Goal: Task Accomplishment & Management: Manage account settings

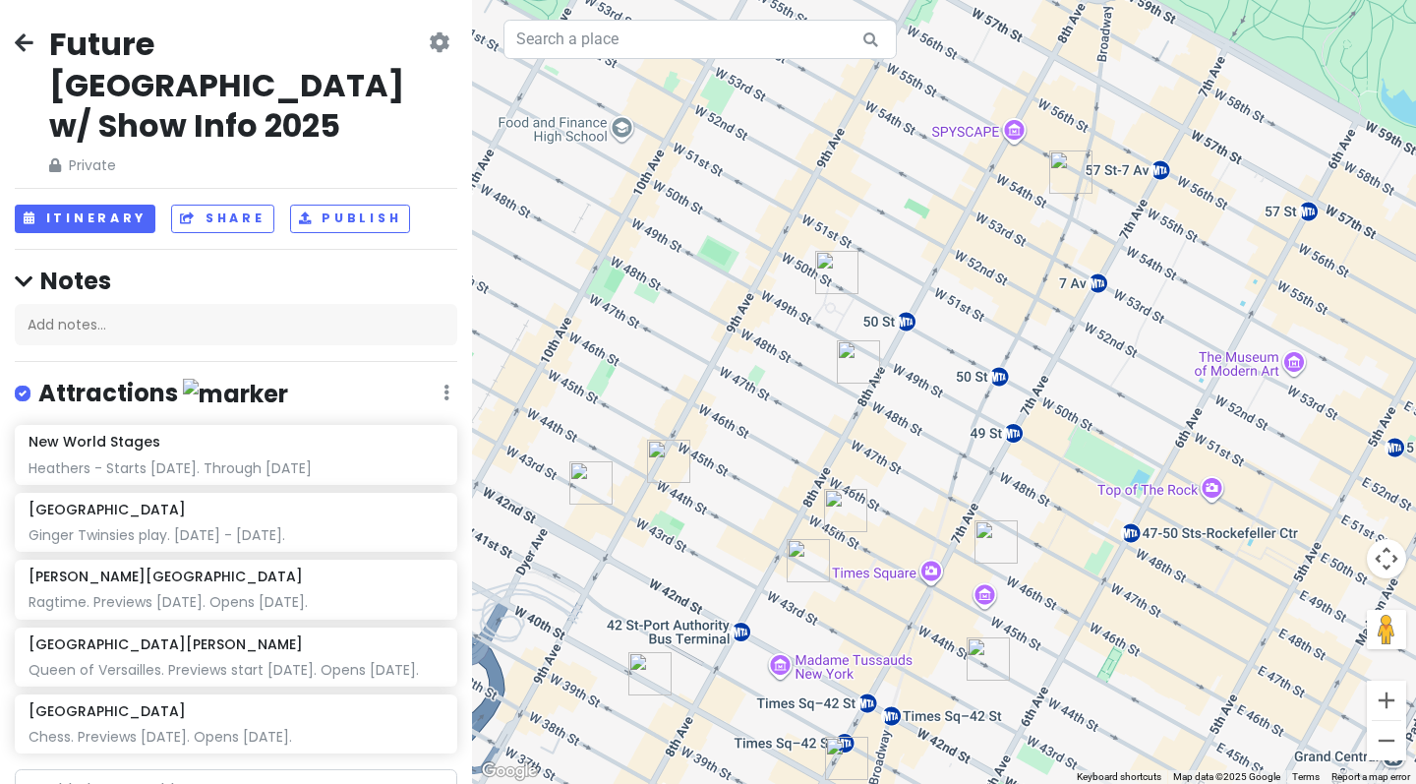
click at [435, 37] on icon at bounding box center [439, 42] width 21 height 16
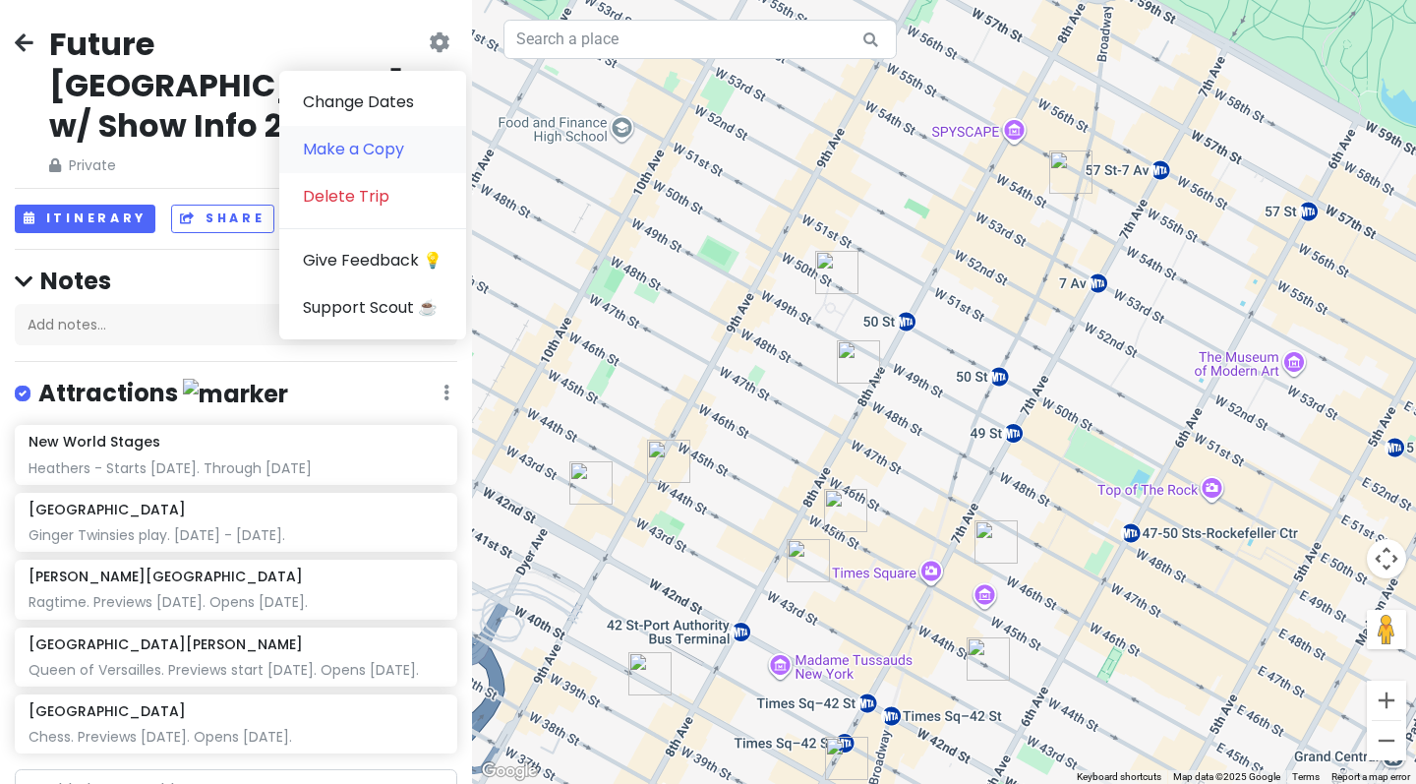
click at [381, 142] on link "Make a Copy" at bounding box center [372, 149] width 187 height 47
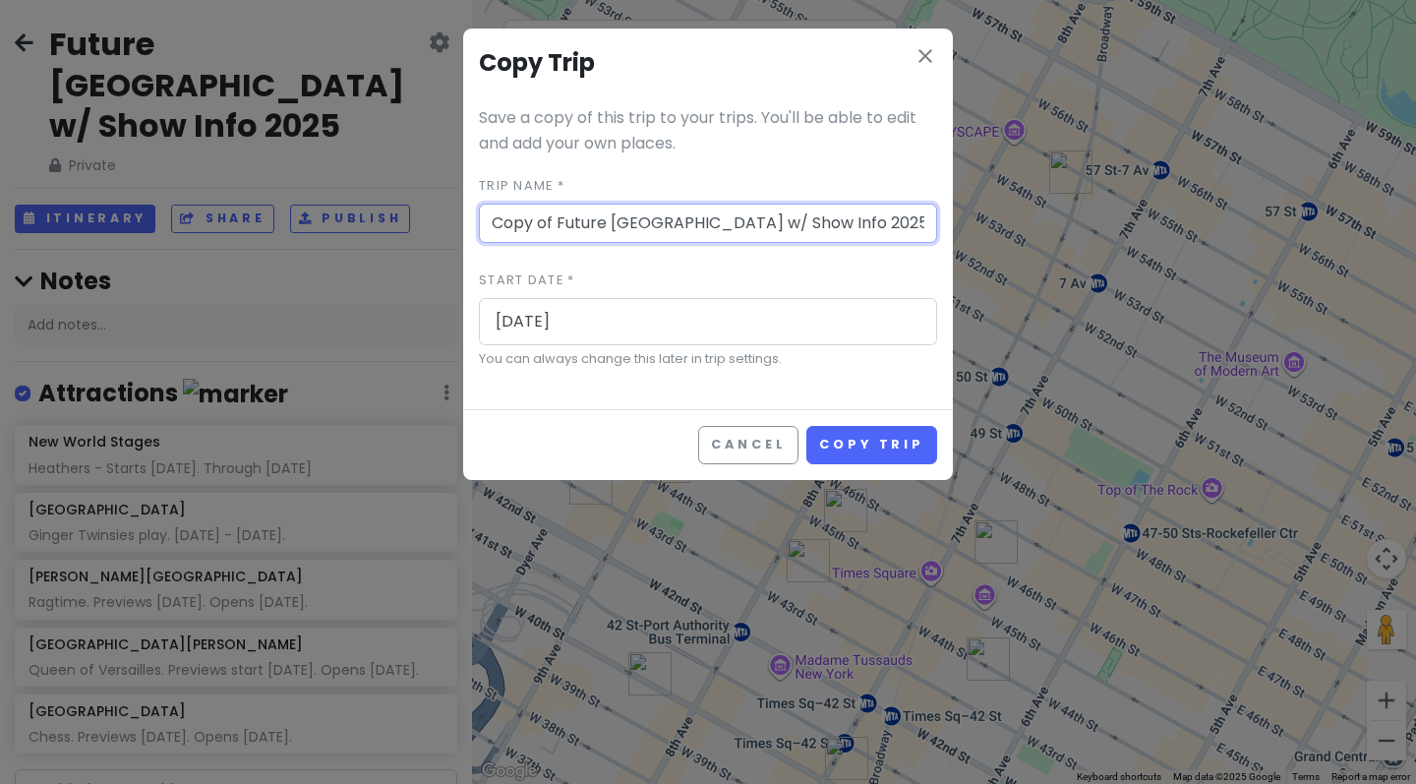
click at [601, 319] on input "[DATE]" at bounding box center [708, 321] width 446 height 45
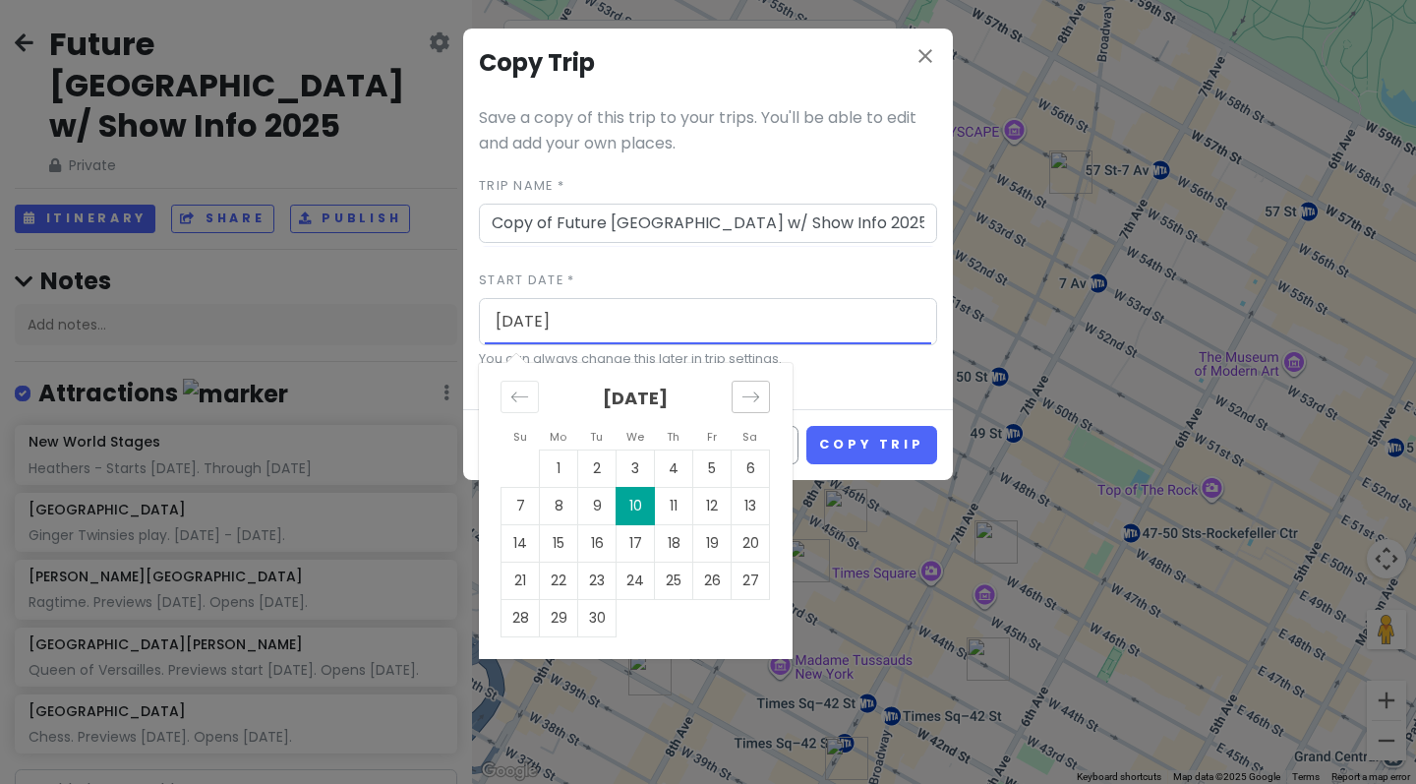
click at [738, 387] on div "Move forward to switch to the next month." at bounding box center [750, 396] width 38 height 32
click at [749, 401] on icon "Move forward to switch to the next month." at bounding box center [750, 396] width 19 height 19
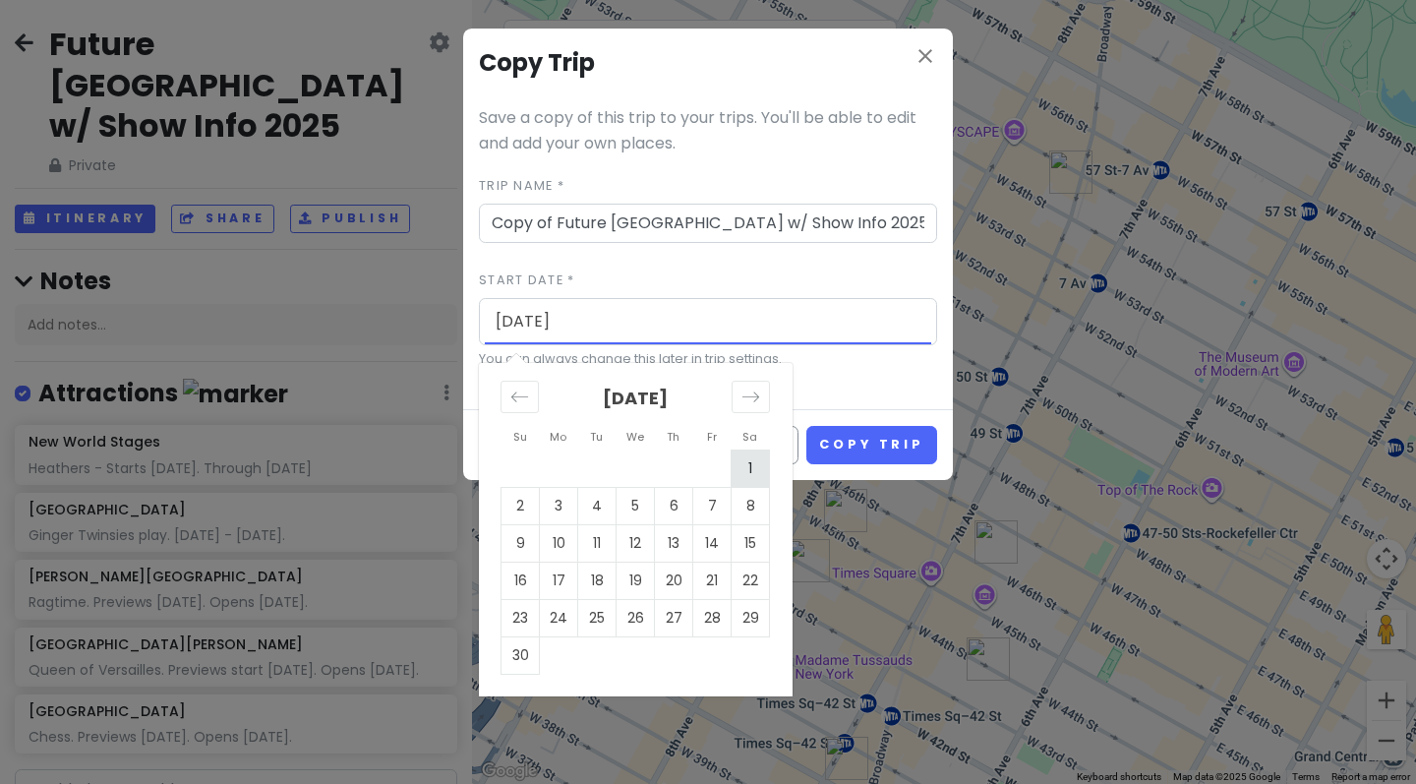
click at [751, 463] on td "1" at bounding box center [750, 467] width 38 height 37
type input "[DATE]"
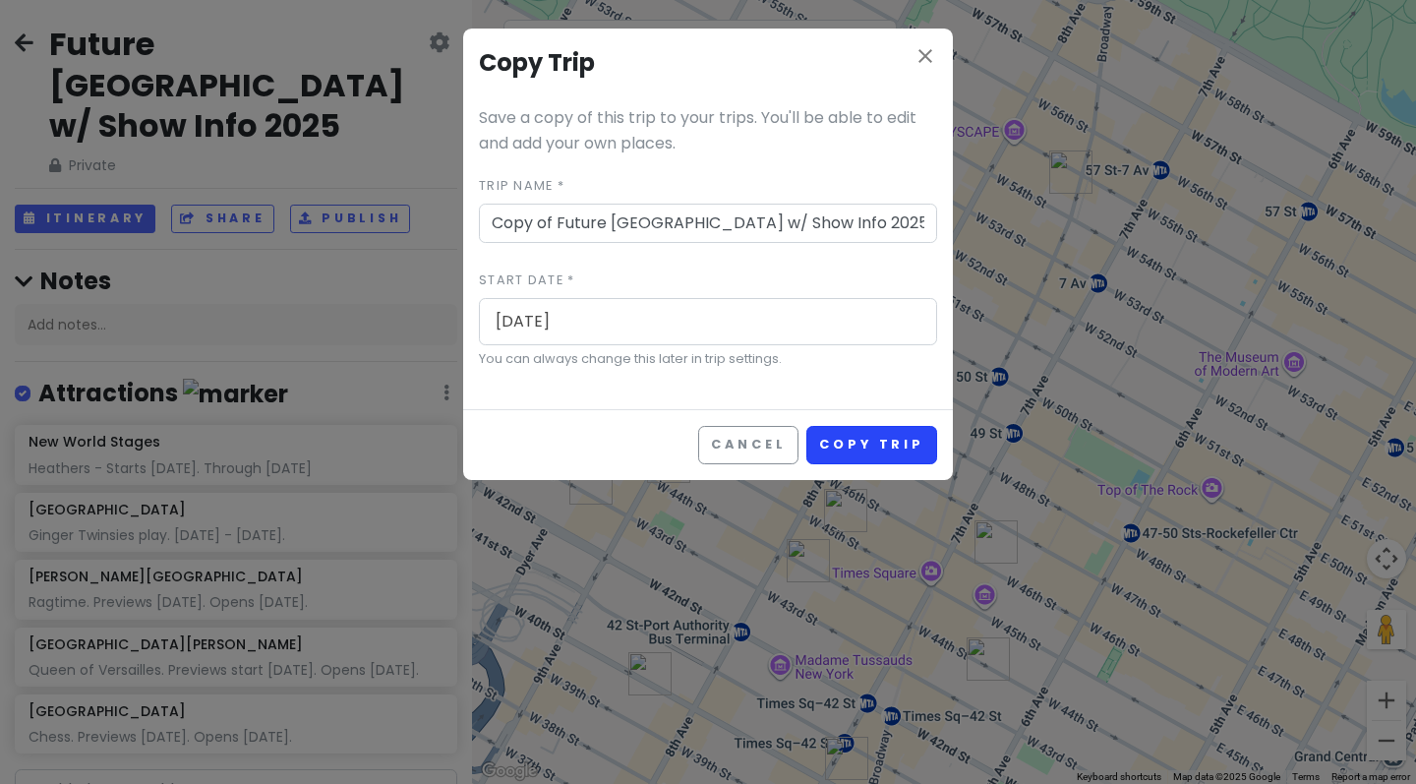
click at [889, 439] on button "Copy Trip" at bounding box center [871, 445] width 131 height 38
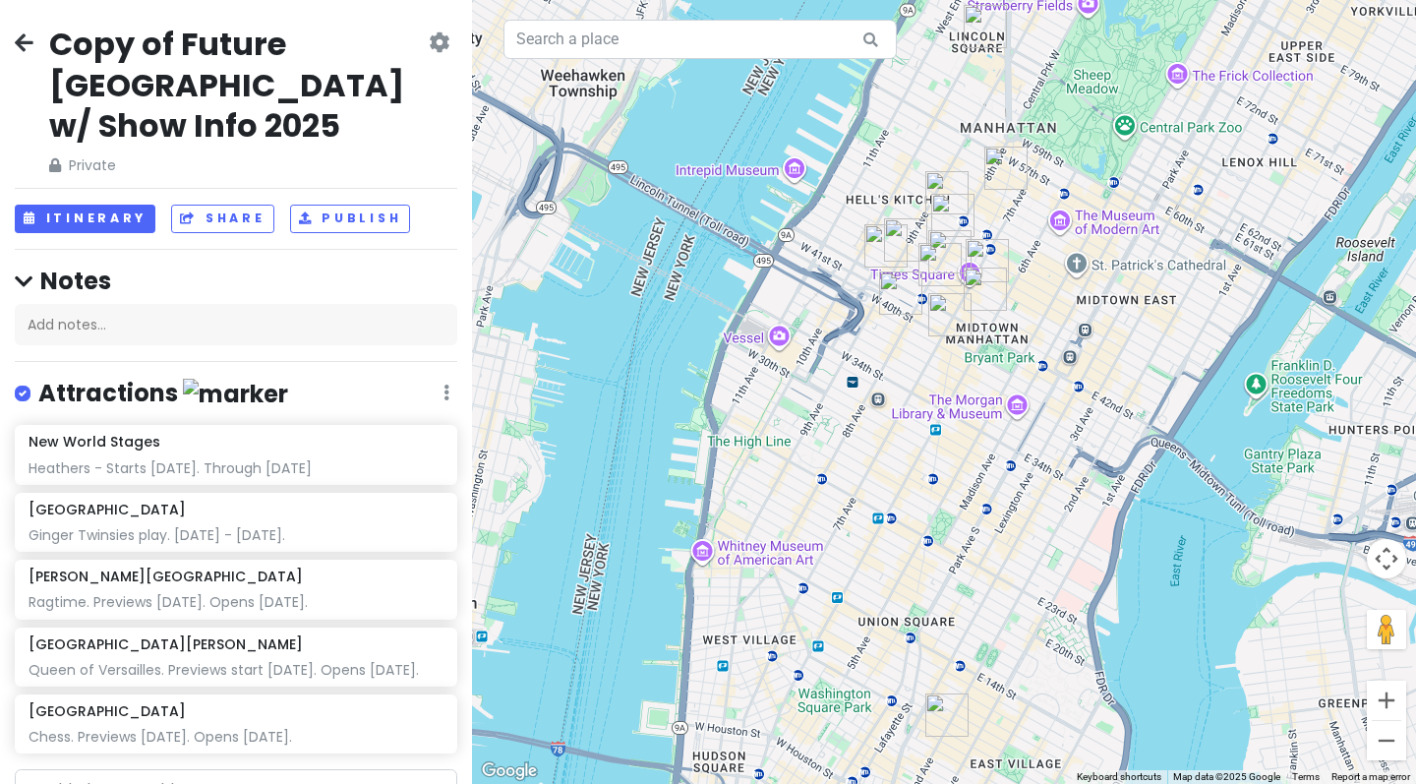
click at [37, 42] on div "Copy of Future [GEOGRAPHIC_DATA] w/ Show Info 2025 Private Change Dates Make a …" at bounding box center [236, 100] width 442 height 152
click at [27, 40] on icon at bounding box center [24, 42] width 19 height 16
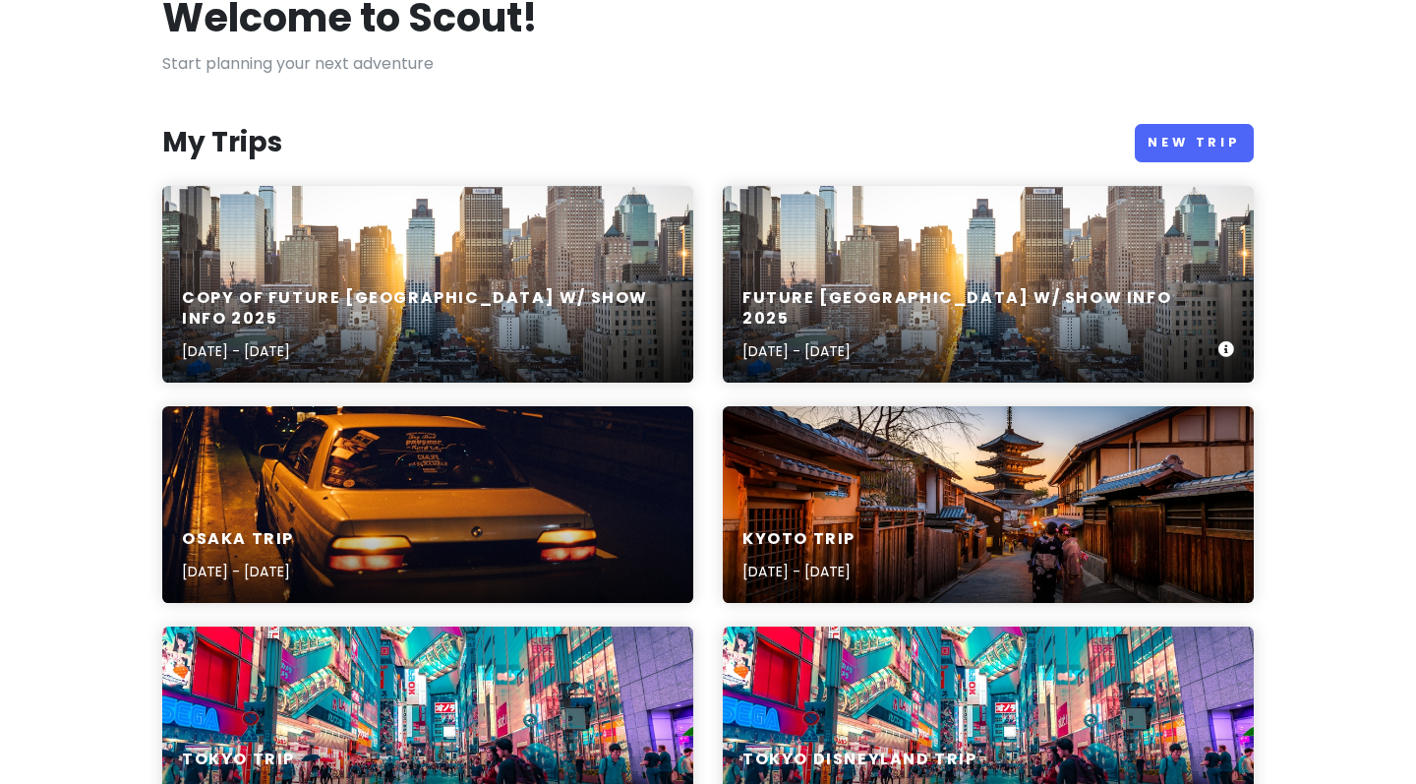
scroll to position [146, 0]
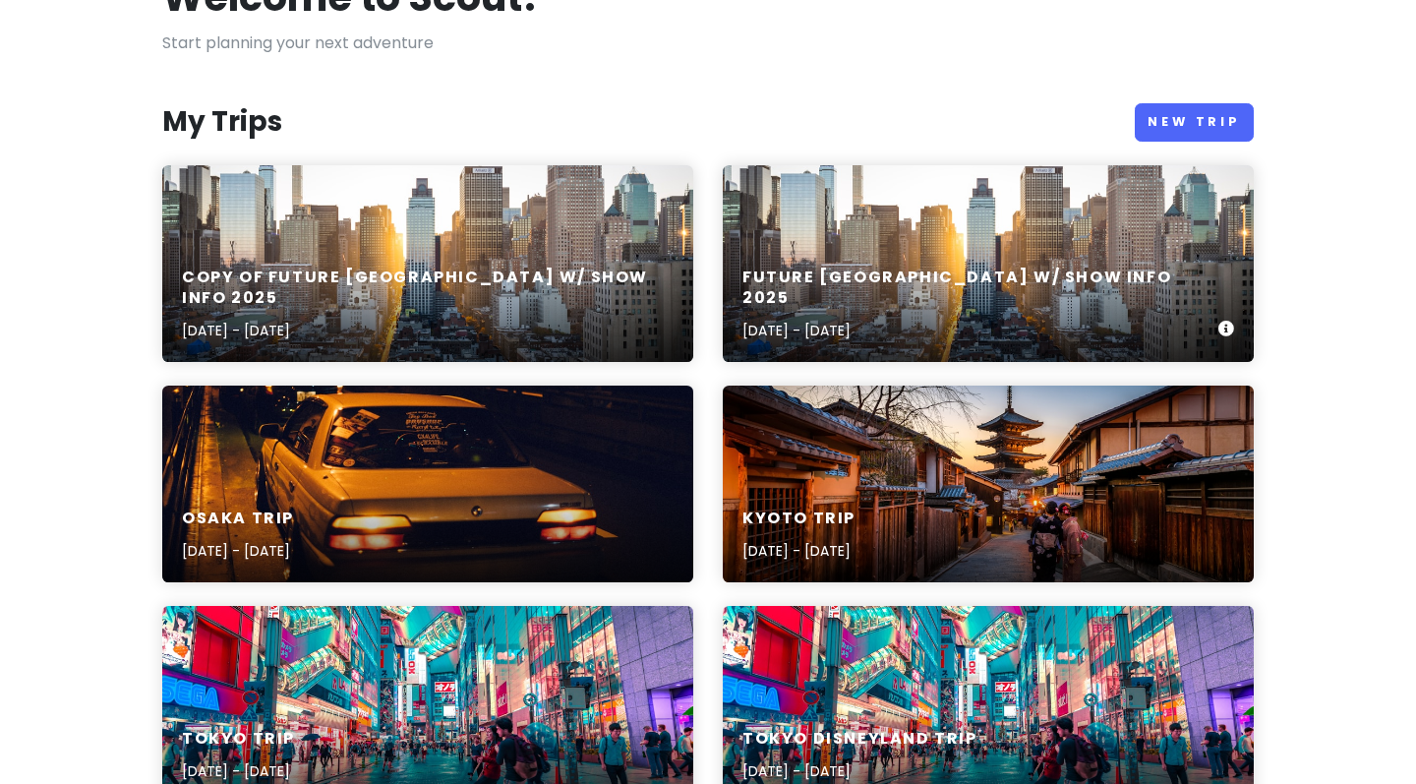
click at [842, 214] on div "Future [GEOGRAPHIC_DATA] w/ Show Info [DATE], 2025 - [DATE]" at bounding box center [988, 263] width 531 height 197
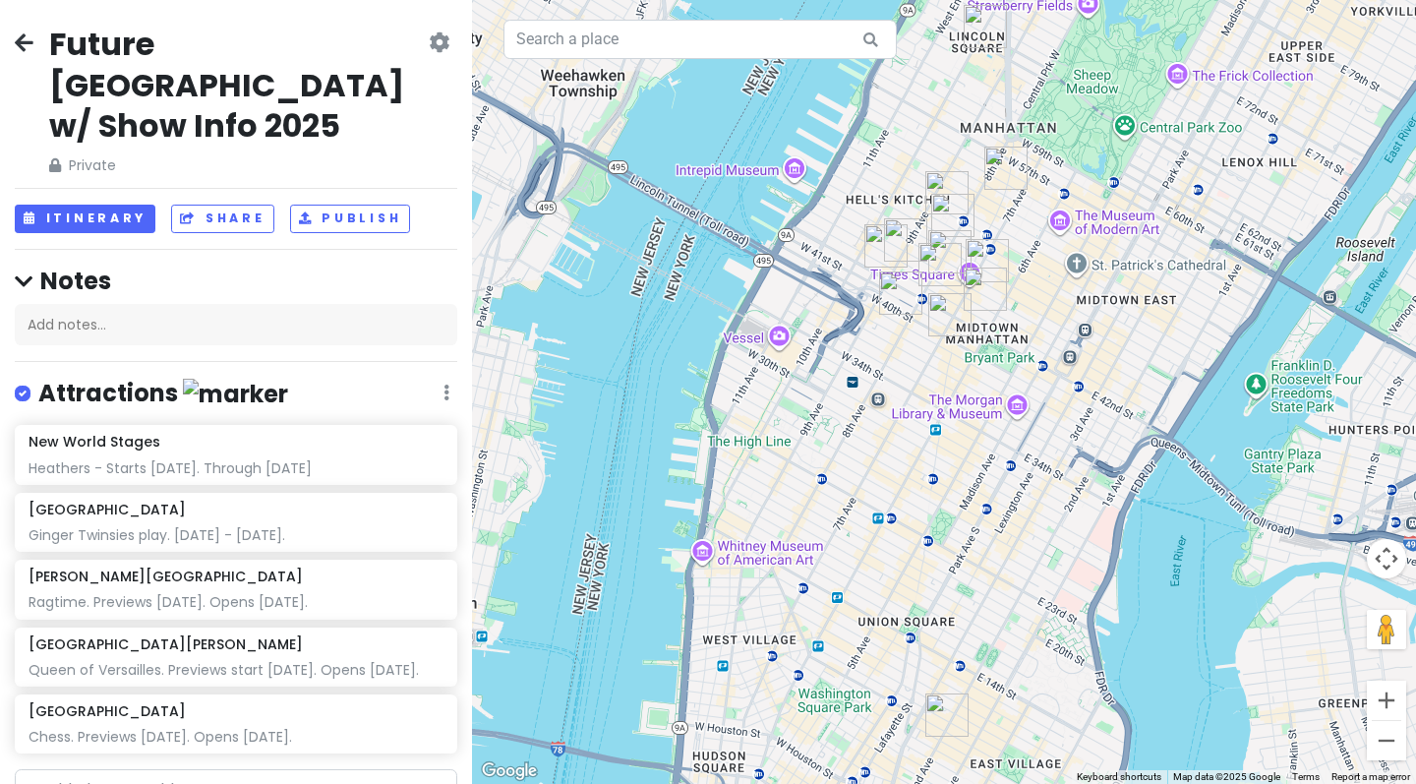
click at [24, 45] on icon at bounding box center [24, 42] width 19 height 16
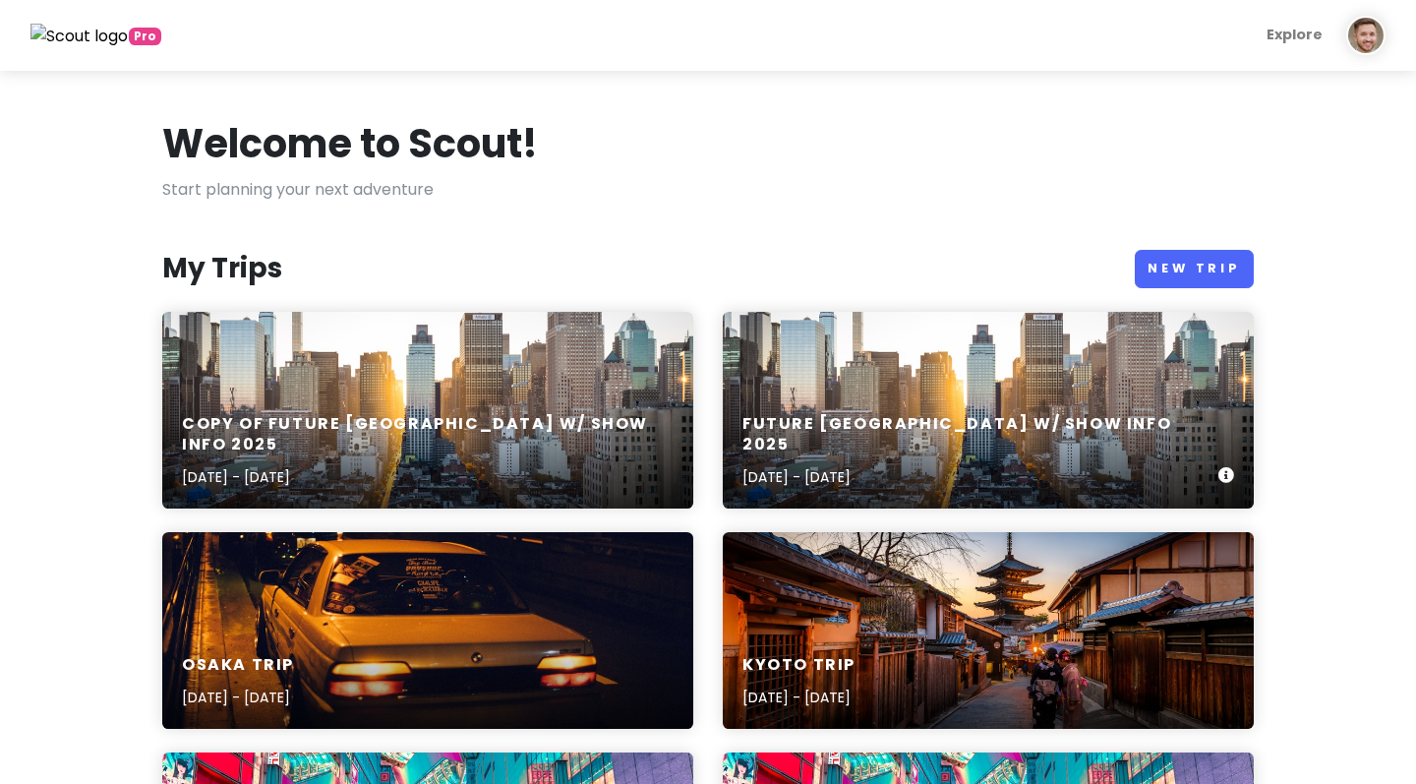
click at [1098, 447] on div "Future [GEOGRAPHIC_DATA] w/ Show Info [DATE], 2025 - [DATE]" at bounding box center [988, 451] width 531 height 114
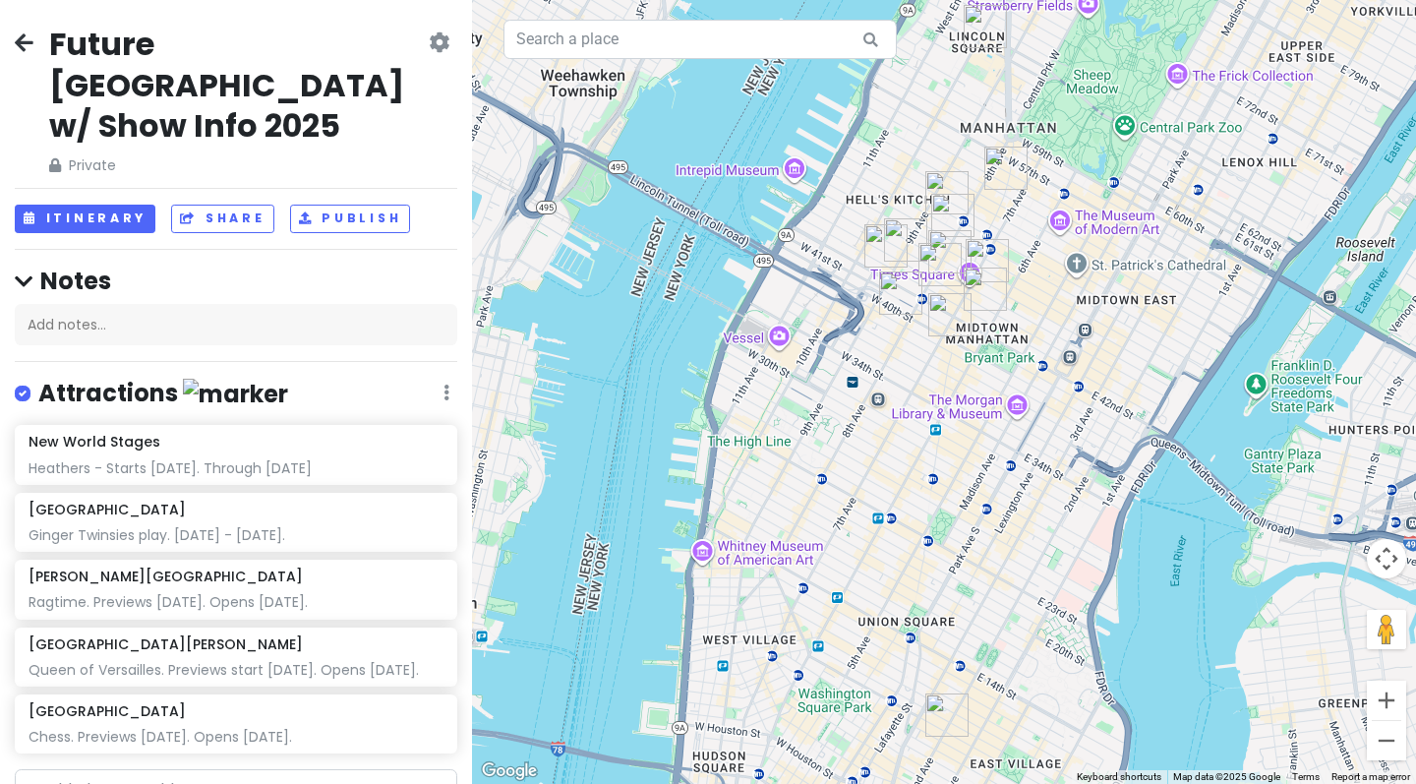
click at [312, 53] on h2 "Future [GEOGRAPHIC_DATA] w/ Show Info 2025" at bounding box center [237, 85] width 376 height 123
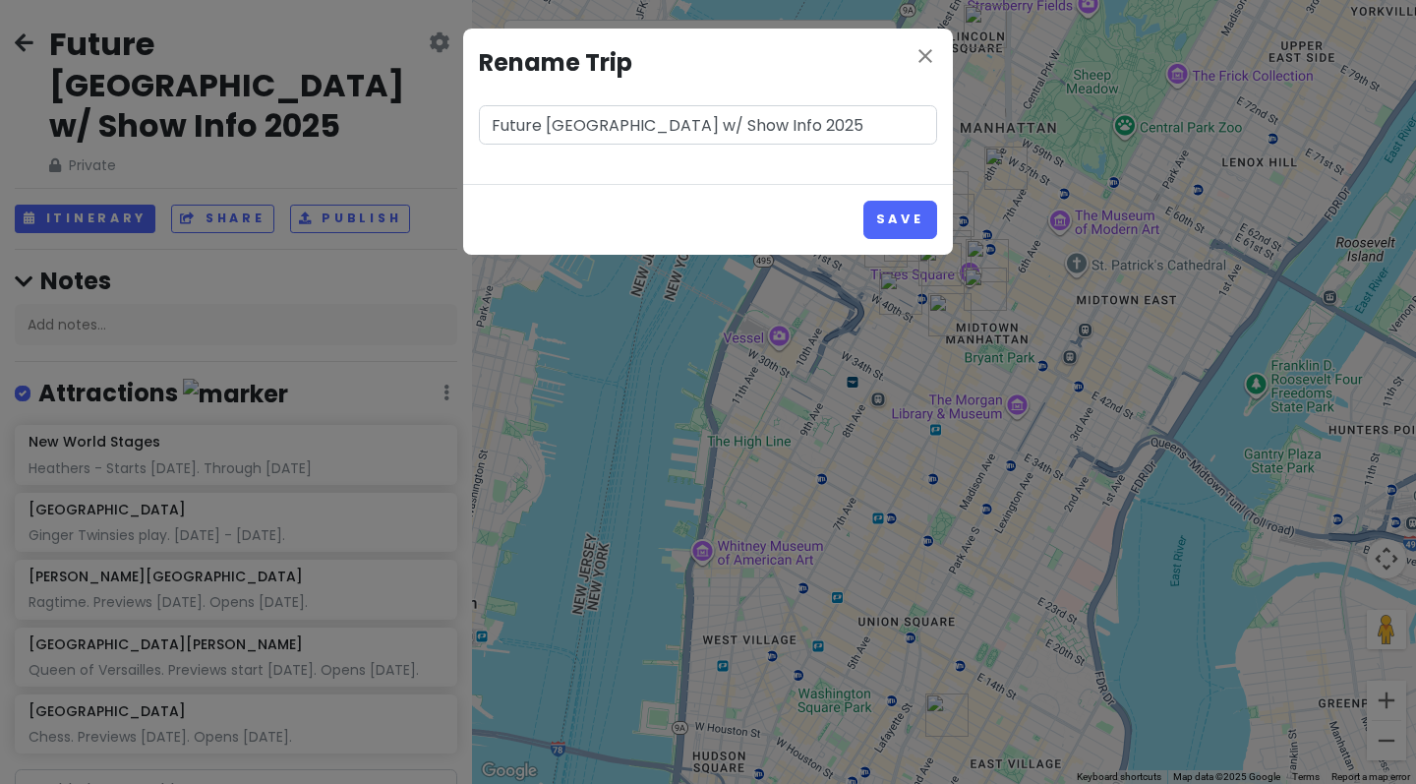
drag, startPoint x: 548, startPoint y: 120, endPoint x: 436, endPoint y: 119, distance: 112.1
click at [436, 119] on div "close Rename Trip Future [GEOGRAPHIC_DATA] w/ Show Info 2025 Save" at bounding box center [708, 392] width 1416 height 784
drag, startPoint x: 692, startPoint y: 130, endPoint x: 529, endPoint y: 131, distance: 163.2
click at [529, 131] on input "[GEOGRAPHIC_DATA] w/ Show Info 2025" at bounding box center [708, 124] width 458 height 39
type input "[GEOGRAPHIC_DATA] [DATE]"
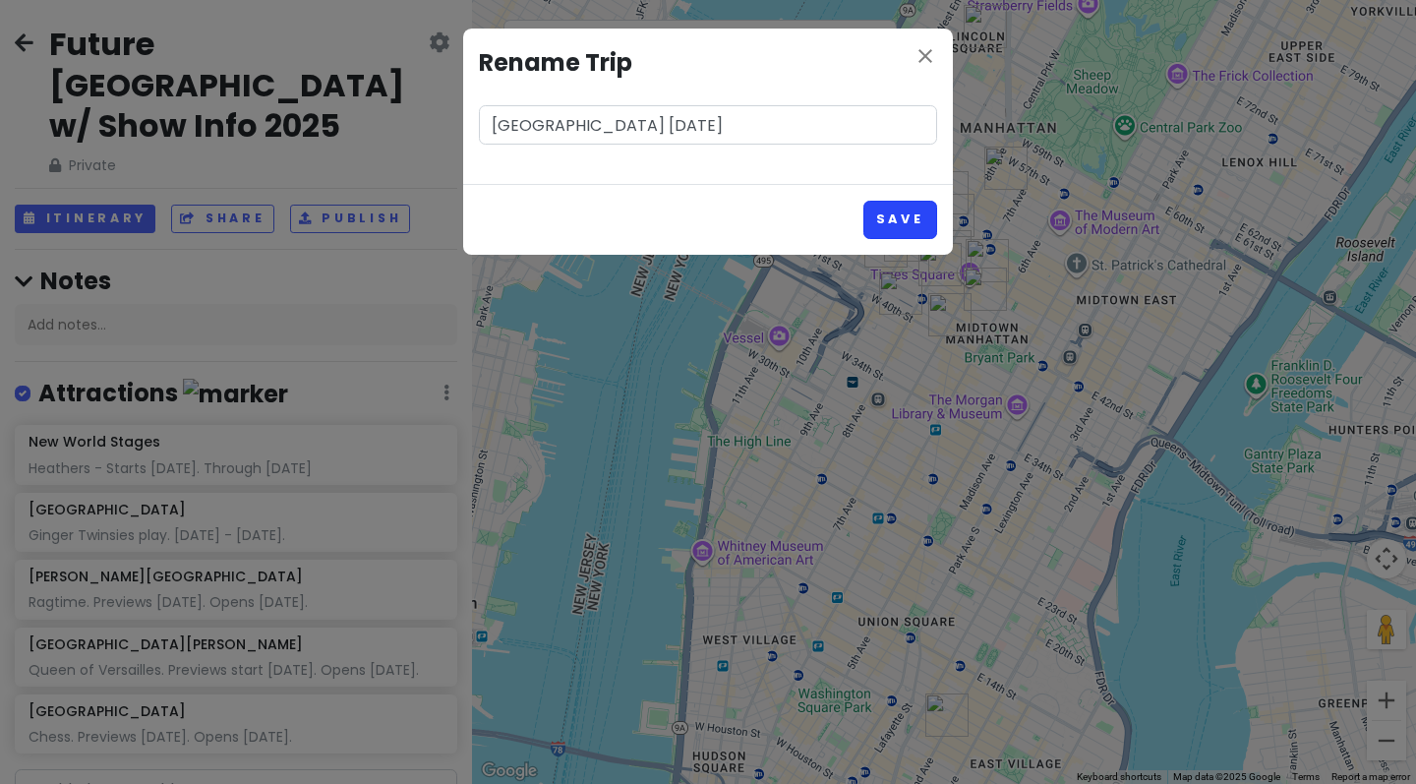
click at [900, 225] on button "Save" at bounding box center [900, 220] width 74 height 38
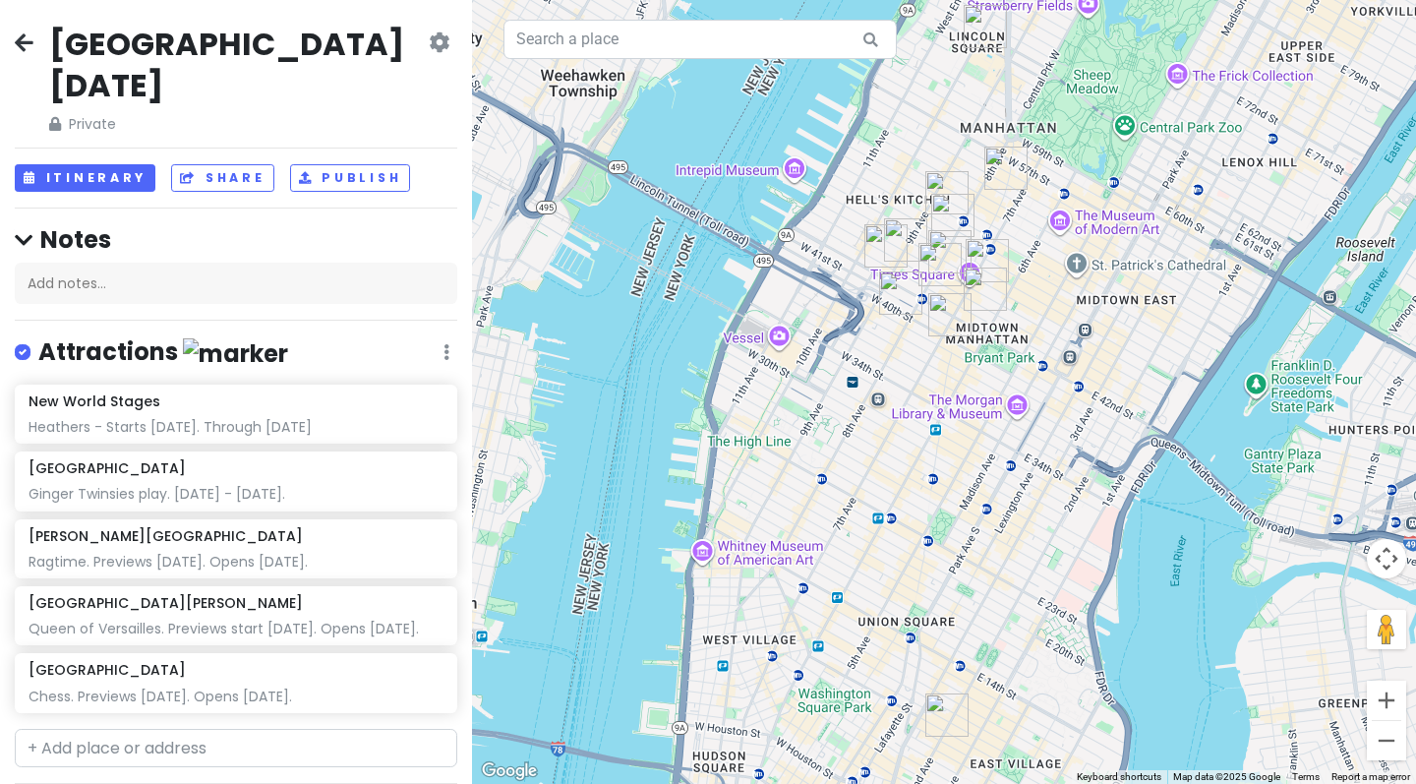
click at [29, 47] on icon at bounding box center [24, 42] width 19 height 16
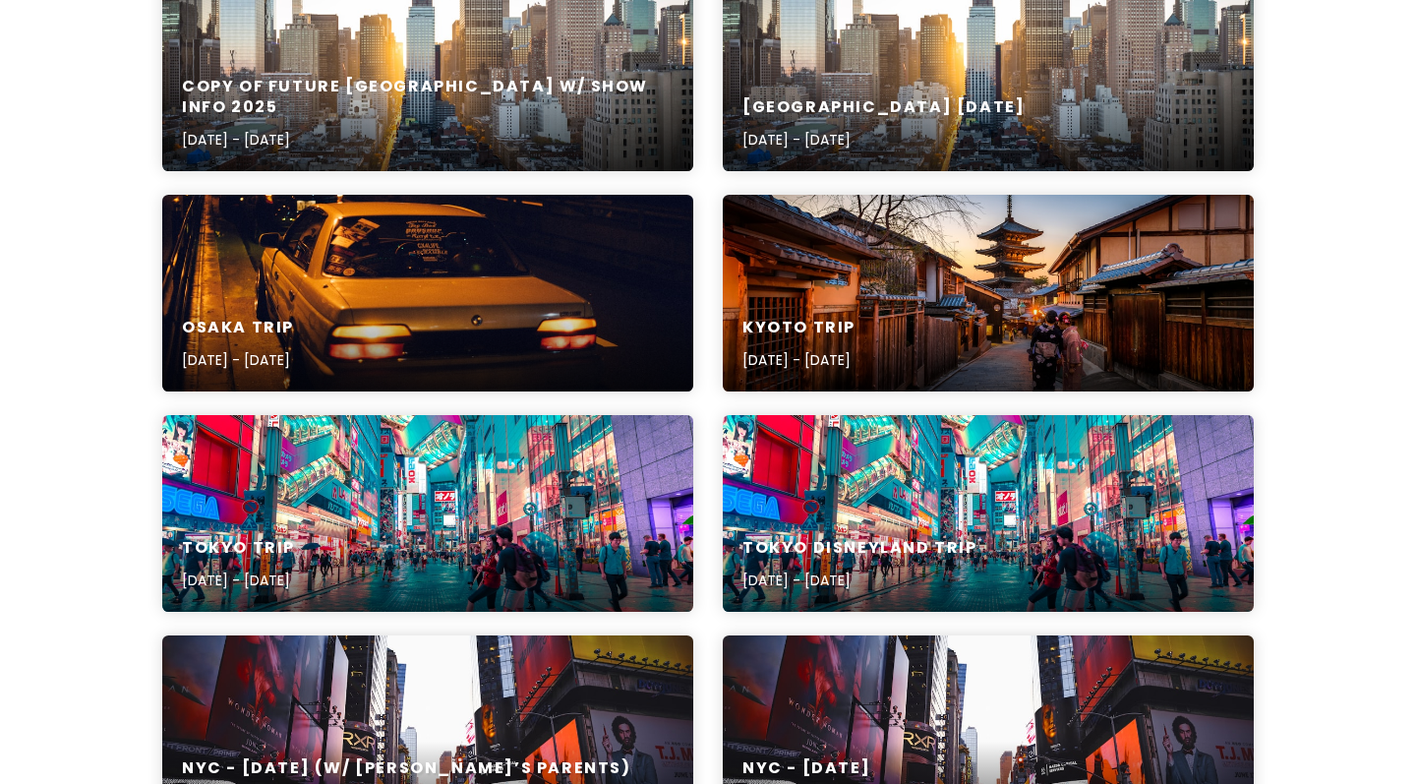
scroll to position [332, 0]
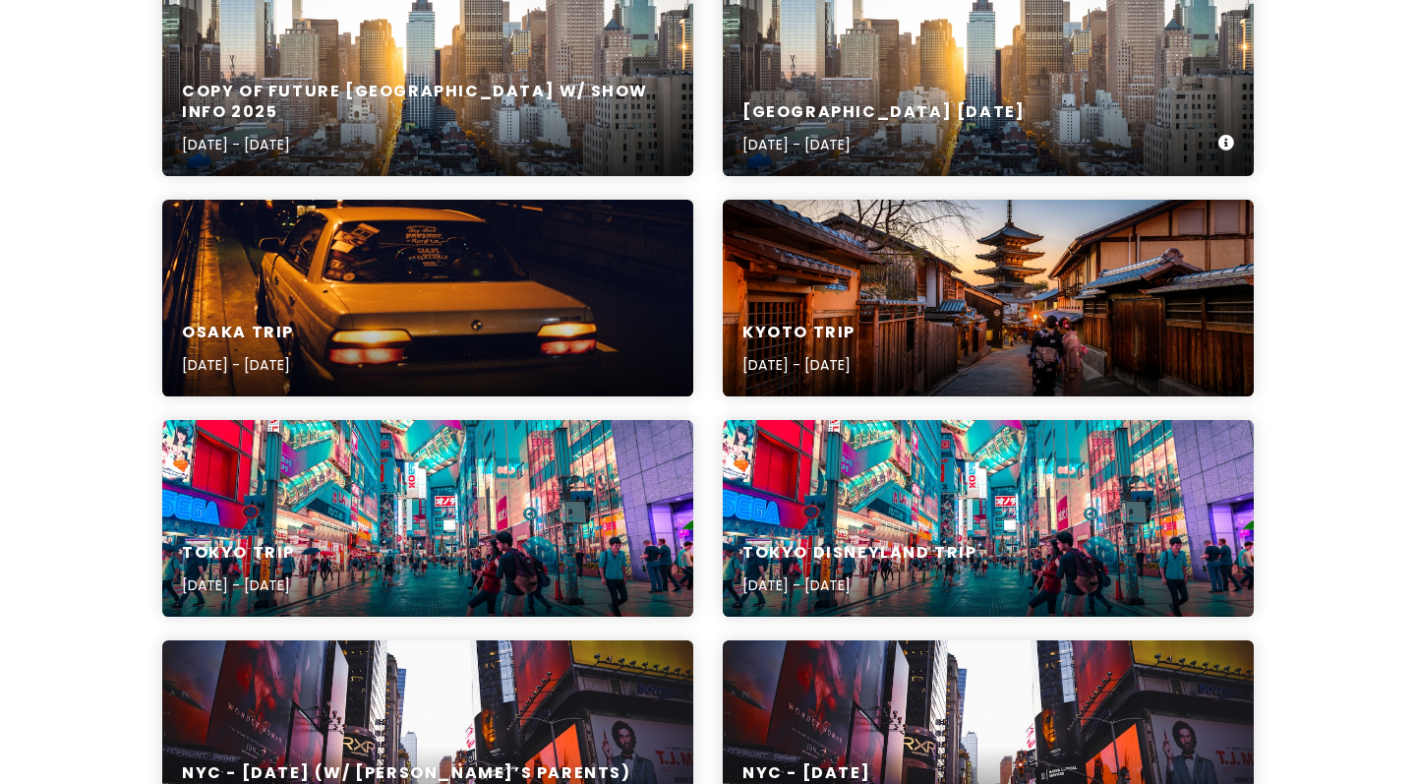
click at [985, 72] on div "[GEOGRAPHIC_DATA] November [DATE], 2025 - [DATE]" at bounding box center [988, 77] width 531 height 197
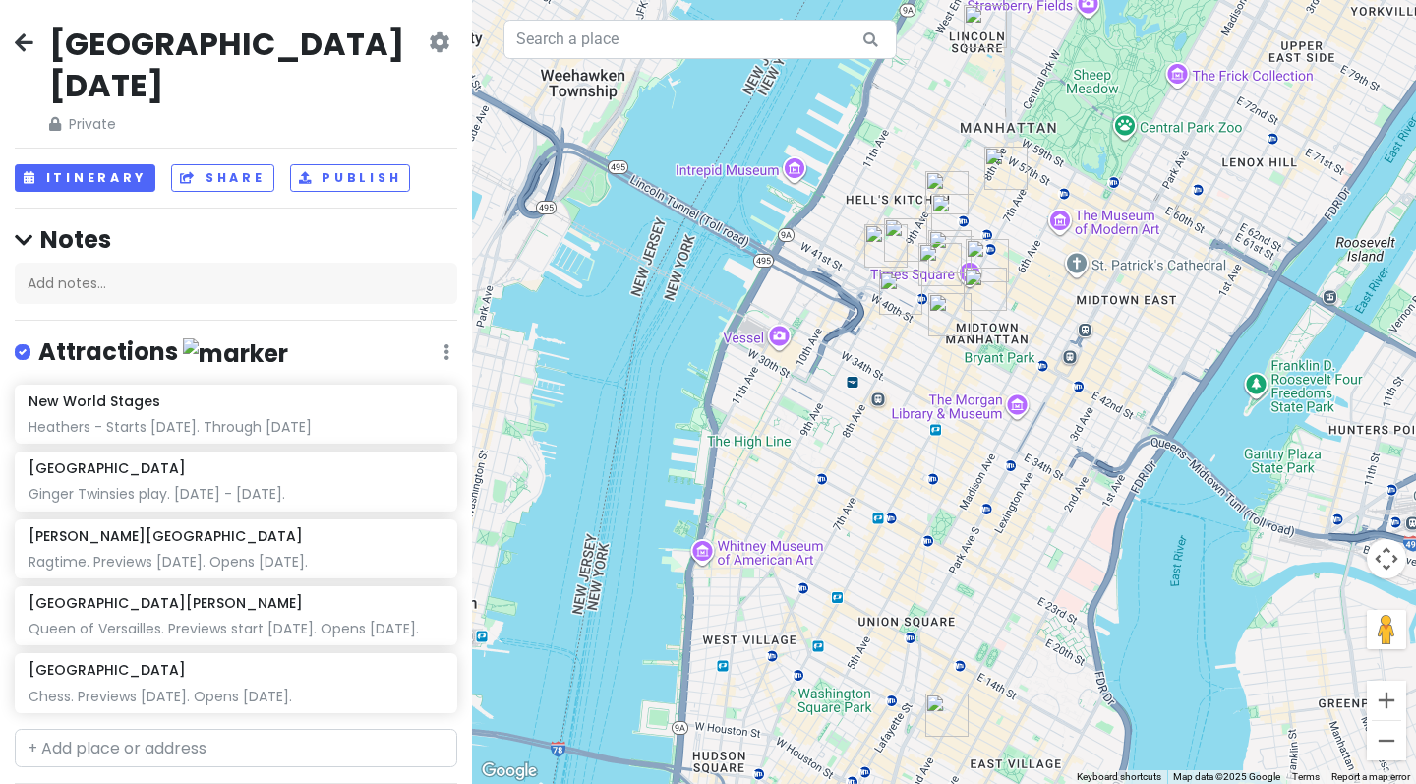
click at [220, 50] on h2 "[GEOGRAPHIC_DATA] [DATE]" at bounding box center [237, 65] width 376 height 82
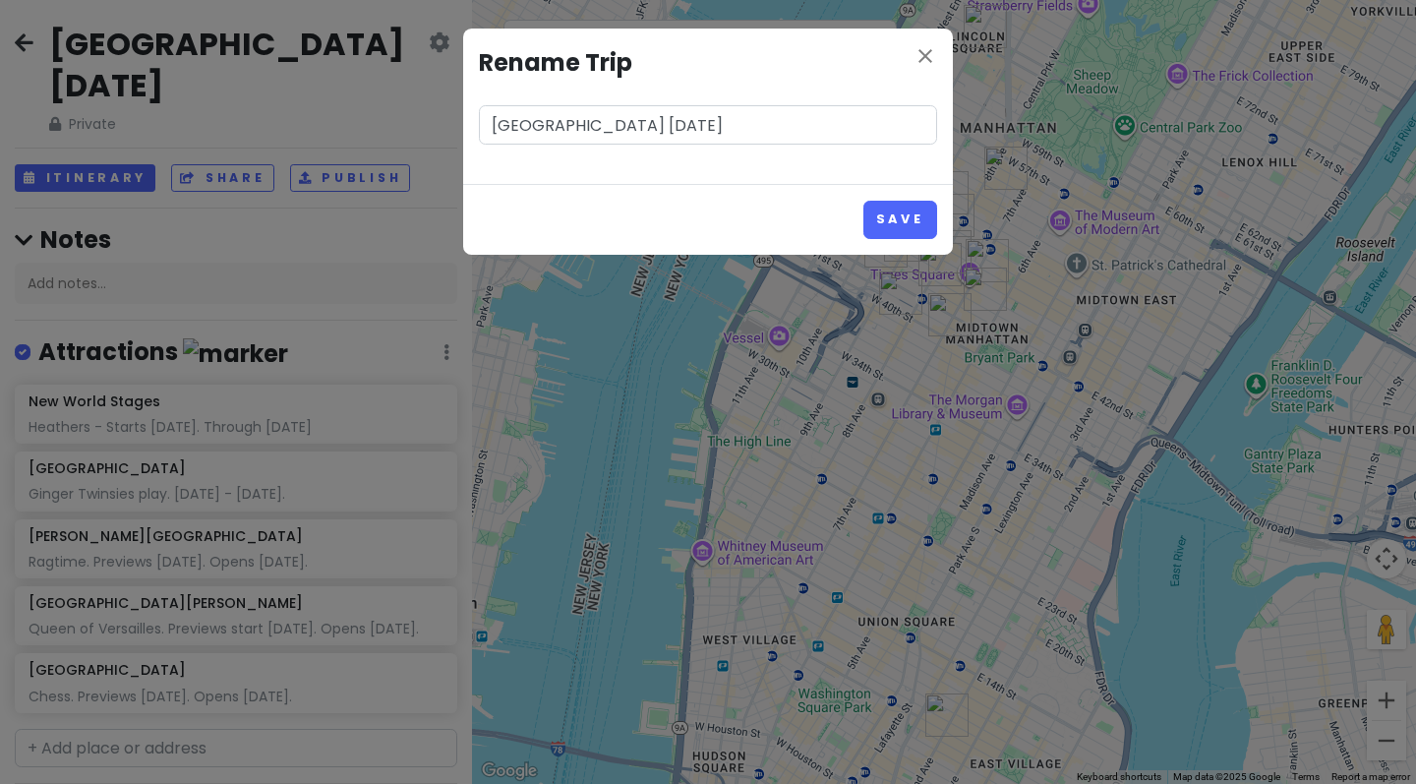
click at [525, 133] on input "[GEOGRAPHIC_DATA] [DATE]" at bounding box center [708, 124] width 458 height 39
type input "NYC - [DATE]"
click at [895, 210] on button "Save" at bounding box center [900, 220] width 74 height 38
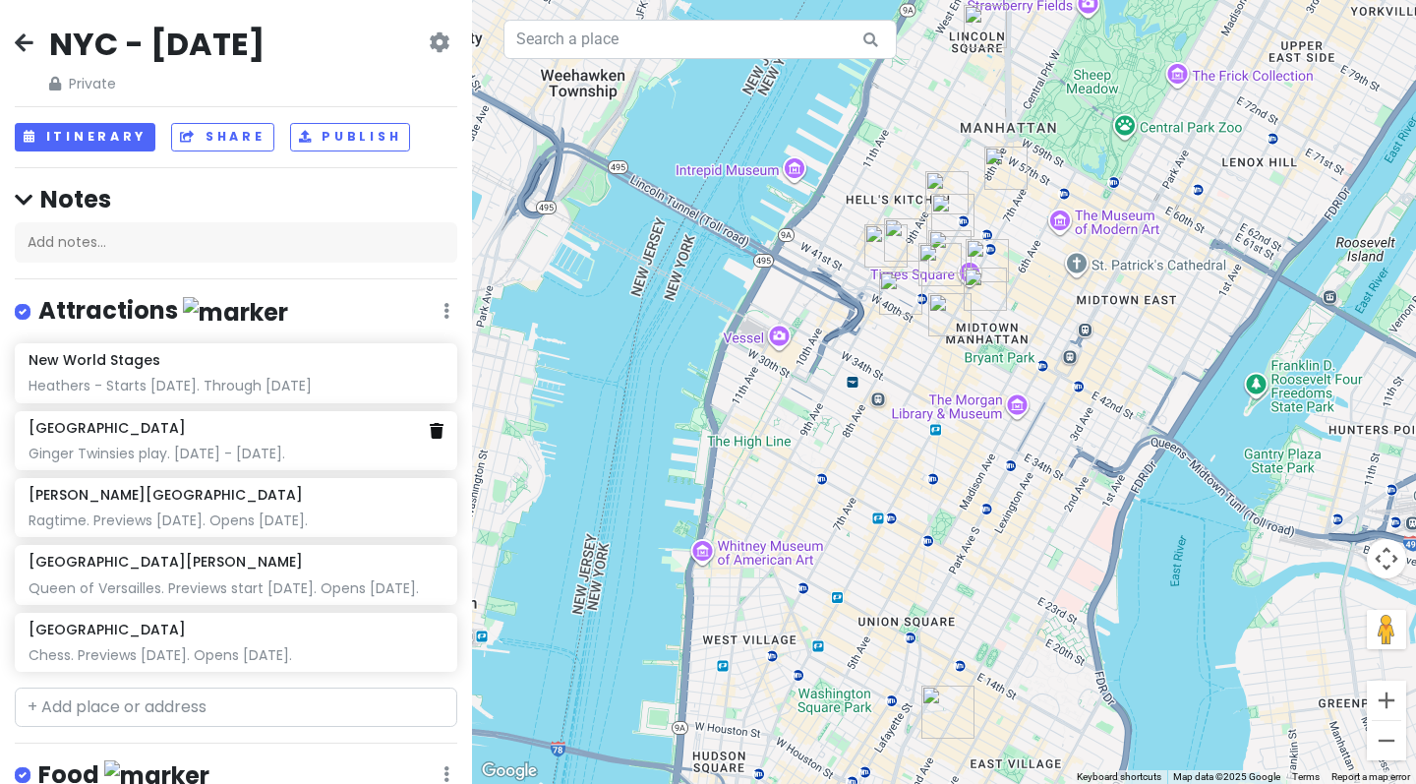
click at [436, 424] on icon at bounding box center [437, 431] width 14 height 16
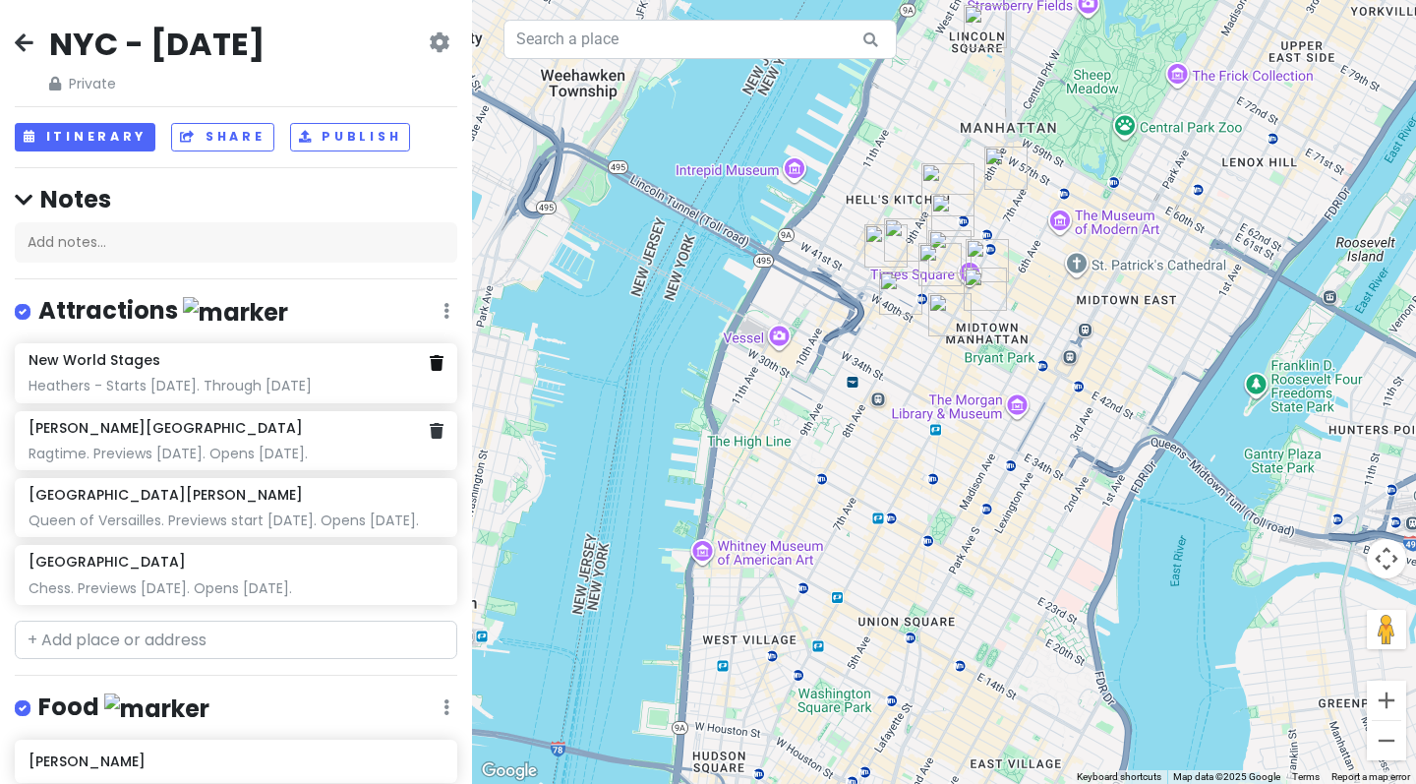
click at [439, 362] on icon at bounding box center [437, 363] width 14 height 16
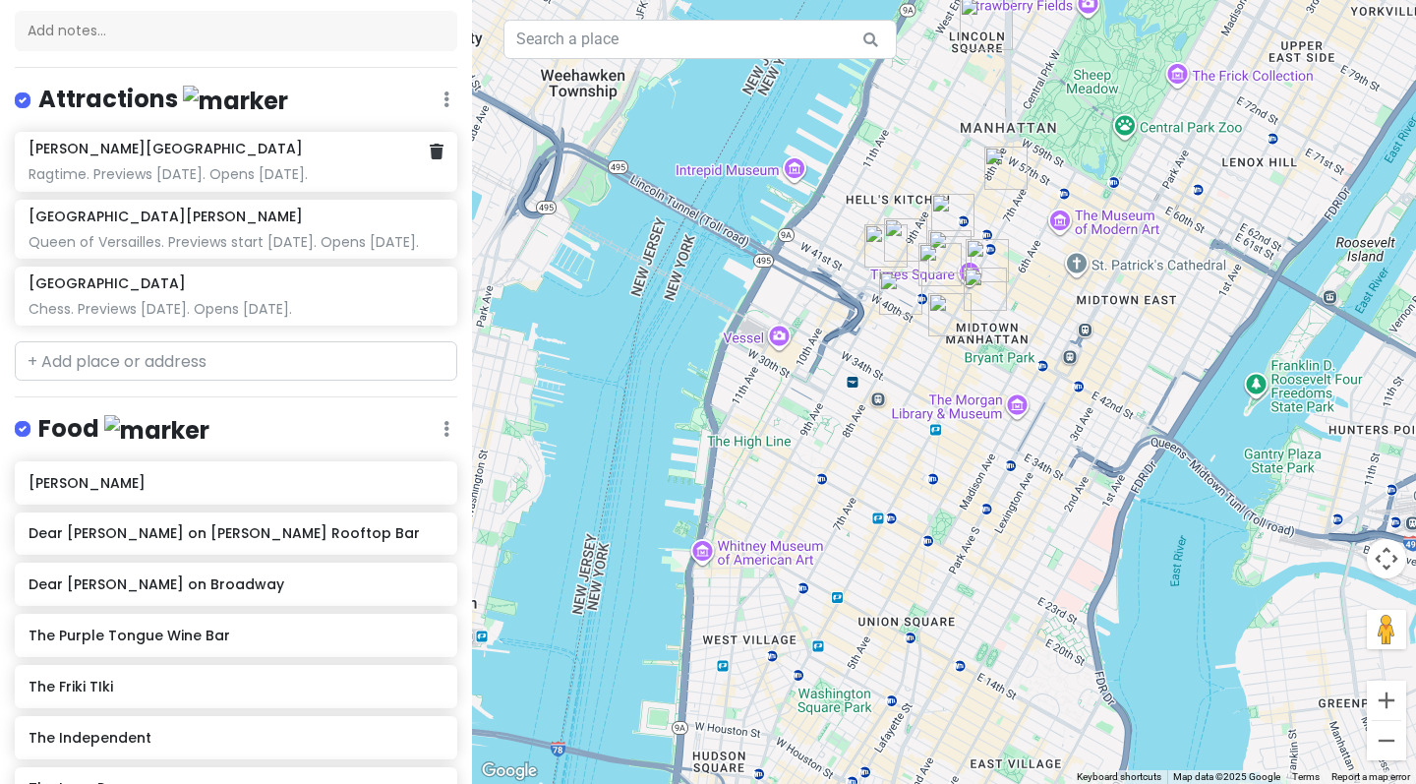
scroll to position [221, 0]
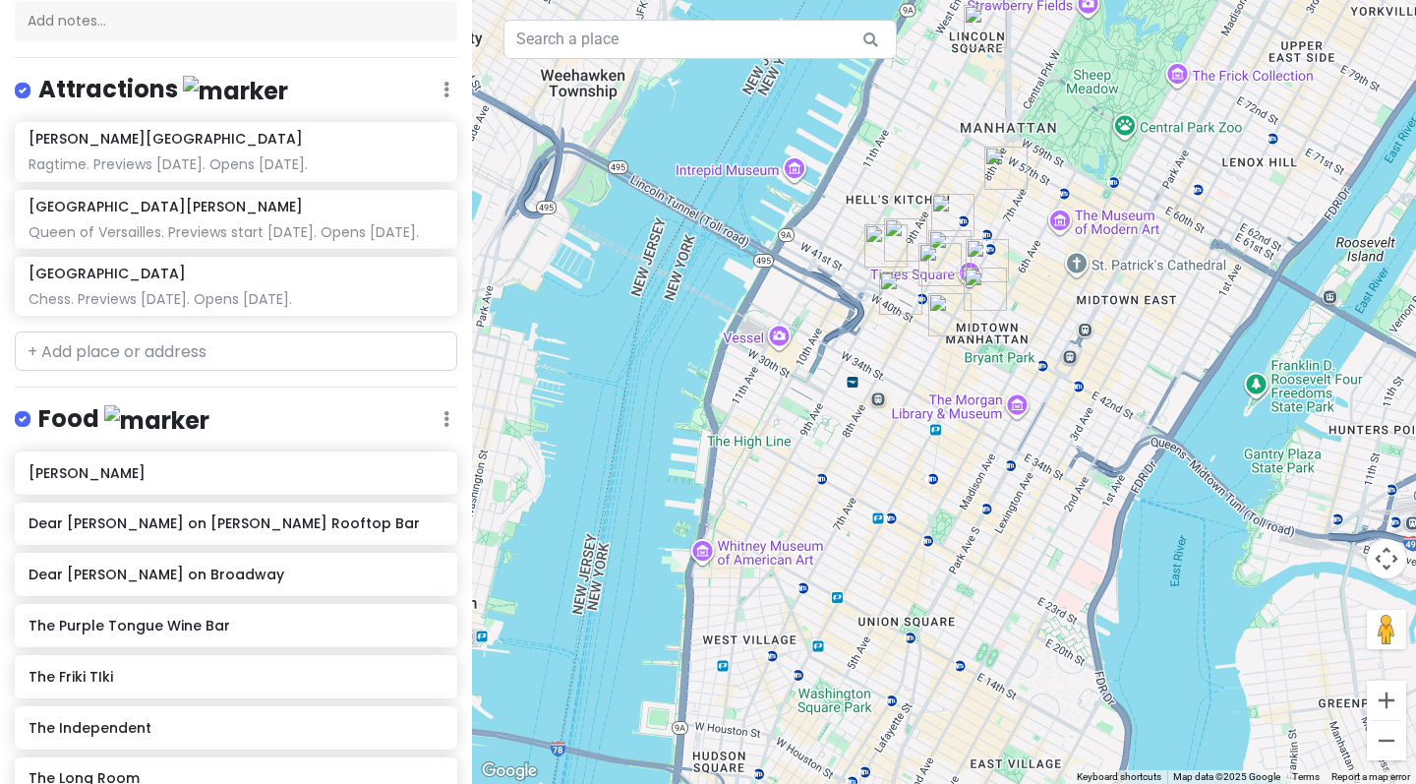
click at [893, 369] on div at bounding box center [944, 392] width 944 height 784
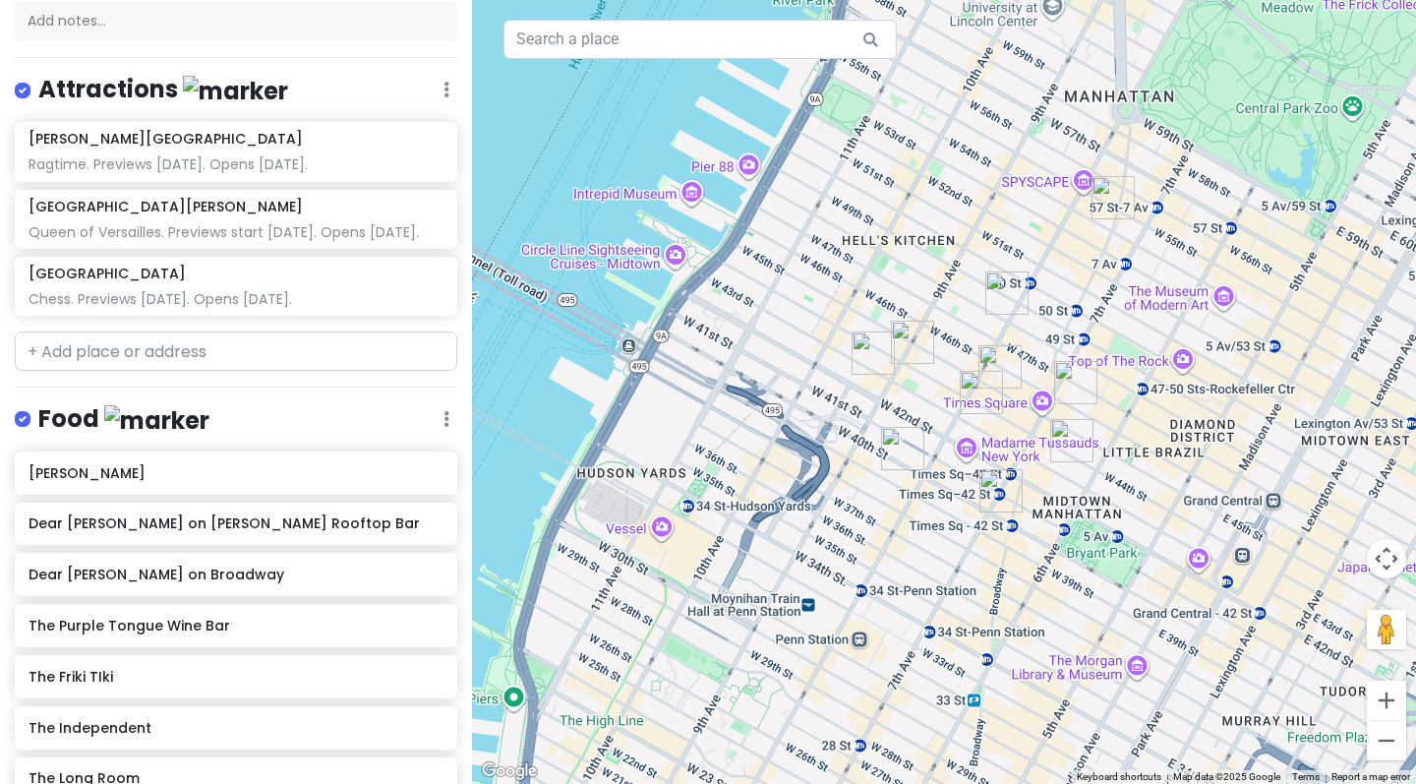
drag, startPoint x: 909, startPoint y: 236, endPoint x: 905, endPoint y: 451, distance: 215.3
click at [905, 451] on img "Dear Irving on Hudson Rooftop Bar" at bounding box center [902, 448] width 43 height 43
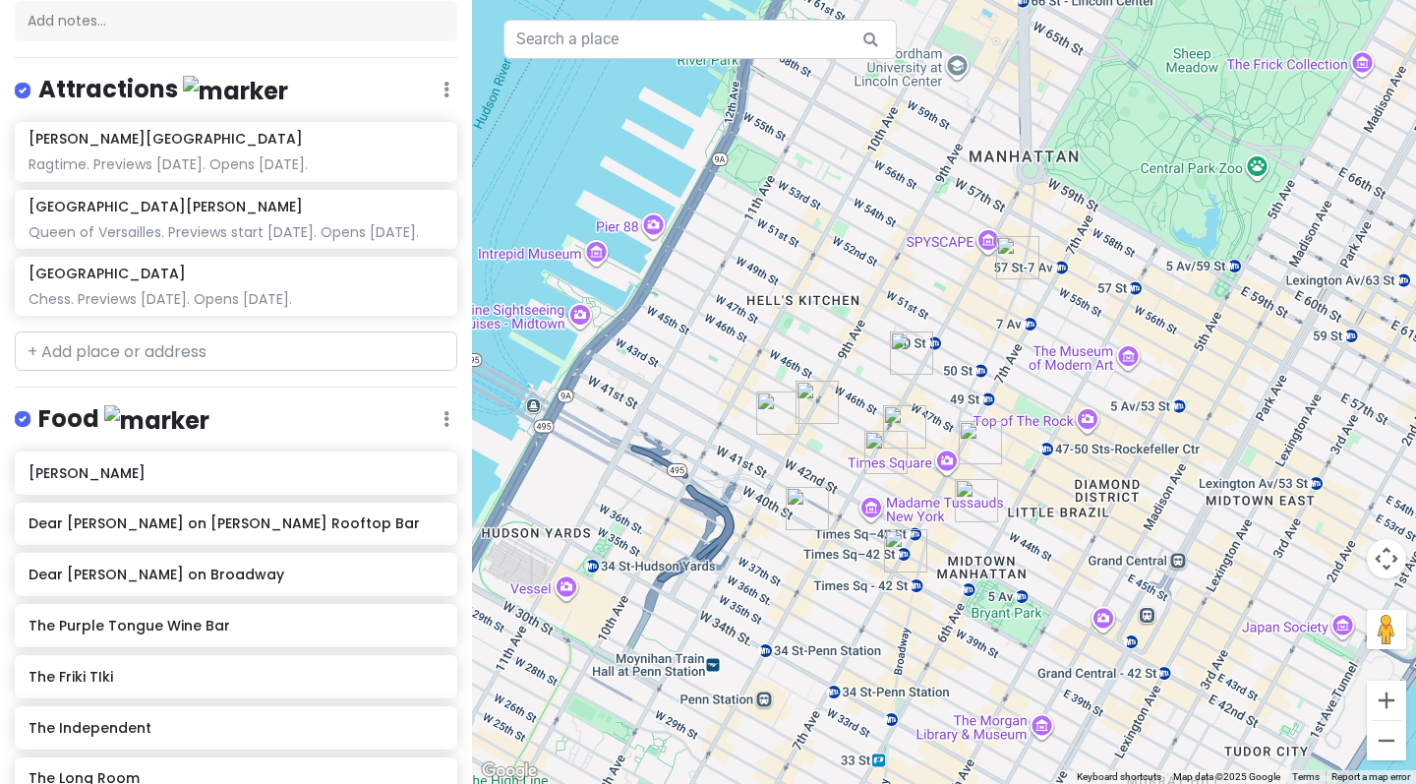
drag, startPoint x: 978, startPoint y: 312, endPoint x: 878, endPoint y: 374, distance: 117.9
click at [878, 374] on div at bounding box center [944, 392] width 944 height 784
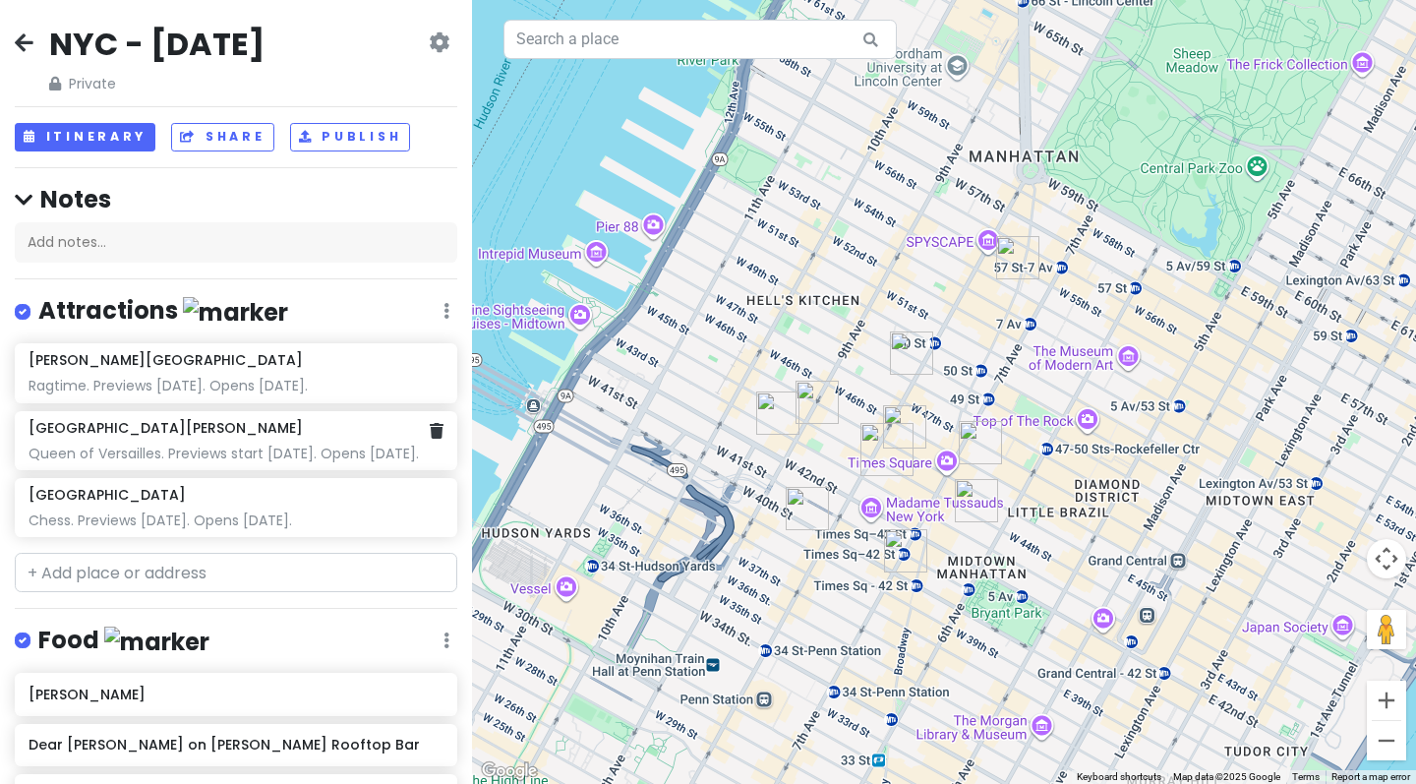
scroll to position [0, 0]
click at [239, 140] on button "Share" at bounding box center [222, 137] width 102 height 29
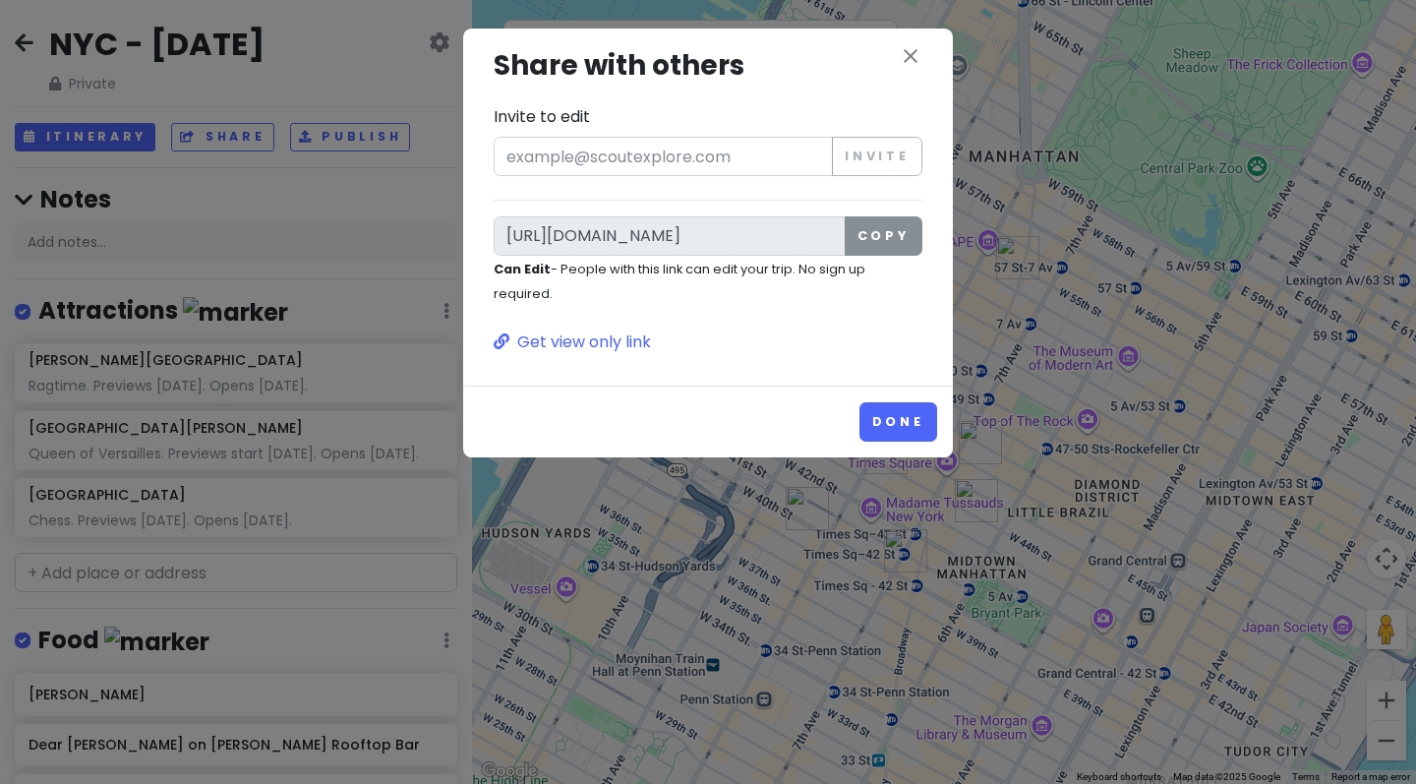
click at [875, 233] on button "Copy" at bounding box center [883, 235] width 78 height 39
click at [842, 320] on div "close Share with others Invite to edit Invite [URL][DOMAIN_NAME] Copy Can Edit …" at bounding box center [708, 199] width 458 height 310
click at [893, 402] on button "Done" at bounding box center [898, 421] width 78 height 38
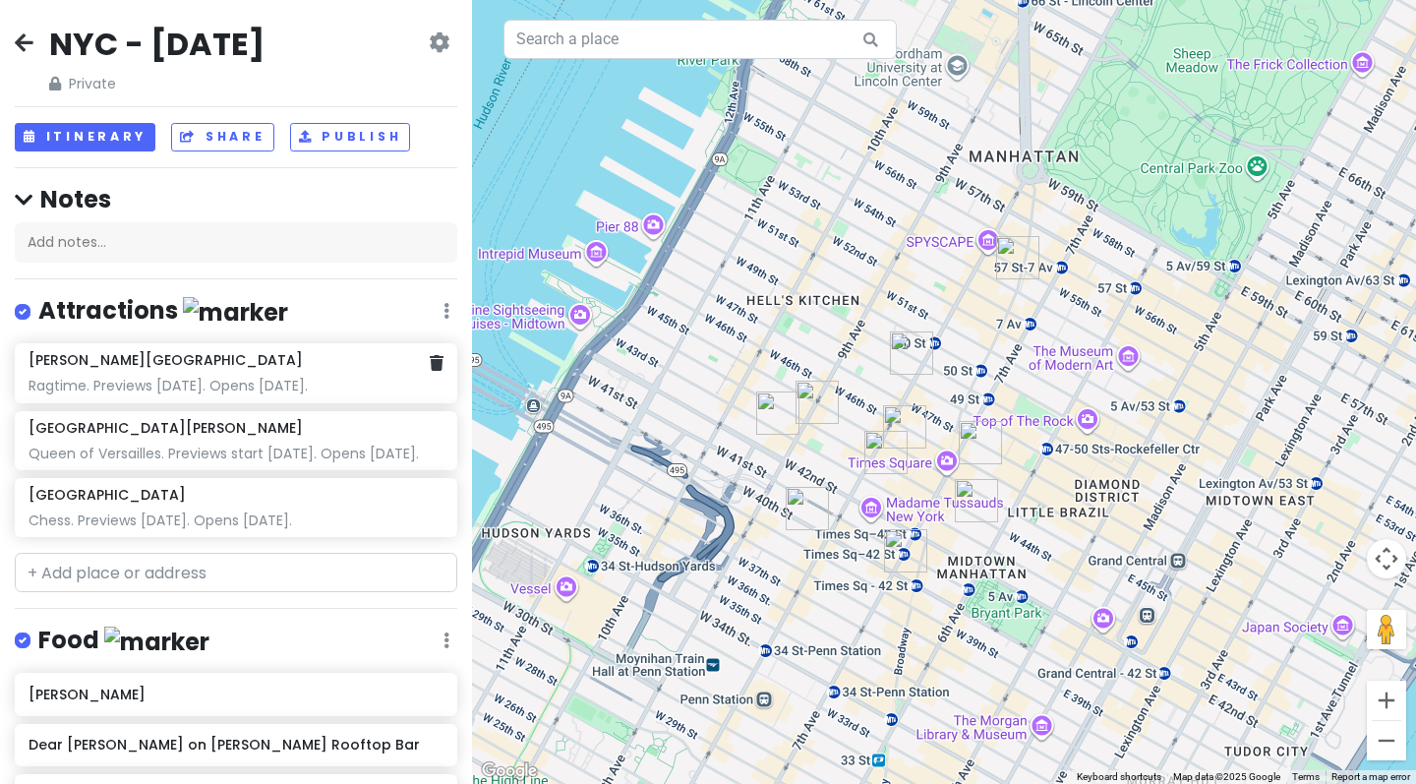
click at [326, 378] on div "Ragtime. Previews [DATE]. Opens [DATE]." at bounding box center [236, 386] width 414 height 18
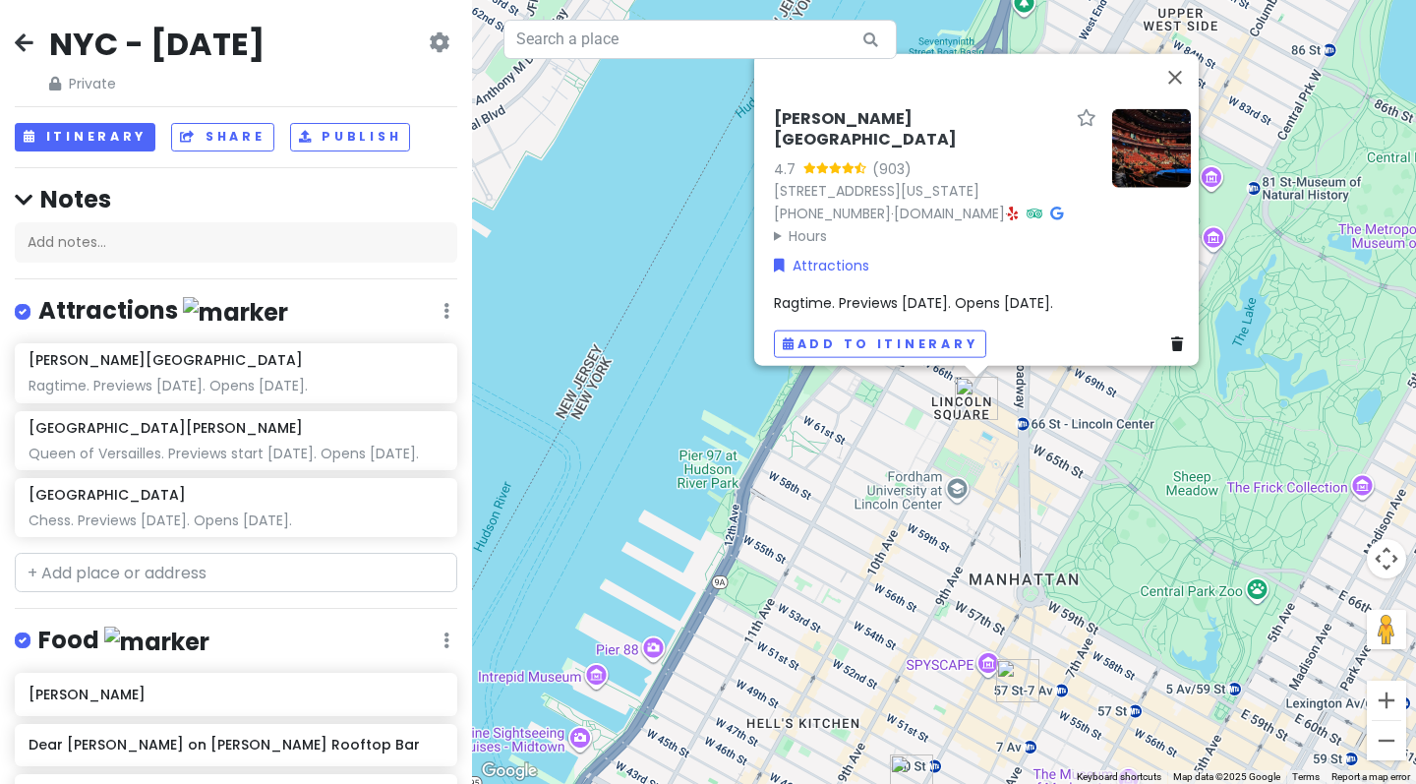
click at [1043, 293] on span "Ragtime. Previews [DATE]. Opens [DATE]." at bounding box center [913, 303] width 279 height 20
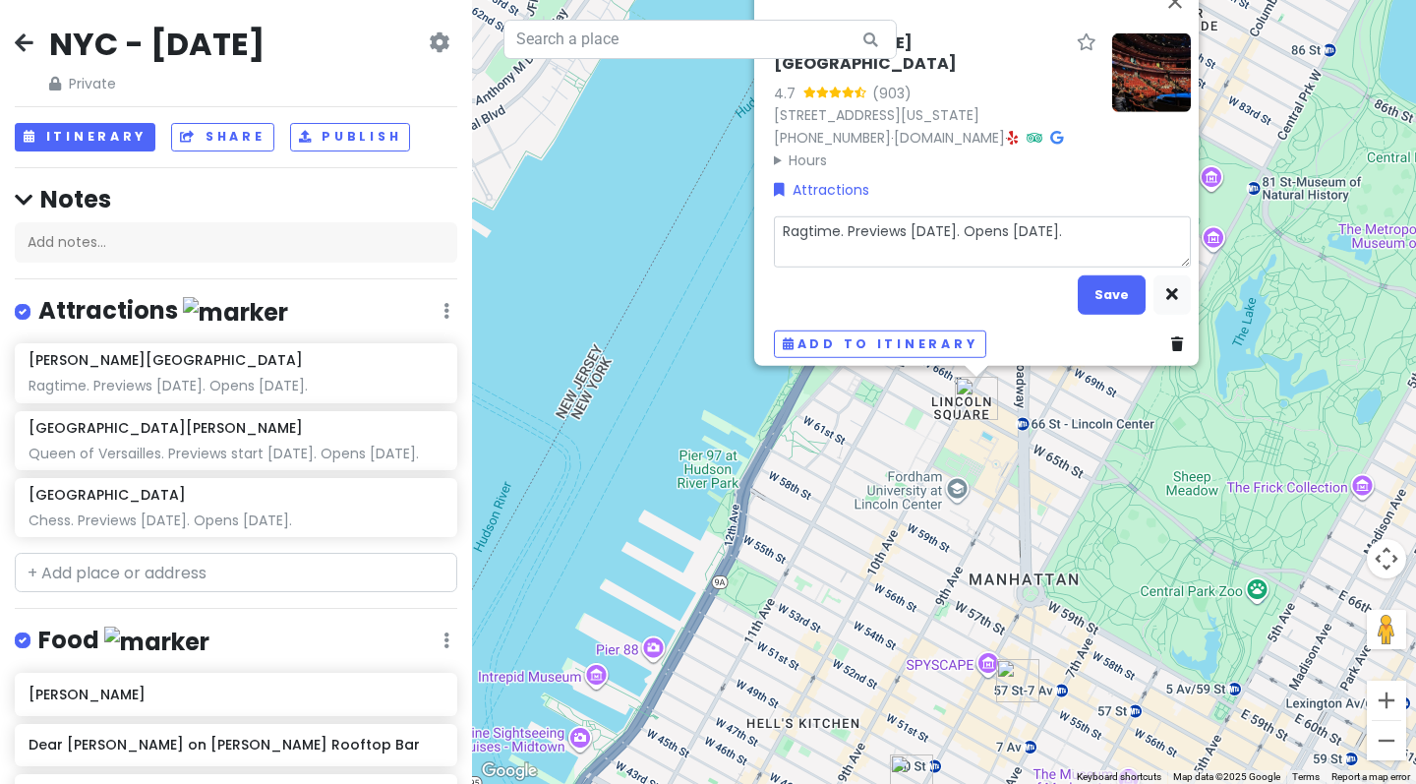
drag, startPoint x: 1109, startPoint y: 225, endPoint x: 833, endPoint y: 228, distance: 276.3
click at [833, 228] on textarea "Ragtime. Previews [DATE]. Opens [DATE]." at bounding box center [982, 241] width 417 height 51
type textarea "x"
type textarea "Ragtime"
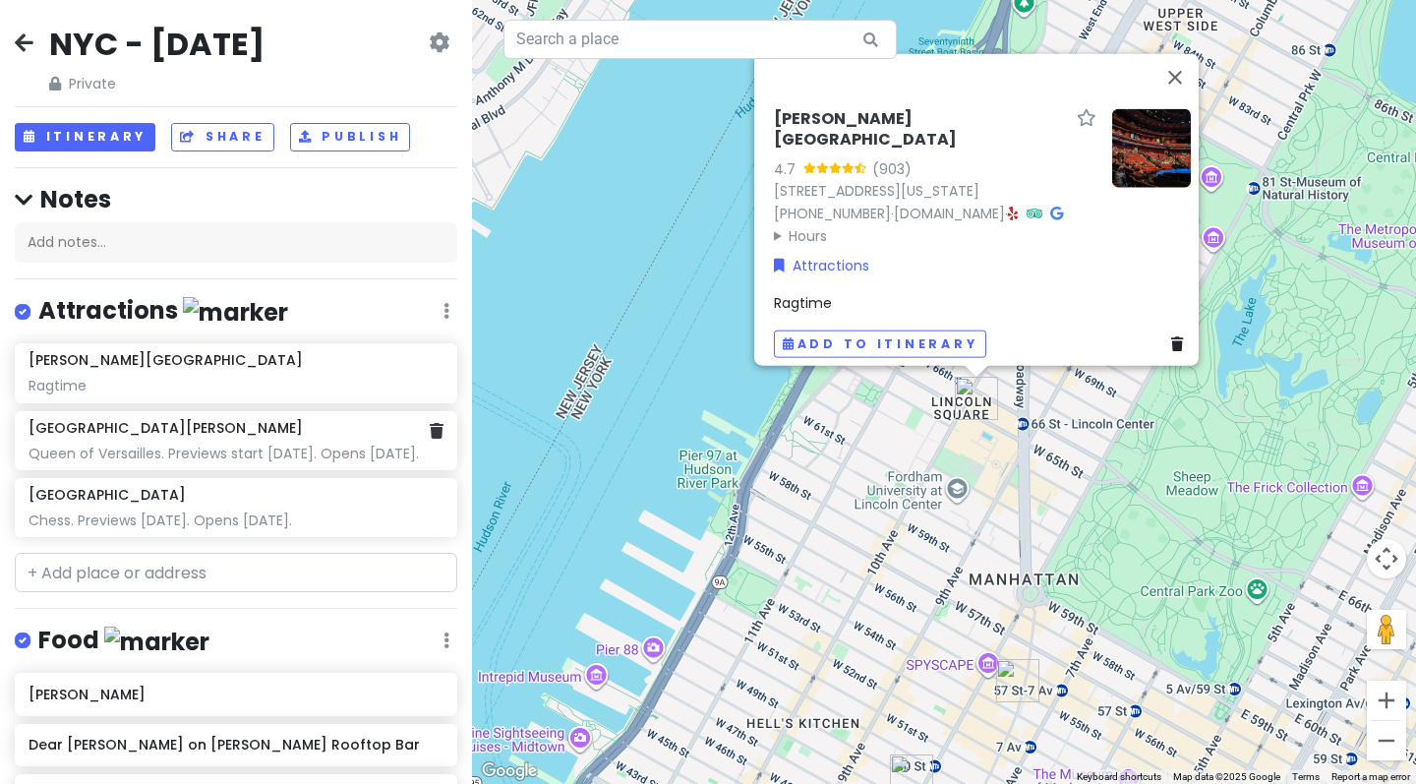
click at [207, 434] on div "[GEOGRAPHIC_DATA][PERSON_NAME] [GEOGRAPHIC_DATA]. Previews start [DATE]. Opens …" at bounding box center [236, 440] width 414 height 43
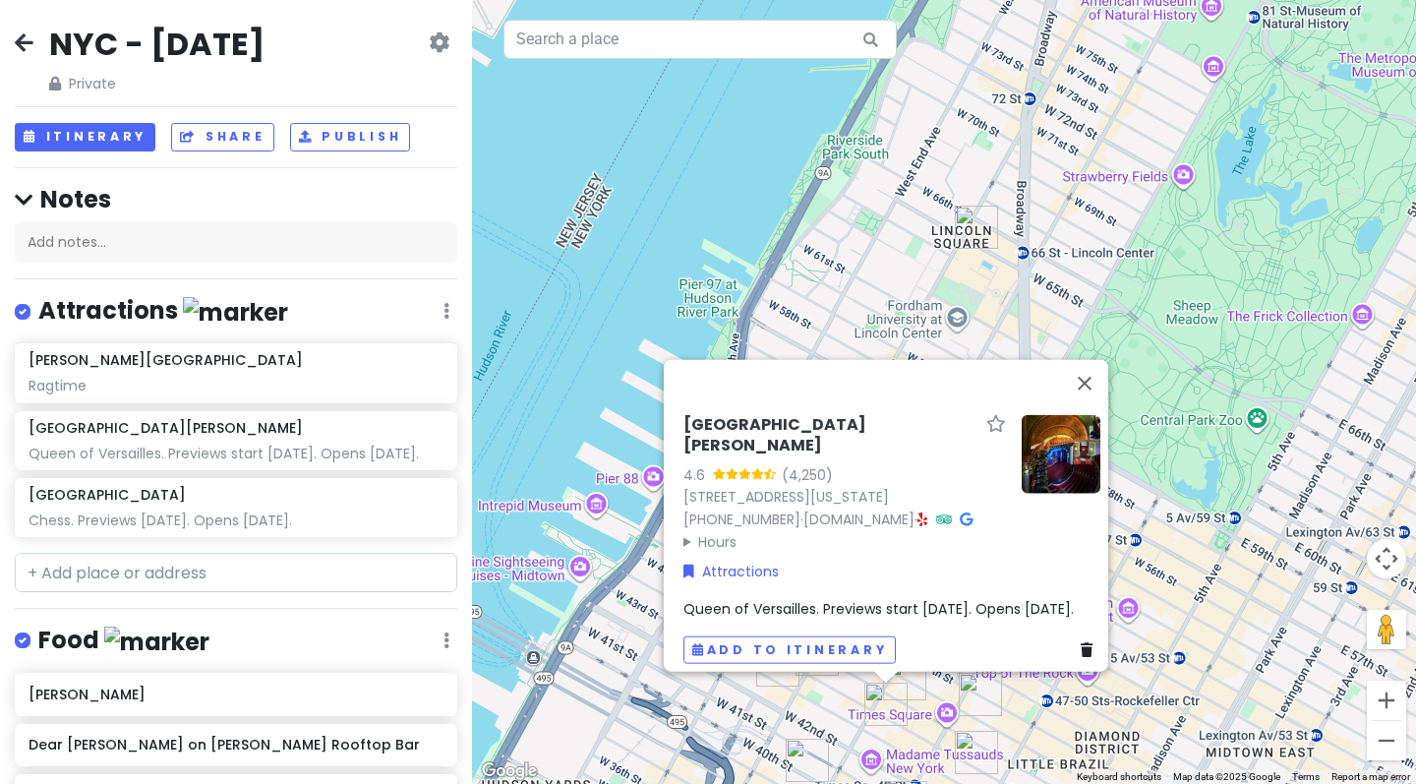
click at [929, 599] on span "Queen of Versailles. Previews start [DATE]. Opens [DATE]." at bounding box center [878, 609] width 390 height 20
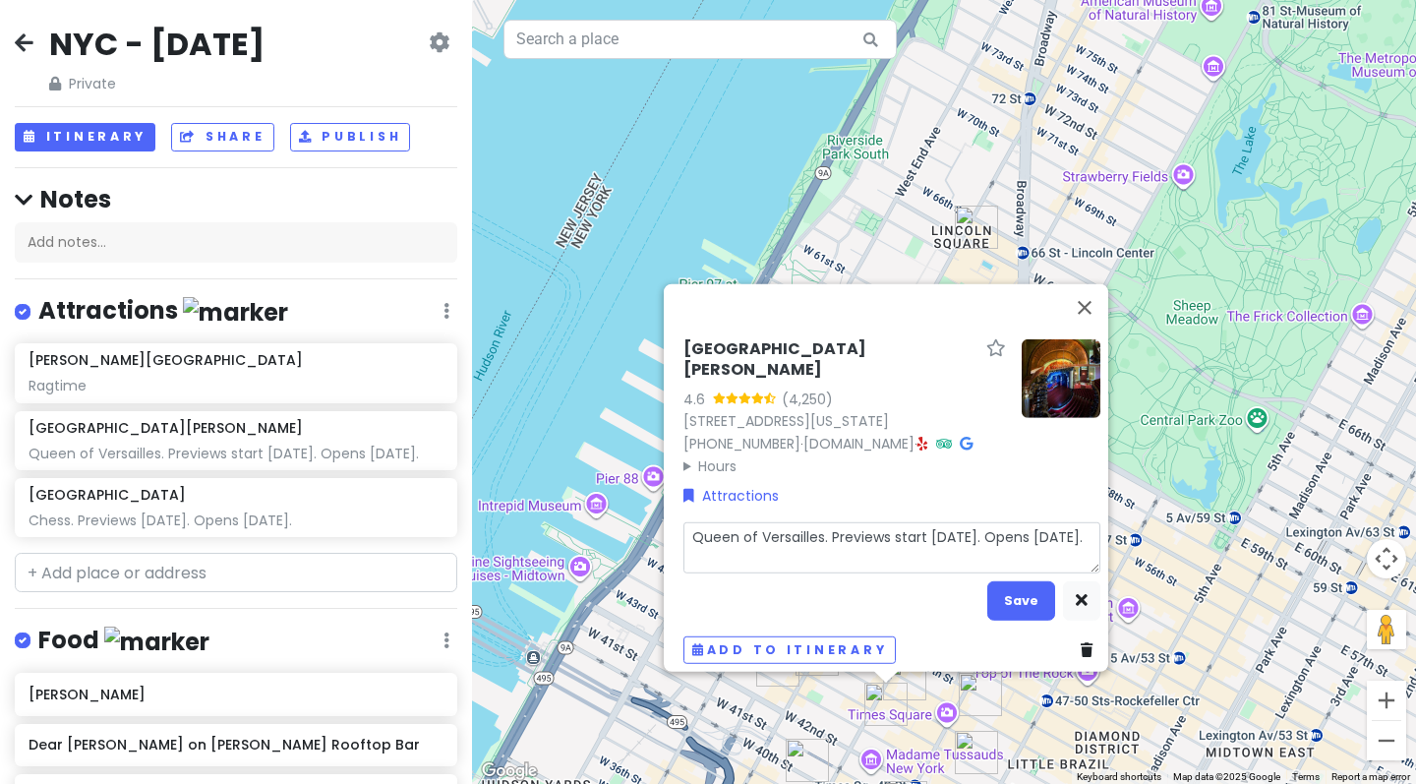
drag, startPoint x: 851, startPoint y: 553, endPoint x: 812, endPoint y: 531, distance: 45.4
click at [812, 531] on textarea "Queen of Versailles. Previews start [DATE]. Opens [DATE]." at bounding box center [891, 547] width 417 height 51
type textarea "x"
type textarea "Queen of Versailles"
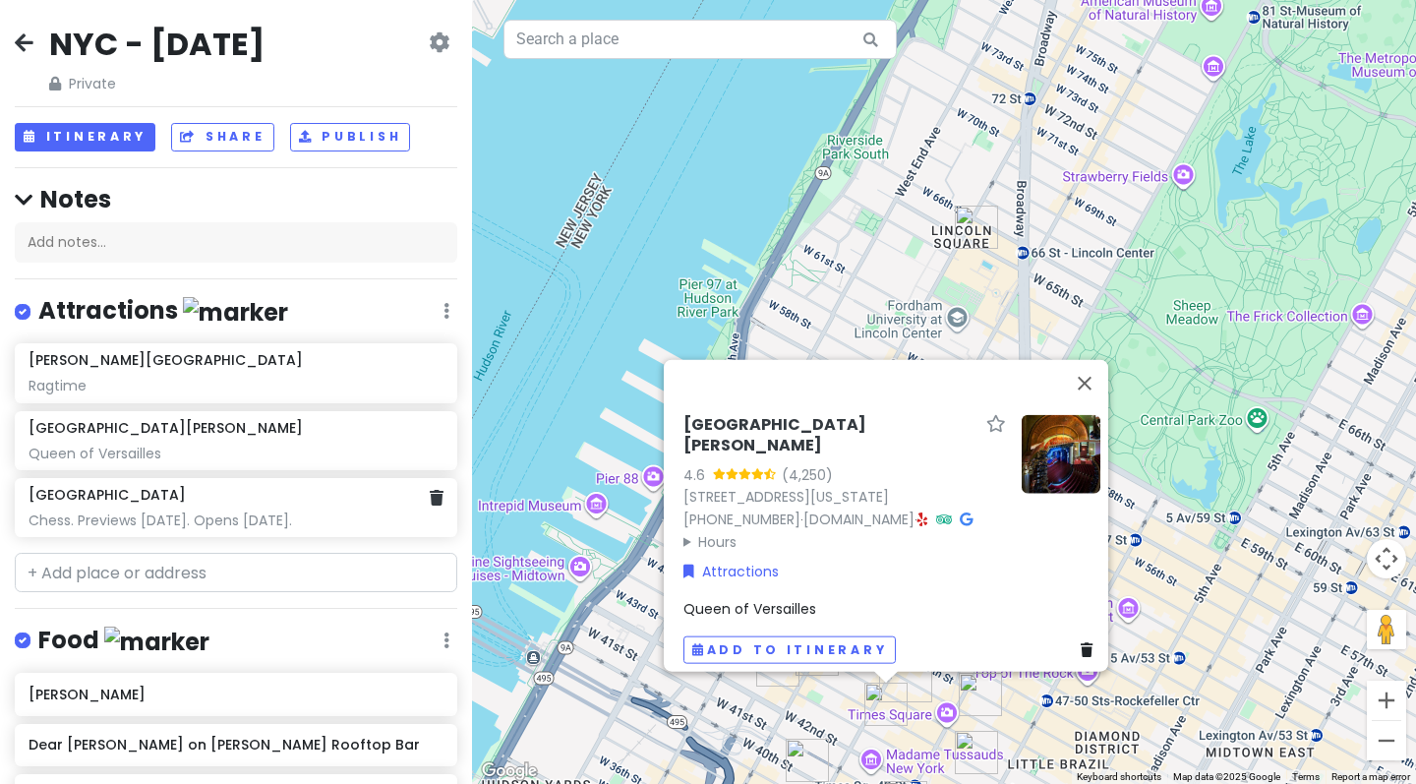
click at [367, 394] on div "Chess. Previews [DATE]. Opens [DATE]." at bounding box center [236, 386] width 414 height 18
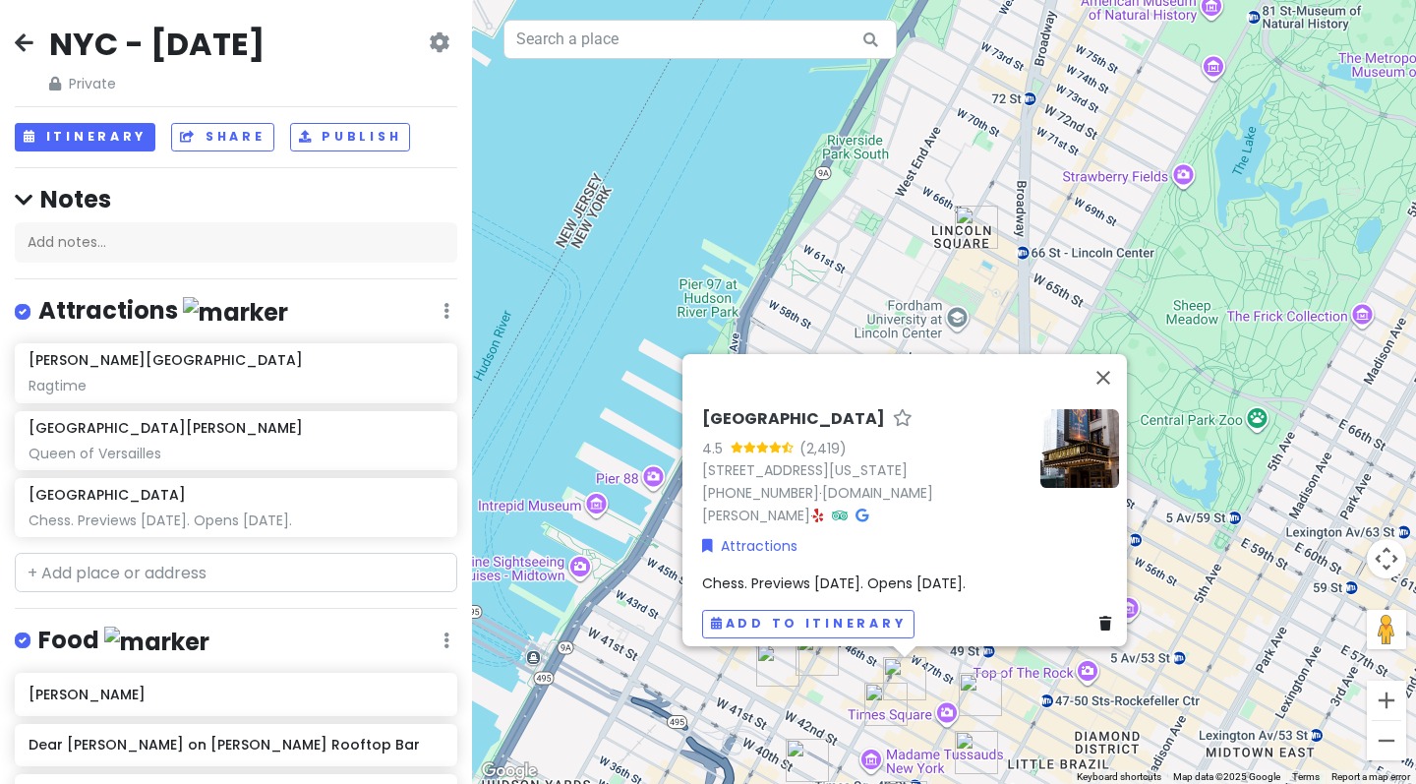
click at [965, 577] on span "Chess. Previews [DATE]. Opens [DATE]." at bounding box center [833, 583] width 263 height 20
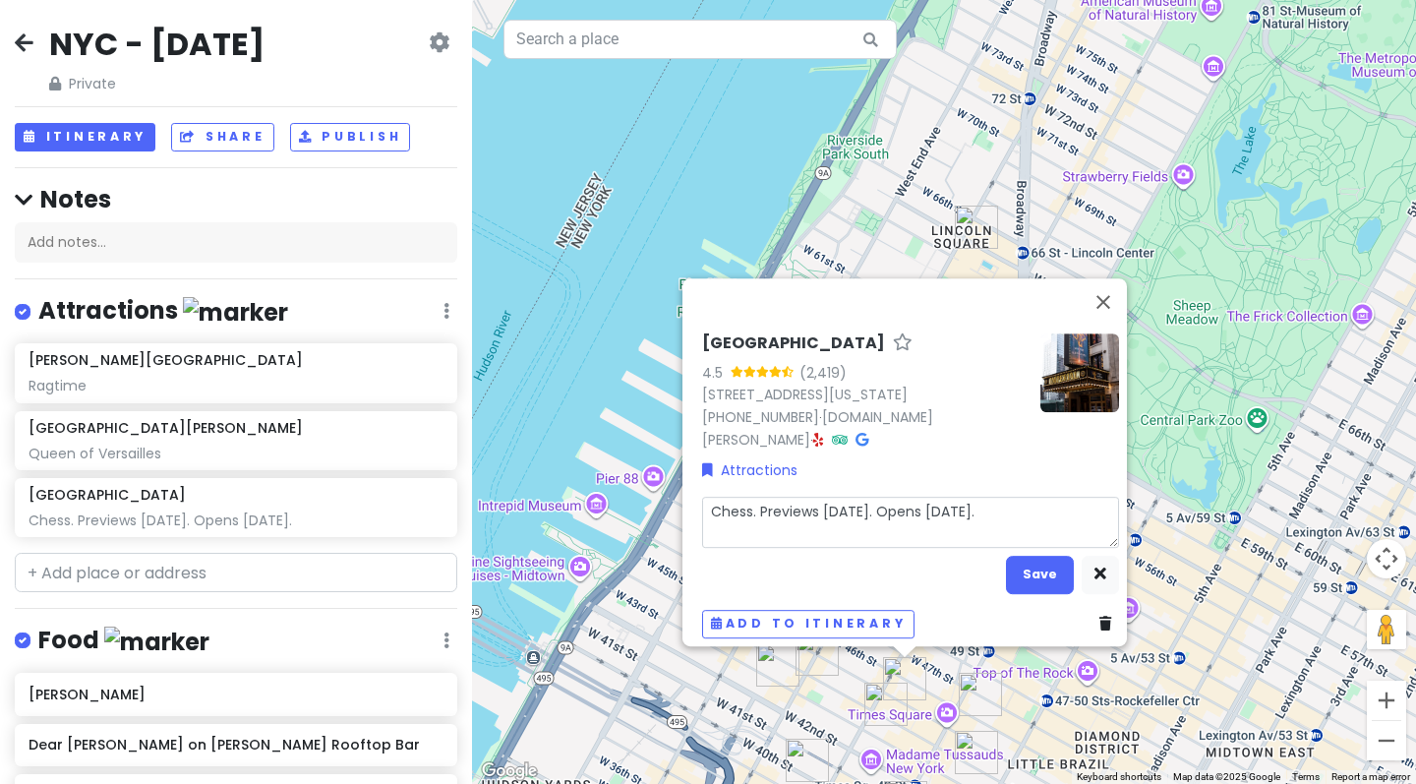
drag, startPoint x: 1047, startPoint y: 495, endPoint x: 743, endPoint y: 499, distance: 303.8
click at [743, 499] on textarea "Chess. Previews [DATE]. Opens [DATE]." at bounding box center [910, 521] width 417 height 51
type textarea "x"
type textarea "Chess"
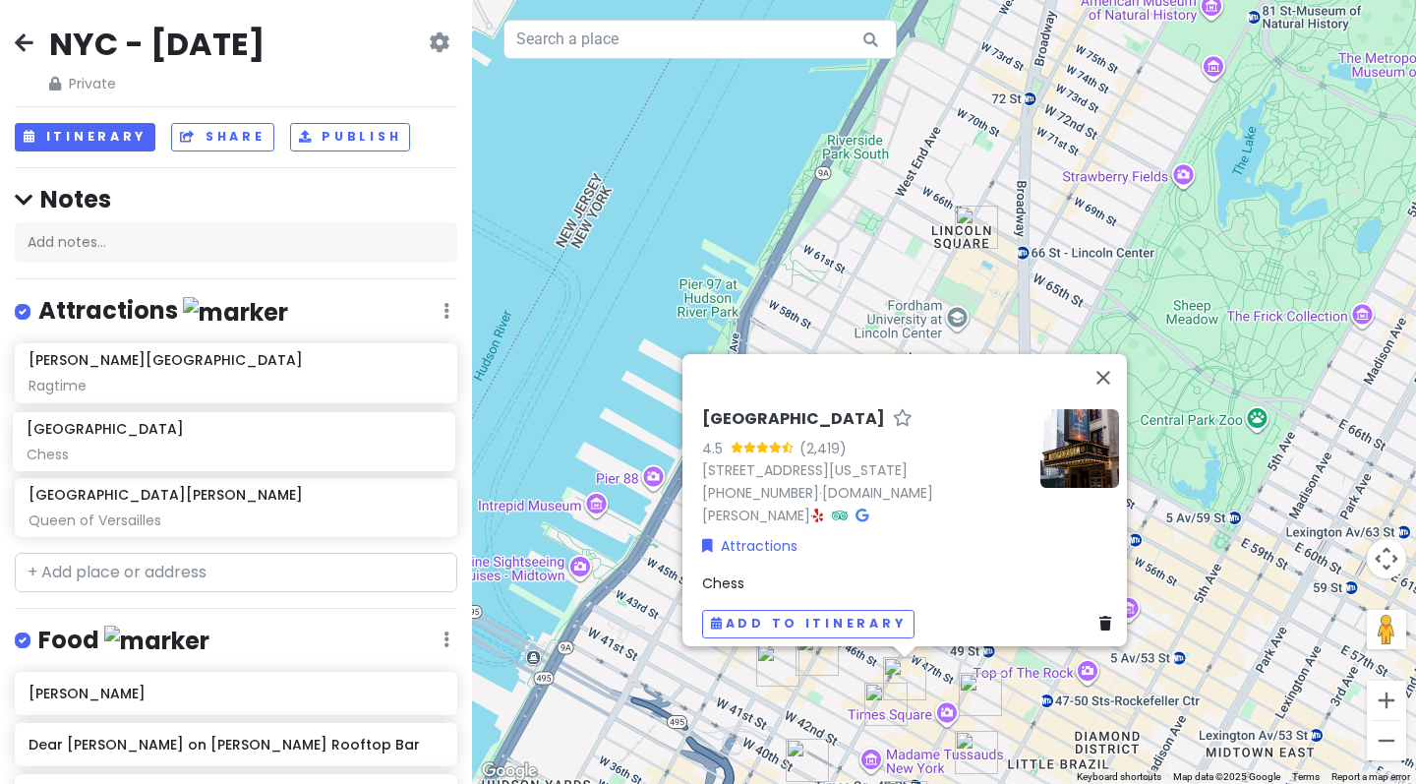
drag, startPoint x: 177, startPoint y: 519, endPoint x: 174, endPoint y: 456, distance: 63.0
click at [174, 456] on div "[PERSON_NAME] Theater Ragtime [GEOGRAPHIC_DATA][PERSON_NAME] [GEOGRAPHIC_DATA] …" at bounding box center [236, 444] width 472 height 202
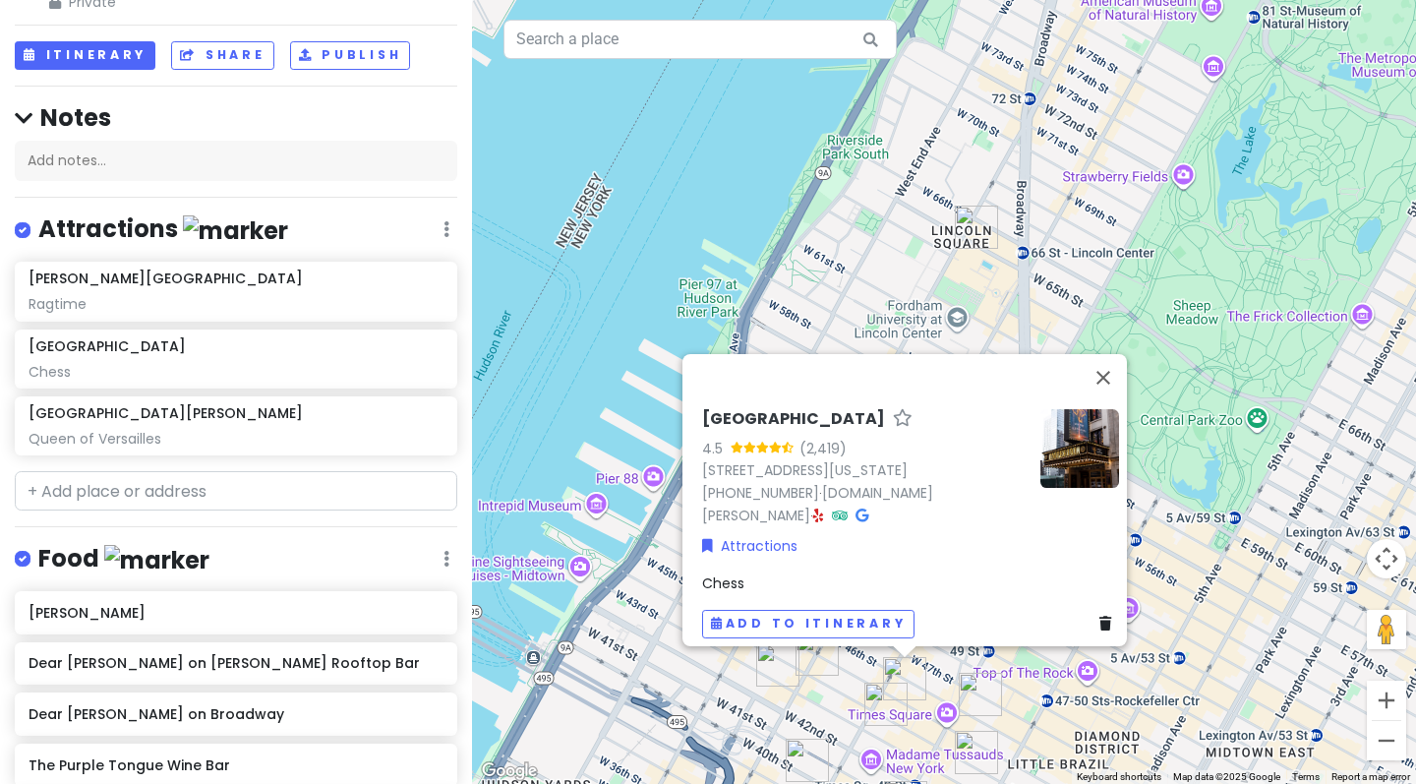
scroll to position [83, 0]
click at [173, 286] on div "[PERSON_NAME] Theater Ragtime" at bounding box center [236, 289] width 414 height 43
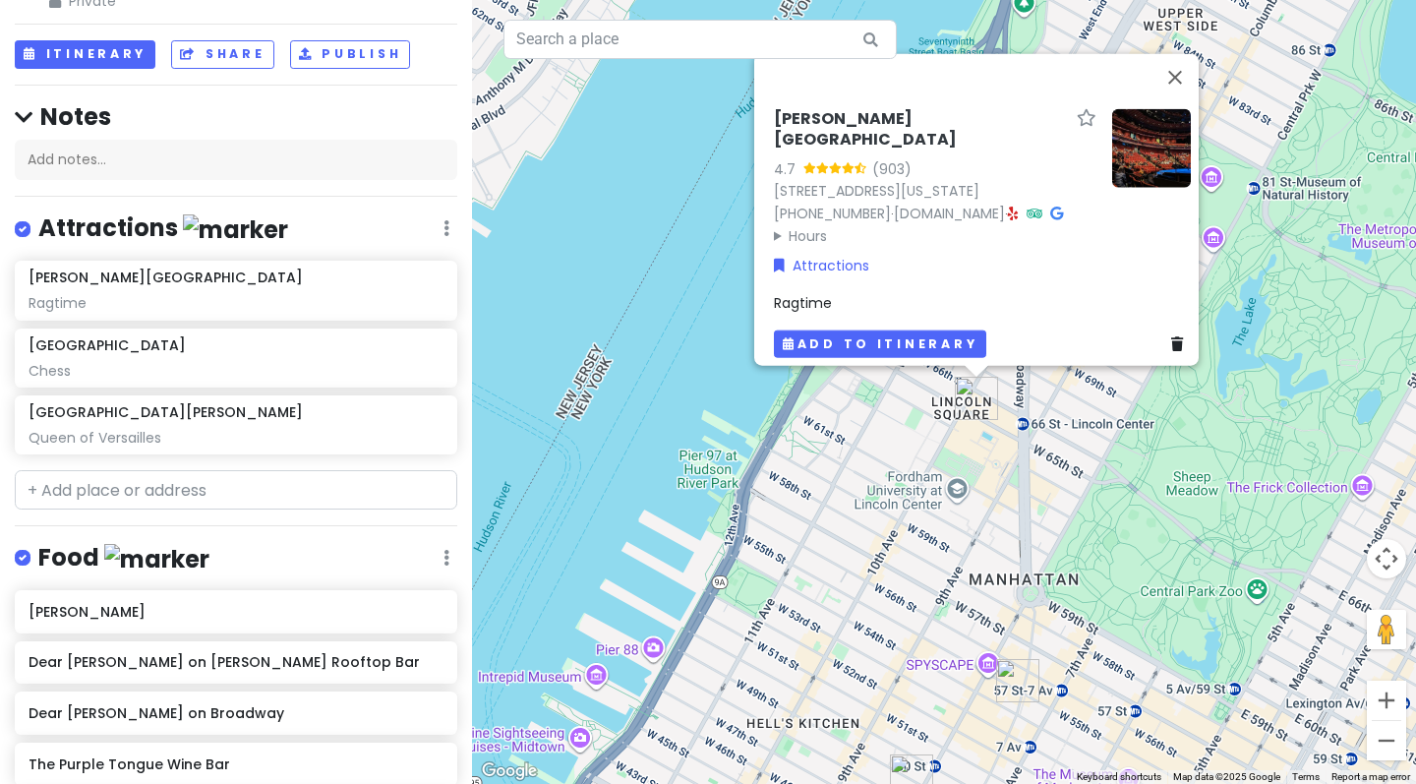
click at [886, 329] on button "Add to itinerary" at bounding box center [880, 343] width 212 height 29
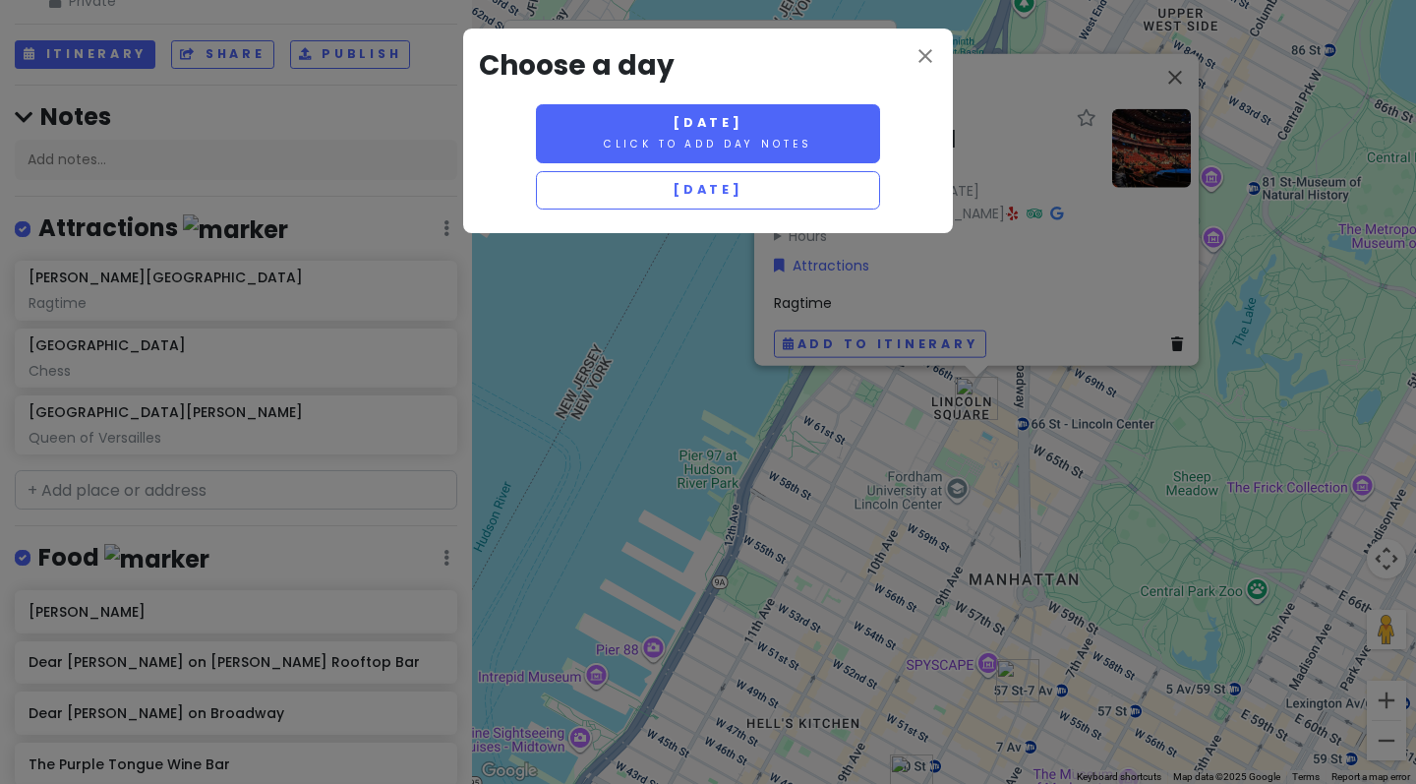
click at [753, 109] on button "[DATE] Click to add day notes" at bounding box center [708, 133] width 344 height 59
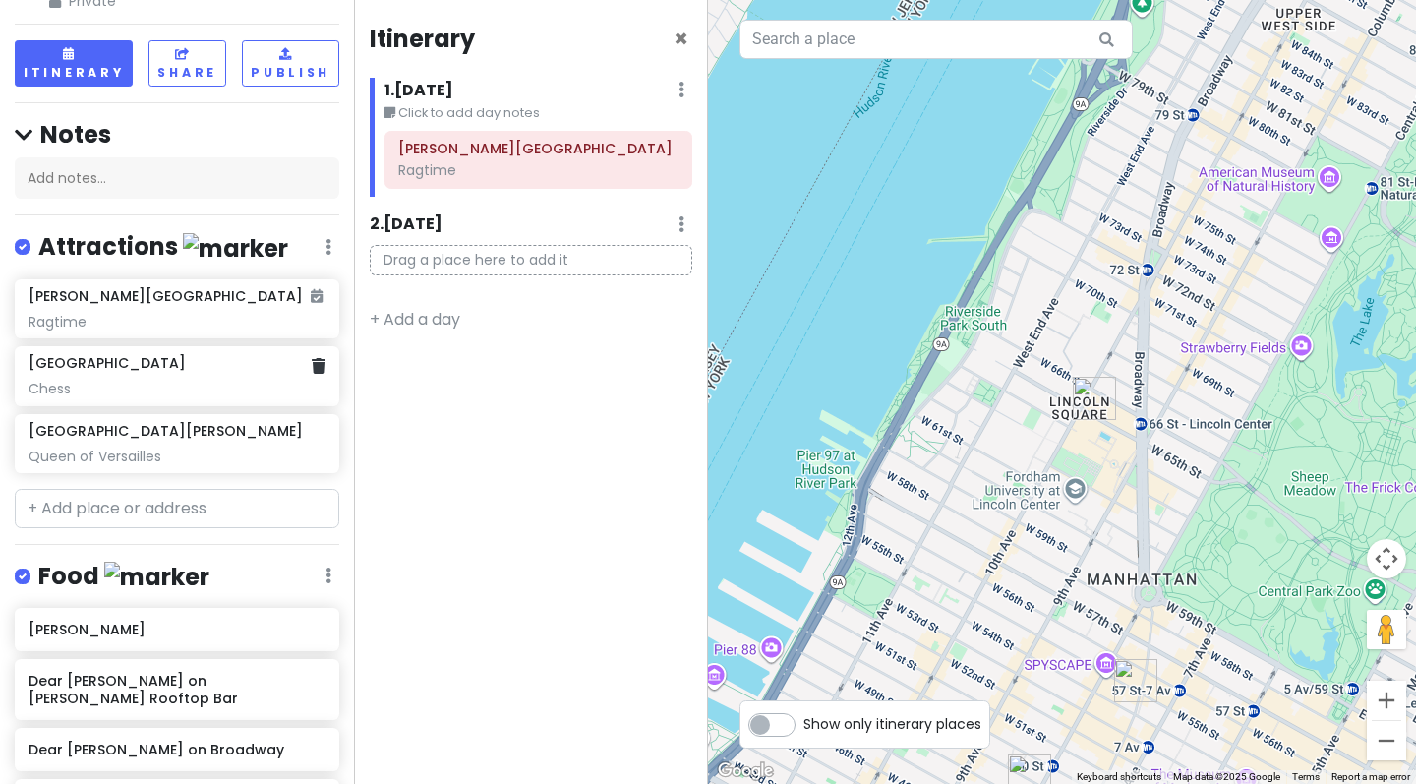
click at [197, 330] on div "Chess" at bounding box center [177, 322] width 296 height 18
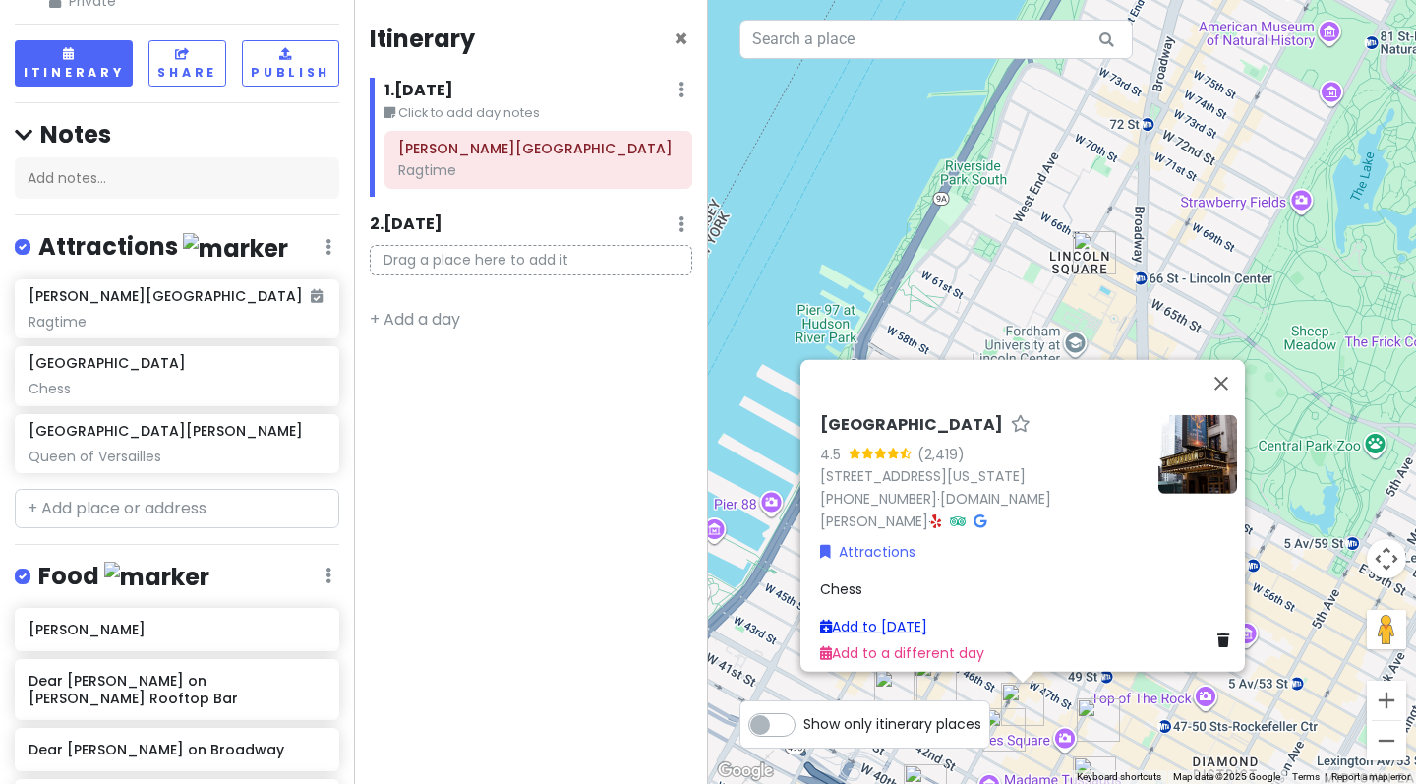
click at [849, 616] on link "Add to [DATE]" at bounding box center [873, 626] width 107 height 20
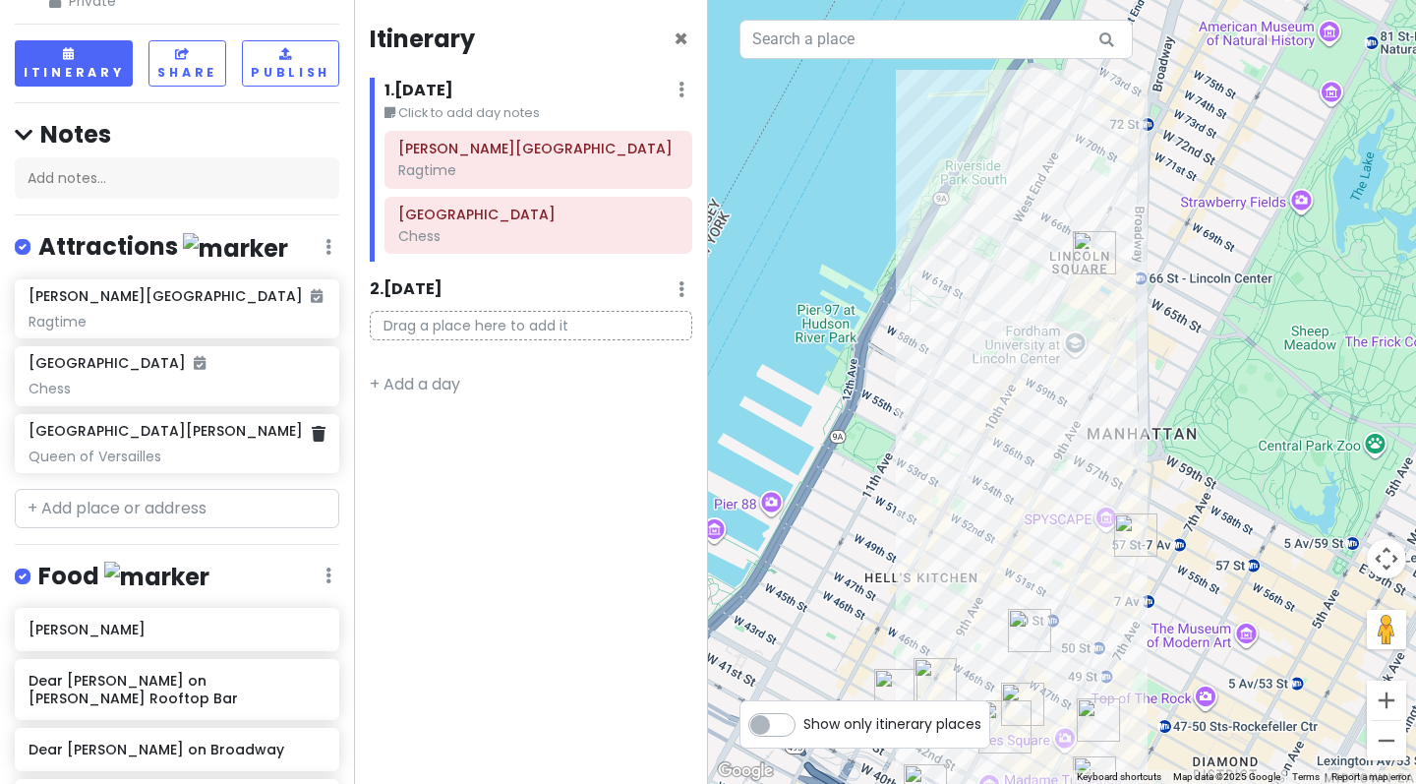
click at [204, 439] on div "[GEOGRAPHIC_DATA][PERSON_NAME]" at bounding box center [177, 431] width 296 height 18
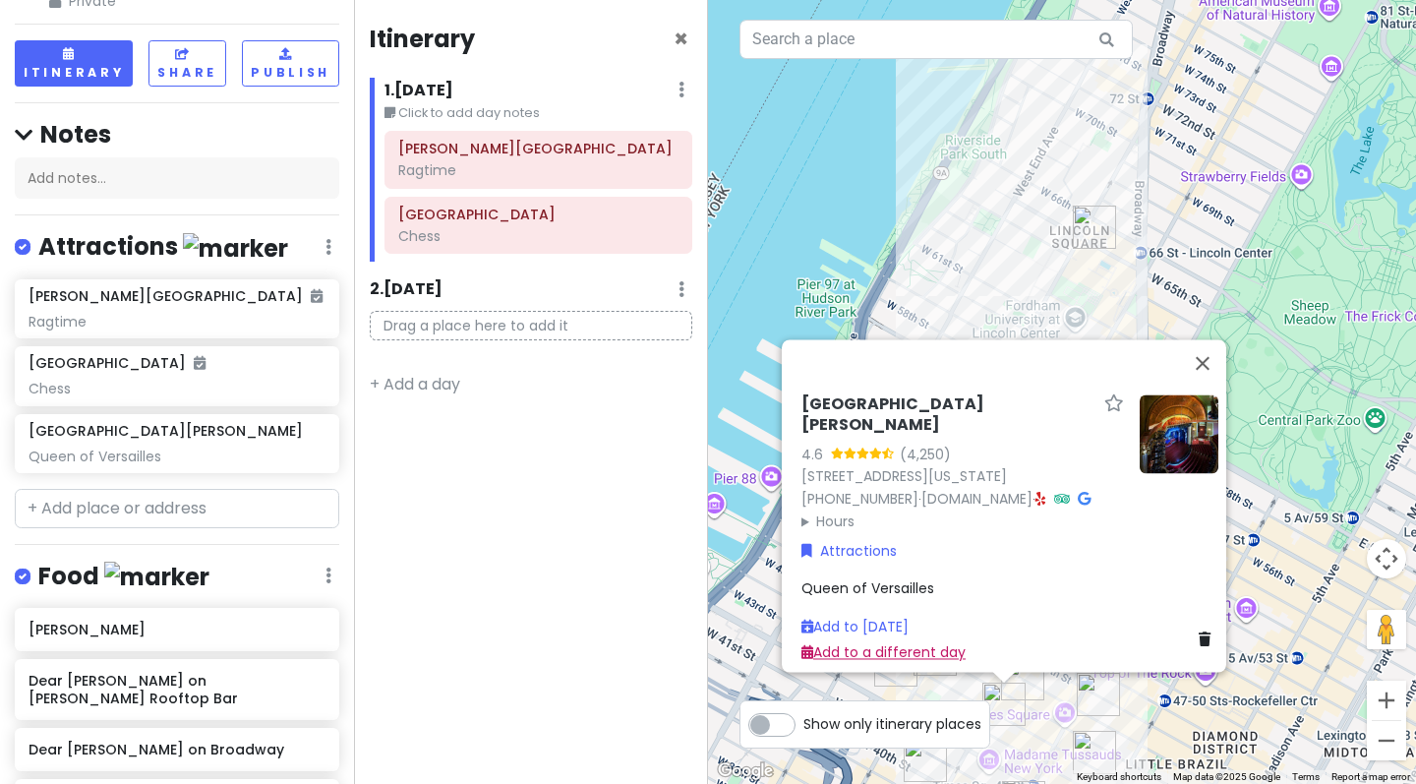
click at [853, 642] on link "Add to a different day" at bounding box center [883, 652] width 164 height 20
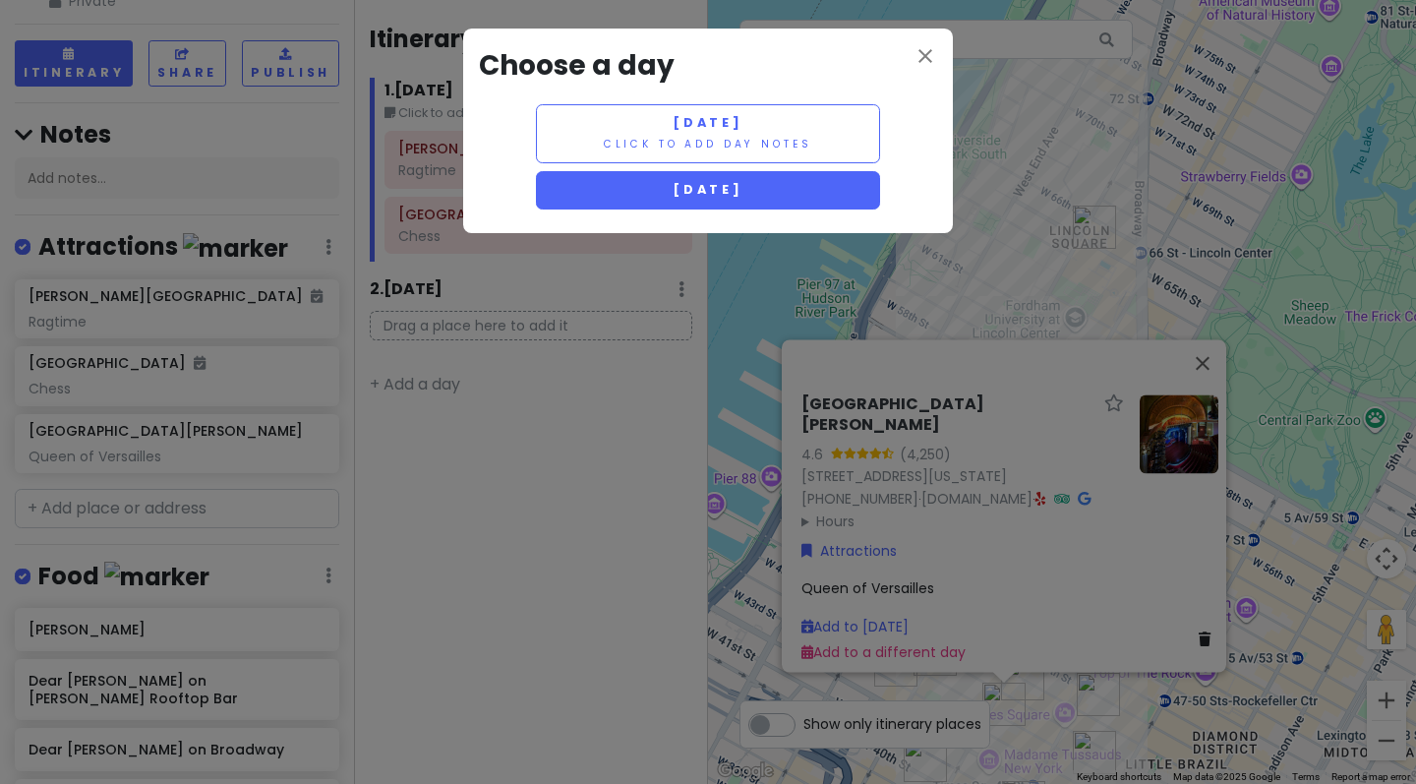
click at [731, 193] on span "[DATE]" at bounding box center [707, 189] width 71 height 17
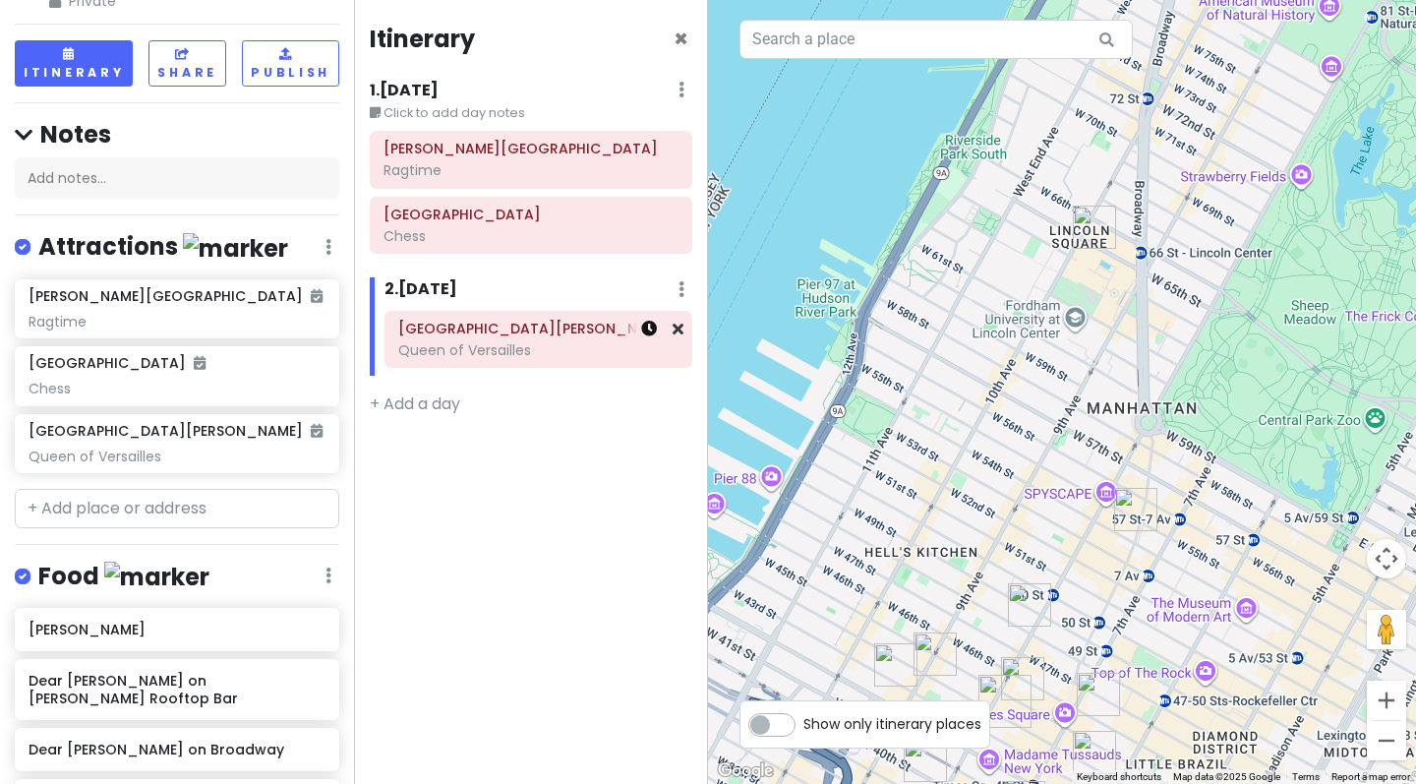
click at [648, 327] on icon at bounding box center [649, 328] width 16 height 16
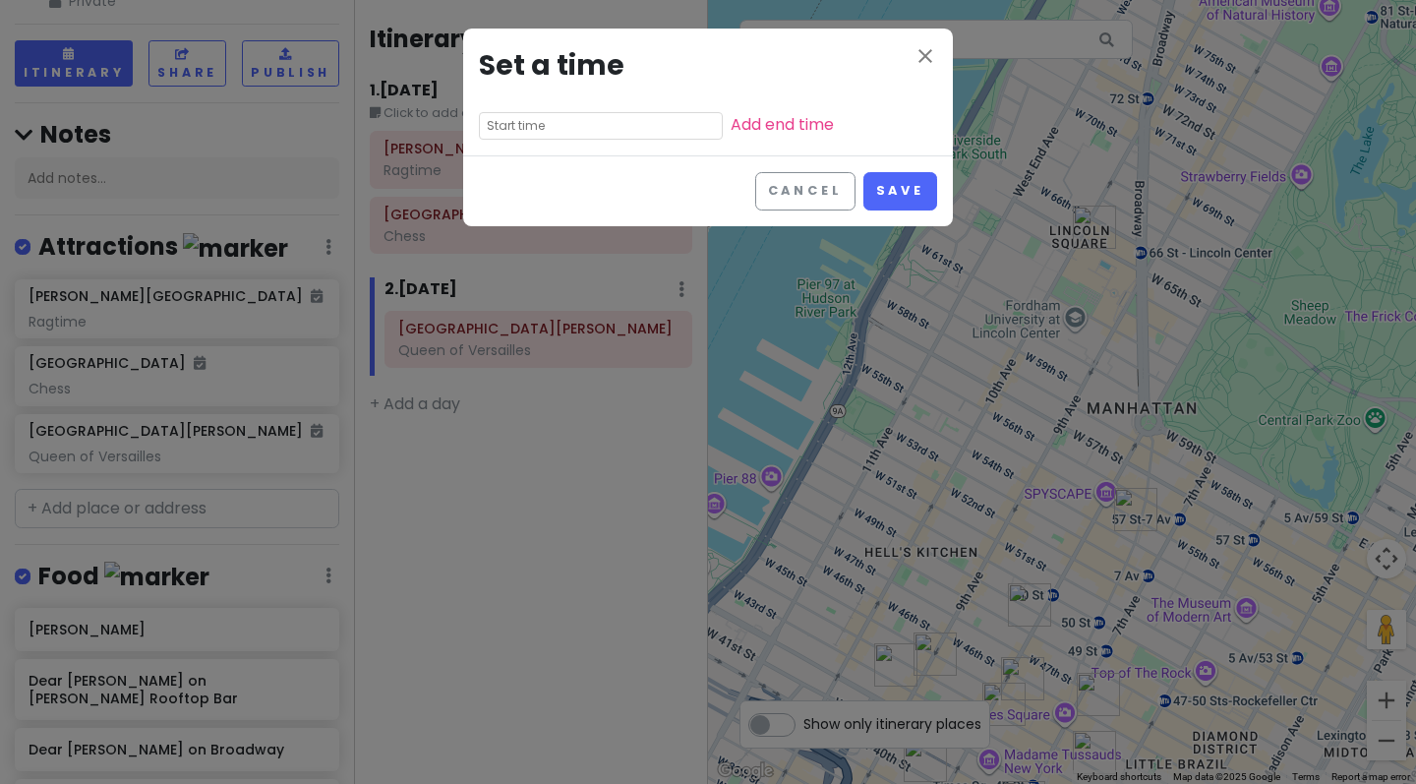
click at [605, 124] on input "text" at bounding box center [601, 126] width 244 height 28
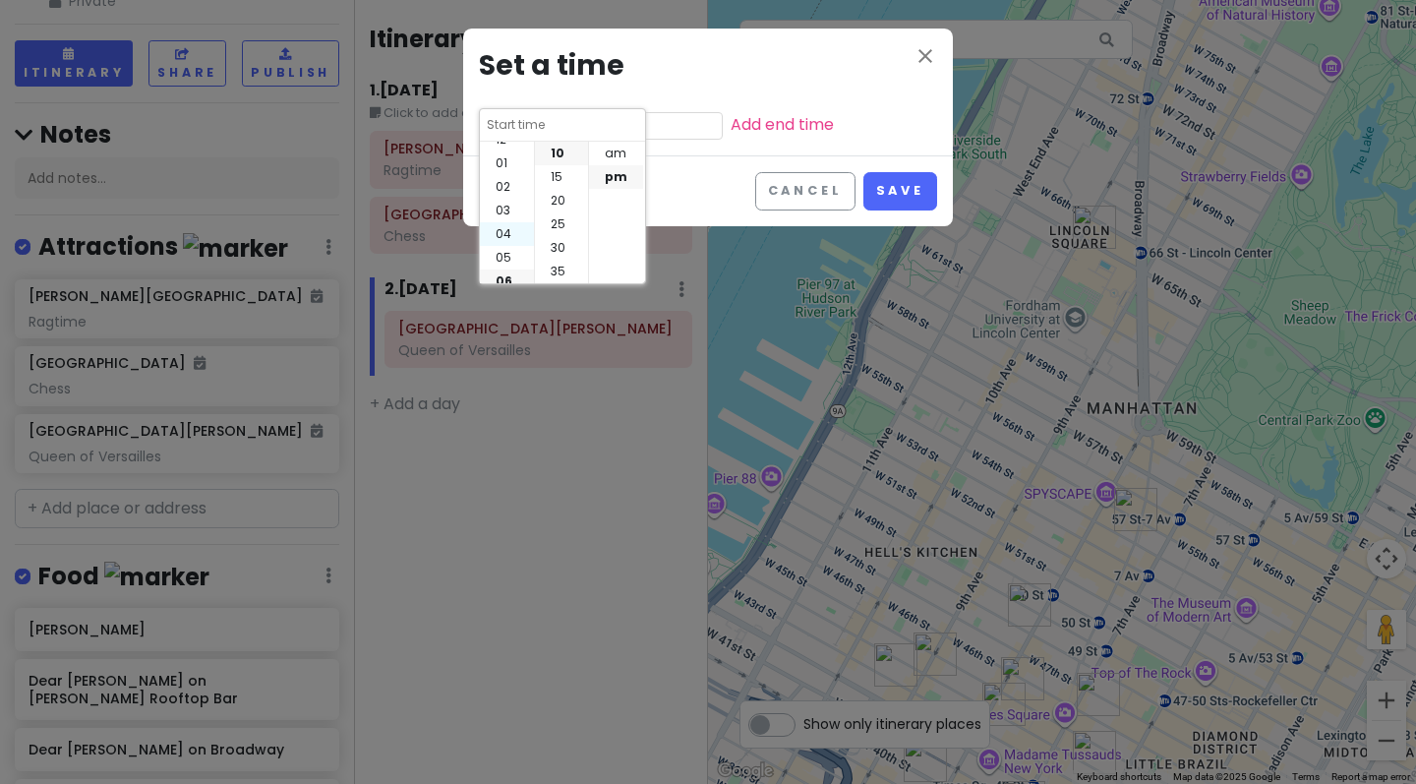
scroll to position [8, 0]
click at [508, 207] on li "03" at bounding box center [507, 216] width 54 height 24
type input "3:10 pm"
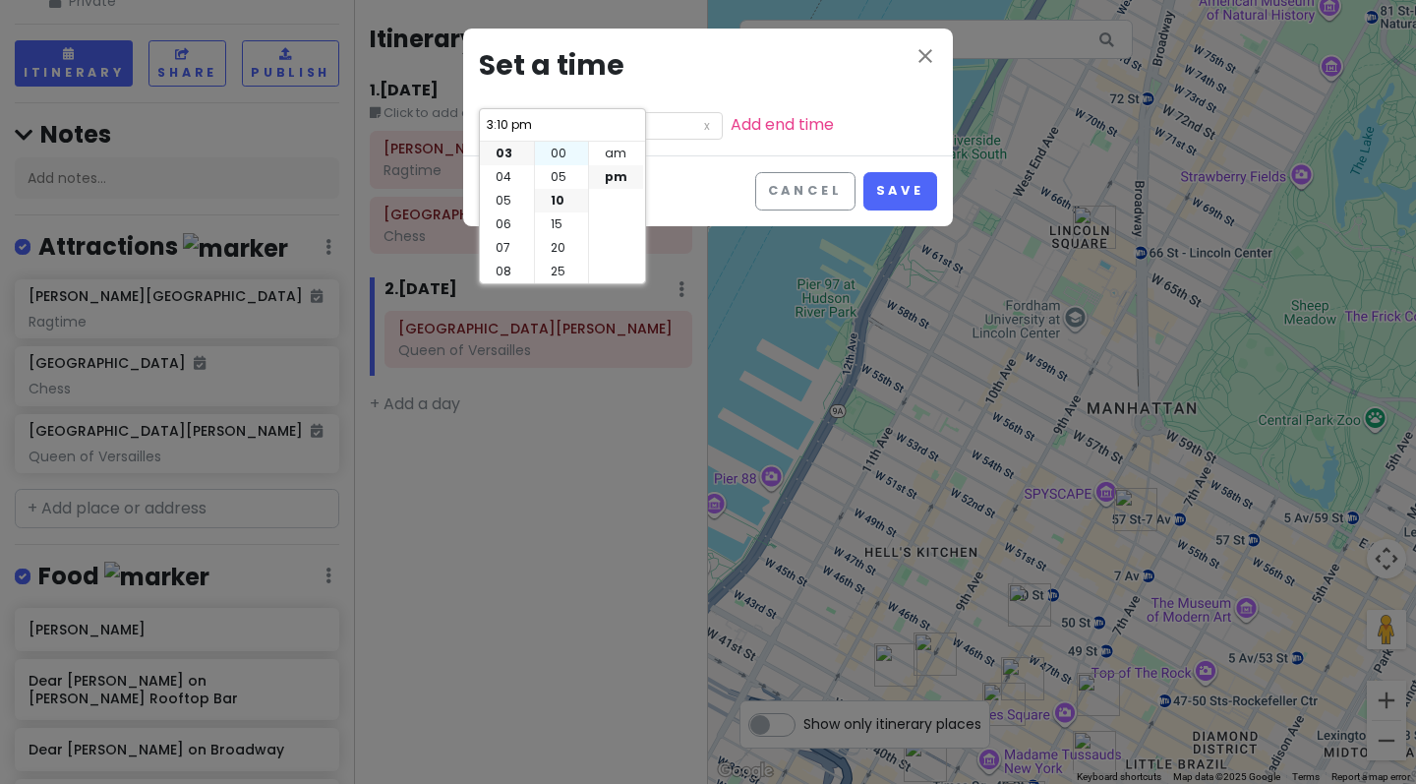
click at [559, 152] on li "00" at bounding box center [561, 154] width 53 height 24
type input "3:00 pm"
click at [887, 198] on button "Save" at bounding box center [900, 191] width 74 height 38
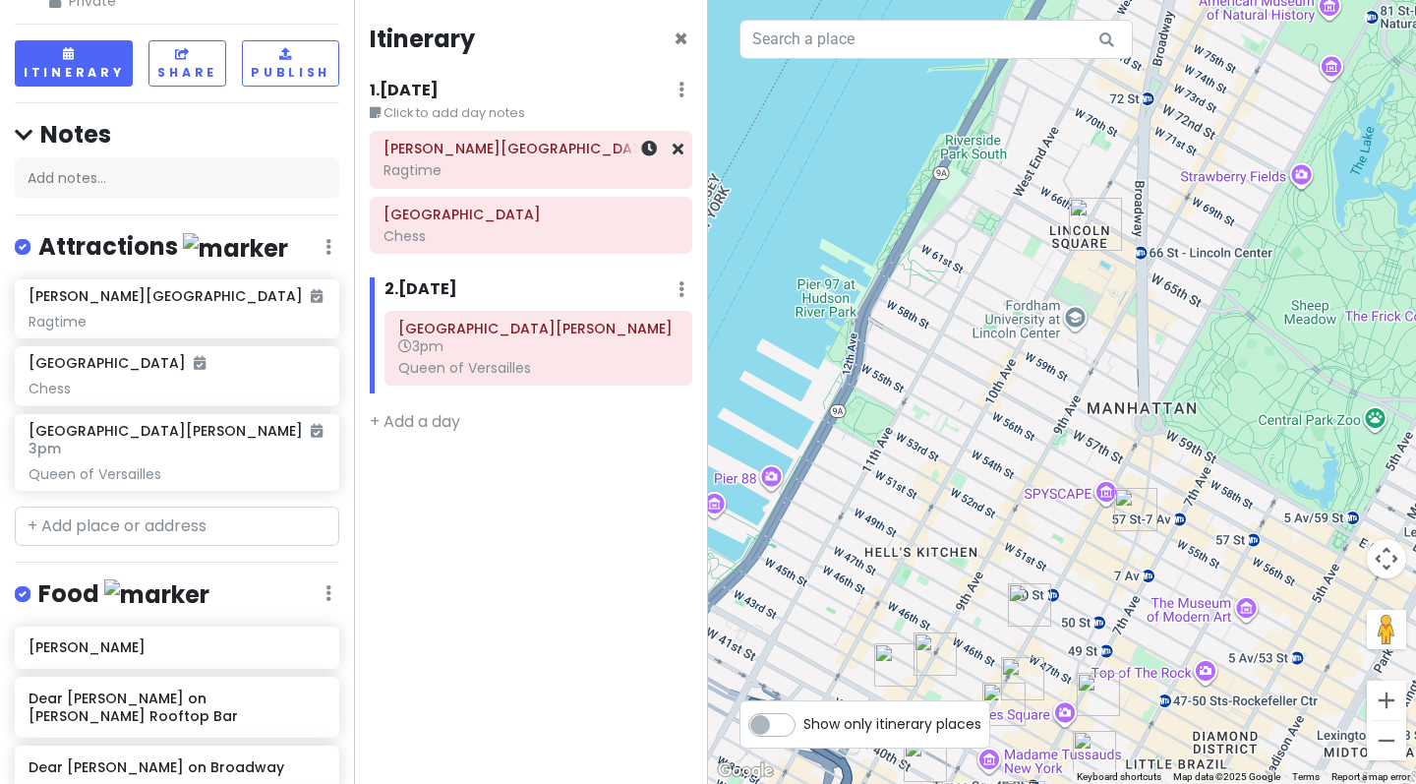
click at [513, 177] on div "Ragtime" at bounding box center [530, 170] width 295 height 18
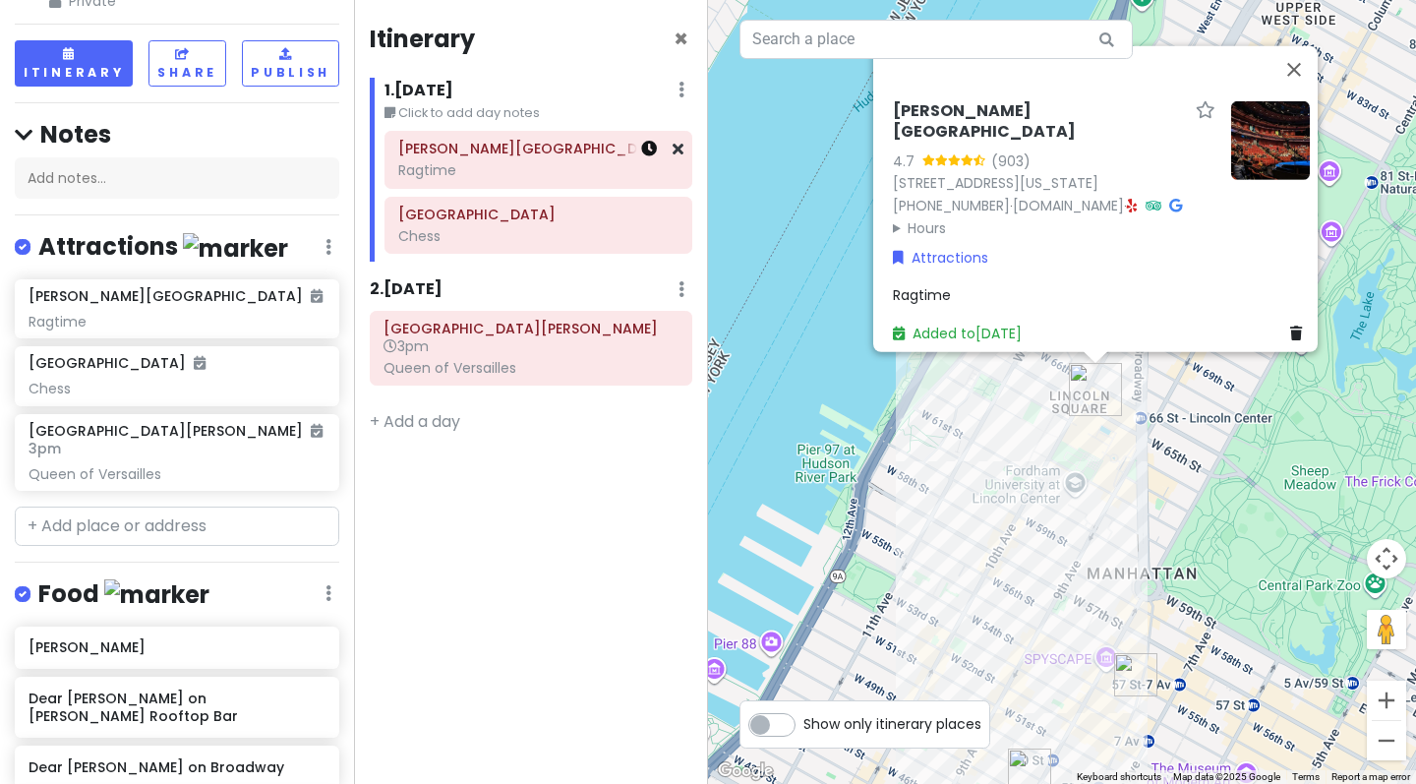
click at [643, 145] on icon at bounding box center [649, 149] width 16 height 16
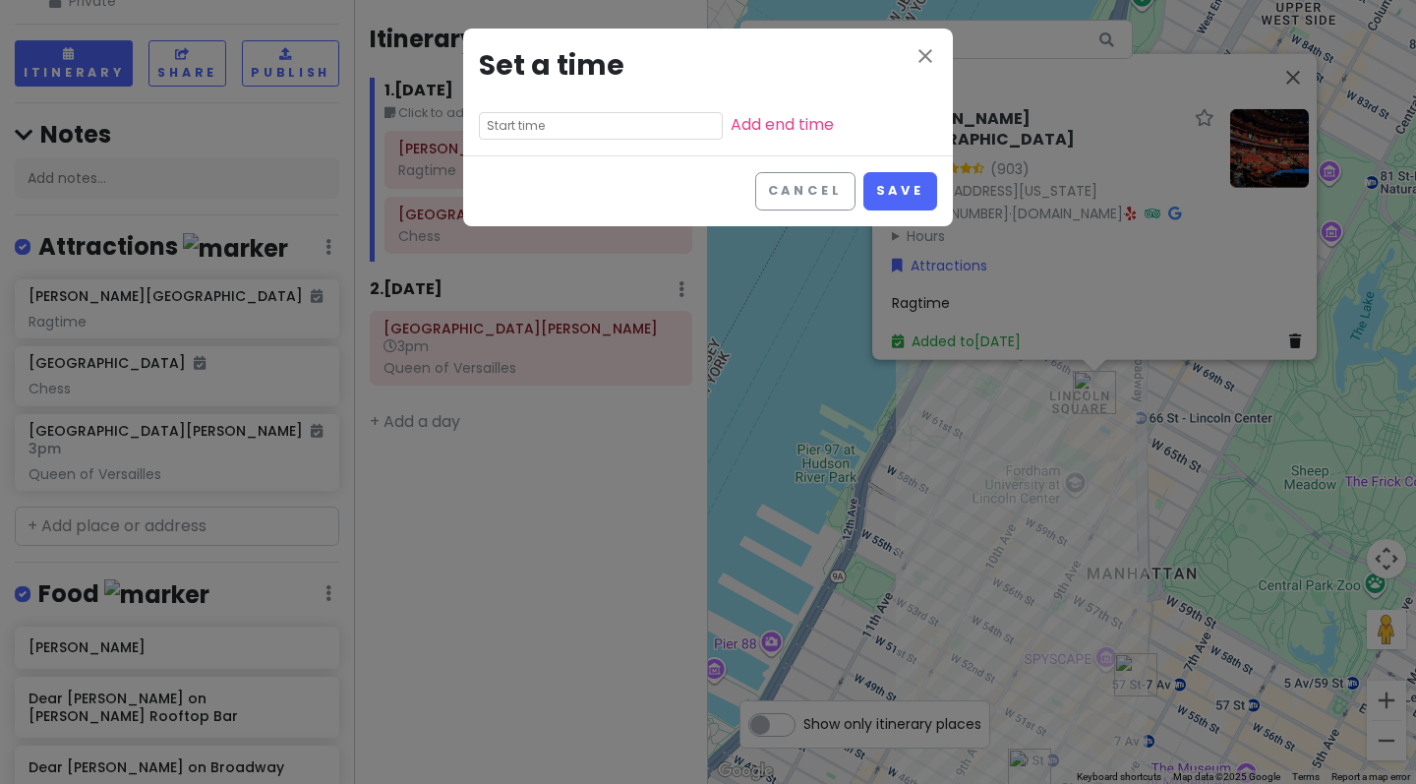
click at [595, 123] on input "text" at bounding box center [601, 126] width 244 height 28
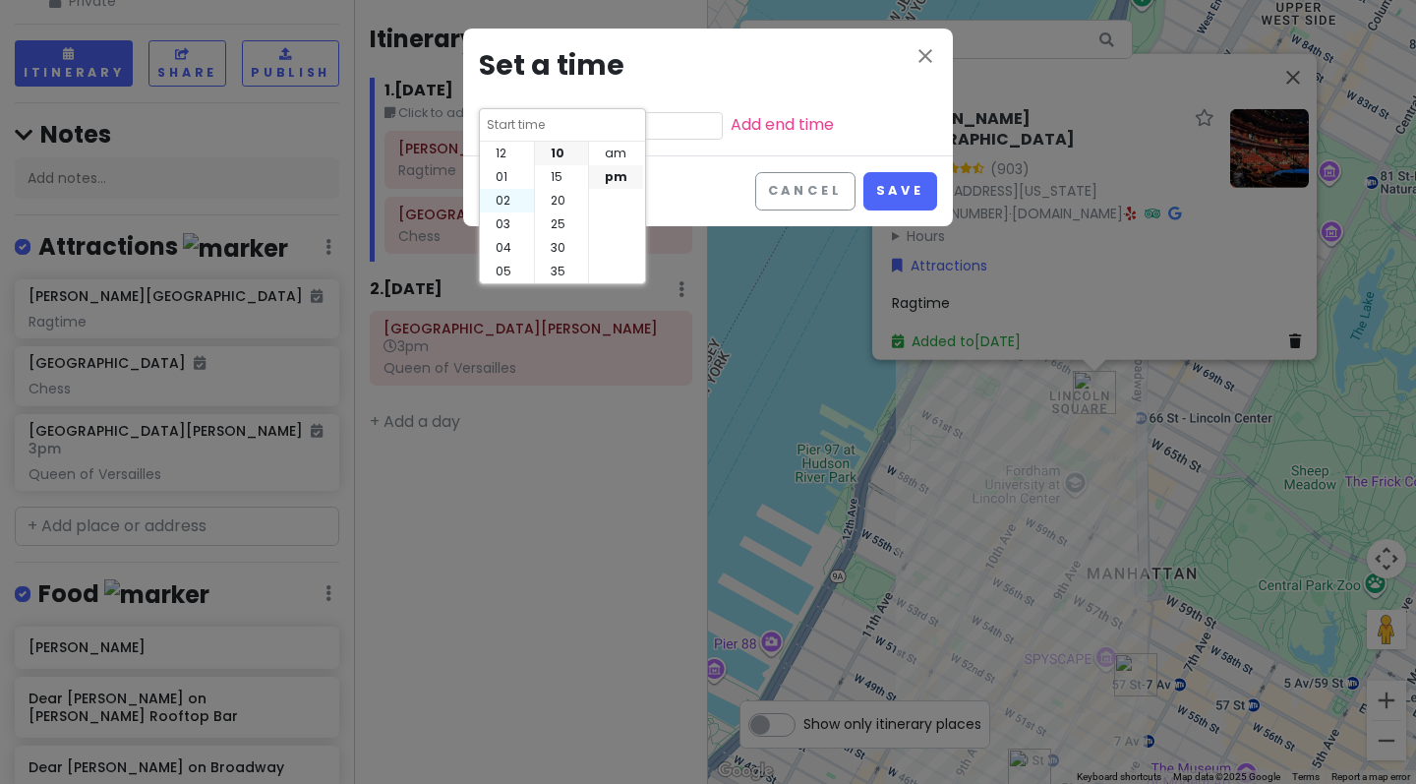
click at [512, 199] on li "02" at bounding box center [507, 201] width 54 height 24
type input "2:10 pm"
click at [564, 153] on li "00" at bounding box center [561, 147] width 53 height 24
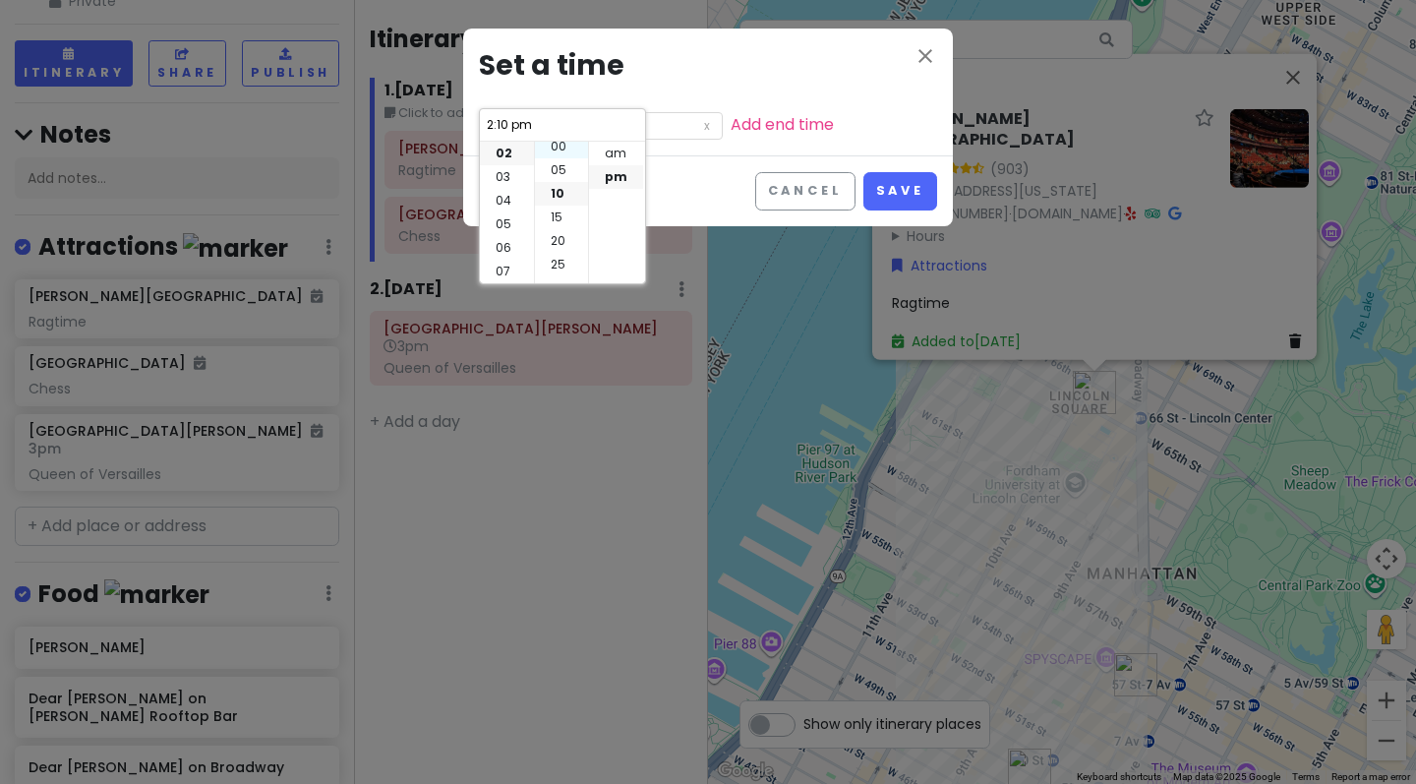
type input "2:00 pm"
click at [659, 131] on input "2:00 pm" at bounding box center [601, 126] width 244 height 28
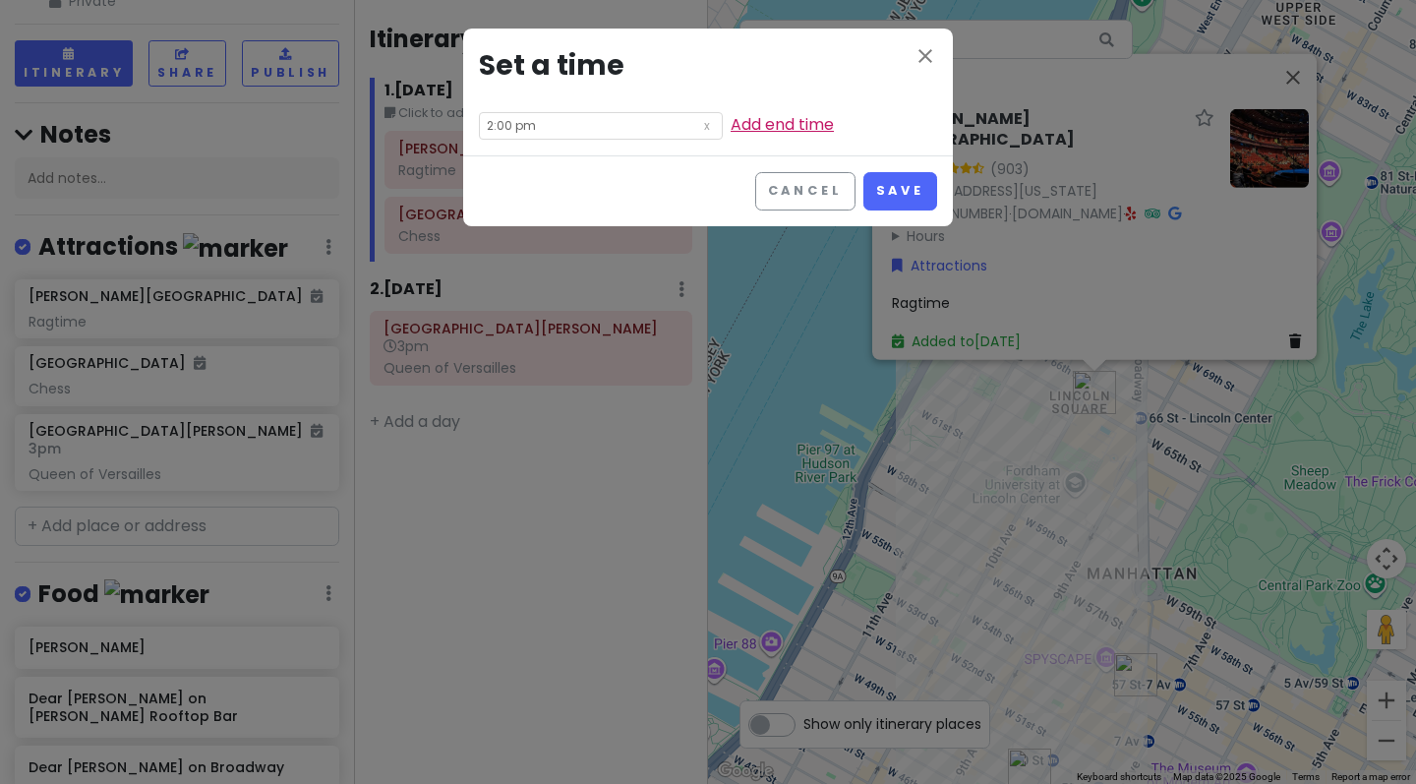
click at [748, 128] on link "Add end time" at bounding box center [781, 124] width 103 height 23
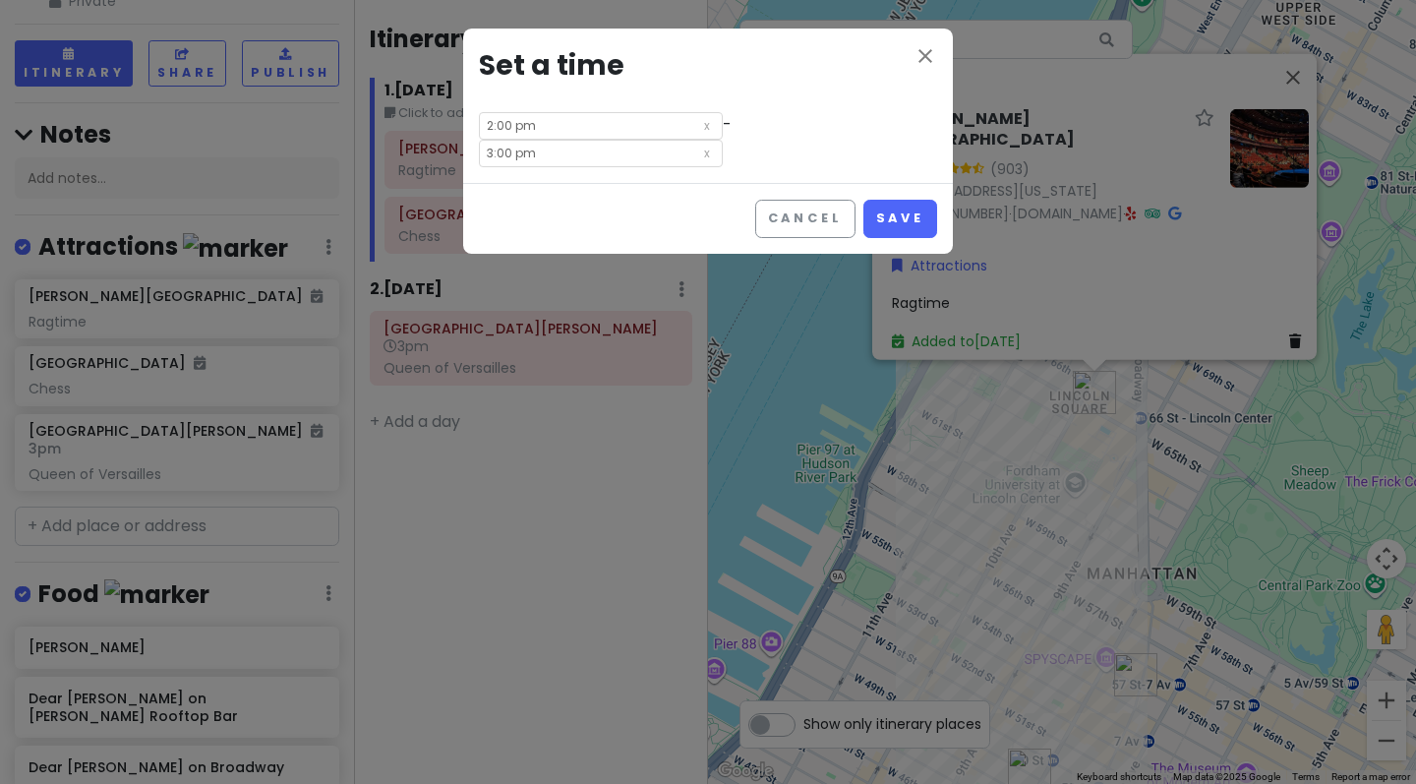
click at [527, 164] on input "3:00 pm" at bounding box center [601, 154] width 244 height 28
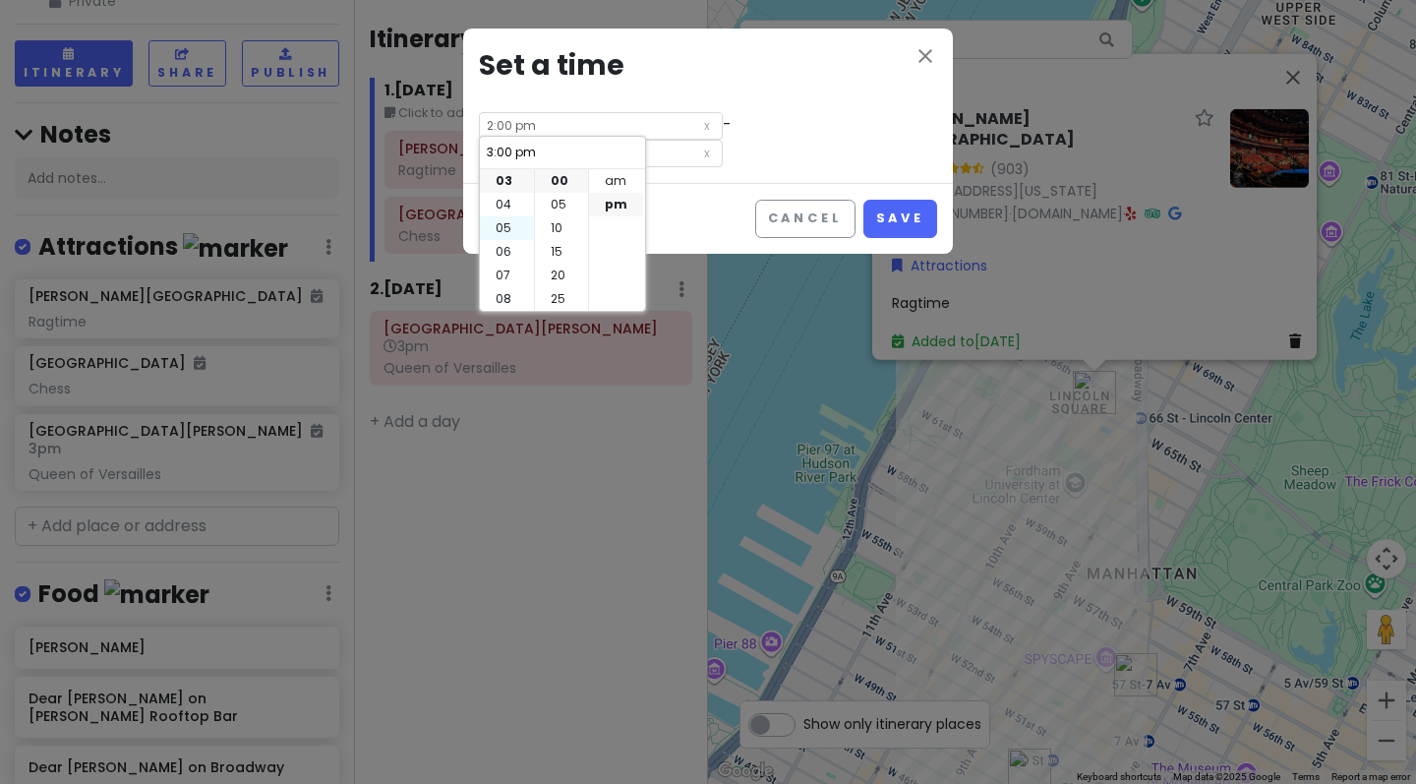
click at [509, 224] on li "05" at bounding box center [507, 228] width 54 height 24
type input "5:00 pm"
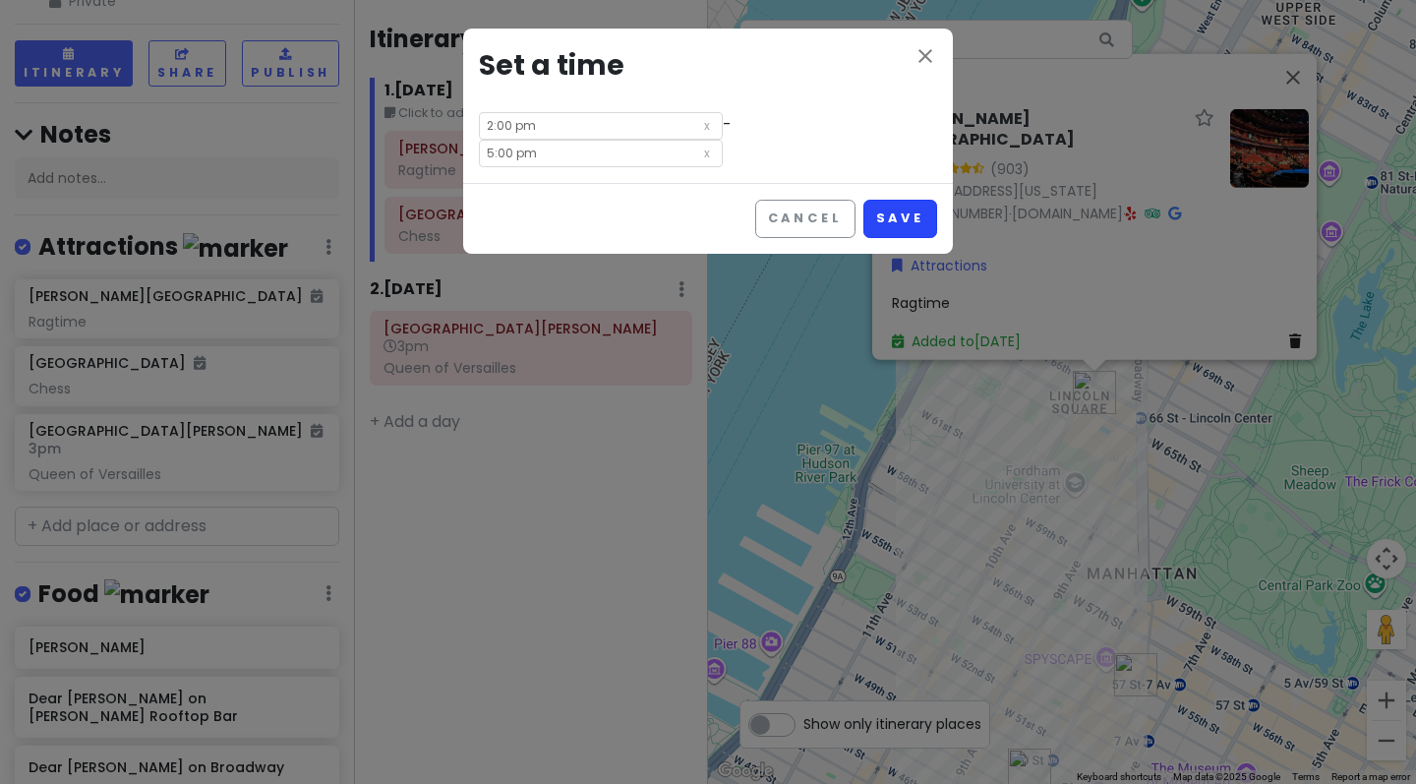
click at [879, 208] on button "Save" at bounding box center [900, 219] width 74 height 38
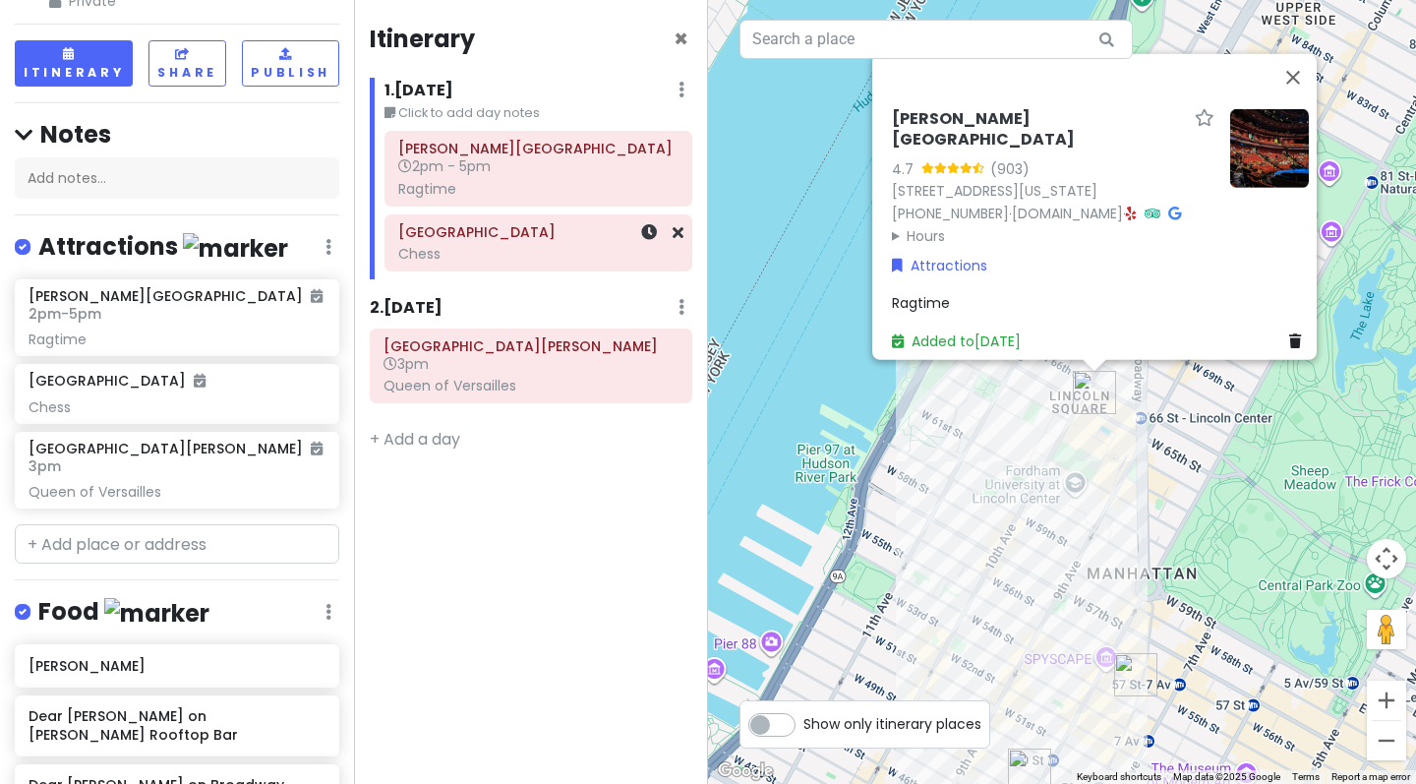
click at [521, 198] on div "Chess" at bounding box center [538, 189] width 280 height 18
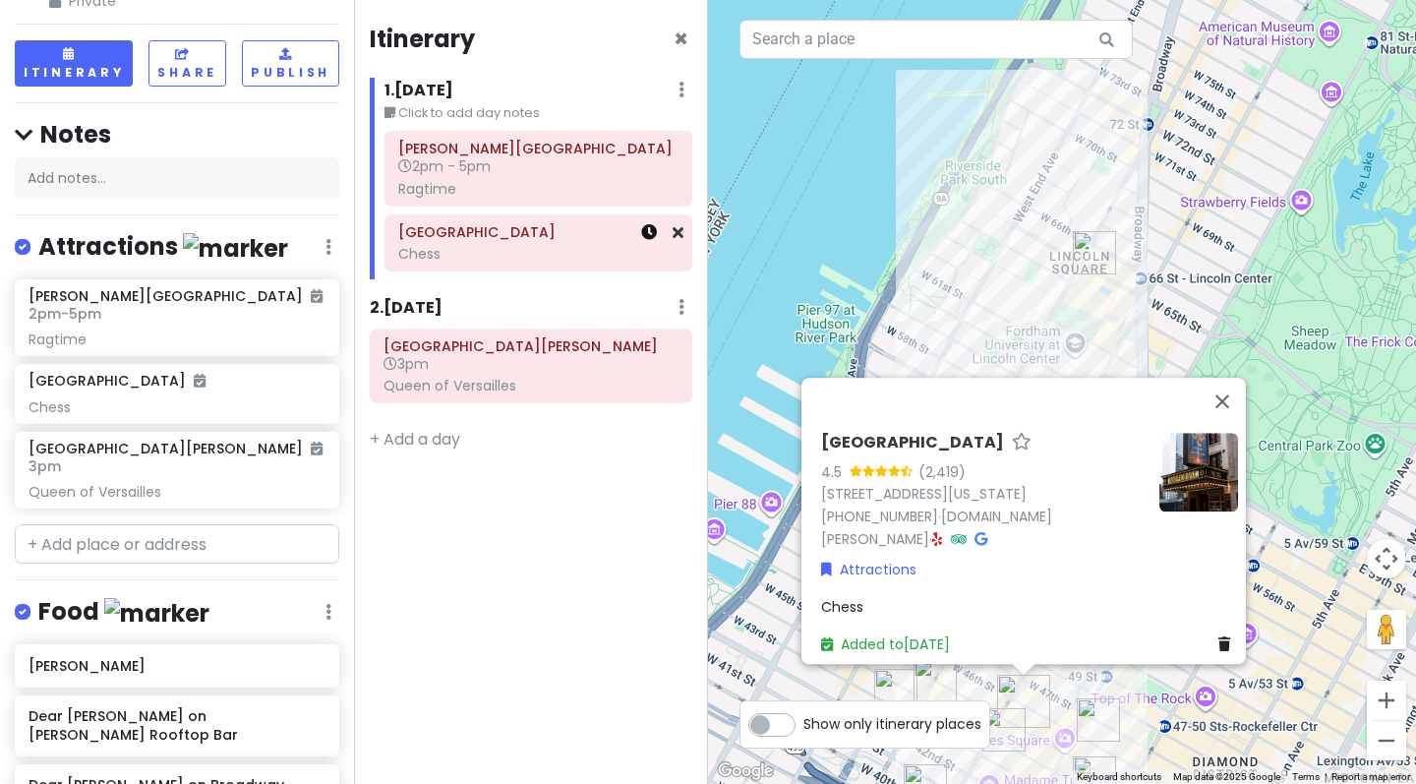
click at [645, 234] on icon at bounding box center [649, 232] width 16 height 16
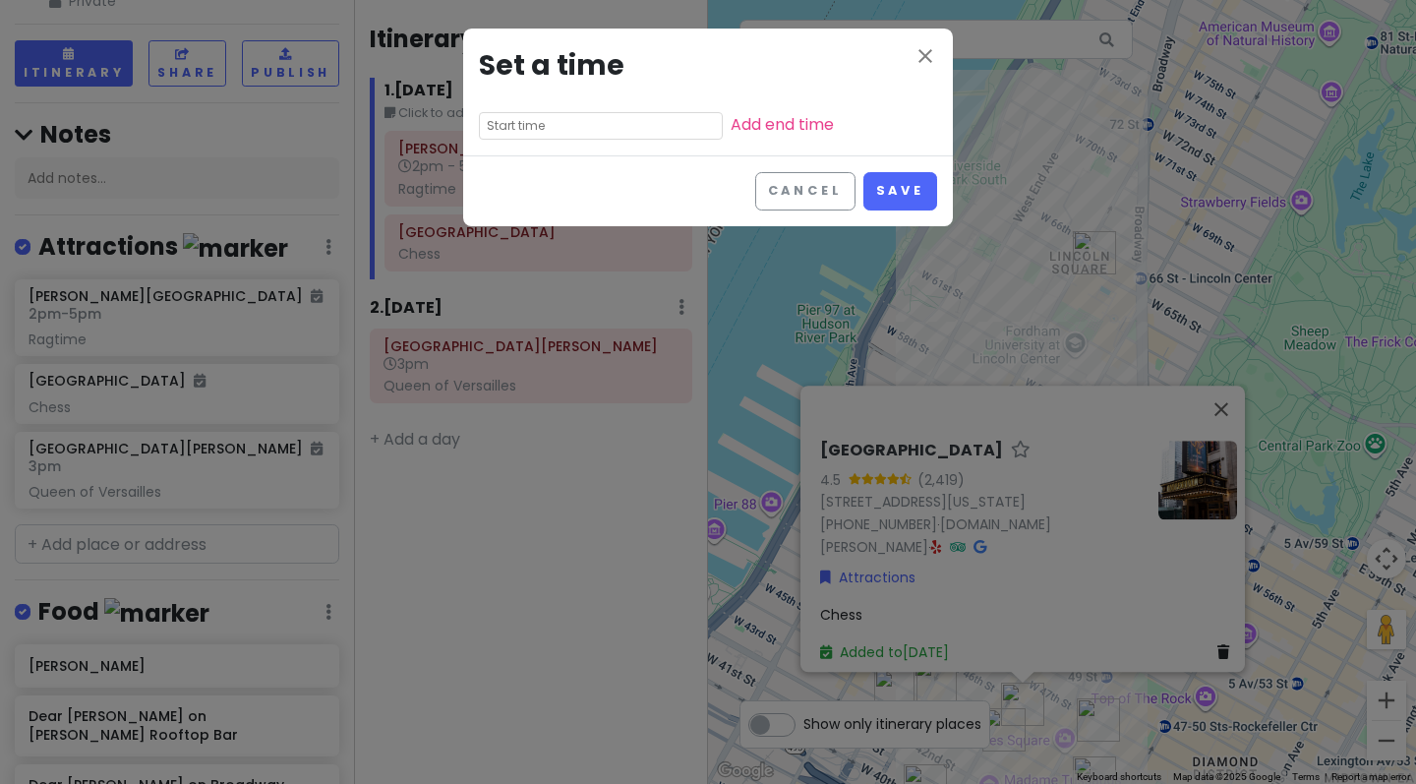
click at [531, 128] on input "text" at bounding box center [601, 126] width 244 height 28
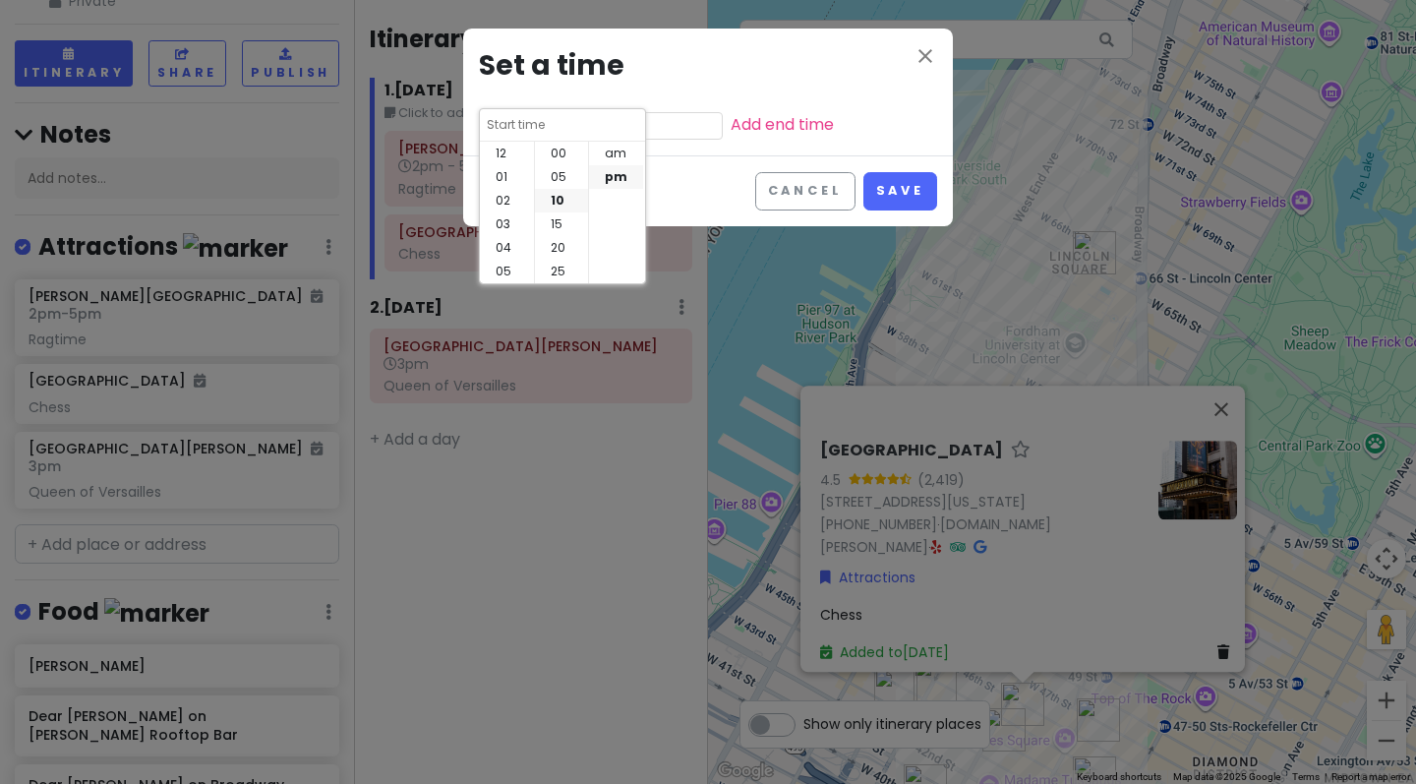
scroll to position [47, 0]
click at [515, 179] on li "07" at bounding box center [507, 177] width 54 height 24
type input "7:10 pm"
click at [559, 243] on li "30" at bounding box center [561, 248] width 53 height 24
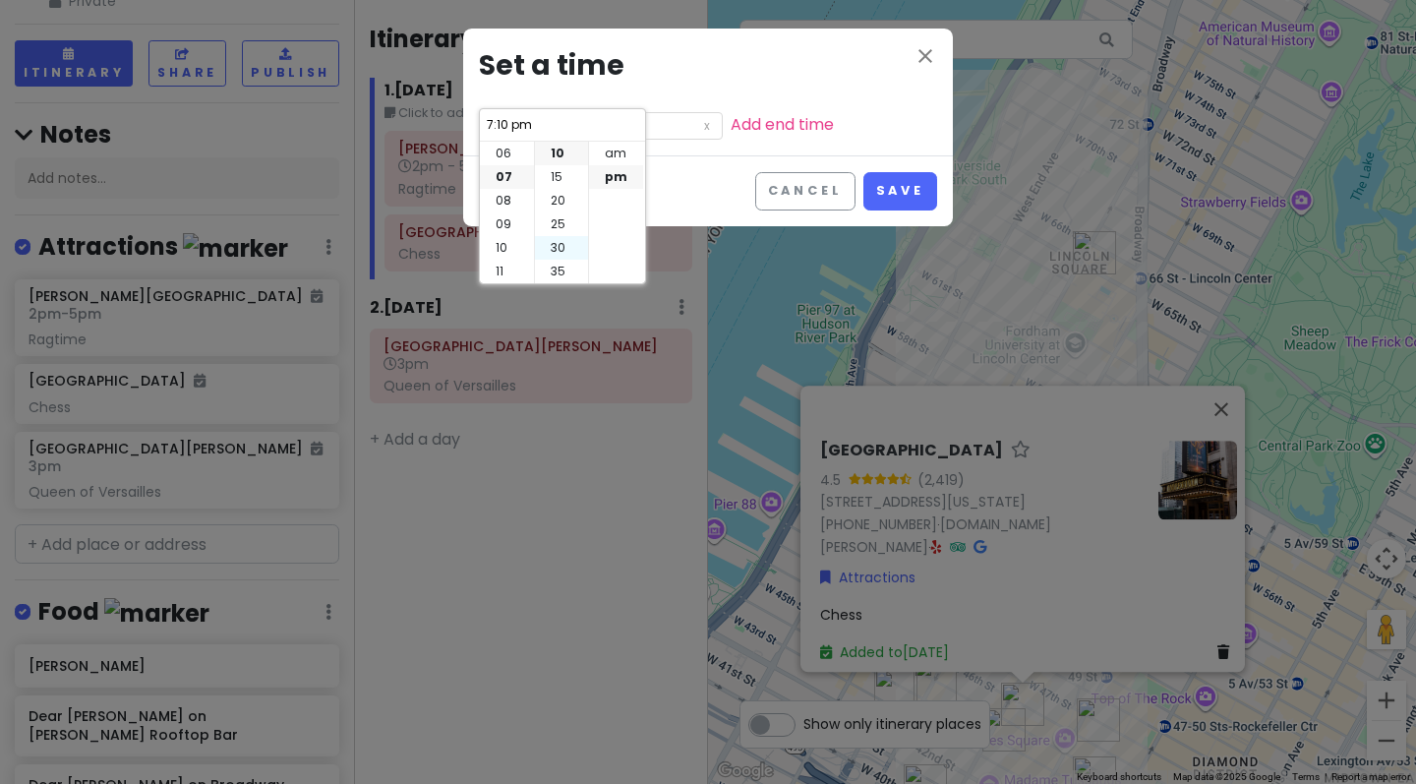
type input "7:30 pm"
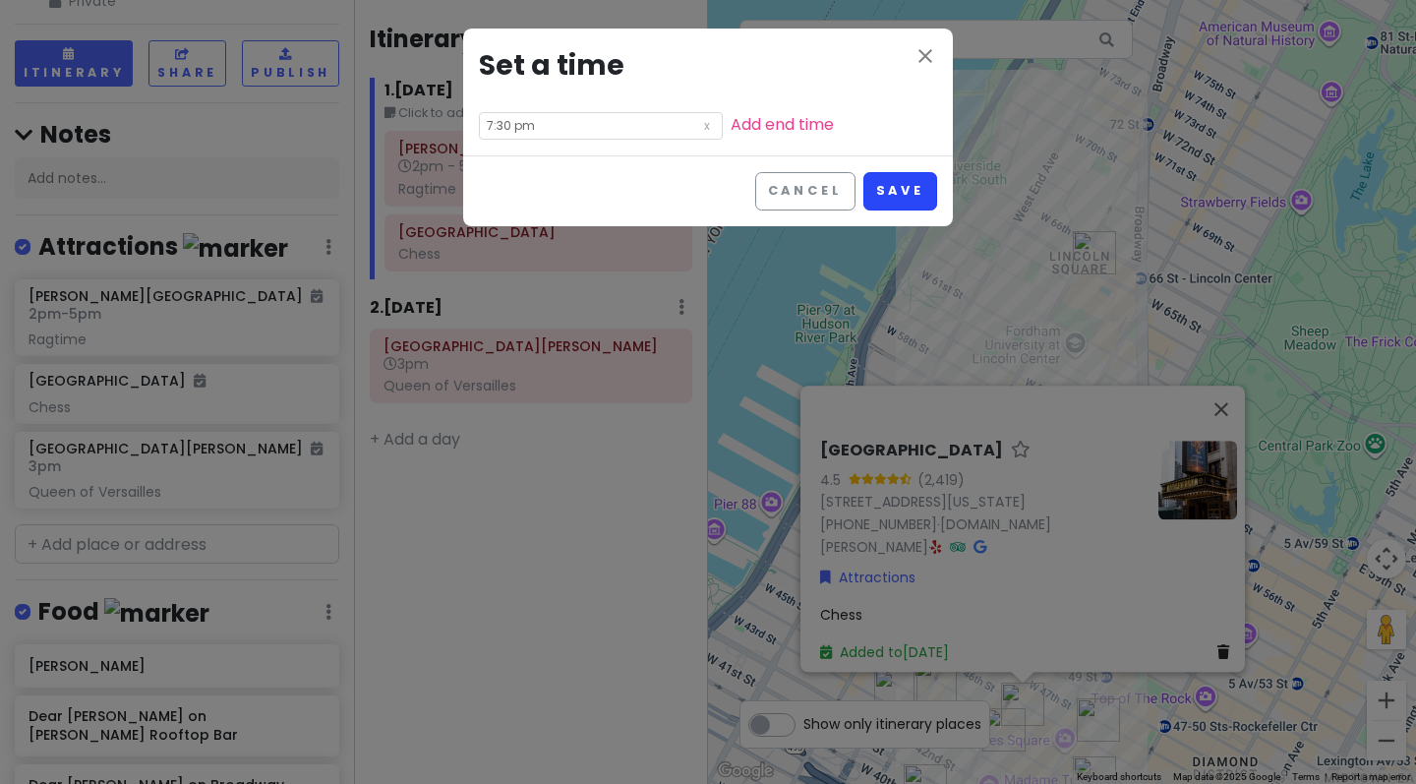
click at [889, 182] on button "Save" at bounding box center [900, 191] width 74 height 38
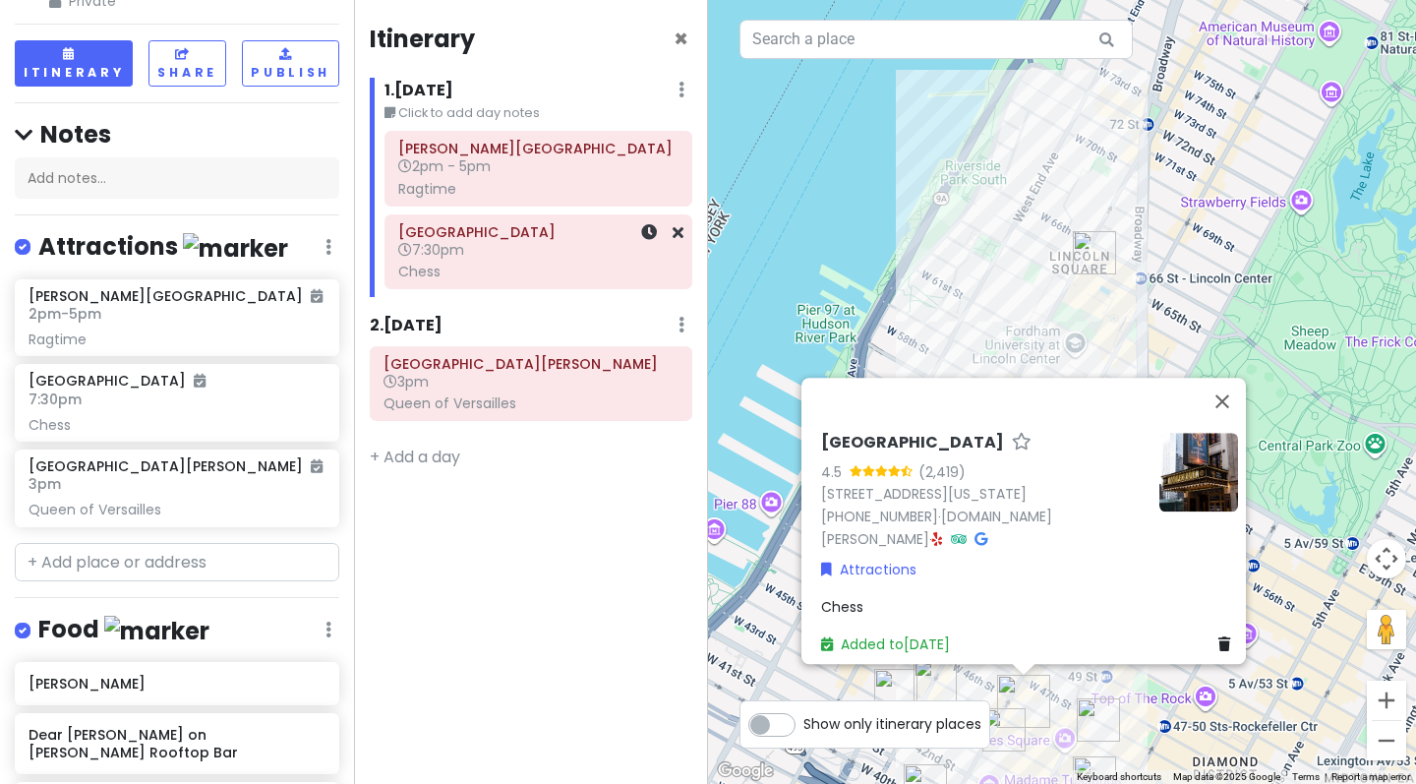
click at [473, 254] on h6 "7:30pm" at bounding box center [538, 250] width 280 height 18
click at [650, 229] on icon at bounding box center [649, 232] width 16 height 16
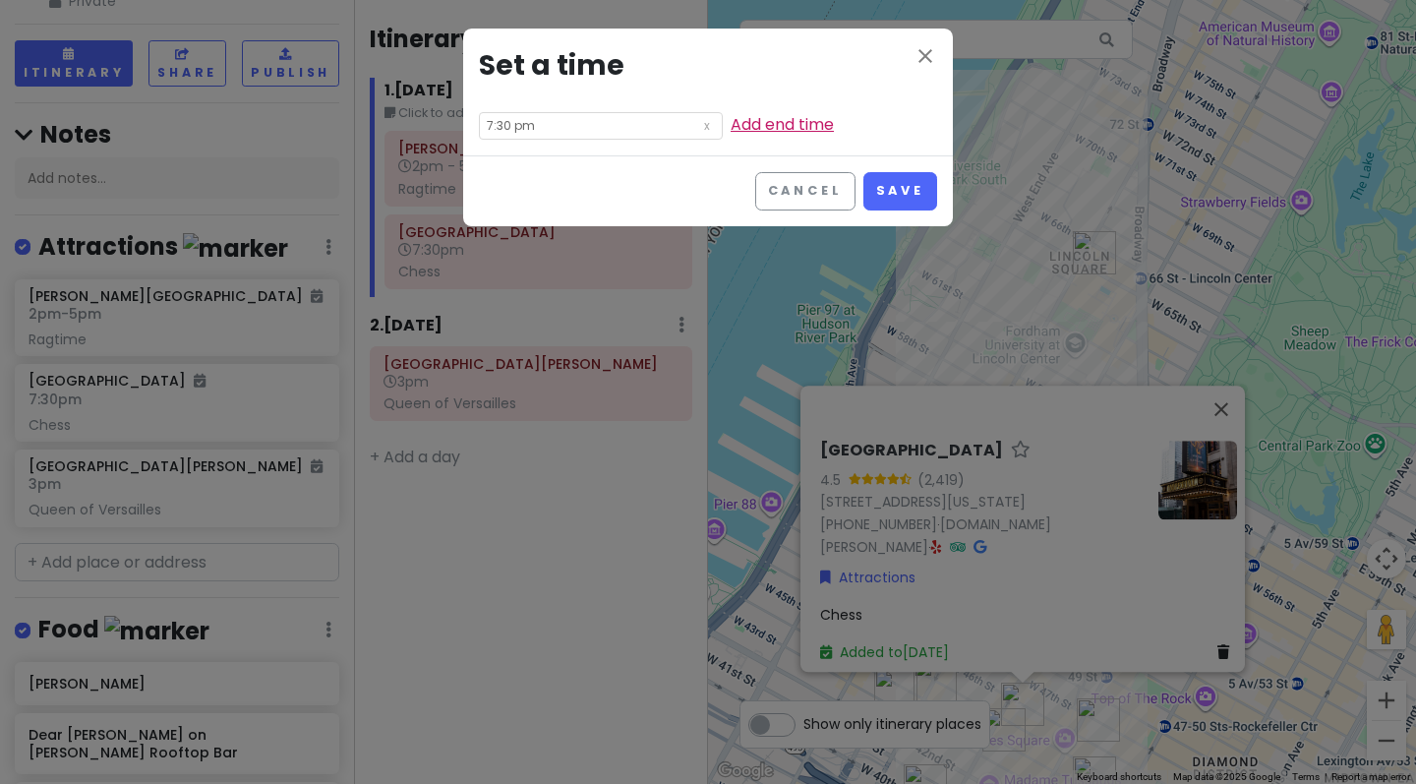
click at [748, 126] on link "Add end time" at bounding box center [781, 124] width 103 height 23
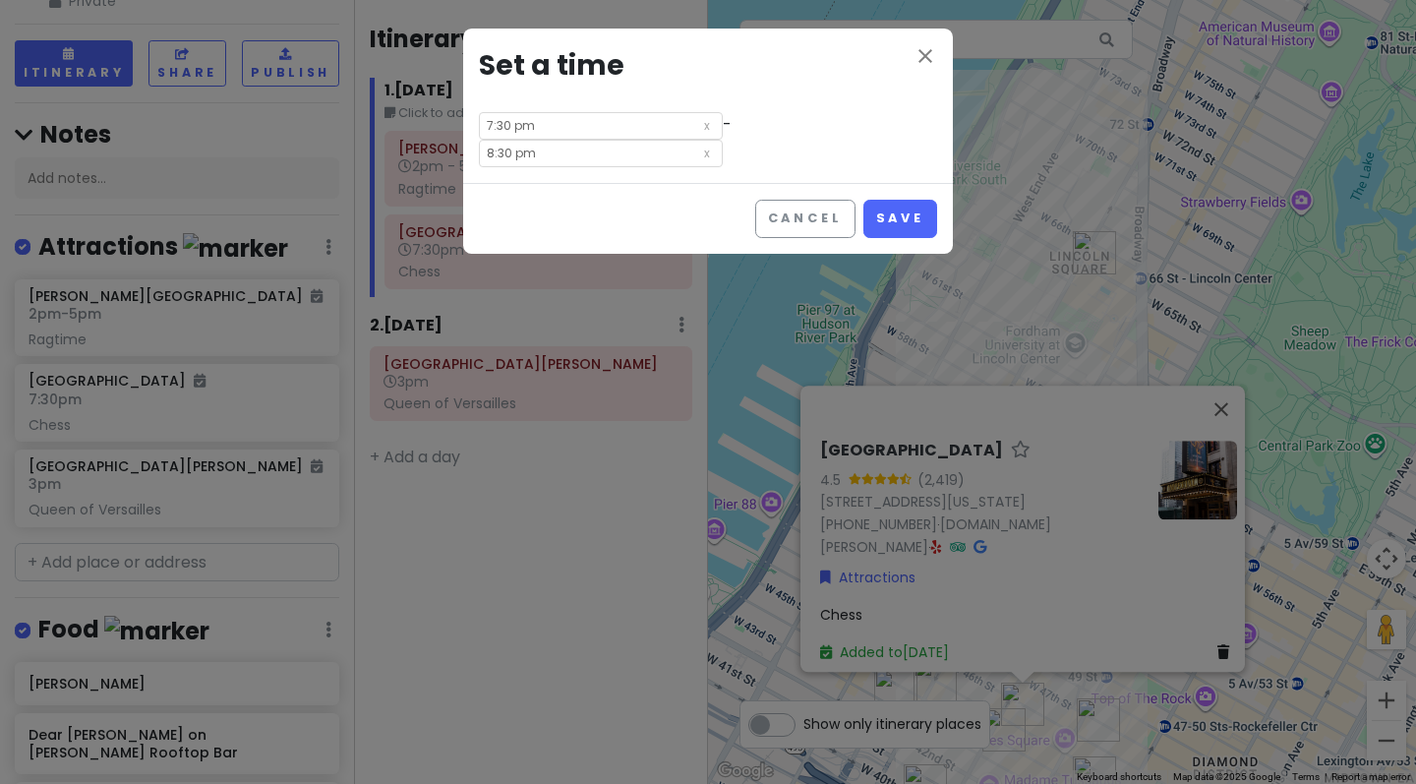
click at [560, 158] on input "8:30 pm" at bounding box center [601, 154] width 244 height 28
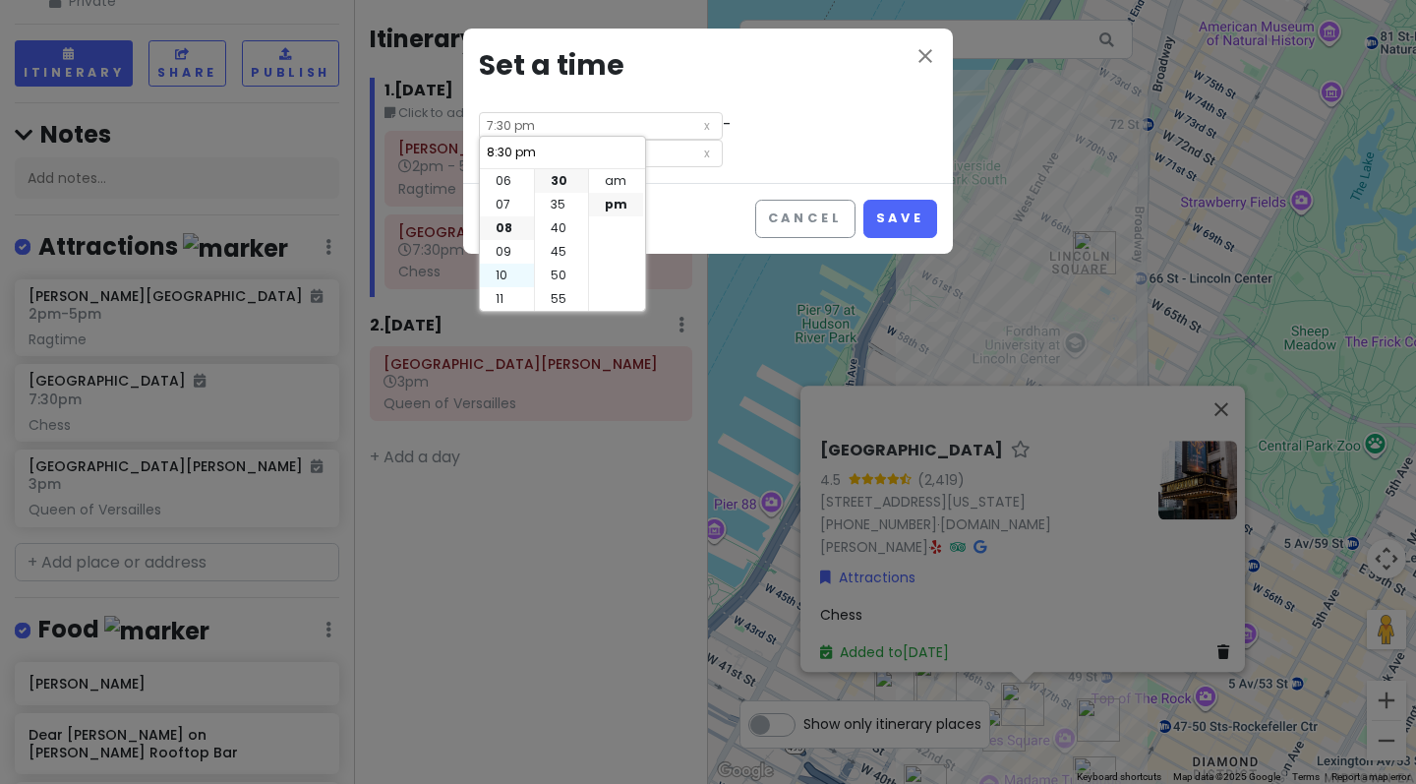
click at [504, 269] on li "10" at bounding box center [507, 275] width 54 height 24
type input "10:30 pm"
click at [562, 232] on li "10" at bounding box center [561, 228] width 53 height 24
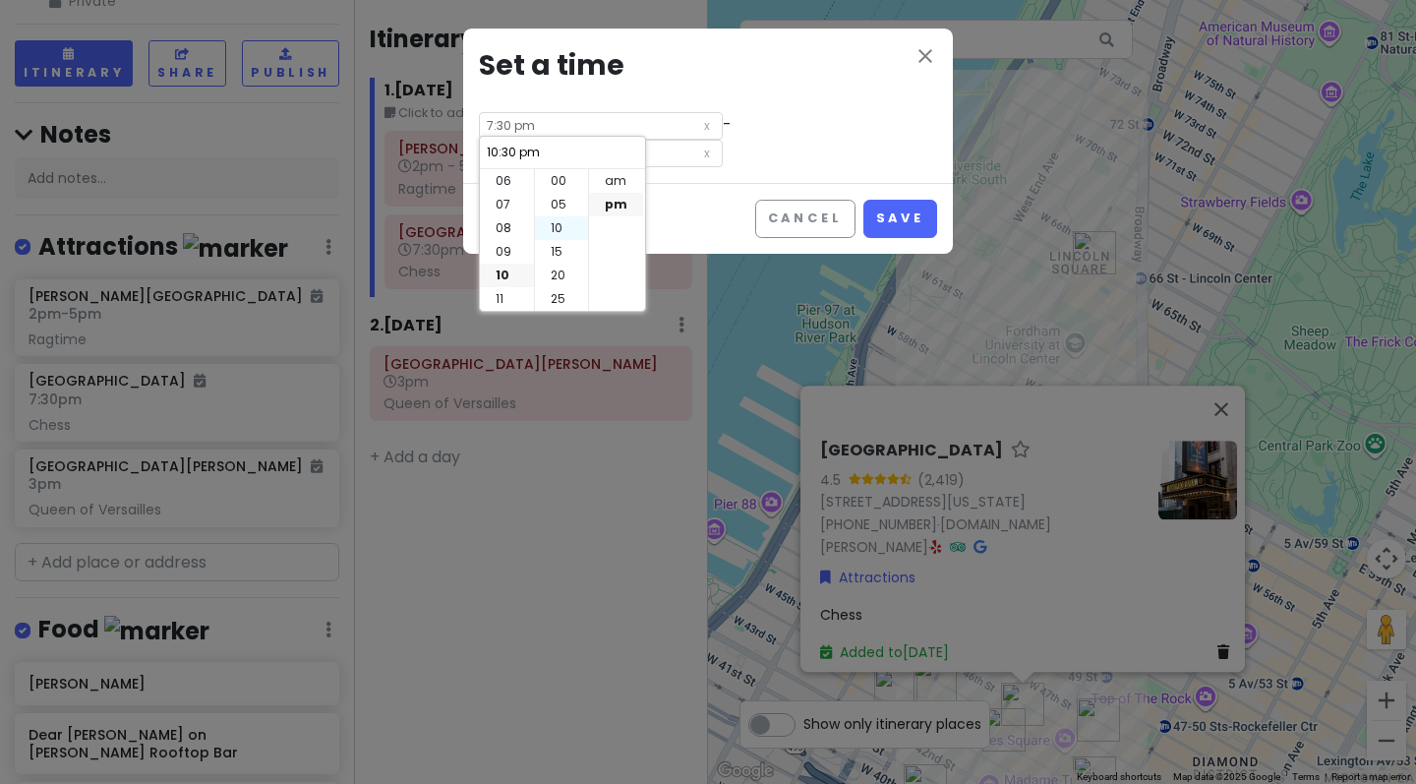
type input "10:10 pm"
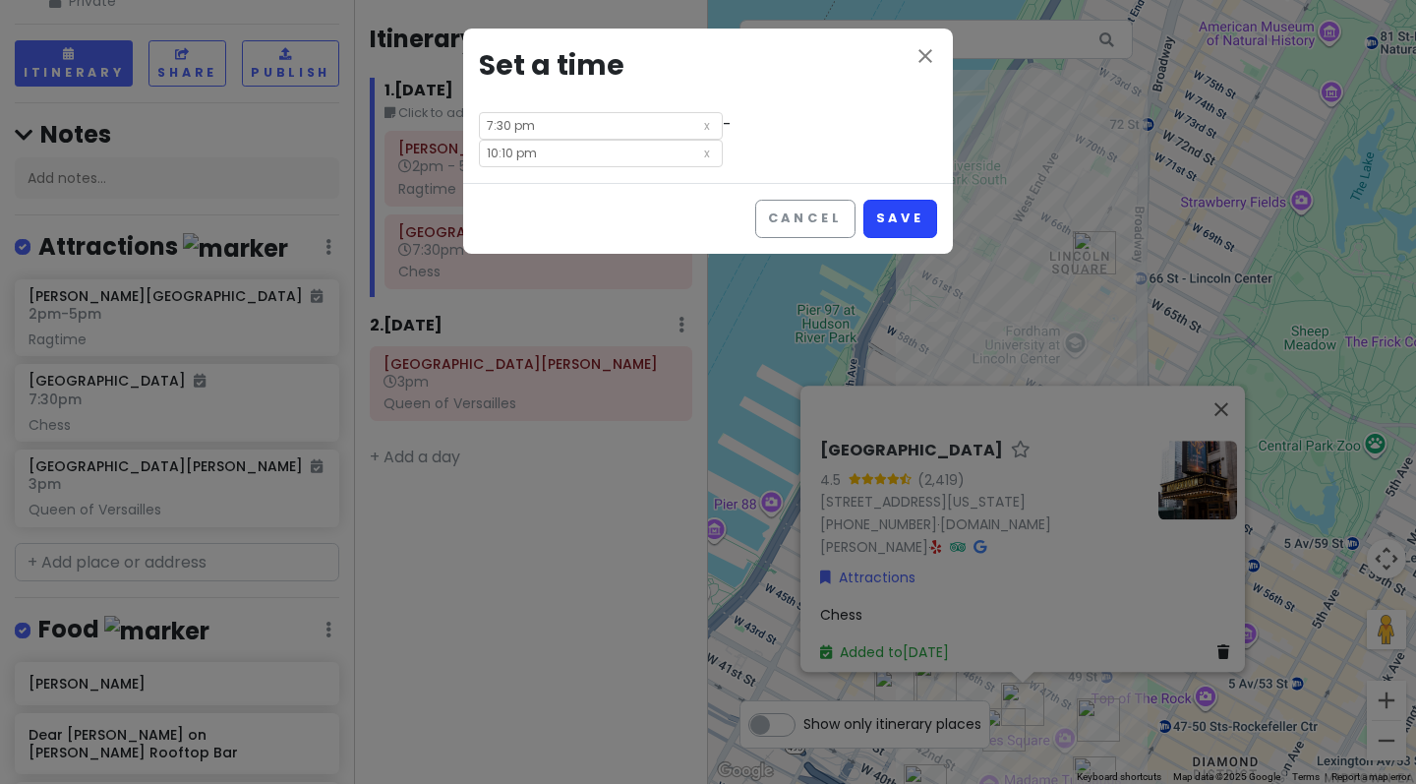
click at [891, 214] on button "Save" at bounding box center [900, 219] width 74 height 38
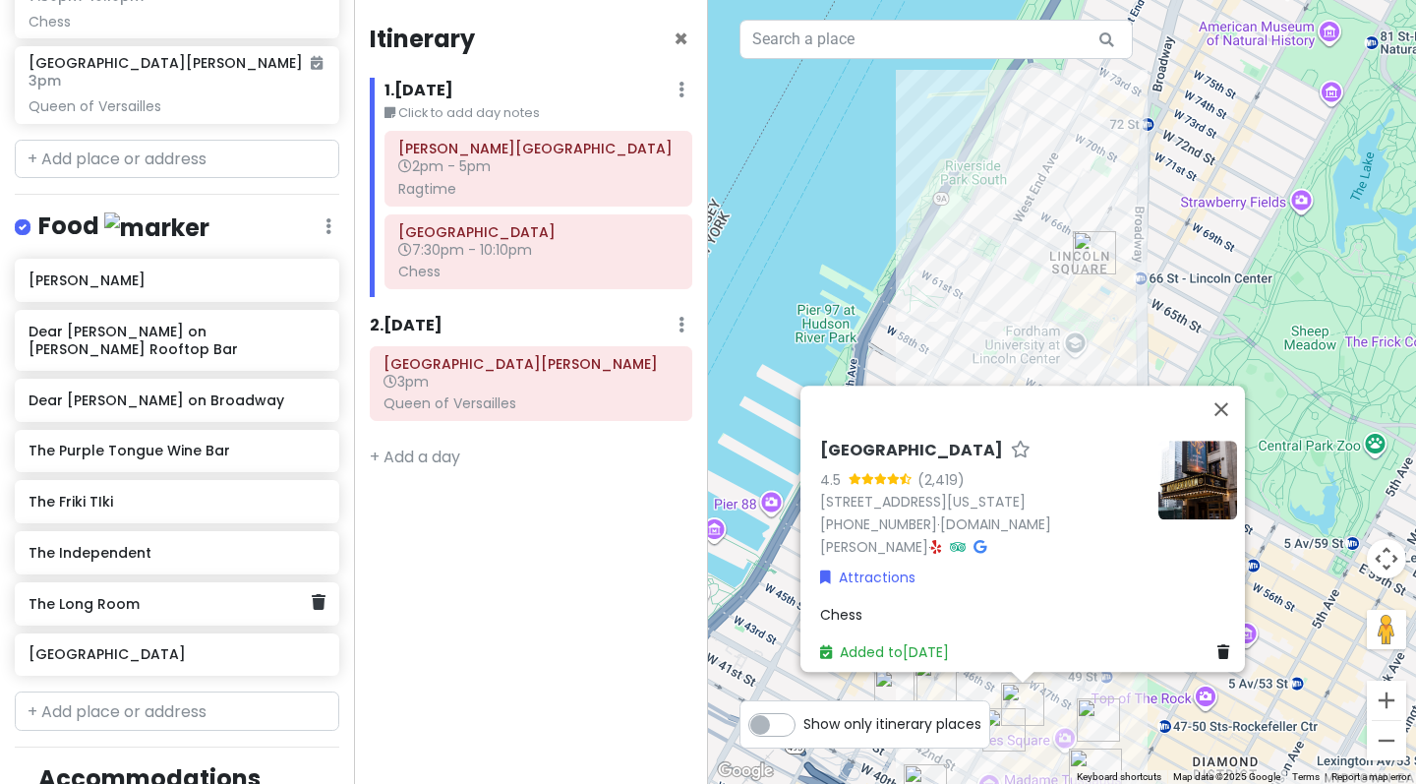
scroll to position [485, 0]
click at [941, 328] on div "Imperial Theatre 4.5 (2,419) [STREET_ADDRESS][US_STATE] [PHONE_NUMBER] · [DOMAI…" at bounding box center [1062, 392] width 708 height 784
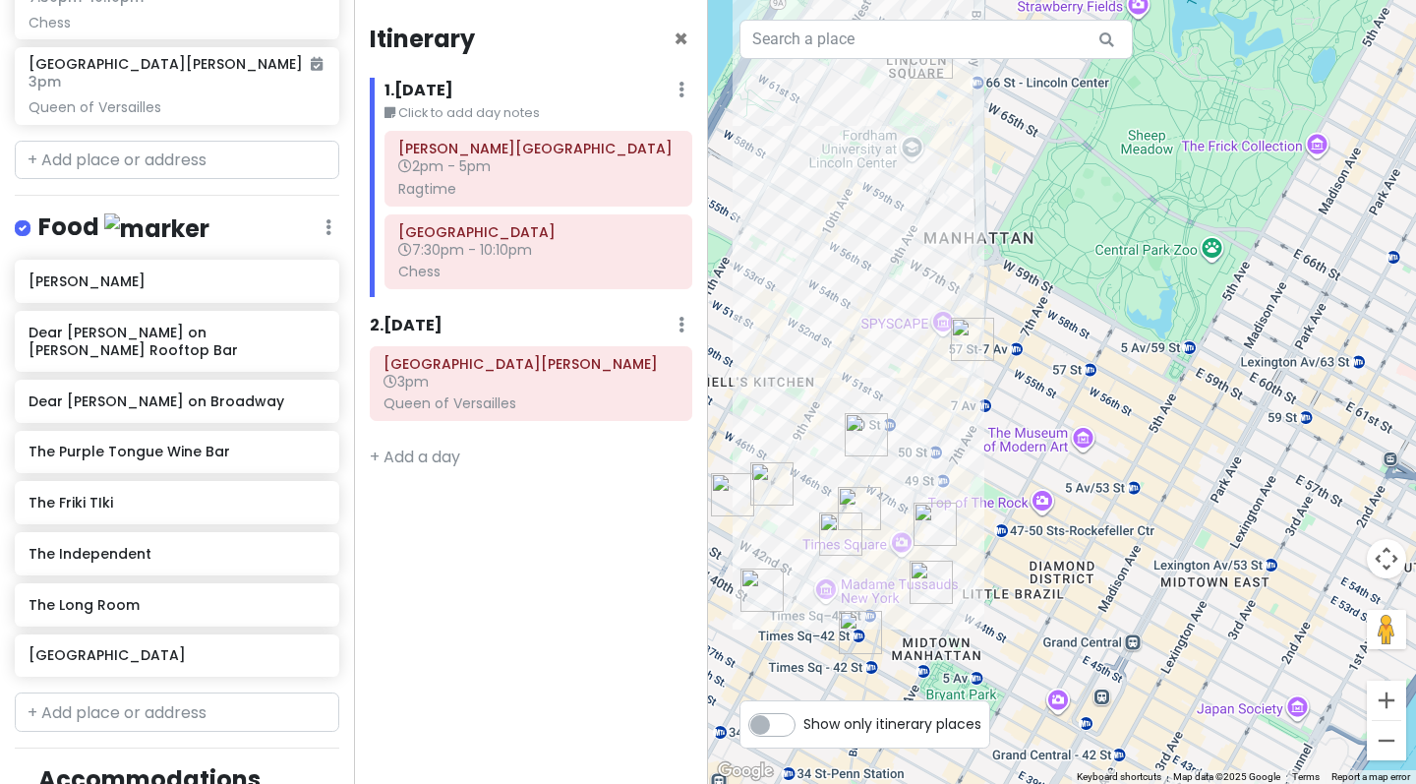
drag, startPoint x: 984, startPoint y: 587, endPoint x: 815, endPoint y: 381, distance: 266.1
click at [815, 381] on div at bounding box center [1062, 392] width 708 height 784
click at [921, 501] on img "Havana Central Times Square" at bounding box center [934, 521] width 43 height 43
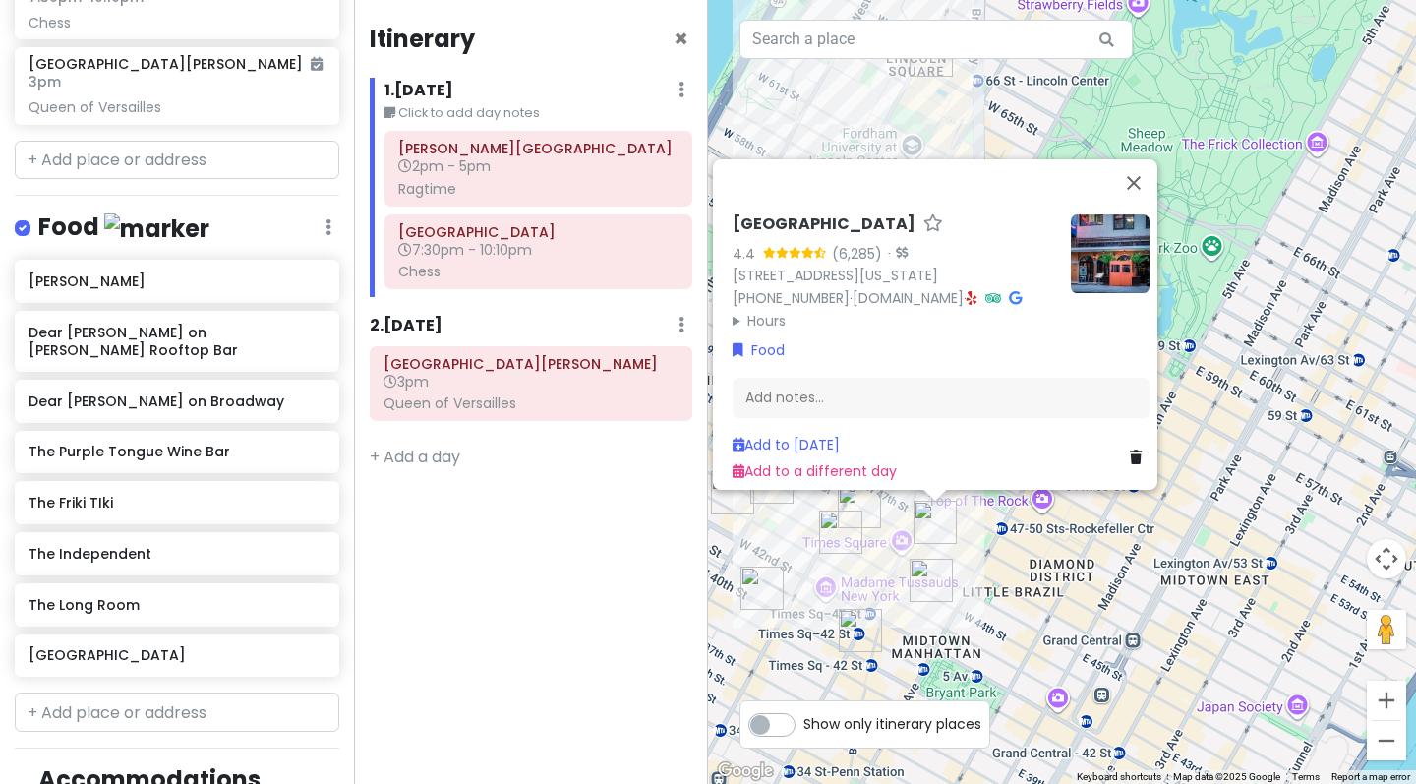
click at [921, 501] on div "[GEOGRAPHIC_DATA] 4.4 (6,285) · [STREET_ADDRESS][US_STATE] [PHONE_NUMBER] · [DO…" at bounding box center [1062, 392] width 708 height 784
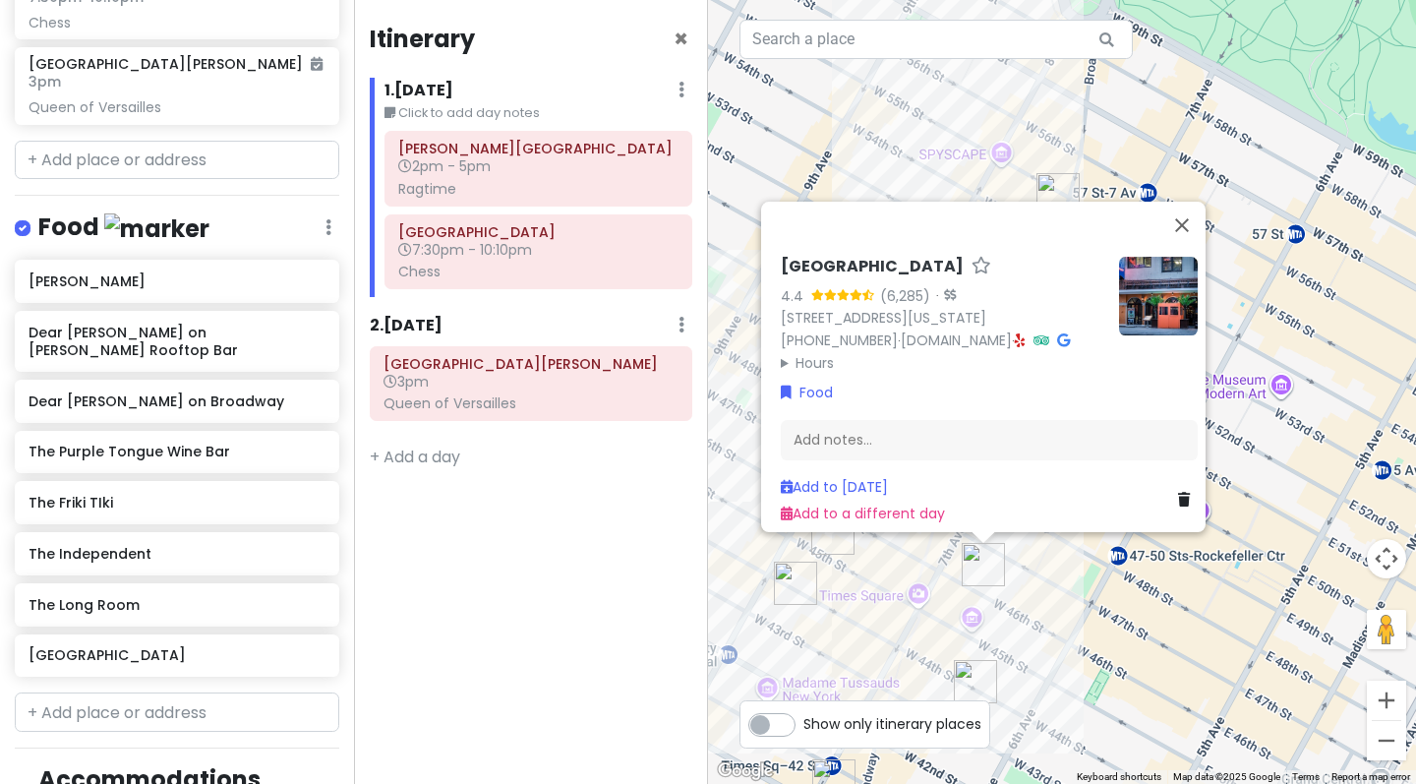
click at [875, 560] on div "To navigate, press the arrow keys. [GEOGRAPHIC_DATA] 4.4 (6,285) · [STREET_ADDR…" at bounding box center [1062, 392] width 708 height 784
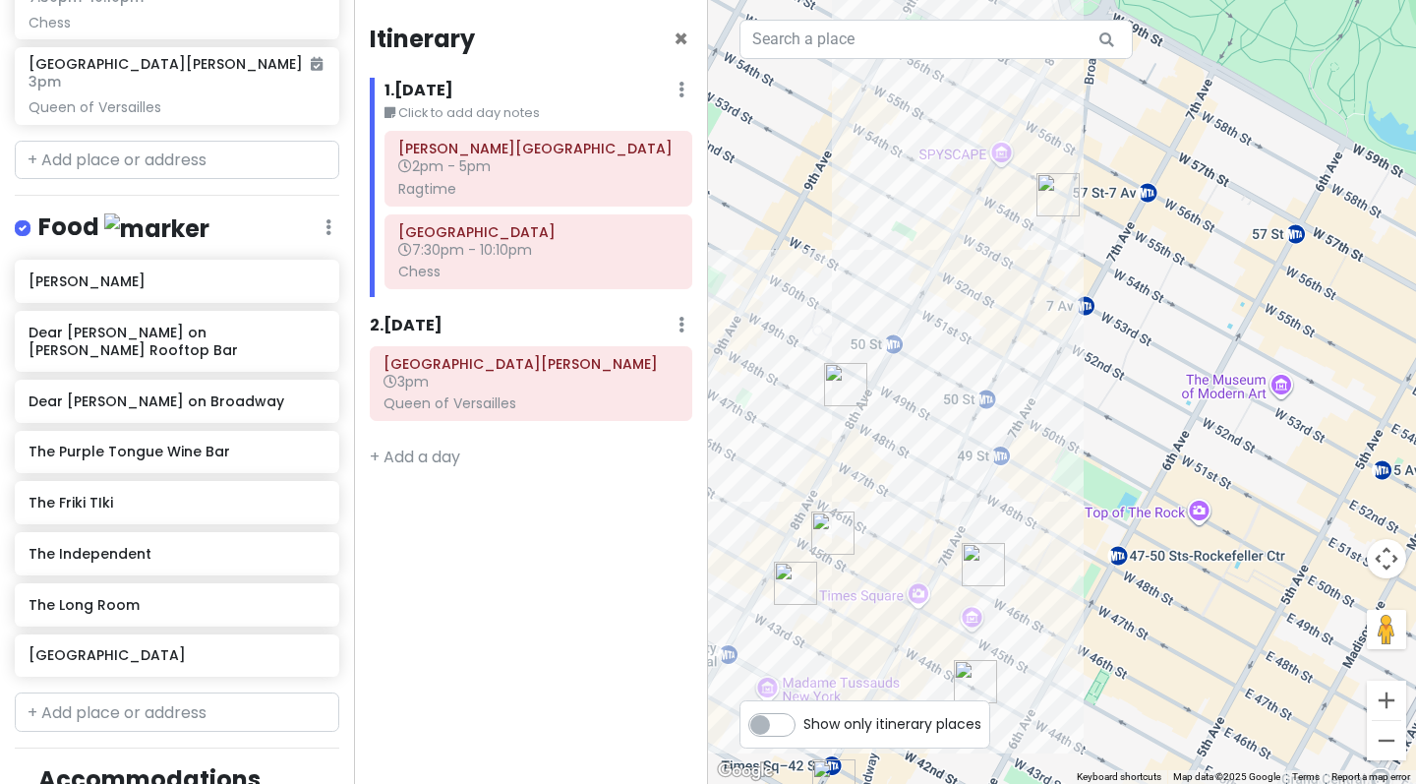
click at [875, 560] on div at bounding box center [1062, 392] width 708 height 784
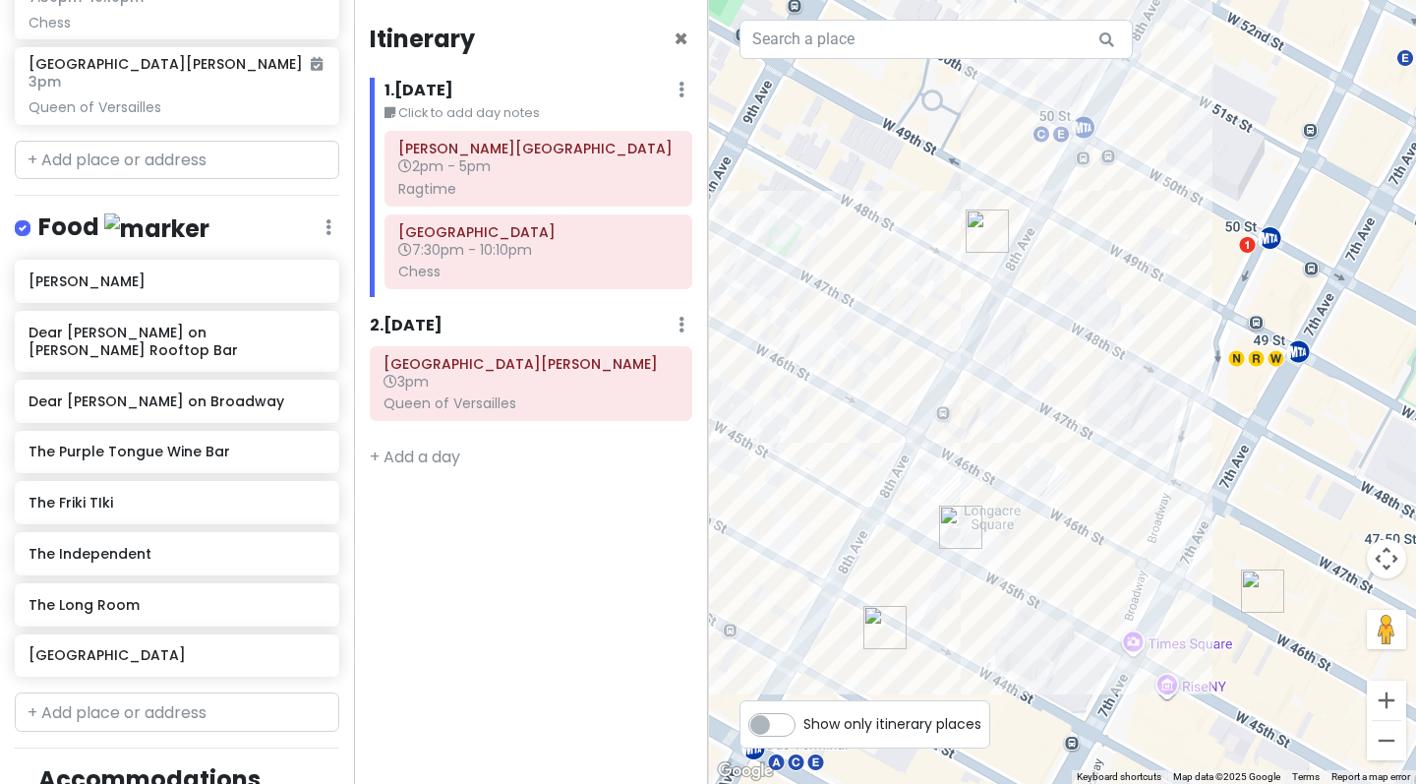
drag, startPoint x: 874, startPoint y: 520, endPoint x: 1089, endPoint y: 527, distance: 215.4
click at [1089, 527] on div at bounding box center [1062, 392] width 708 height 784
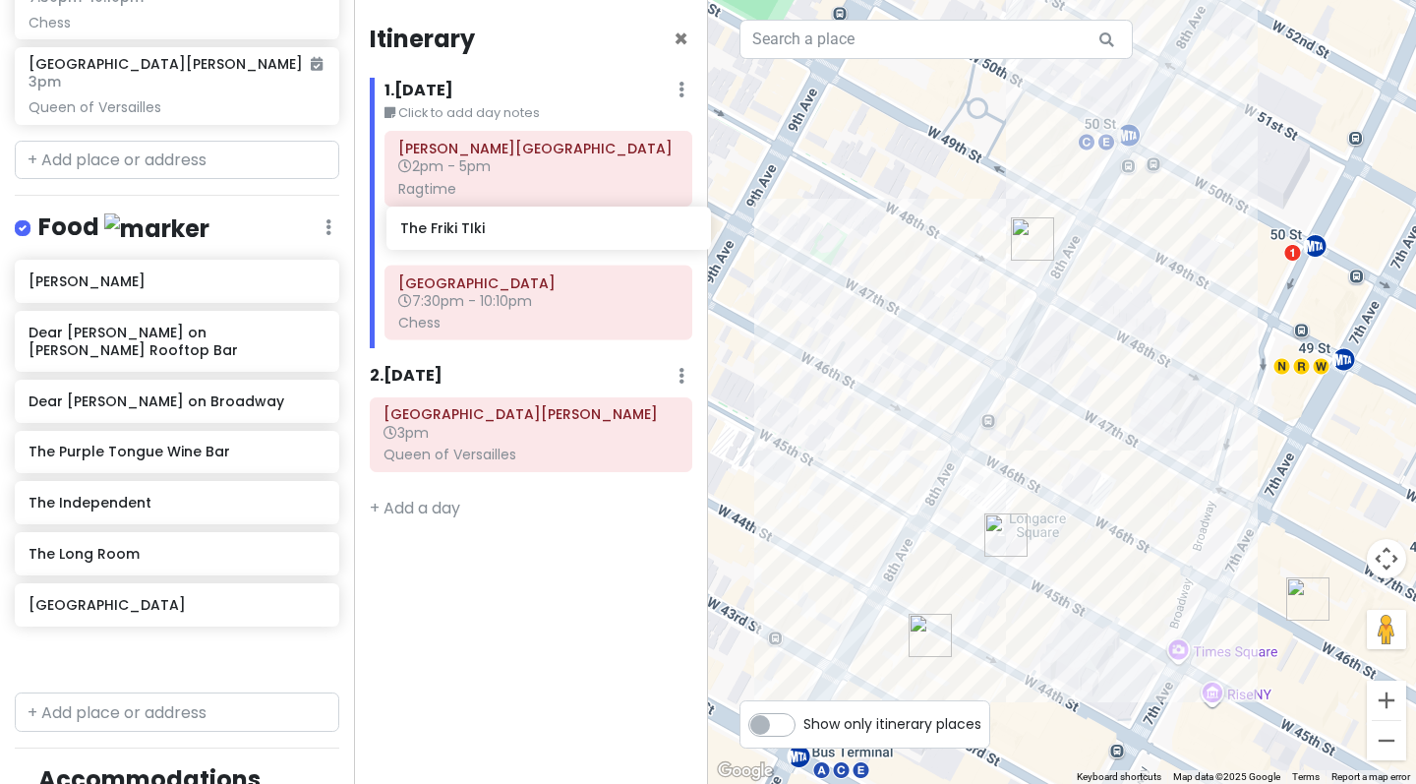
drag, startPoint x: 93, startPoint y: 519, endPoint x: 464, endPoint y: 231, distance: 469.4
click at [464, 231] on div "[GEOGRAPHIC_DATA] - [DATE] Private Change Dates Make a Copy Delete Trip Give Fe…" at bounding box center [708, 392] width 1416 height 784
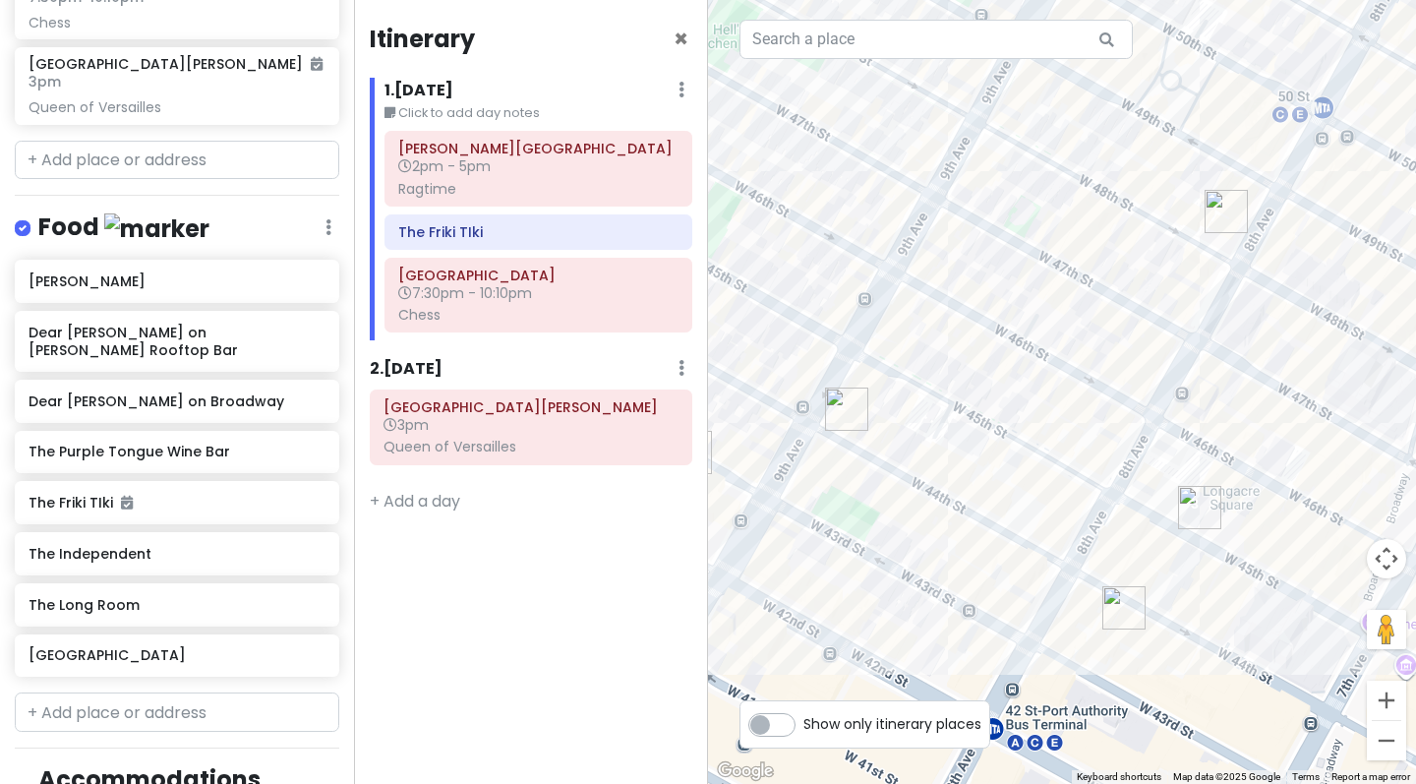
drag, startPoint x: 950, startPoint y: 383, endPoint x: 1153, endPoint y: 355, distance: 205.5
click at [1153, 355] on div at bounding box center [1062, 392] width 708 height 784
click at [123, 410] on h6 "Dear [PERSON_NAME] on Broadway" at bounding box center [170, 401] width 282 height 18
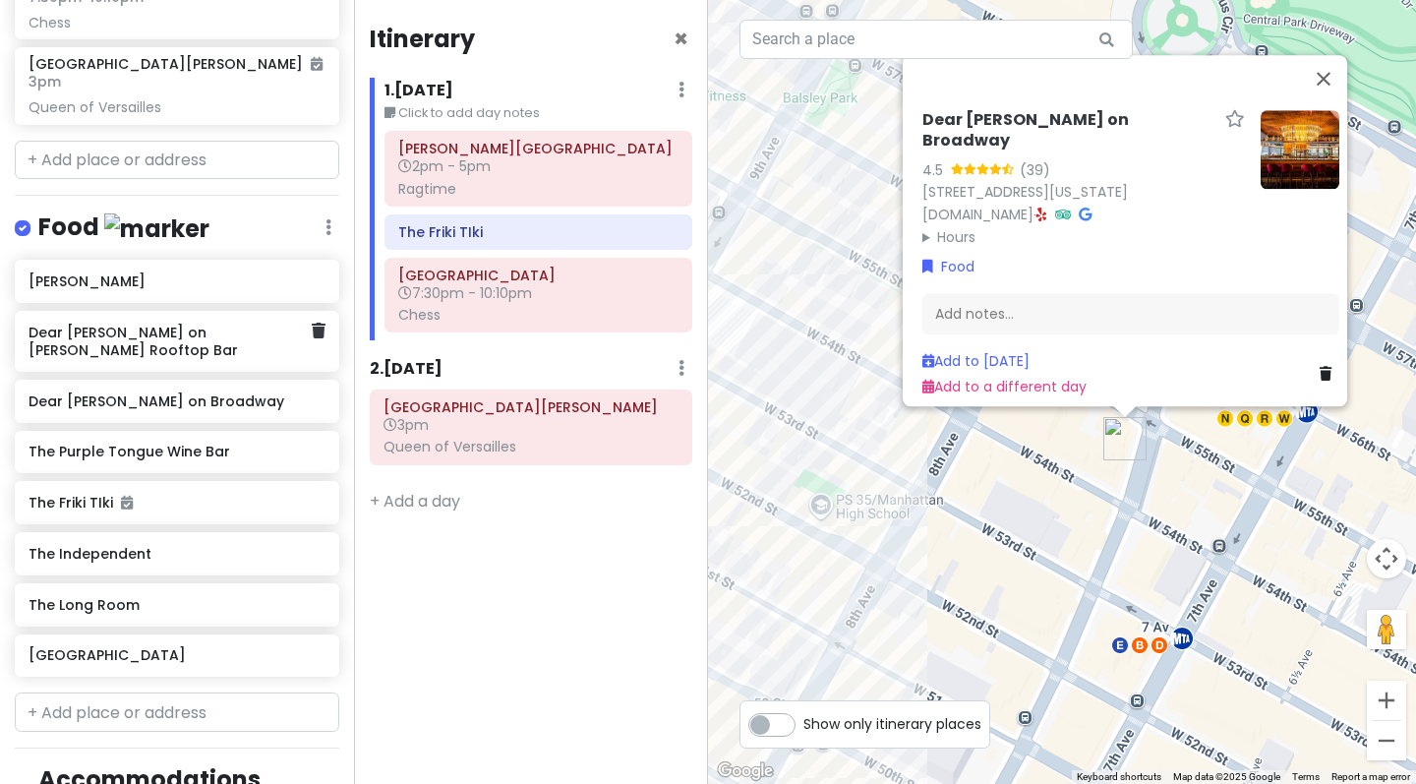
click at [122, 359] on h6 "Dear [PERSON_NAME] on [PERSON_NAME] Rooftop Bar" at bounding box center [170, 340] width 282 height 35
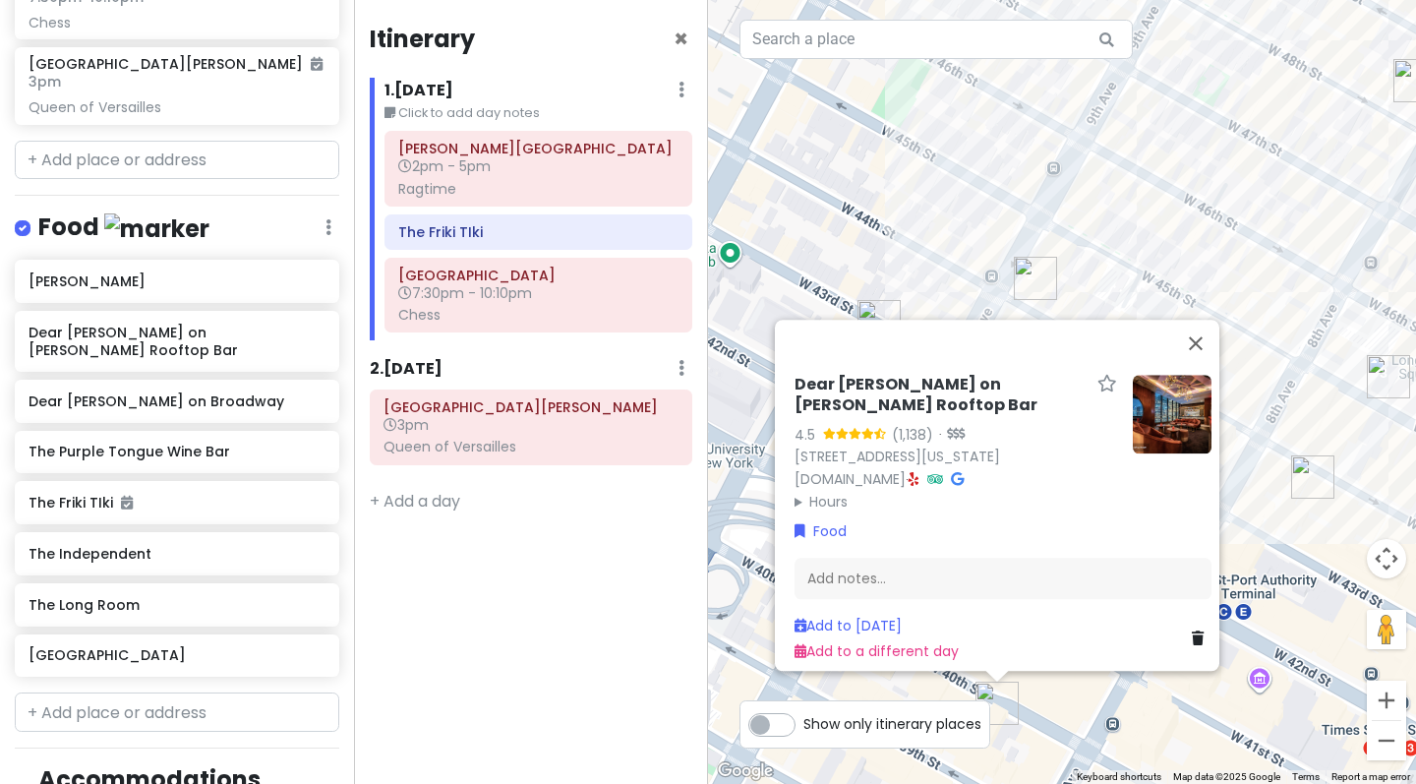
click at [1157, 421] on img at bounding box center [1172, 414] width 79 height 79
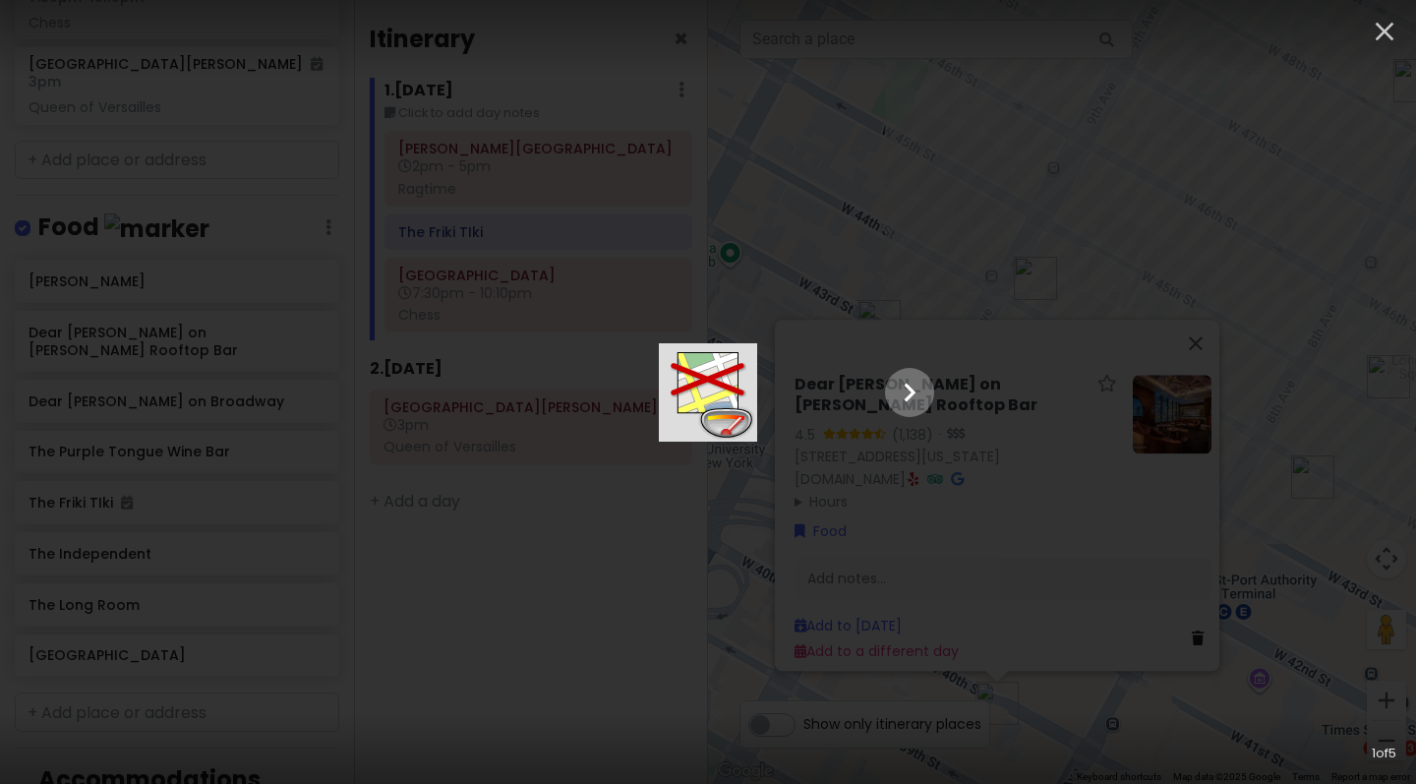
click at [928, 386] on icon "Show slide 2 of 5" at bounding box center [909, 392] width 37 height 47
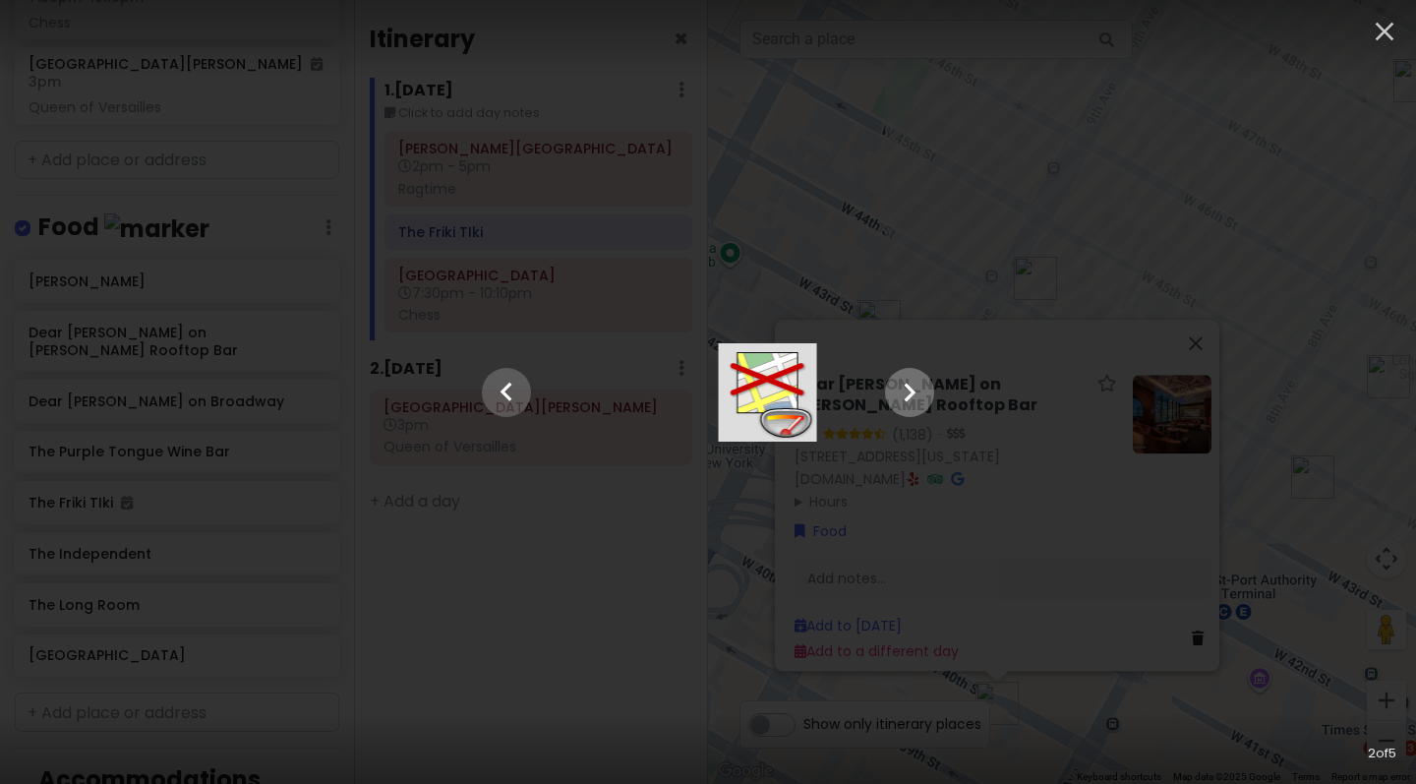
click at [928, 386] on icon "Show slide 3 of 5" at bounding box center [909, 392] width 37 height 47
click at [928, 386] on icon "Show slide 4 of 5" at bounding box center [909, 392] width 37 height 47
click at [928, 386] on icon "Show slide 5 of 5" at bounding box center [909, 392] width 37 height 47
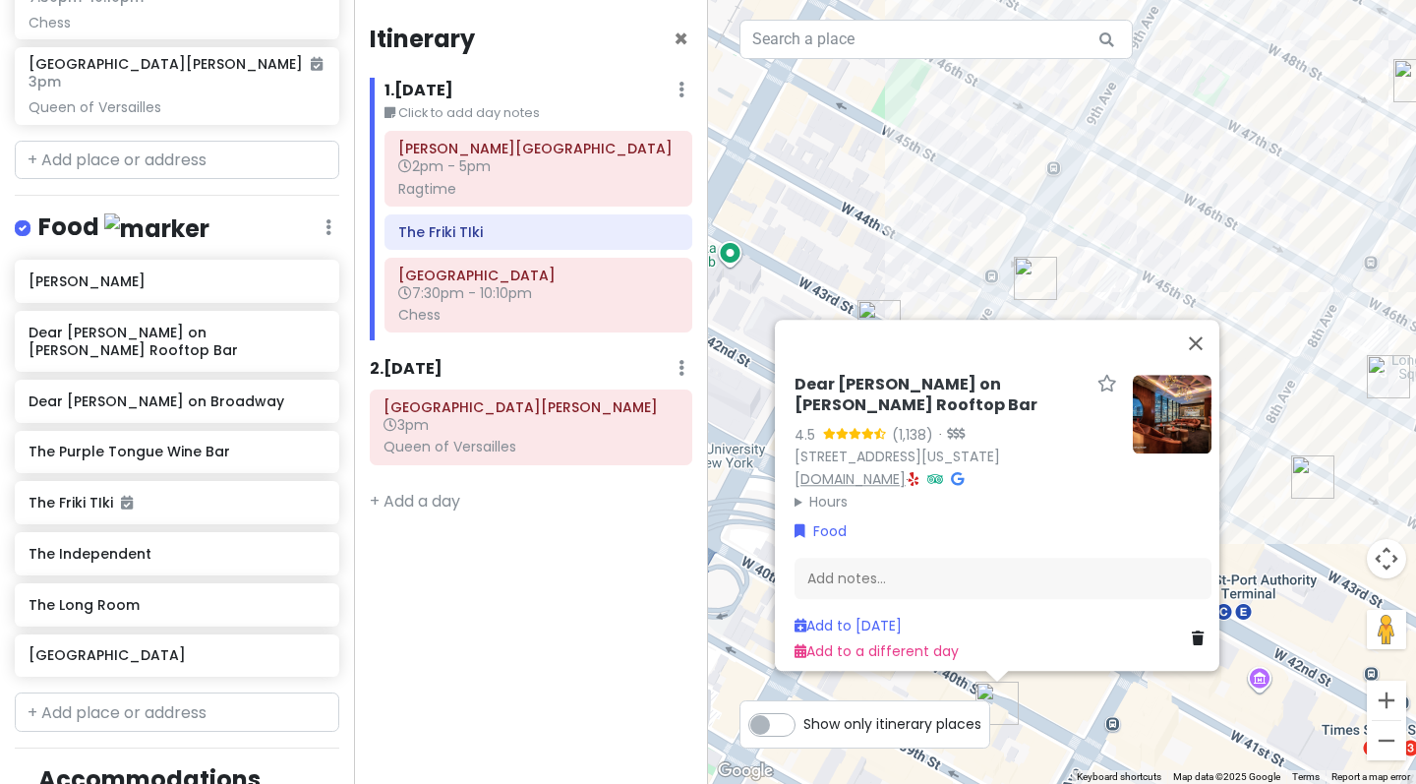
click at [886, 469] on link "[DOMAIN_NAME]" at bounding box center [849, 479] width 111 height 20
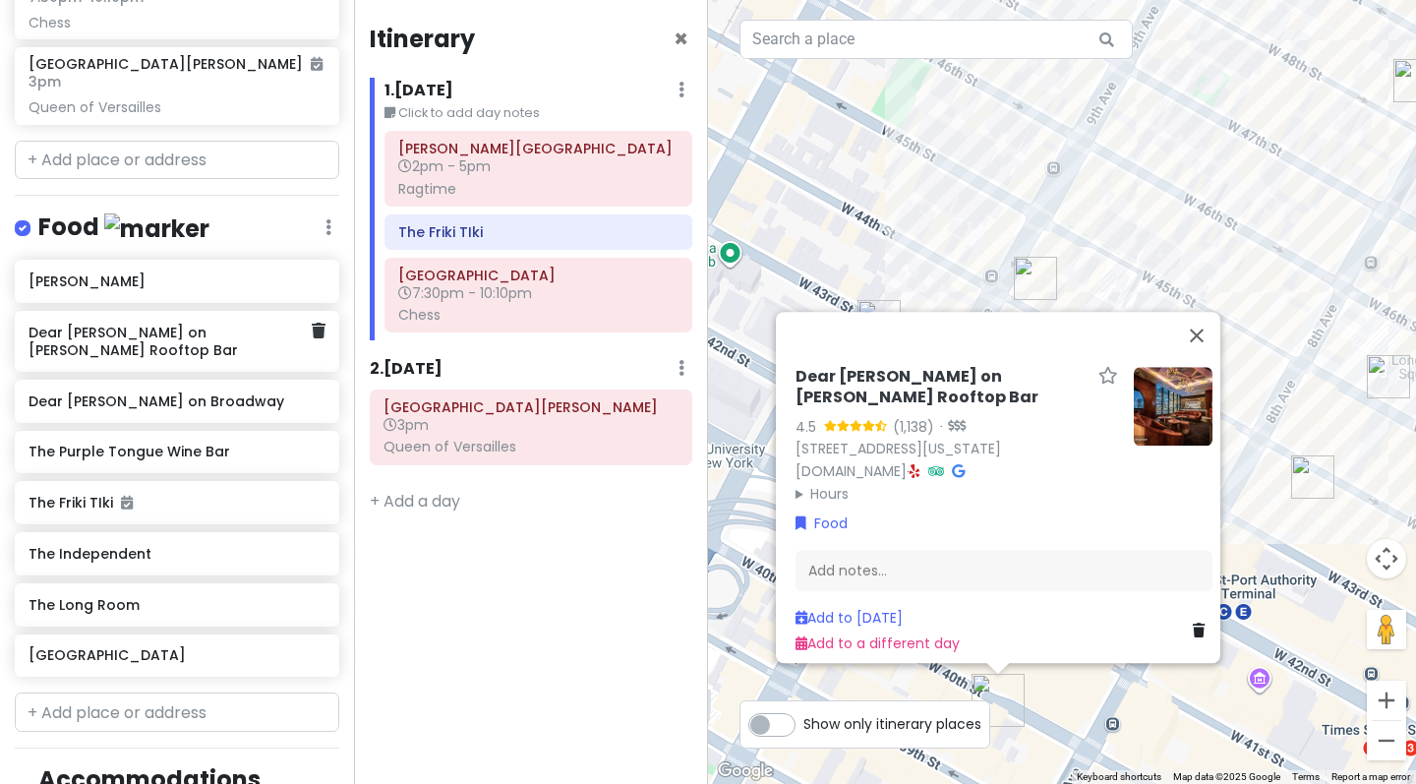
click at [245, 352] on div "Dear [PERSON_NAME] on [PERSON_NAME] Rooftop Bar" at bounding box center [170, 341] width 282 height 45
click at [320, 338] on icon at bounding box center [319, 330] width 14 height 16
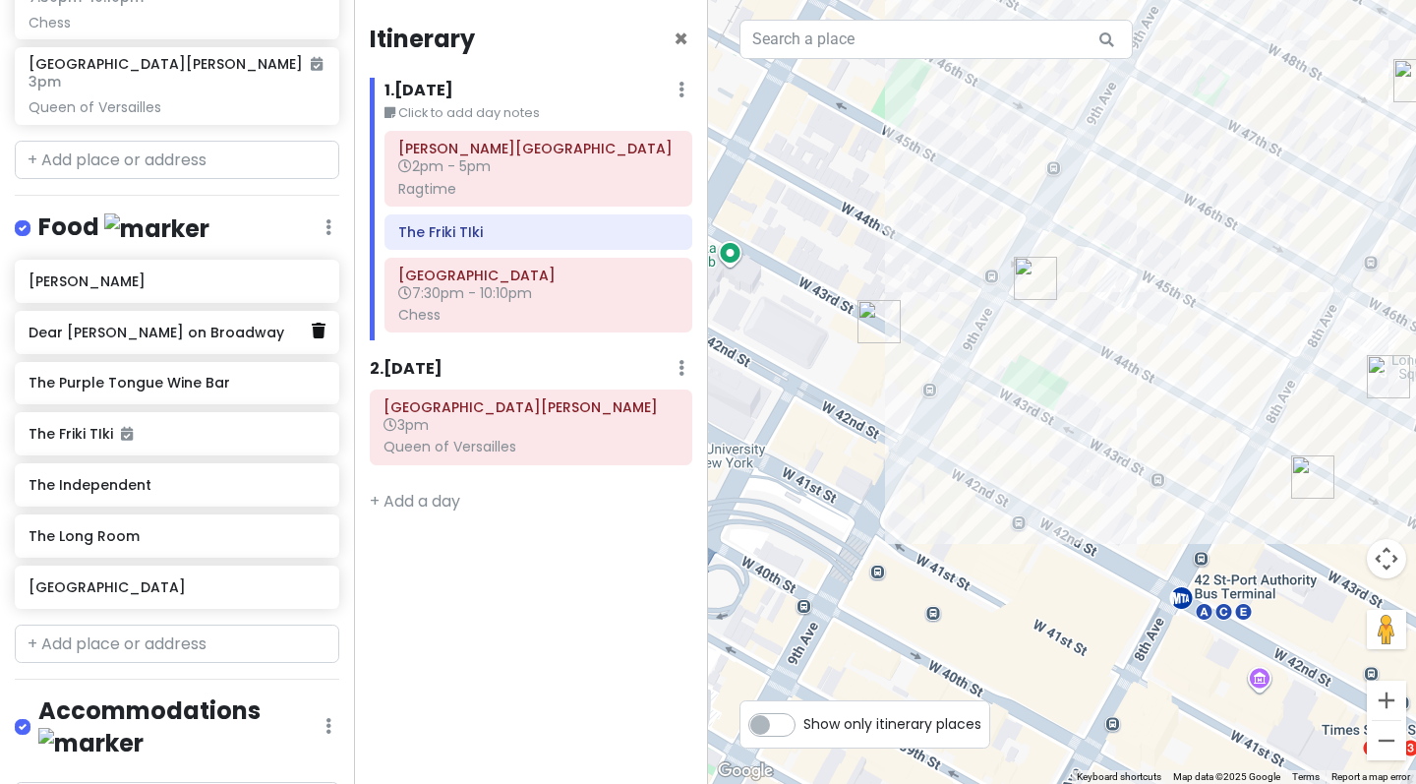
click at [322, 338] on icon at bounding box center [319, 330] width 14 height 16
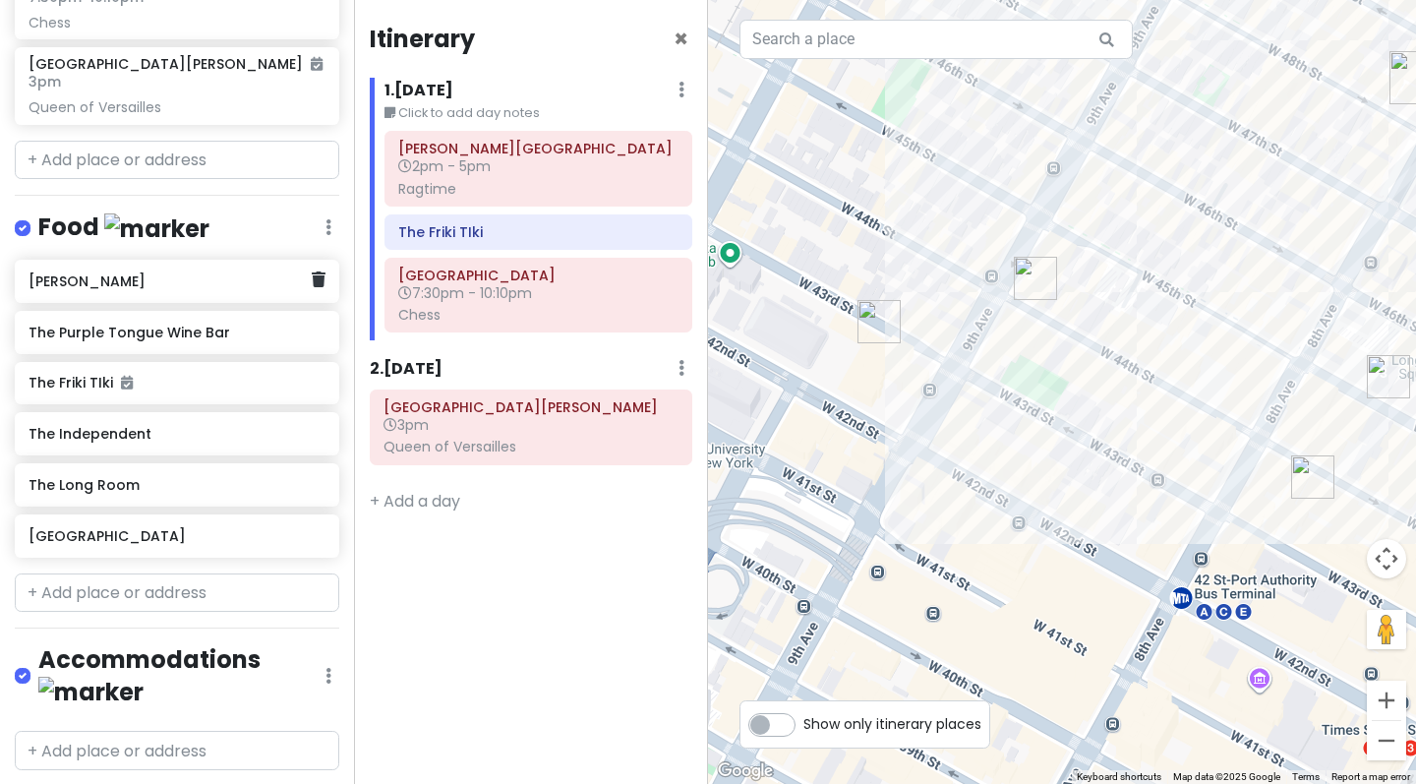
click at [226, 290] on h6 "[PERSON_NAME]" at bounding box center [170, 281] width 282 height 18
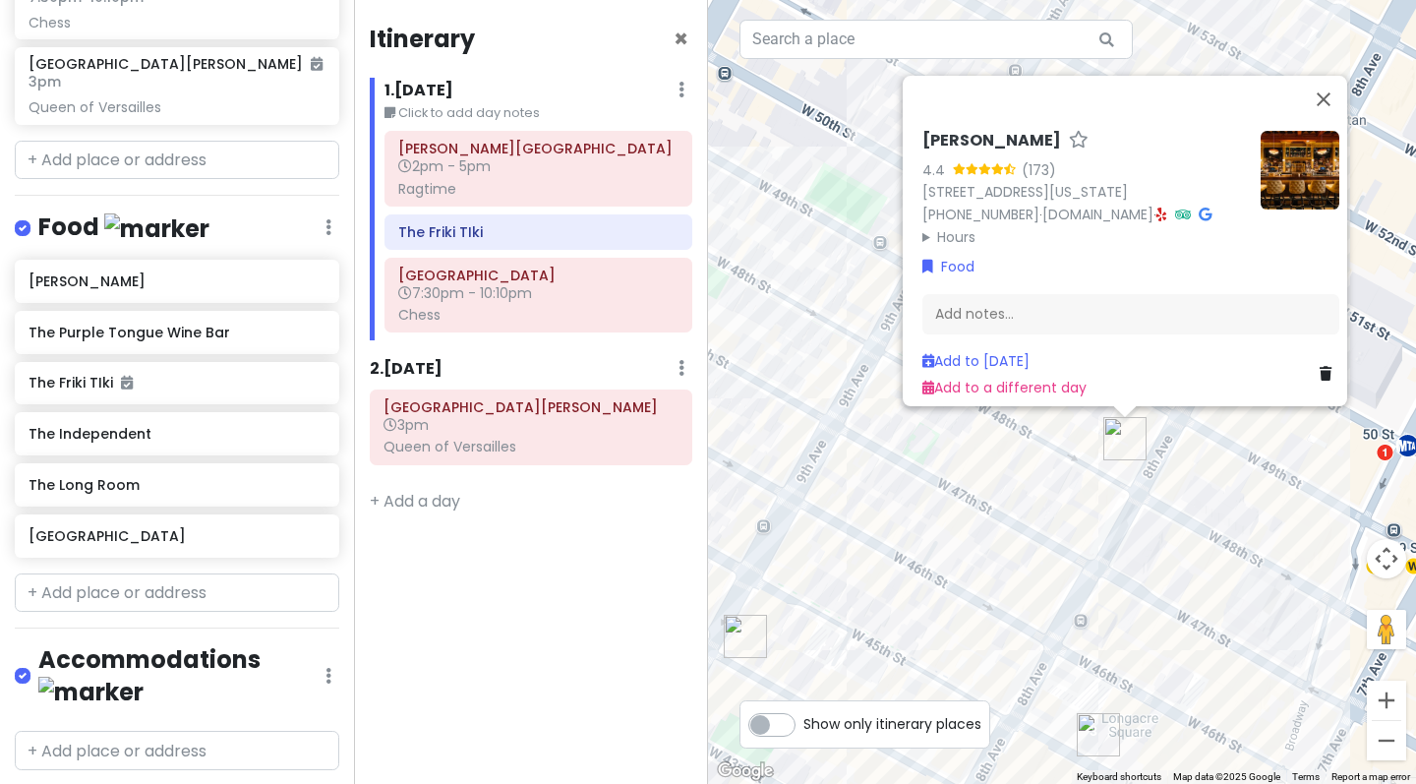
click at [937, 479] on div "[PERSON_NAME] 4.4 (173) [STREET_ADDRESS][US_STATE] [PHONE_NUMBER] · [DOMAIN_NAM…" at bounding box center [1062, 392] width 708 height 784
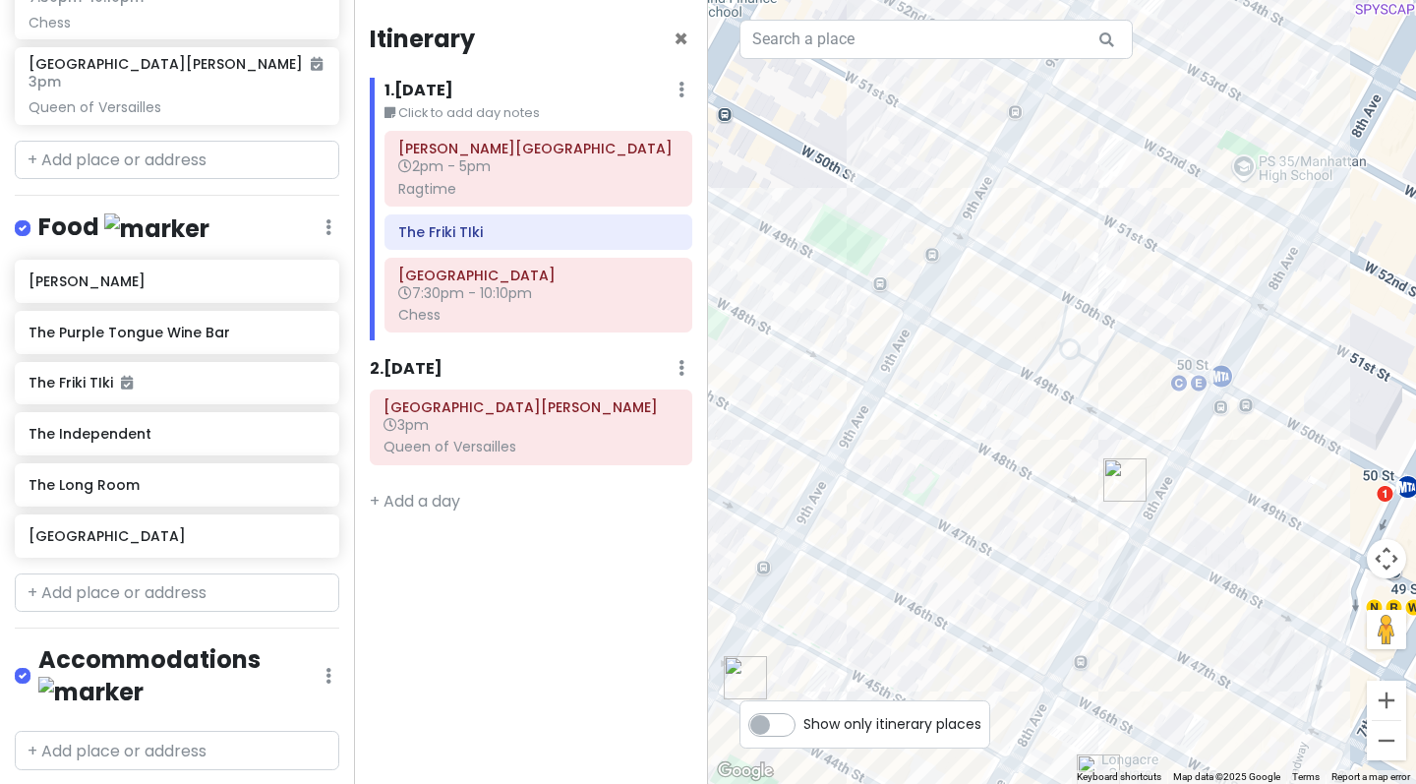
drag, startPoint x: 998, startPoint y: 351, endPoint x: 1016, endPoint y: 465, distance: 115.4
click at [1017, 466] on div at bounding box center [1062, 392] width 708 height 784
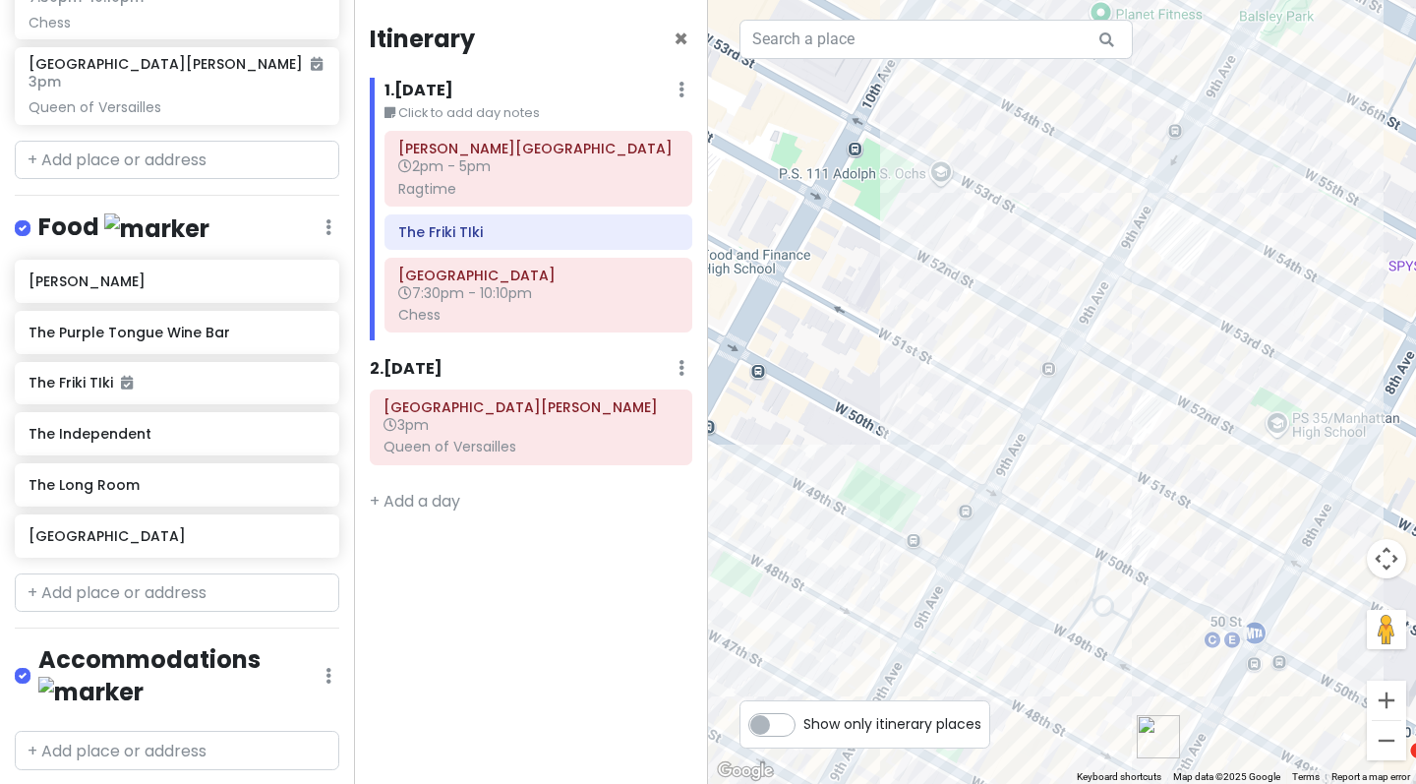
drag, startPoint x: 1048, startPoint y: 292, endPoint x: 1055, endPoint y: 474, distance: 182.0
click at [1061, 477] on div at bounding box center [1062, 392] width 708 height 784
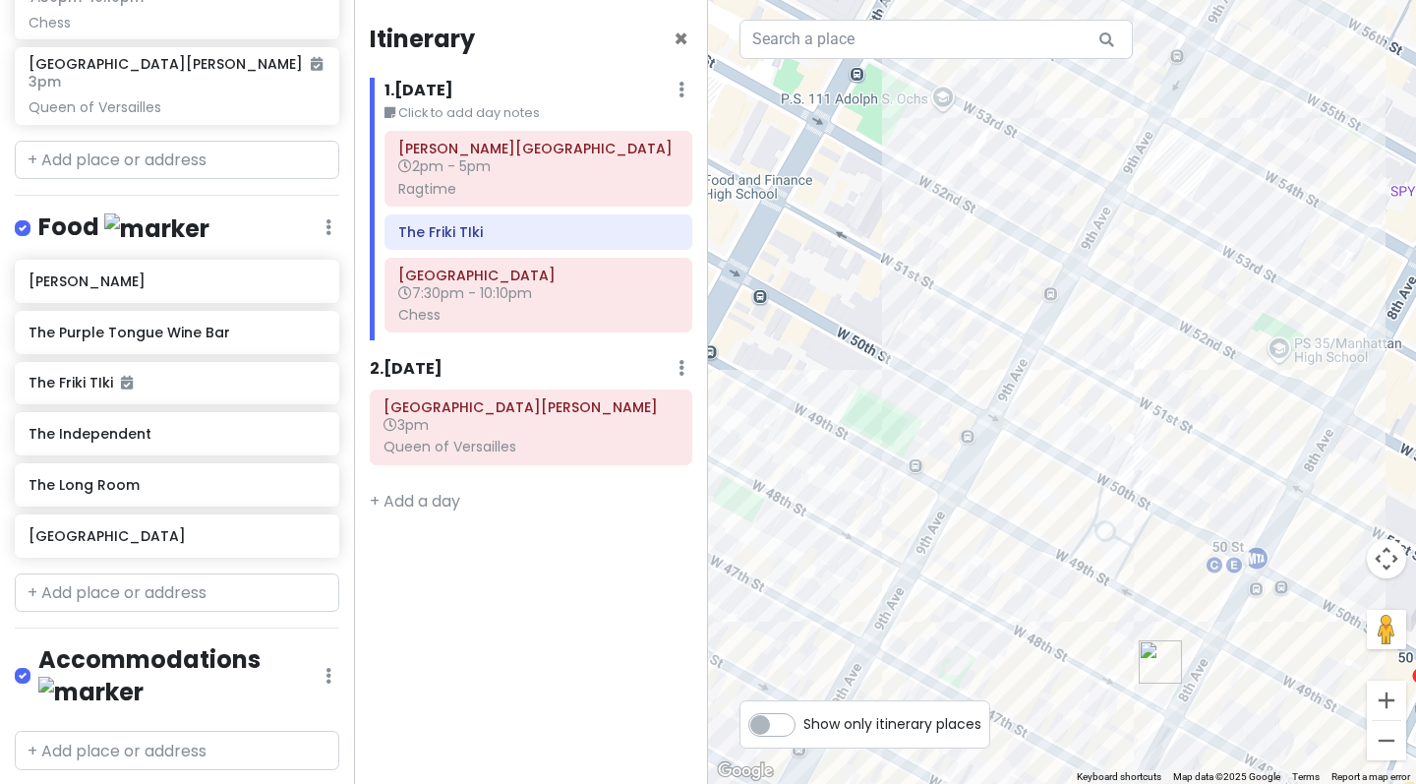
drag, startPoint x: 1055, startPoint y: 474, endPoint x: 1069, endPoint y: 297, distance: 177.5
click at [1069, 297] on div at bounding box center [1062, 392] width 708 height 784
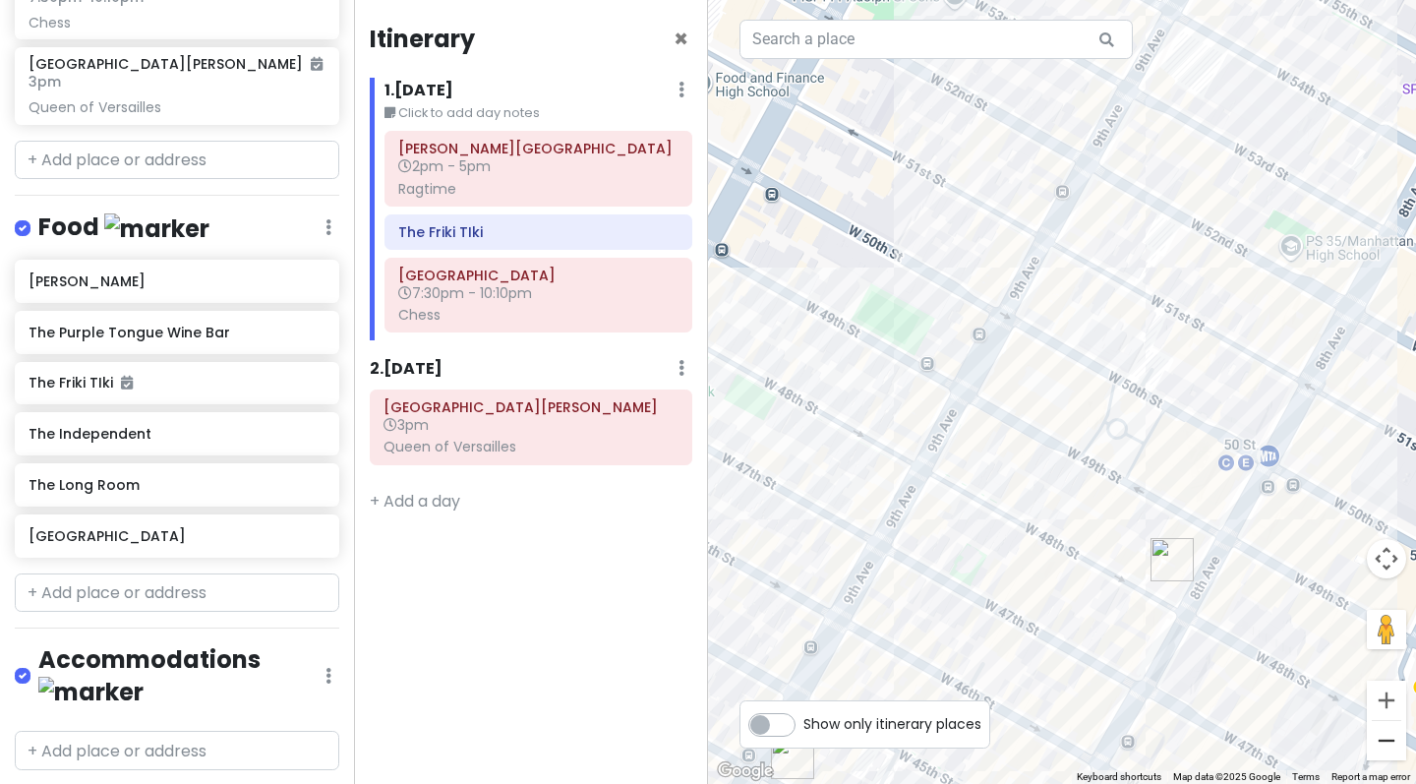
click at [1375, 732] on button "Zoom out" at bounding box center [1386, 740] width 39 height 39
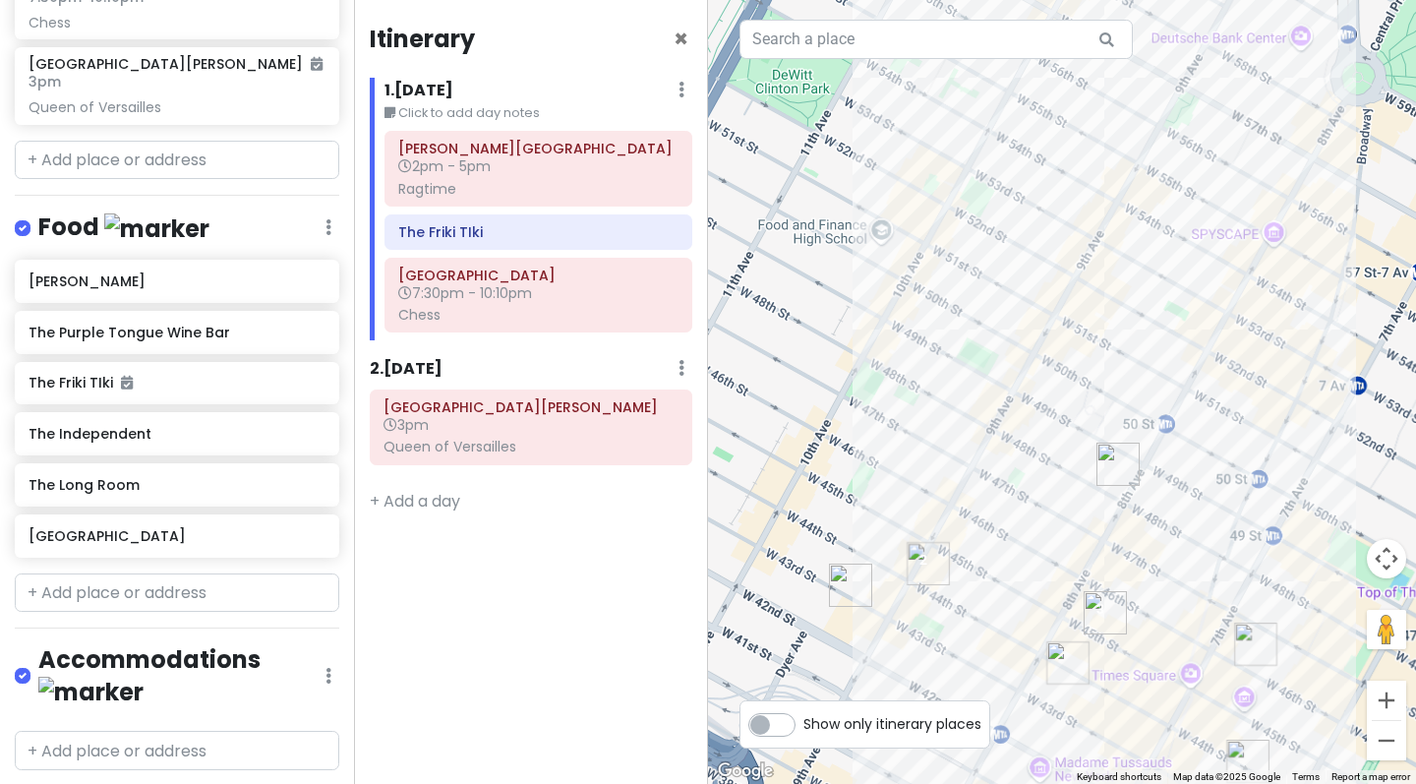
click at [1375, 732] on button "Zoom out" at bounding box center [1386, 740] width 39 height 39
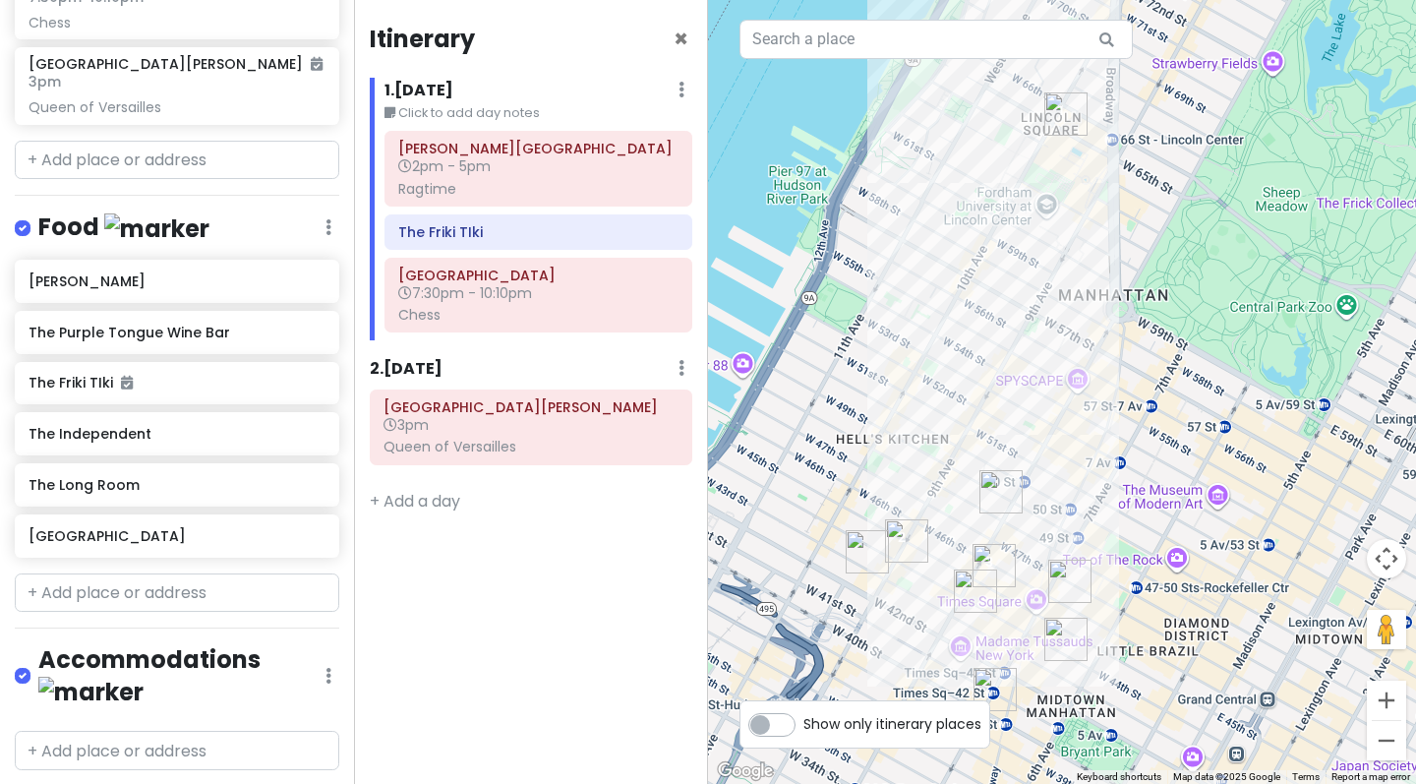
drag, startPoint x: 1268, startPoint y: 427, endPoint x: 1178, endPoint y: 501, distance: 117.3
click at [1178, 501] on div at bounding box center [1062, 392] width 708 height 784
click at [459, 231] on h6 "The Friki TIki" at bounding box center [538, 232] width 280 height 18
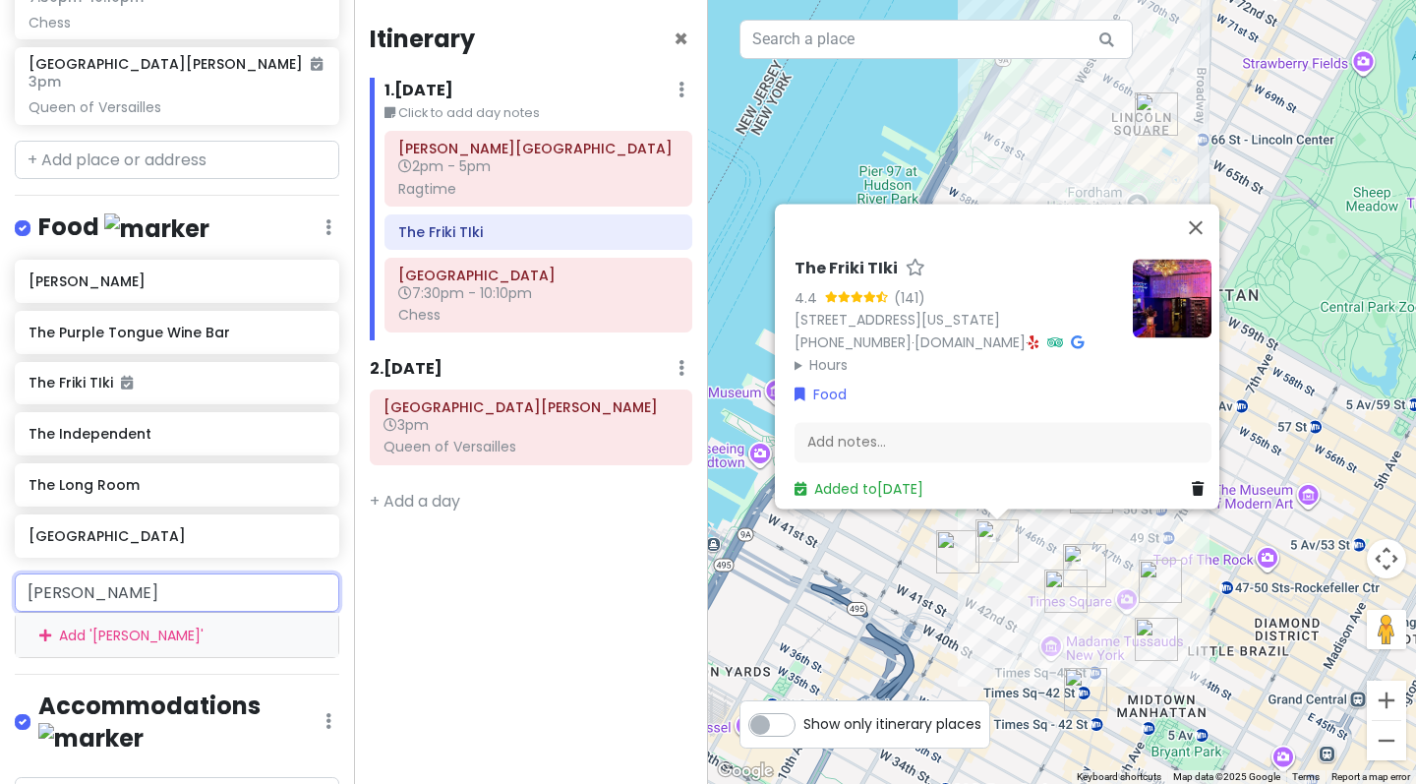
type input "[PERSON_NAME]"
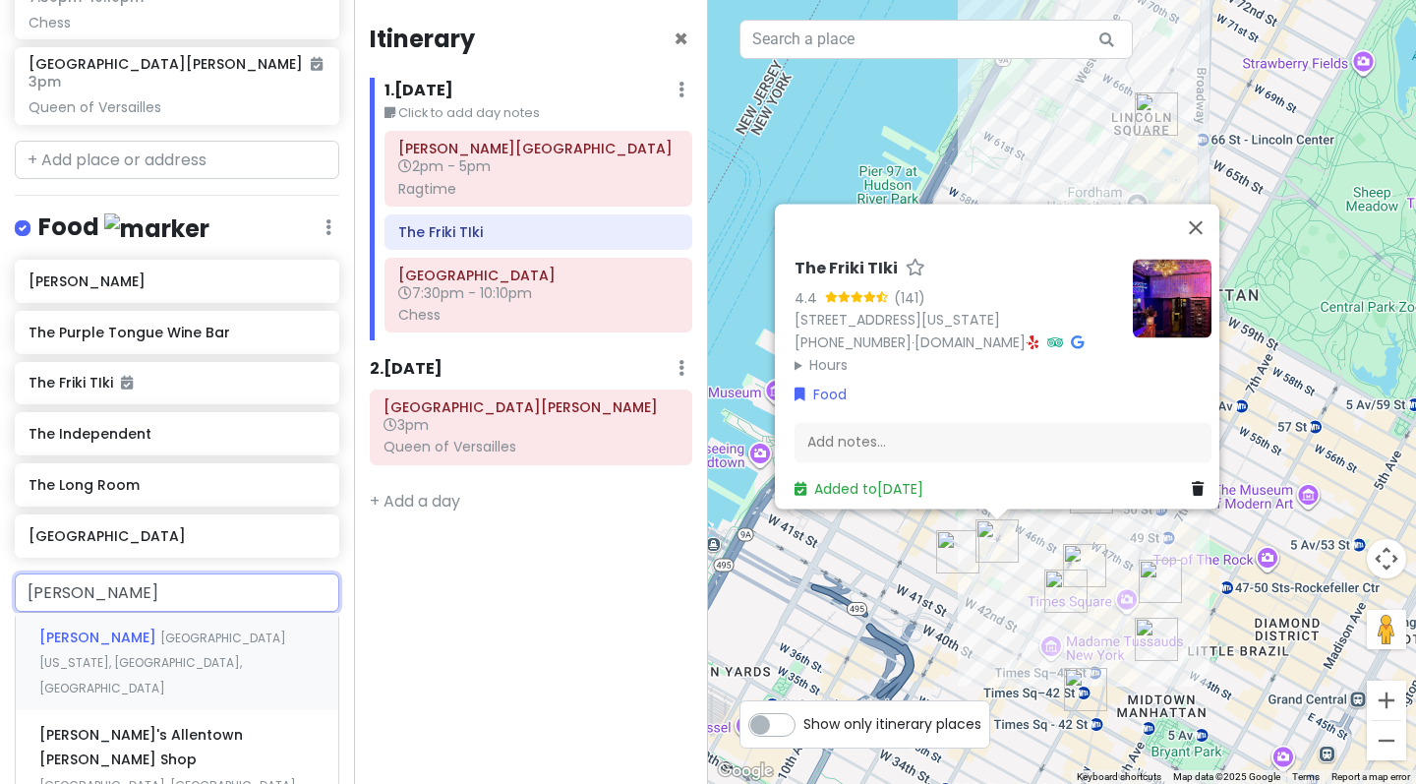
click at [99, 647] on span "[PERSON_NAME]" at bounding box center [99, 637] width 121 height 20
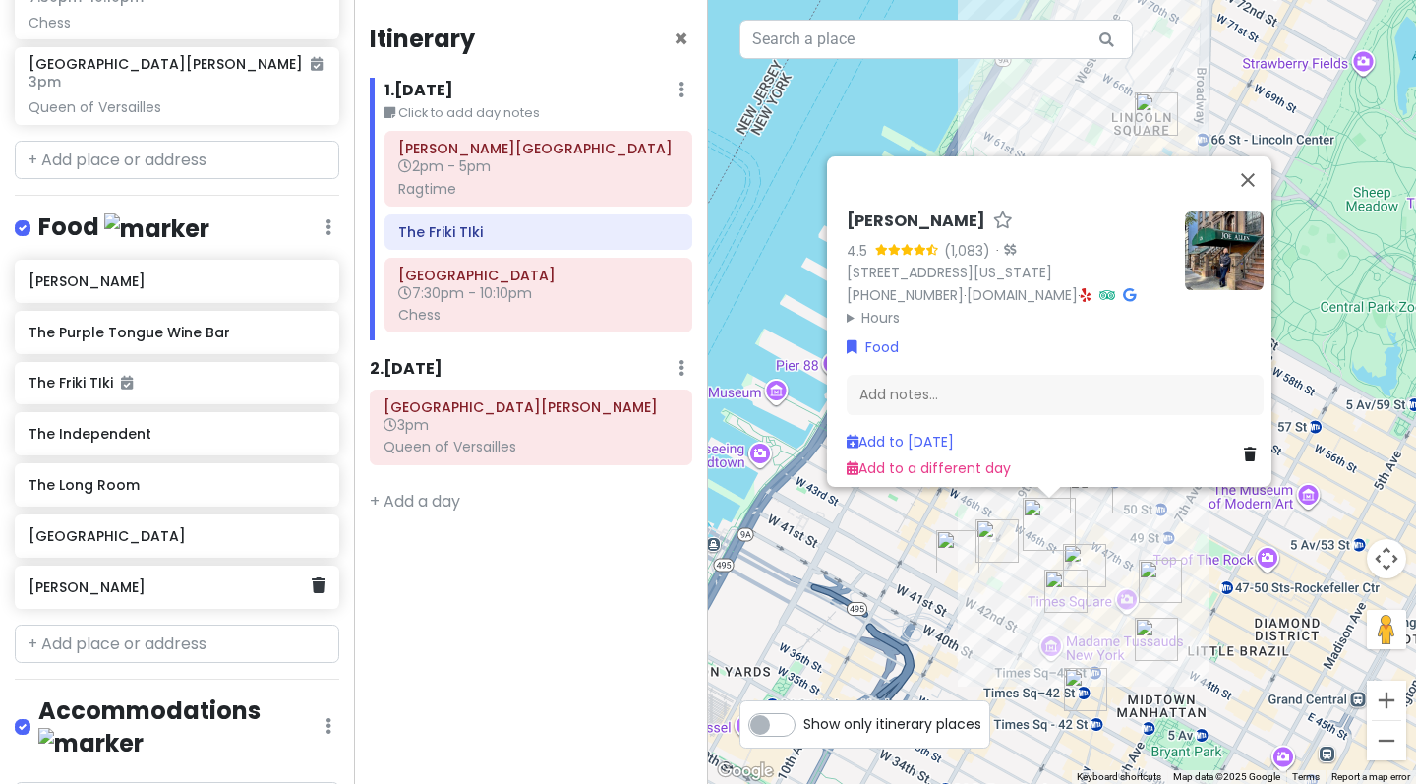
scroll to position [486, 0]
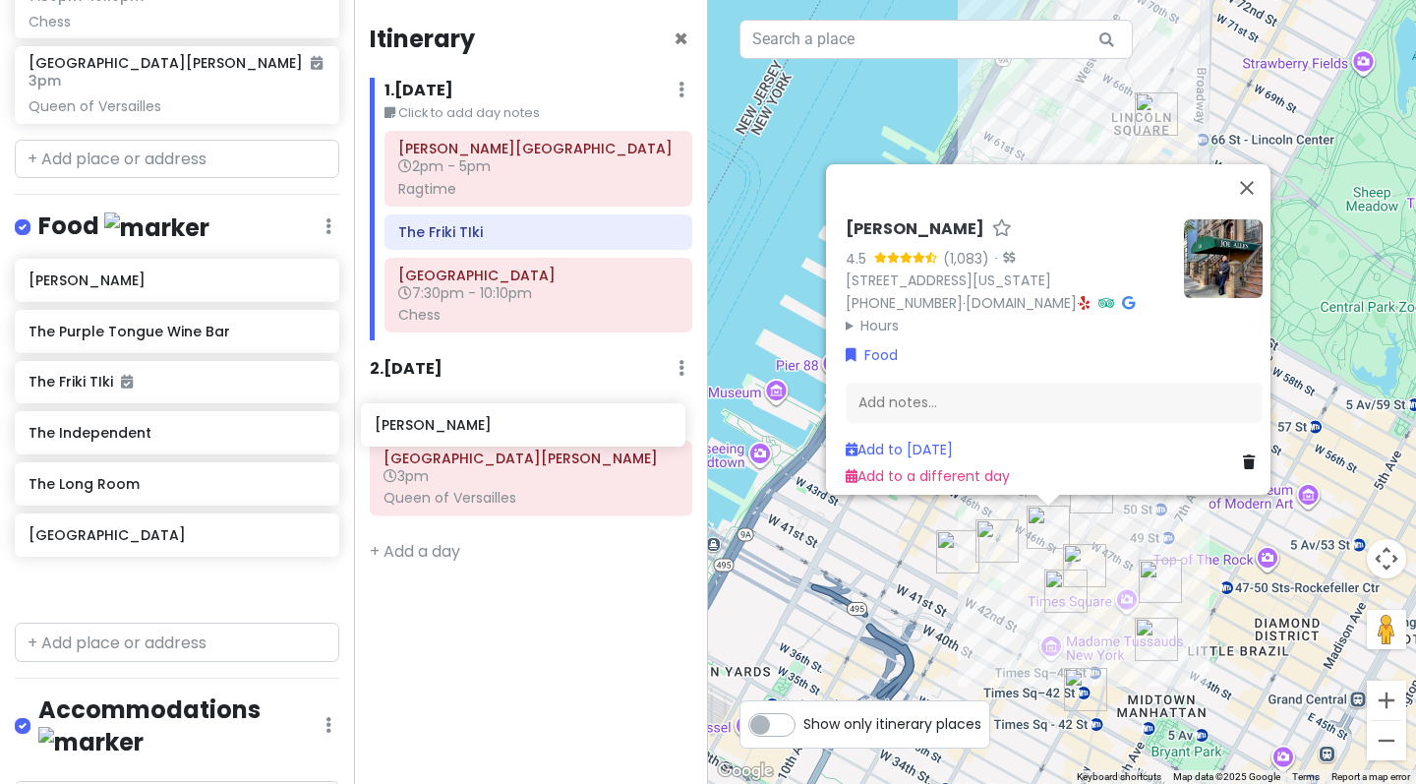
drag, startPoint x: 123, startPoint y: 623, endPoint x: 469, endPoint y: 431, distance: 396.1
click at [469, 431] on div "[GEOGRAPHIC_DATA] - [DATE] Private Change Dates Make a Copy Delete Trip Give Fe…" at bounding box center [708, 392] width 1416 height 784
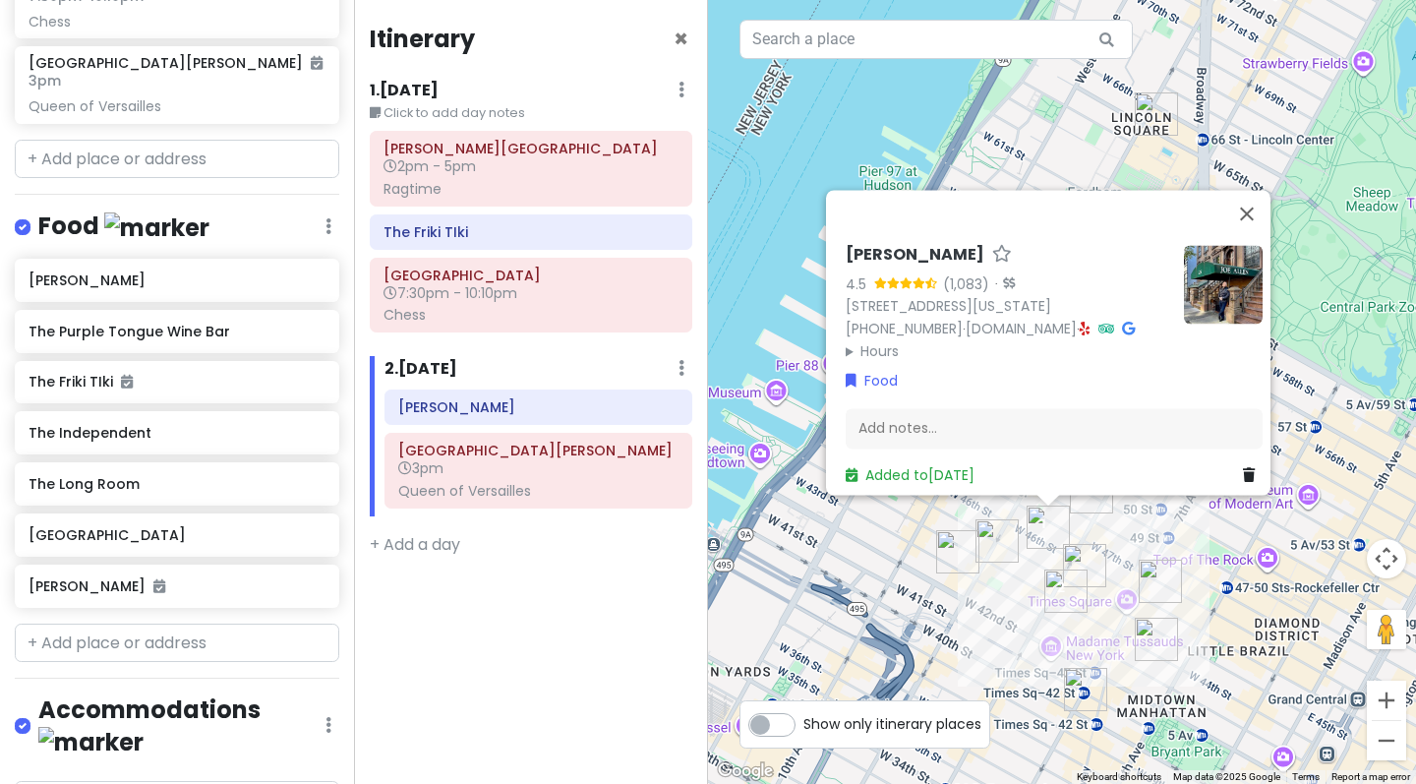
scroll to position [569, 0]
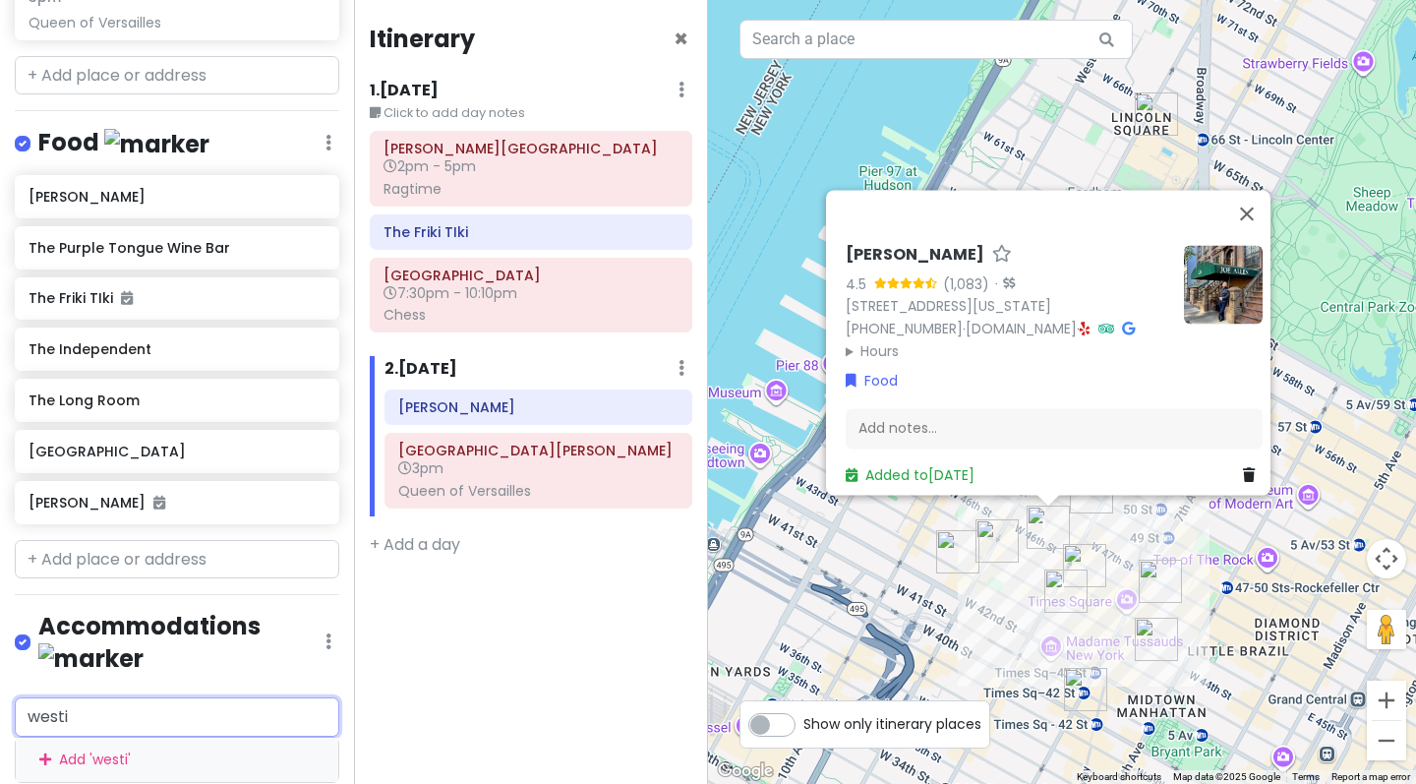
type input "westin"
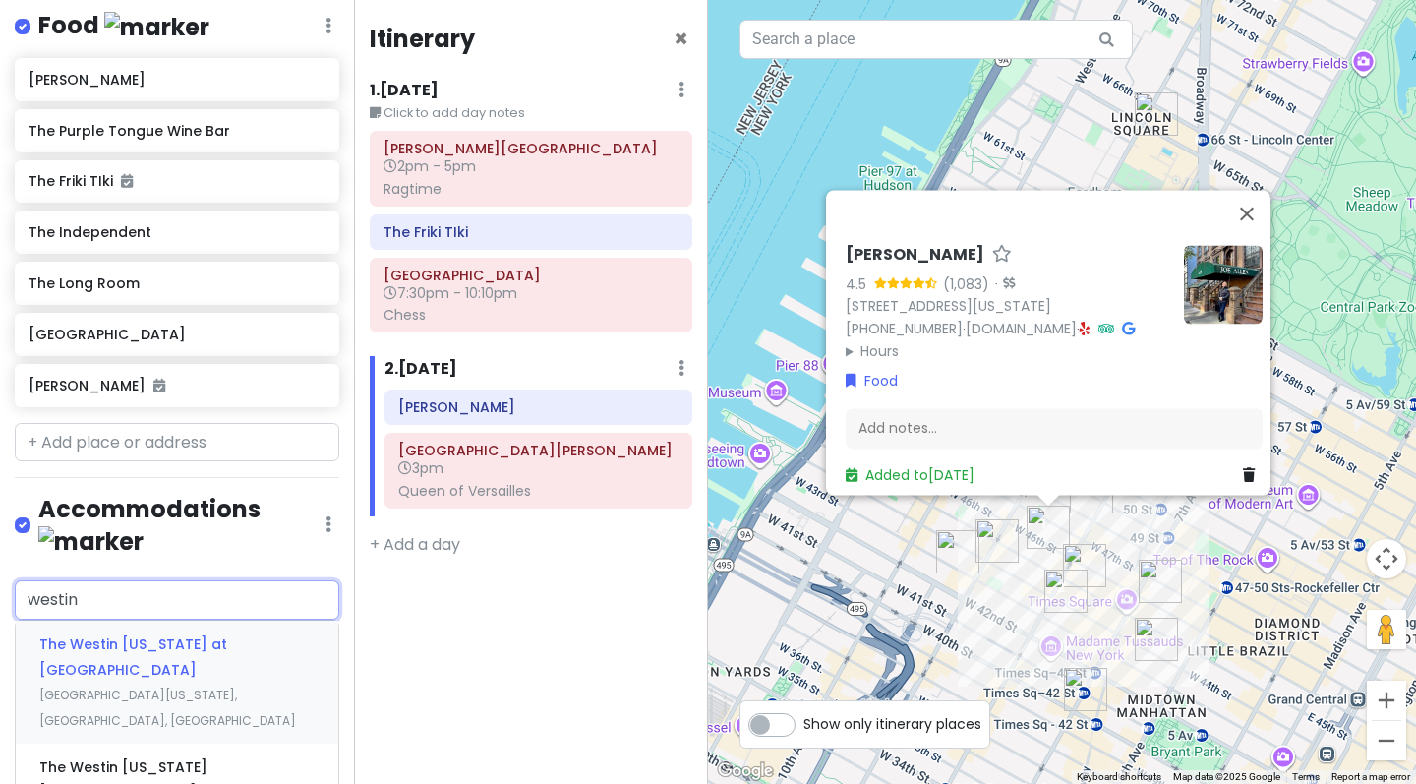
scroll to position [687, 0]
click at [158, 656] on div "The Westin [US_STATE] at [GEOGRAPHIC_DATA] [GEOGRAPHIC_DATA][US_STATE], [GEOGRA…" at bounding box center [177, 680] width 322 height 123
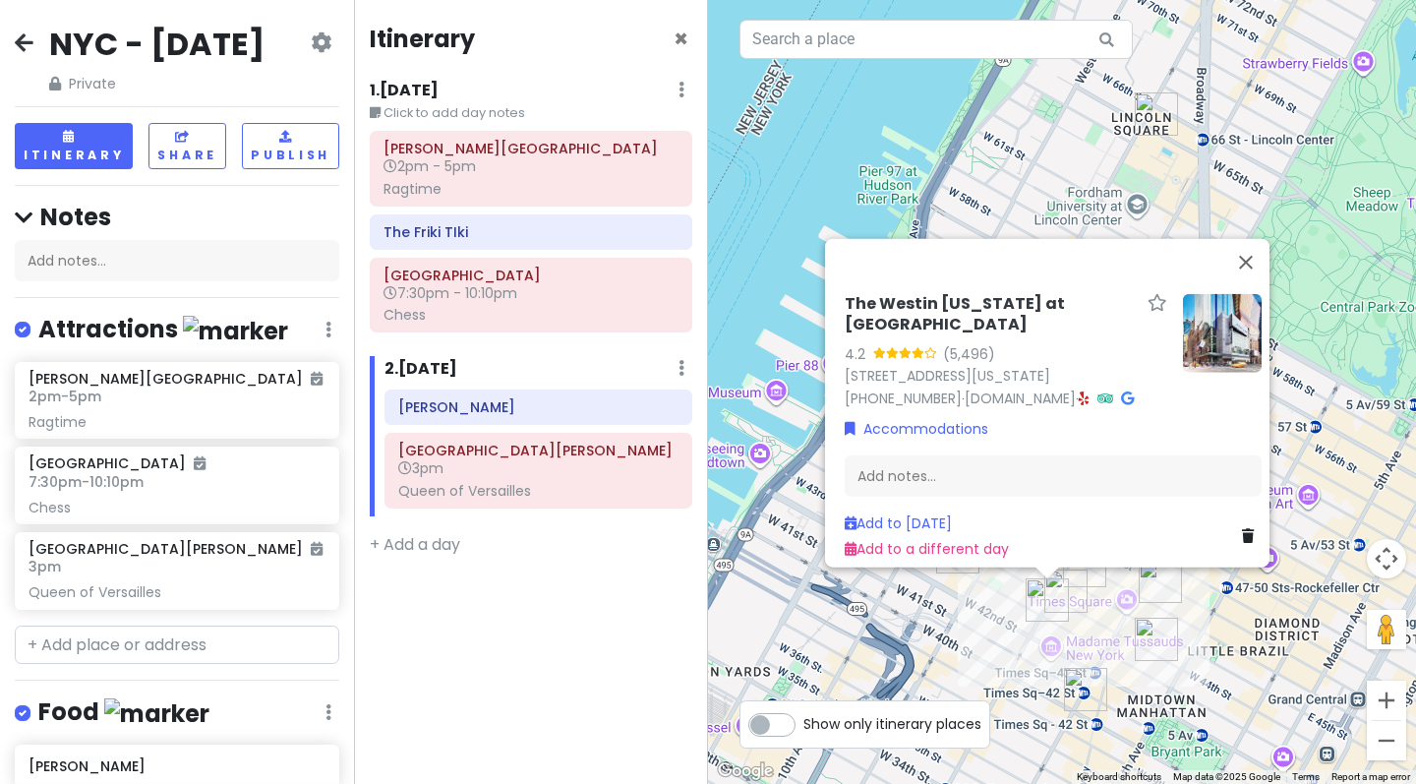
scroll to position [0, 0]
click at [27, 46] on icon at bounding box center [24, 42] width 19 height 16
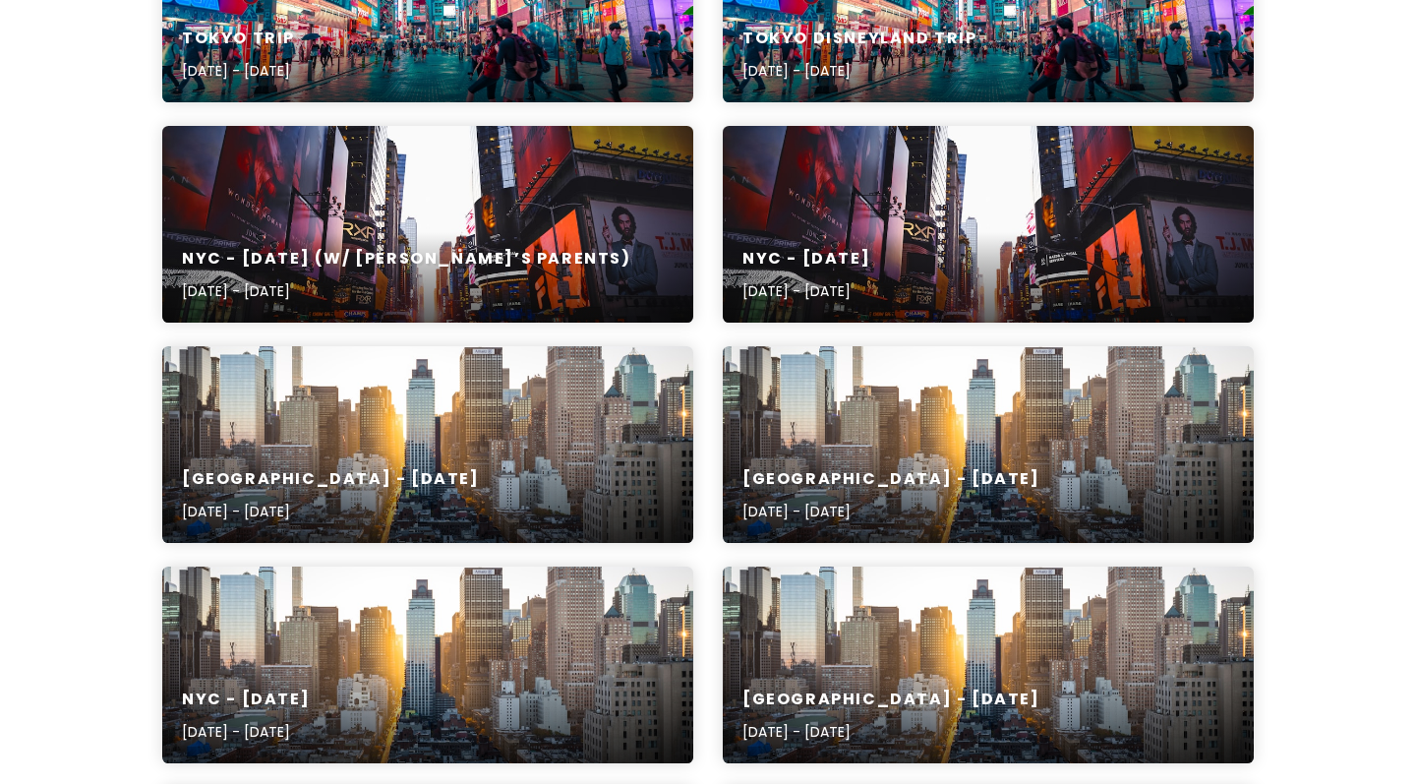
scroll to position [857, 0]
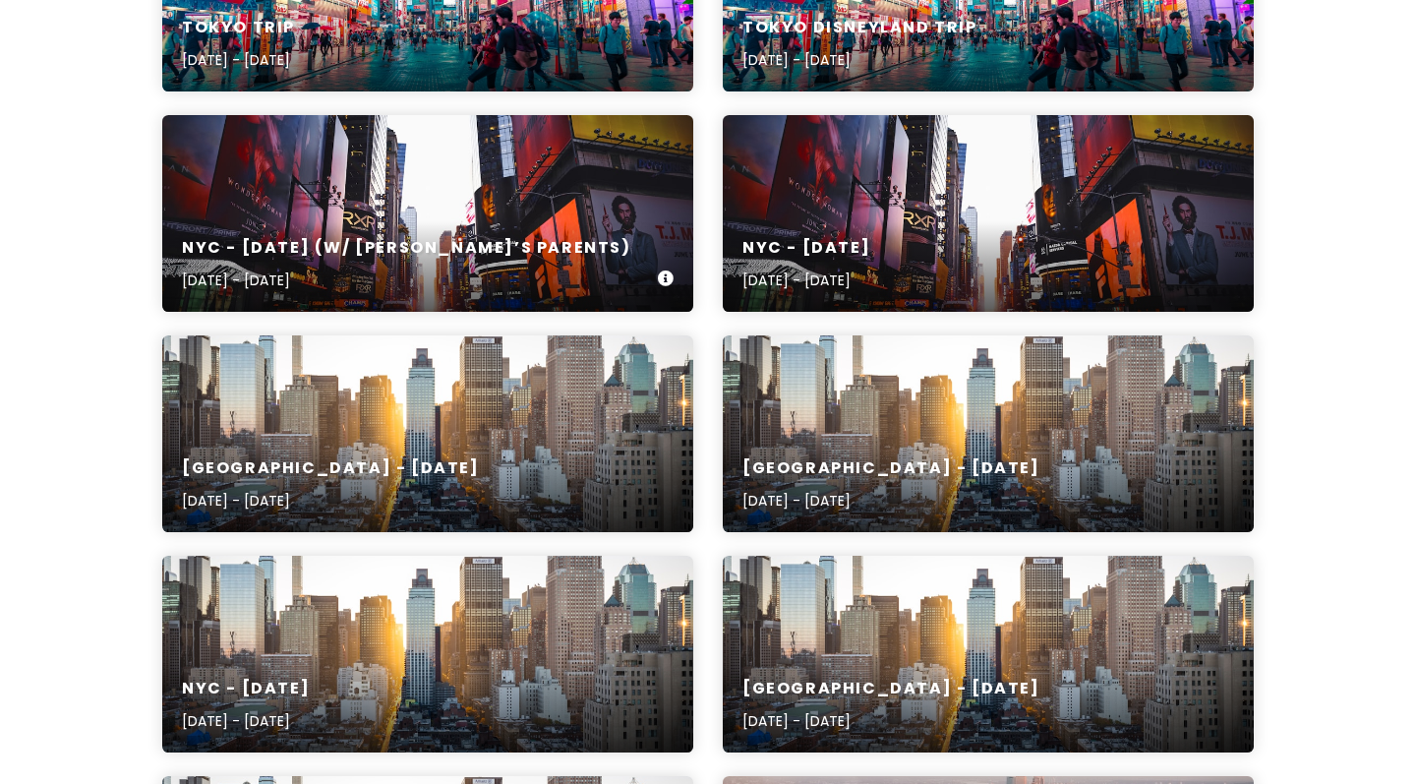
click at [423, 182] on div "NYC - [DATE] (w/ [PERSON_NAME]’s Parents) [DATE] - [DATE]" at bounding box center [427, 213] width 531 height 197
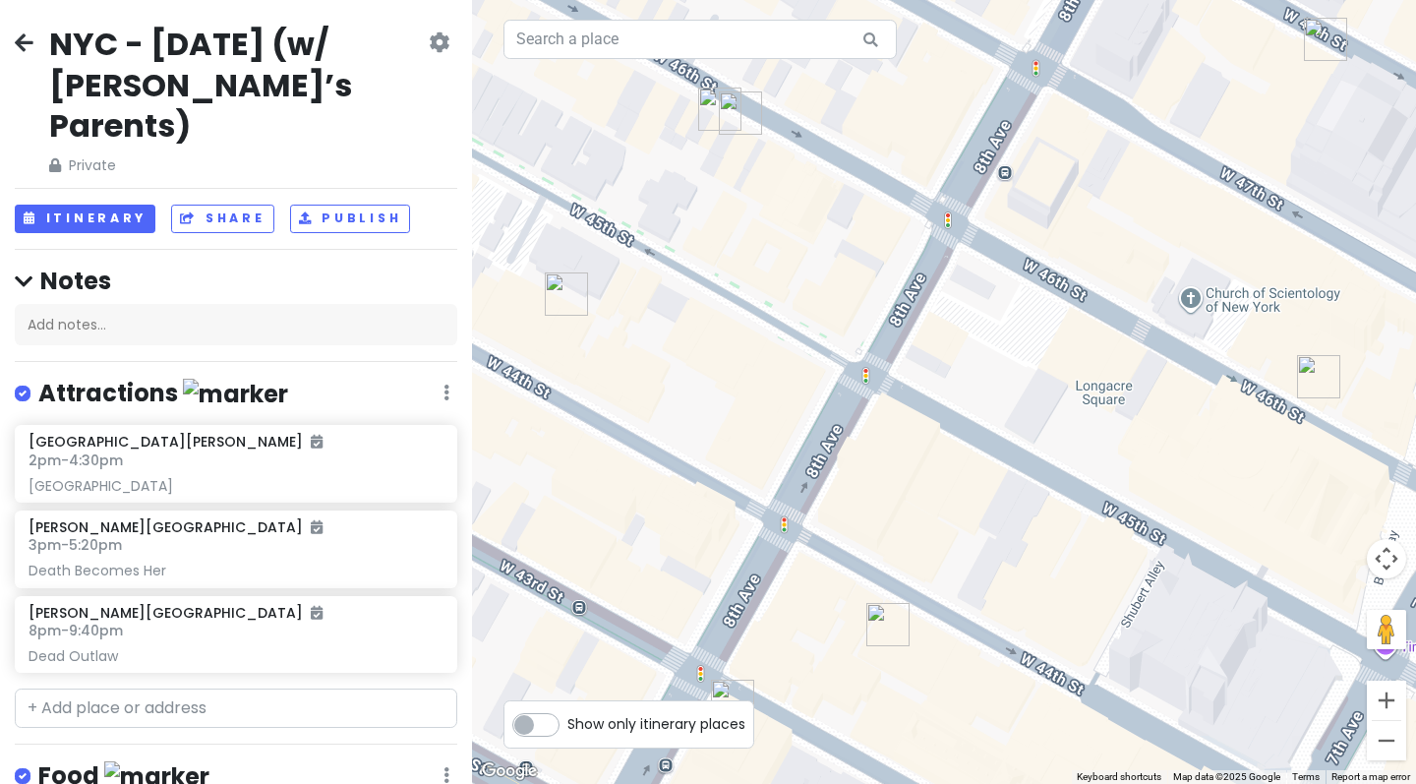
click at [23, 40] on icon at bounding box center [24, 42] width 19 height 16
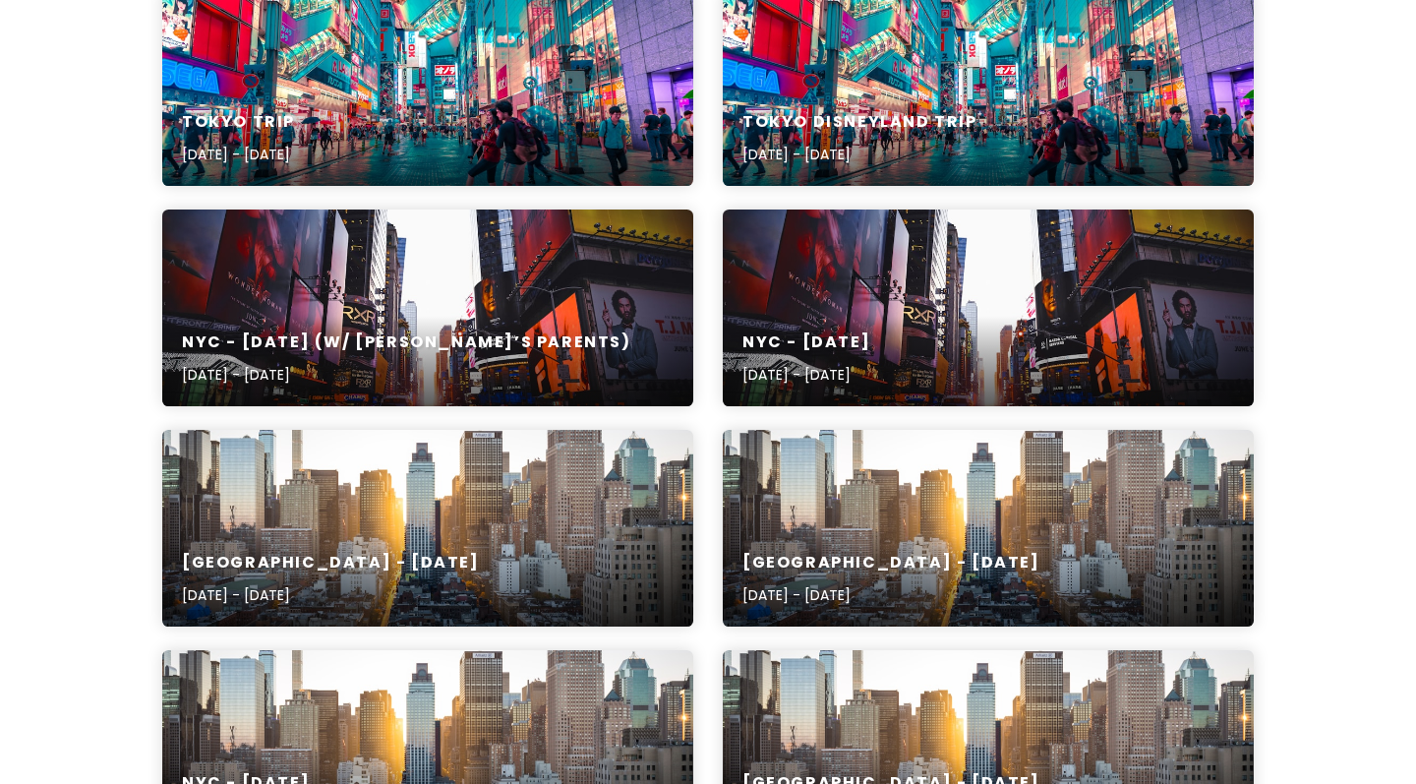
scroll to position [768, 0]
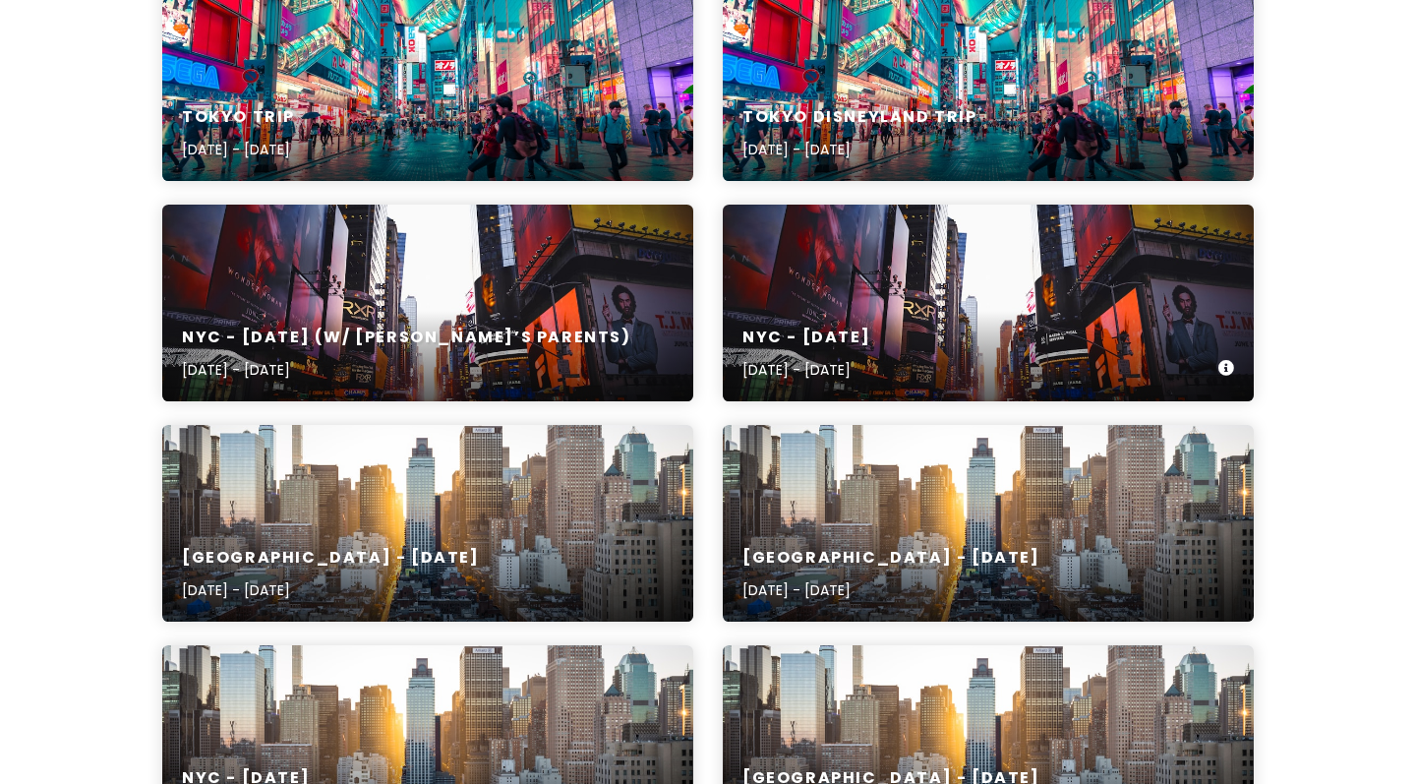
click at [805, 303] on div "NYC - May [DATE], 2025 - [DATE]" at bounding box center [988, 302] width 531 height 197
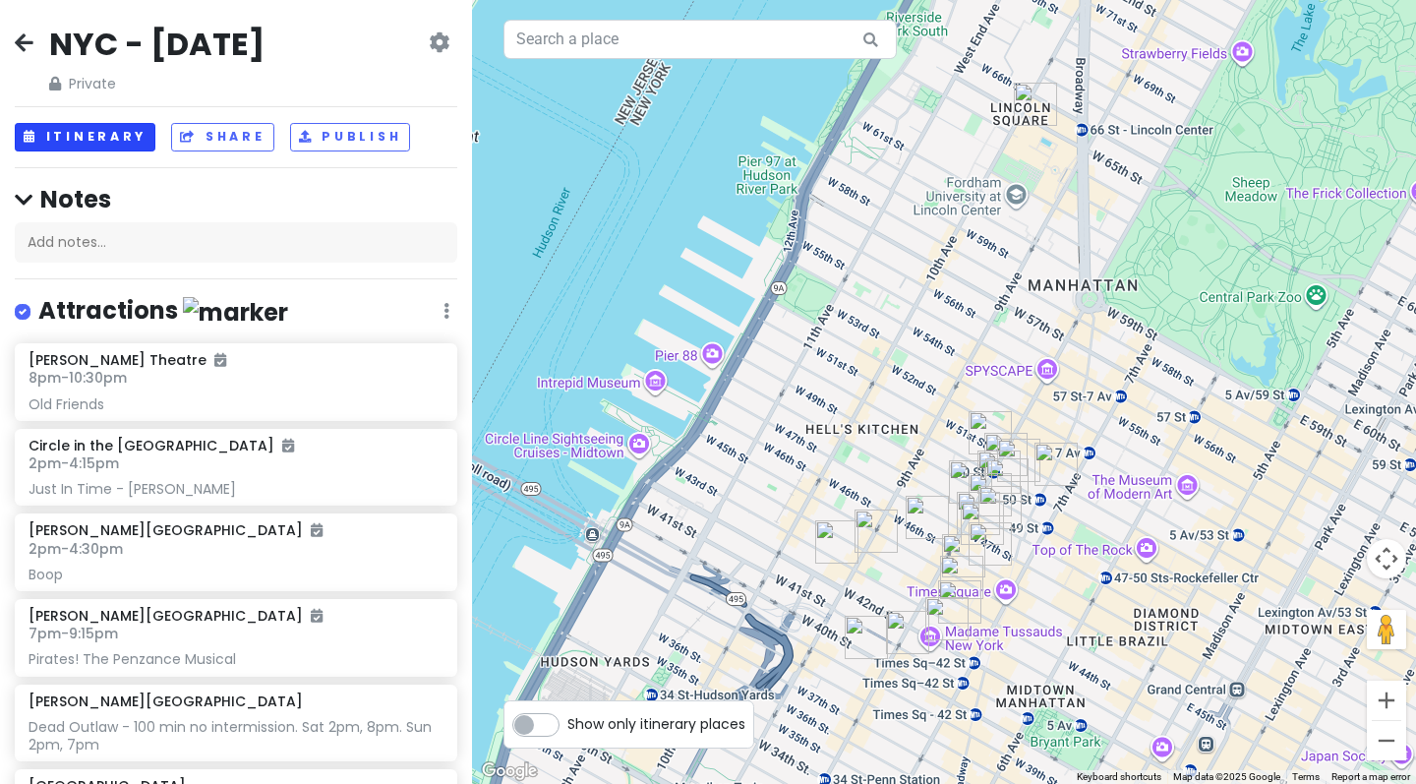
click at [103, 129] on button "Itinerary" at bounding box center [85, 137] width 141 height 29
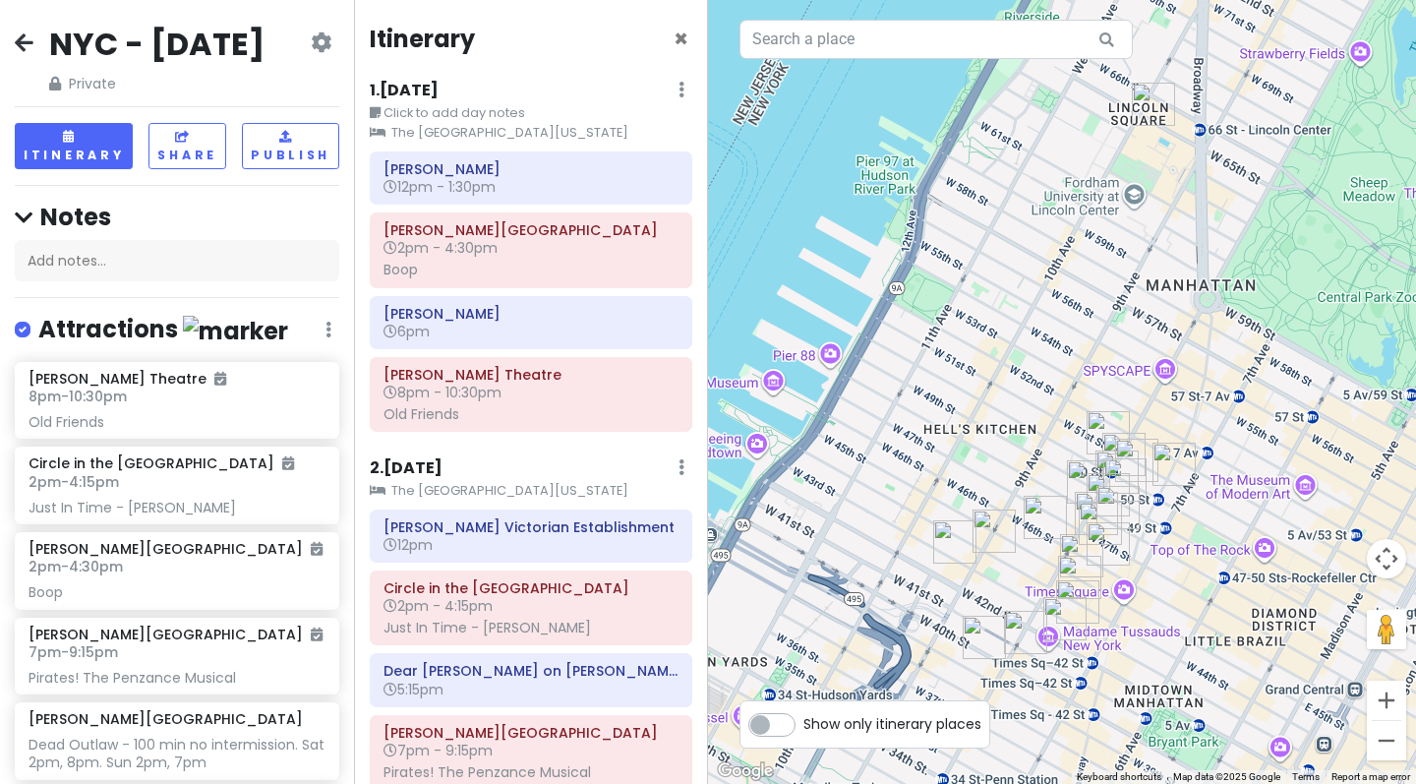
click at [25, 34] on icon at bounding box center [24, 42] width 19 height 16
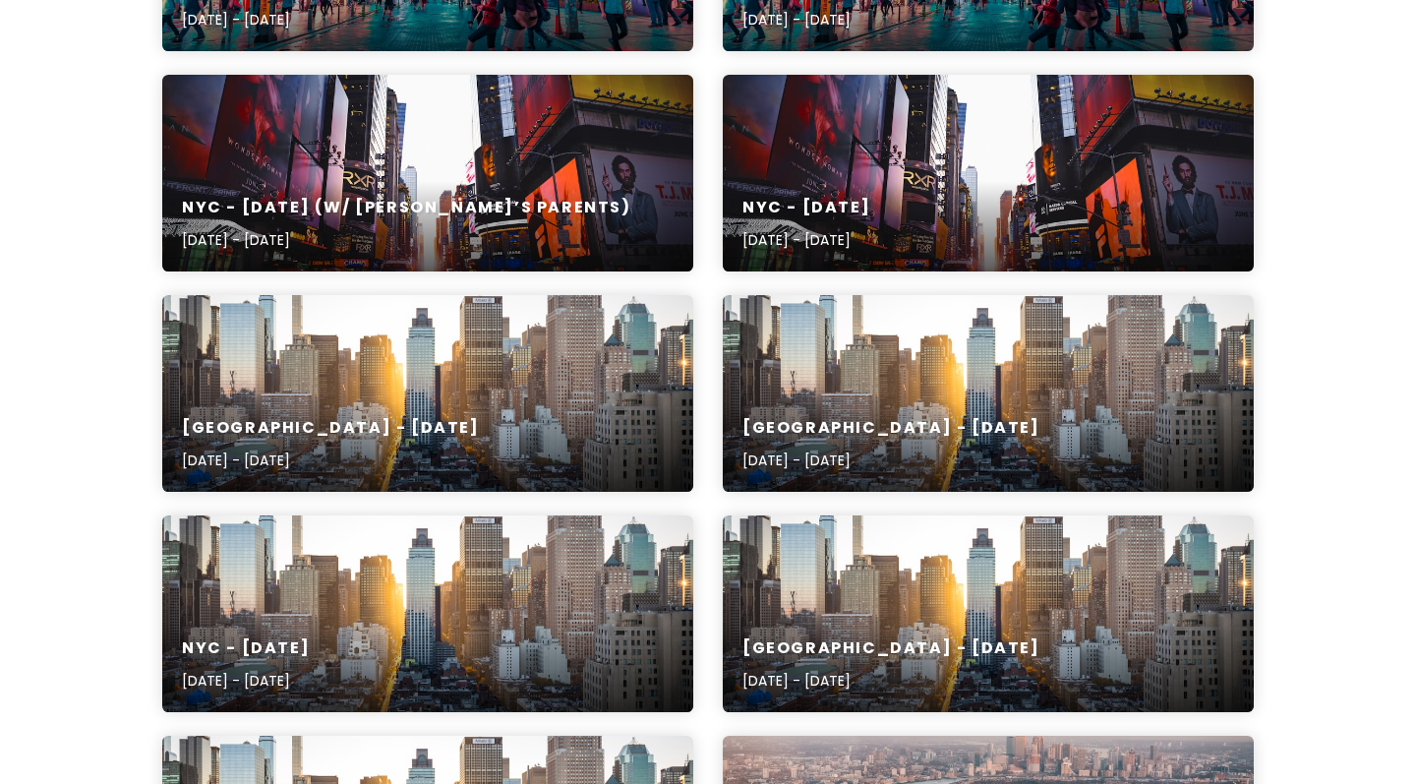
scroll to position [899, 0]
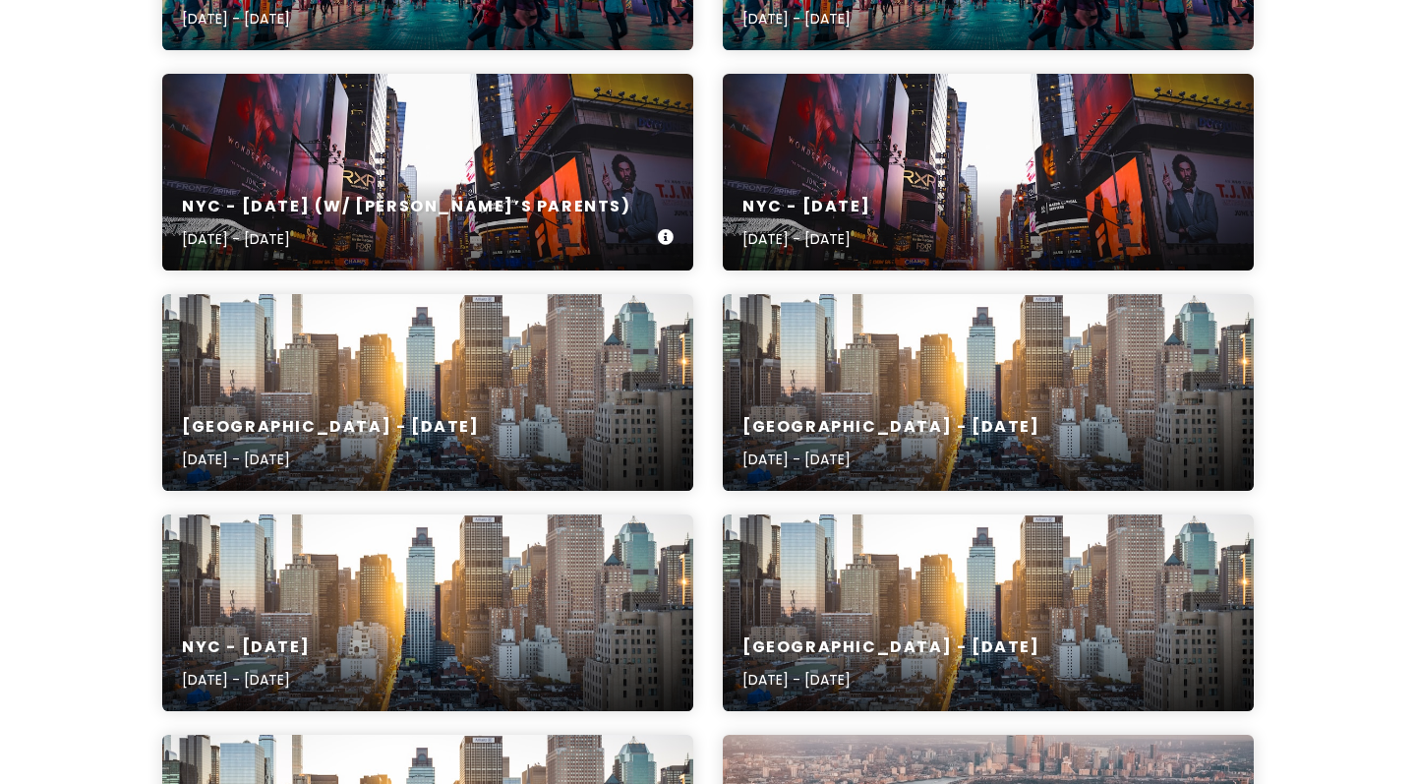
click at [363, 168] on div "NYC - [DATE] (w/ [PERSON_NAME]’s Parents) [DATE] - [DATE]" at bounding box center [427, 172] width 531 height 197
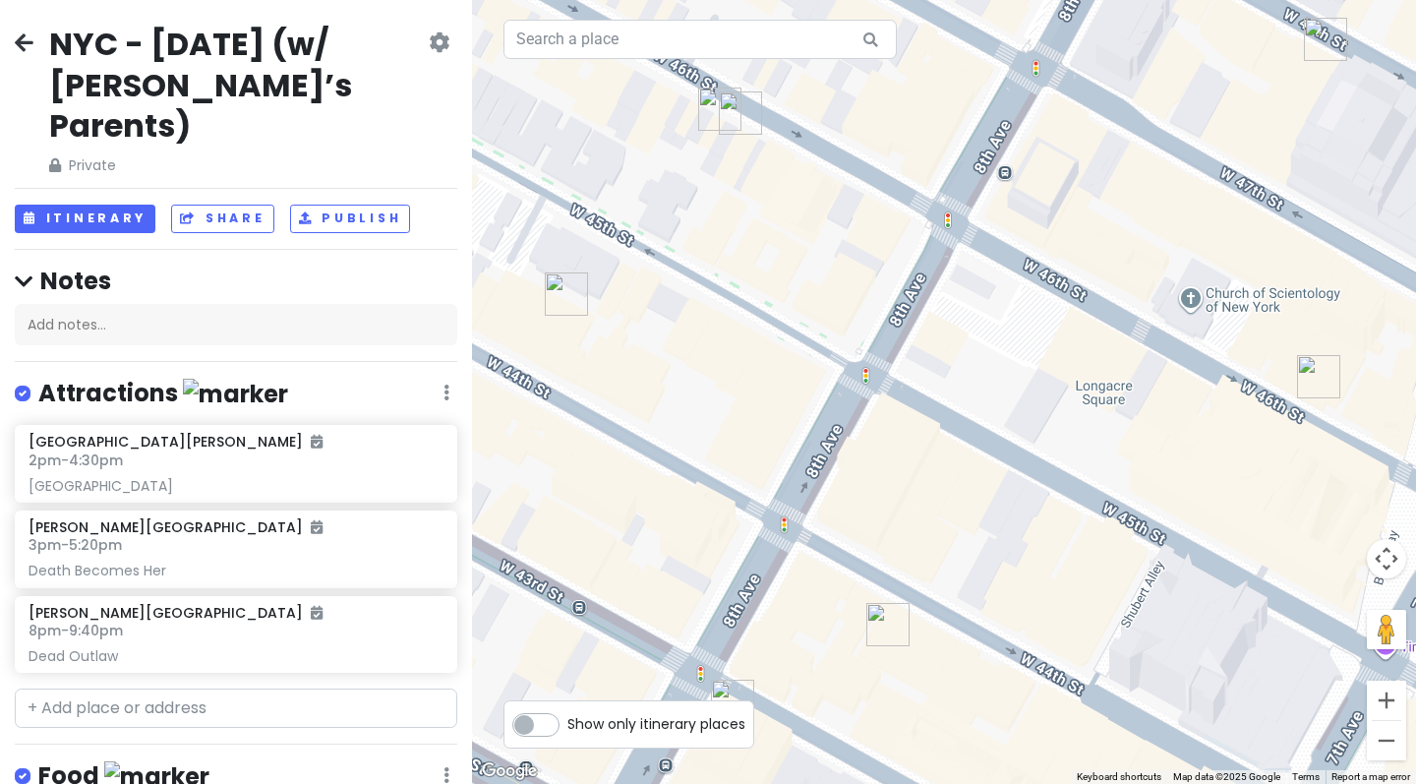
click at [110, 161] on div "NYC - [DATE] (w/ [PERSON_NAME]’s Parents) Private Change Dates Make a Copy Dele…" at bounding box center [236, 392] width 472 height 784
click at [87, 204] on button "Itinerary" at bounding box center [85, 218] width 141 height 29
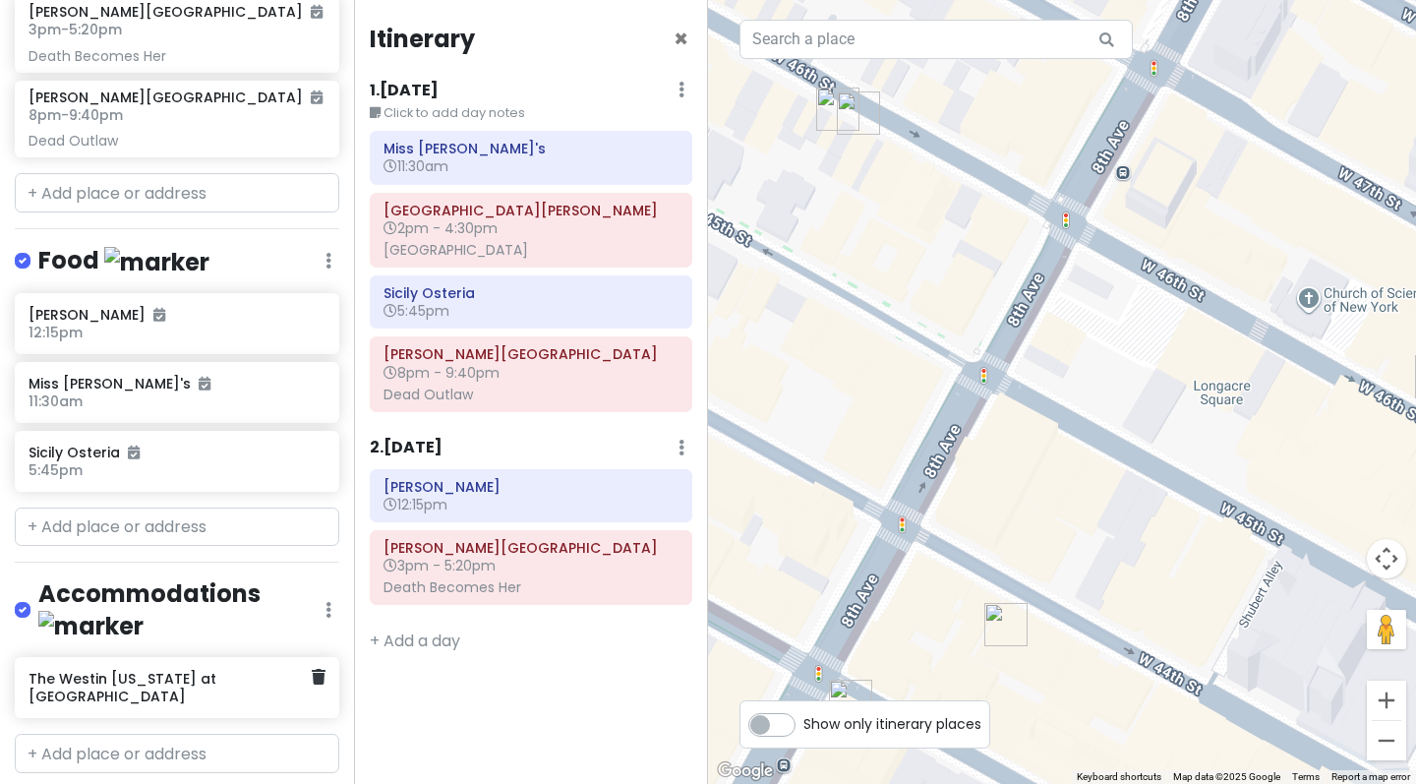
scroll to position [573, 0]
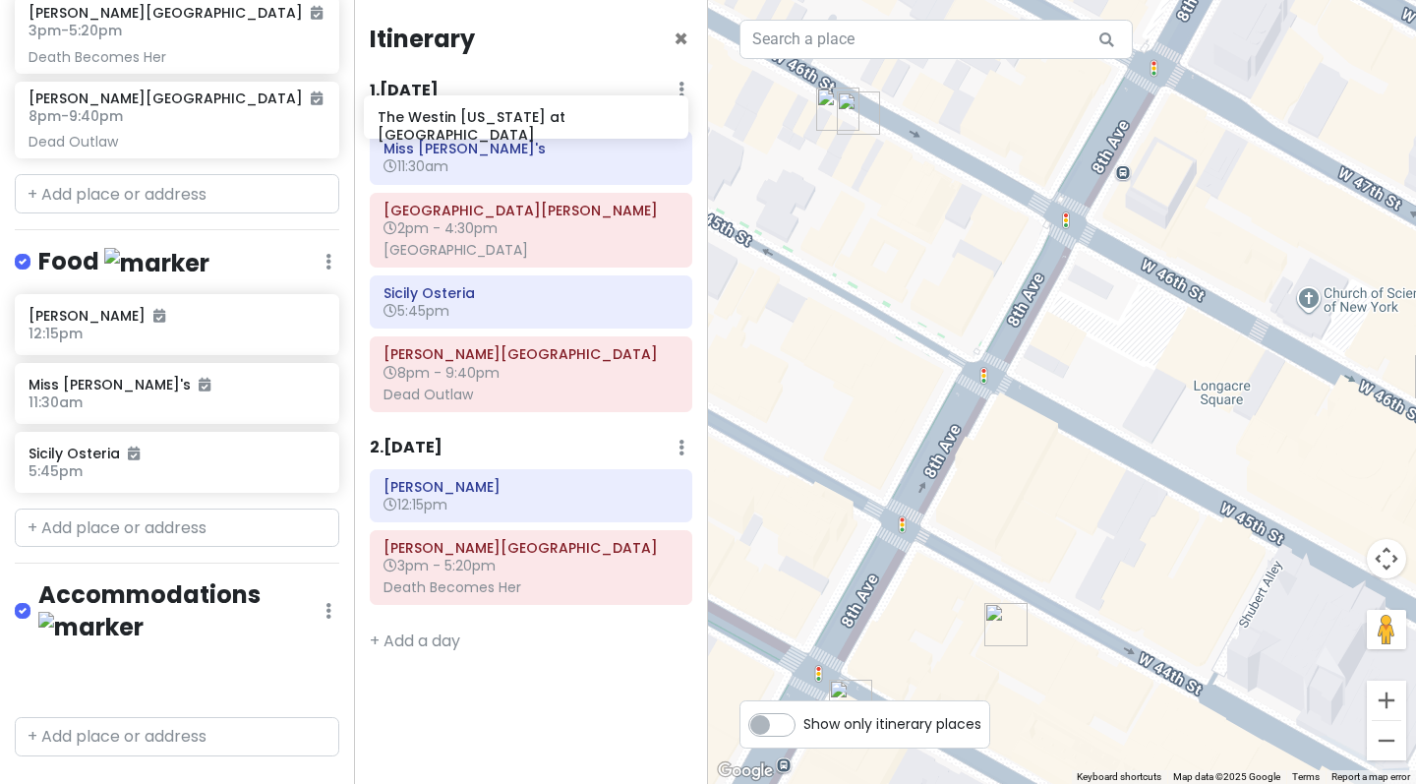
drag, startPoint x: 113, startPoint y: 653, endPoint x: 462, endPoint y: 134, distance: 625.5
click at [462, 134] on div "NYC - [DATE] (w/ [PERSON_NAME]’s Parents) Private Change Dates Make a Copy Dele…" at bounding box center [708, 392] width 1416 height 784
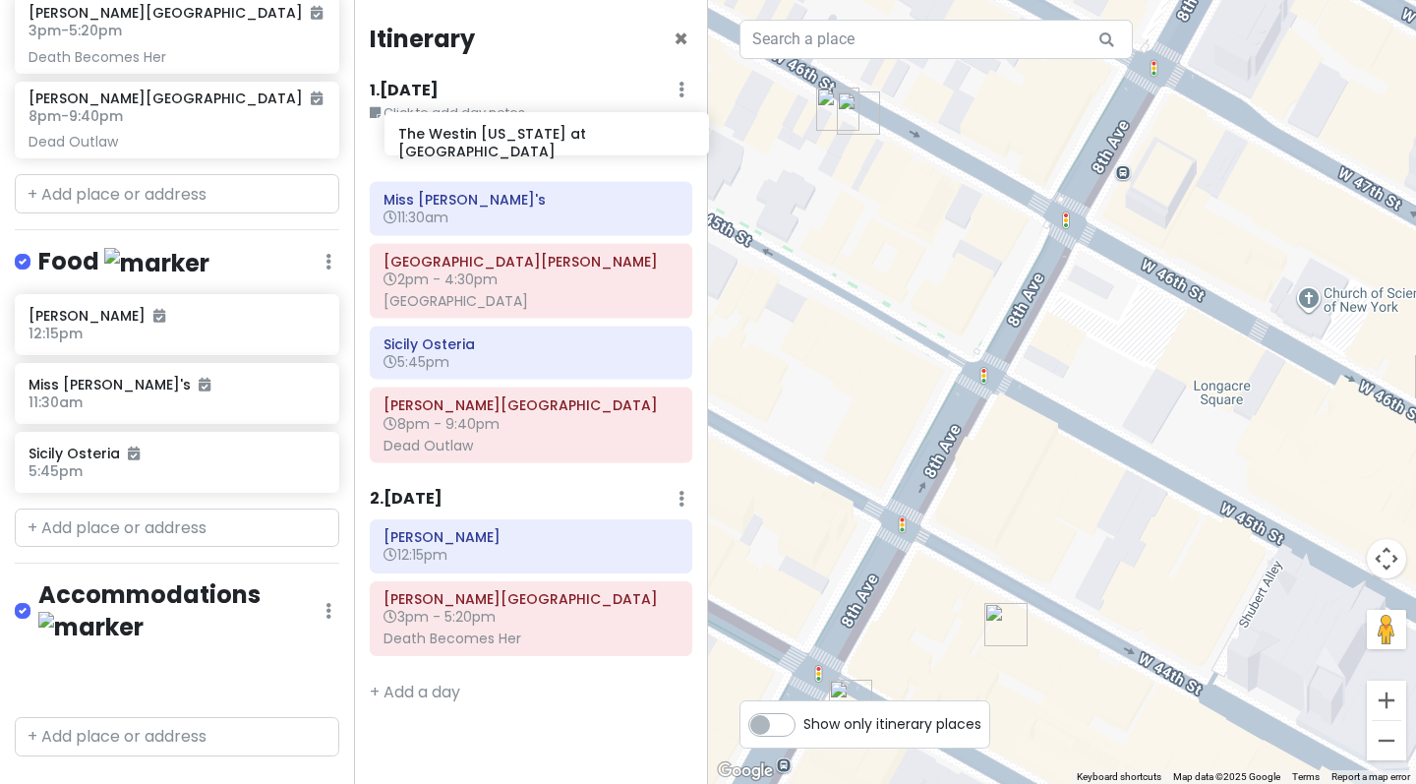
drag, startPoint x: 160, startPoint y: 639, endPoint x: 530, endPoint y: 137, distance: 623.7
click at [530, 137] on div "NYC - [DATE] (w/ [PERSON_NAME]’s Parents) Private Change Dates Make a Copy Dele…" at bounding box center [708, 392] width 1416 height 784
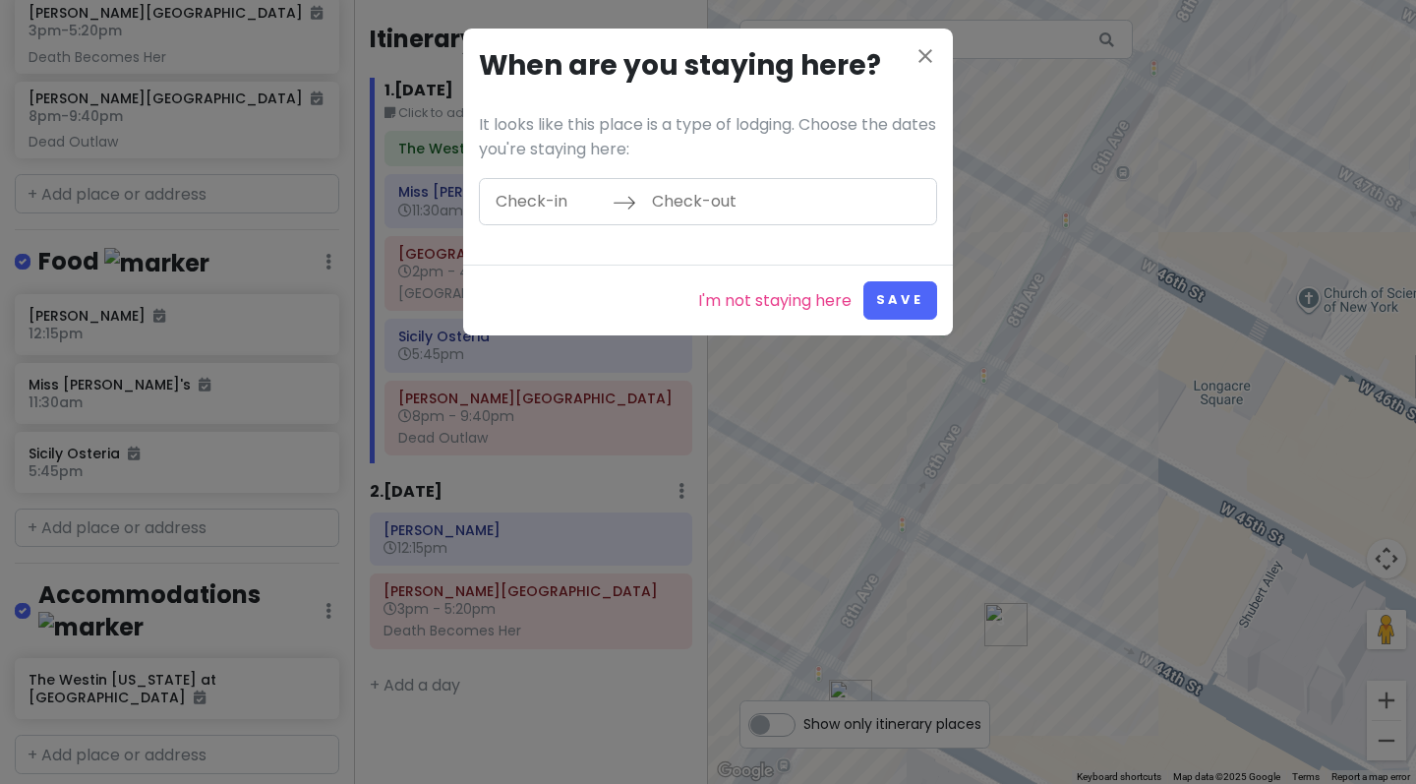
click at [560, 207] on input "Check-in" at bounding box center [549, 201] width 128 height 45
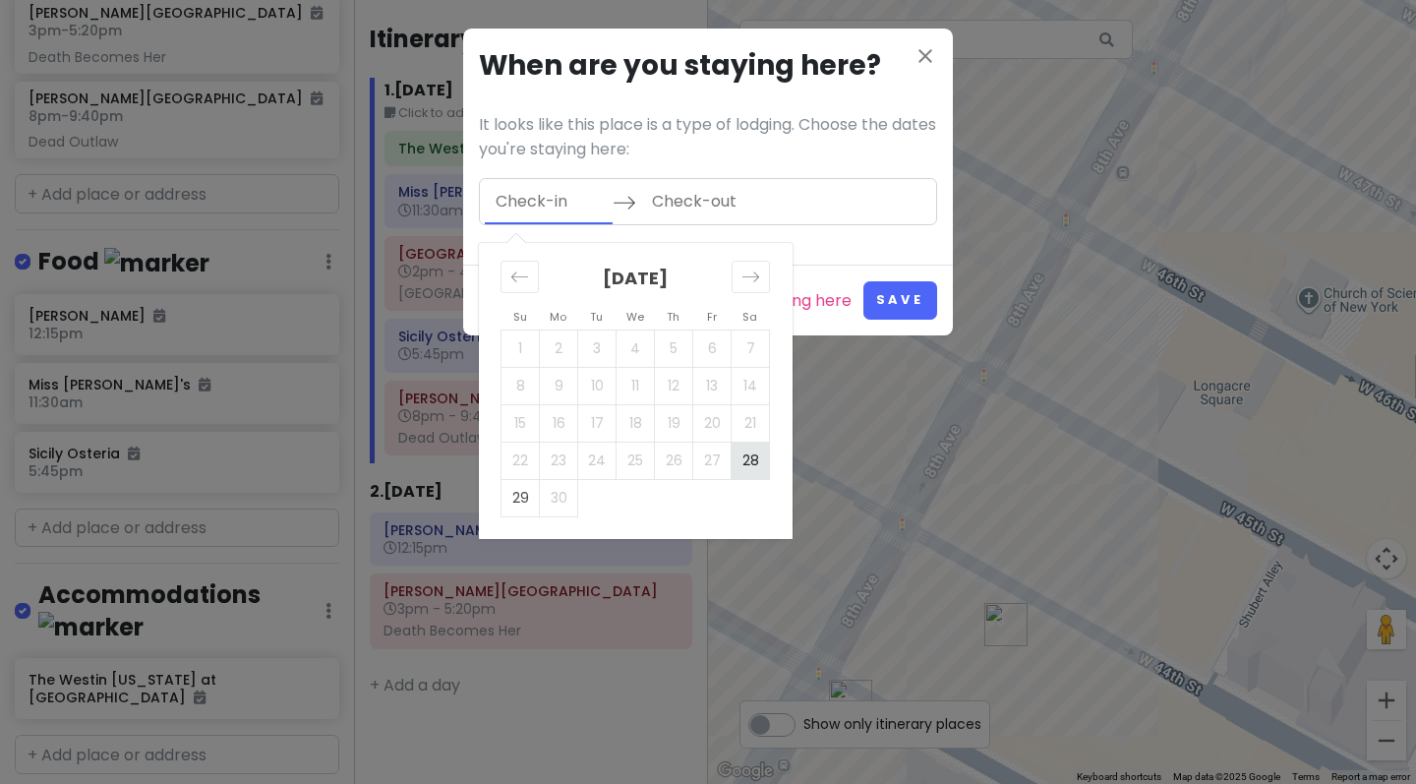
click at [758, 458] on td "28" at bounding box center [750, 459] width 38 height 37
type input "[DATE]"
click at [513, 499] on td "29" at bounding box center [520, 497] width 38 height 37
type input "[DATE]"
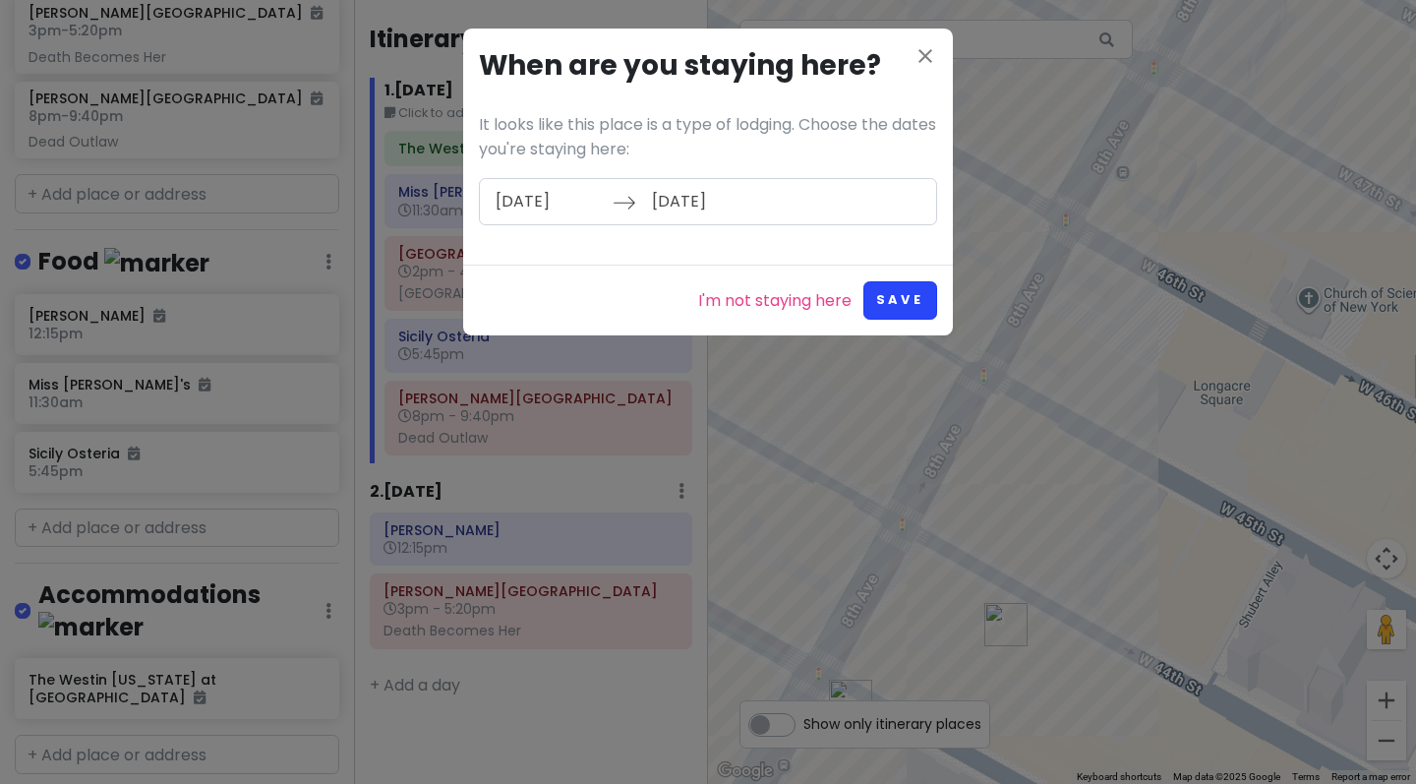
click at [882, 296] on button "Save" at bounding box center [900, 300] width 74 height 38
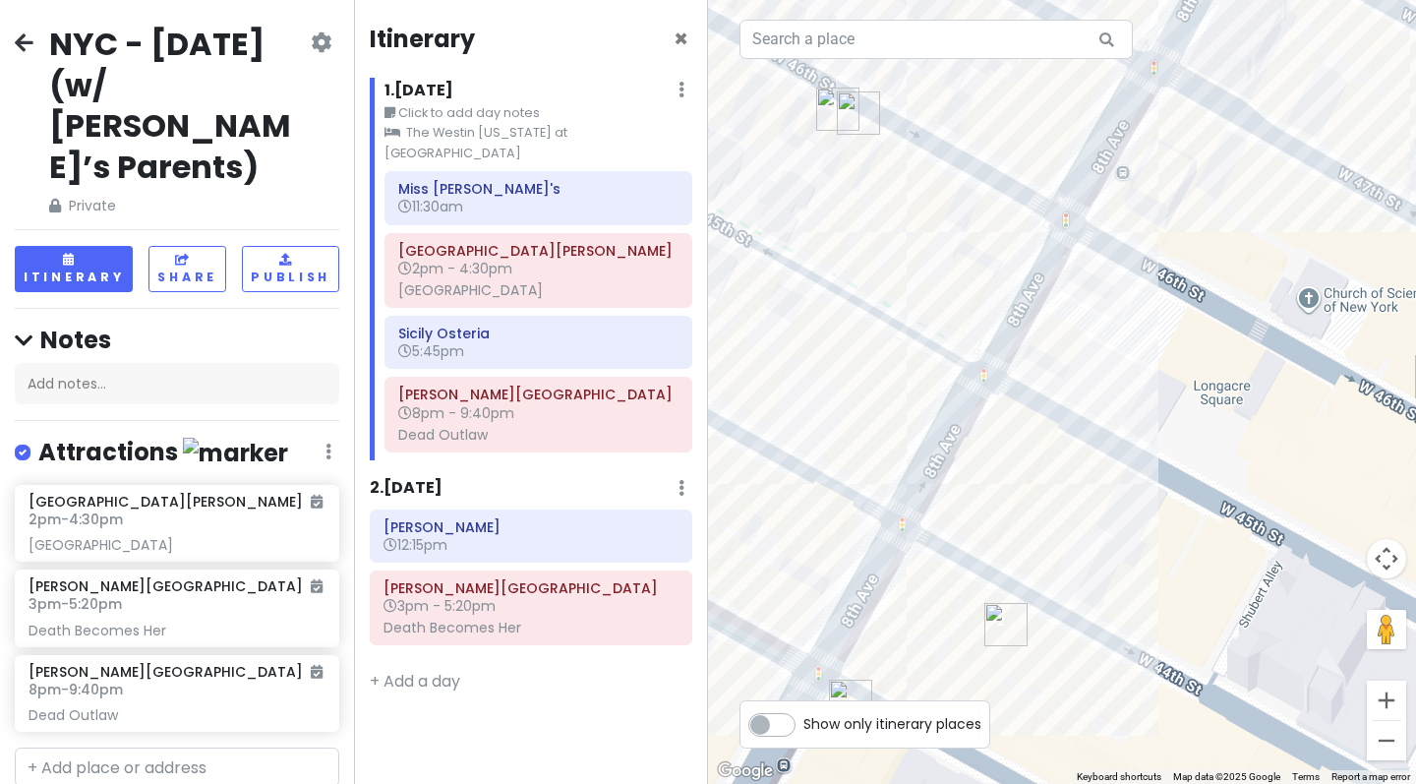
scroll to position [0, 0]
click at [34, 44] on div "NYC - [DATE] (w/ [PERSON_NAME]’s Parents) Private Change Dates Make a Copy Dele…" at bounding box center [177, 121] width 324 height 194
click at [25, 42] on icon at bounding box center [24, 42] width 19 height 16
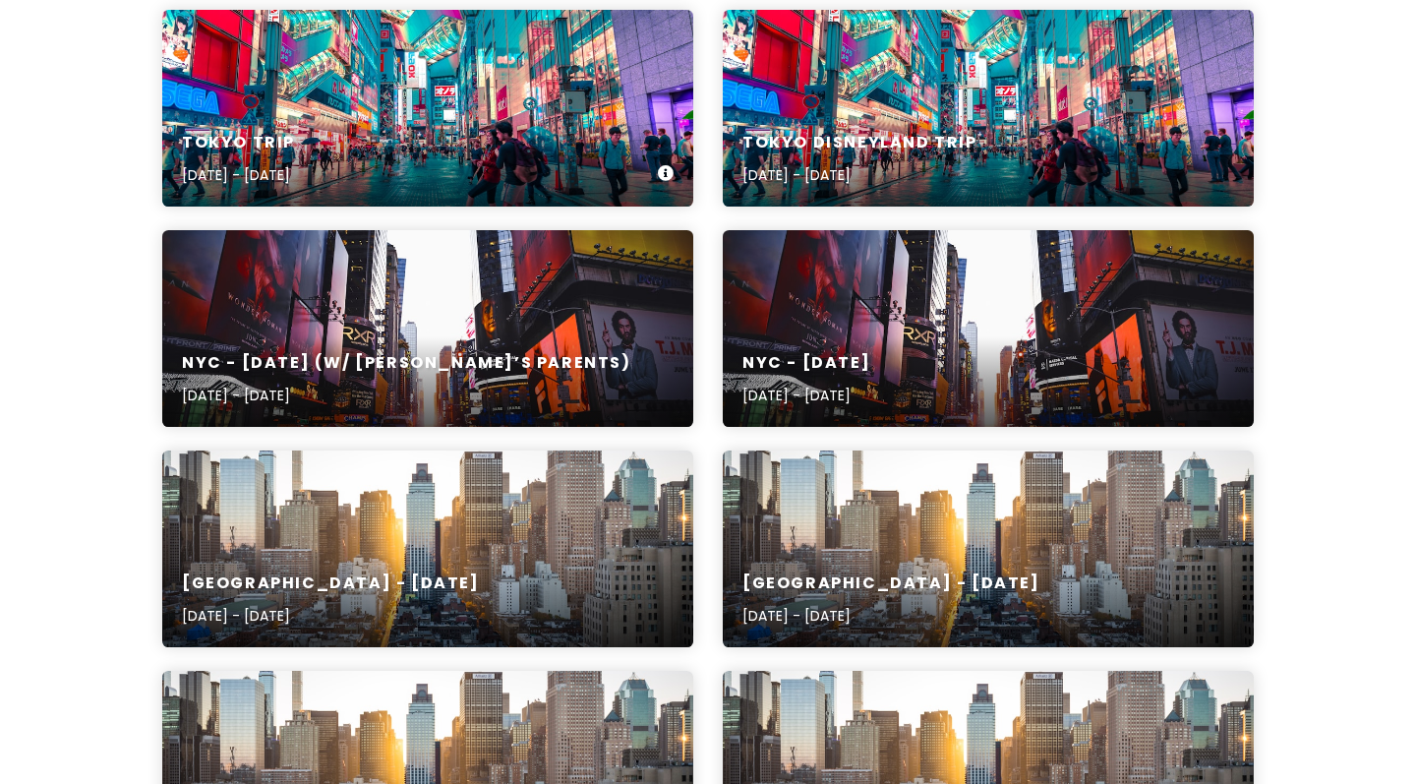
scroll to position [743, 0]
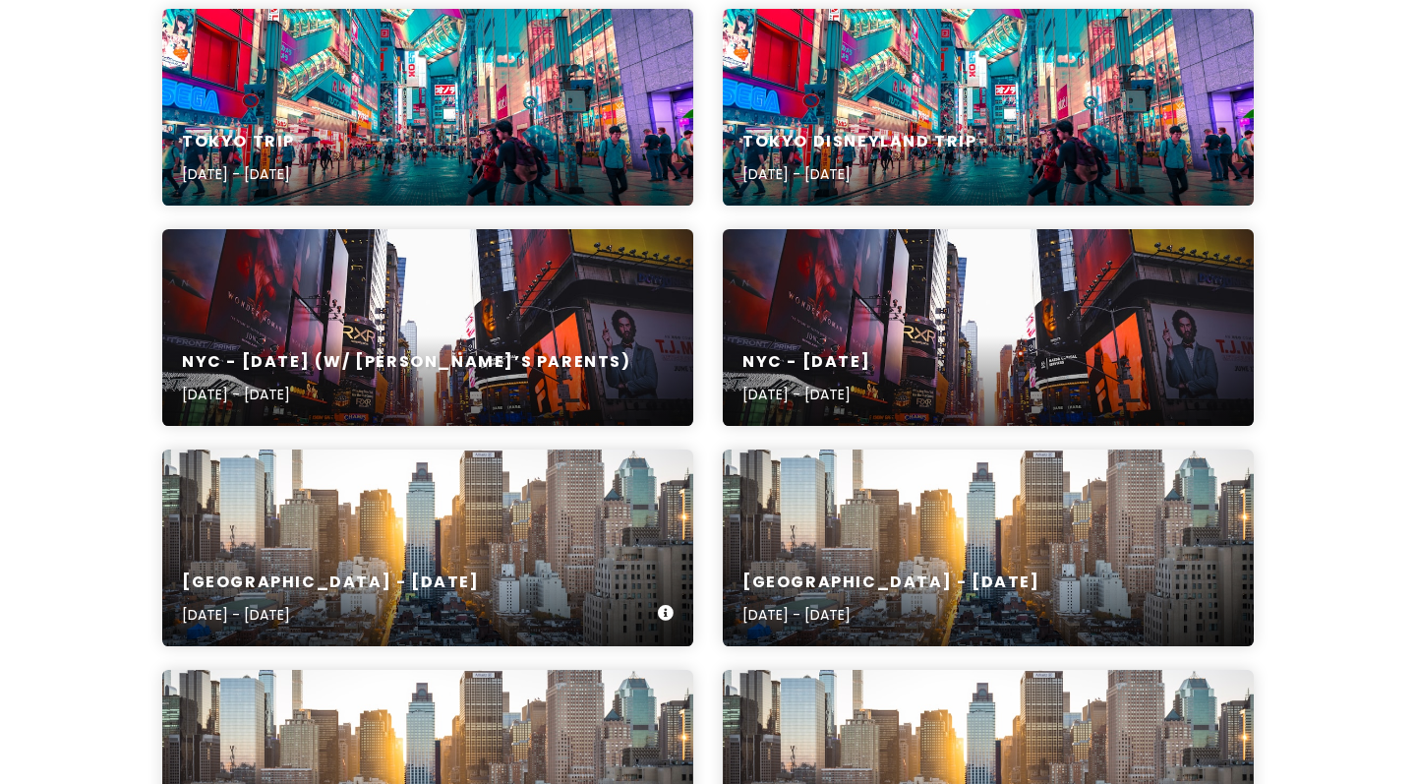
click at [491, 523] on div "[GEOGRAPHIC_DATA] - April [DATE], 2025 - [DATE]" at bounding box center [427, 547] width 531 height 197
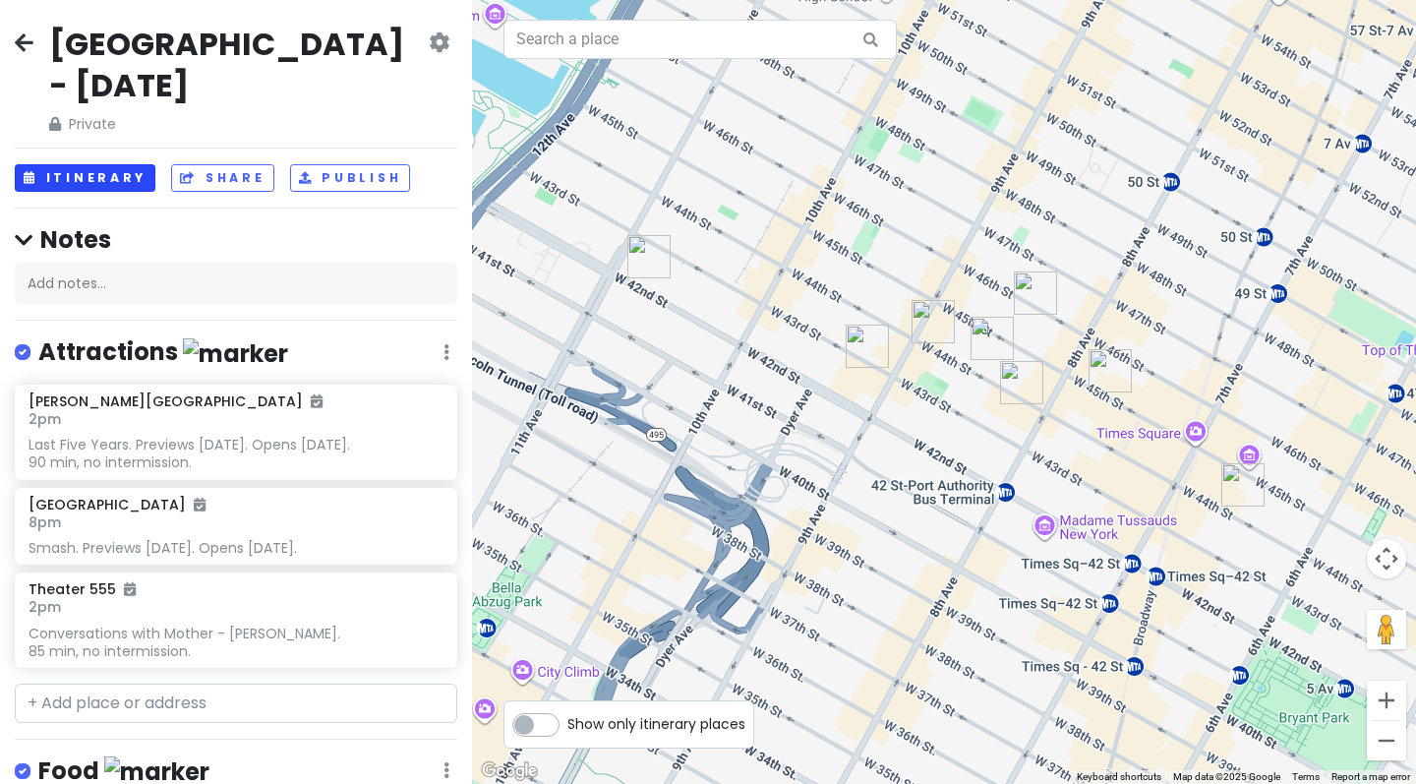
click at [94, 164] on button "Itinerary" at bounding box center [85, 178] width 141 height 29
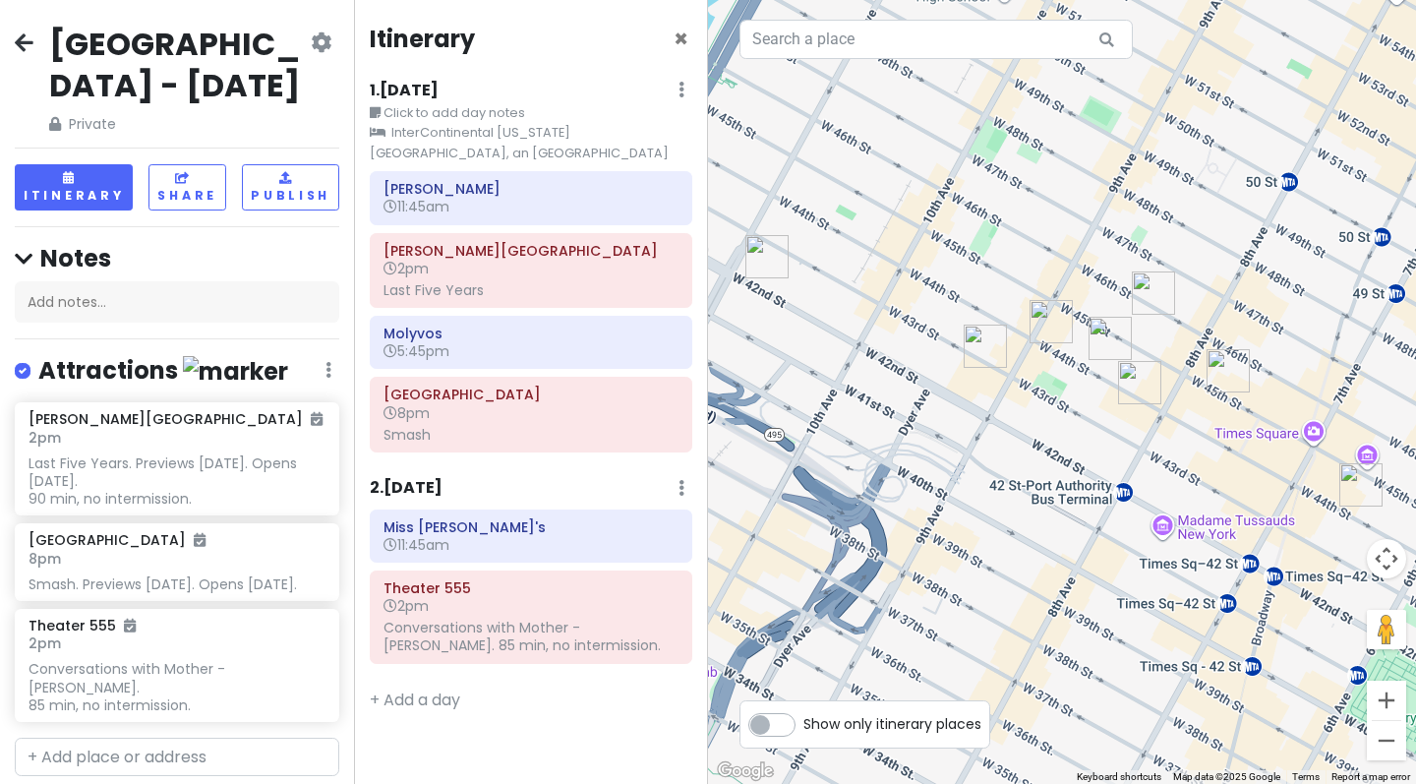
click at [23, 48] on icon at bounding box center [24, 42] width 19 height 16
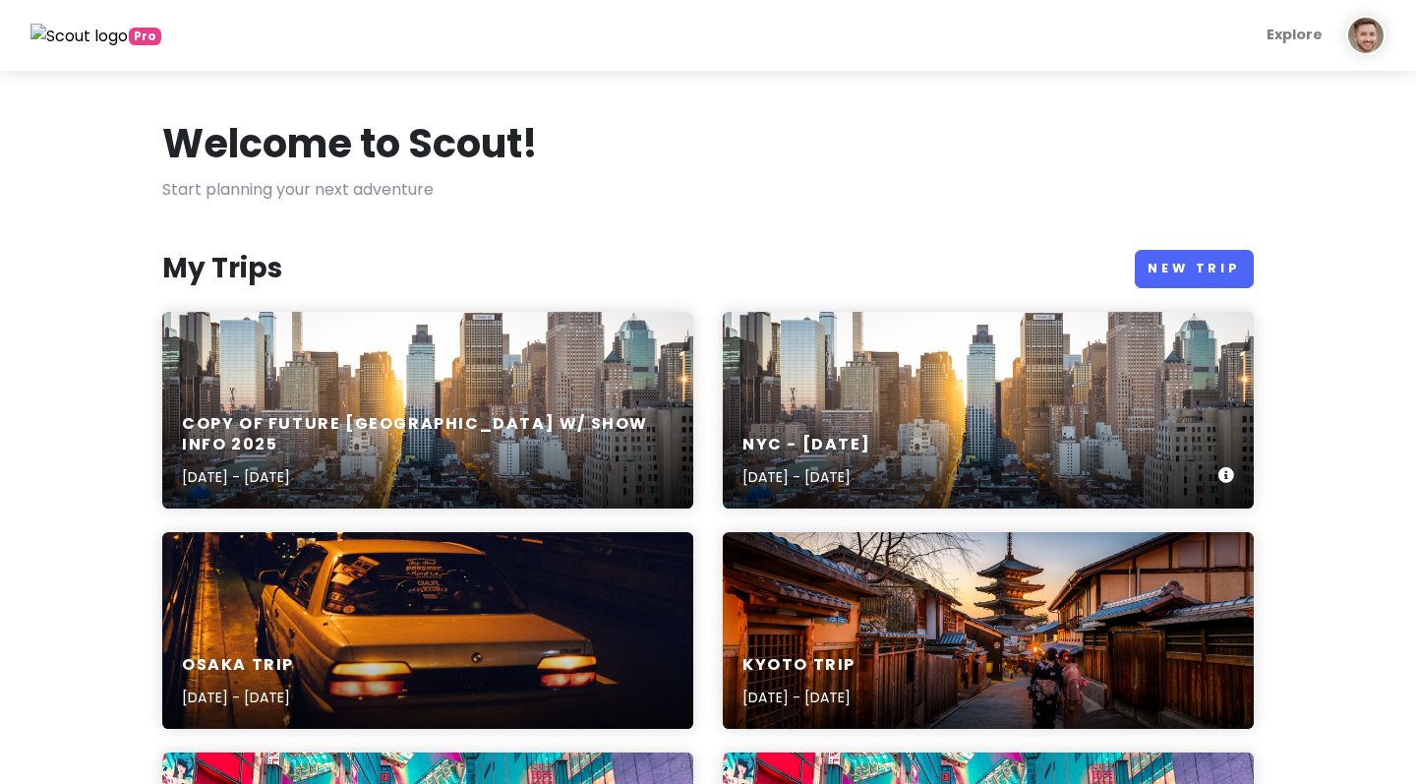
click at [892, 406] on div "[GEOGRAPHIC_DATA] - November [DATE], 2025 - [DATE]" at bounding box center [988, 410] width 531 height 197
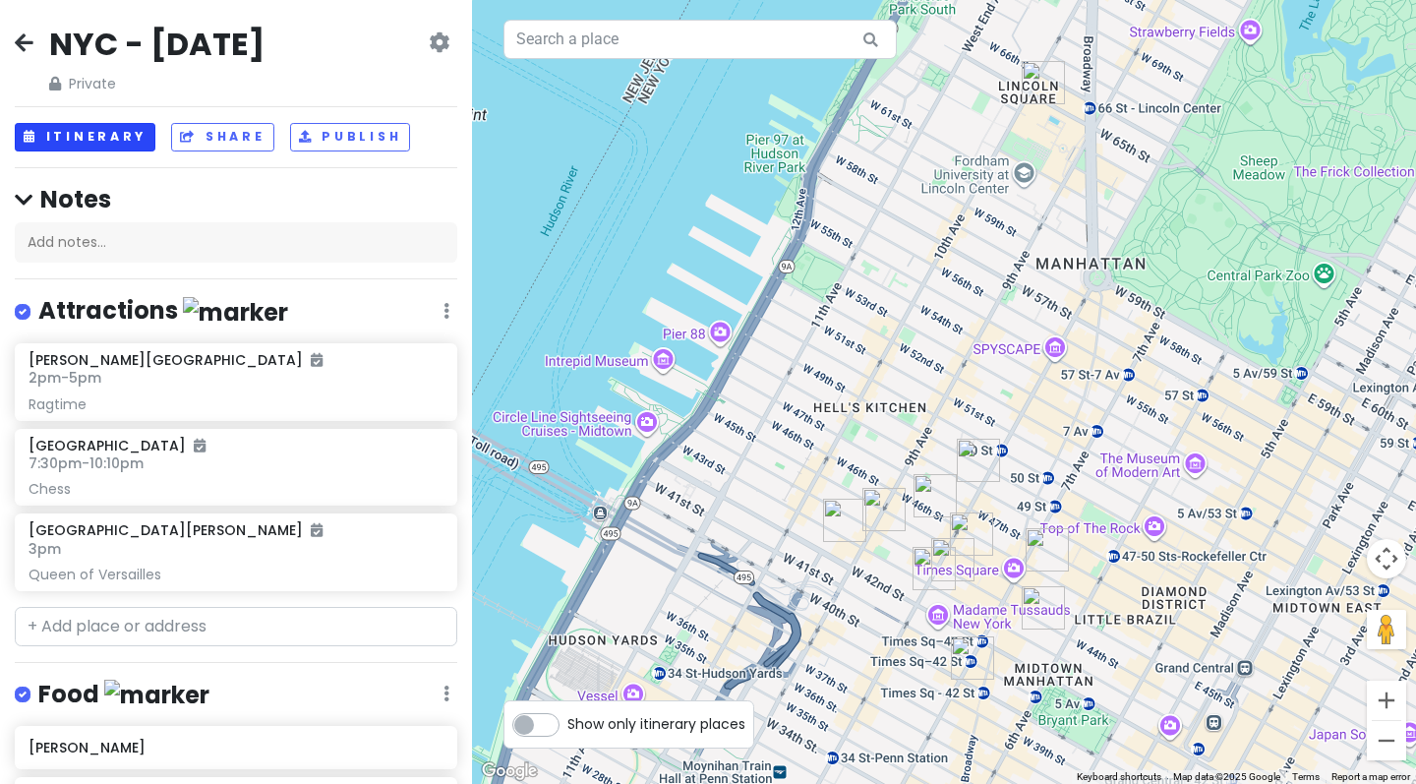
click at [84, 138] on button "Itinerary" at bounding box center [85, 137] width 141 height 29
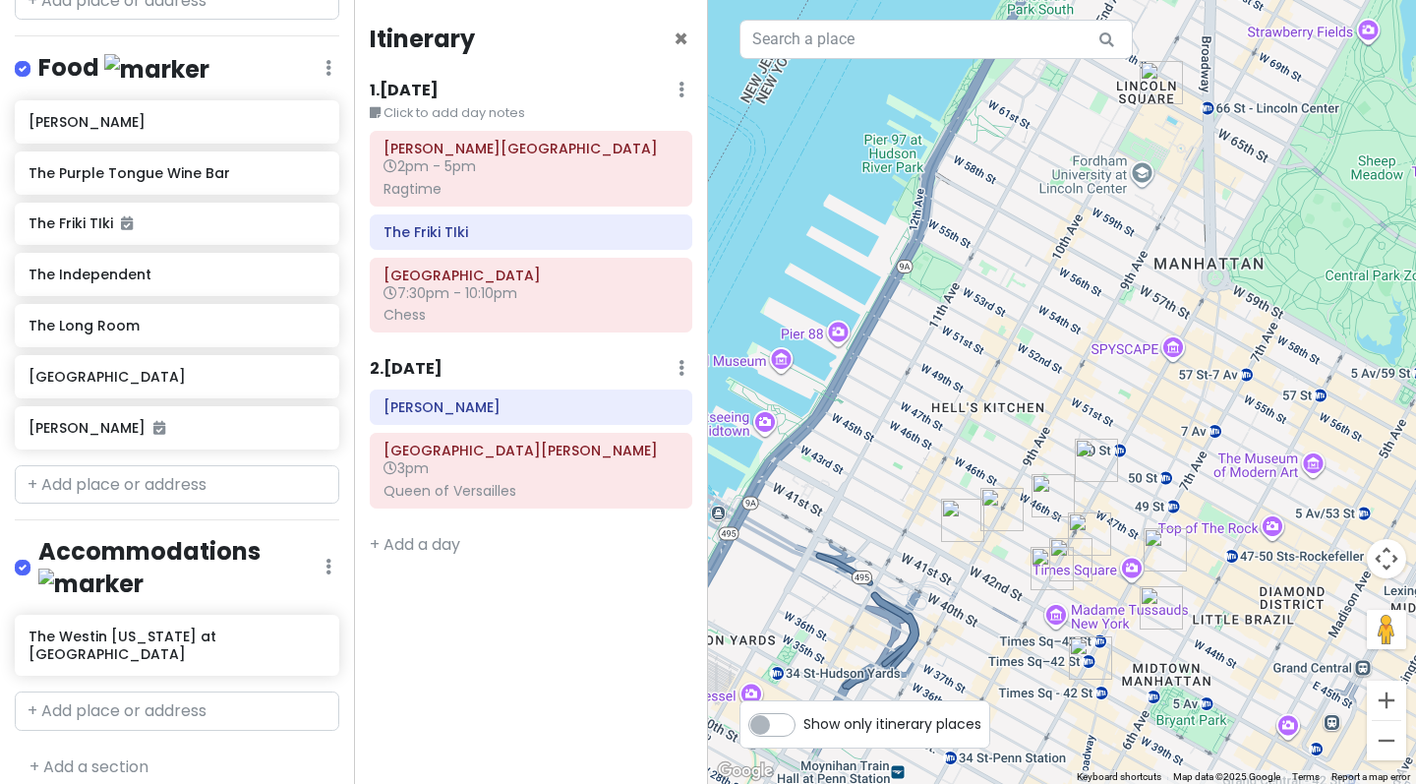
scroll to position [643, 0]
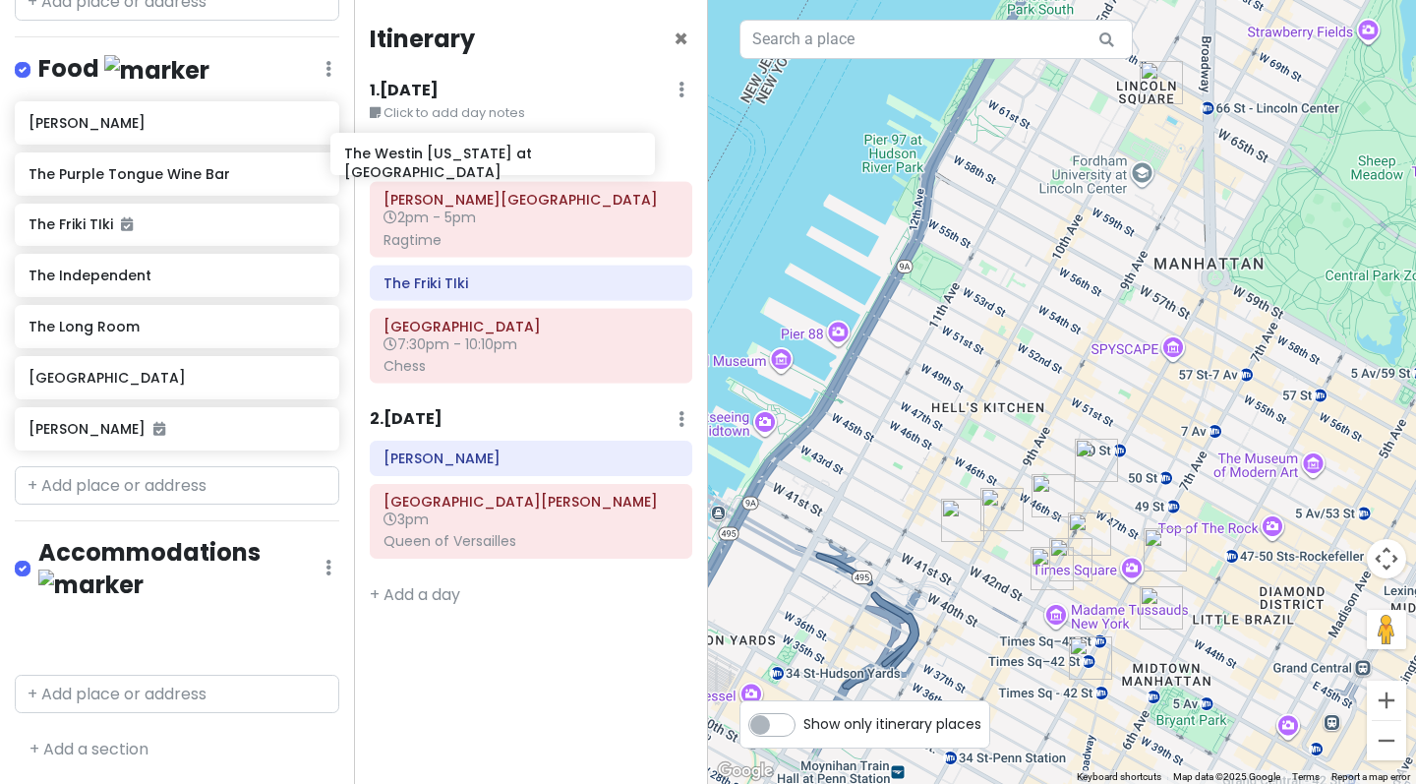
drag, startPoint x: 126, startPoint y: 630, endPoint x: 460, endPoint y: 127, distance: 604.2
click at [460, 127] on div "[GEOGRAPHIC_DATA] - [DATE] Private Change Dates Make a Copy Delete Trip Give Fe…" at bounding box center [708, 392] width 1416 height 784
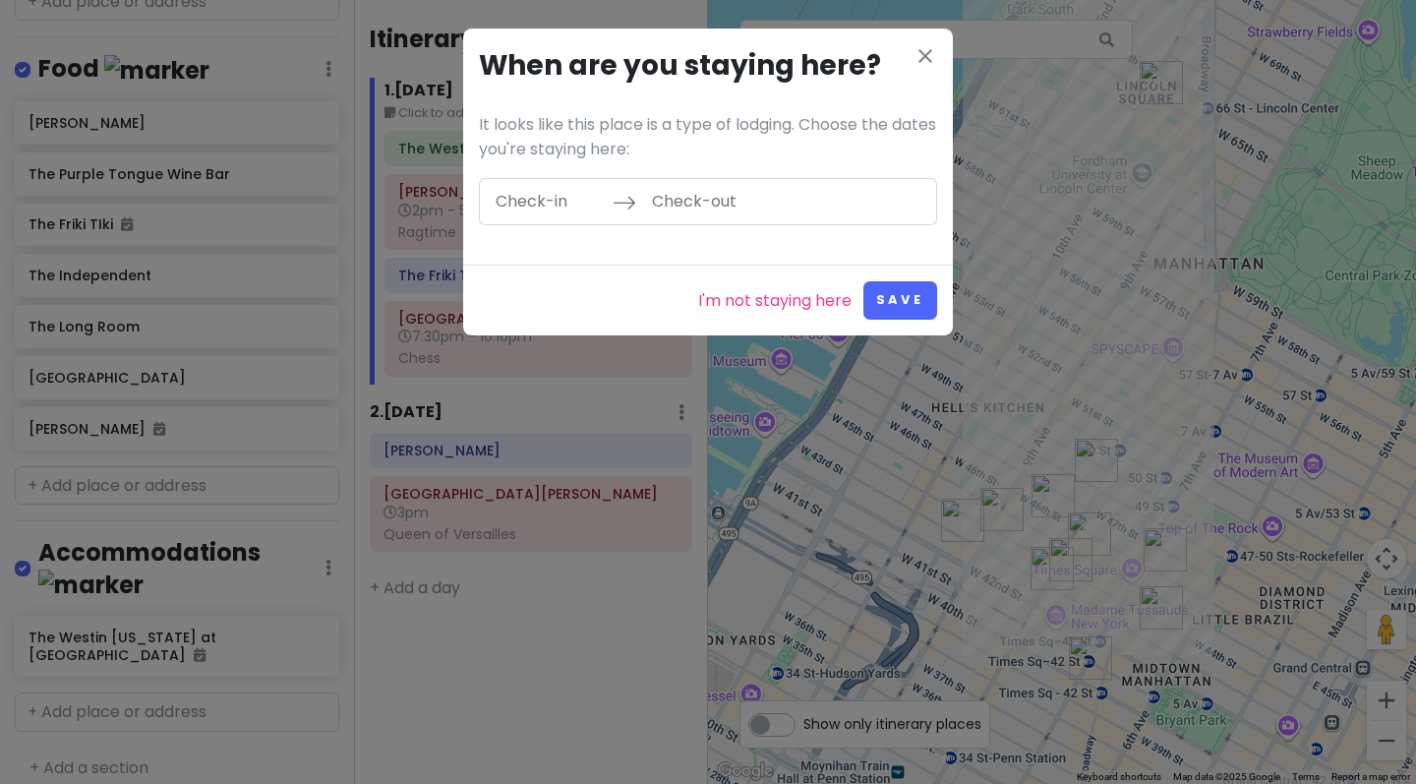
click at [553, 198] on input "Check-in" at bounding box center [549, 201] width 128 height 45
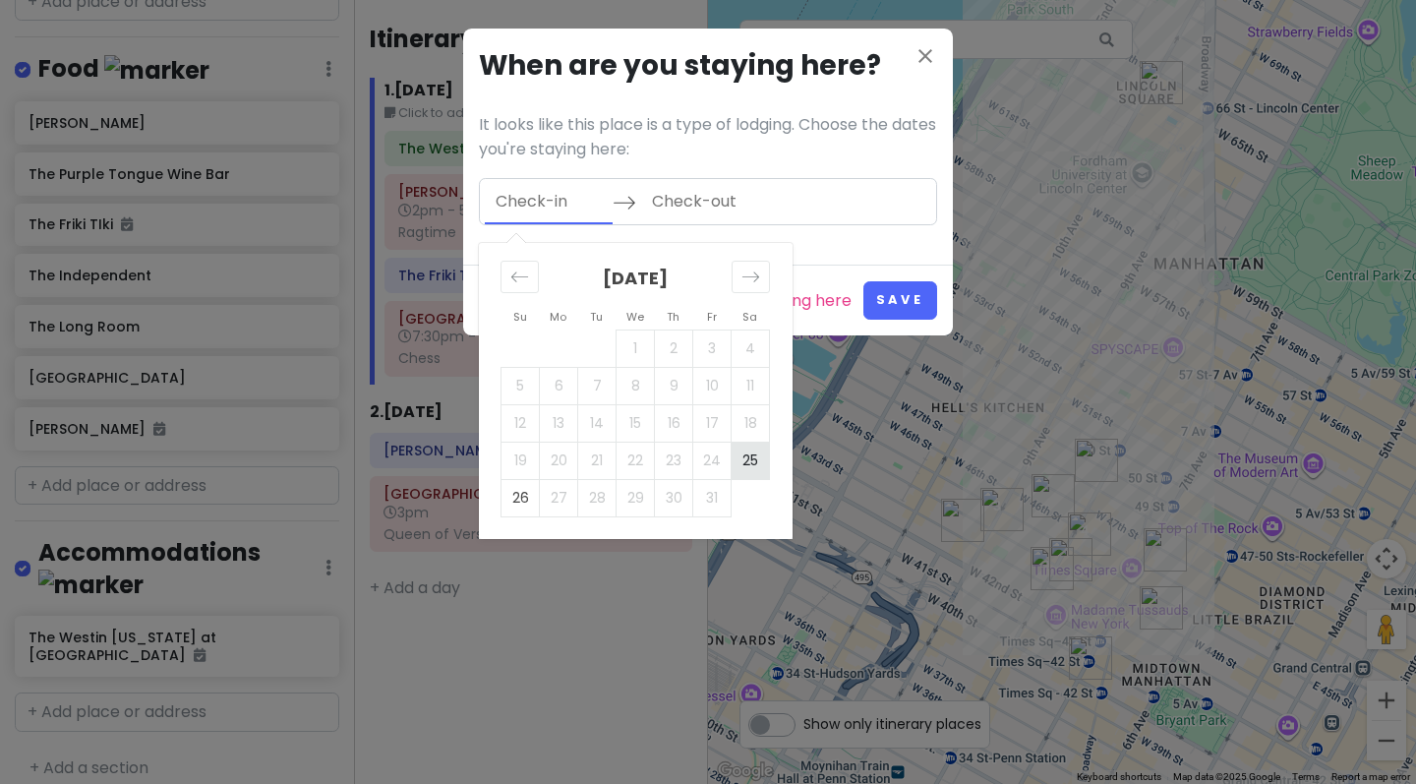
click at [752, 452] on td "25" at bounding box center [750, 459] width 38 height 37
type input "[DATE]"
click at [518, 500] on td "26" at bounding box center [520, 497] width 38 height 37
type input "[DATE]"
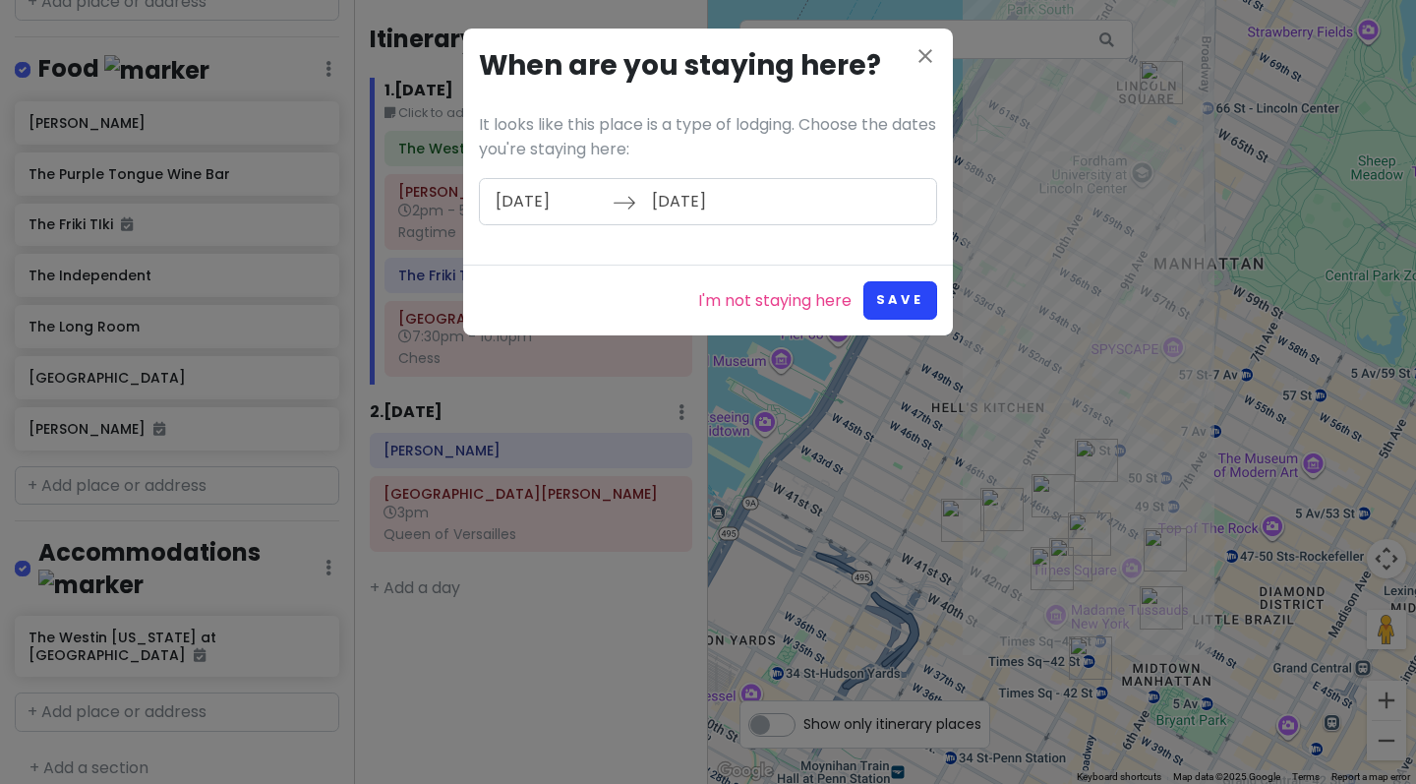
click at [898, 291] on button "Save" at bounding box center [900, 300] width 74 height 38
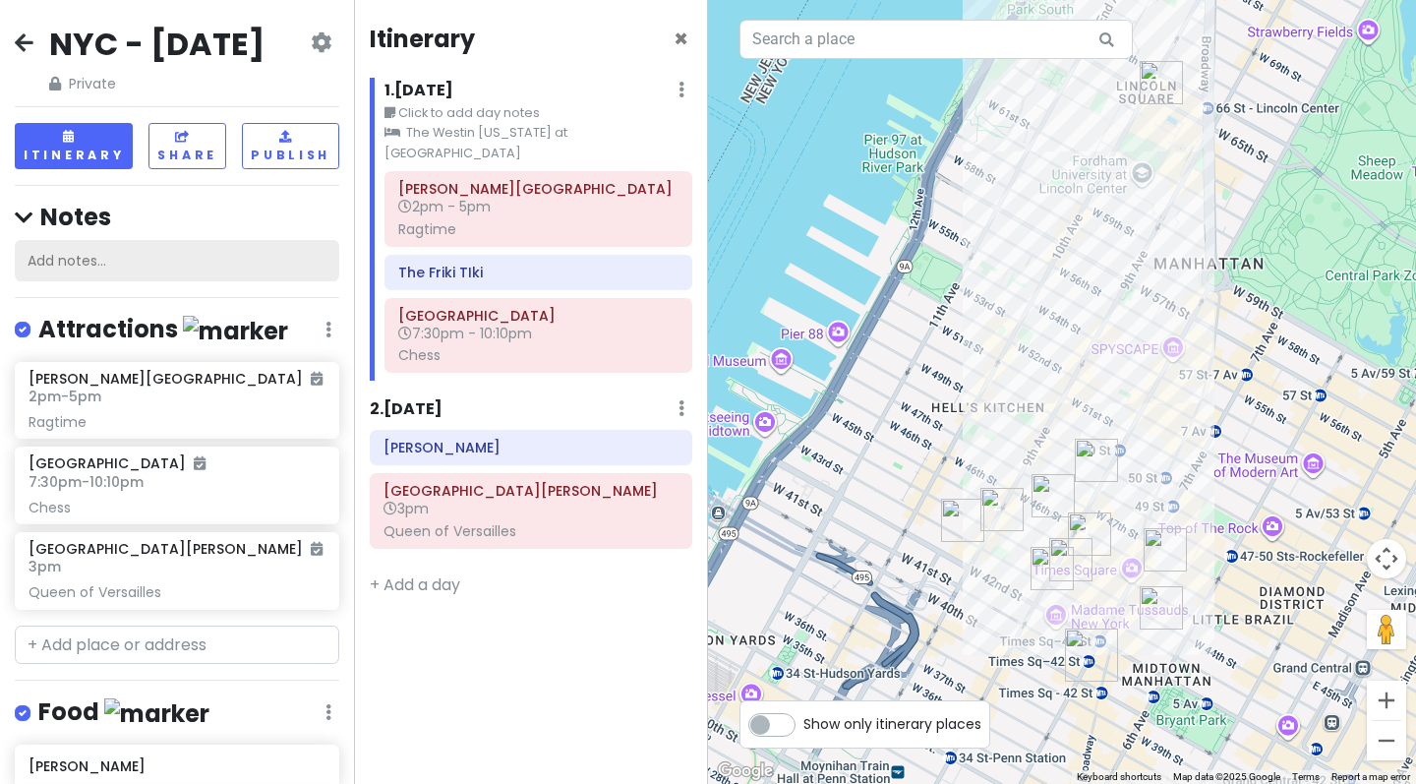
scroll to position [0, 0]
click at [330, 34] on icon at bounding box center [321, 42] width 21 height 16
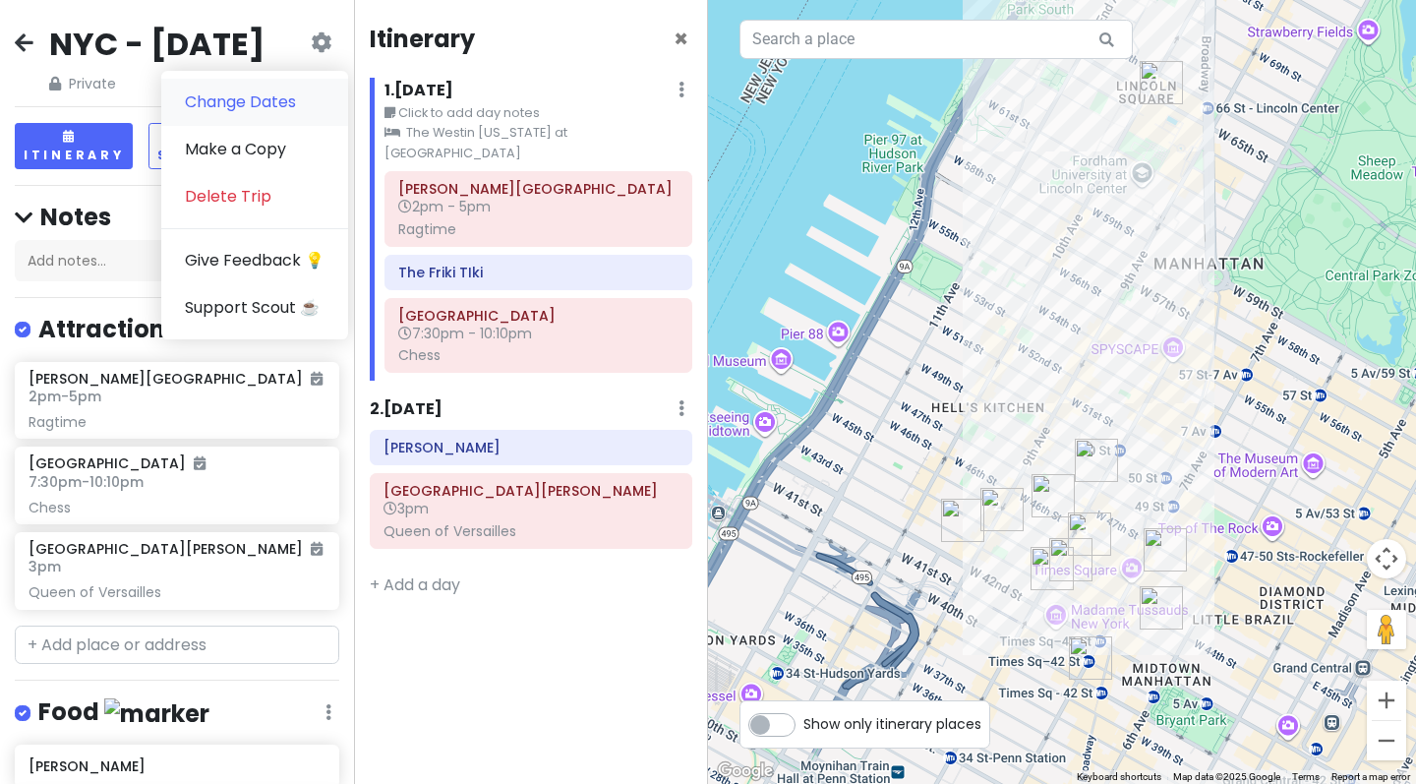
click at [277, 90] on link "Change Dates" at bounding box center [254, 102] width 187 height 47
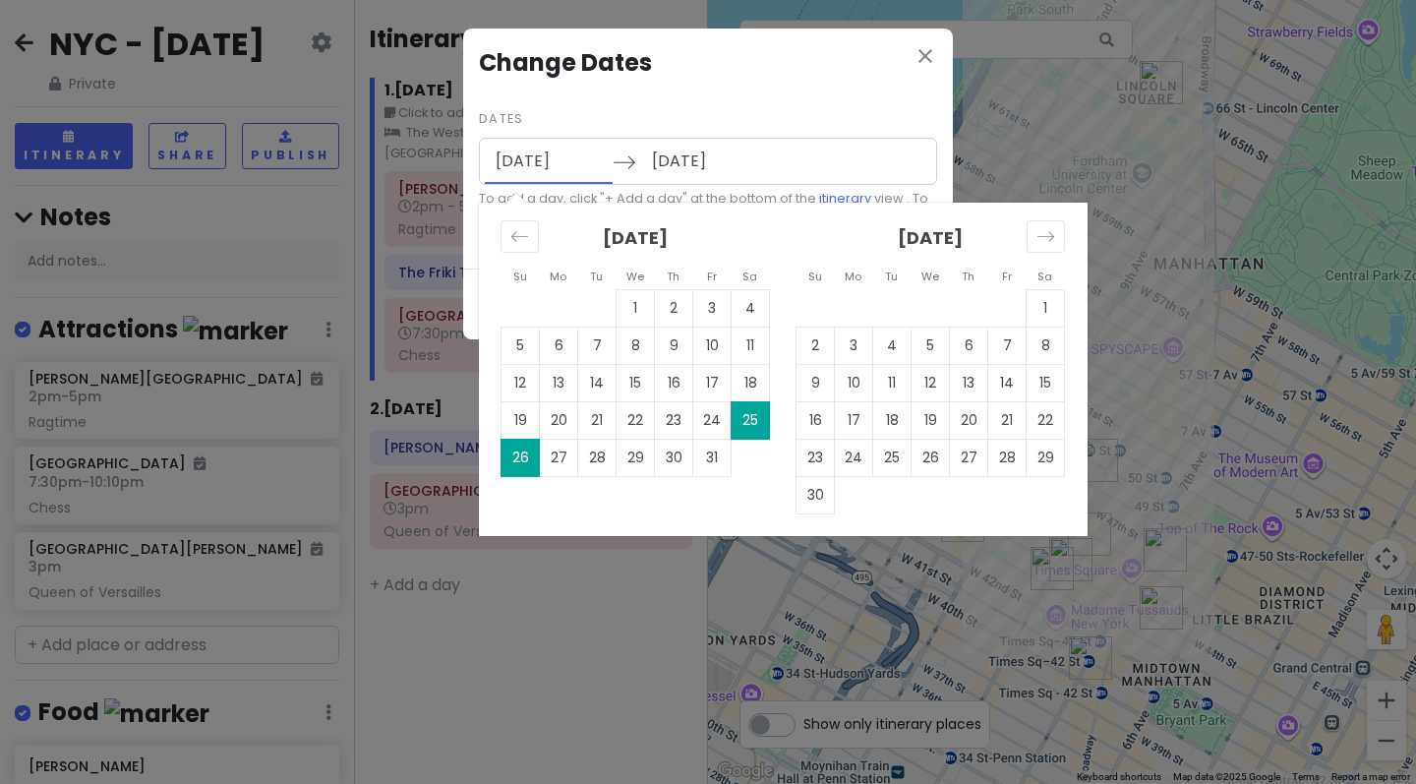
click at [558, 160] on input "[DATE]" at bounding box center [549, 161] width 128 height 45
click at [1038, 428] on td "22" at bounding box center [1045, 419] width 38 height 37
type input "[DATE]"
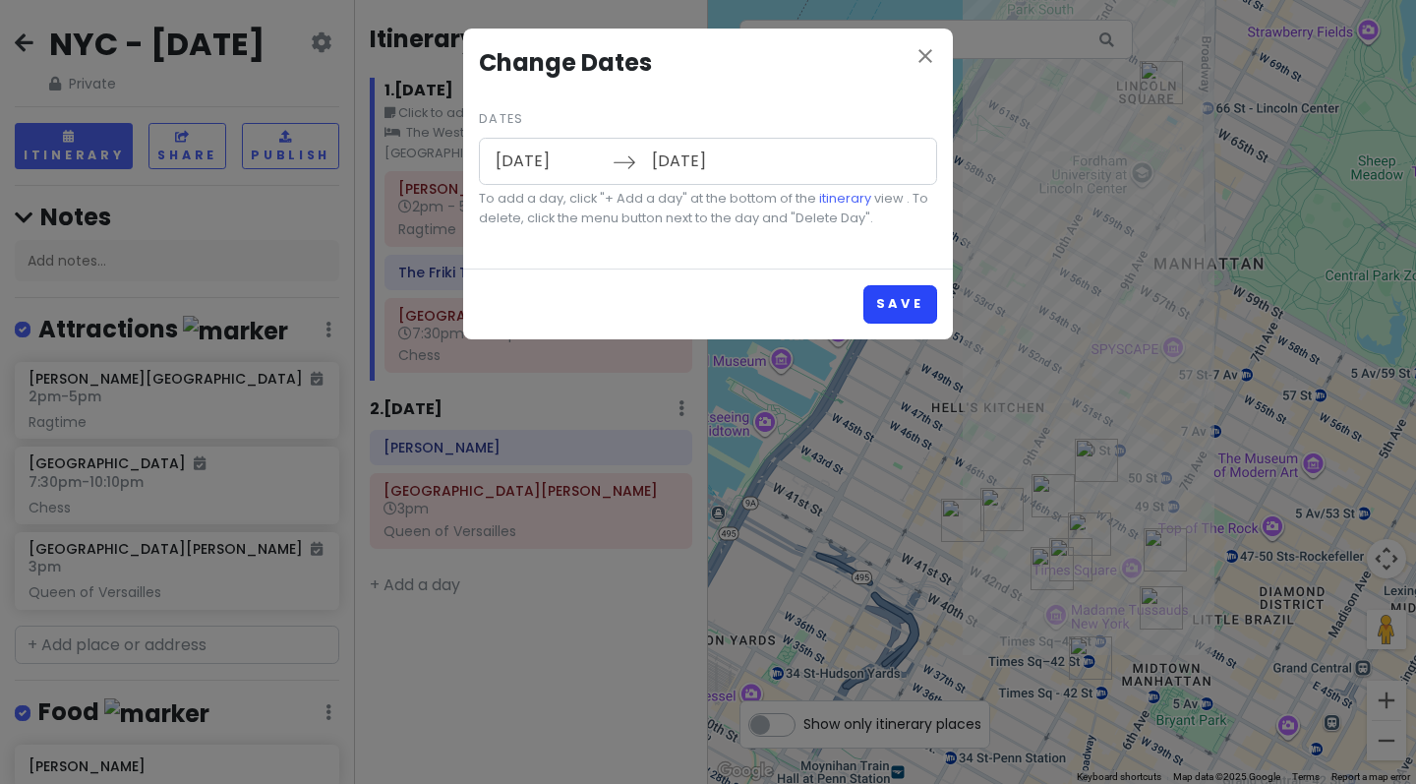
click at [889, 294] on button "Save" at bounding box center [900, 304] width 74 height 38
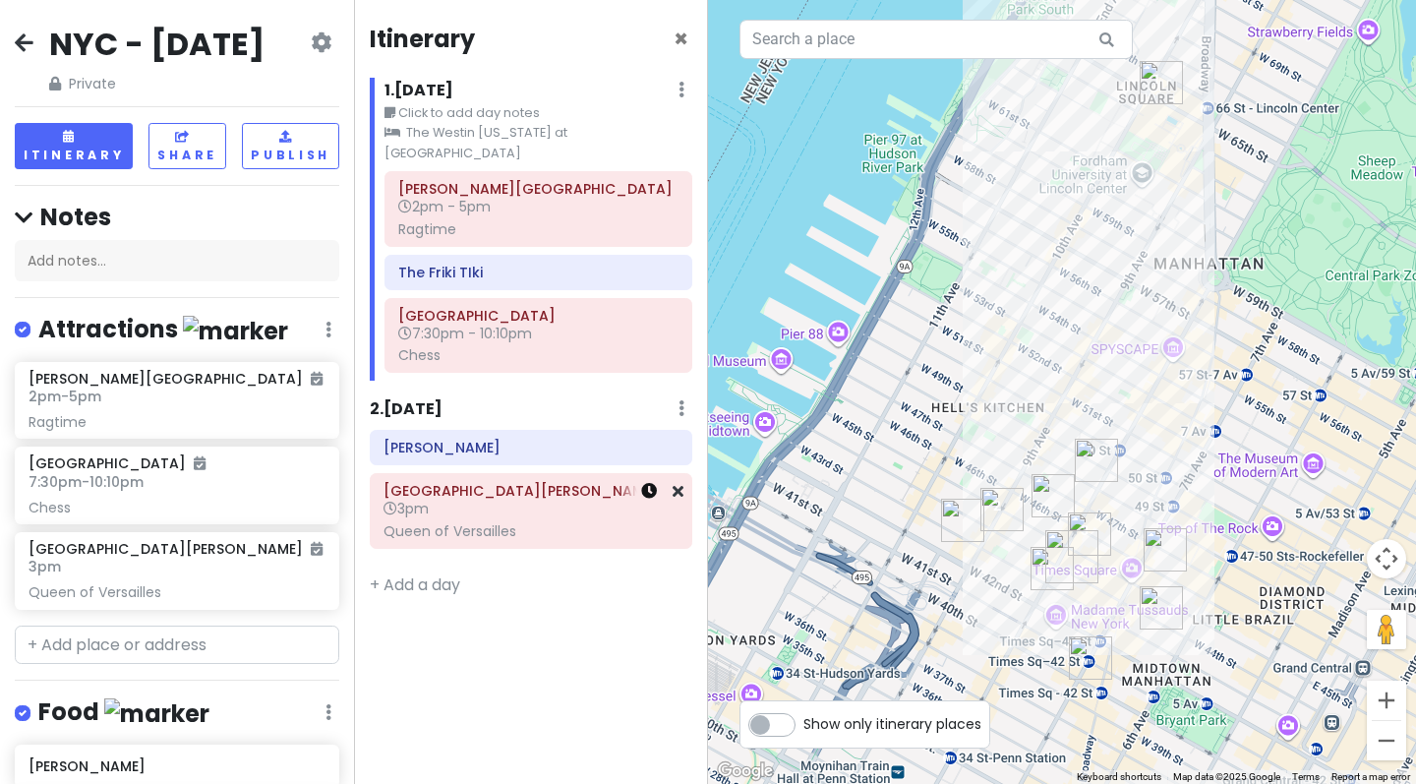
click at [648, 483] on icon at bounding box center [649, 491] width 16 height 16
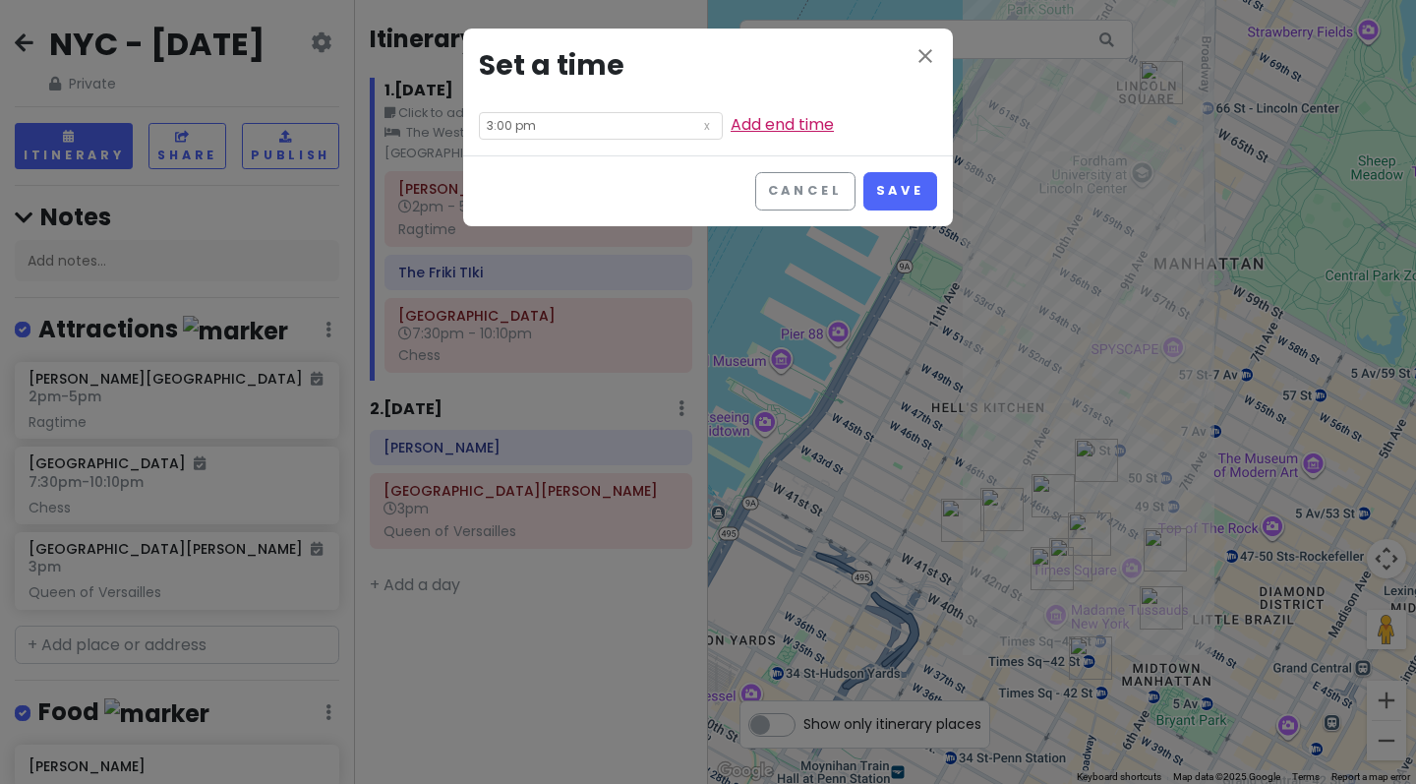
click at [785, 129] on link "Add end time" at bounding box center [781, 124] width 103 height 23
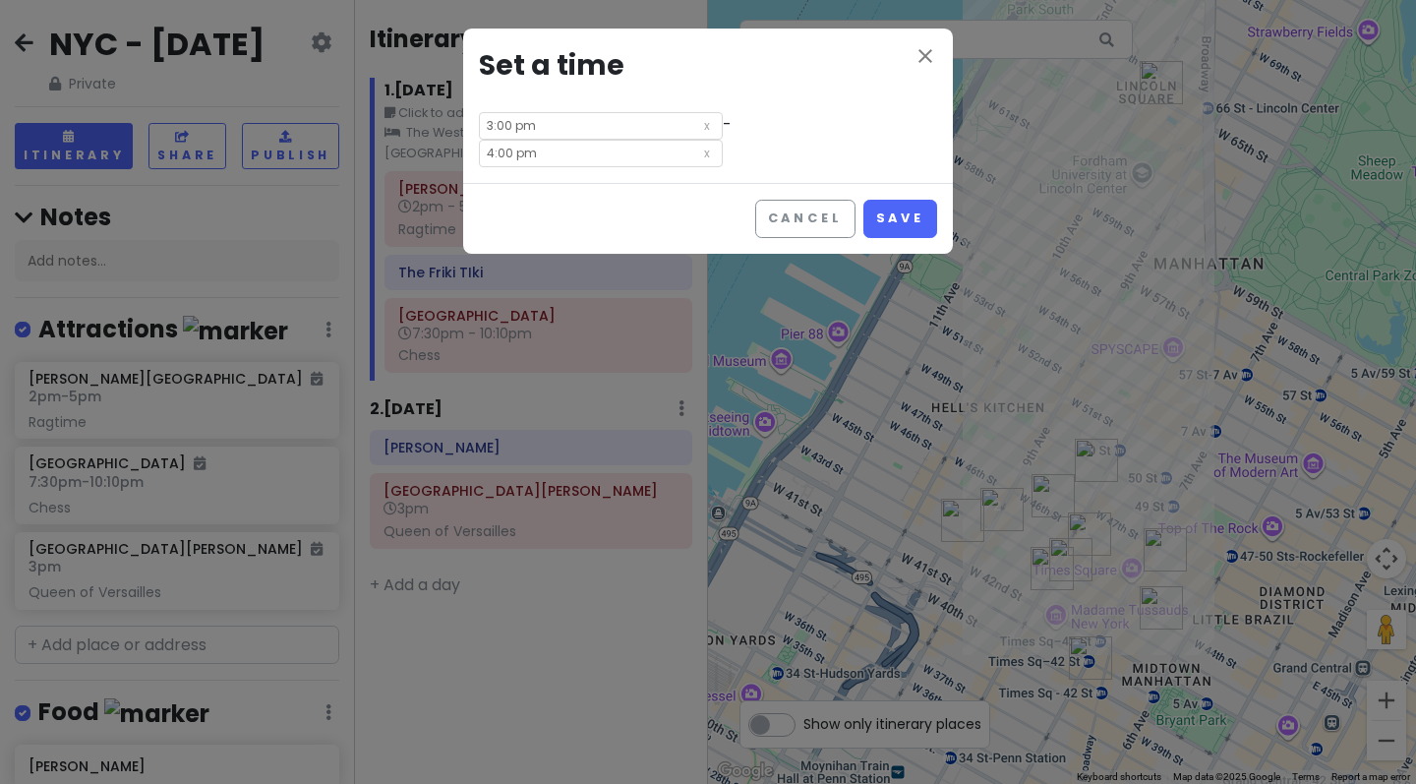
click at [507, 150] on input "4:00 pm" at bounding box center [601, 154] width 244 height 28
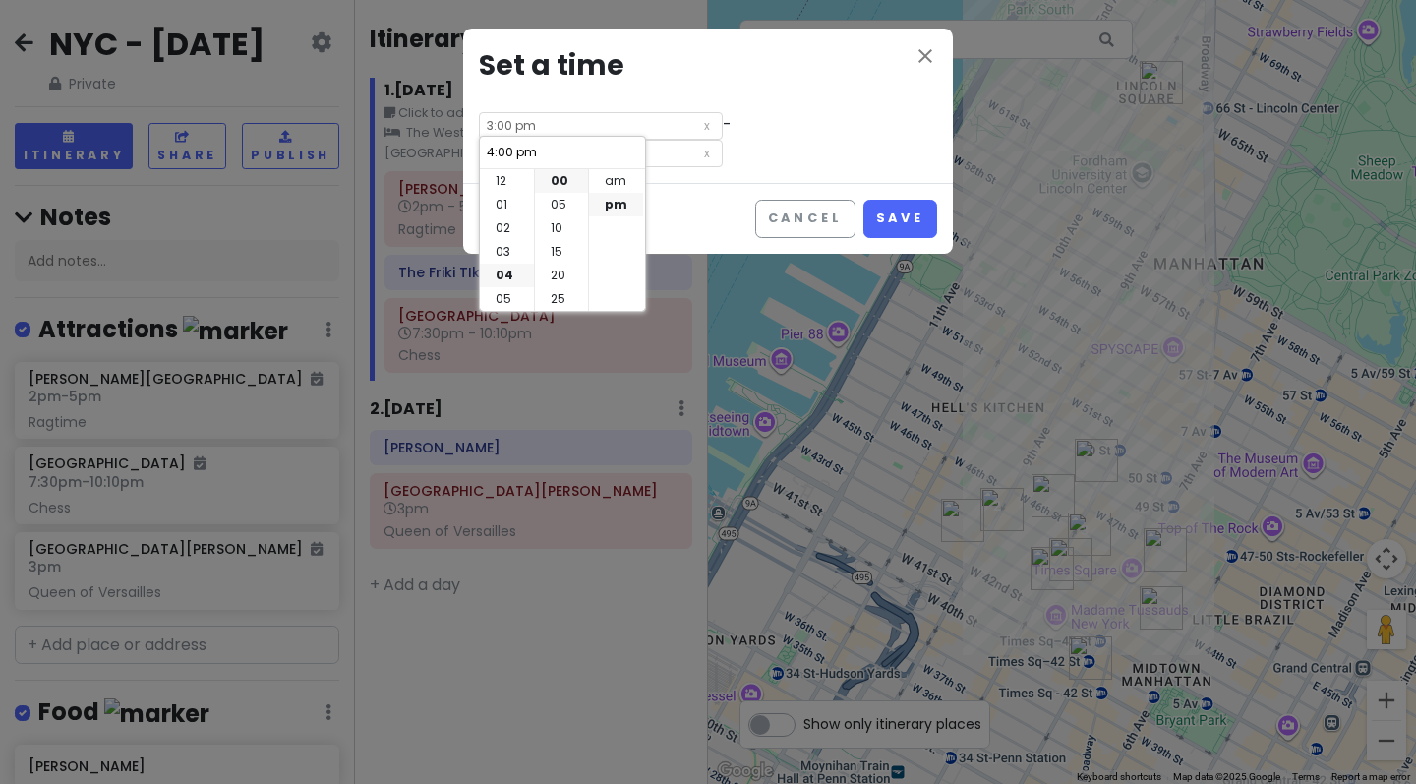
scroll to position [94, 0]
click at [515, 208] on li "05" at bounding box center [507, 205] width 54 height 24
type input "5:00 pm"
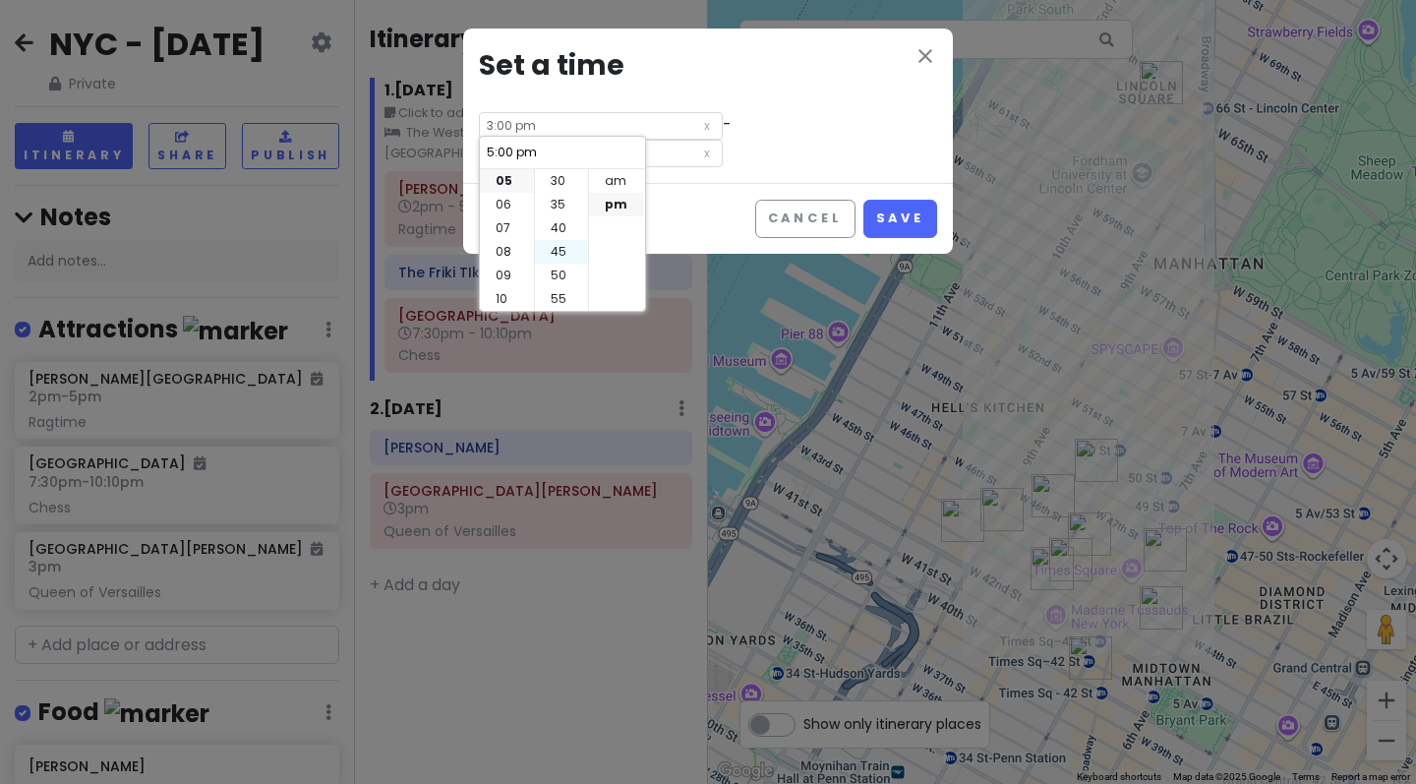
click at [564, 256] on li "45" at bounding box center [561, 252] width 53 height 24
type input "5:45 pm"
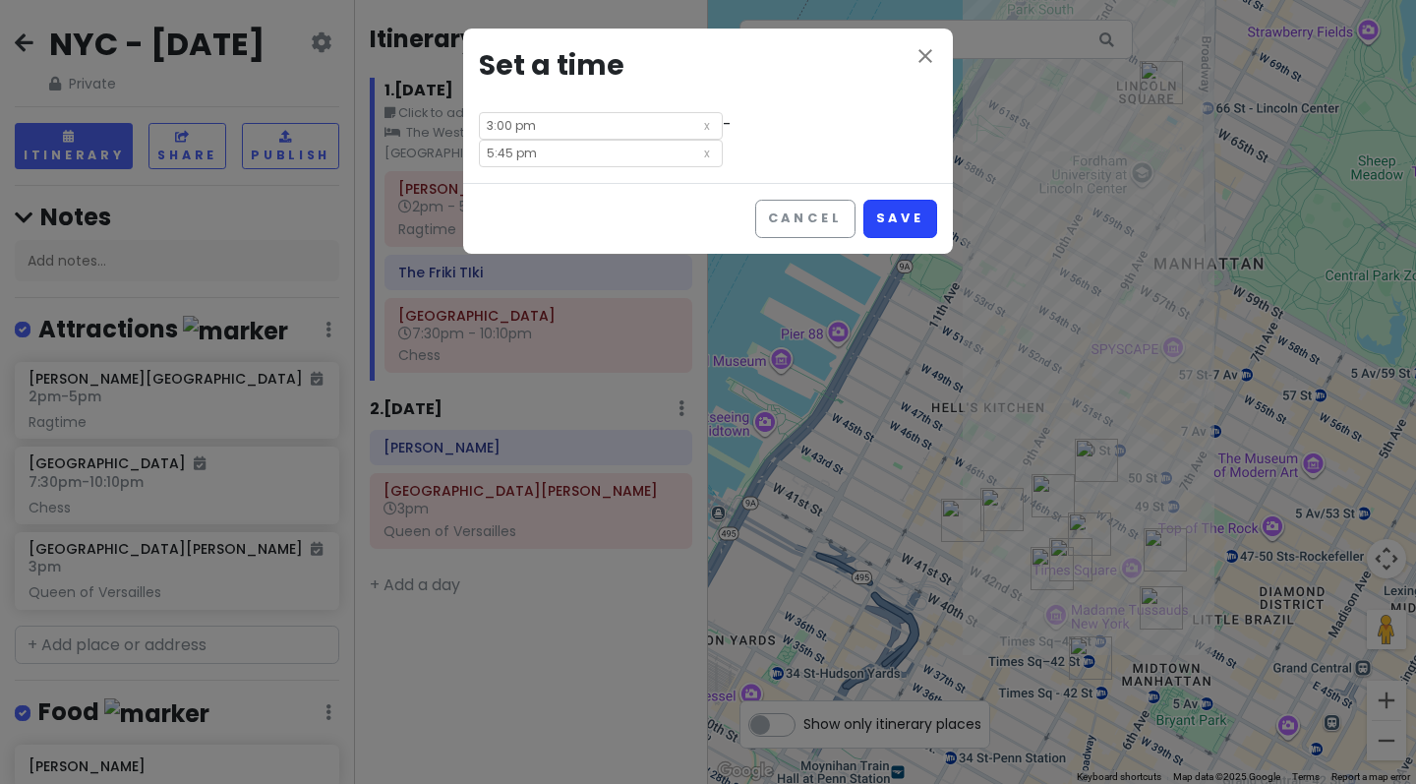
click at [904, 211] on button "Save" at bounding box center [900, 219] width 74 height 38
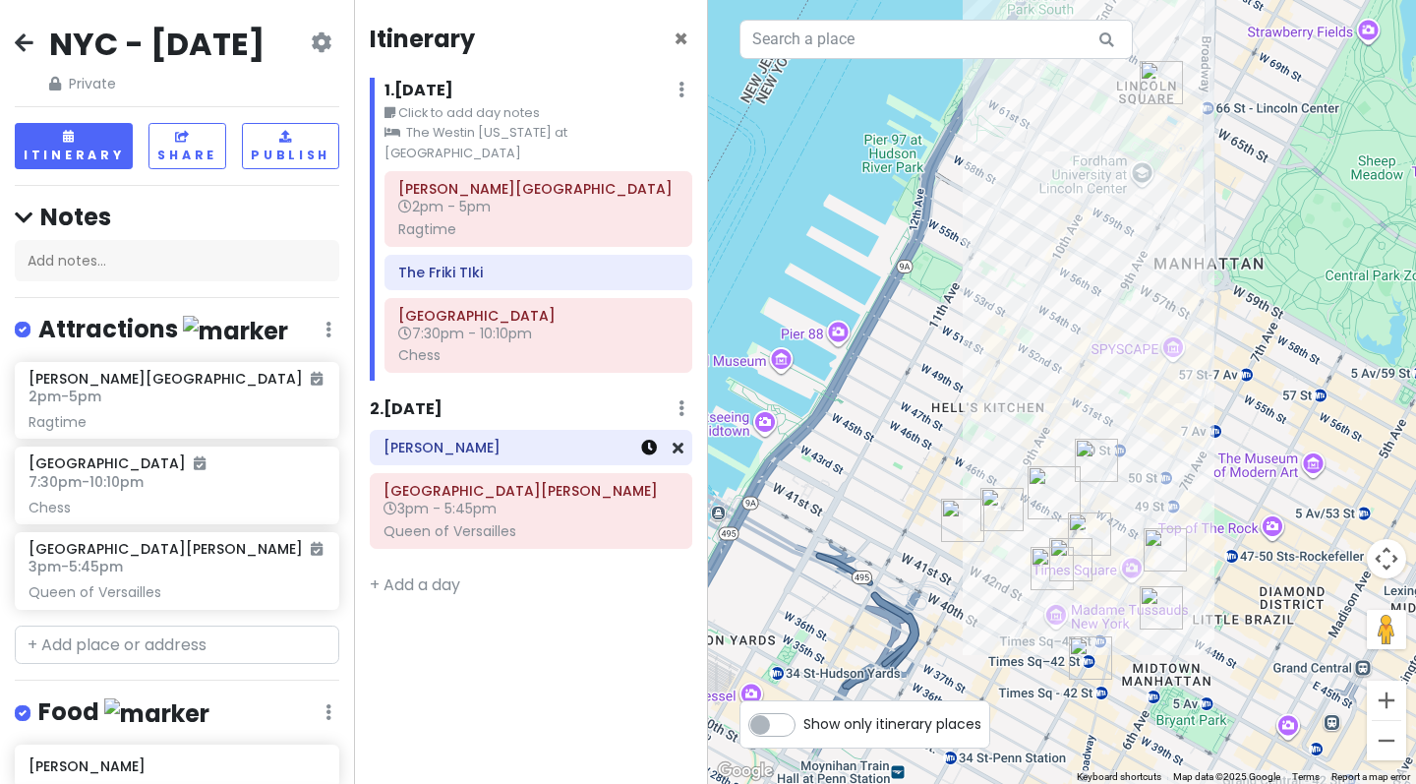
click at [649, 439] on icon at bounding box center [649, 447] width 16 height 16
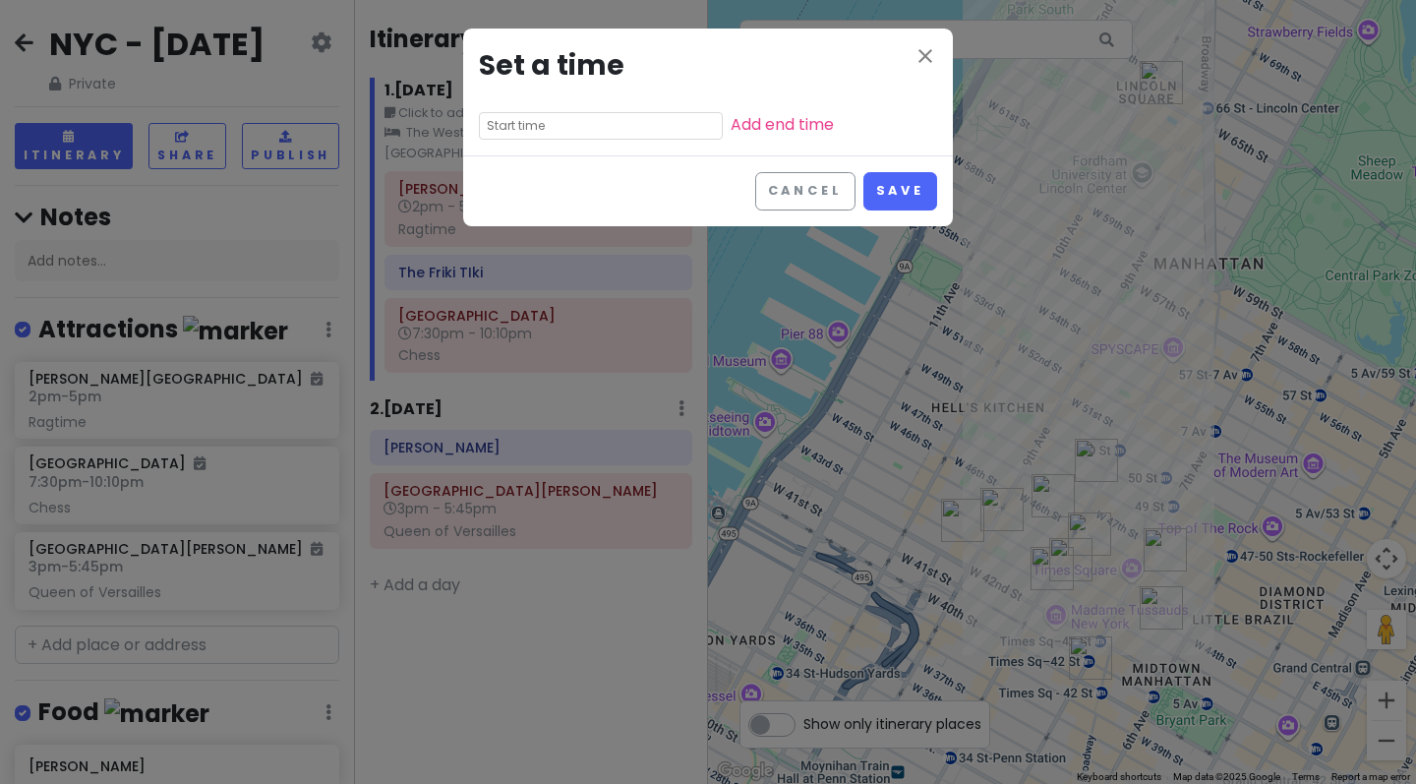
click at [527, 104] on div "close Set a time Add end time" at bounding box center [708, 92] width 490 height 127
click at [517, 121] on input "text" at bounding box center [601, 126] width 244 height 28
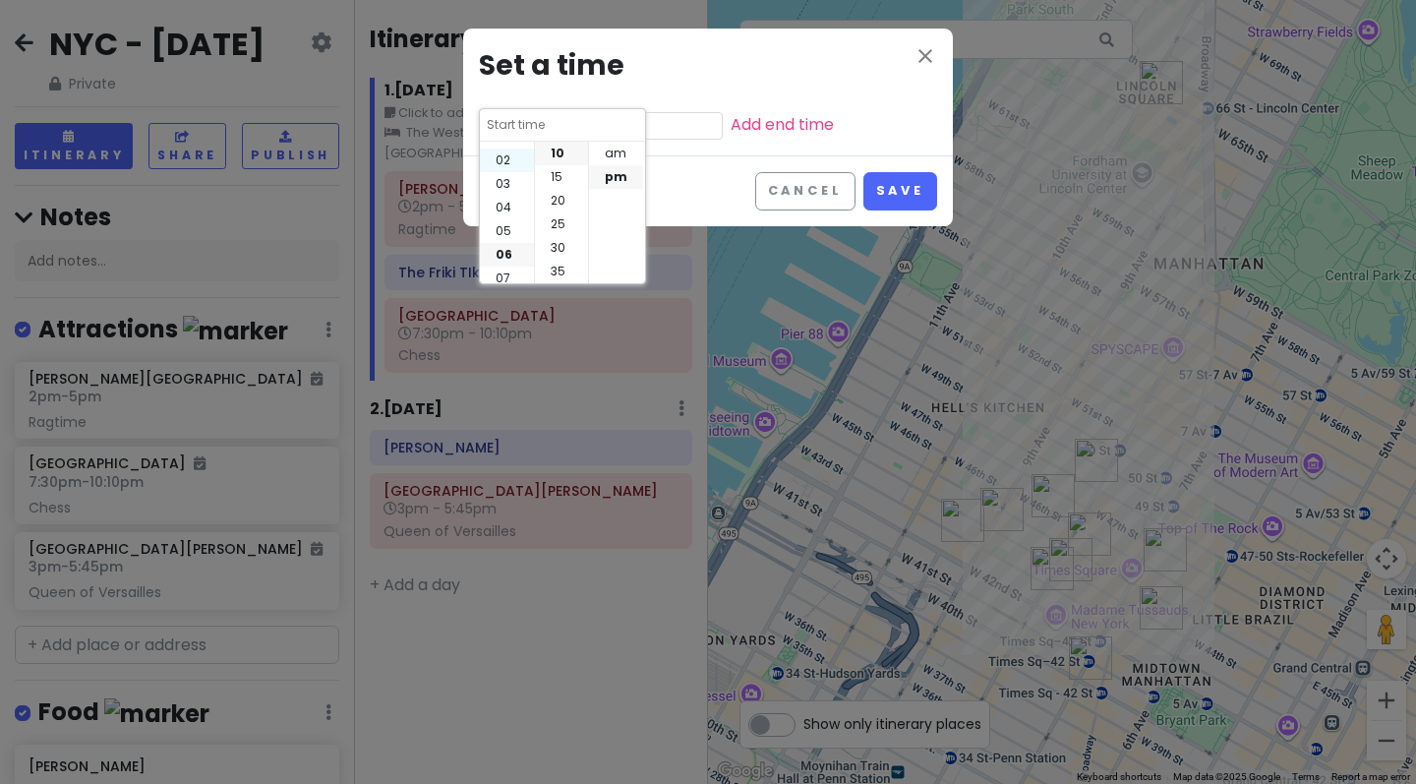
scroll to position [11, 0]
click at [506, 164] on li "01" at bounding box center [507, 166] width 54 height 24
type input "1:10 pm"
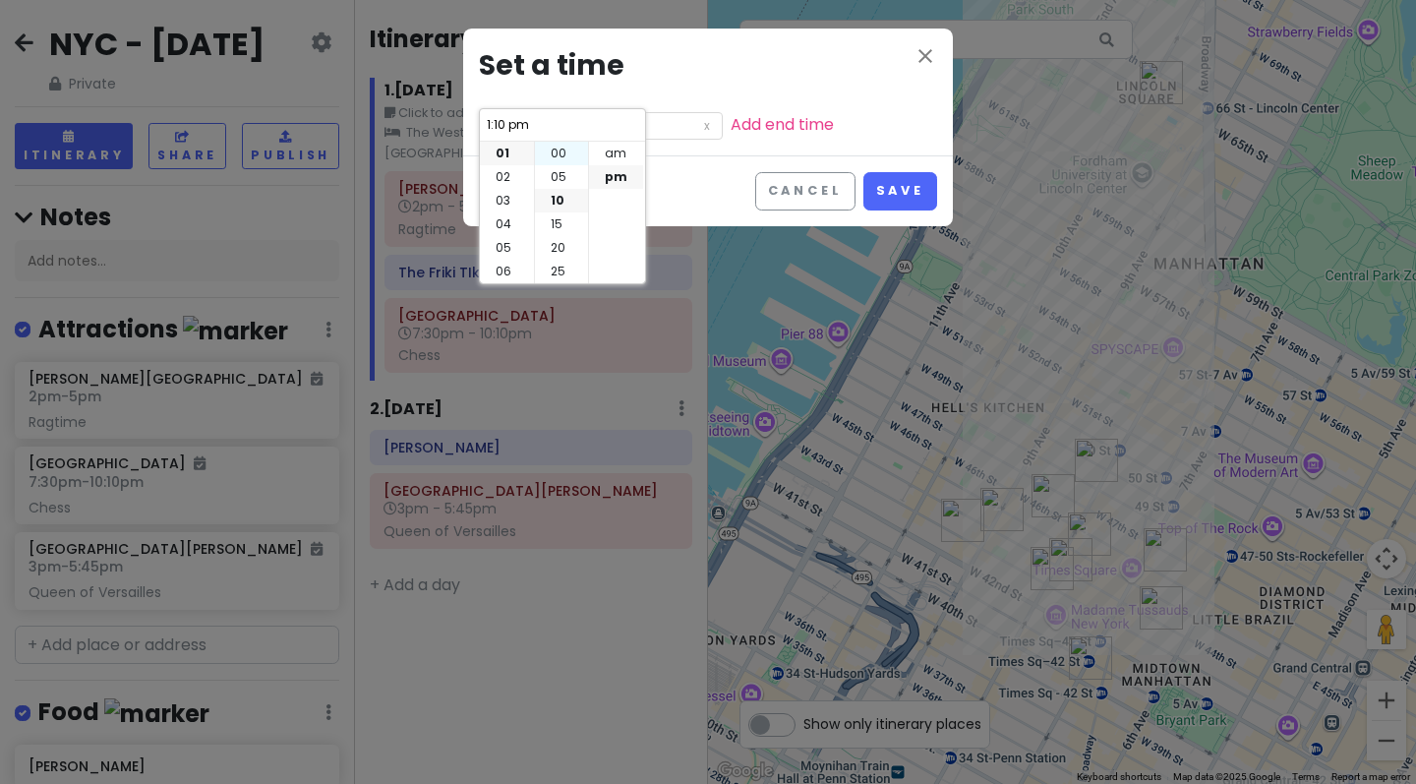
click at [562, 157] on li "00" at bounding box center [561, 154] width 53 height 24
type input "1:00 pm"
click at [903, 185] on button "Save" at bounding box center [900, 191] width 74 height 38
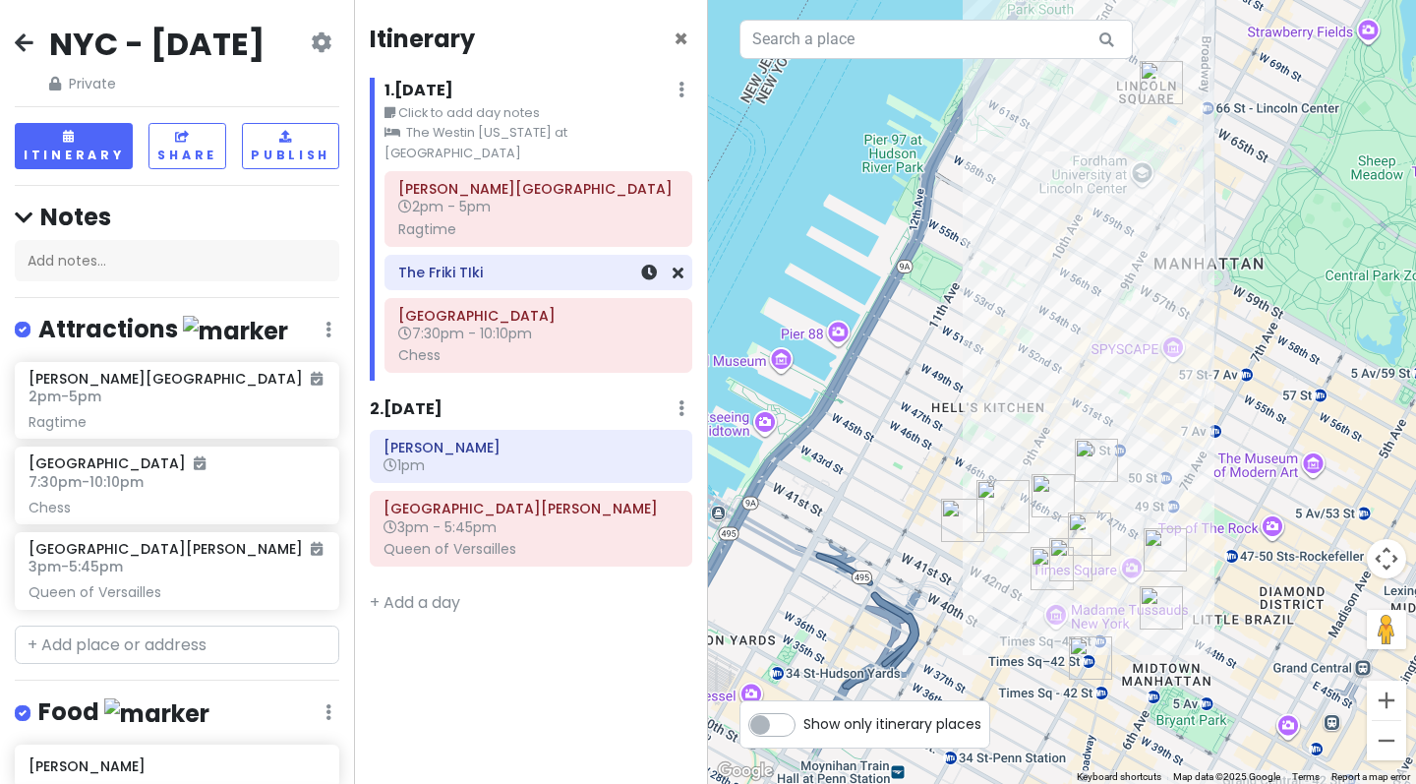
click at [487, 263] on h6 "The Friki TIki" at bounding box center [538, 272] width 280 height 18
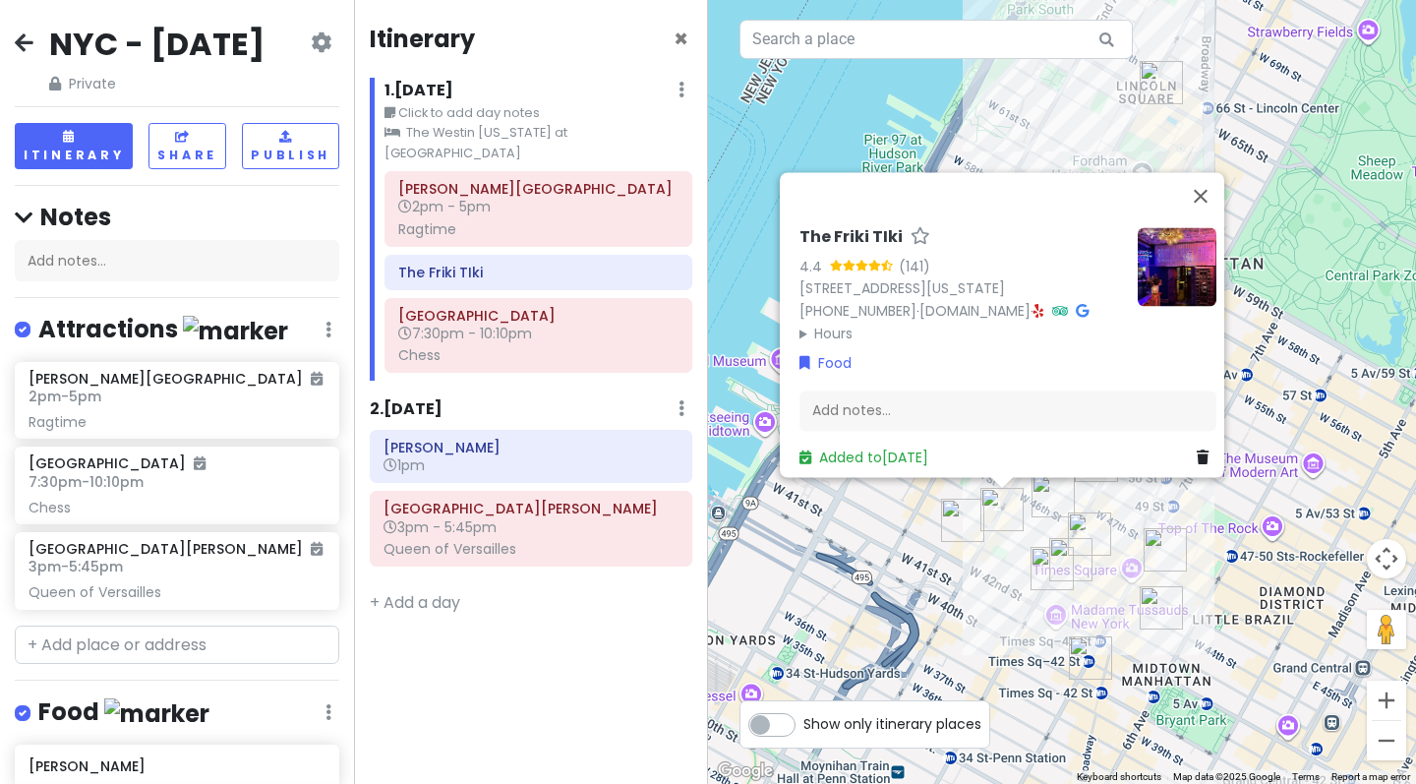
click at [874, 127] on div "The Friki TIki 4.4 (141) [STREET_ADDRESS][US_STATE] [PHONE_NUMBER] · [DOMAIN_NA…" at bounding box center [1062, 392] width 708 height 784
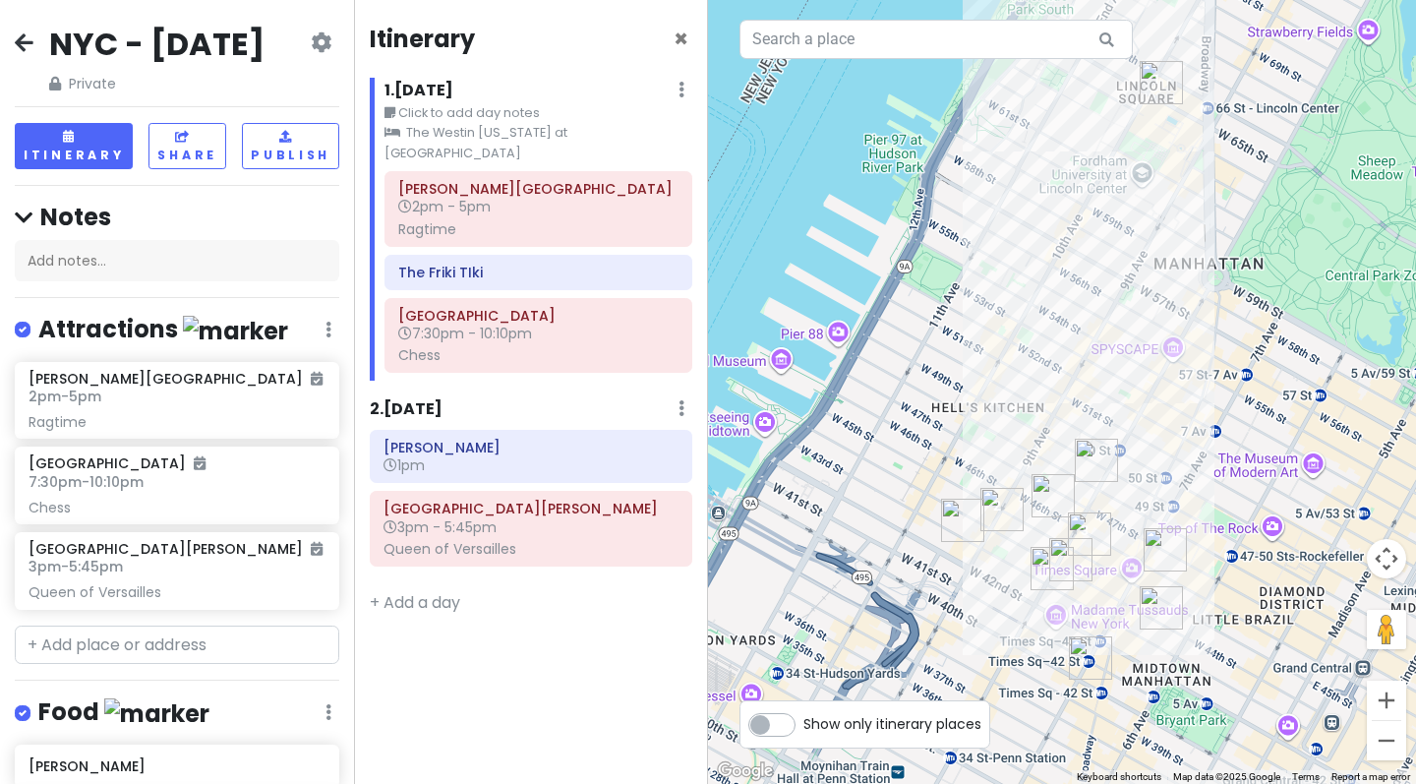
click at [21, 46] on icon at bounding box center [24, 42] width 19 height 16
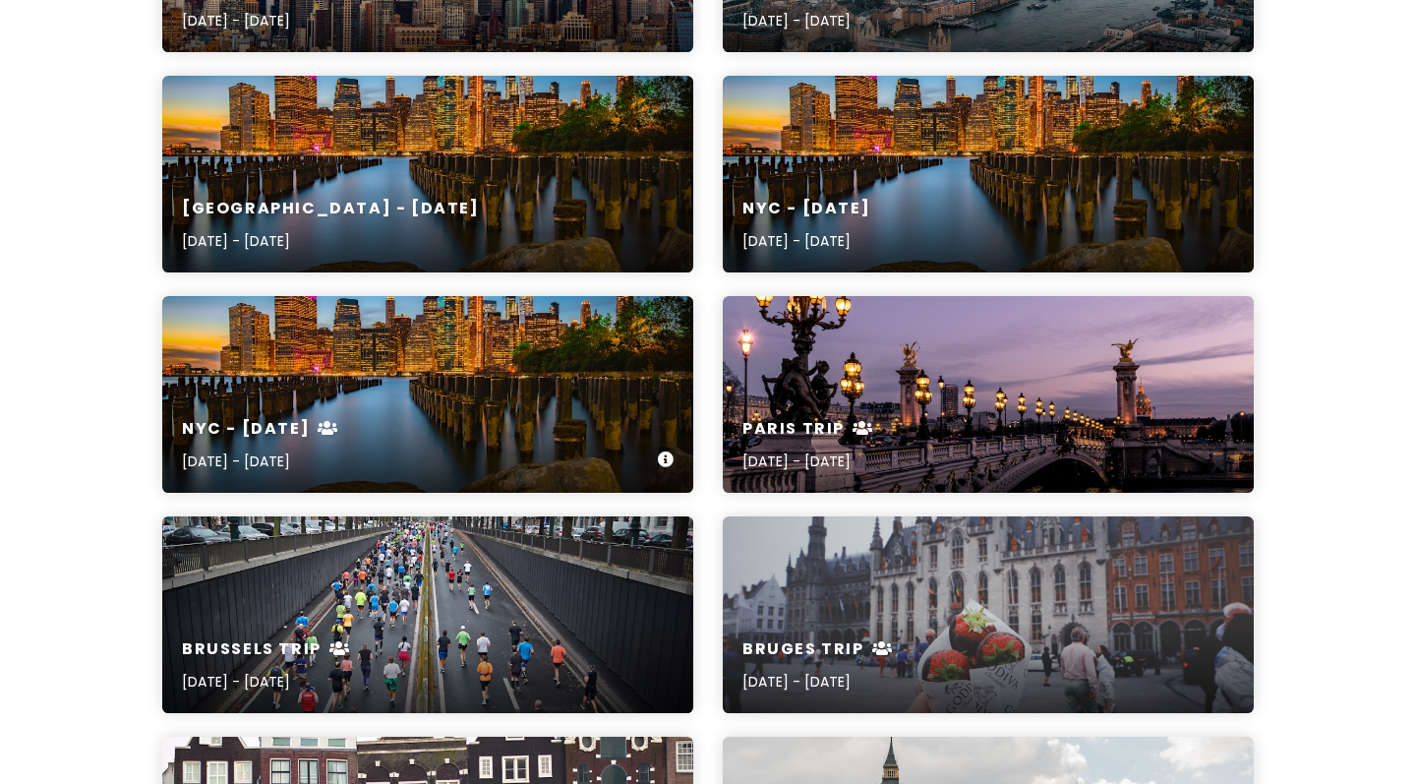
scroll to position [2878, 0]
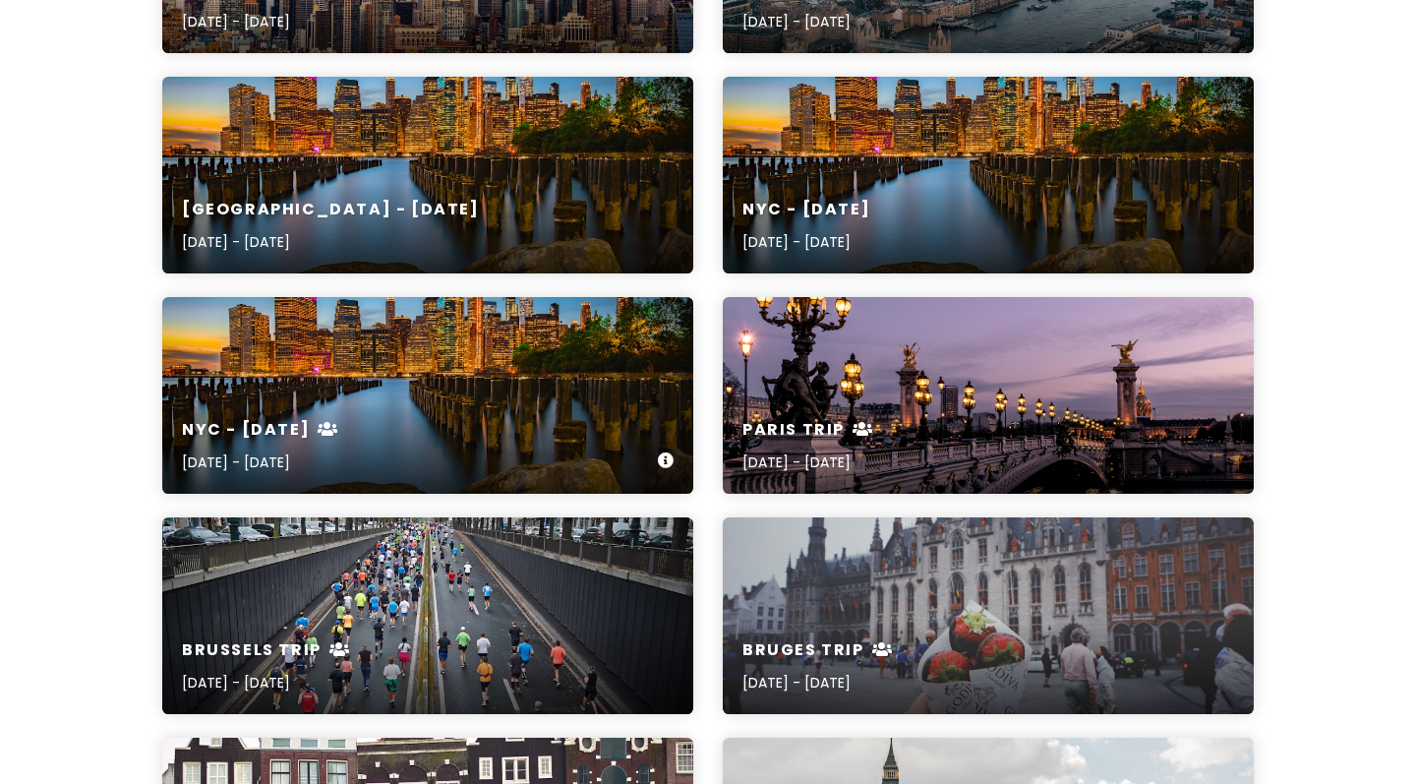
click at [386, 377] on div "NYC - Sept [DATE], 2022 - [DATE]" at bounding box center [427, 395] width 531 height 197
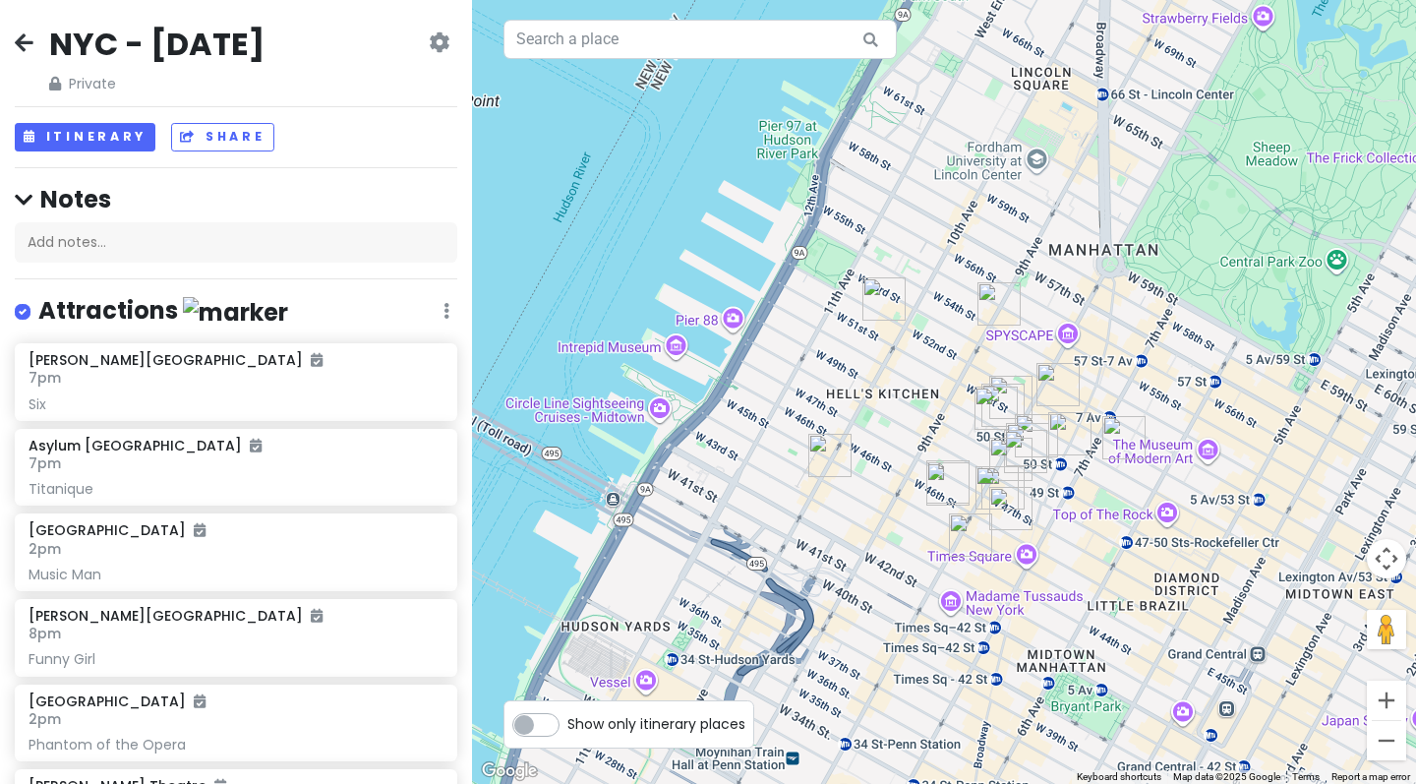
drag, startPoint x: 979, startPoint y: 109, endPoint x: 915, endPoint y: 351, distance: 250.1
click at [915, 351] on div at bounding box center [944, 392] width 944 height 784
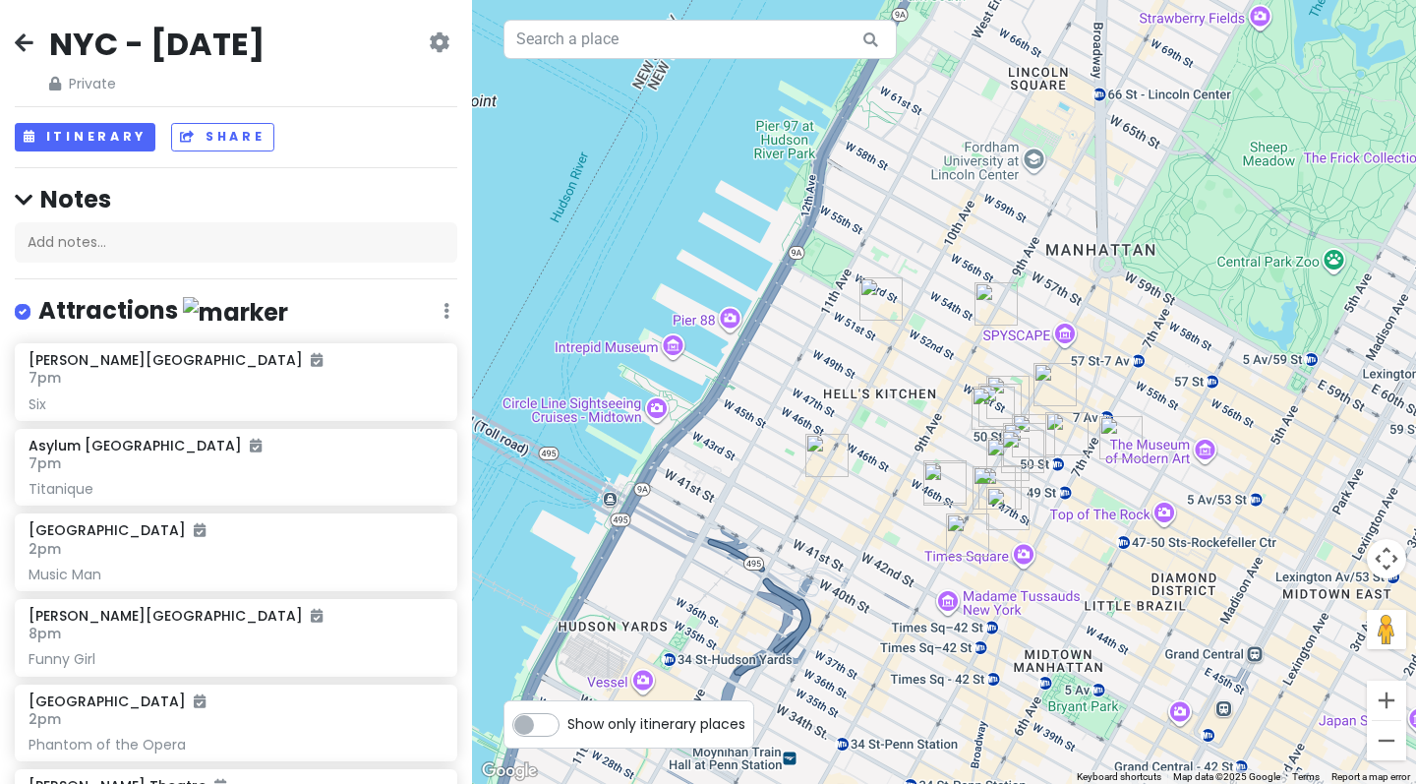
click at [880, 316] on img "Ardesia Wine Bar" at bounding box center [880, 298] width 43 height 43
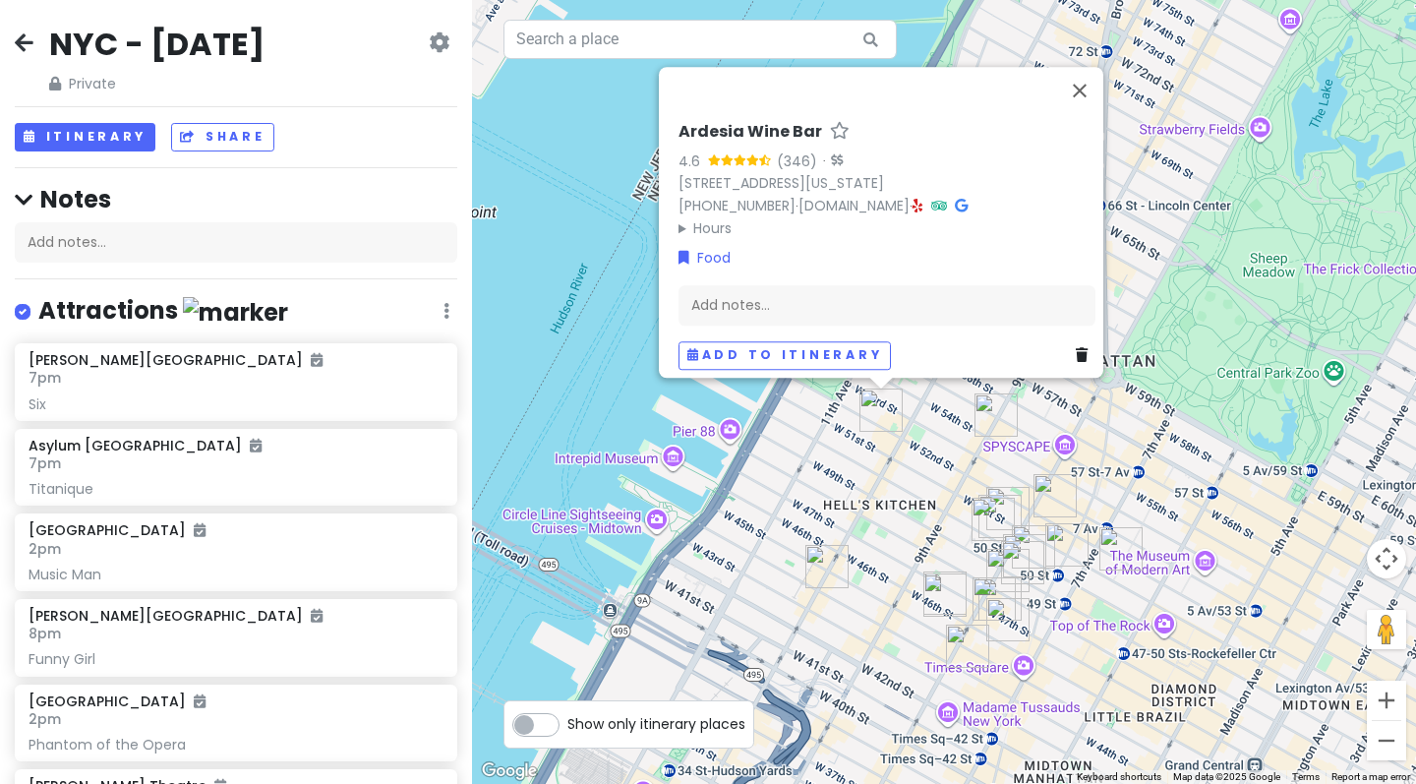
click at [960, 450] on div "Ardesia Wine Bar 4.6 (346) · [STREET_ADDRESS][US_STATE] [PHONE_NUMBER] · [DOMAI…" at bounding box center [944, 392] width 944 height 784
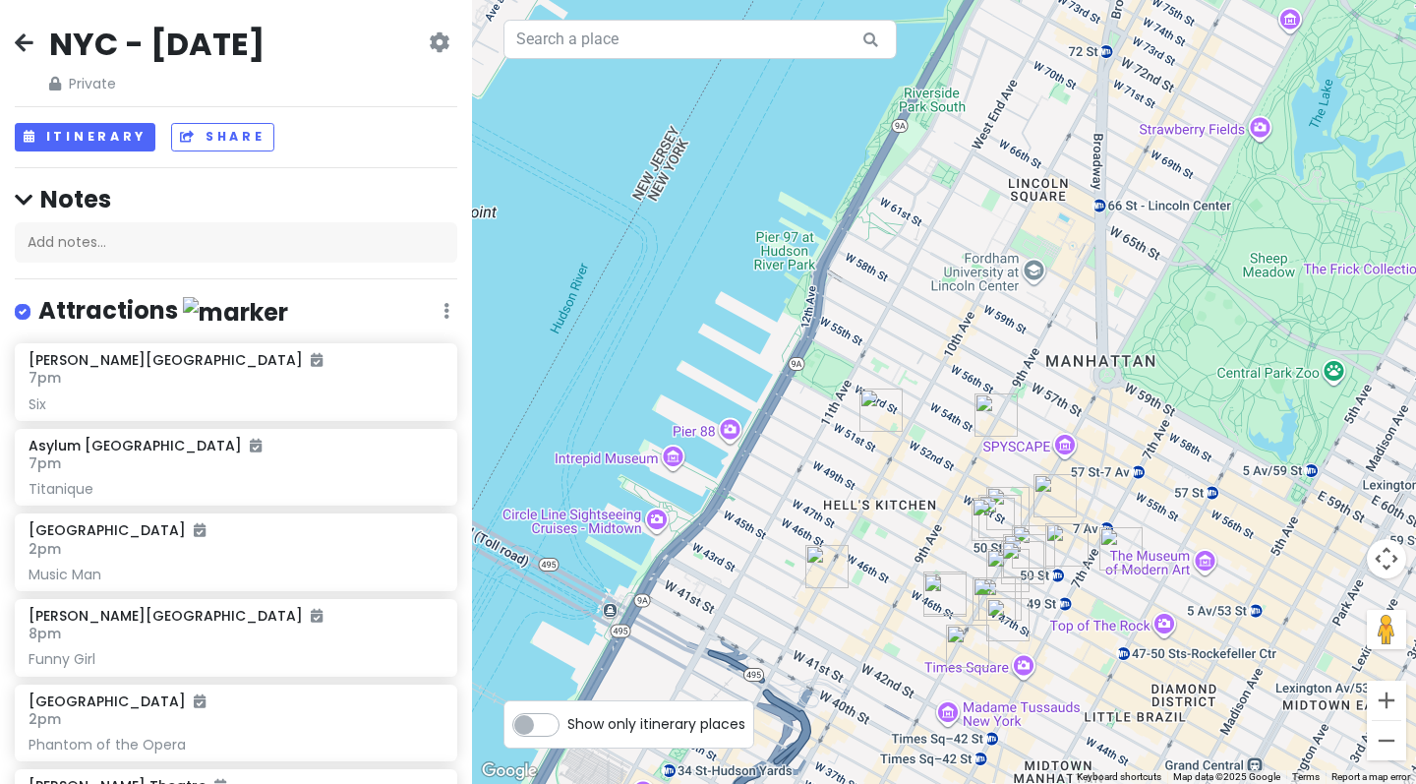
click at [983, 428] on img "El Centro" at bounding box center [995, 414] width 43 height 43
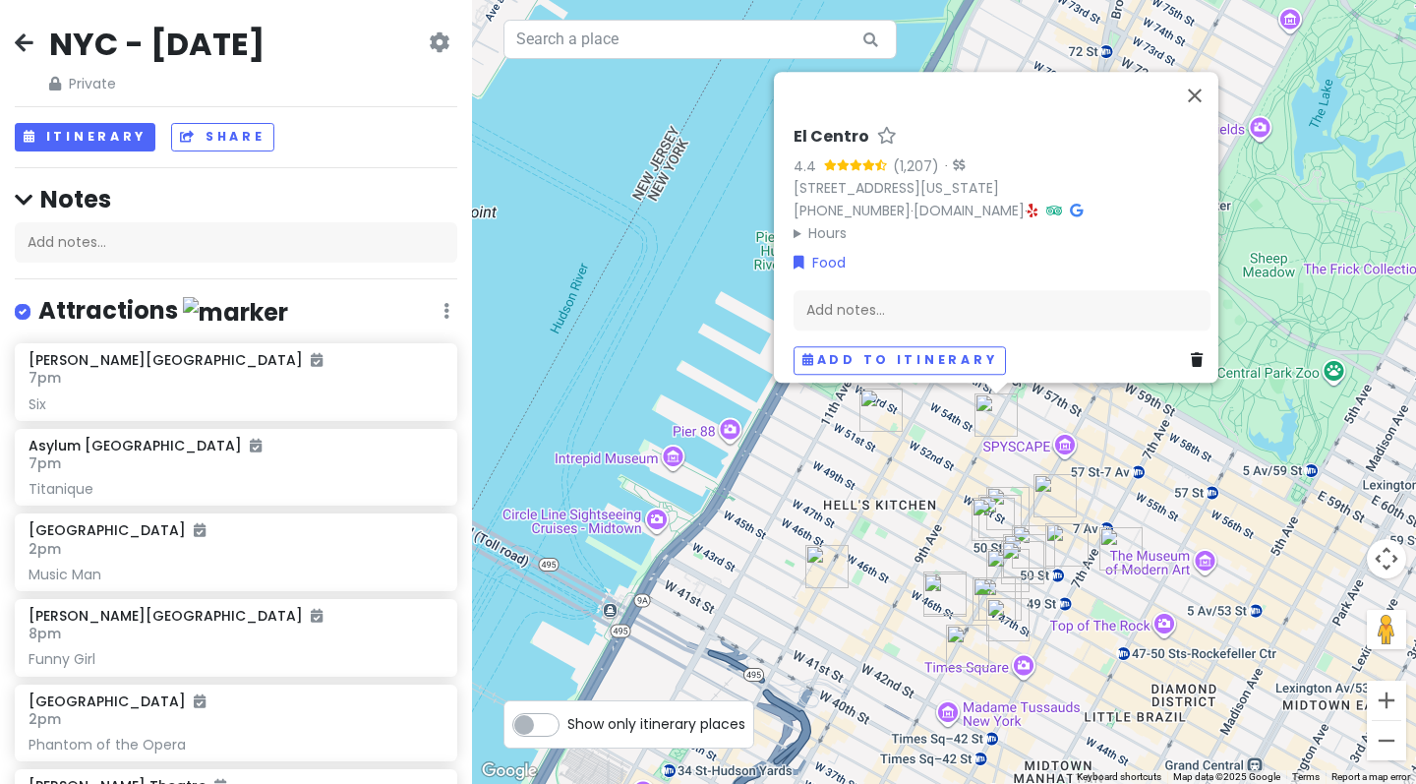
click at [932, 473] on div "El Centro 4.4 (1,207) · [STREET_ADDRESS][US_STATE] [PHONE_NUMBER] · [DOMAIN_NAM…" at bounding box center [944, 392] width 944 height 784
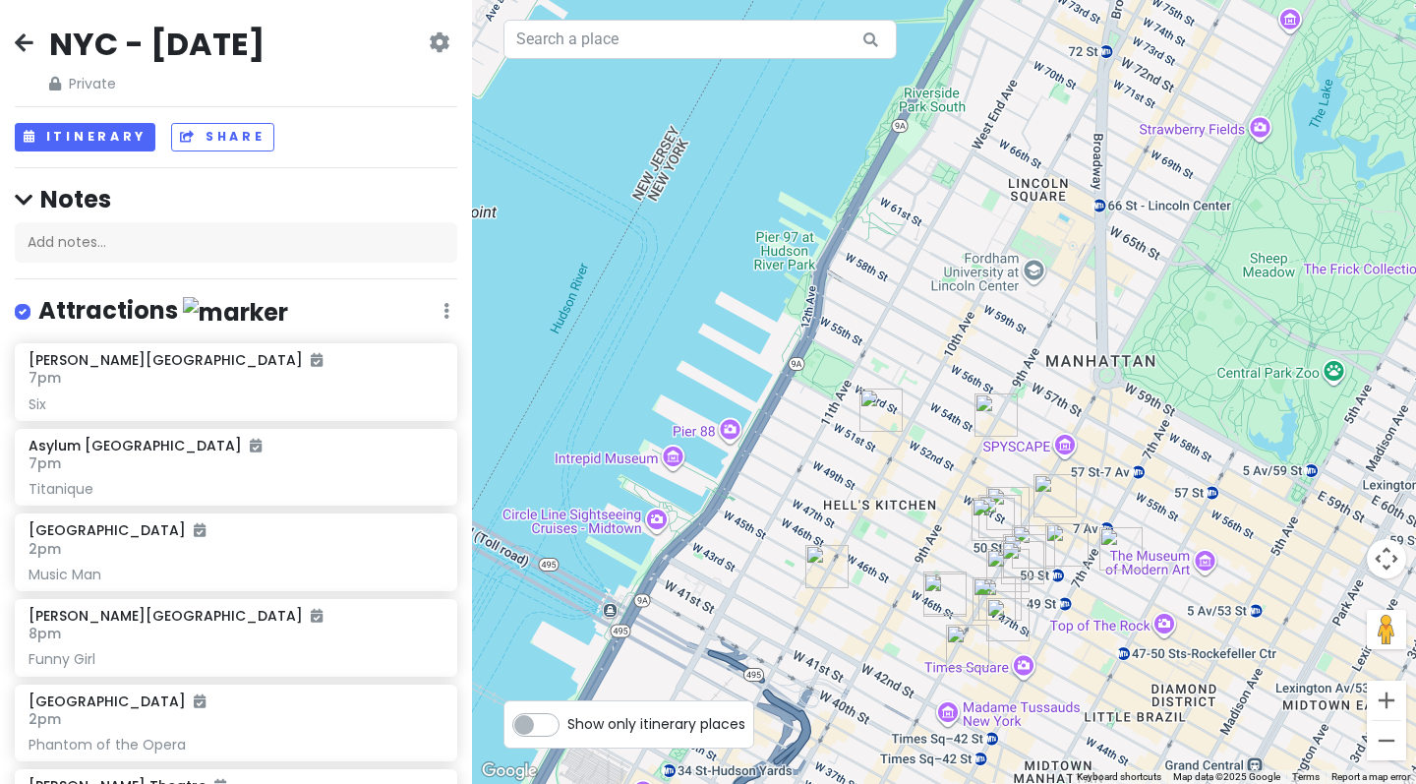
click at [20, 40] on icon at bounding box center [24, 42] width 19 height 16
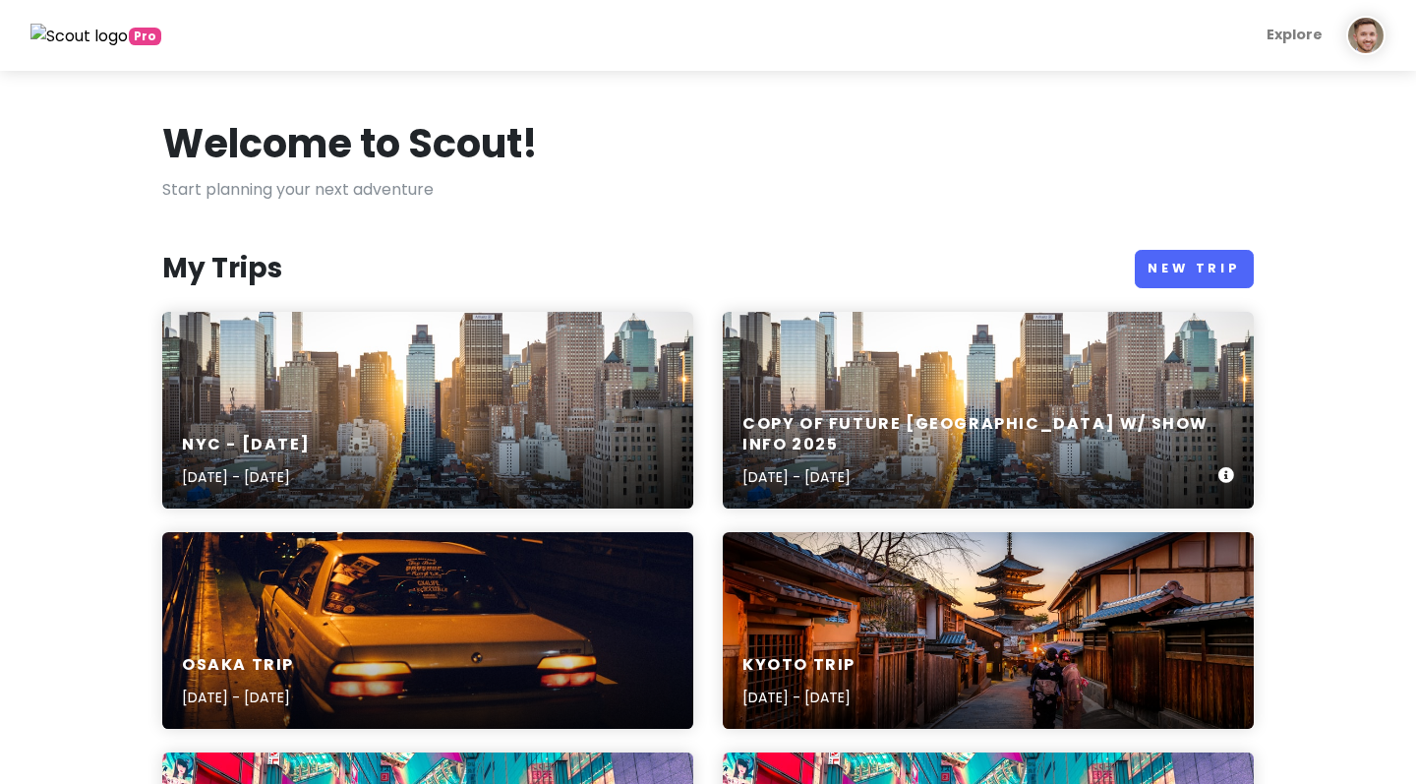
click at [926, 399] on div "Copy of Future [GEOGRAPHIC_DATA] w/ Show Info [DATE], 2025 - [DATE]" at bounding box center [988, 410] width 531 height 197
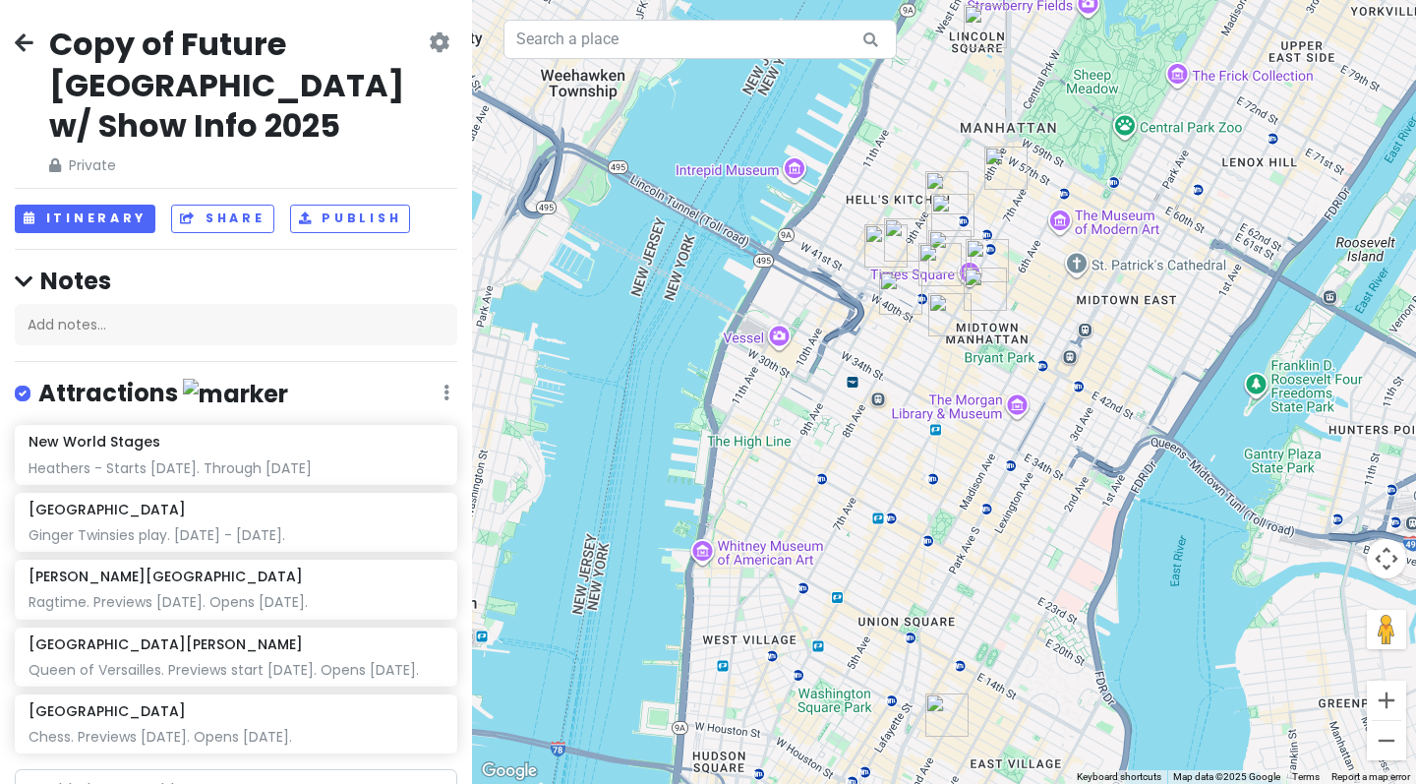
click at [435, 37] on icon at bounding box center [439, 42] width 21 height 16
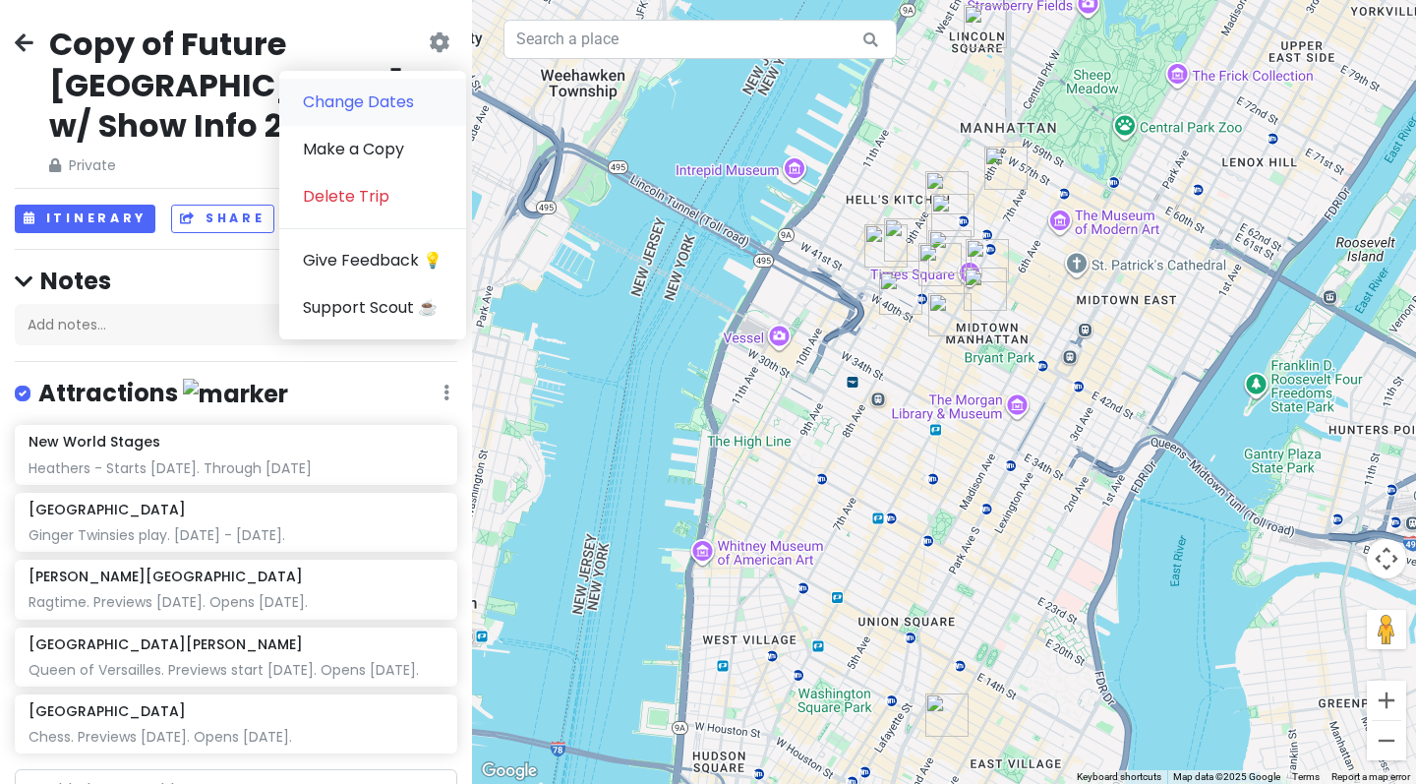
click at [394, 97] on link "Change Dates" at bounding box center [372, 102] width 187 height 47
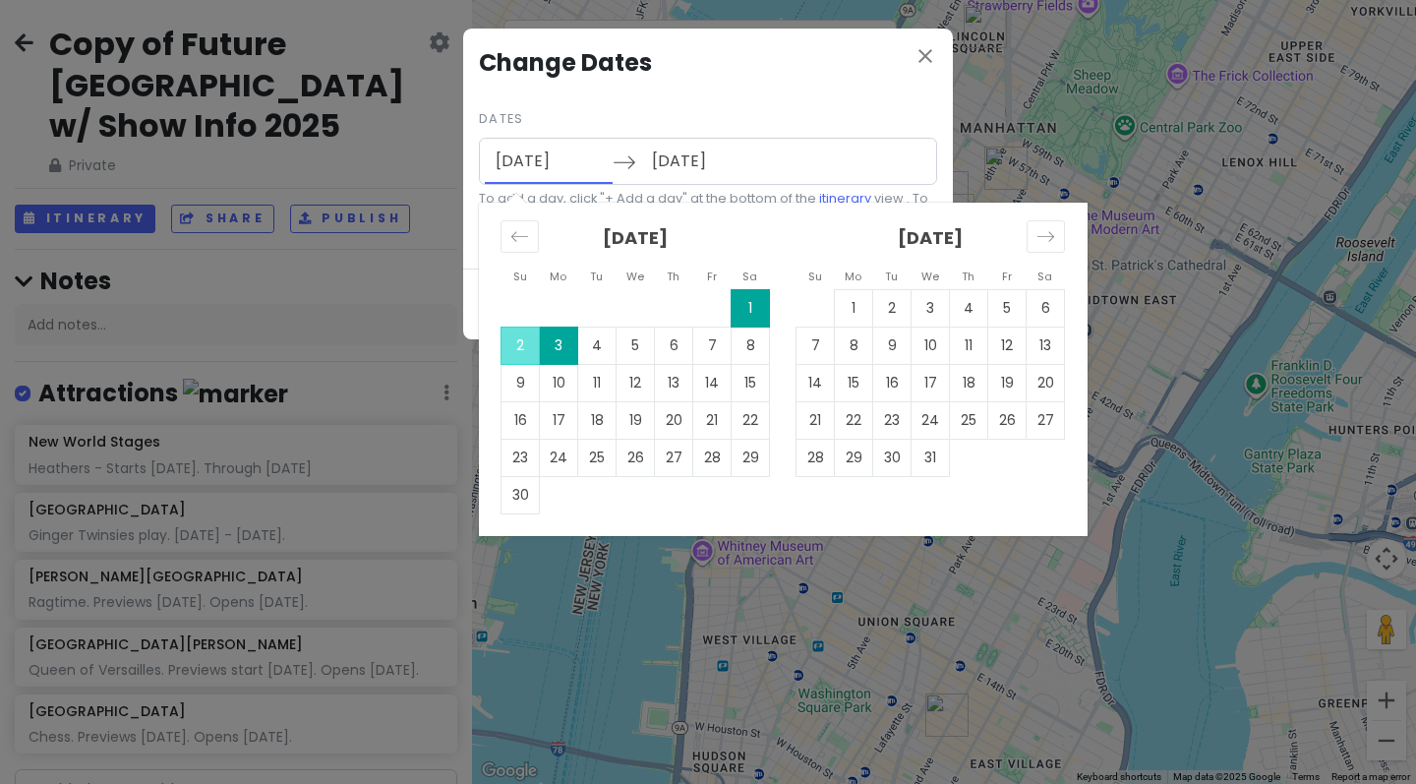
click at [529, 161] on input "[DATE]" at bounding box center [549, 161] width 128 height 45
click at [1037, 303] on td "6" at bounding box center [1045, 307] width 38 height 37
type input "[DATE]"
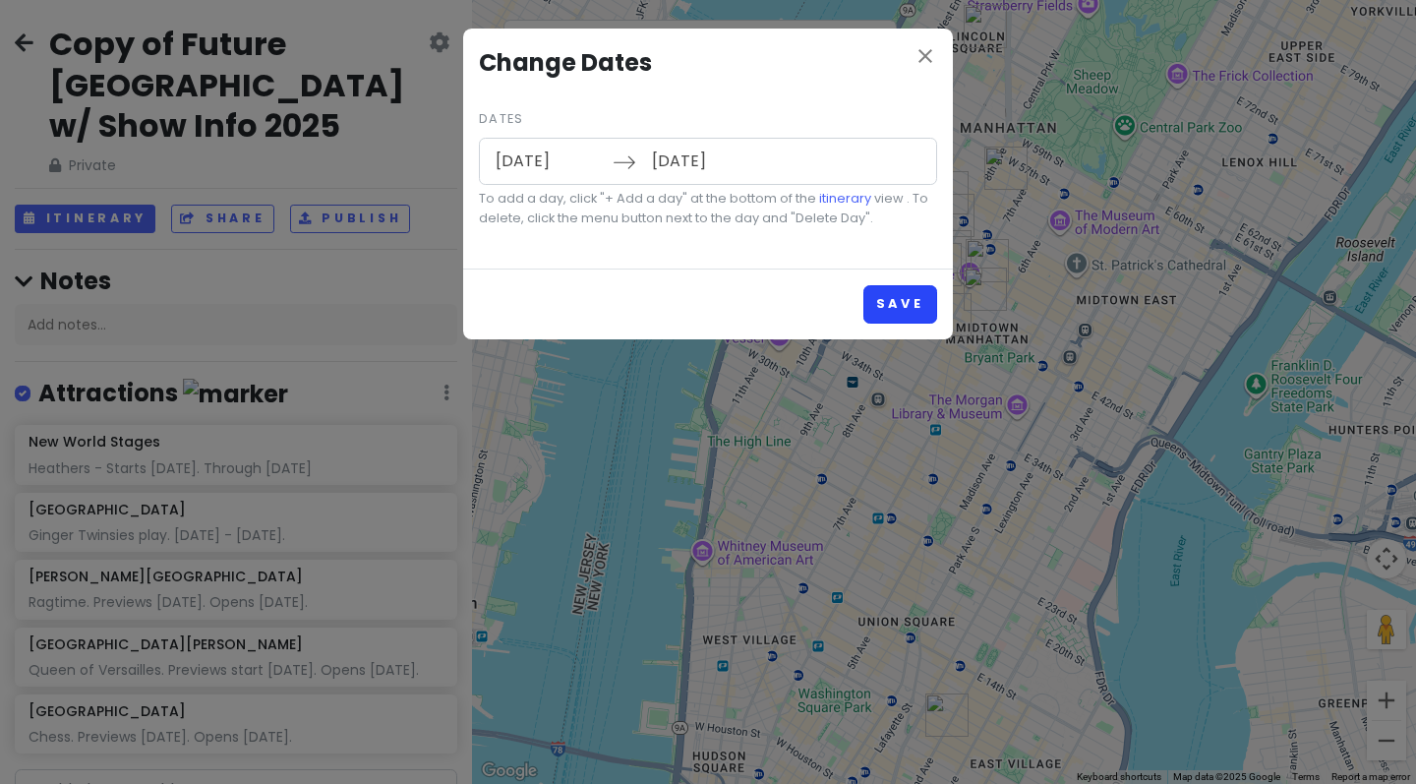
click at [904, 288] on button "Save" at bounding box center [900, 304] width 74 height 38
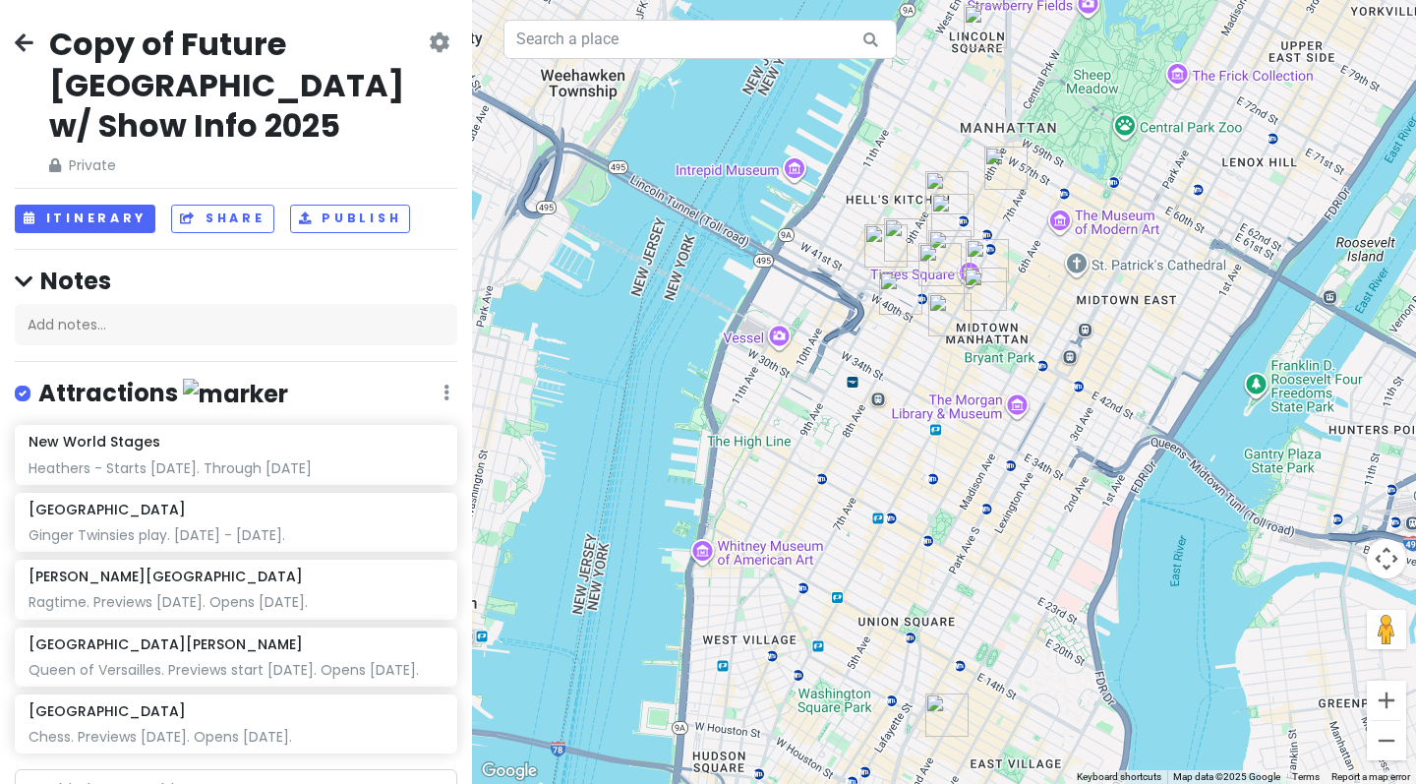
click at [29, 47] on icon at bounding box center [24, 42] width 19 height 16
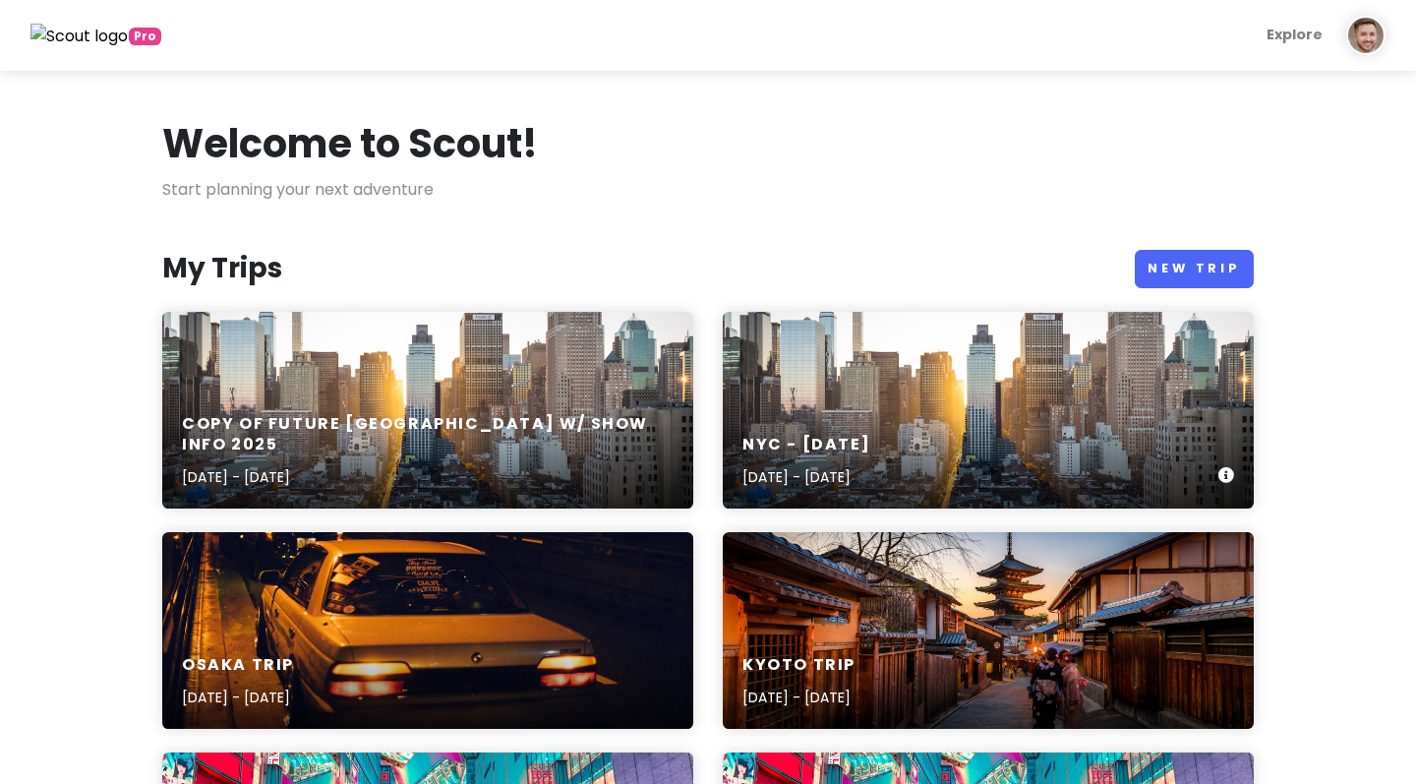
click at [913, 430] on div "[GEOGRAPHIC_DATA] - November [DATE], 2025 - [DATE]" at bounding box center [988, 461] width 531 height 93
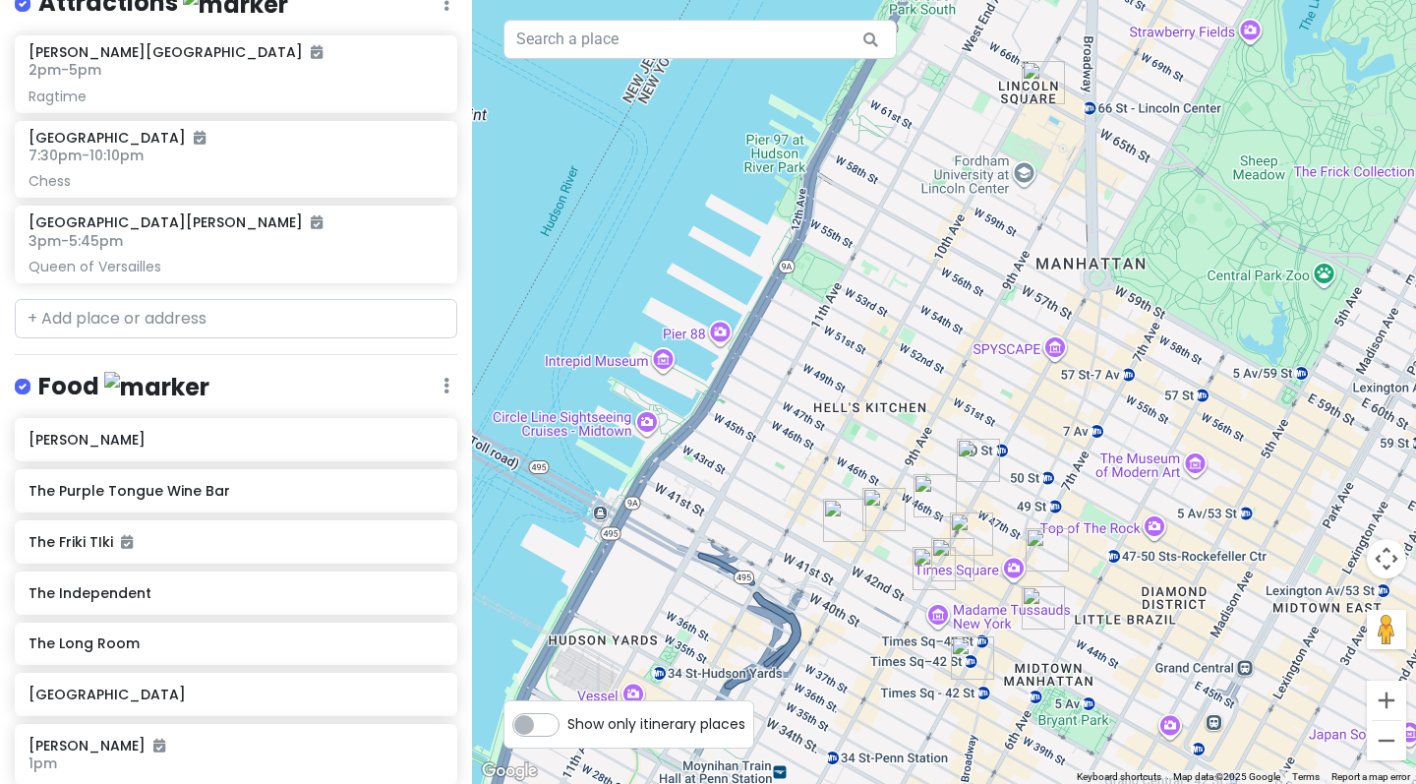
scroll to position [492, 0]
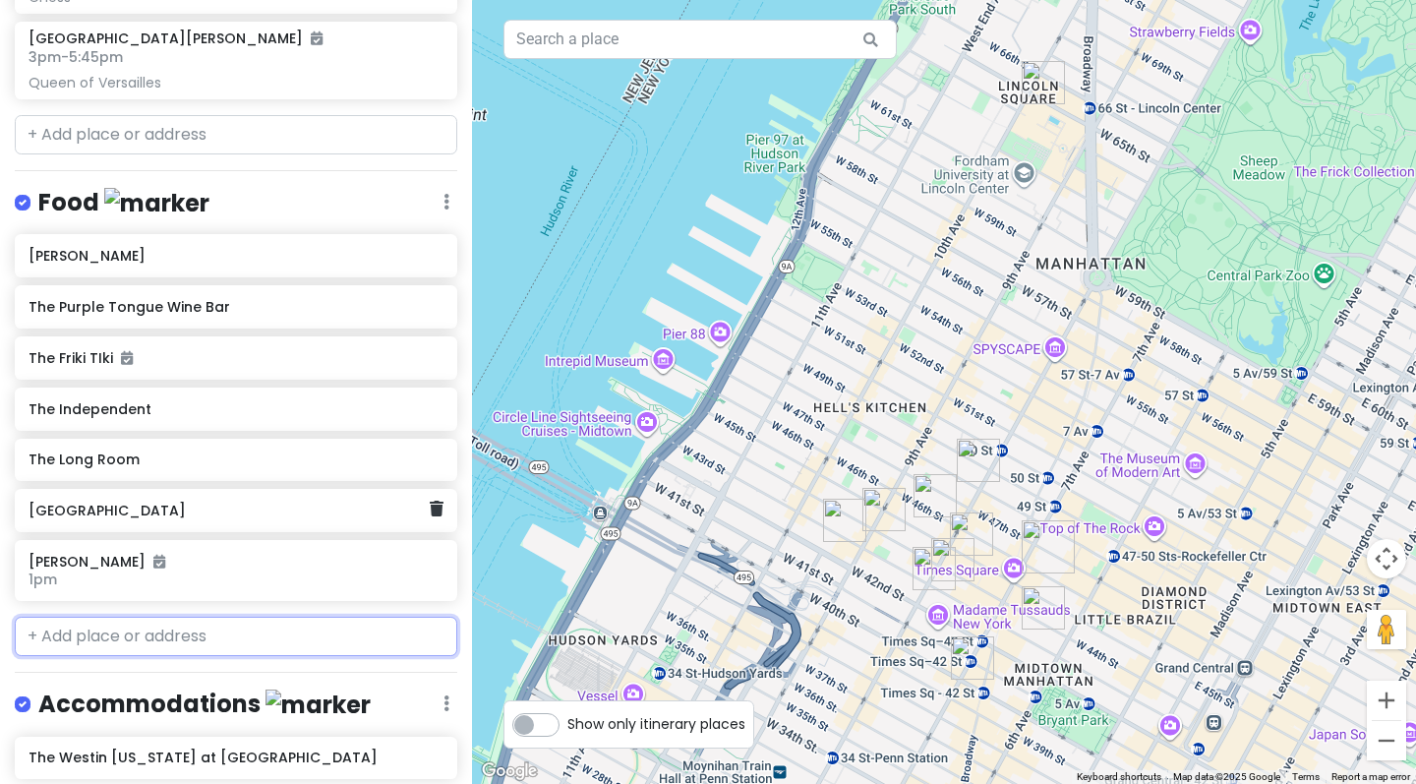
click at [201, 513] on div "[GEOGRAPHIC_DATA]" at bounding box center [229, 510] width 400 height 28
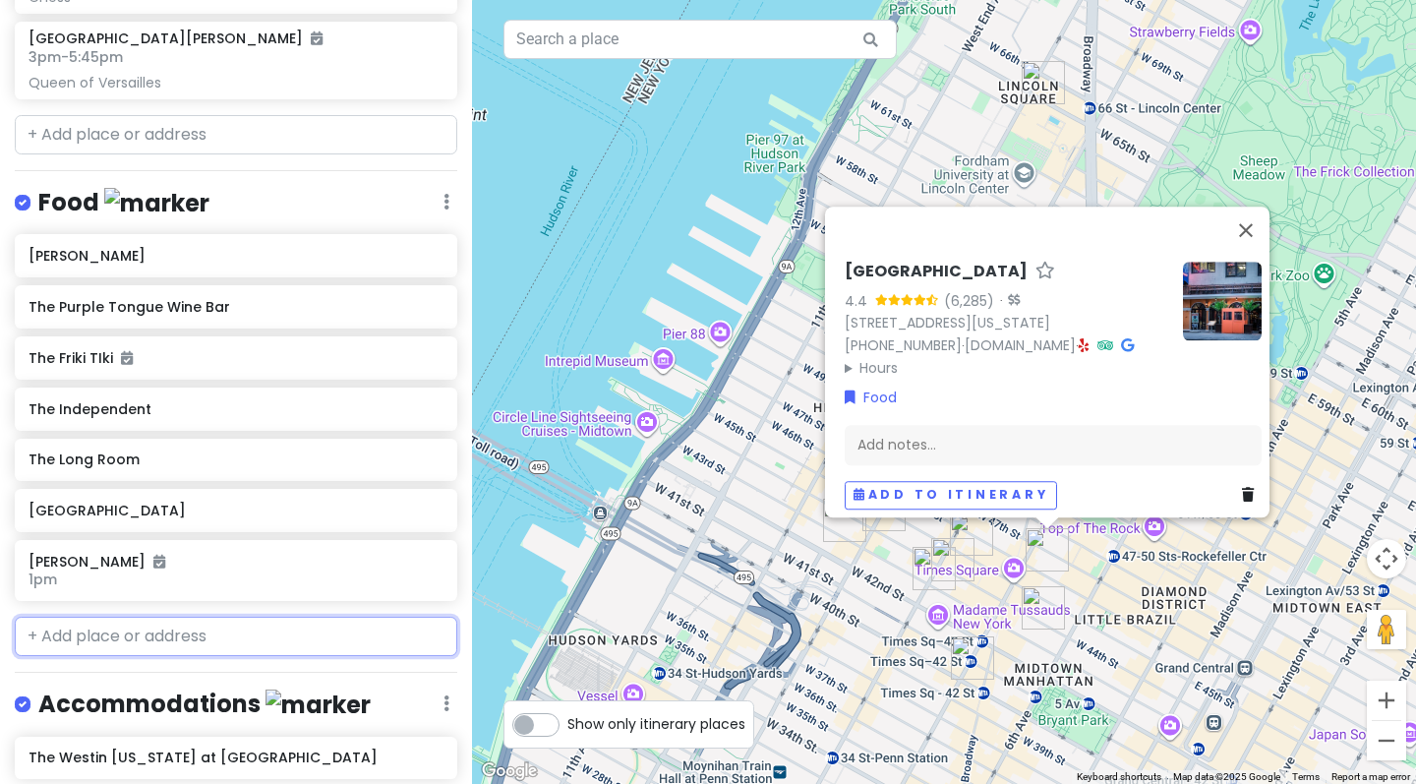
click at [178, 616] on input "text" at bounding box center [236, 635] width 442 height 39
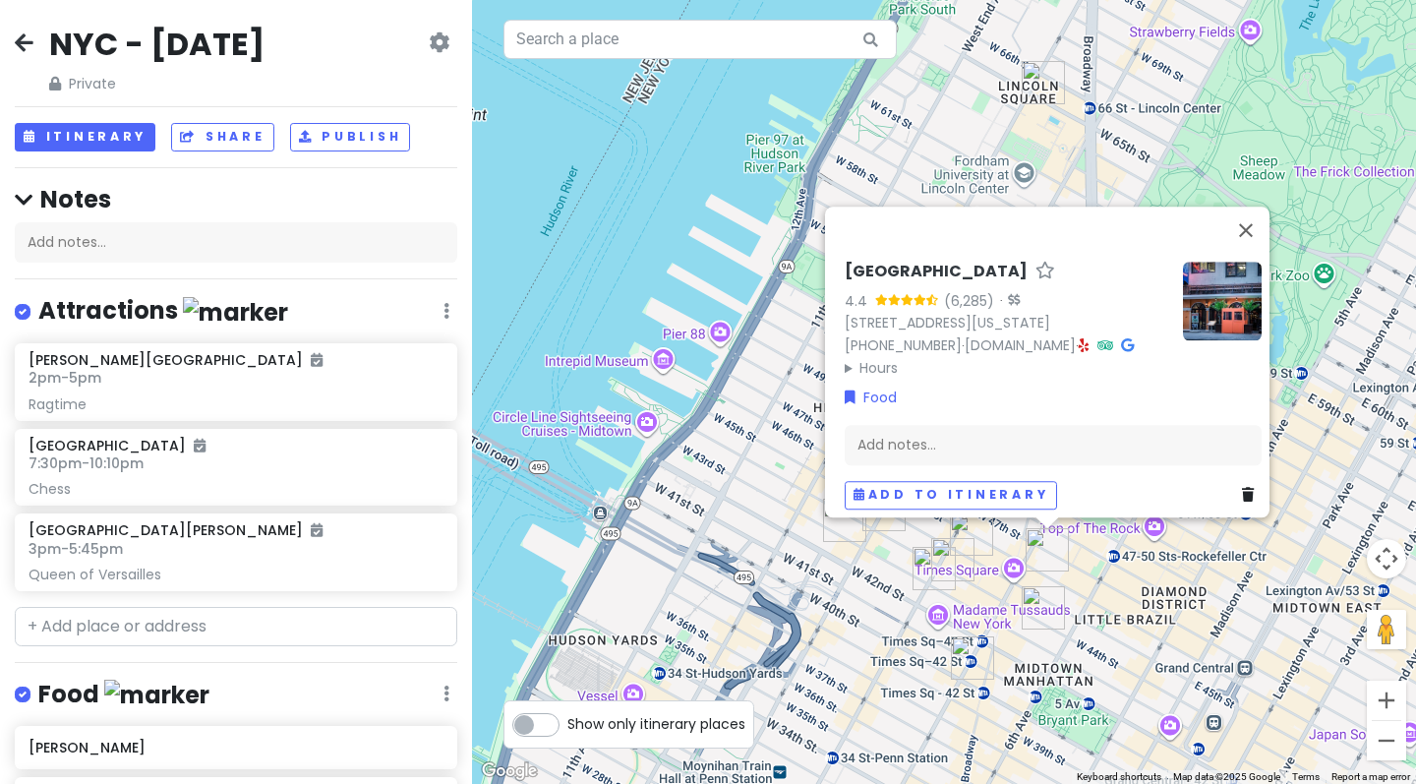
scroll to position [0, 0]
type input "el centro"
click at [27, 43] on icon at bounding box center [24, 42] width 19 height 16
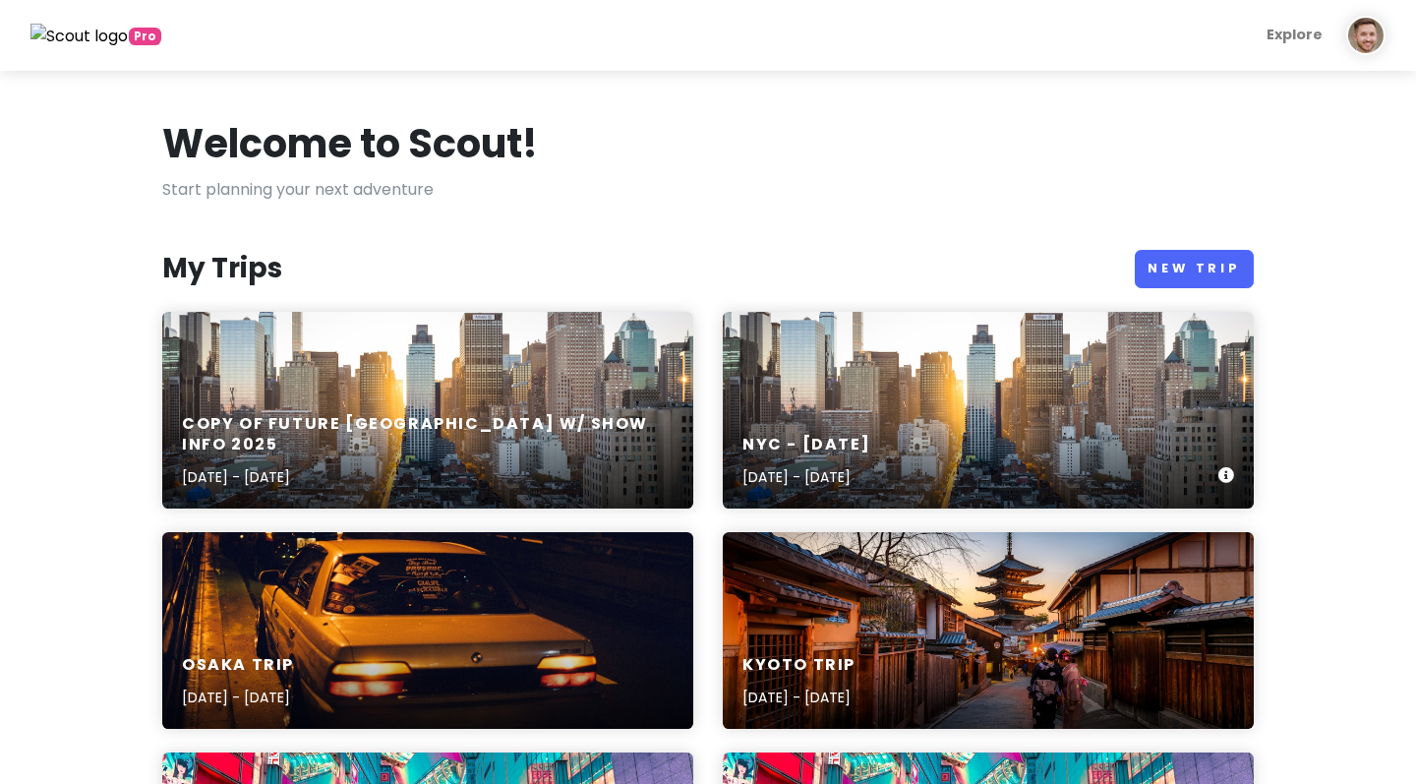
click at [839, 363] on div "[GEOGRAPHIC_DATA] - November [DATE], 2025 - [DATE]" at bounding box center [988, 410] width 531 height 197
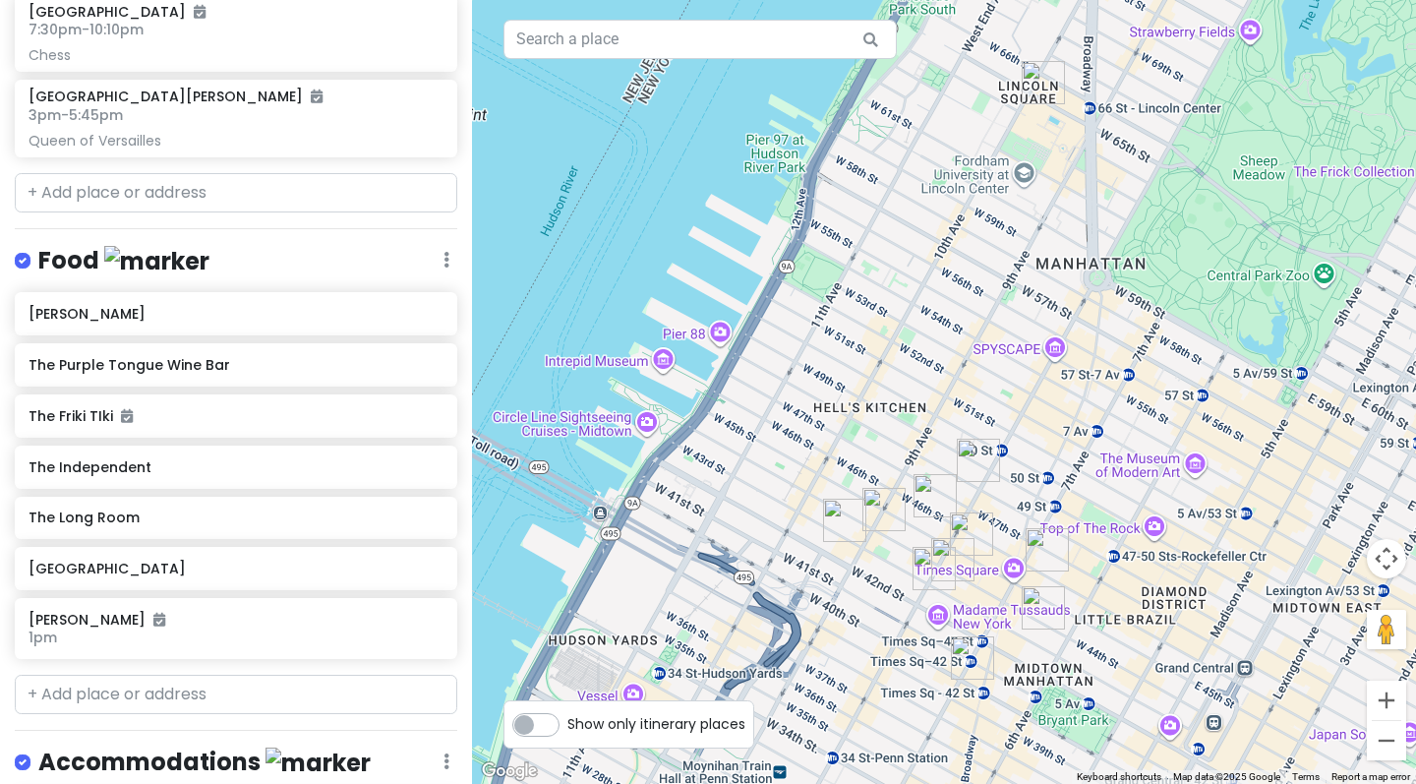
scroll to position [488, 0]
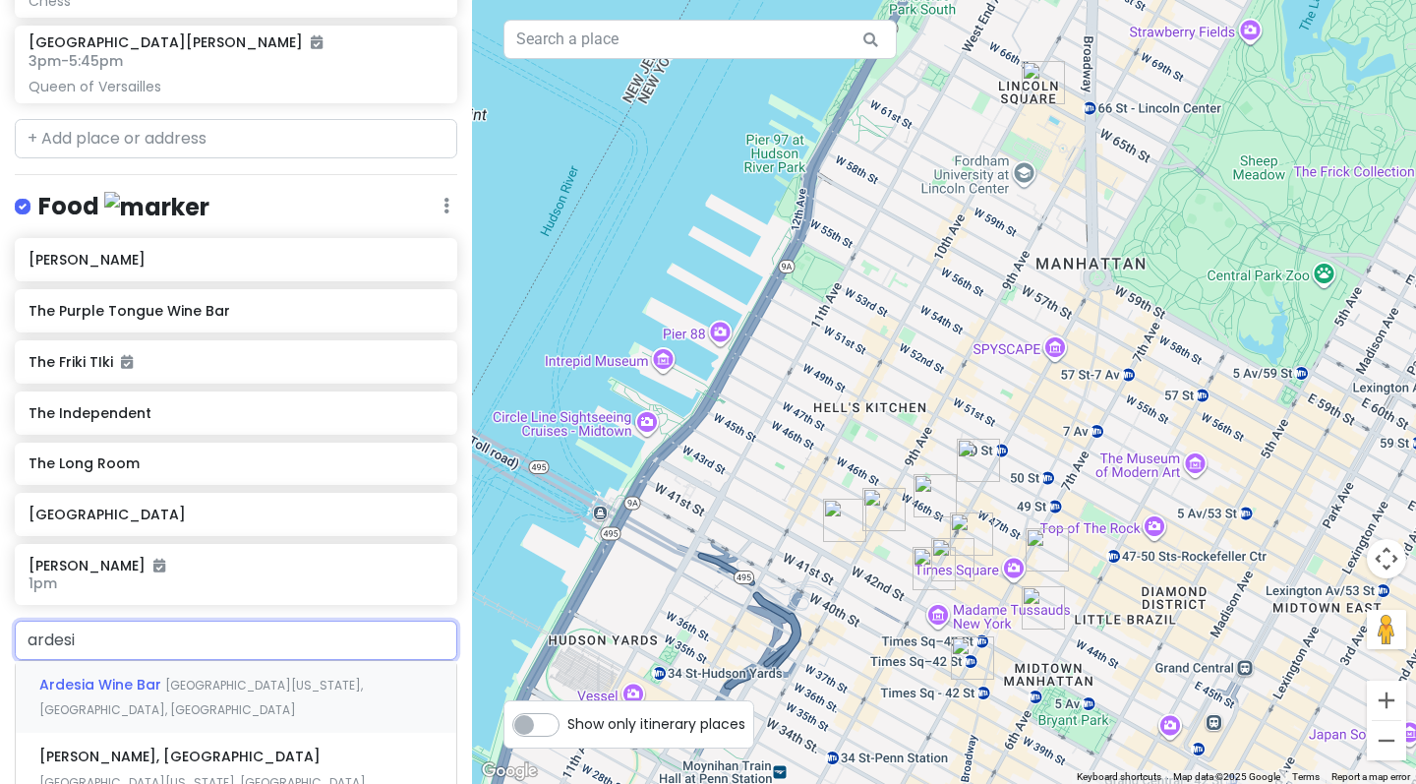
type input "ardesia"
click at [216, 676] on span "[GEOGRAPHIC_DATA][US_STATE], [GEOGRAPHIC_DATA], [GEOGRAPHIC_DATA]" at bounding box center [200, 697] width 323 height 42
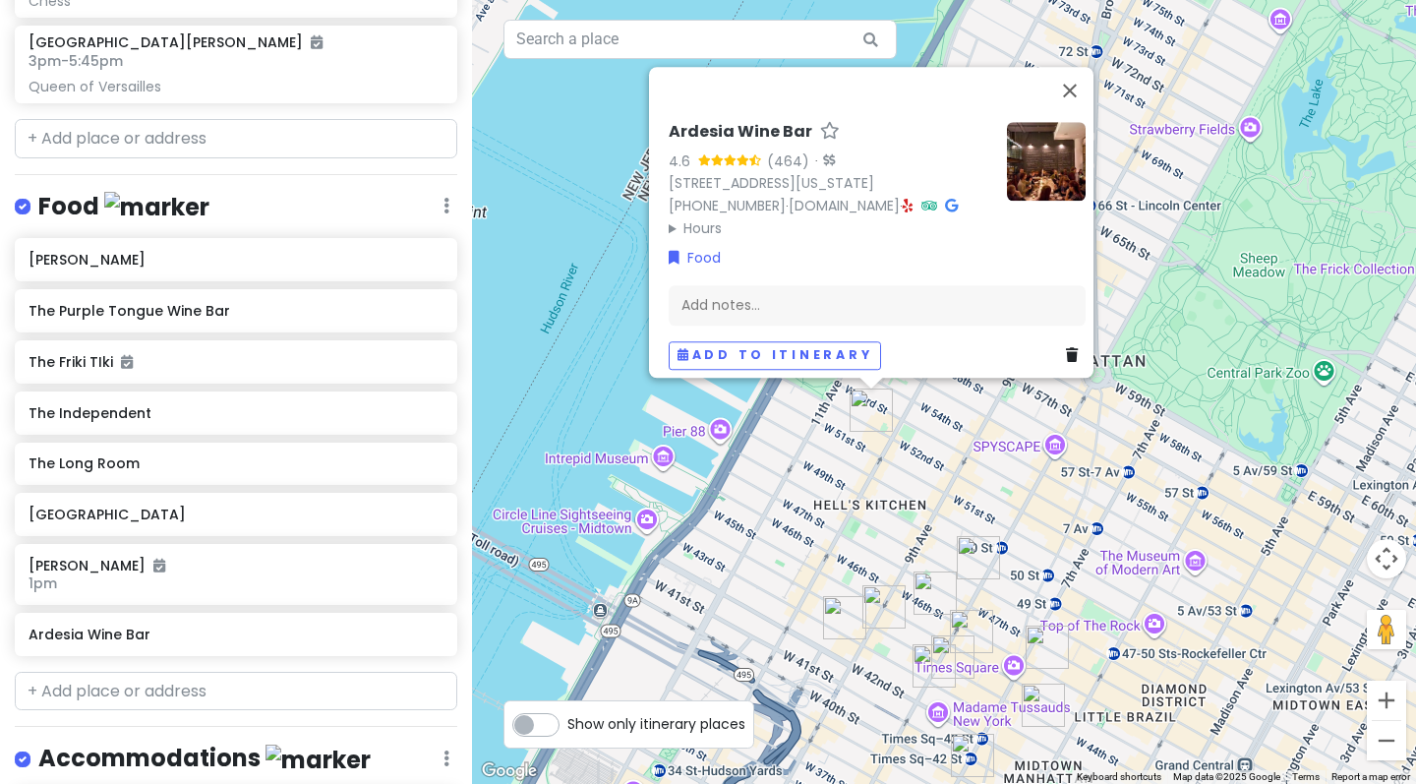
click at [903, 482] on div "Ardesia Wine Bar 4.6 (464) · [STREET_ADDRESS][US_STATE] [PHONE_NUMBER] · [DOMAI…" at bounding box center [944, 392] width 944 height 784
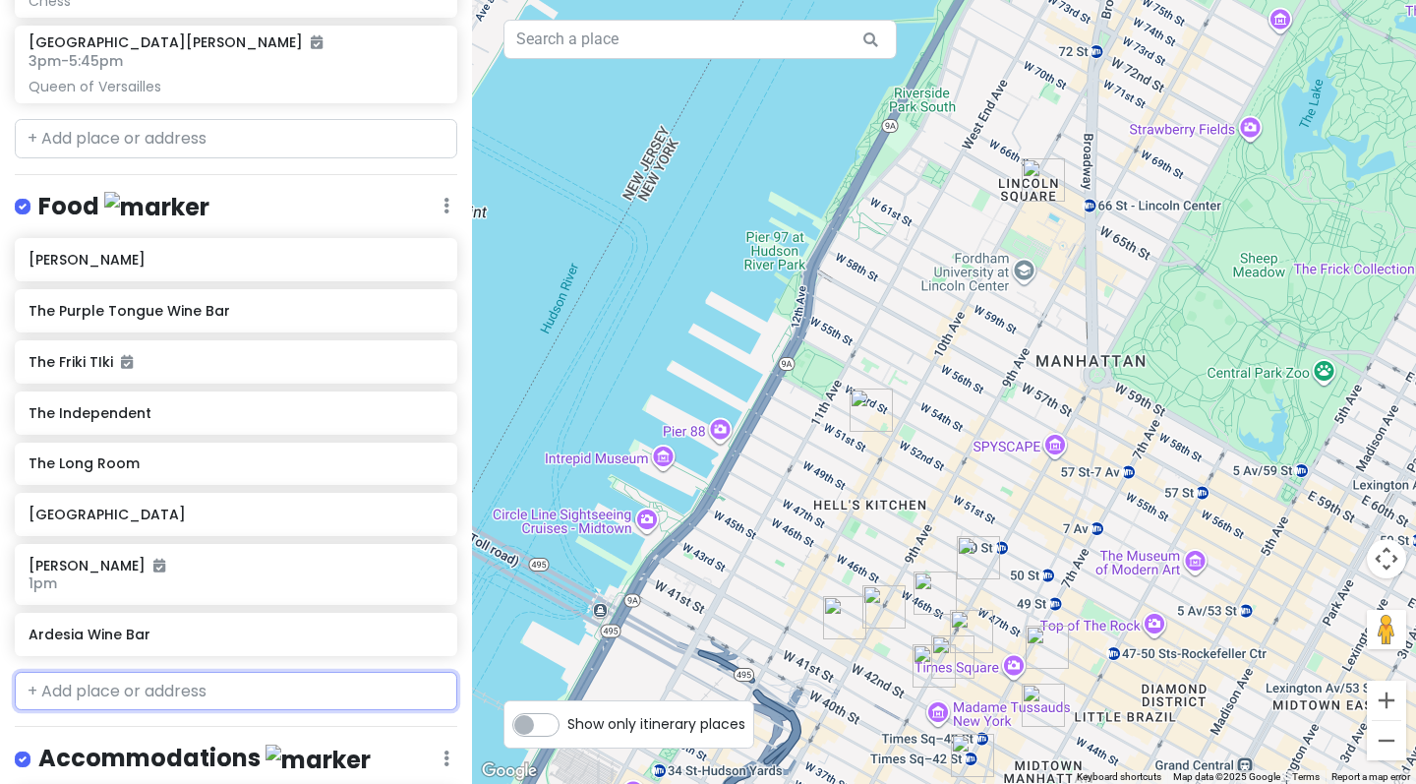
click at [115, 672] on input "text" at bounding box center [236, 690] width 442 height 39
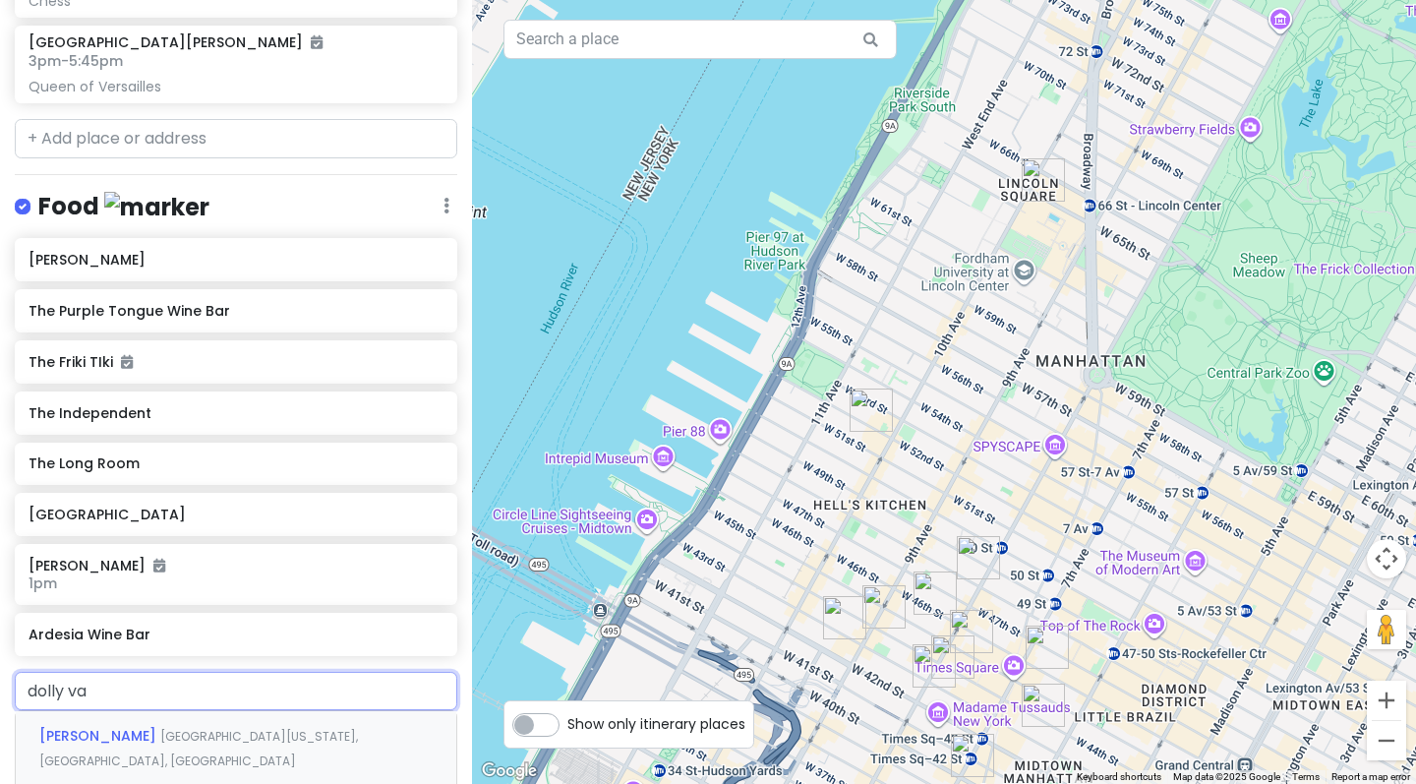
type input "dolly var"
click at [142, 711] on div "[PERSON_NAME][GEOGRAPHIC_DATA][US_STATE], [GEOGRAPHIC_DATA], [GEOGRAPHIC_DATA]" at bounding box center [236, 747] width 440 height 73
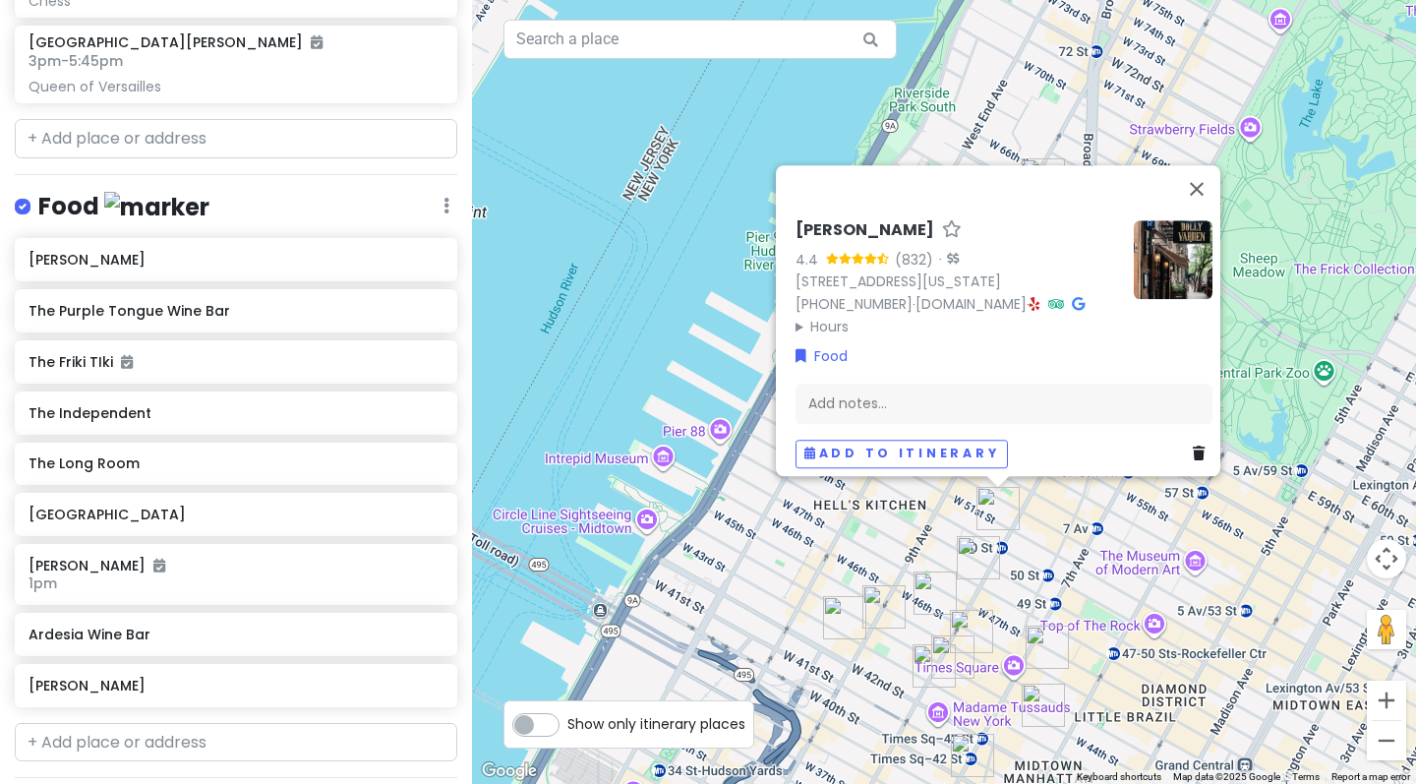
click at [933, 537] on div "[PERSON_NAME] 4.4 (832) · [STREET_ADDRESS][US_STATE] [PHONE_NUMBER] · [DOMAIN_N…" at bounding box center [944, 392] width 944 height 784
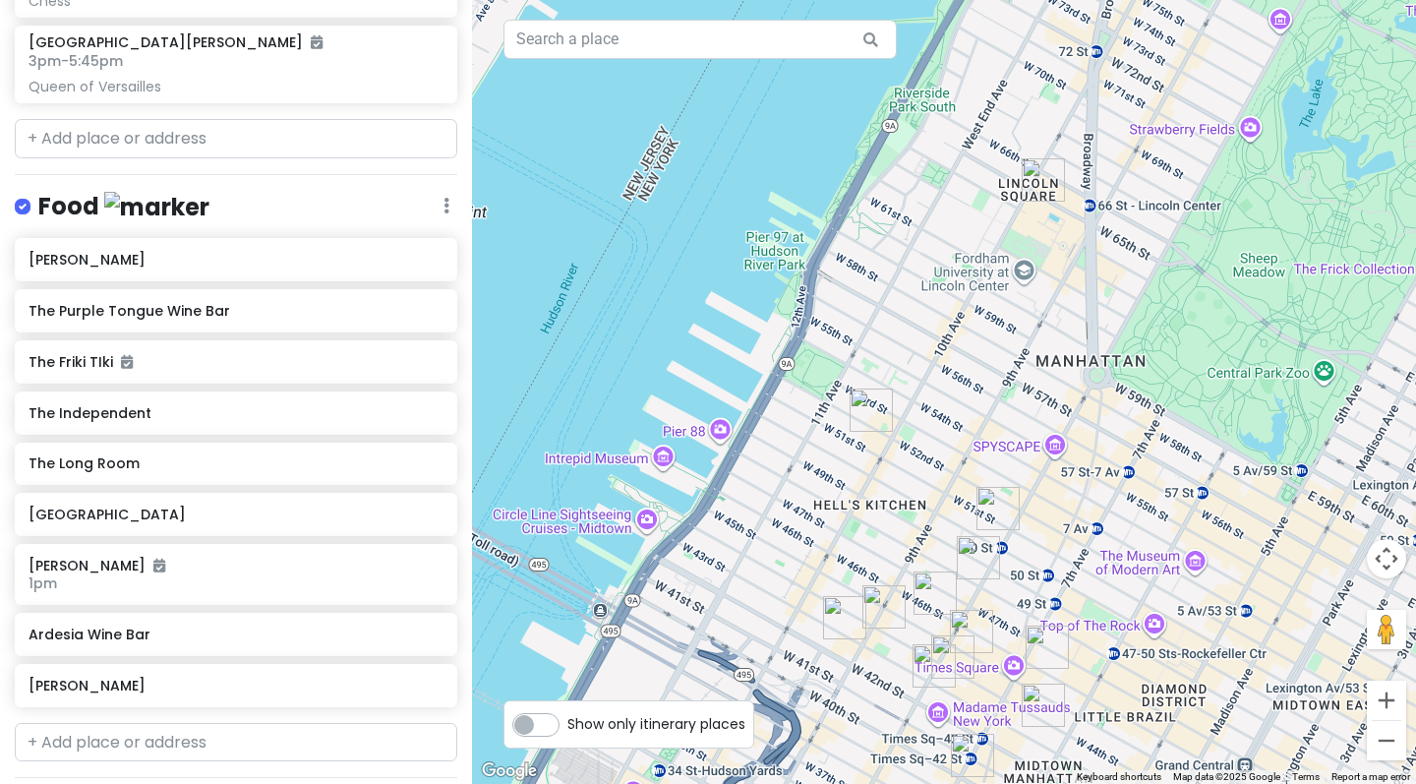
click at [975, 541] on img "Sir Henry’s" at bounding box center [978, 557] width 43 height 43
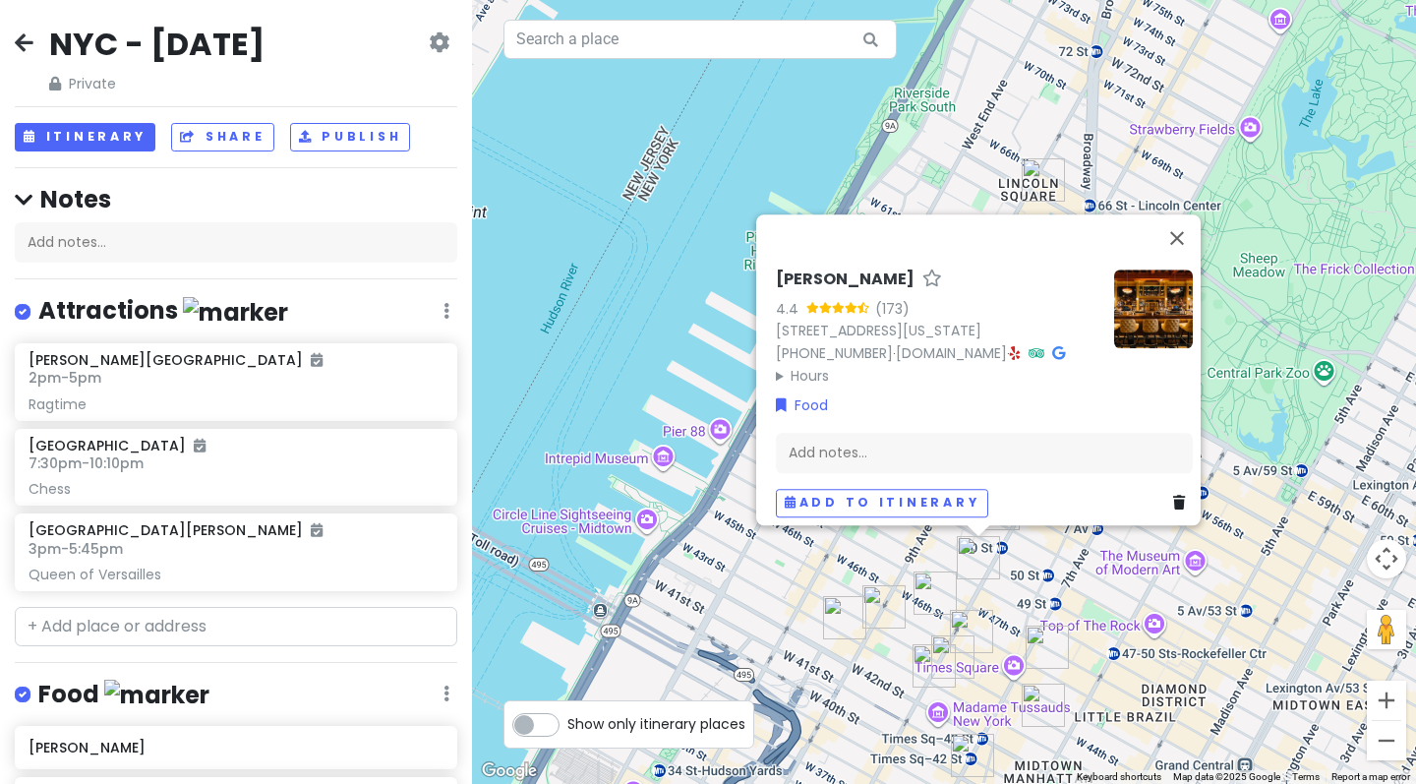
scroll to position [0, 0]
click at [90, 129] on button "Itinerary" at bounding box center [85, 137] width 141 height 29
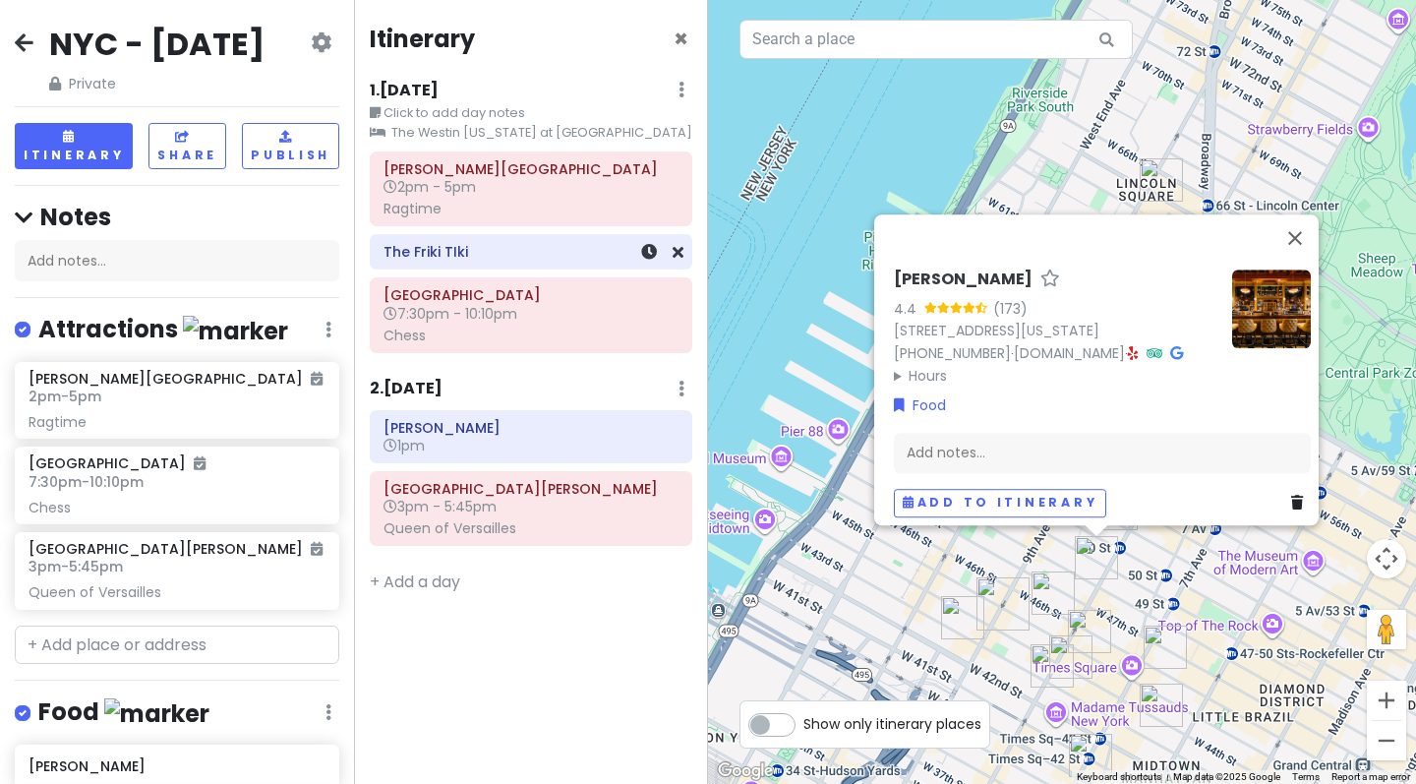
click at [495, 256] on h6 "The Friki TIki" at bounding box center [530, 252] width 295 height 18
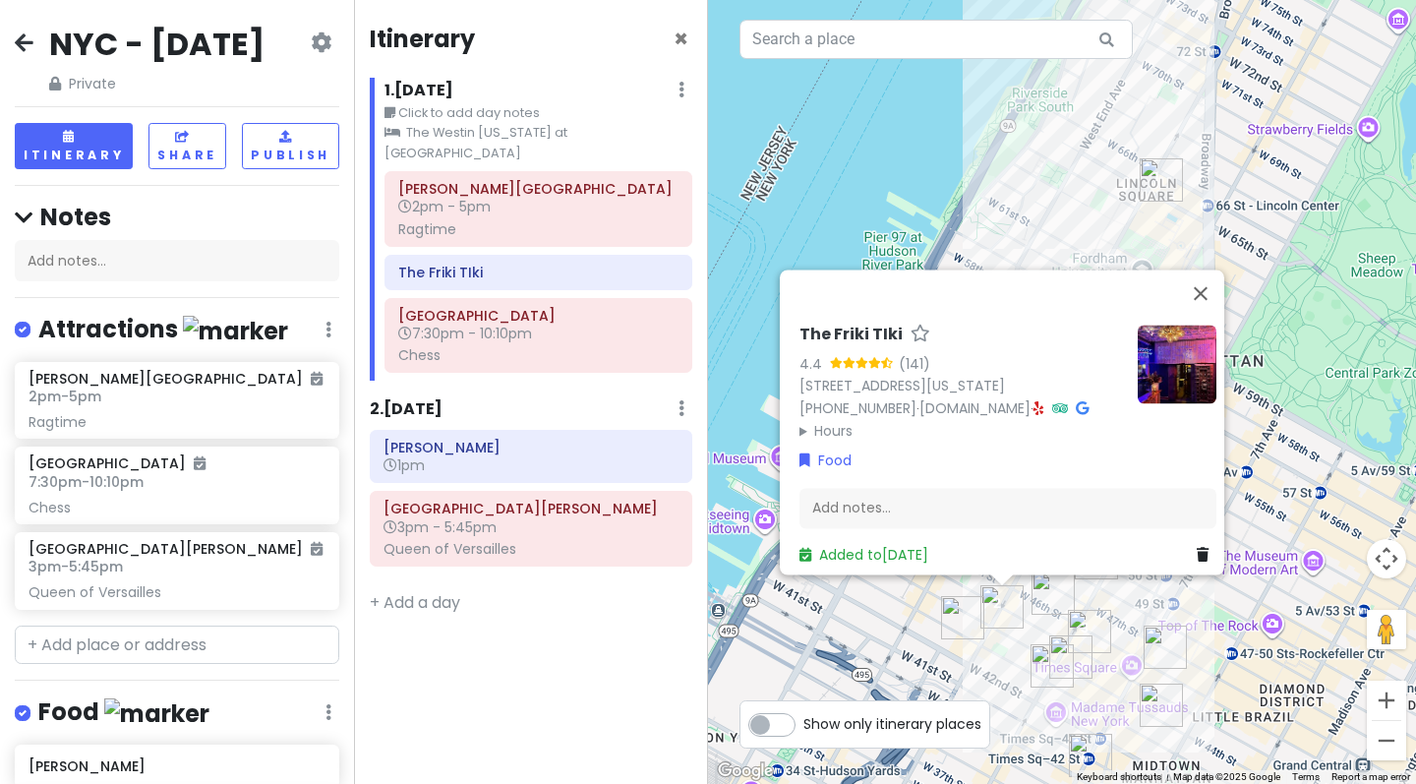
click at [961, 387] on div "The Friki TIki 4.4 (141) [STREET_ADDRESS][US_STATE] [PHONE_NUMBER] · [DOMAIN_NA…" at bounding box center [960, 382] width 322 height 117
click at [959, 398] on link "[DOMAIN_NAME]" at bounding box center [974, 408] width 111 height 20
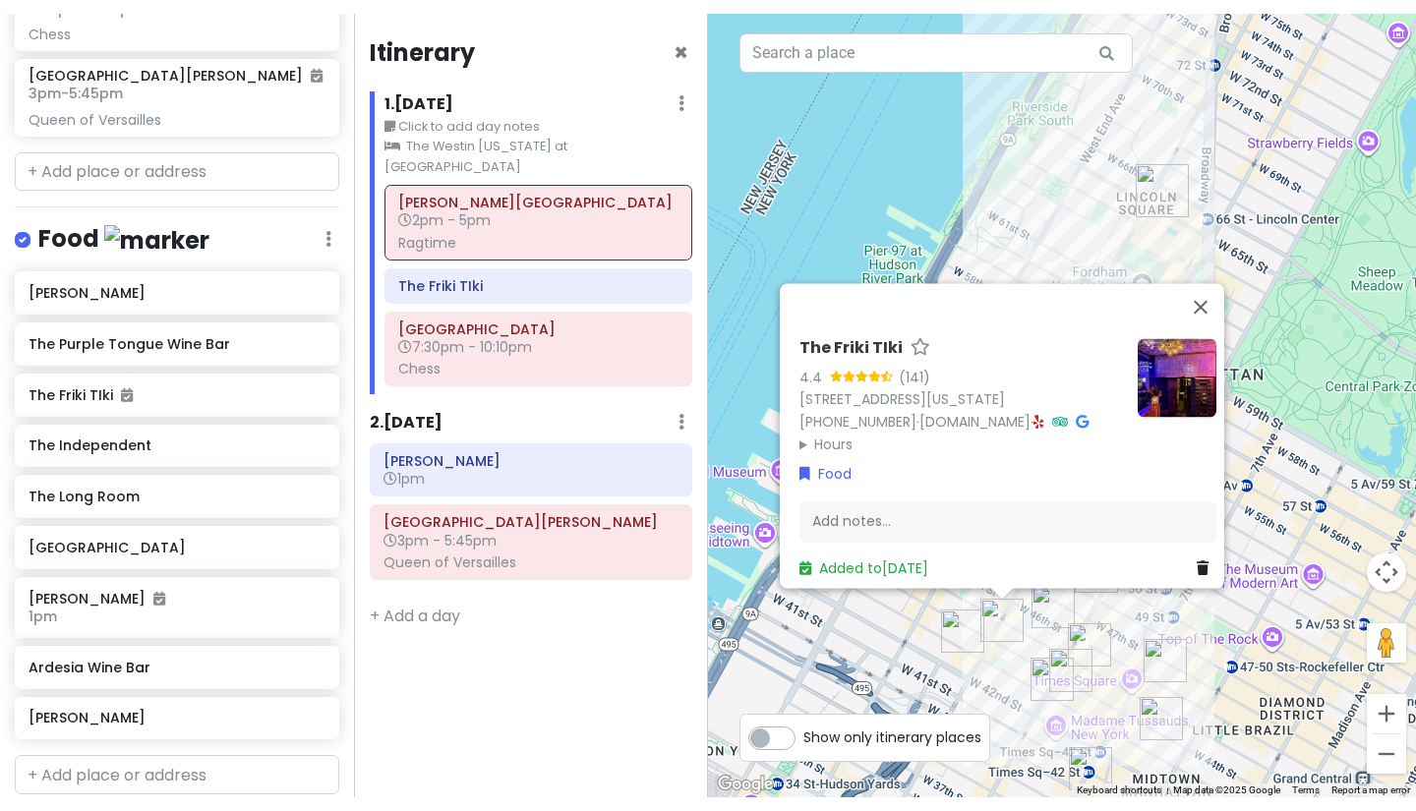
scroll to position [506, 0]
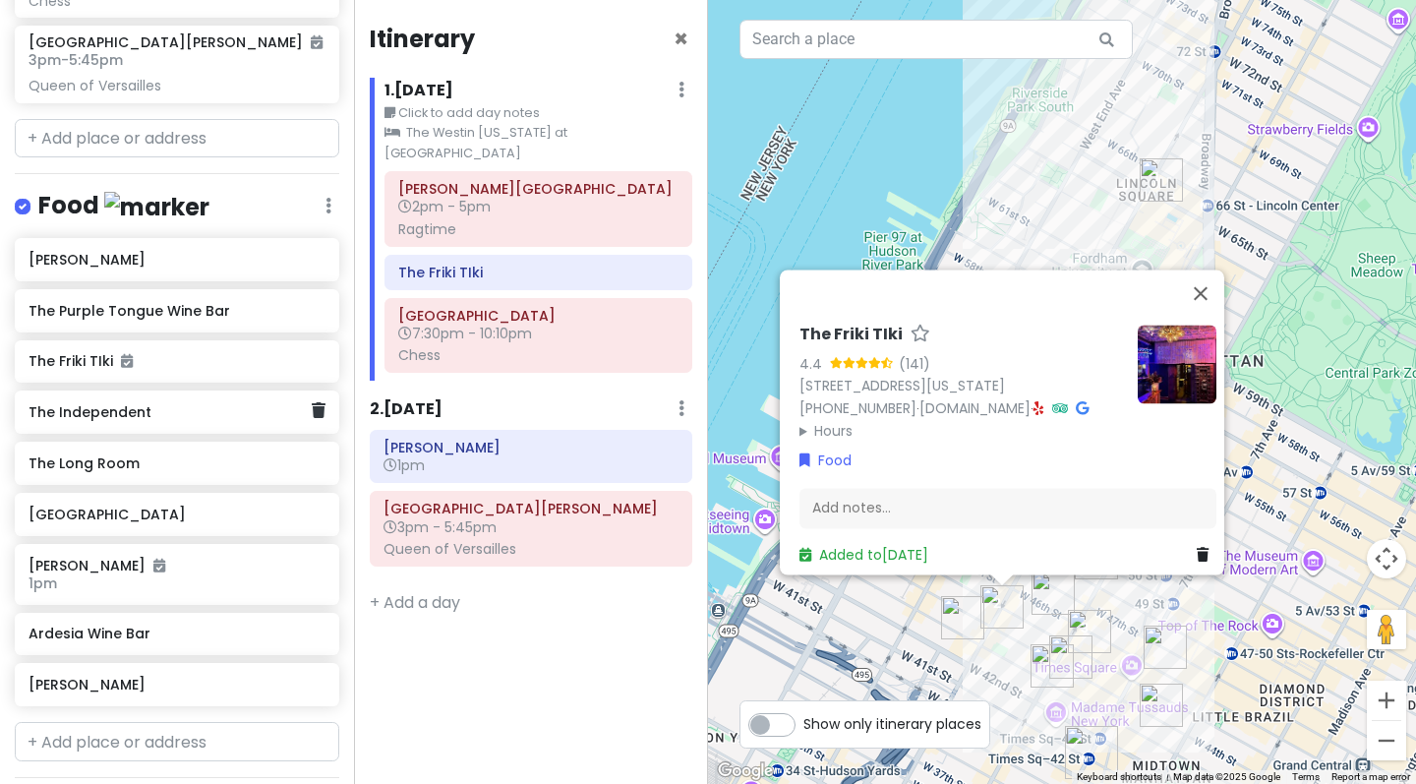
click at [176, 421] on h6 "The Independent" at bounding box center [170, 412] width 282 height 18
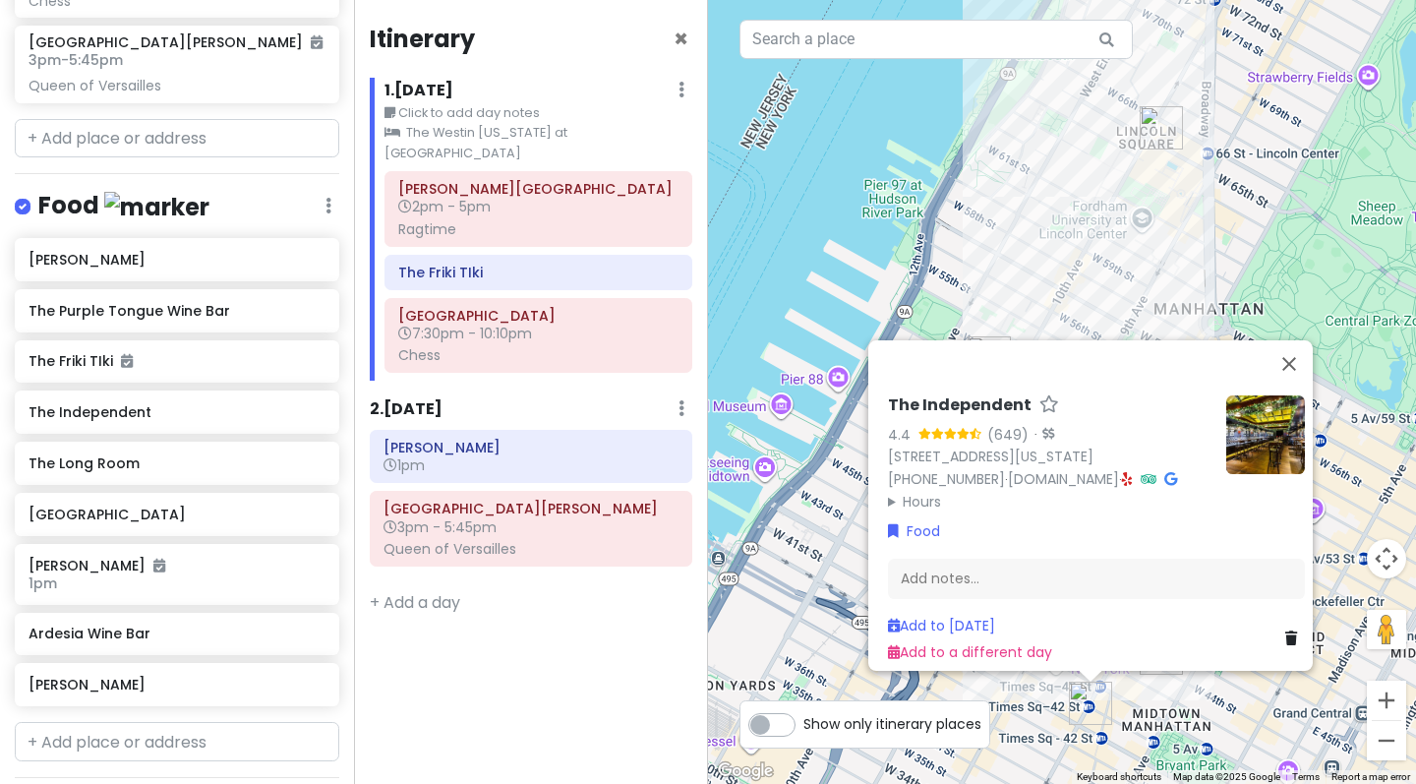
click at [168, 472] on div "[PERSON_NAME] The Purple Tongue Wine Bar The Friki TIki The Independent The Lon…" at bounding box center [177, 476] width 354 height 476
click at [158, 472] on h6 "The Long Room" at bounding box center [170, 463] width 282 height 18
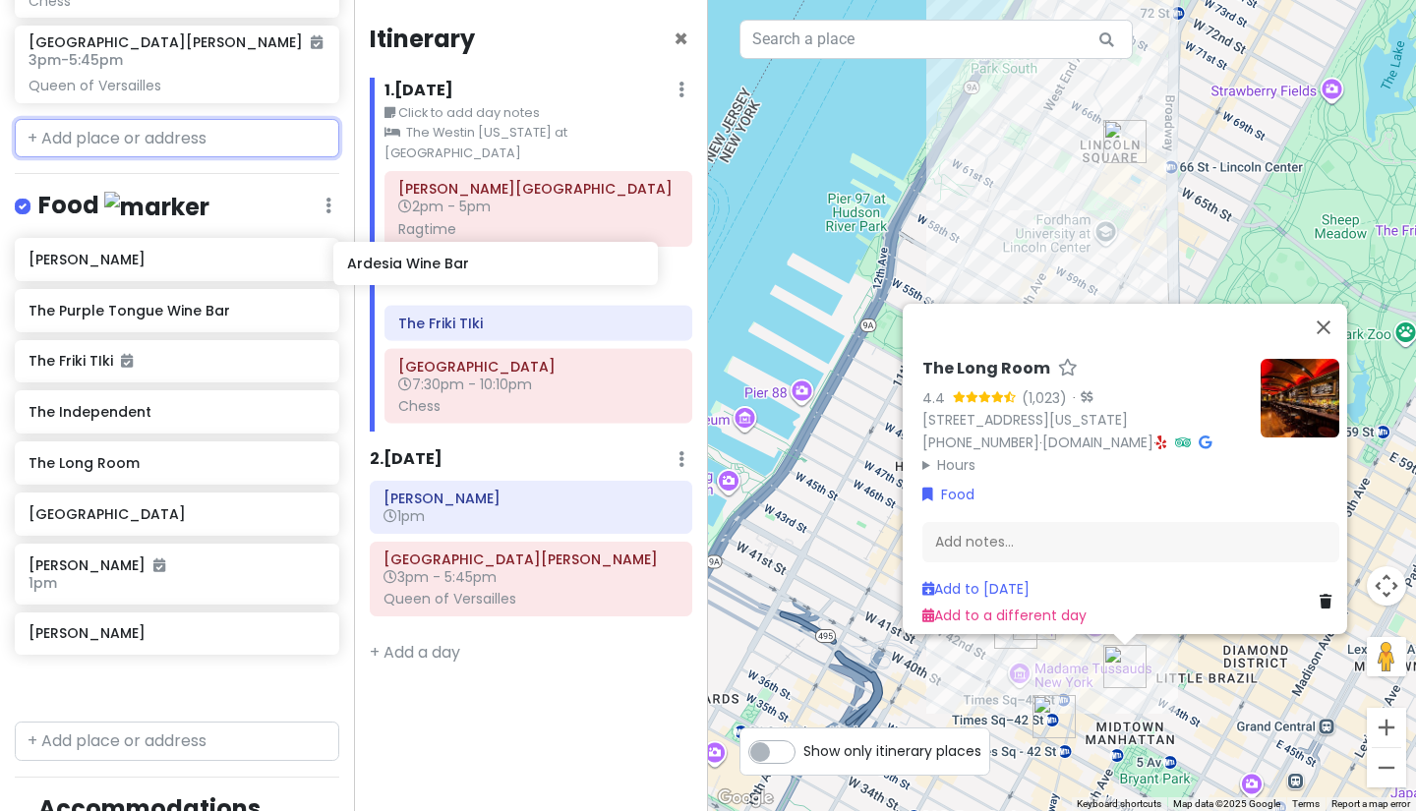
scroll to position [507, 0]
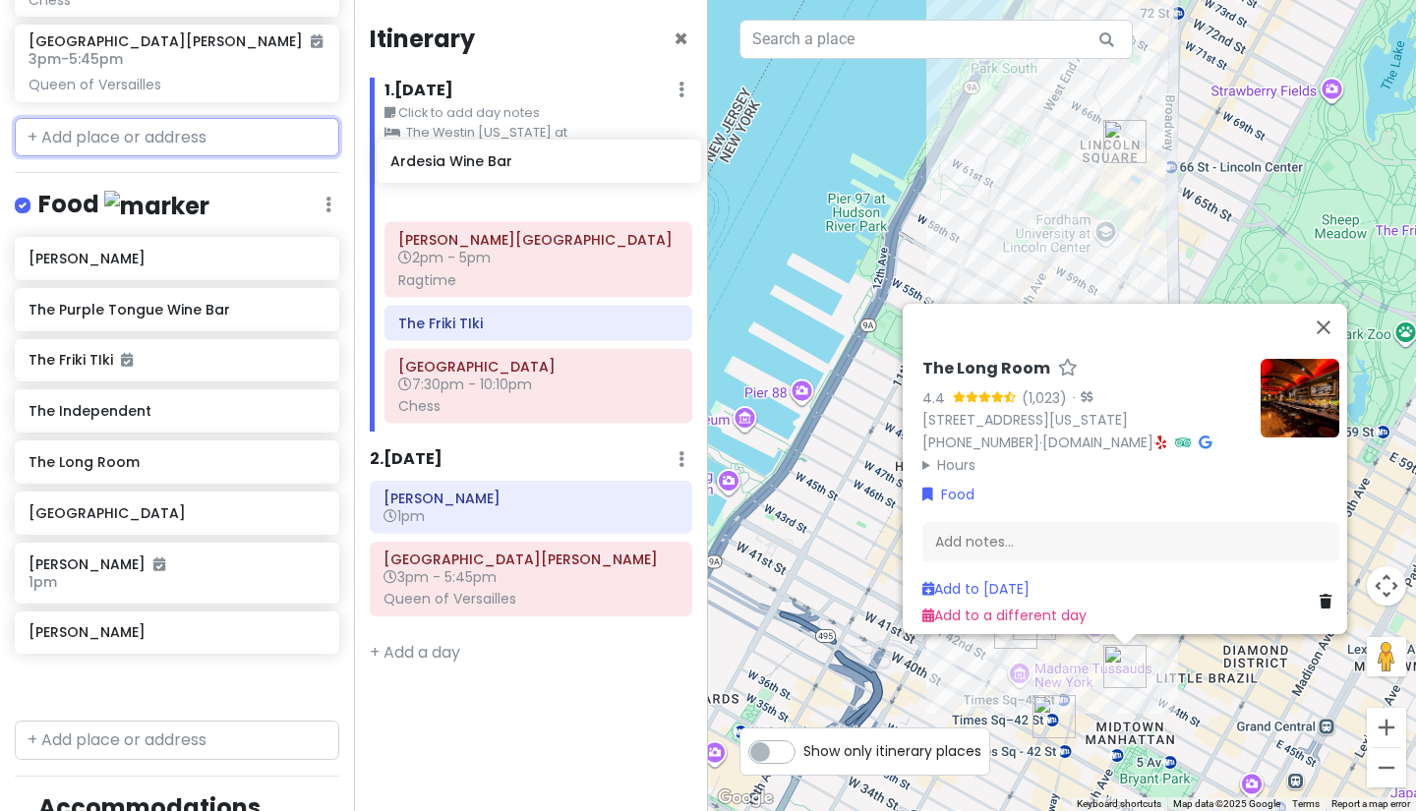
drag, startPoint x: 105, startPoint y: 661, endPoint x: 467, endPoint y: 157, distance: 619.9
click at [467, 157] on div "[GEOGRAPHIC_DATA] - [DATE] Private Change Dates Make a Copy Delete Trip Give Fe…" at bounding box center [708, 405] width 1416 height 811
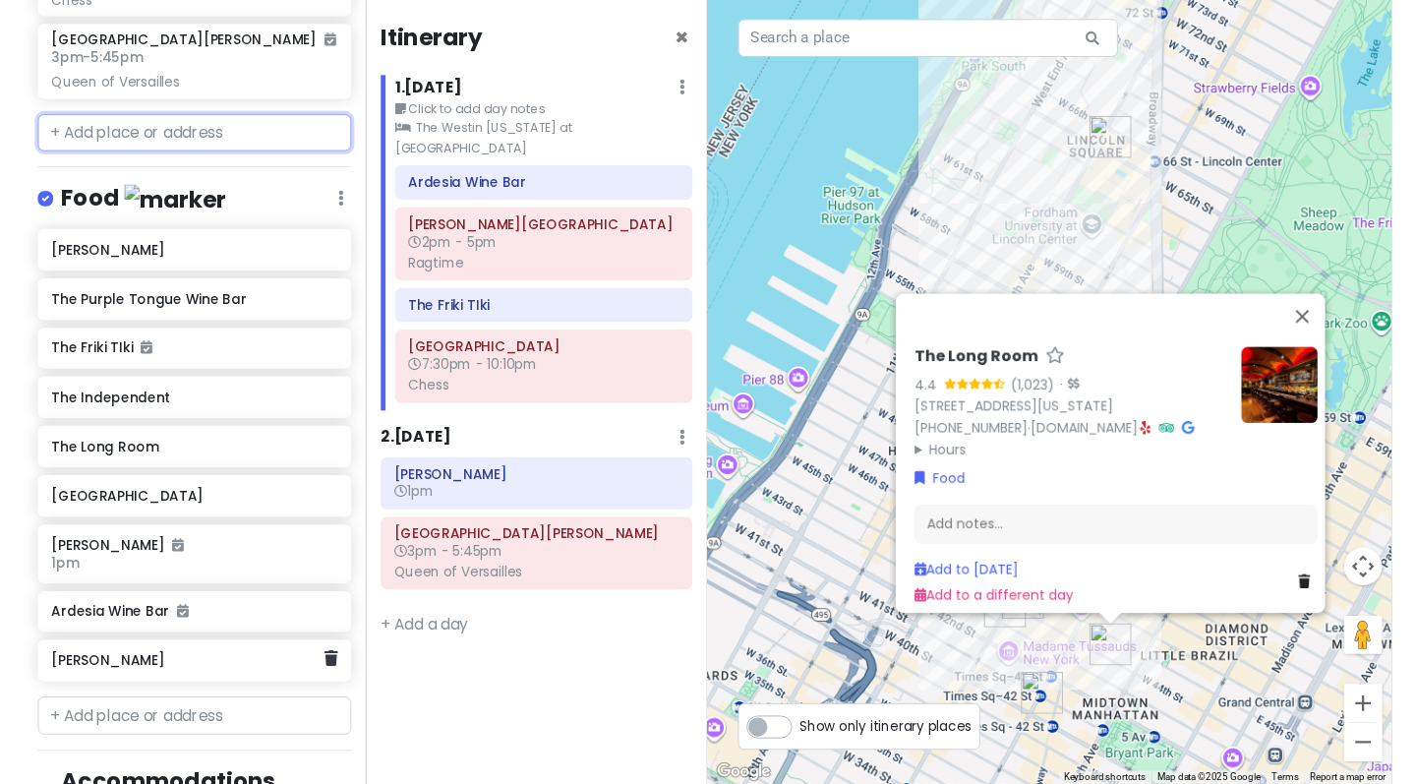
scroll to position [508, 0]
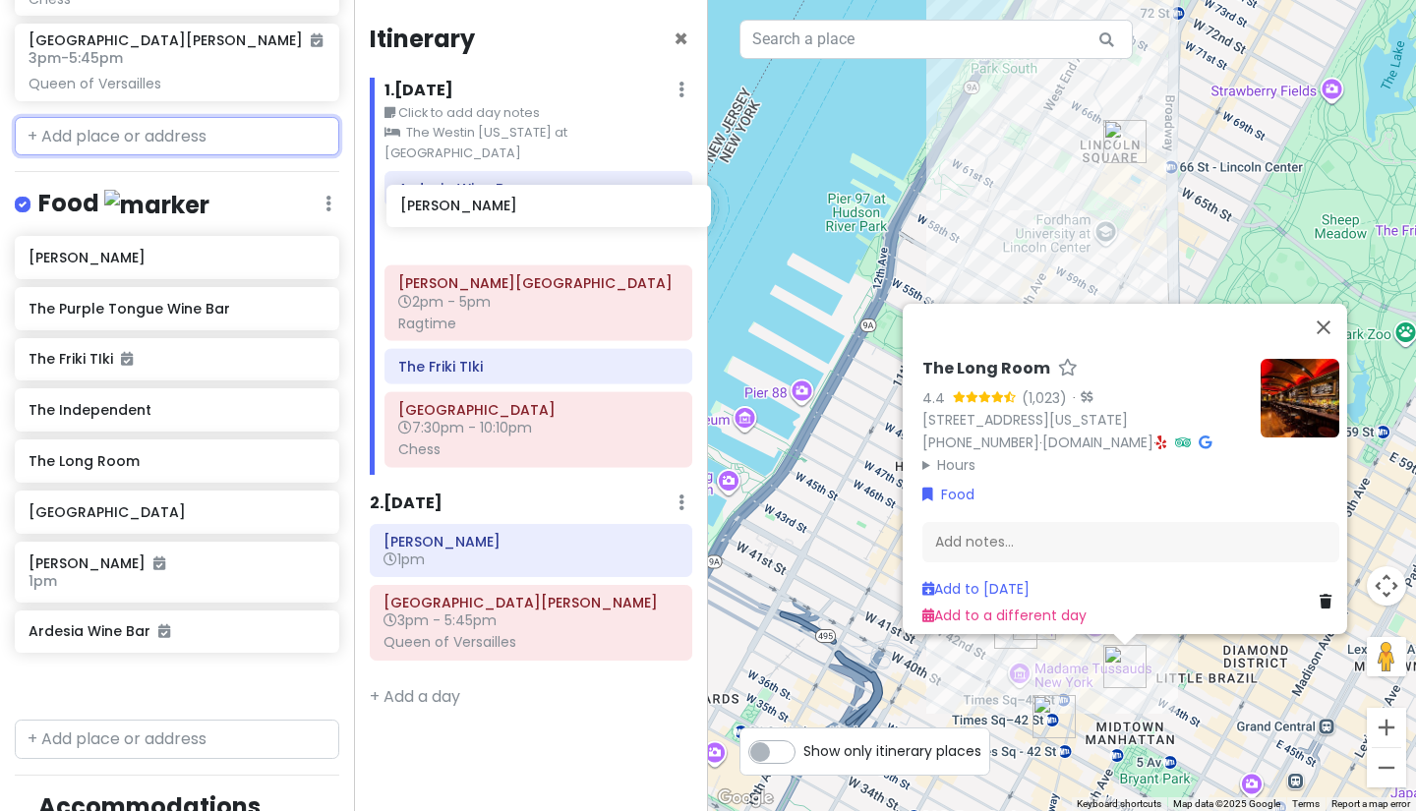
drag, startPoint x: 120, startPoint y: 711, endPoint x: 492, endPoint y: 204, distance: 628.8
click at [492, 204] on div "[GEOGRAPHIC_DATA] - [DATE] Private Change Dates Make a Copy Delete Trip Give Fe…" at bounding box center [708, 405] width 1416 height 811
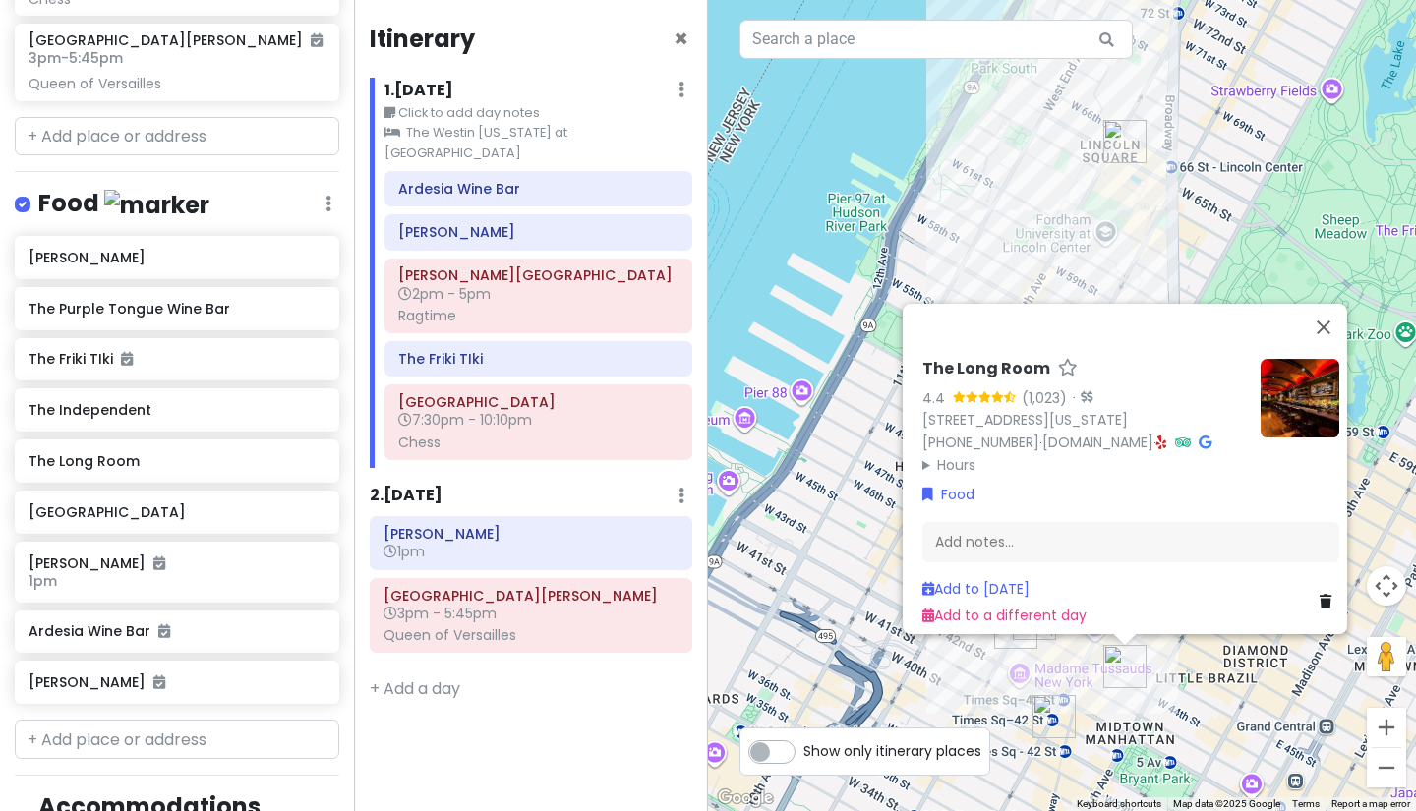
click at [1008, 199] on div "The Long Room 4.4 (1,023) · [STREET_ADDRESS][US_STATE] [PHONE_NUMBER] · [DOMAIN…" at bounding box center [1062, 405] width 708 height 811
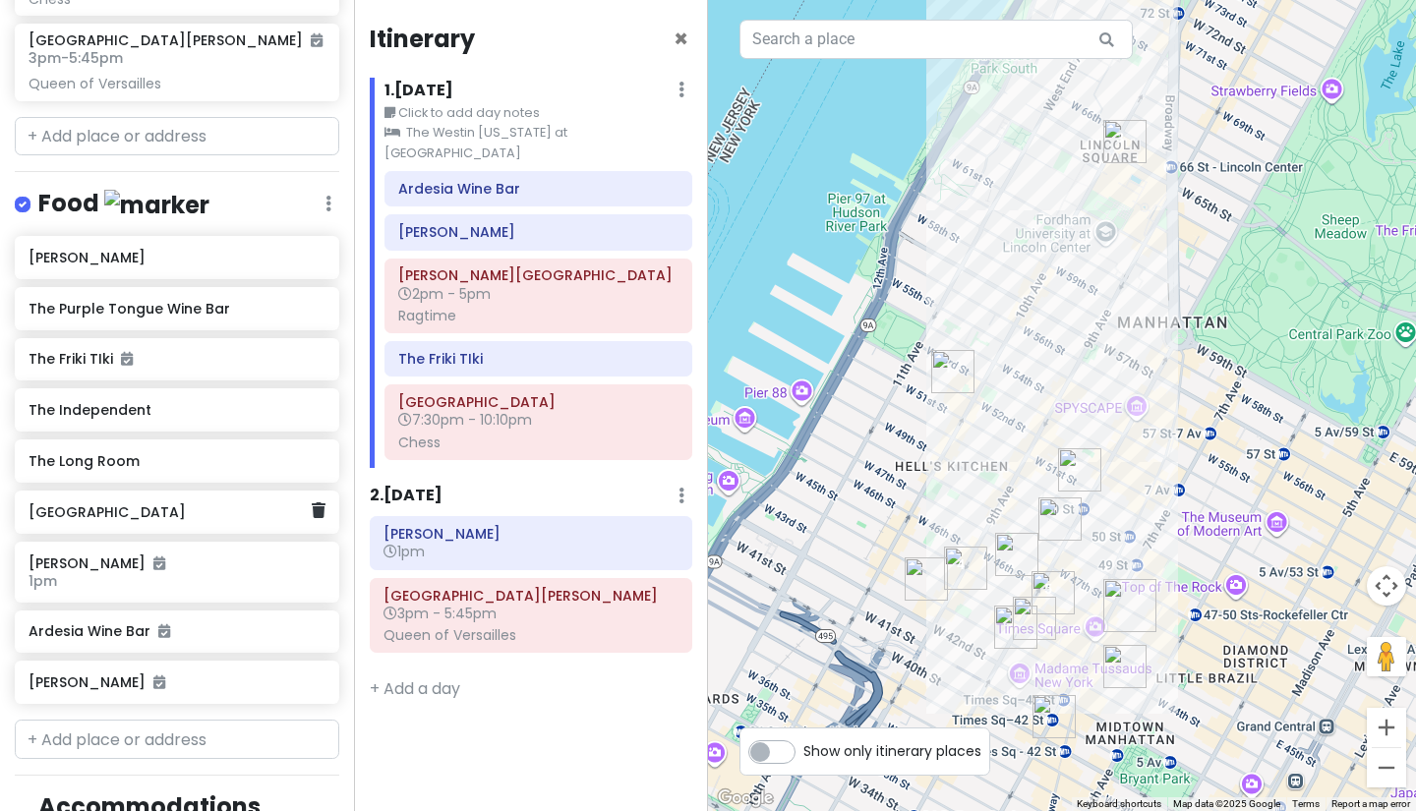
click at [206, 521] on h6 "[GEOGRAPHIC_DATA]" at bounding box center [170, 512] width 282 height 18
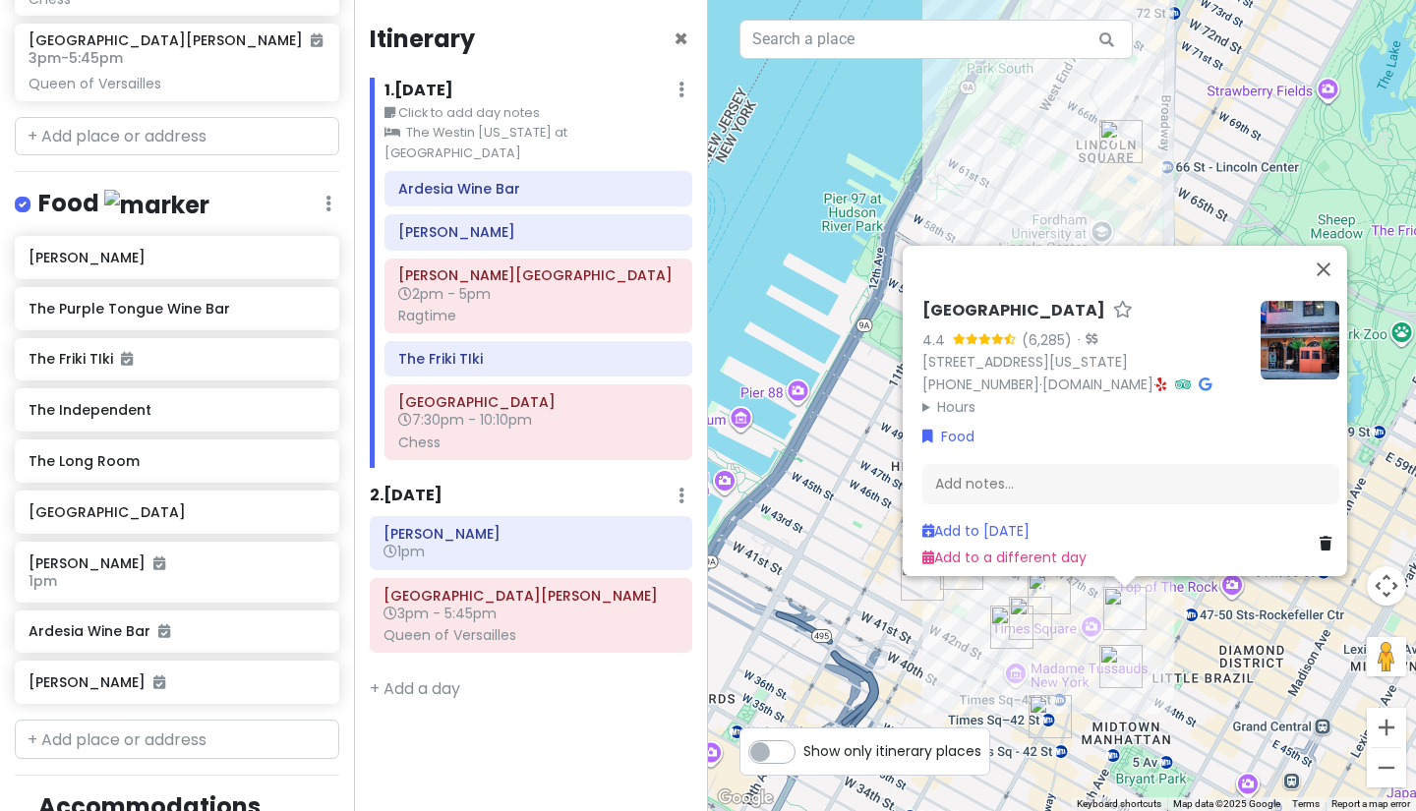
click at [842, 159] on div "[GEOGRAPHIC_DATA] 4.4 (6,285) · [STREET_ADDRESS][US_STATE] [PHONE_NUMBER] · [DO…" at bounding box center [1062, 405] width 708 height 811
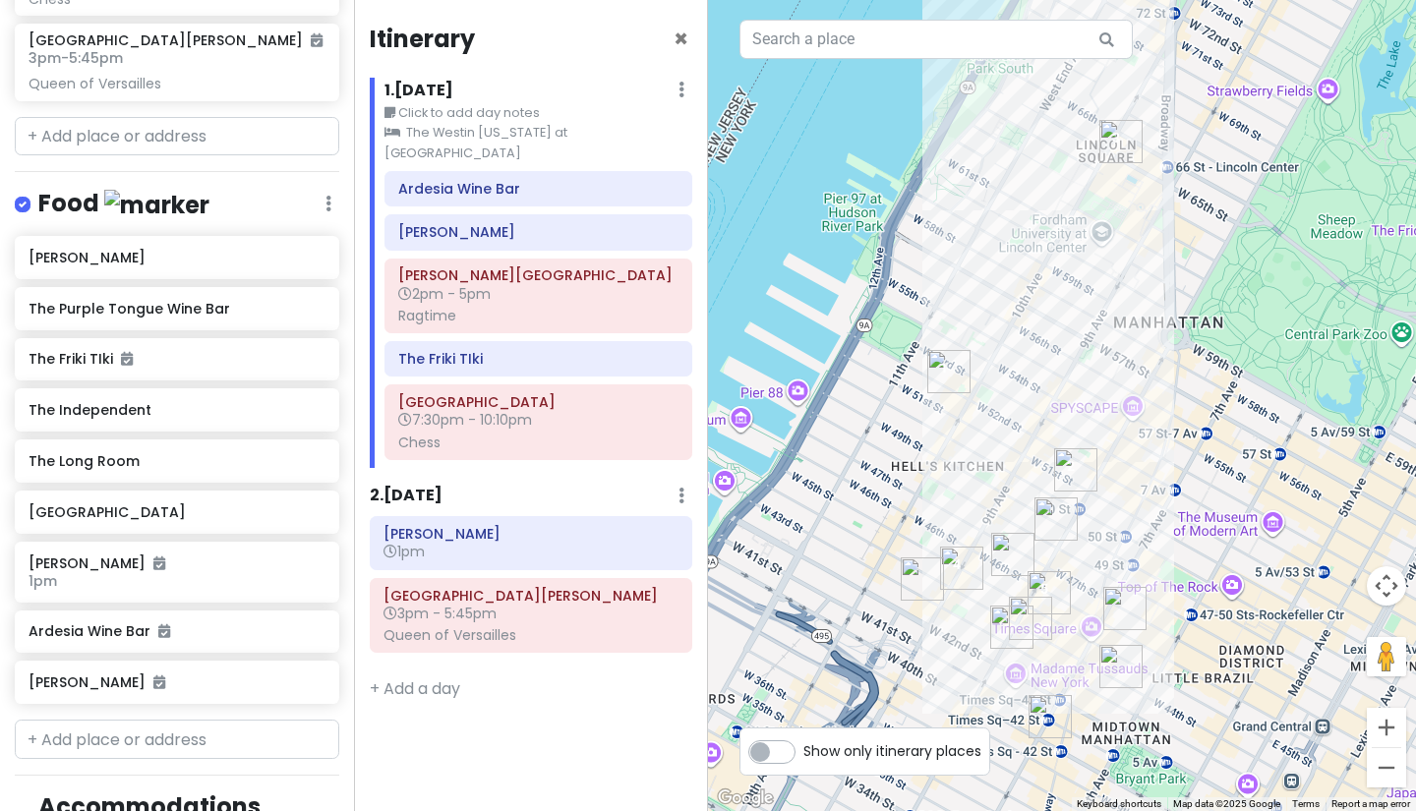
click at [1115, 150] on img "Vivian Beaumont Theater" at bounding box center [1120, 141] width 43 height 43
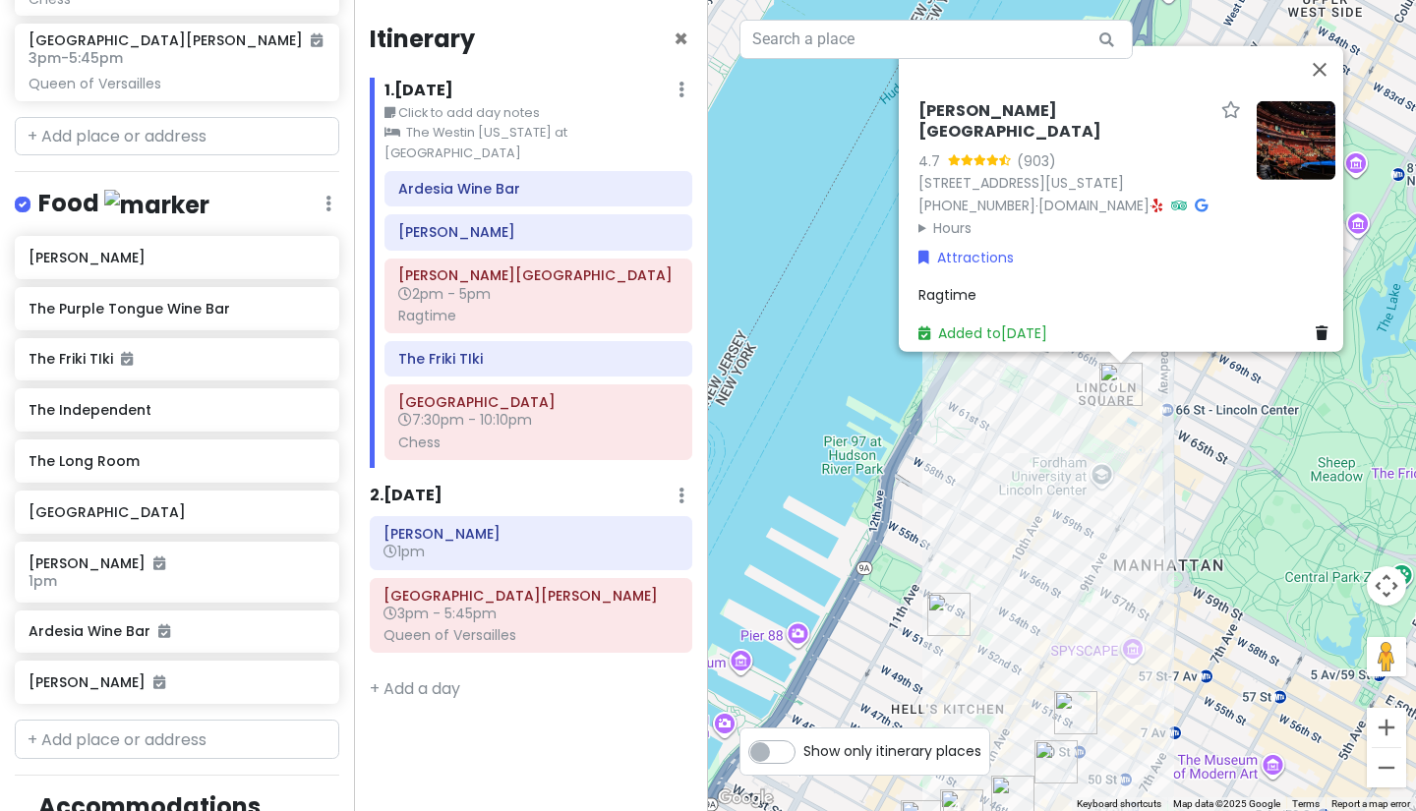
click at [1194, 198] on icon at bounding box center [1200, 205] width 13 height 14
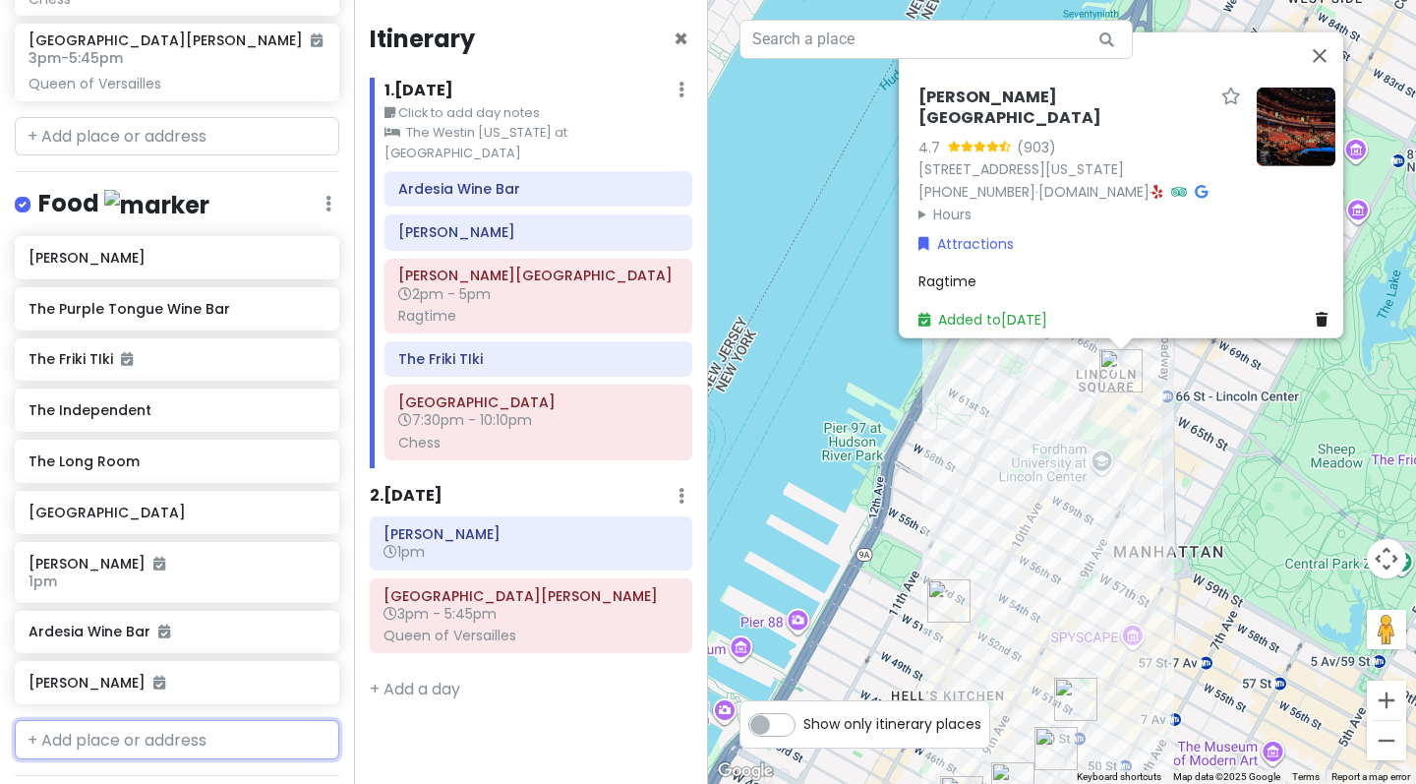
click at [120, 759] on input "text" at bounding box center [177, 739] width 324 height 39
type input "DIG"
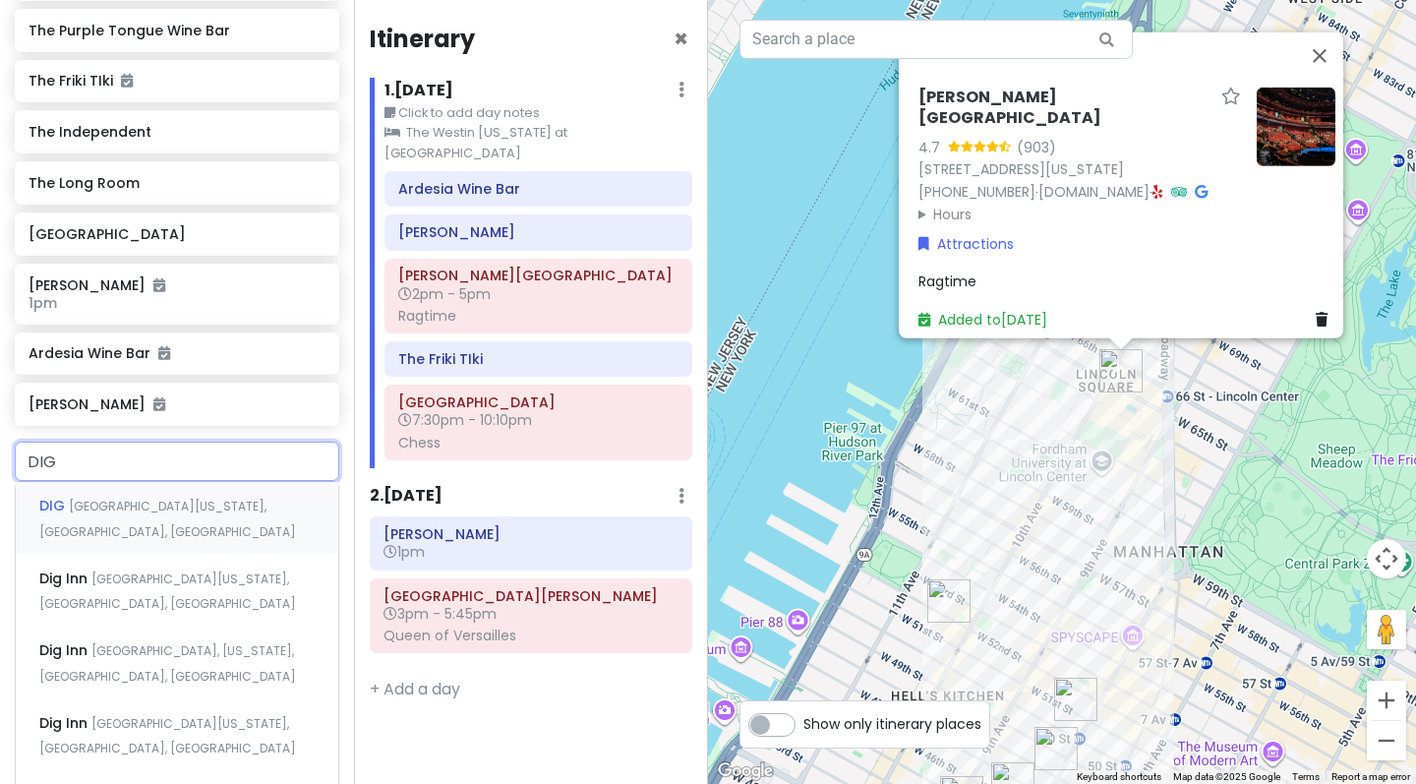
scroll to position [799, 0]
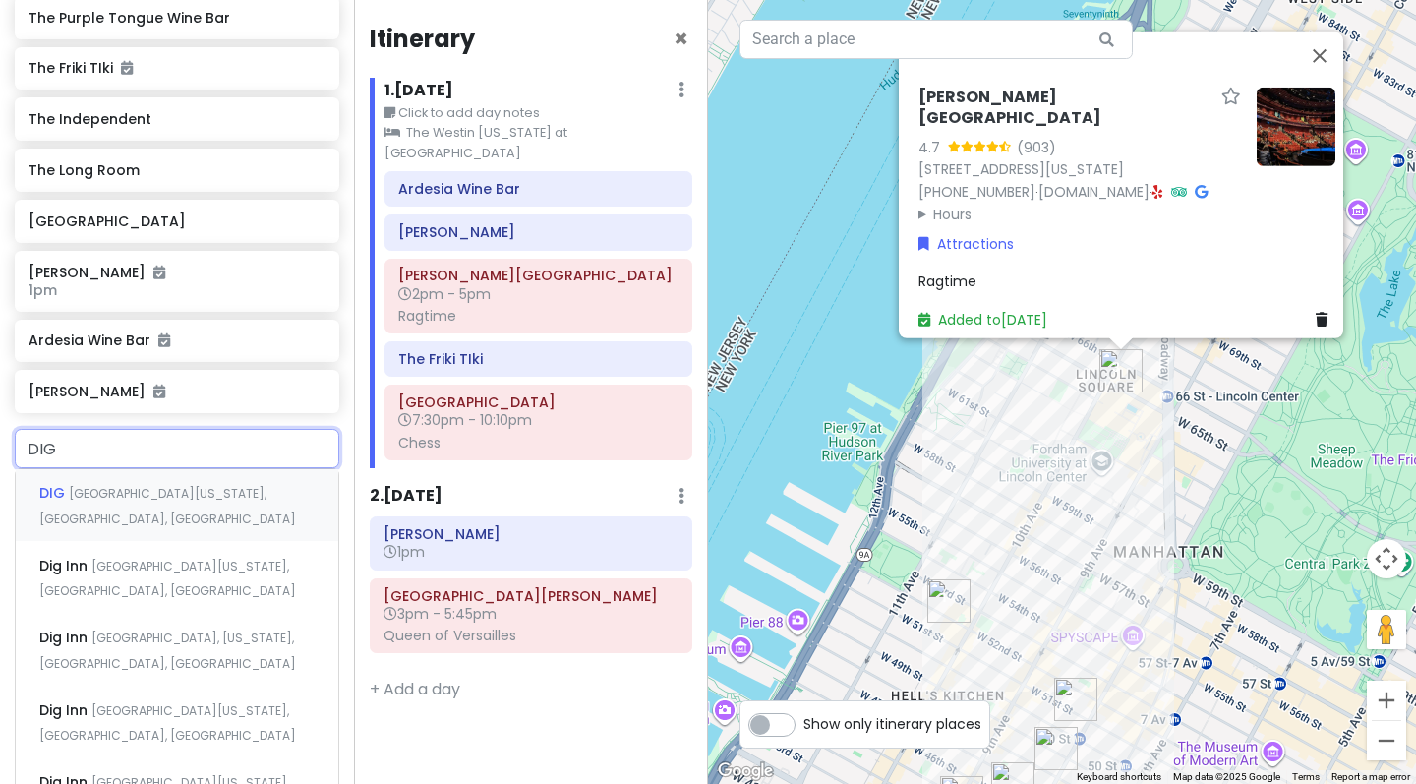
click at [147, 532] on div "[GEOGRAPHIC_DATA][US_STATE], [GEOGRAPHIC_DATA], [GEOGRAPHIC_DATA]" at bounding box center [177, 505] width 322 height 73
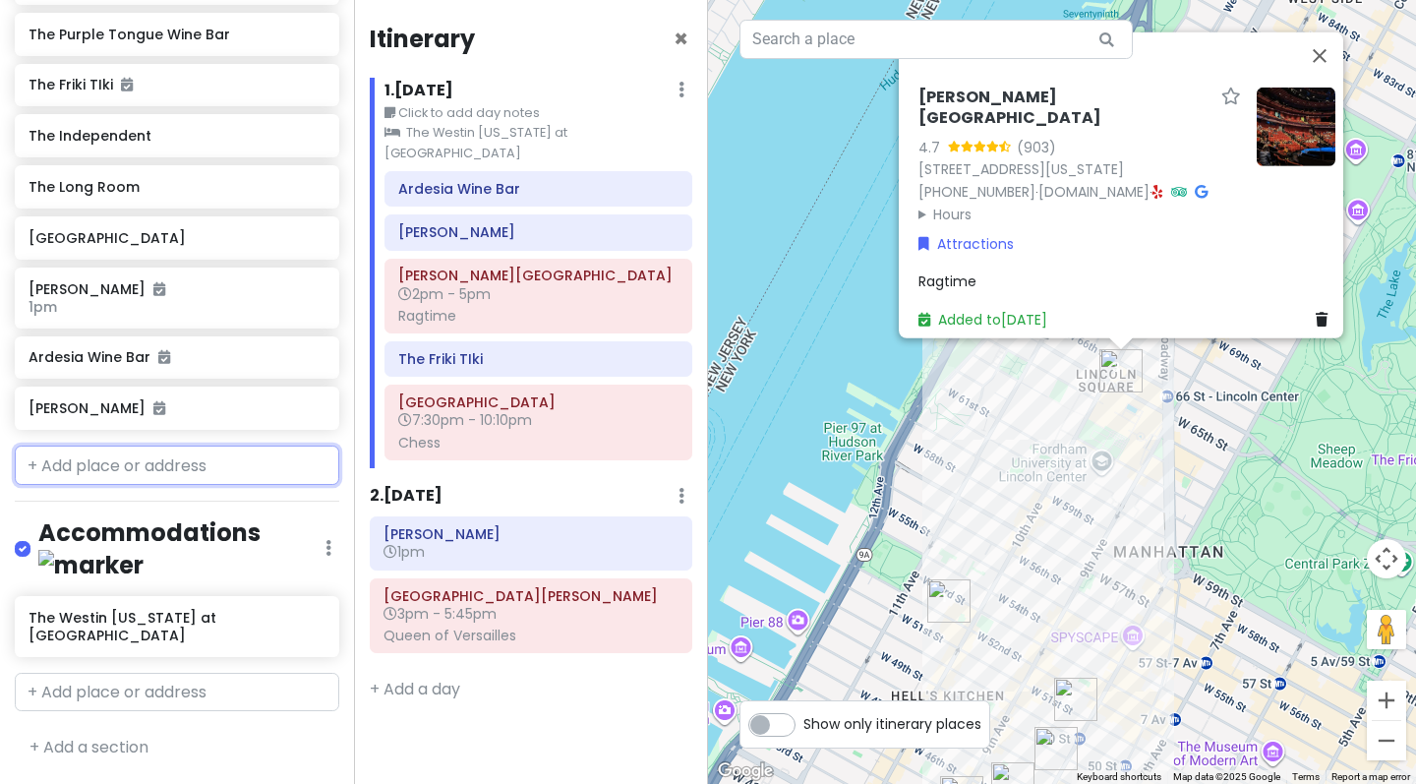
scroll to position [762, 0]
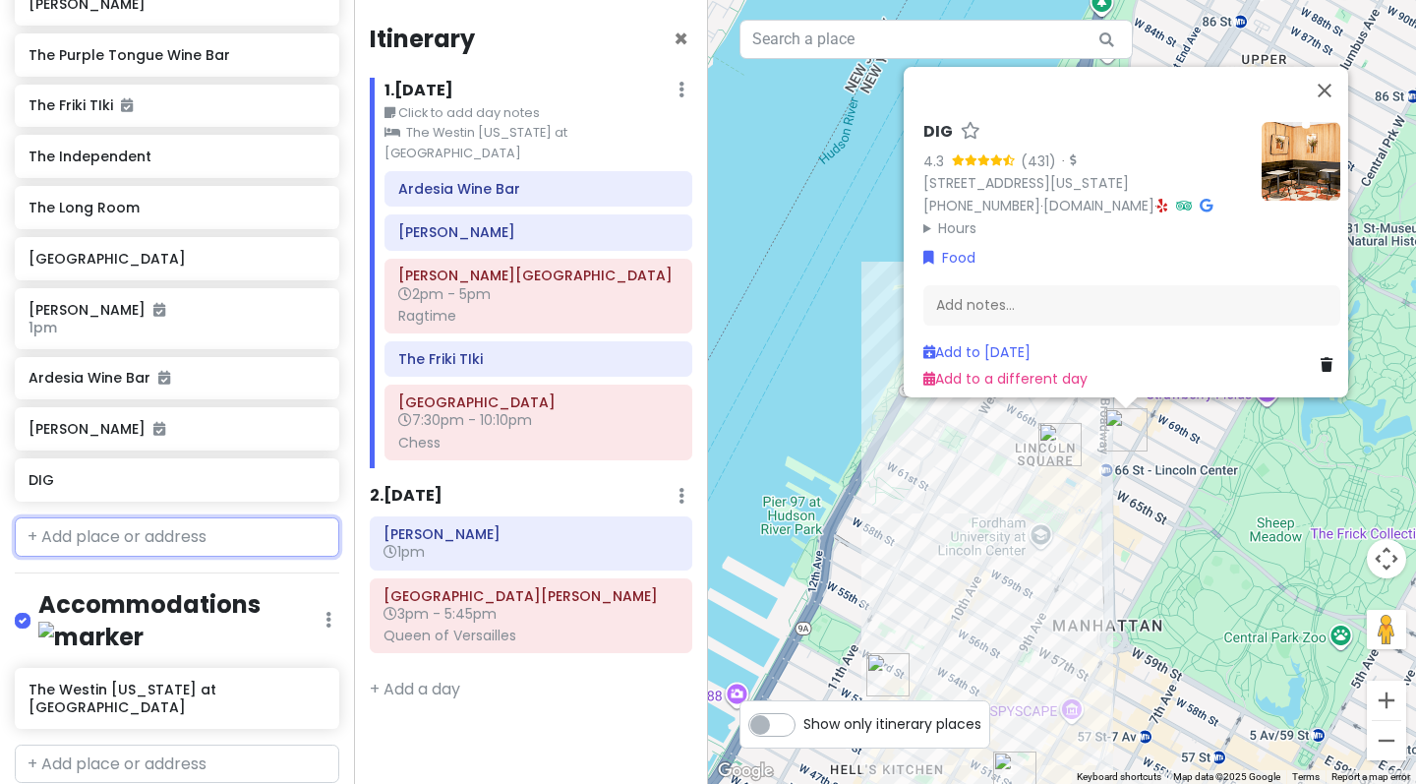
click at [142, 554] on input "text" at bounding box center [177, 536] width 324 height 39
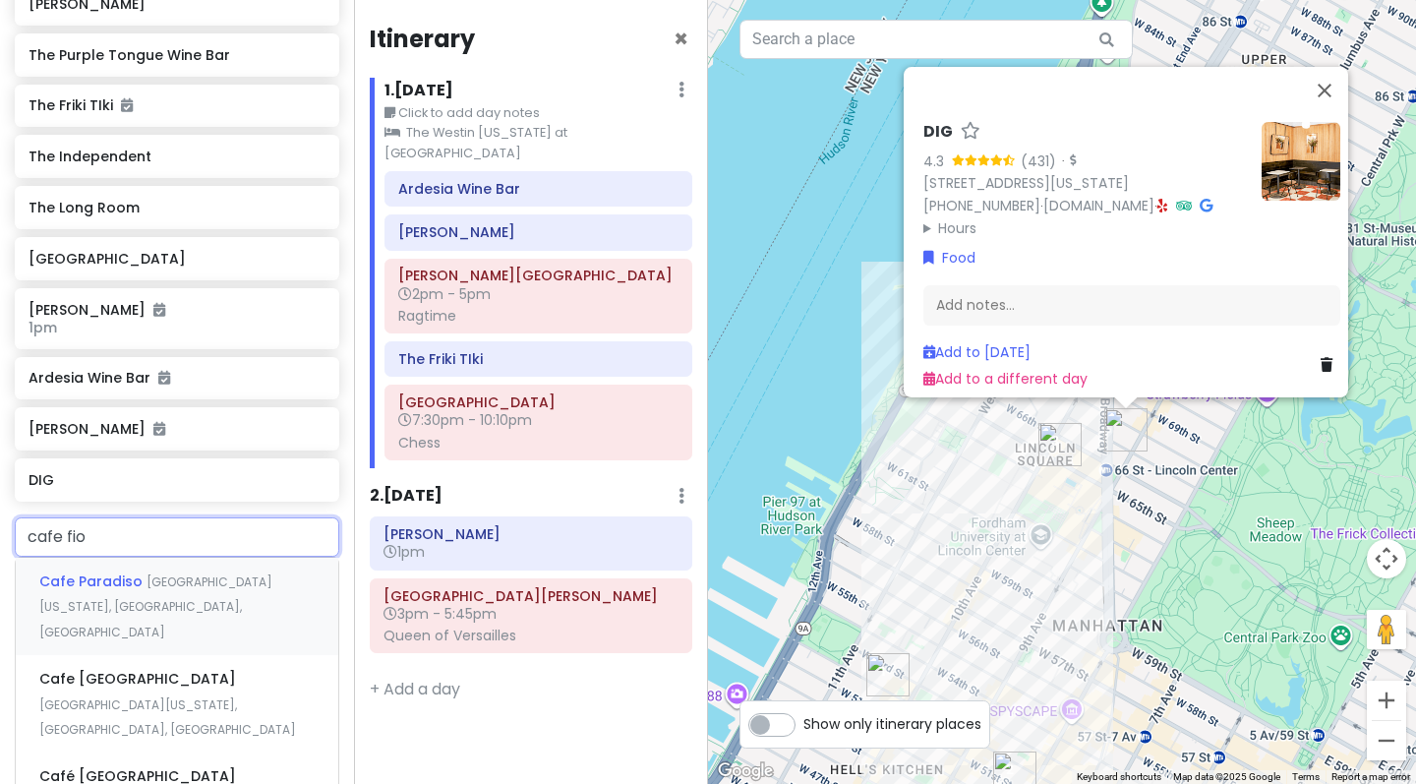
type input "cafe fior"
click at [200, 618] on span "[GEOGRAPHIC_DATA], [US_STATE], [GEOGRAPHIC_DATA], [GEOGRAPHIC_DATA]" at bounding box center [167, 619] width 257 height 42
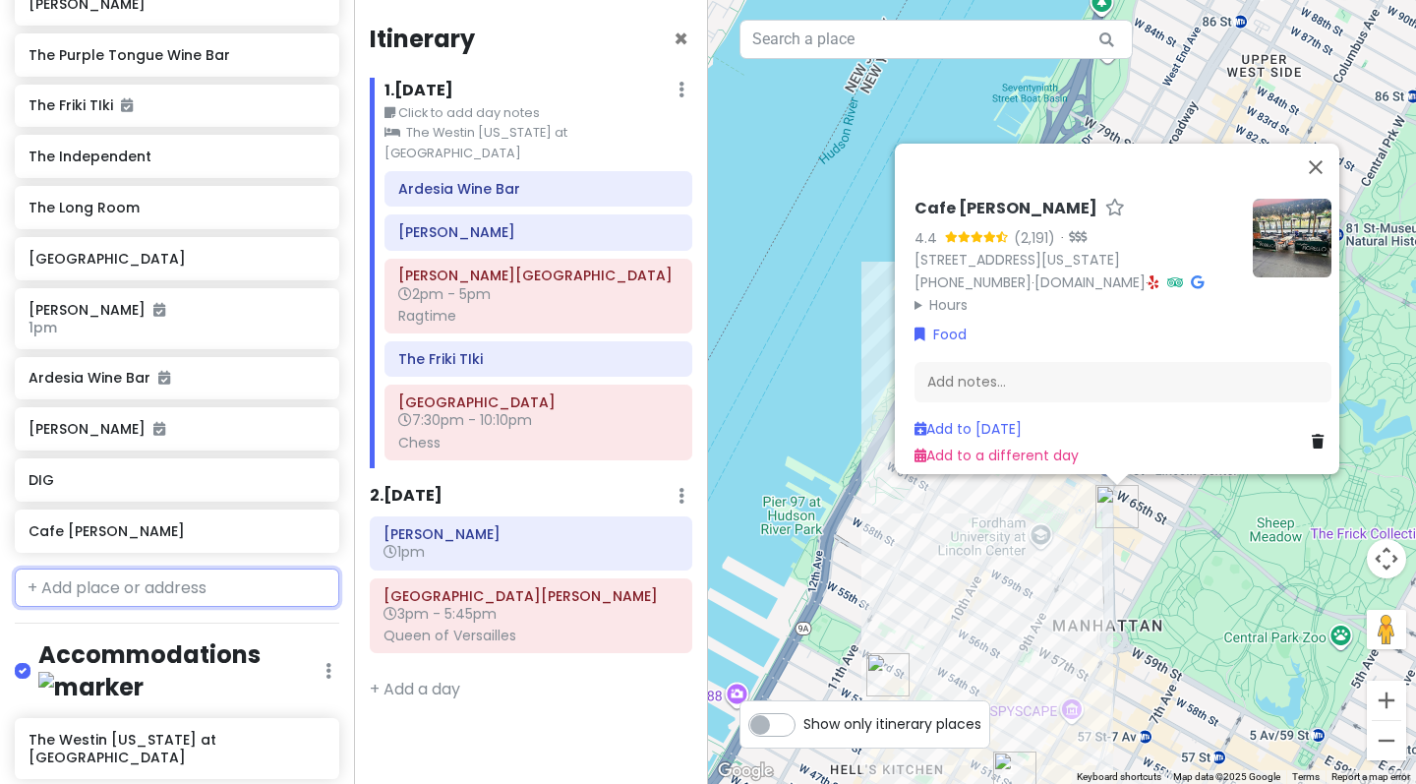
click at [197, 608] on input "text" at bounding box center [177, 587] width 324 height 39
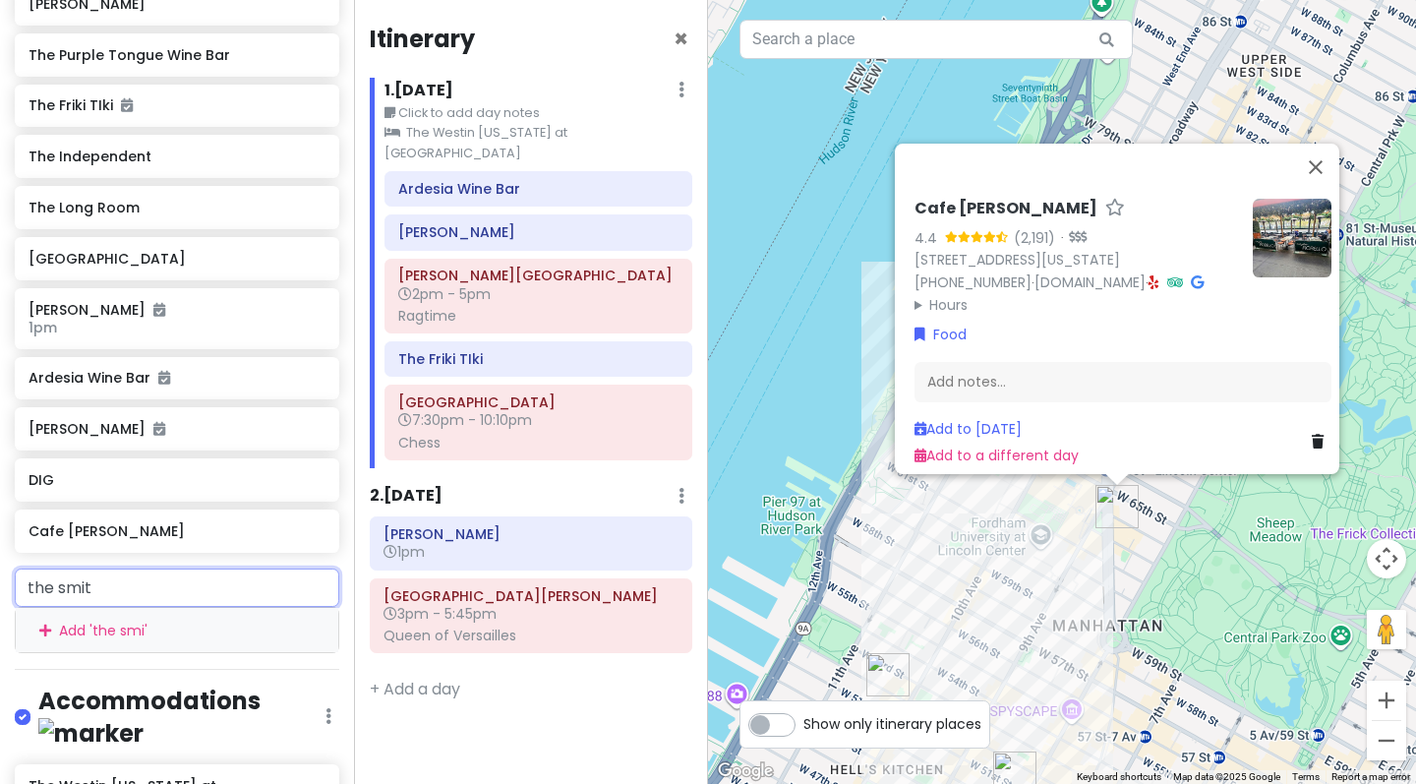
type input "the [PERSON_NAME]"
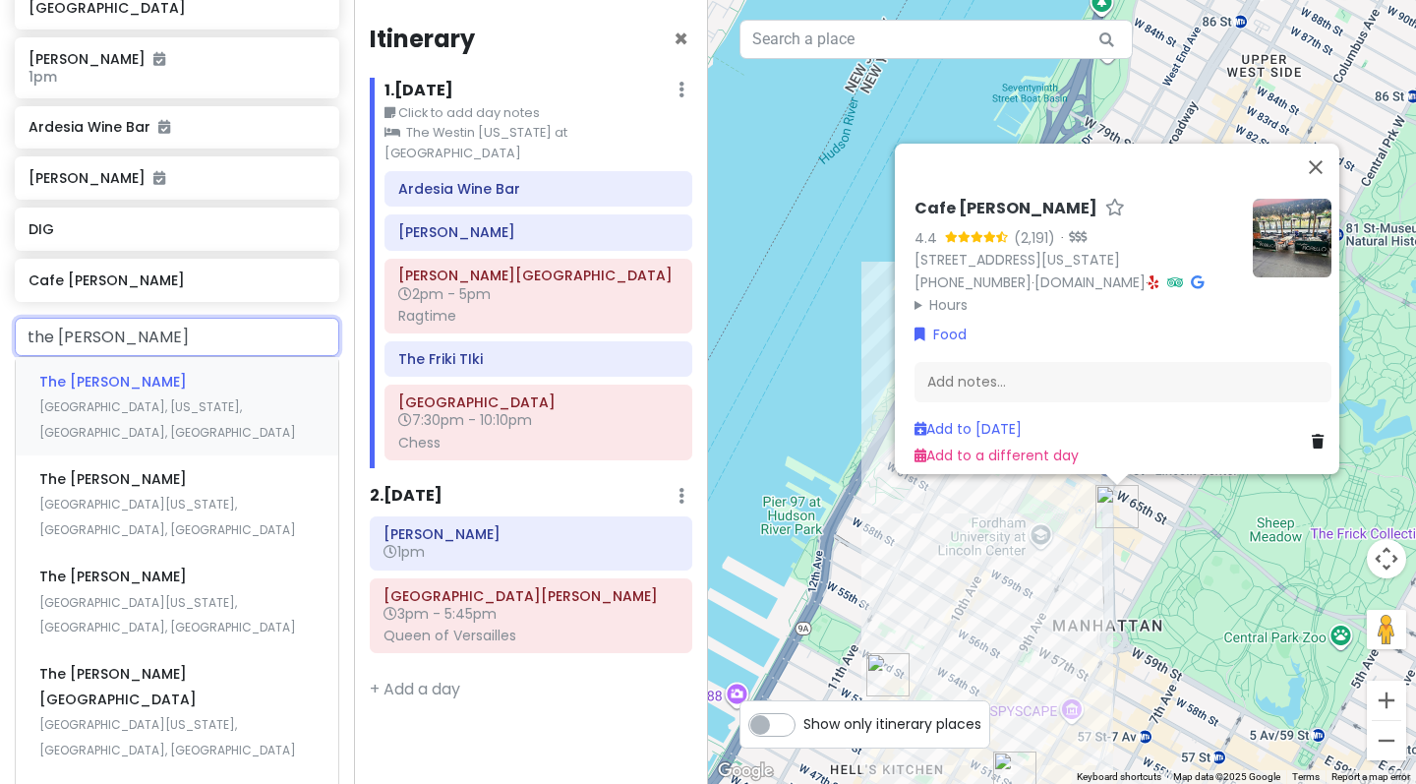
scroll to position [1015, 0]
click at [233, 417] on span "[GEOGRAPHIC_DATA], [US_STATE], [GEOGRAPHIC_DATA], [GEOGRAPHIC_DATA]" at bounding box center [167, 417] width 257 height 42
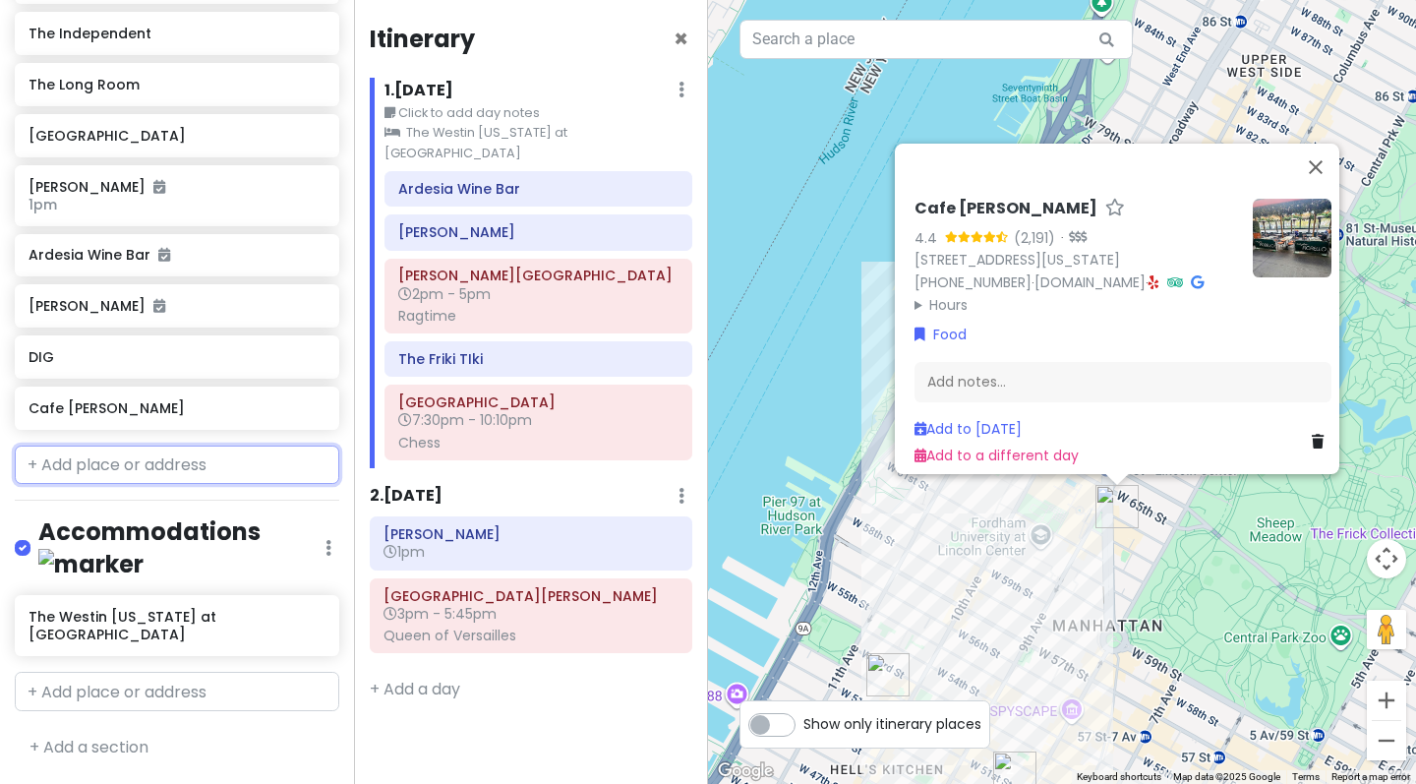
scroll to position [863, 0]
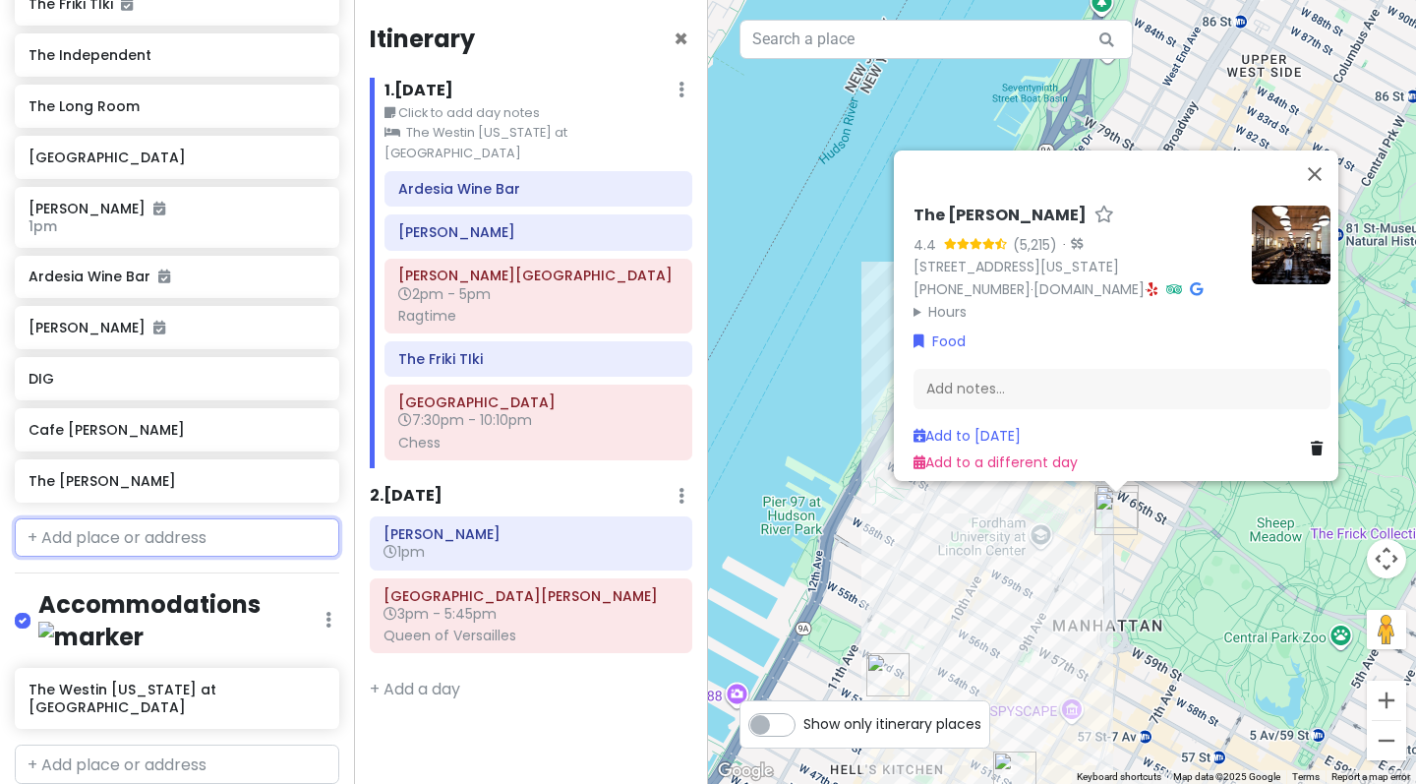
click at [161, 557] on input "text" at bounding box center [177, 537] width 324 height 39
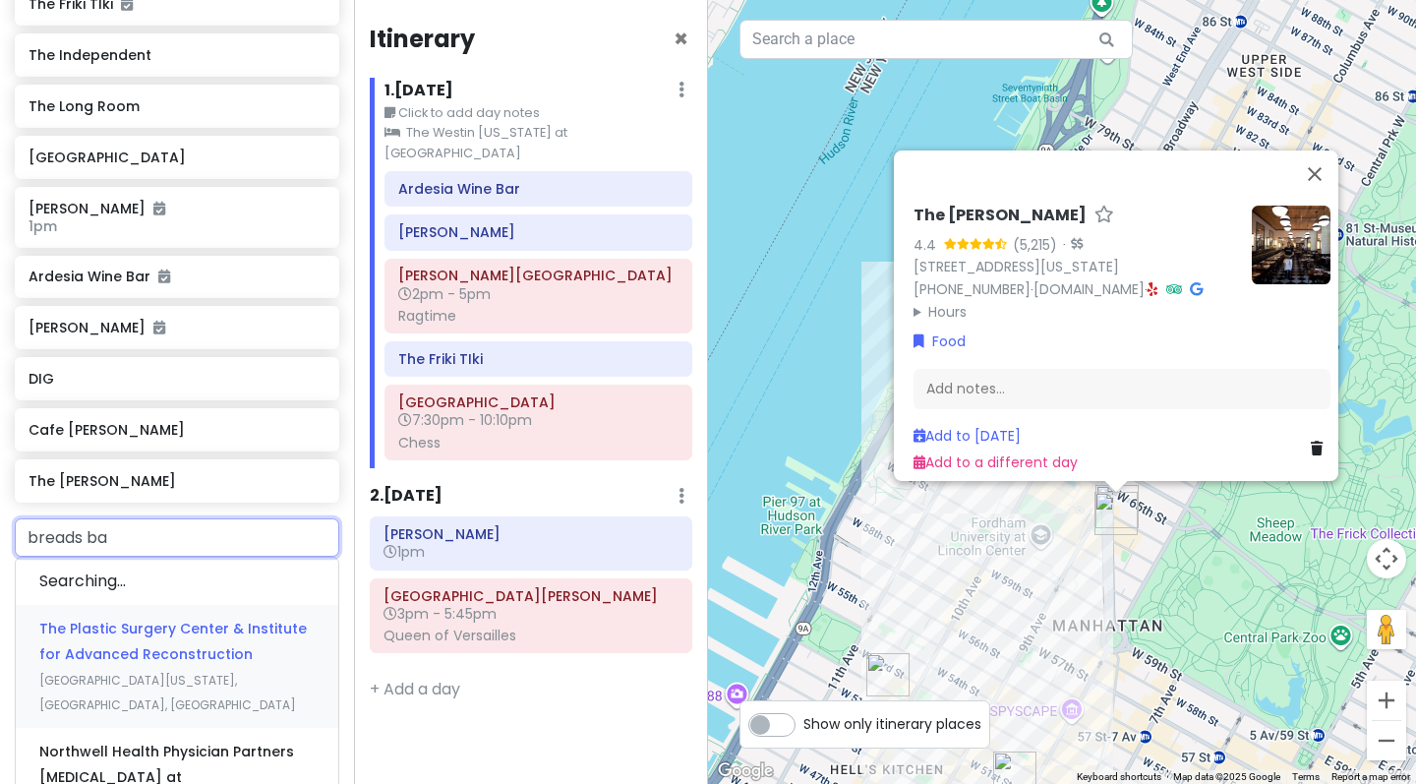
type input "breads bak"
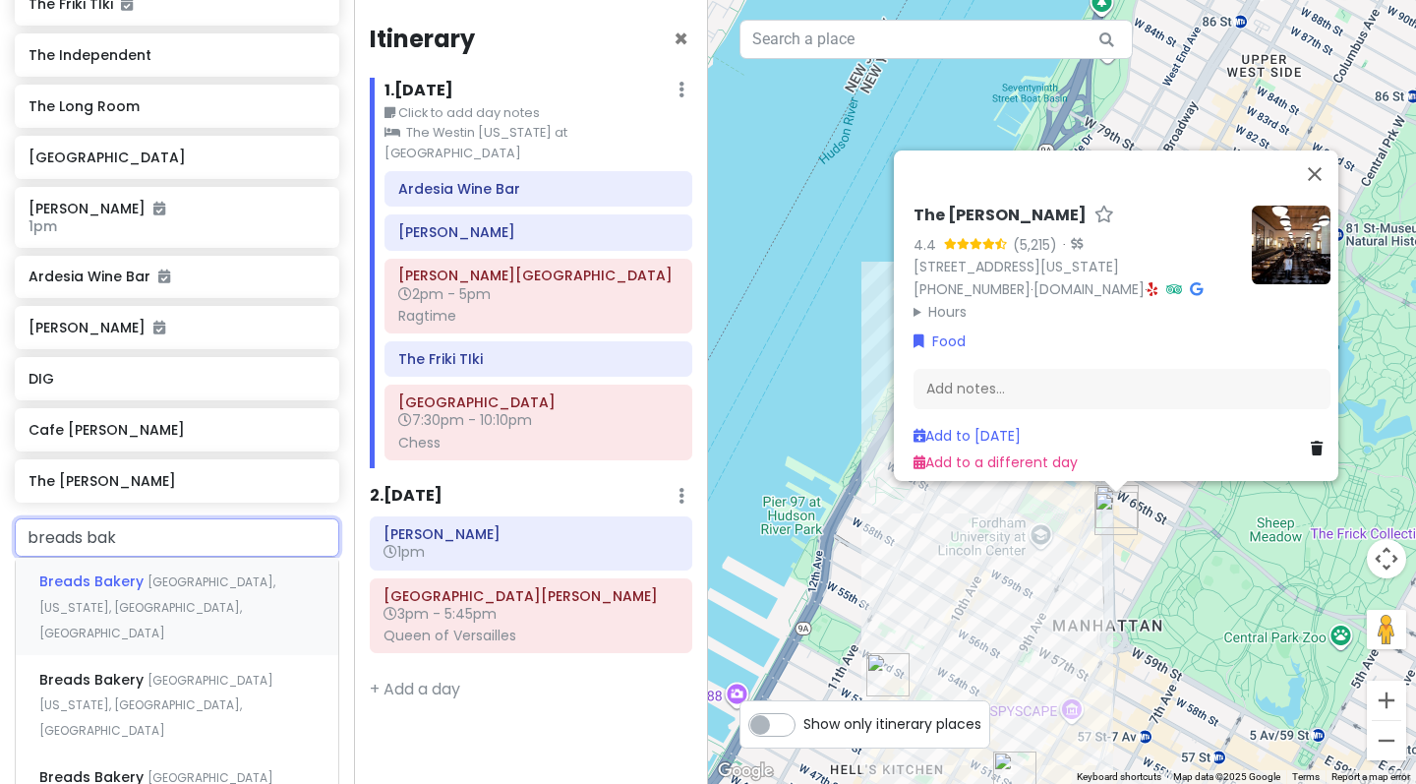
click at [205, 616] on span "[GEOGRAPHIC_DATA], [US_STATE], [GEOGRAPHIC_DATA], [GEOGRAPHIC_DATA]" at bounding box center [157, 606] width 236 height 67
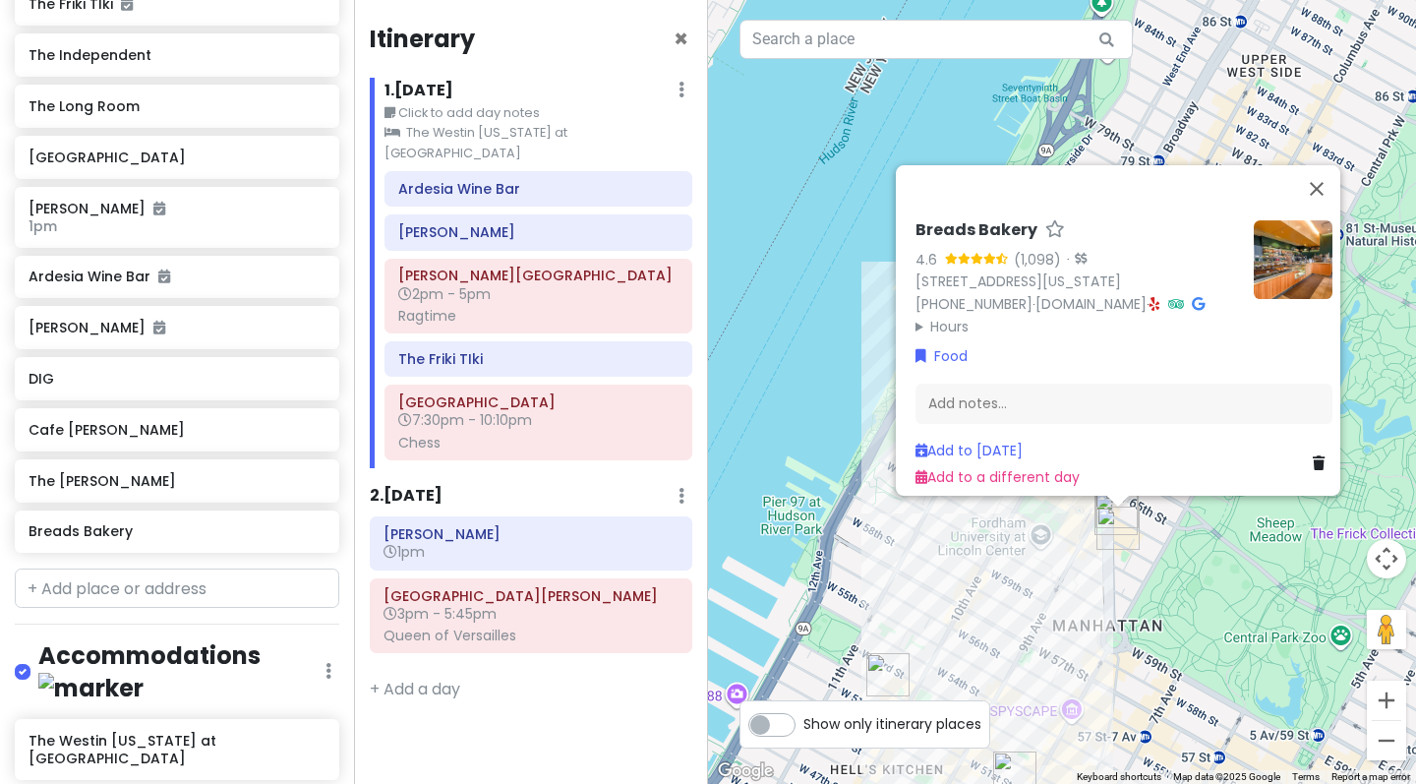
click at [1072, 561] on div "Breads Bakery 4.6 (1,098) · [STREET_ADDRESS][US_STATE] [PHONE_NUMBER] · [DOMAIN…" at bounding box center [1062, 392] width 708 height 784
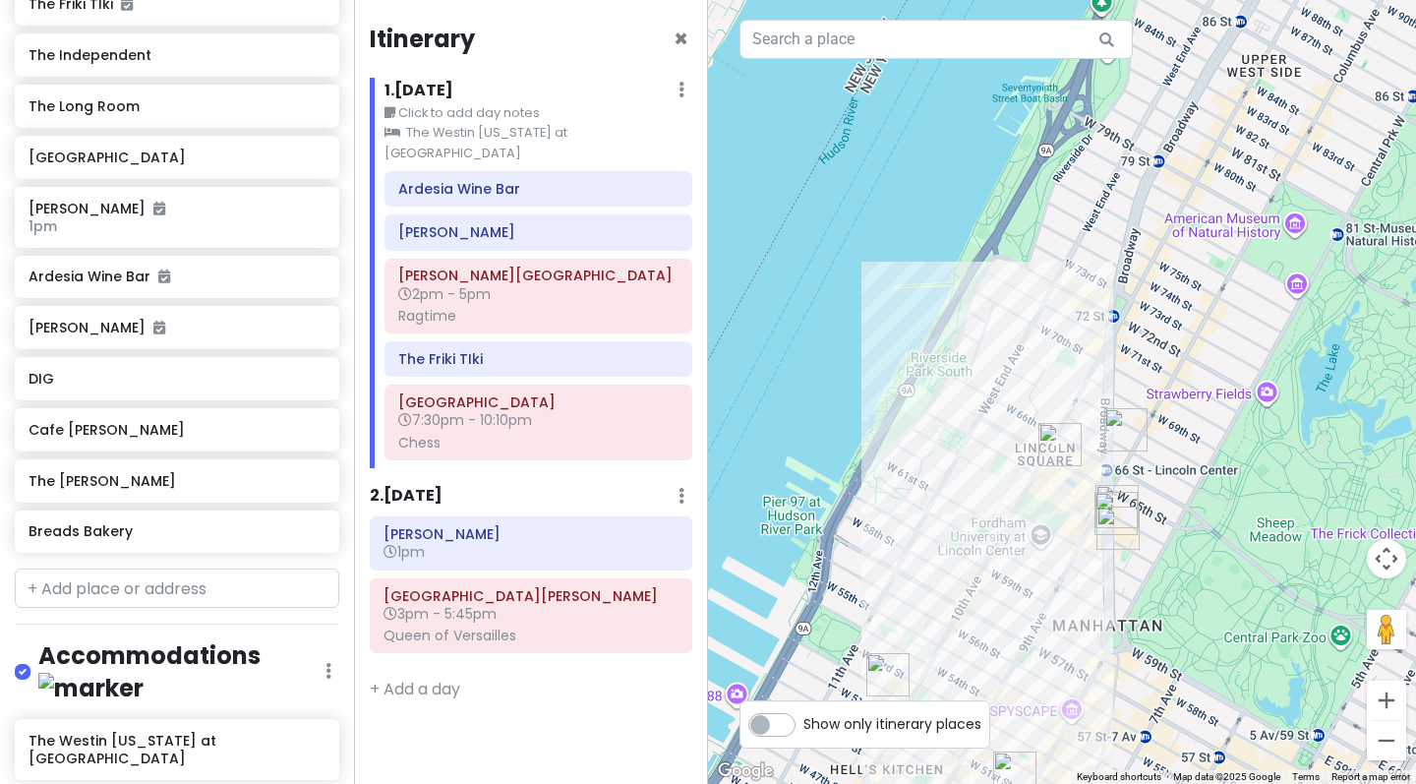
click at [1072, 561] on div at bounding box center [1062, 392] width 708 height 784
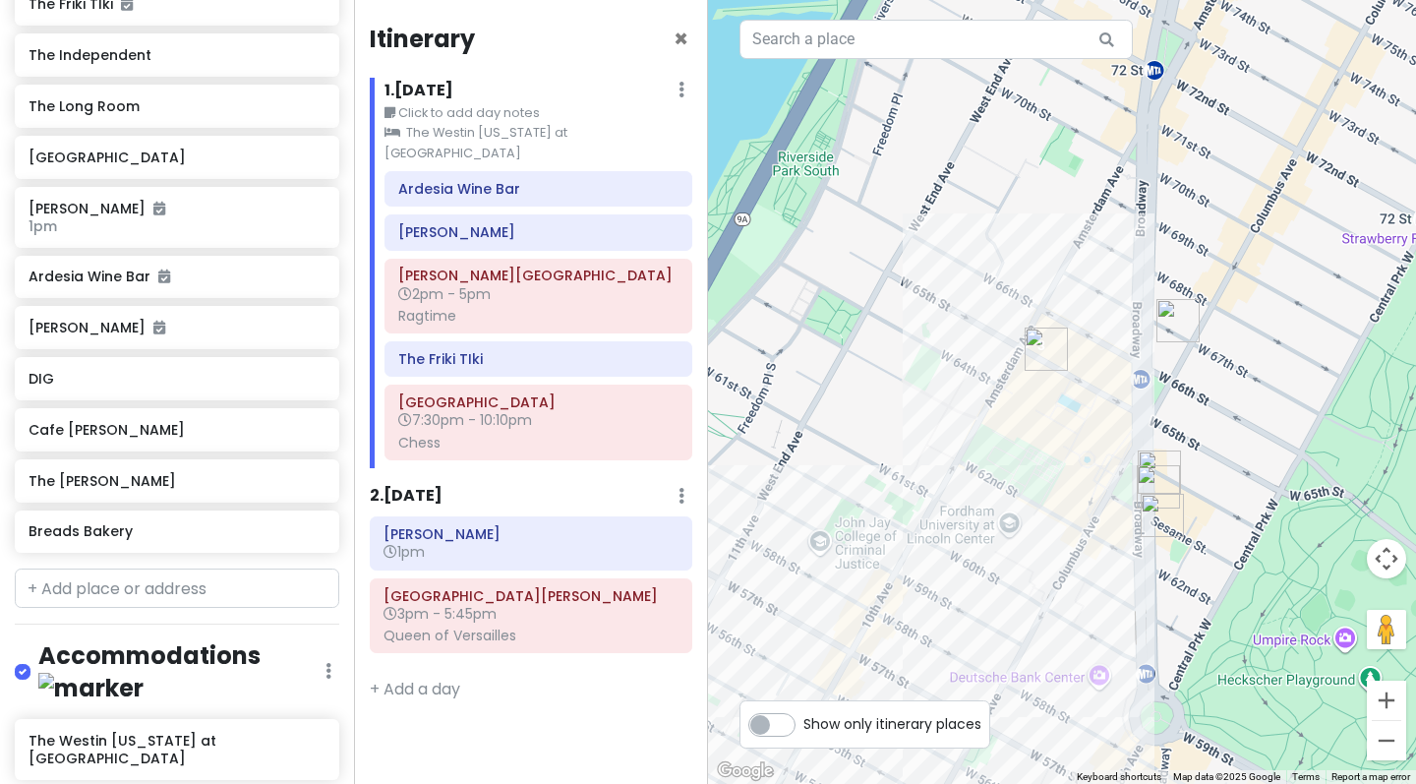
click at [1097, 477] on div at bounding box center [1062, 392] width 708 height 784
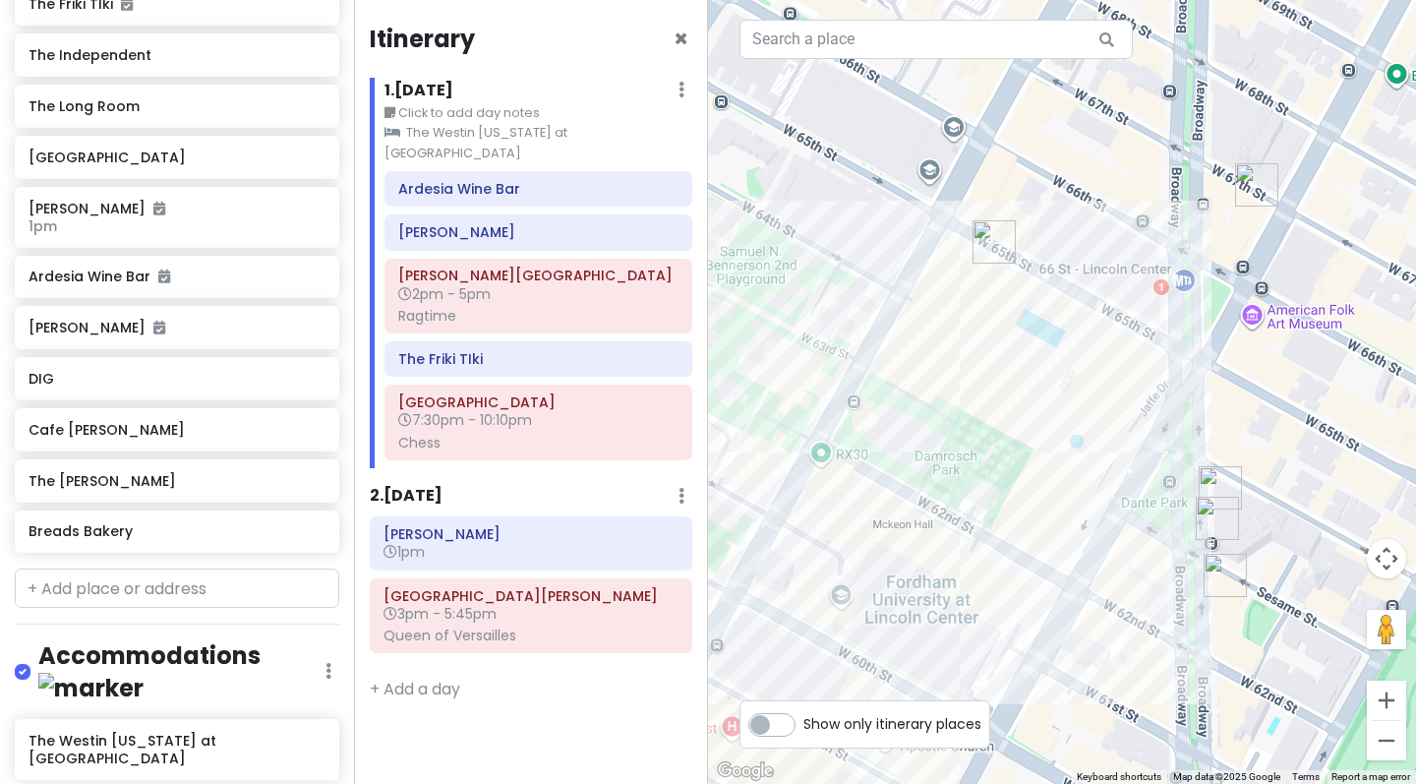
drag, startPoint x: 1058, startPoint y: 376, endPoint x: 1118, endPoint y: 390, distance: 61.8
click at [1119, 390] on div at bounding box center [1062, 392] width 708 height 784
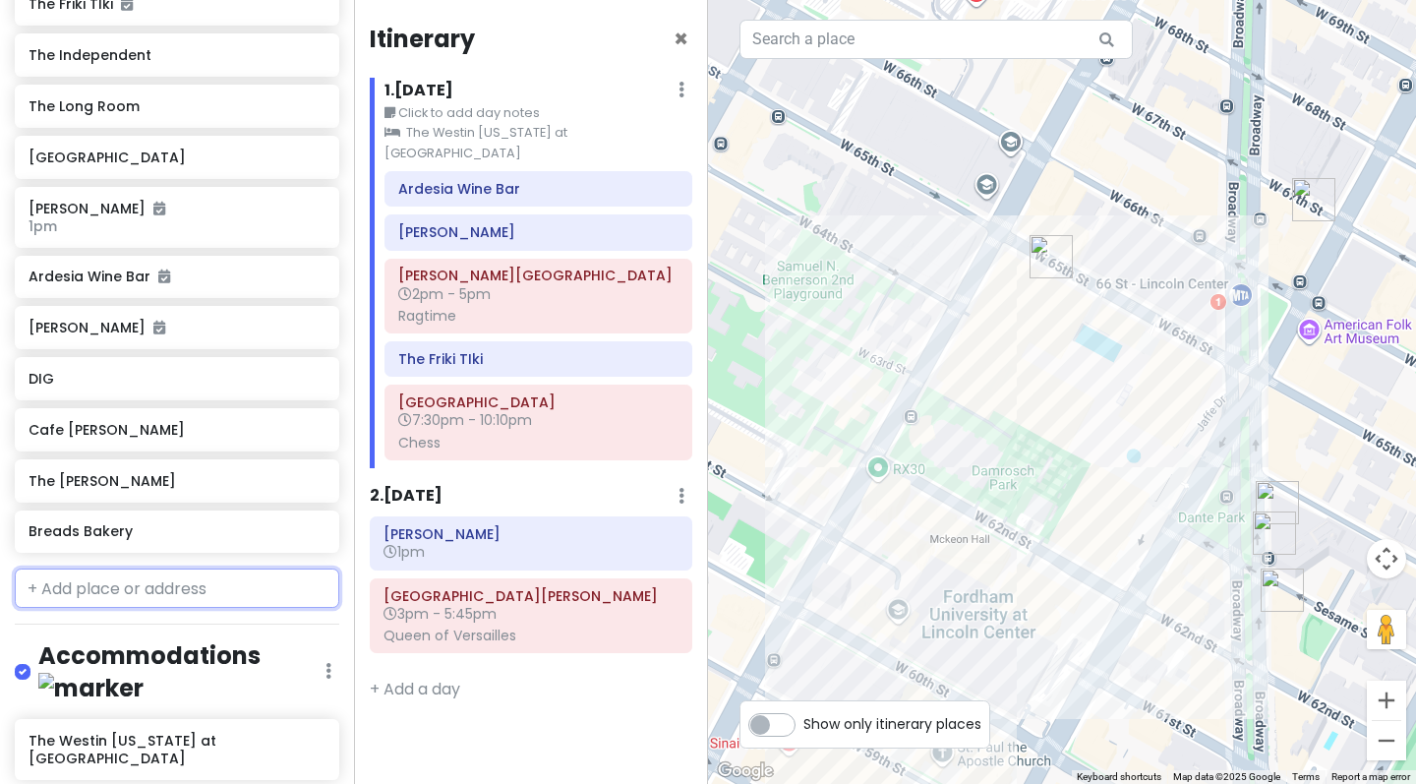
click at [174, 608] on input "text" at bounding box center [177, 587] width 324 height 39
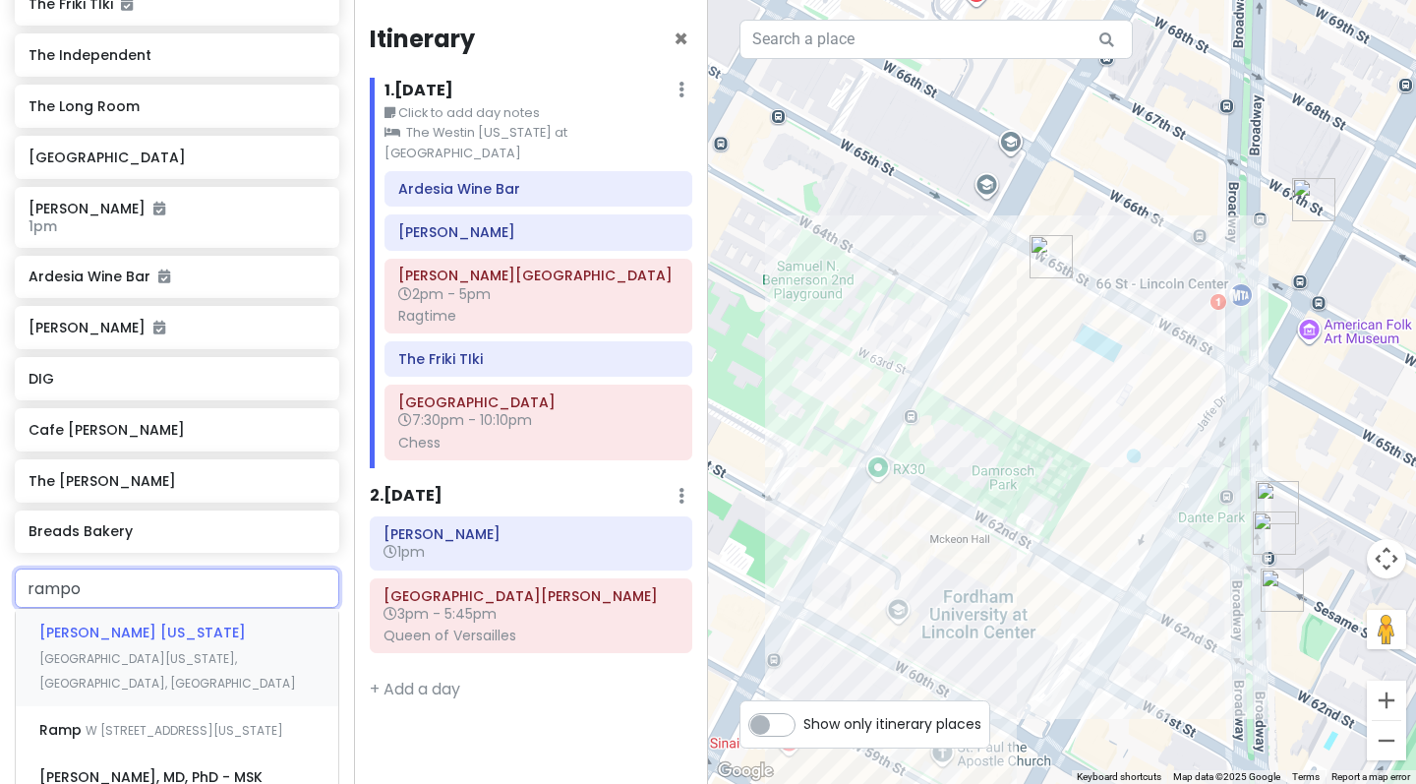
type input "rampol"
click at [187, 671] on div "[PERSON_NAME] [US_STATE][GEOGRAPHIC_DATA][US_STATE], [GEOGRAPHIC_DATA], [GEOGRA…" at bounding box center [177, 657] width 322 height 97
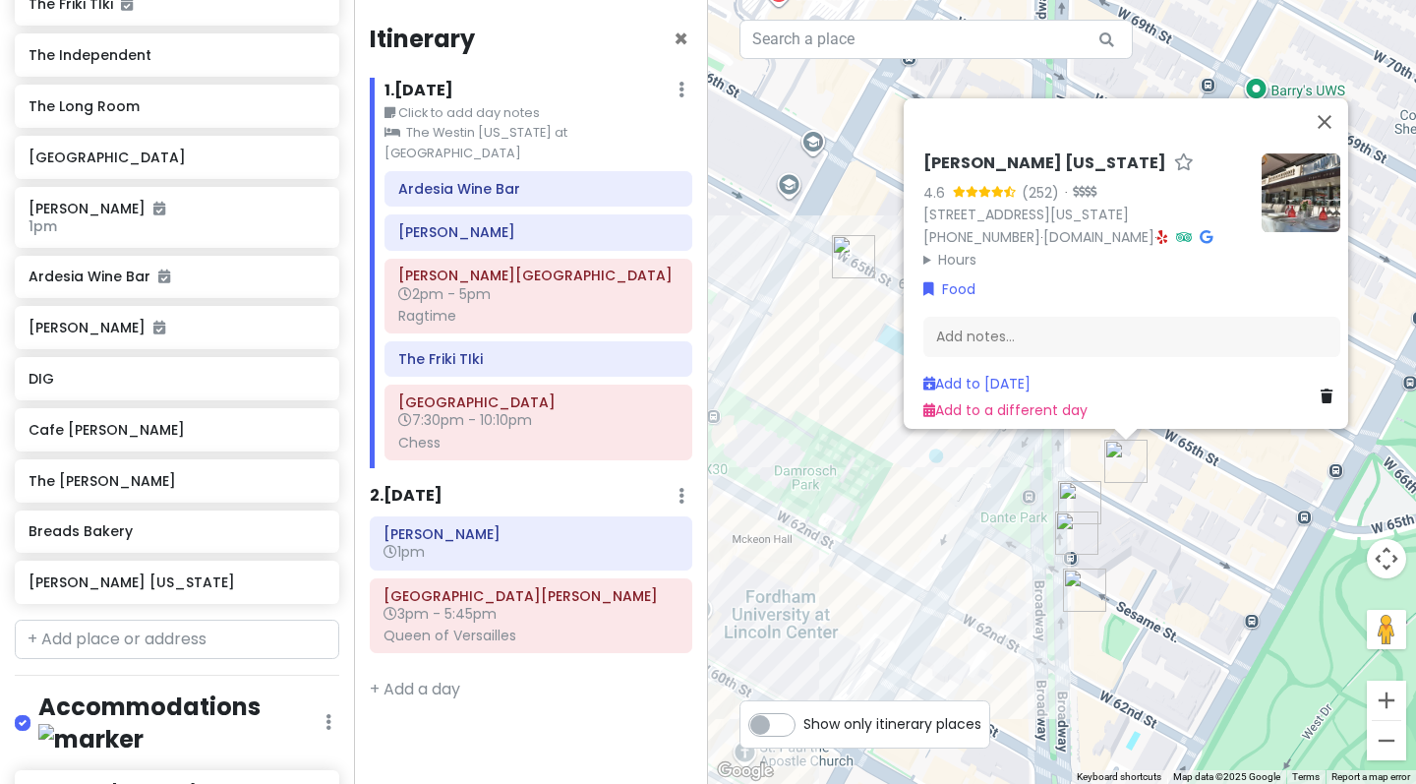
click at [925, 537] on div "[PERSON_NAME] [US_STATE] 4.6 (252) · [STREET_ADDRESS][US_STATE] [PHONE_NUMBER] …" at bounding box center [1062, 392] width 708 height 784
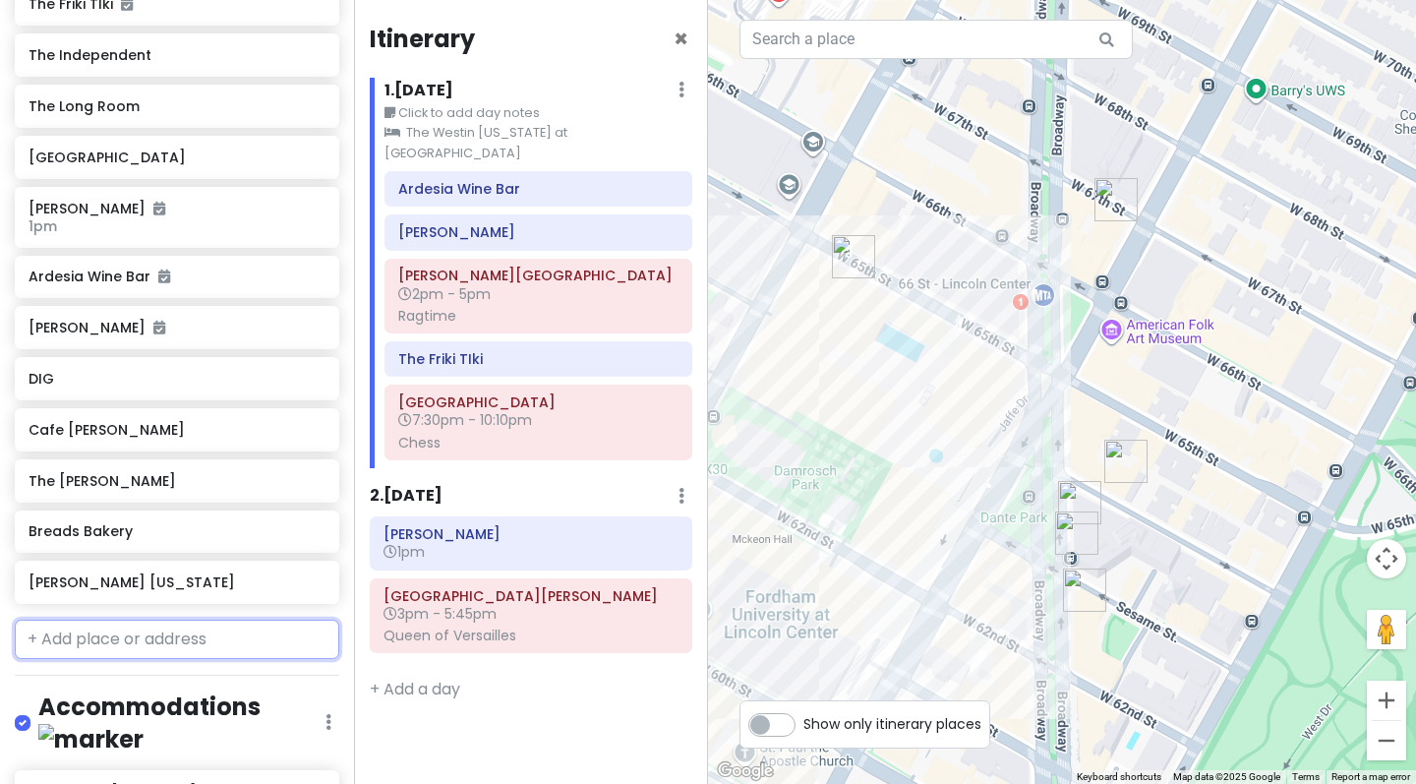
click at [227, 659] on input "text" at bounding box center [177, 638] width 324 height 39
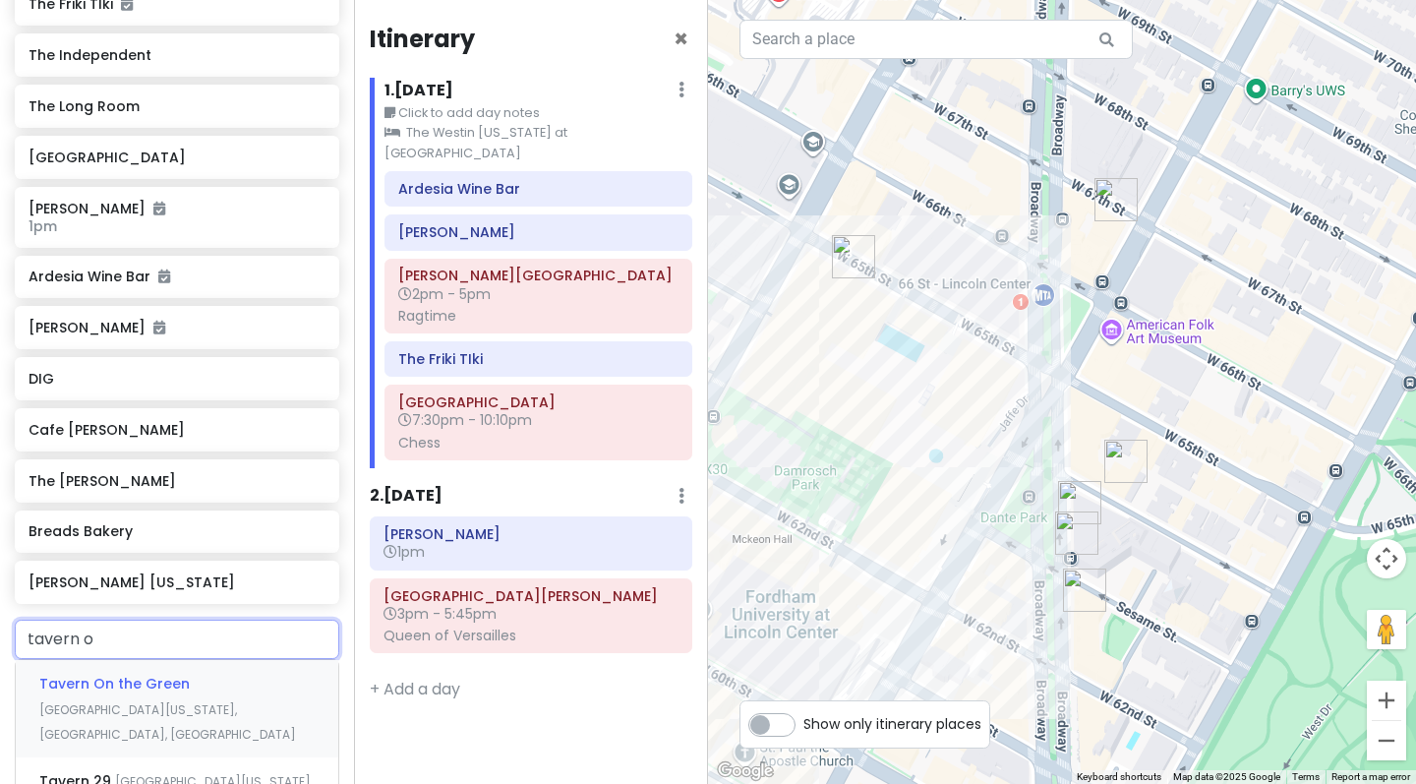
type input "tavern on"
click at [266, 711] on span "[GEOGRAPHIC_DATA][US_STATE], [GEOGRAPHIC_DATA], [GEOGRAPHIC_DATA]" at bounding box center [167, 722] width 257 height 42
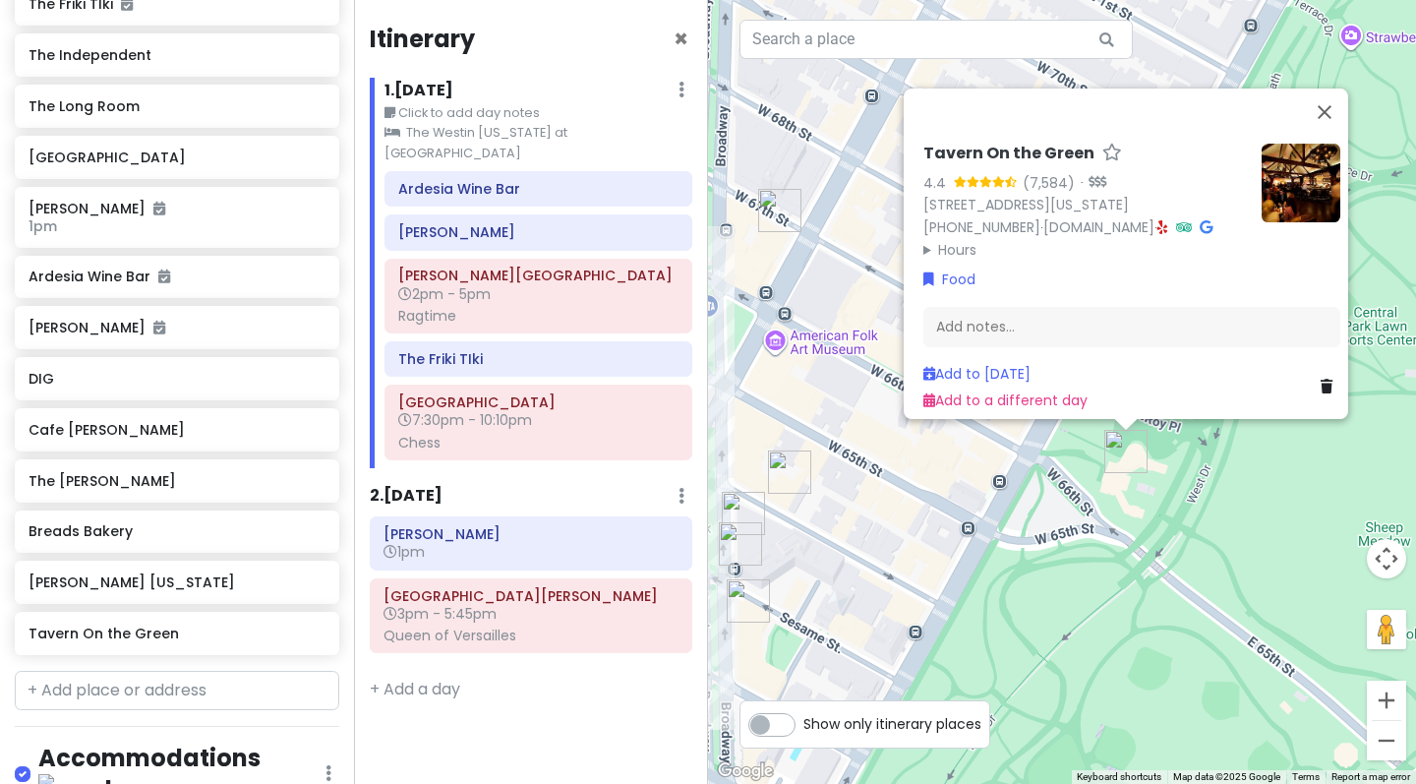
drag, startPoint x: 985, startPoint y: 482, endPoint x: 1169, endPoint y: 460, distance: 185.1
click at [1169, 461] on div "Tavern On the Green 4.4 (7,584) · [STREET_ADDRESS][US_STATE] [PHONE_NUMBER] · […" at bounding box center [1062, 392] width 708 height 784
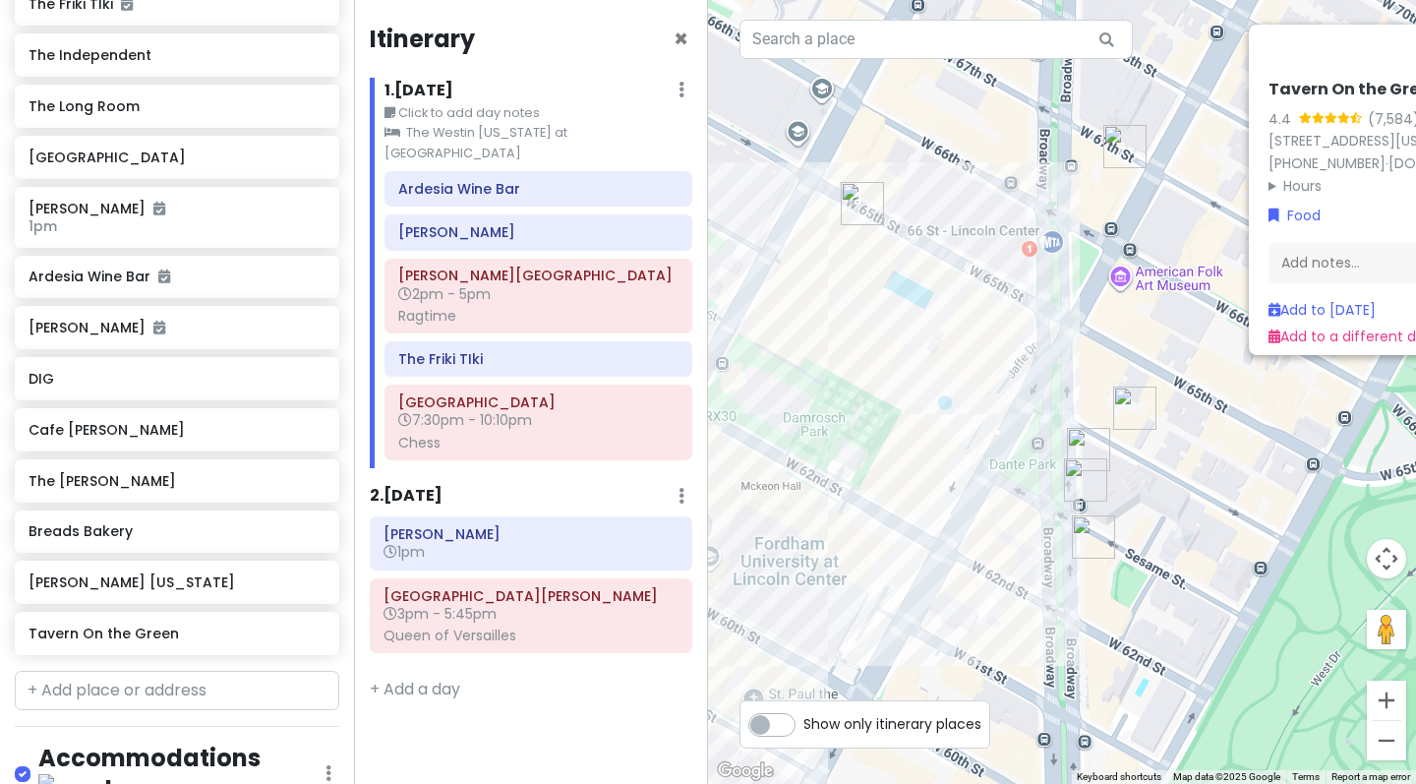
drag, startPoint x: 1056, startPoint y: 569, endPoint x: 1175, endPoint y: 527, distance: 126.2
click at [1175, 527] on div "Tavern On the Green 4.4 (7,584) · [STREET_ADDRESS][US_STATE] [PHONE_NUMBER] · […" at bounding box center [1062, 392] width 708 height 784
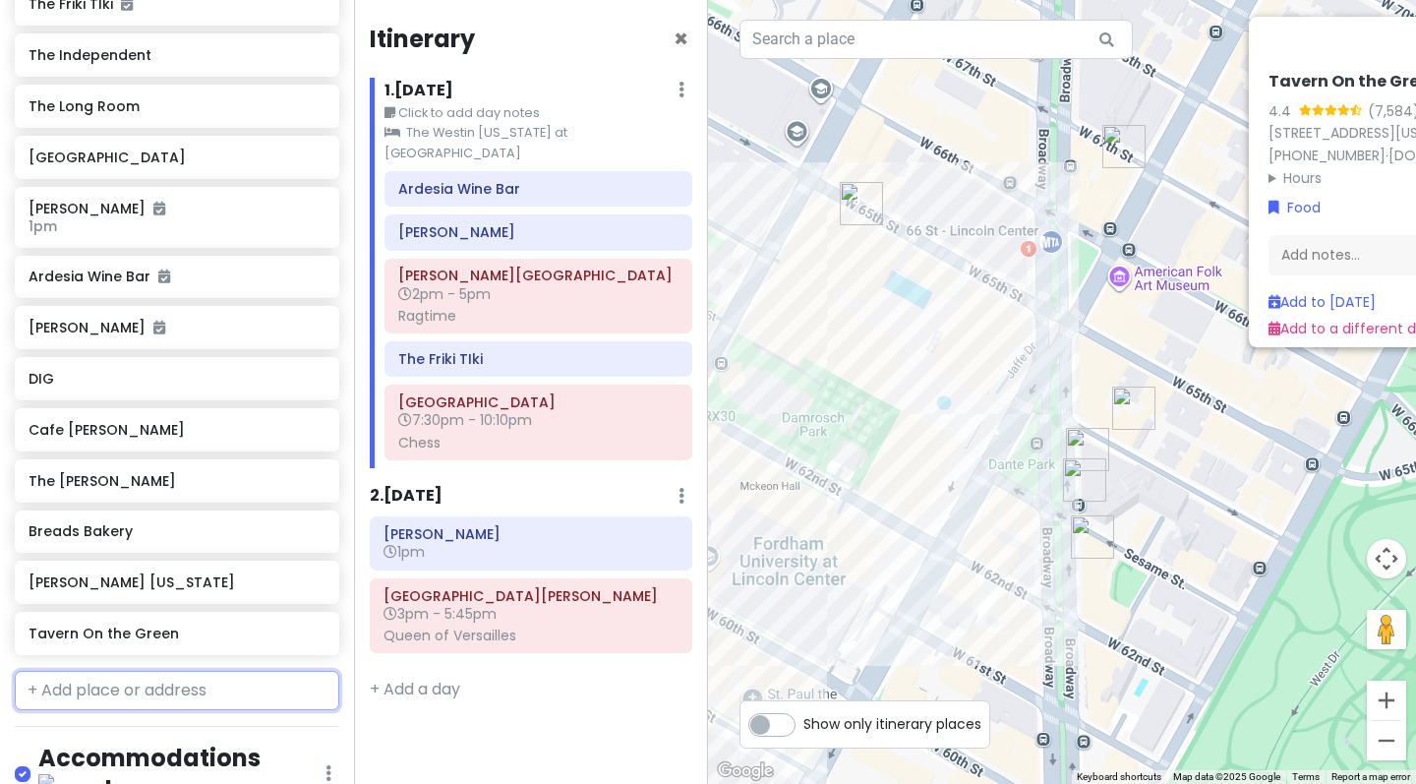
click at [167, 710] on input "text" at bounding box center [177, 689] width 324 height 39
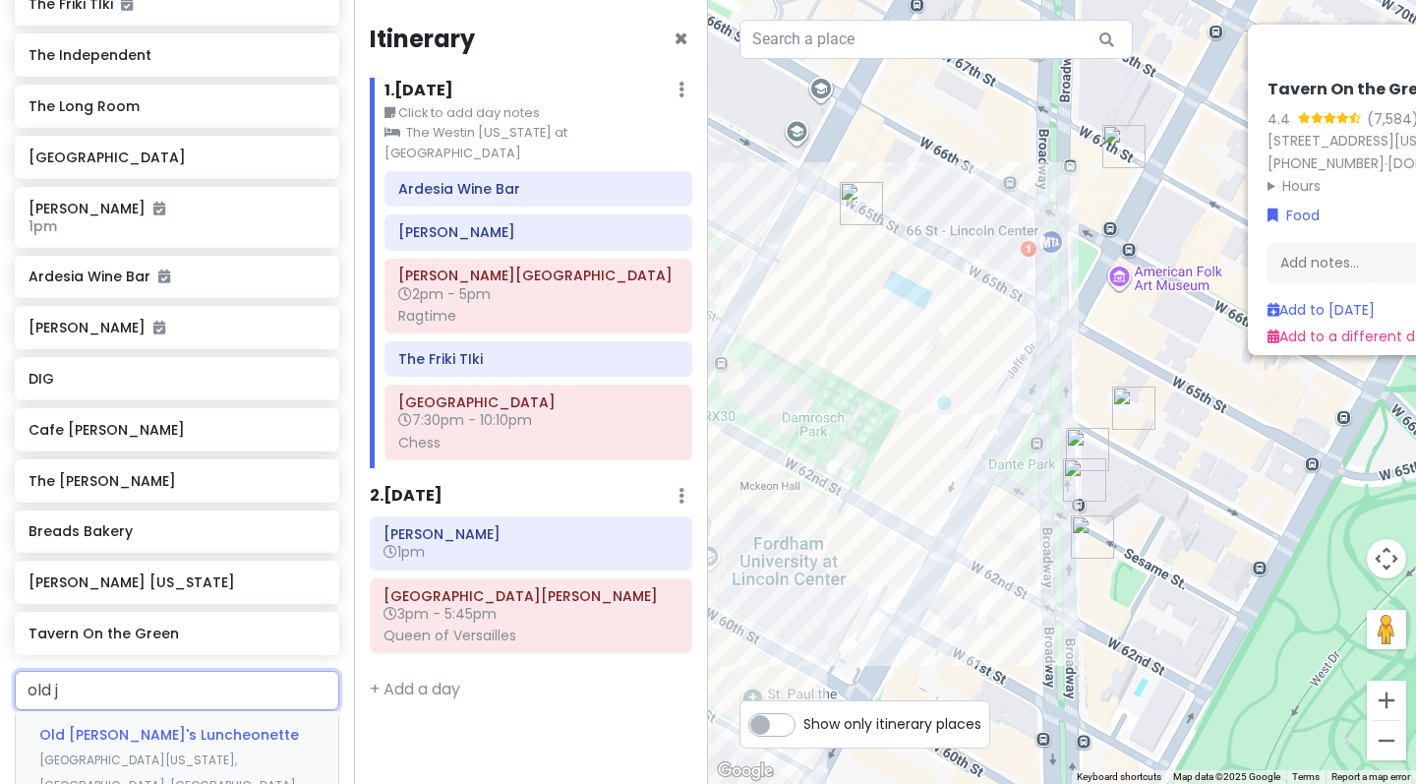
type input "old [PERSON_NAME]"
click at [204, 750] on div "Old [PERSON_NAME]'s Luncheonette [GEOGRAPHIC_DATA][US_STATE], [GEOGRAPHIC_DATA]…" at bounding box center [177, 759] width 322 height 97
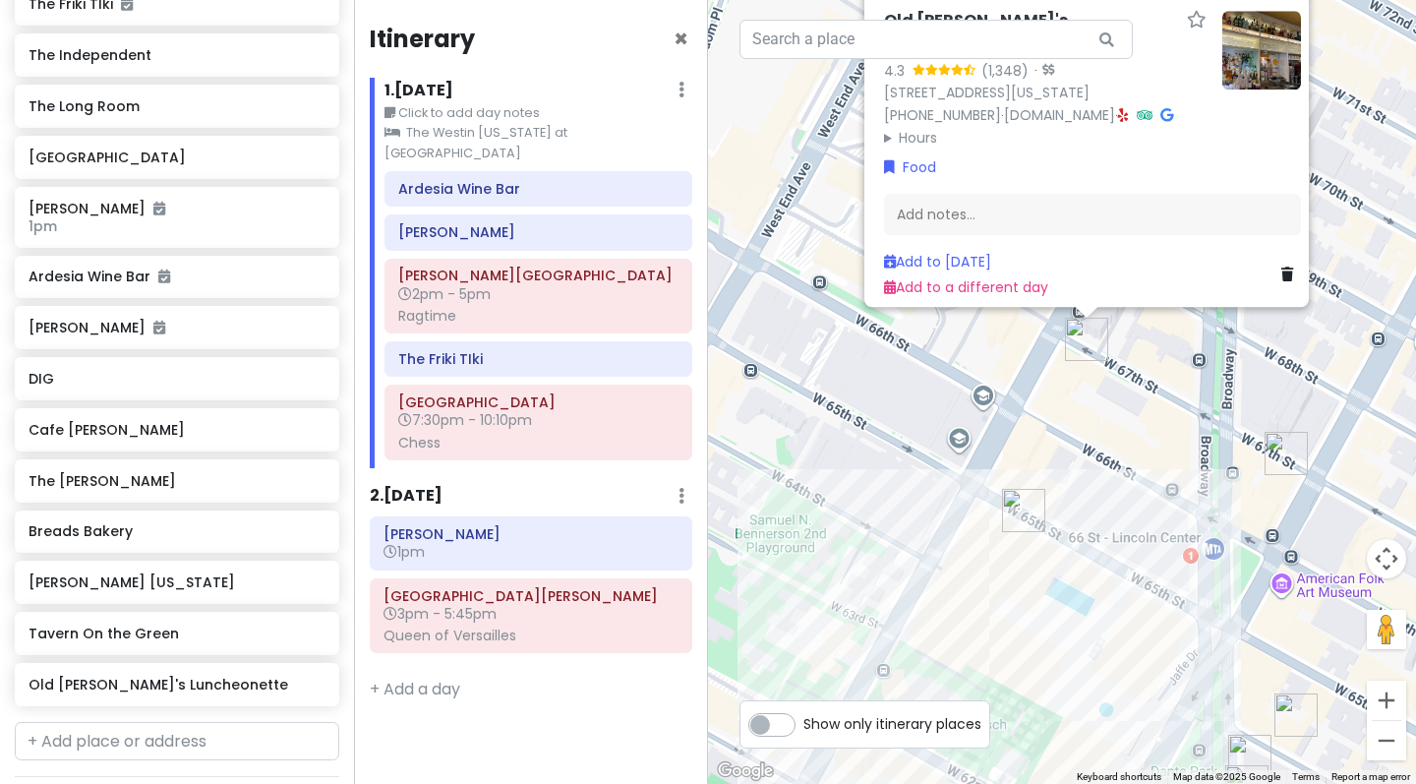
drag, startPoint x: 1031, startPoint y: 555, endPoint x: 1124, endPoint y: 453, distance: 137.8
click at [1124, 453] on div "Old [PERSON_NAME]'s Luncheonette 4.3 (1,348) · [STREET_ADDRESS][US_STATE] [PHON…" at bounding box center [1062, 392] width 708 height 784
click at [1065, 474] on div "Old [PERSON_NAME]'s Luncheonette 4.3 (1,348) · [STREET_ADDRESS][US_STATE] [PHON…" at bounding box center [1062, 392] width 708 height 784
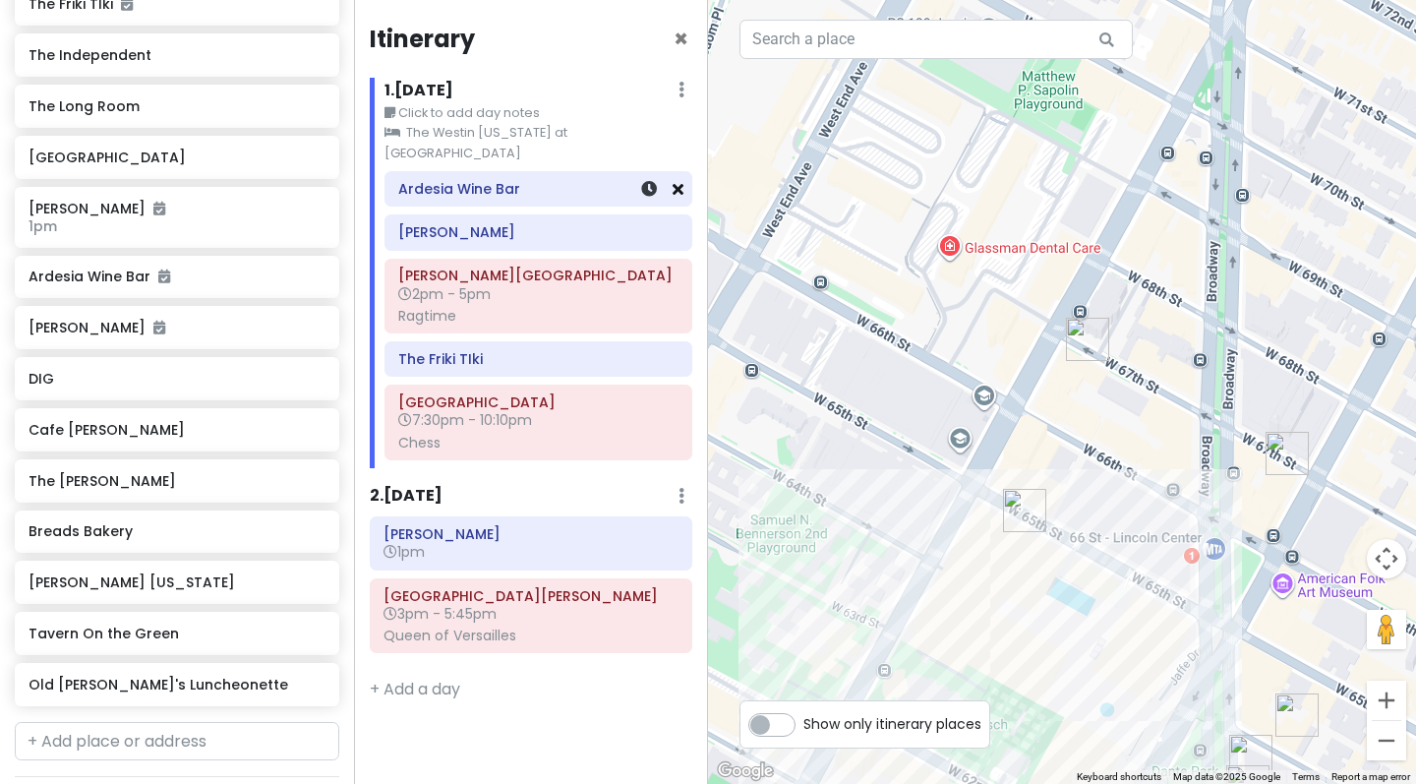
click at [681, 181] on icon at bounding box center [677, 189] width 11 height 16
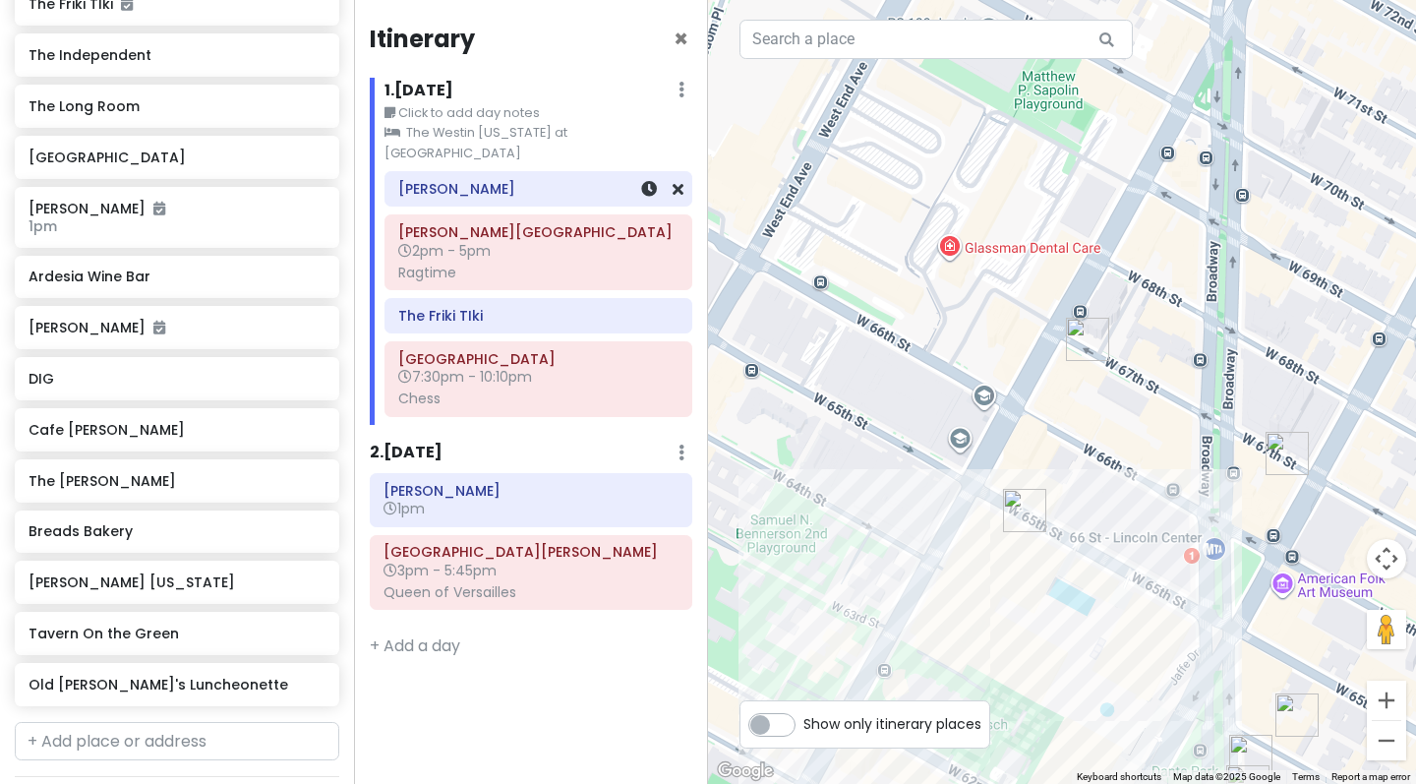
click at [683, 172] on div "[PERSON_NAME]" at bounding box center [538, 188] width 306 height 33
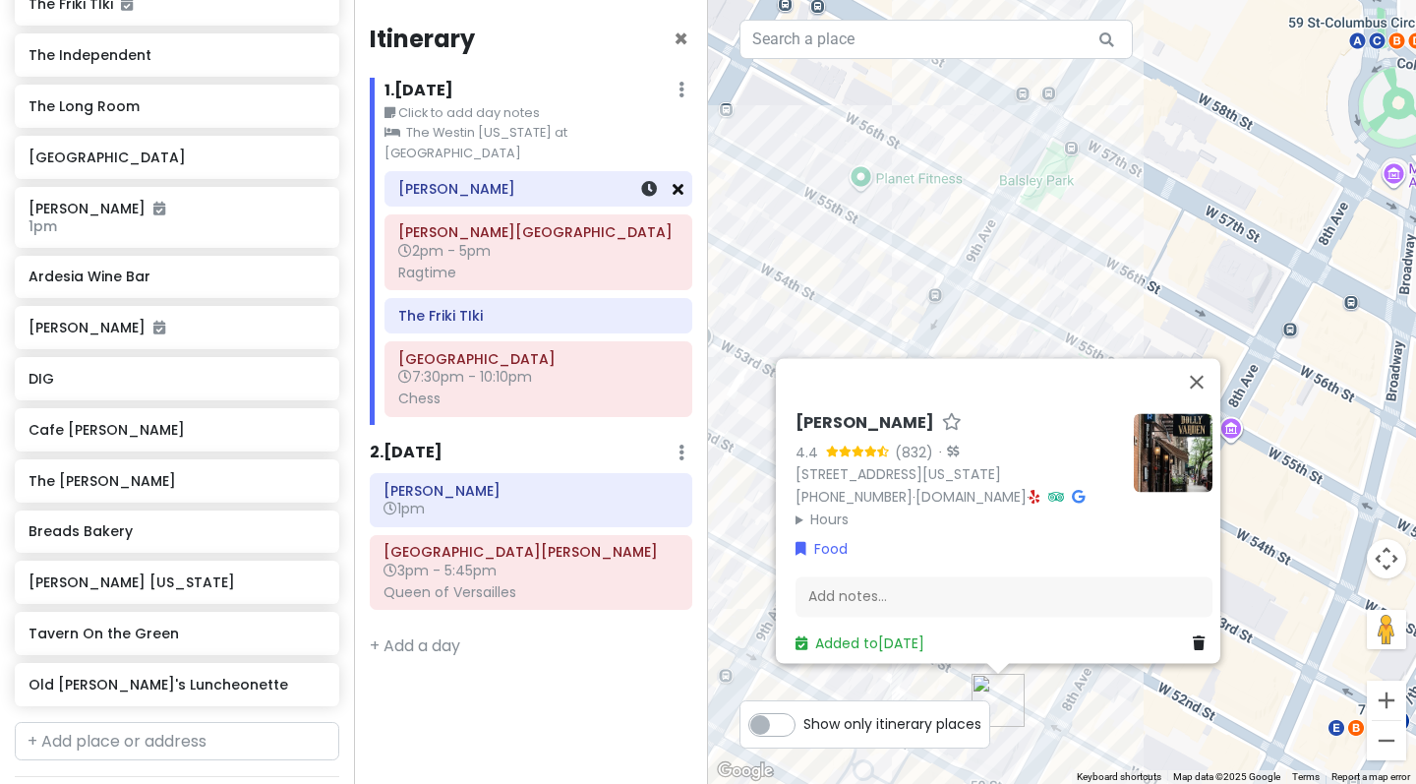
click at [678, 181] on icon at bounding box center [677, 189] width 11 height 16
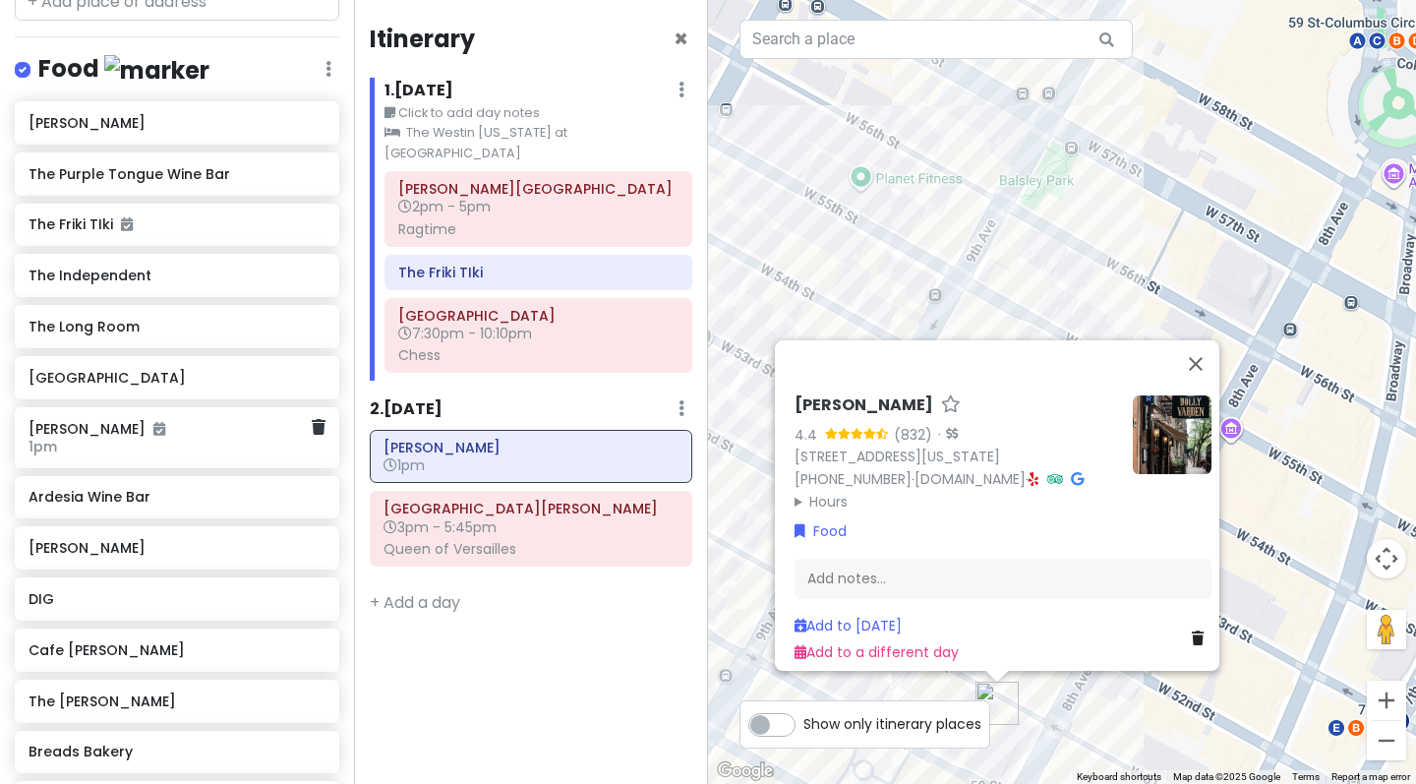
scroll to position [638, 0]
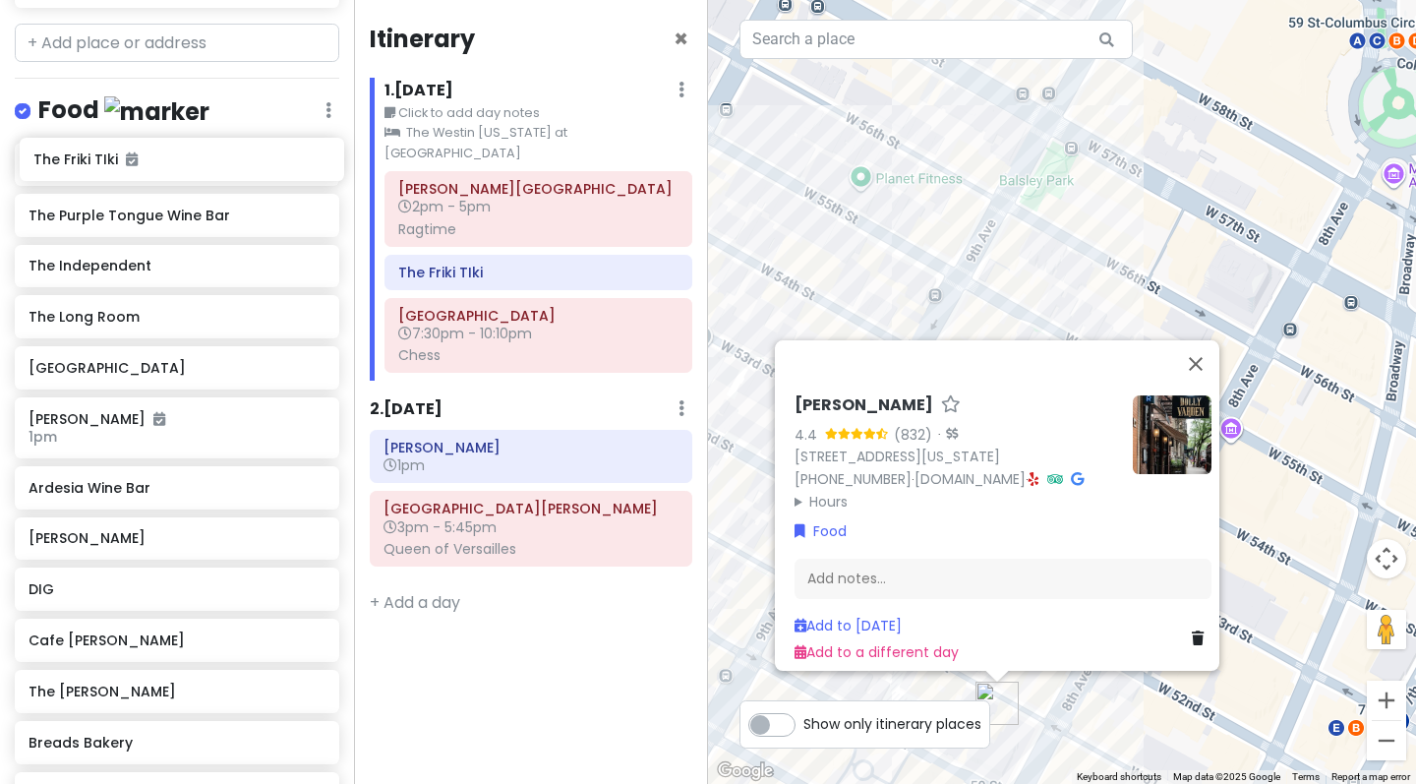
drag, startPoint x: 107, startPoint y: 261, endPoint x: 112, endPoint y: 158, distance: 102.4
click at [112, 158] on div "[GEOGRAPHIC_DATA] - [DATE] Private Change Dates Make a Copy Delete Trip Give Fe…" at bounding box center [177, 392] width 354 height 784
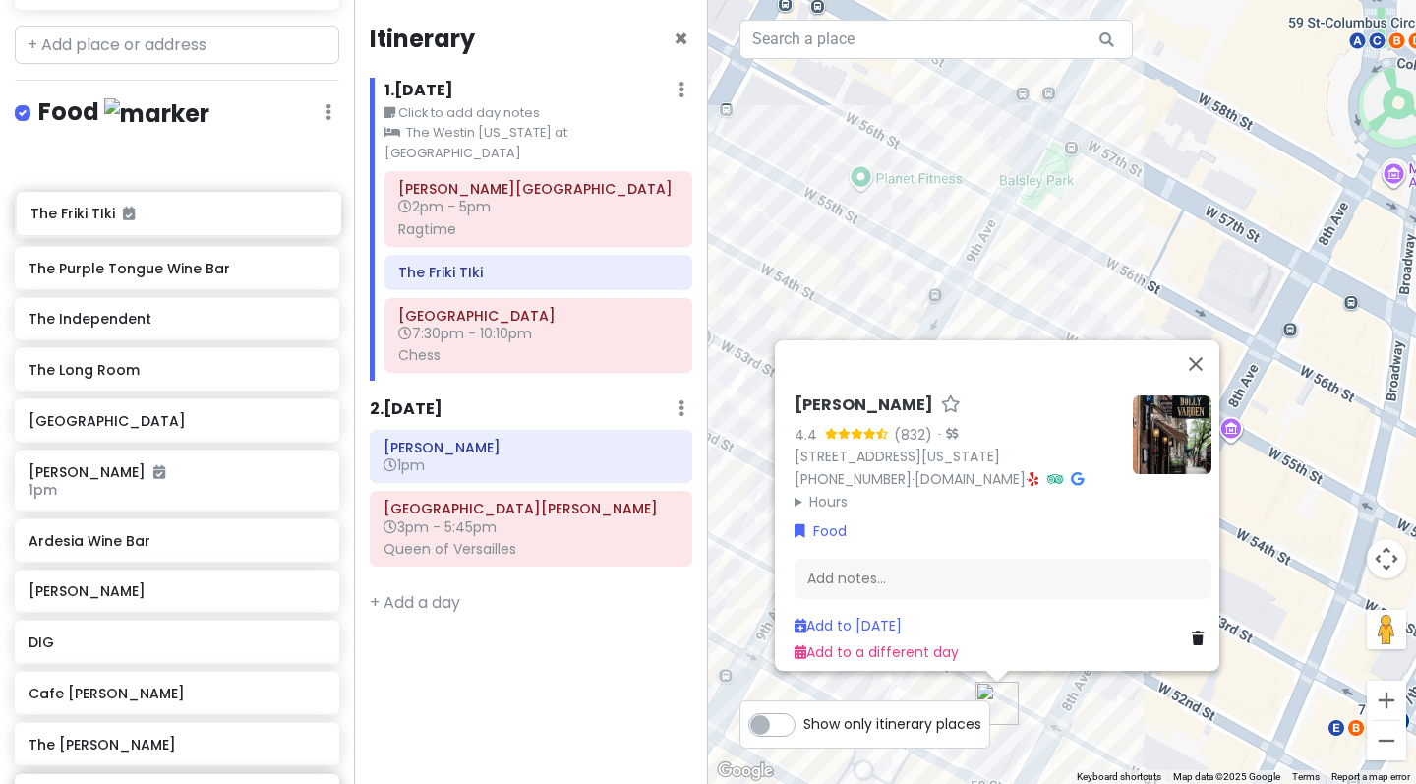
drag, startPoint x: 117, startPoint y: 299, endPoint x: 119, endPoint y: 211, distance: 87.5
click at [119, 211] on div "[PERSON_NAME] The Purple Tongue Wine Bar The Friki TIki The Independent The Lon…" at bounding box center [177, 561] width 354 height 833
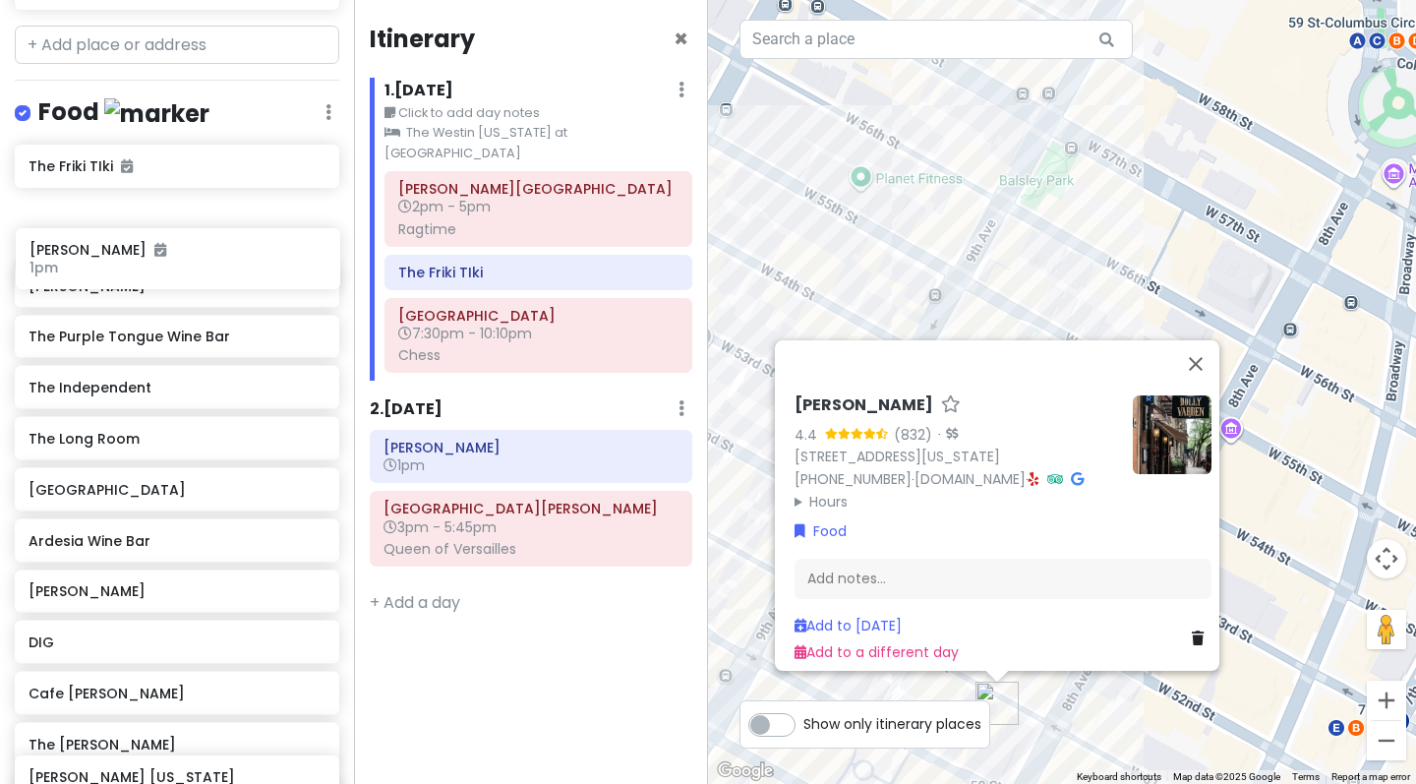
drag, startPoint x: 117, startPoint y: 523, endPoint x: 118, endPoint y: 269, distance: 253.6
click at [118, 269] on div "The Friki TIki [PERSON_NAME] The Purple Tongue Wine Bar The Independent The Lon…" at bounding box center [177, 561] width 354 height 832
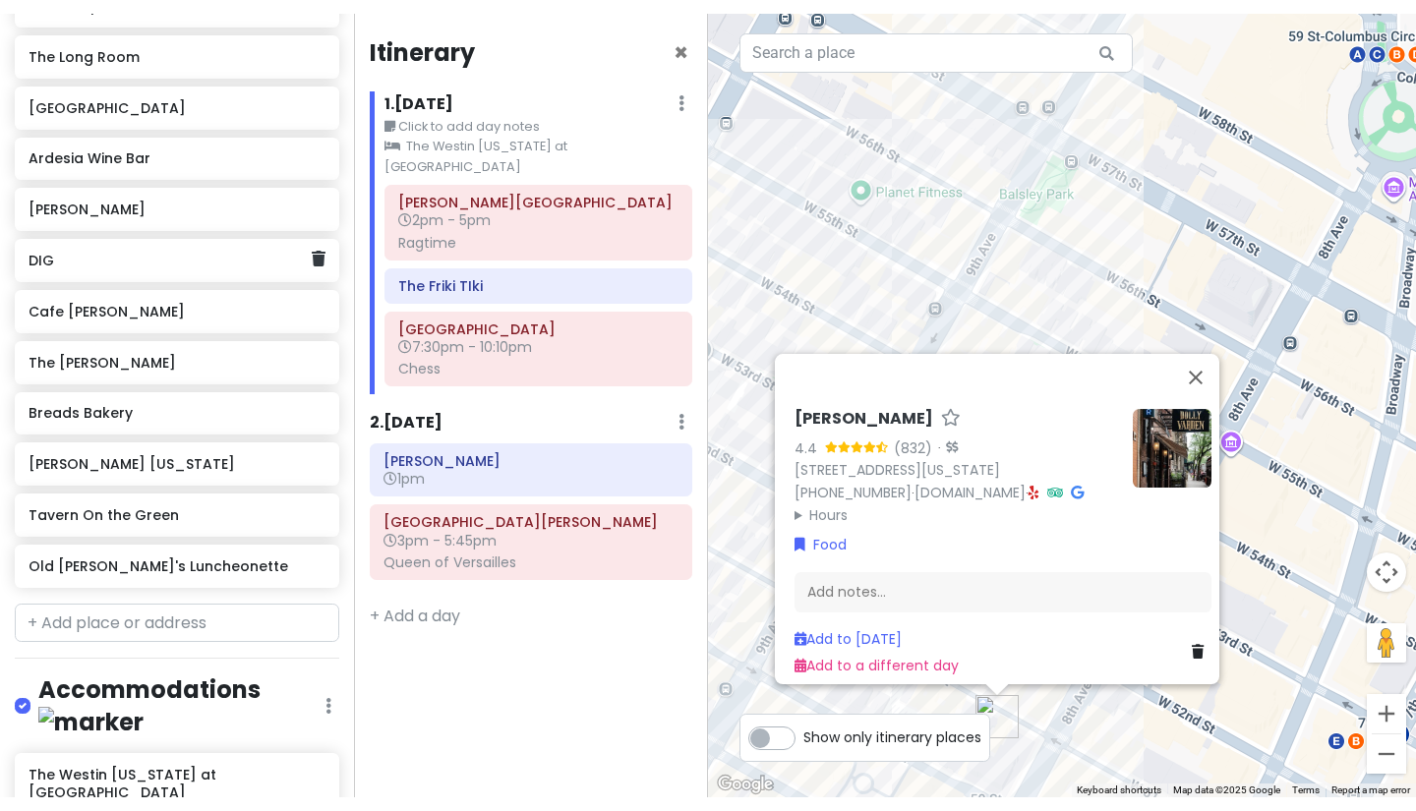
scroll to position [1014, 0]
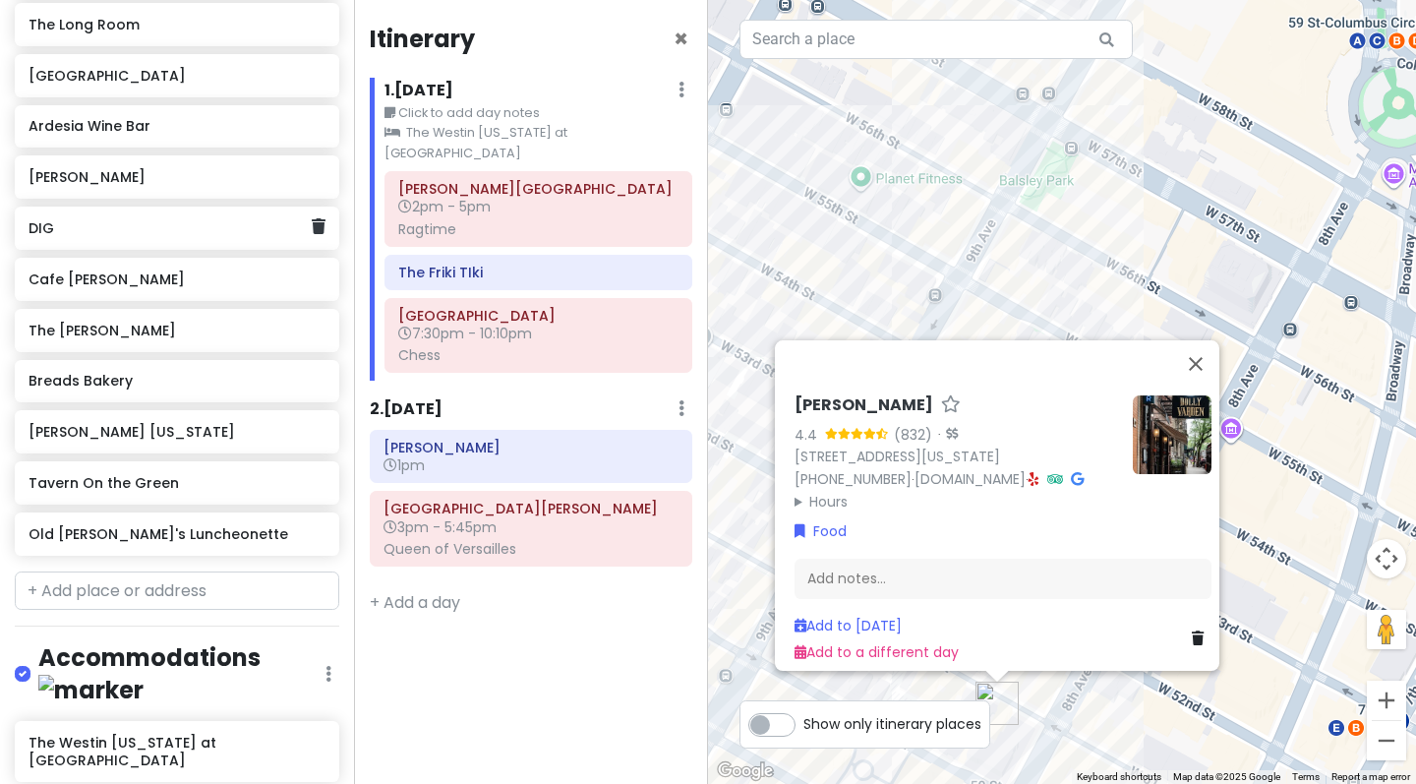
click at [188, 237] on h6 "DIG" at bounding box center [170, 228] width 282 height 18
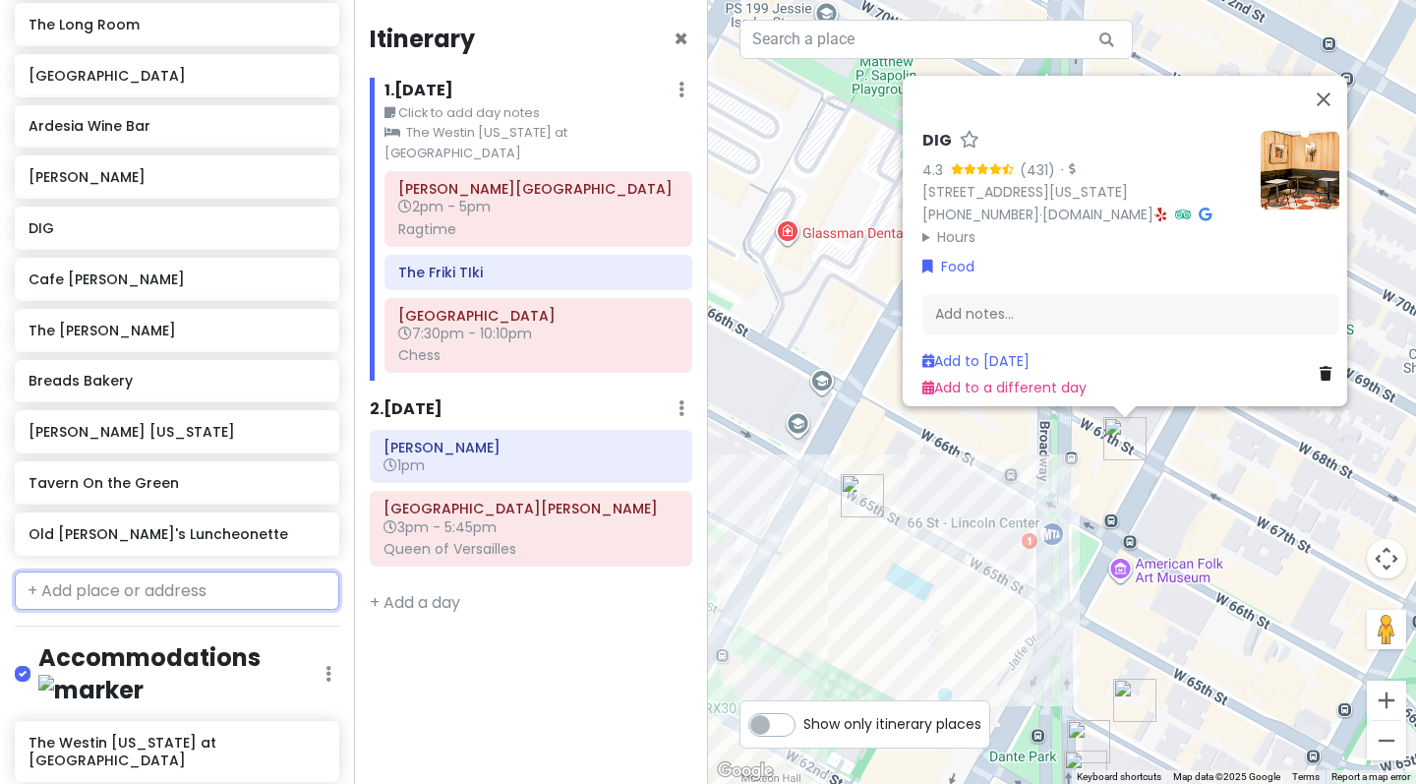
click at [157, 611] on input "text" at bounding box center [177, 590] width 324 height 39
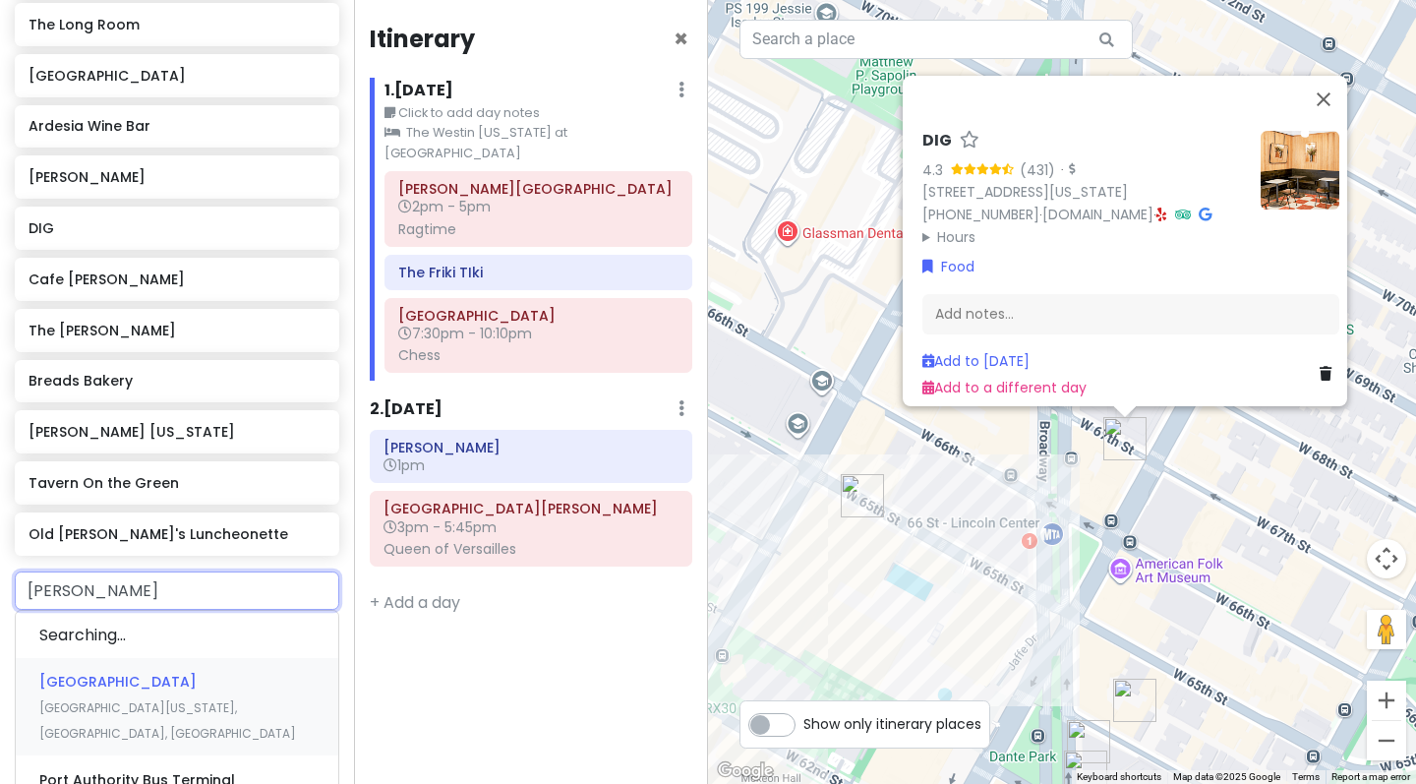
type input "pj cl"
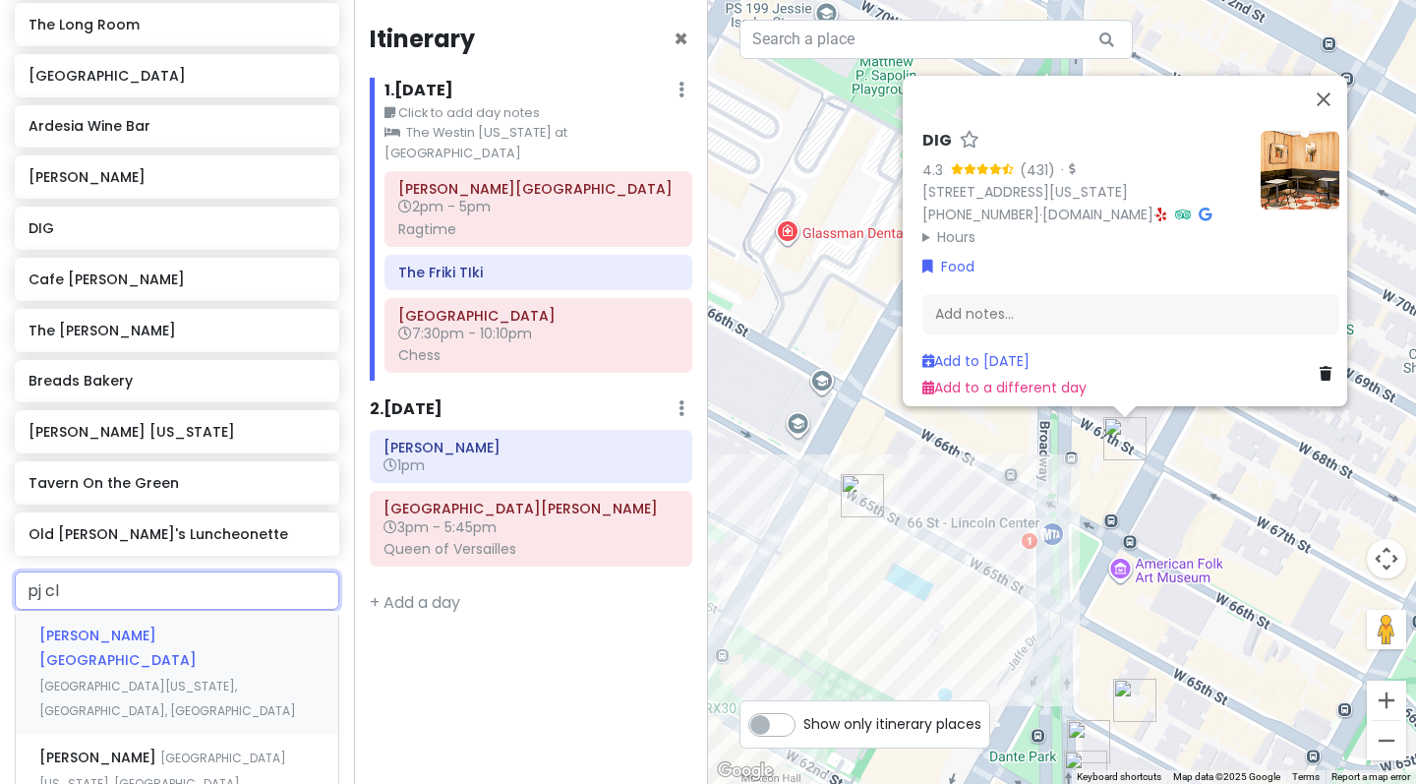
click at [177, 666] on span "[PERSON_NAME] [GEOGRAPHIC_DATA]" at bounding box center [117, 647] width 157 height 45
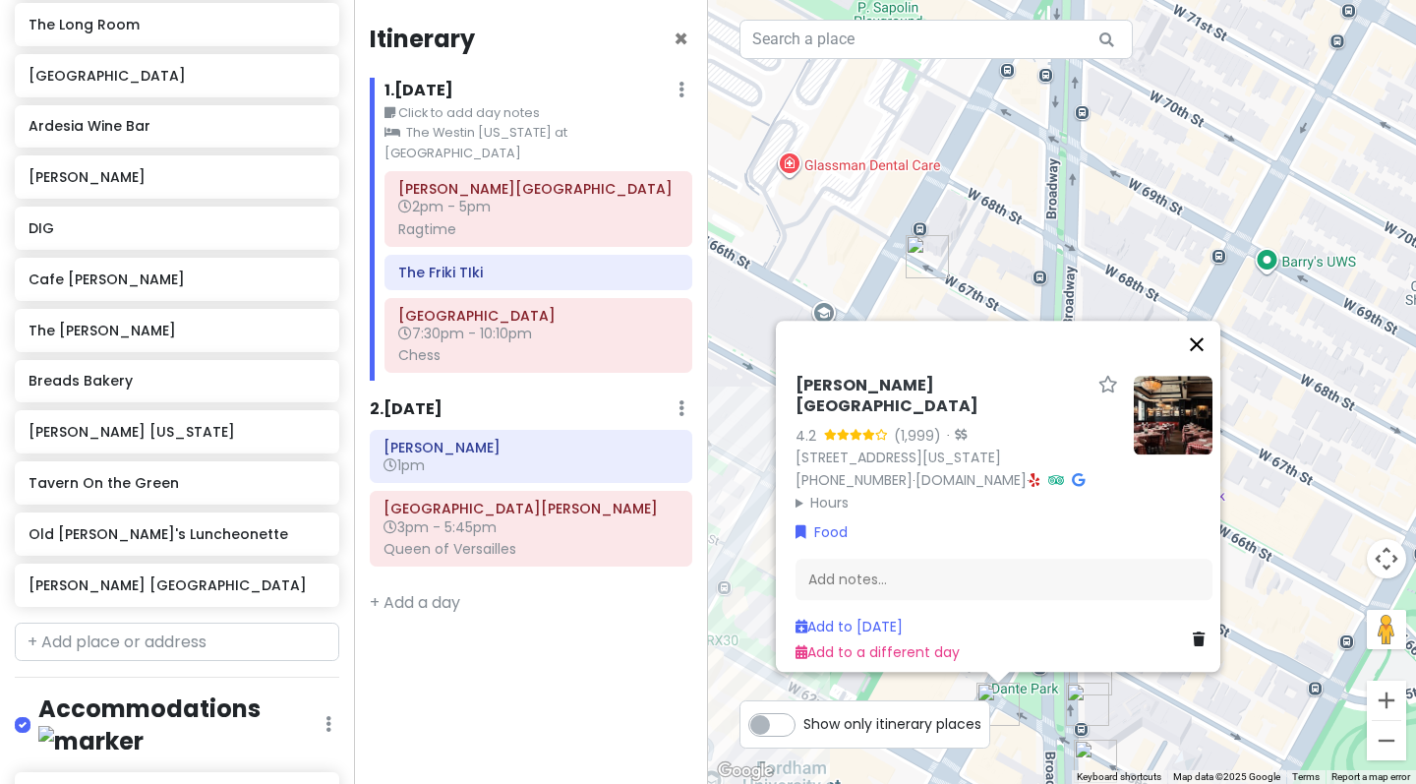
click at [1205, 348] on button "Close" at bounding box center [1196, 343] width 47 height 47
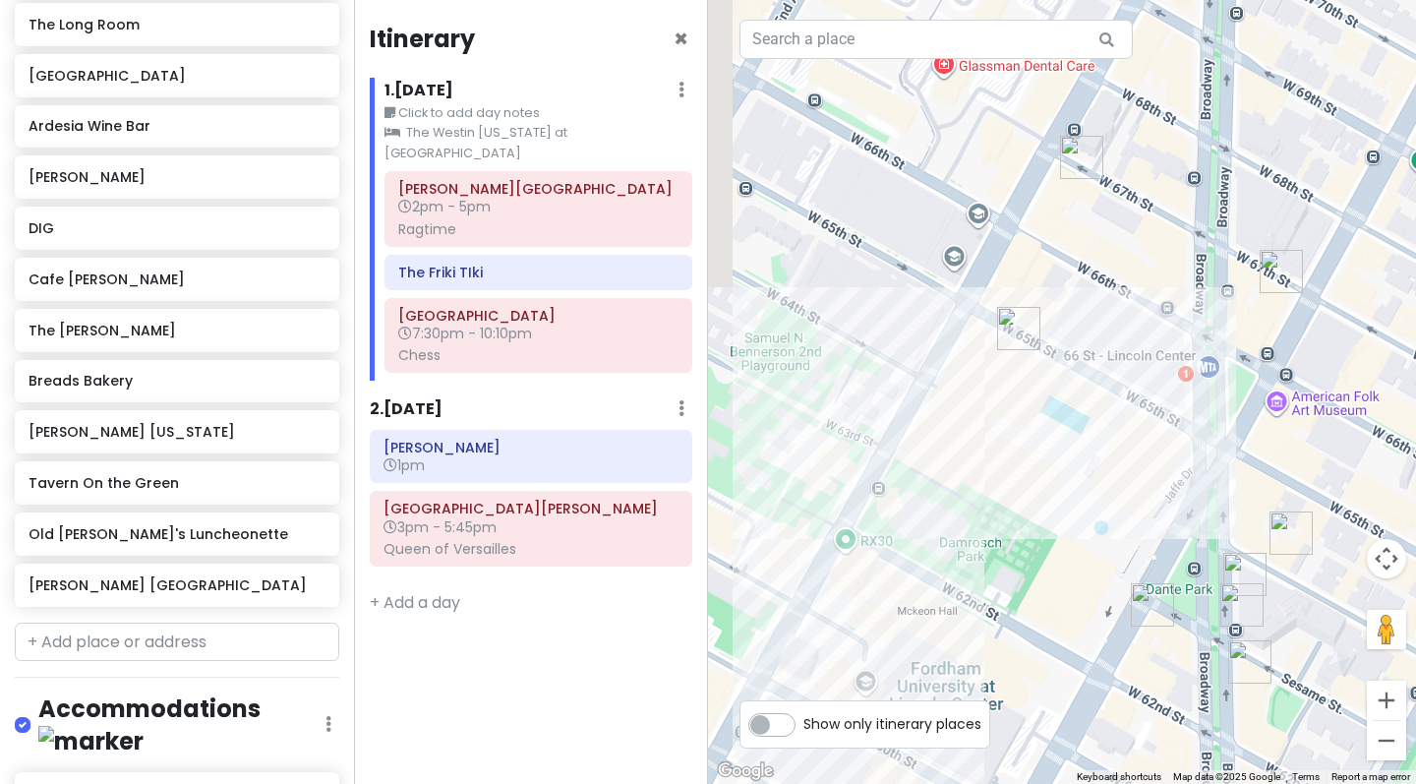
drag, startPoint x: 1013, startPoint y: 388, endPoint x: 1178, endPoint y: 287, distance: 193.7
click at [1178, 287] on div at bounding box center [1062, 392] width 708 height 784
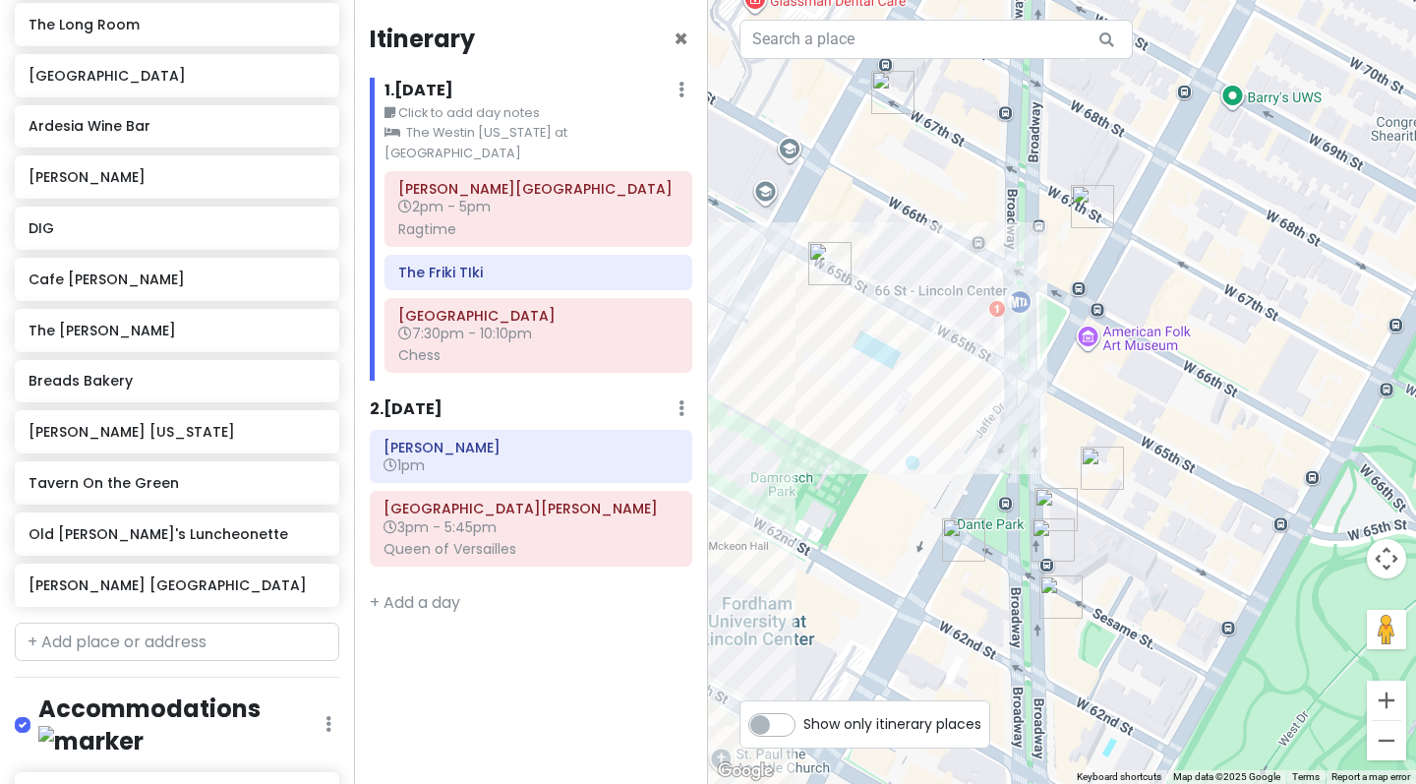
drag, startPoint x: 1183, startPoint y: 389, endPoint x: 982, endPoint y: 323, distance: 211.1
click at [982, 323] on div at bounding box center [1062, 392] width 708 height 784
click at [1392, 752] on button "Zoom out" at bounding box center [1386, 740] width 39 height 39
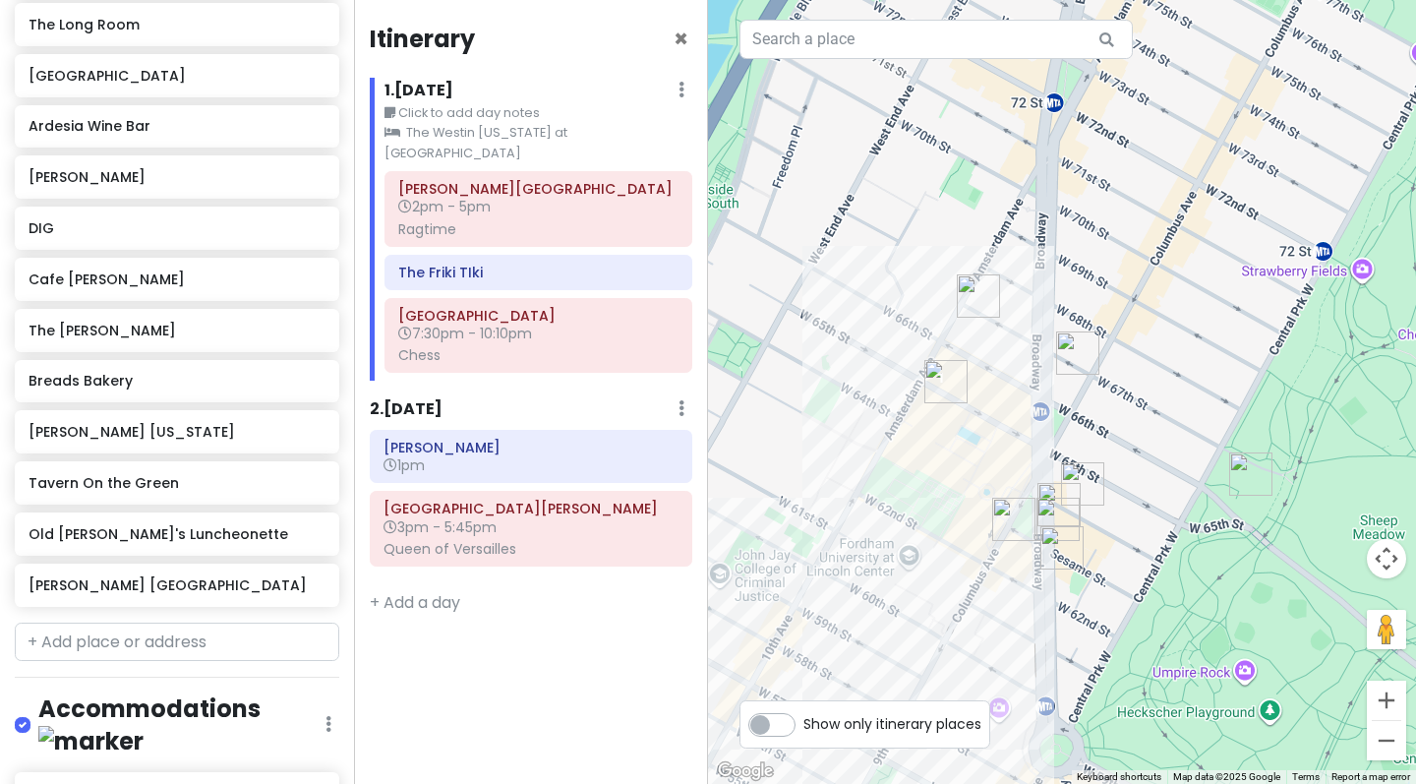
drag, startPoint x: 1174, startPoint y: 453, endPoint x: 1171, endPoint y: 522, distance: 68.9
click at [1172, 522] on div at bounding box center [1062, 392] width 708 height 784
click at [1377, 742] on button "Zoom out" at bounding box center [1386, 740] width 39 height 39
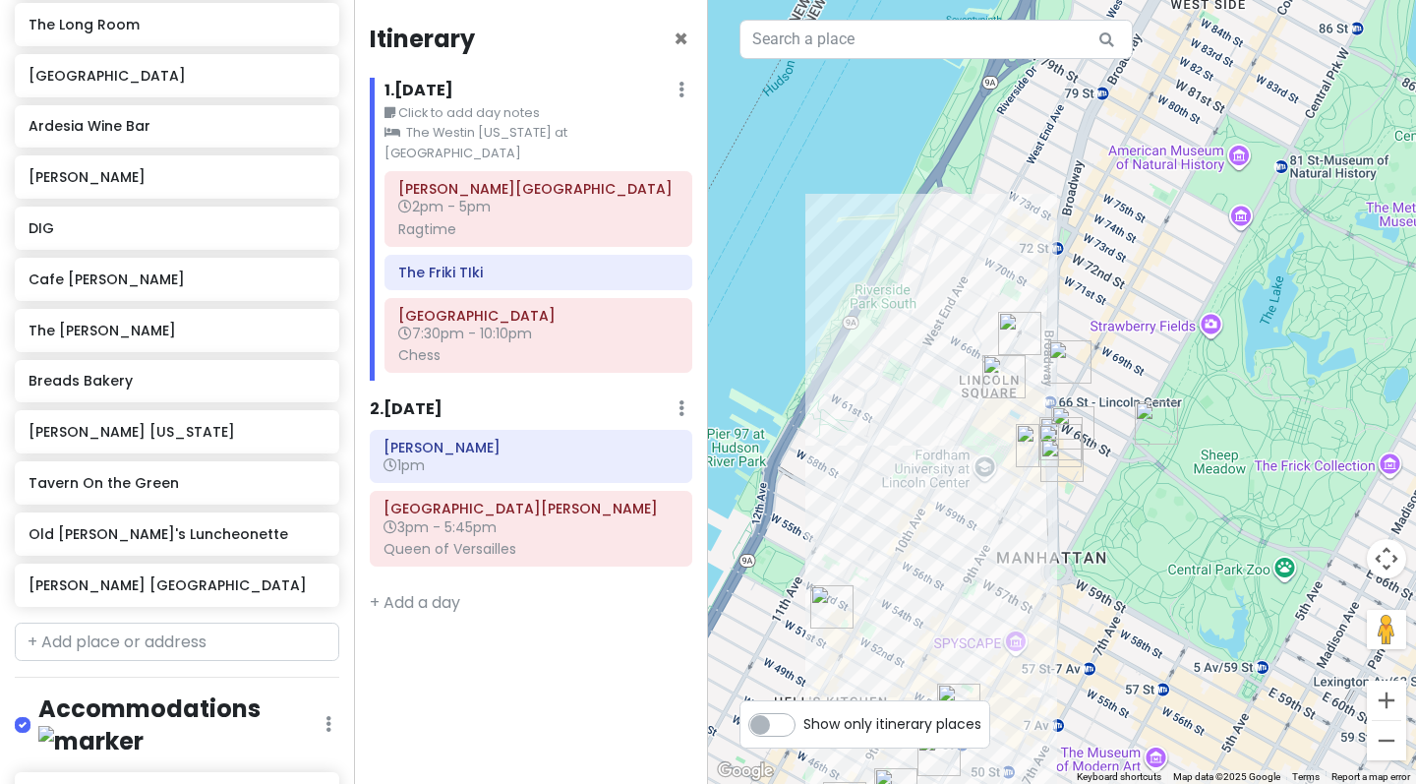
click at [1377, 742] on button "Zoom out" at bounding box center [1386, 740] width 39 height 39
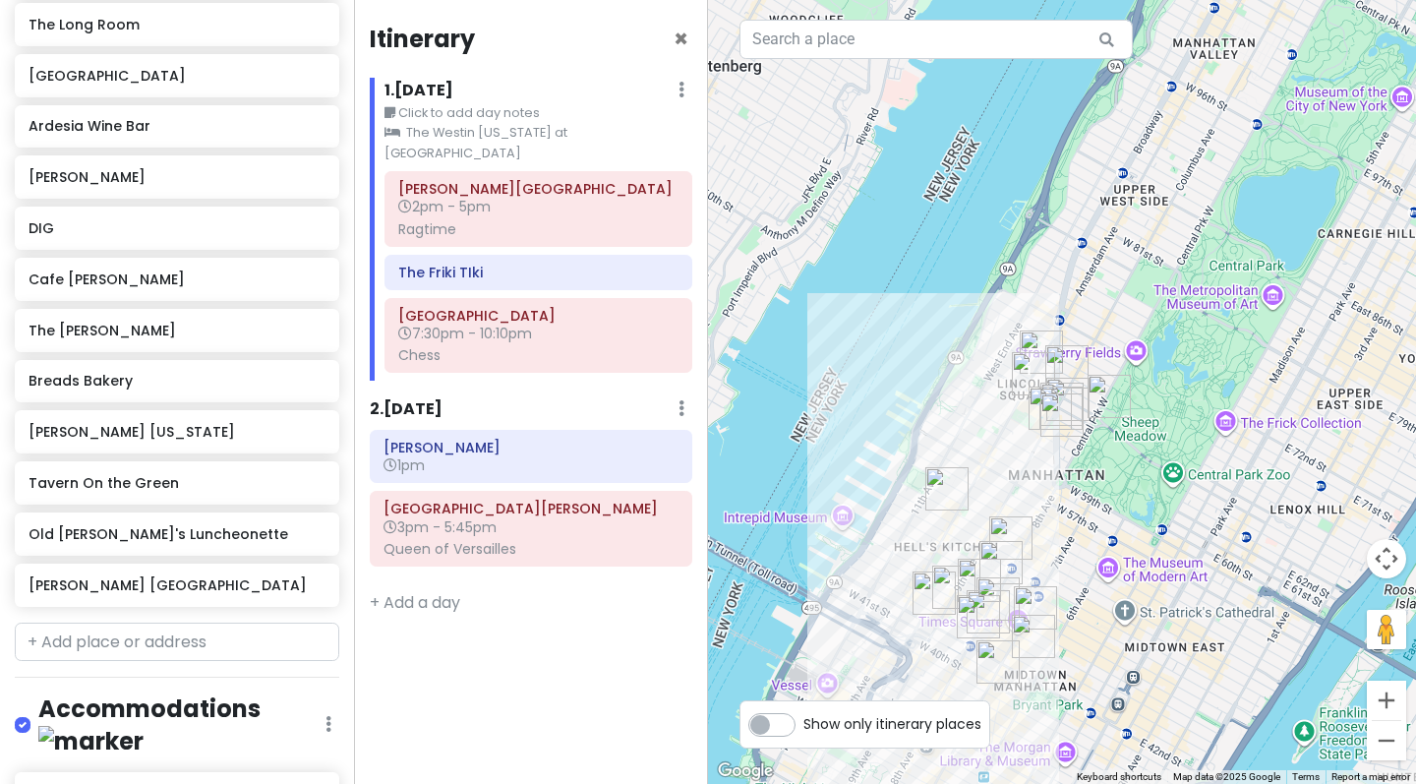
click at [1068, 439] on div at bounding box center [1062, 392] width 708 height 784
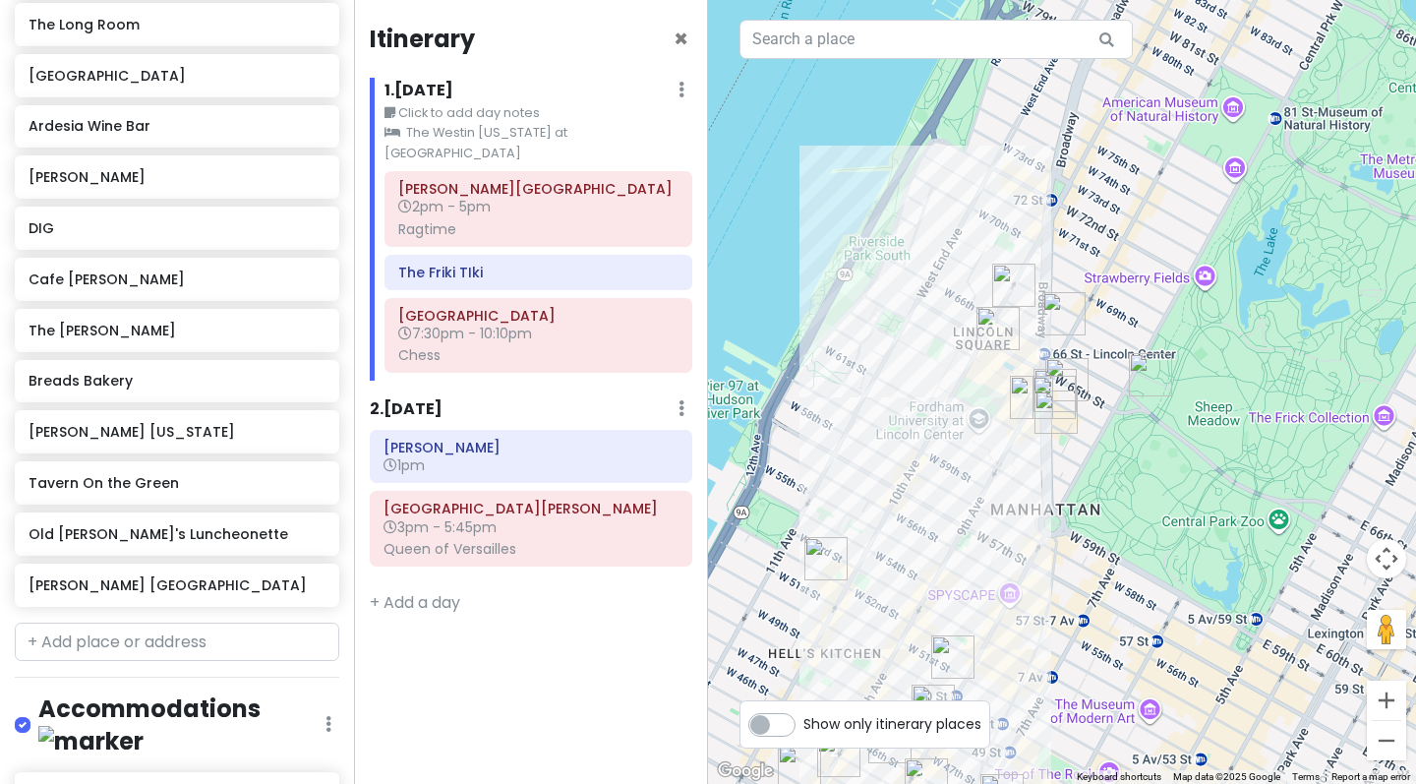
click at [911, 521] on div at bounding box center [1062, 392] width 708 height 784
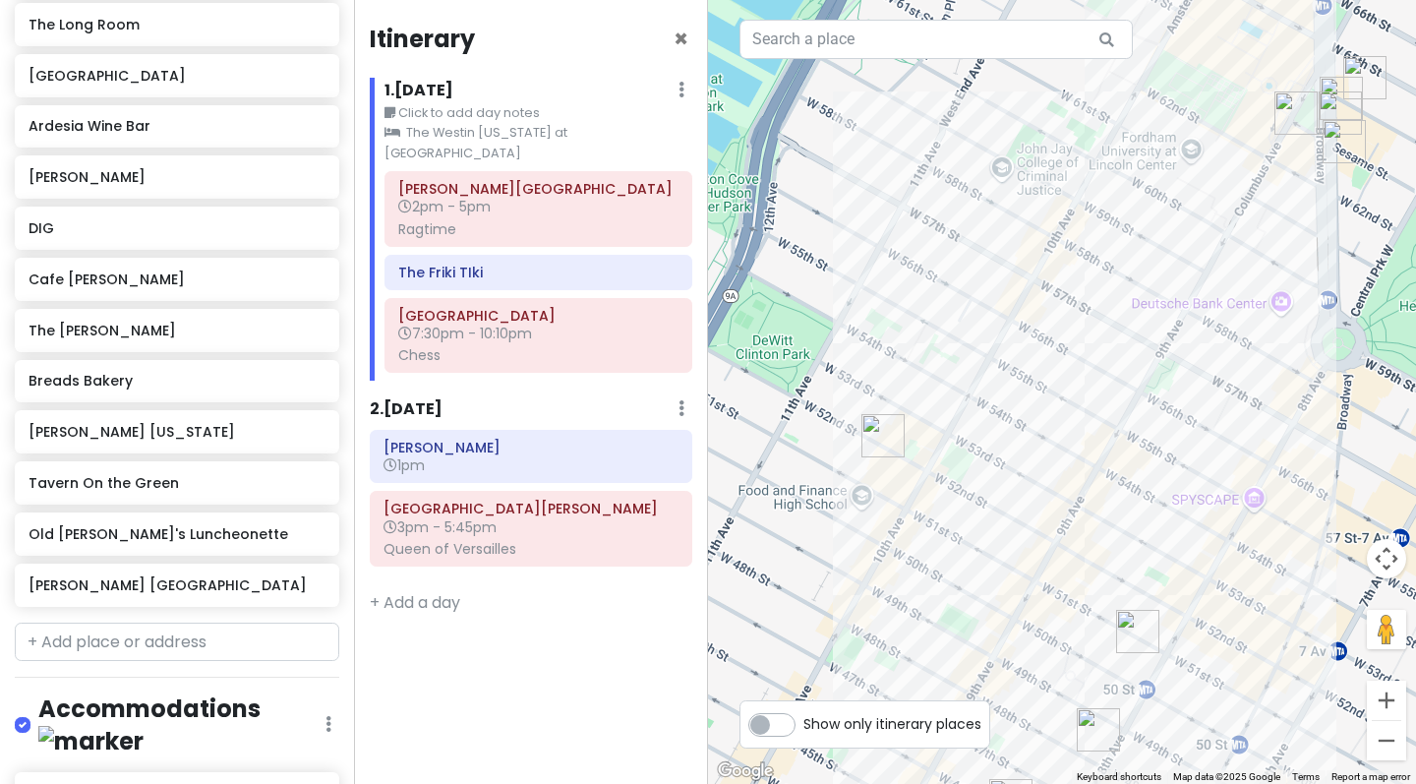
drag, startPoint x: 848, startPoint y: 494, endPoint x: 995, endPoint y: 308, distance: 236.6
click at [995, 308] on div at bounding box center [1062, 392] width 708 height 784
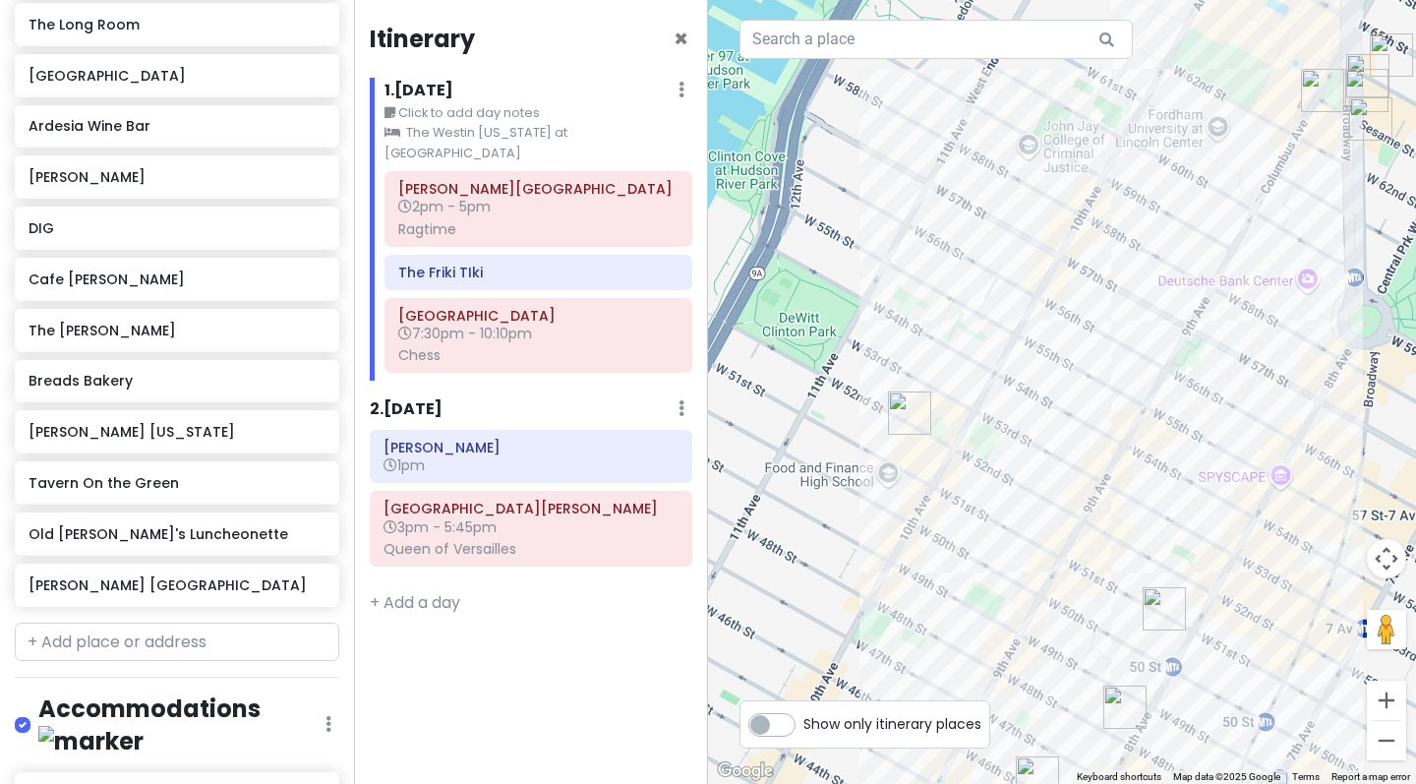
click at [916, 399] on img "Ardesia Wine Bar" at bounding box center [909, 412] width 43 height 43
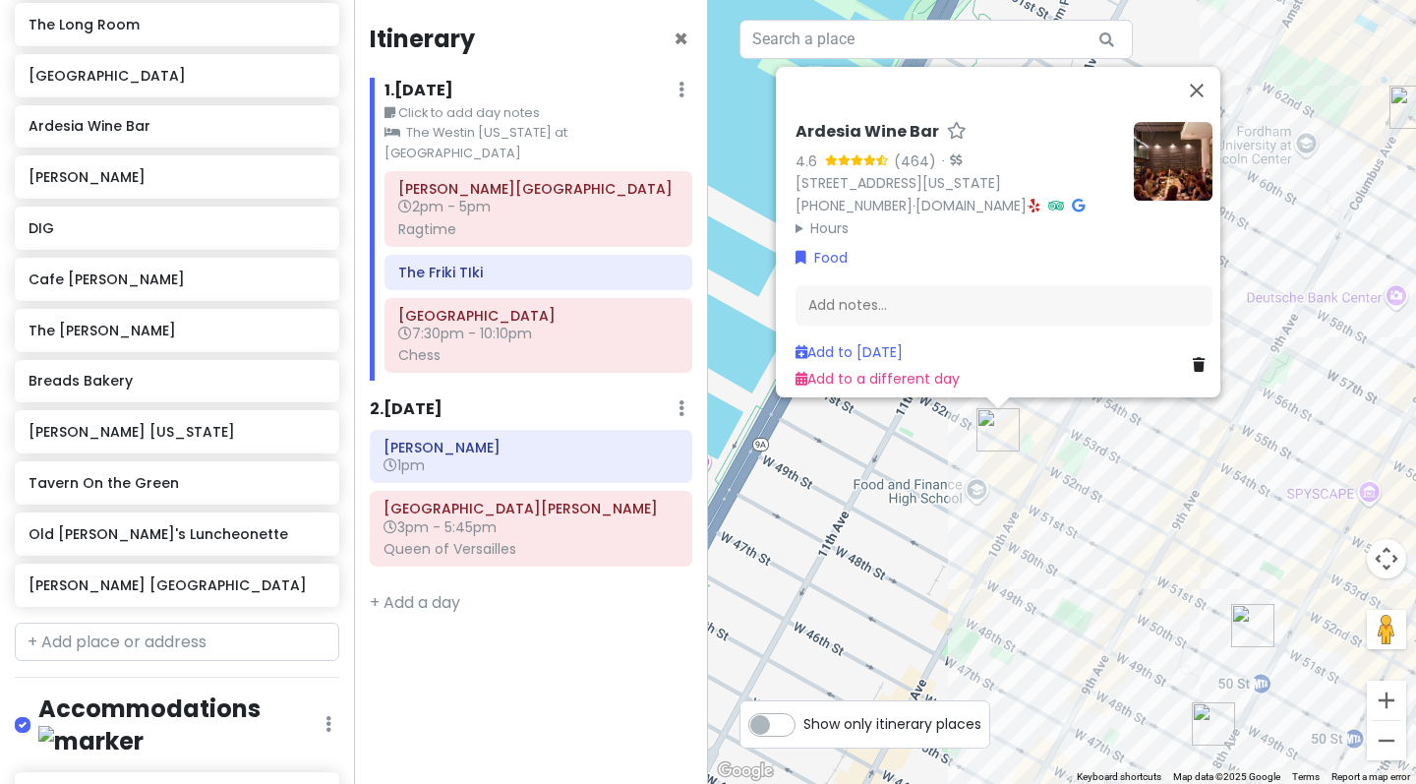
click at [1193, 358] on icon at bounding box center [1199, 365] width 12 height 14
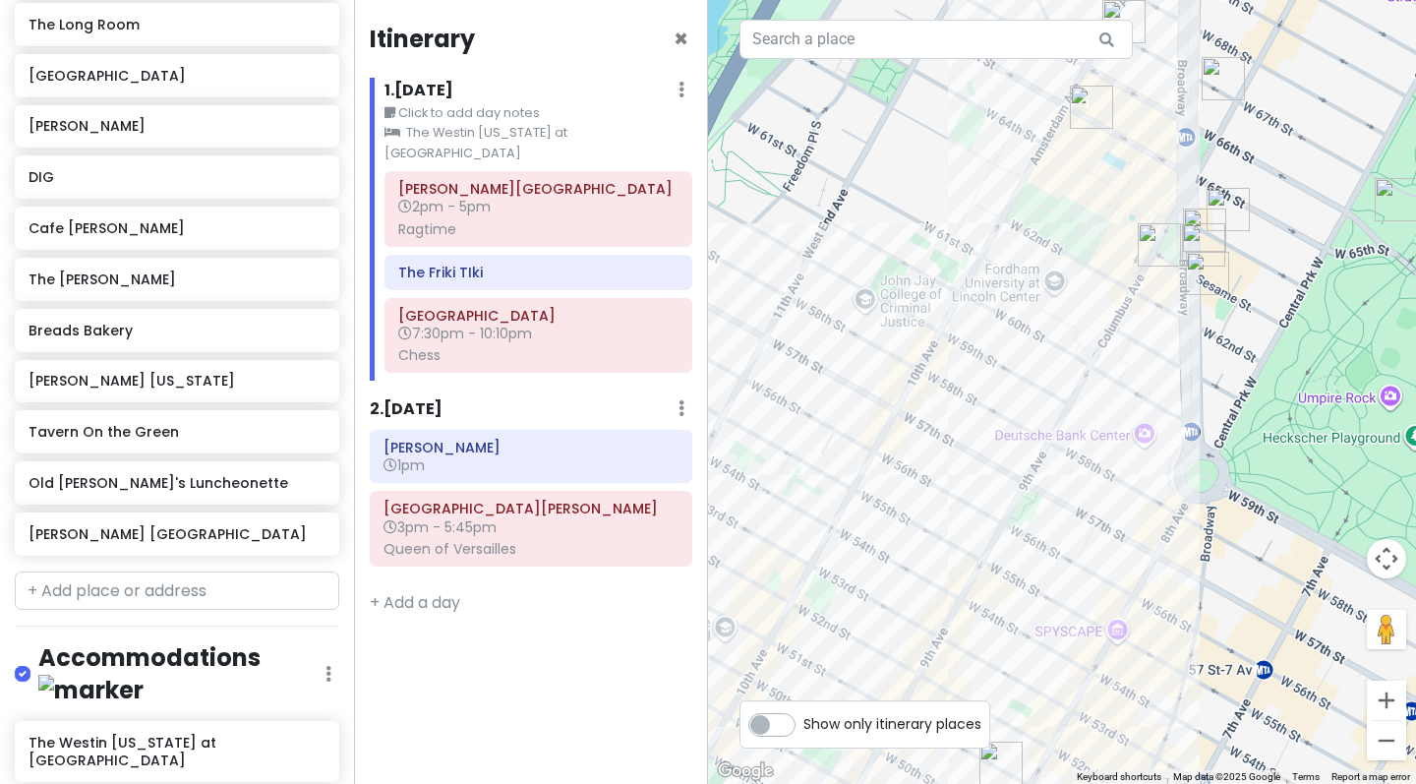
drag, startPoint x: 1219, startPoint y: 398, endPoint x: 1016, endPoint y: 497, distance: 226.4
click at [1016, 496] on div at bounding box center [1062, 392] width 708 height 784
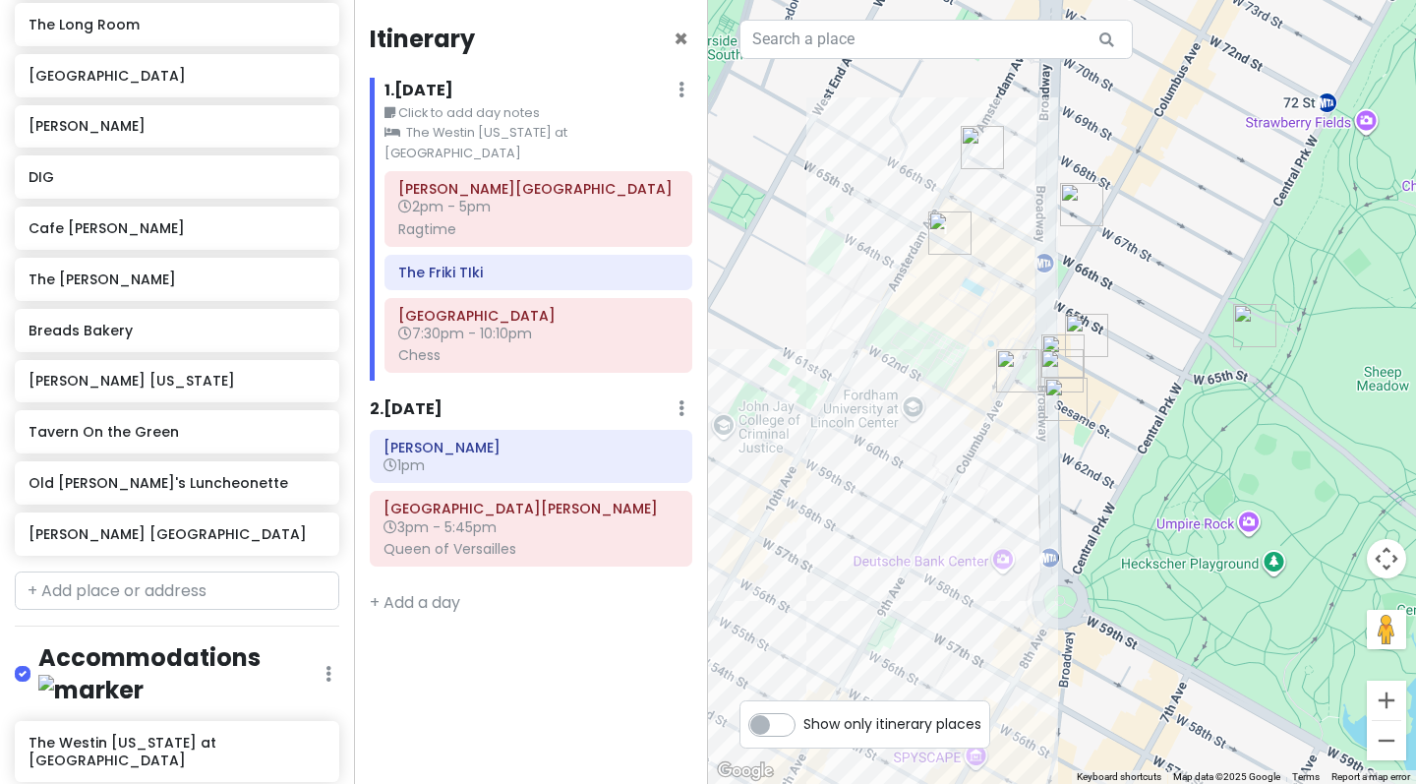
drag, startPoint x: 1121, startPoint y: 346, endPoint x: 1007, endPoint y: 468, distance: 166.9
click at [1007, 468] on div at bounding box center [1062, 392] width 708 height 784
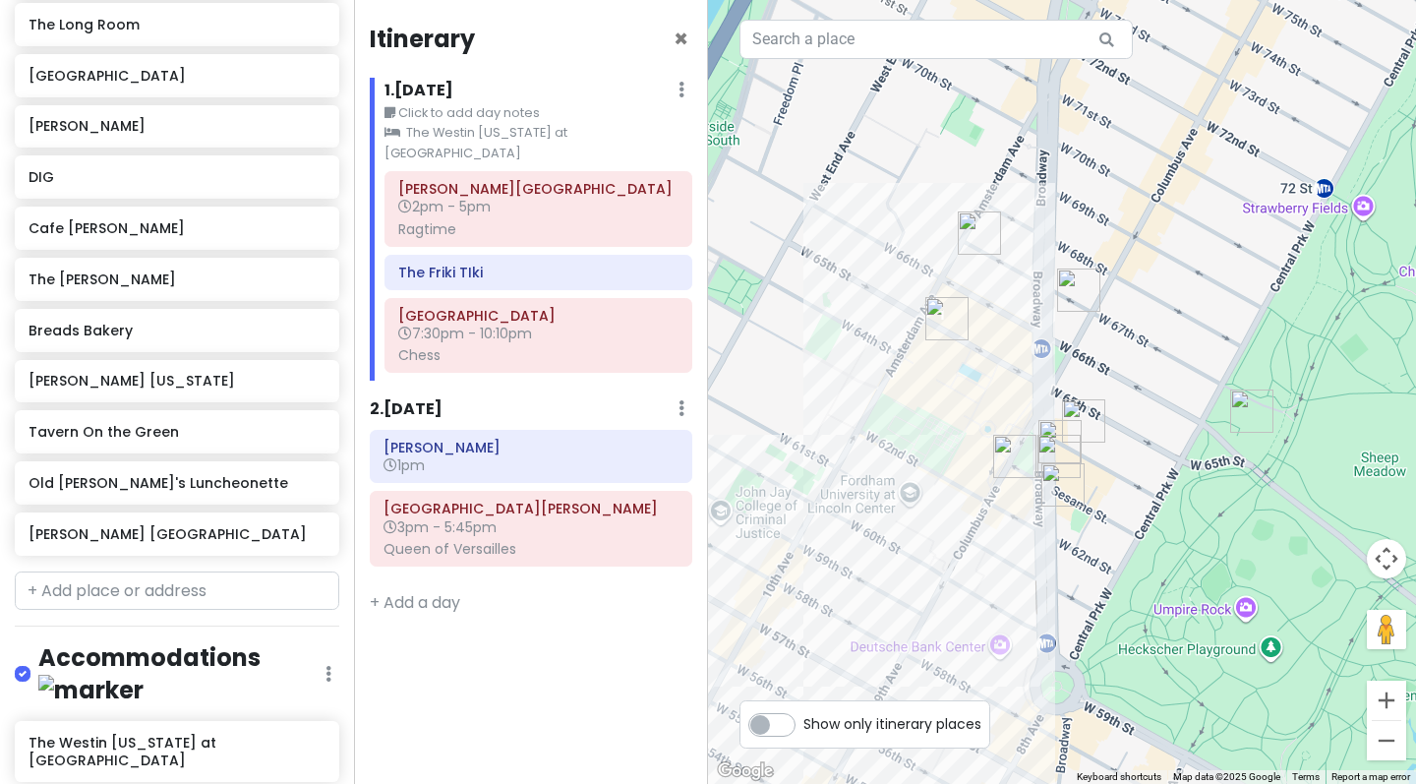
drag, startPoint x: 1180, startPoint y: 286, endPoint x: 1175, endPoint y: 372, distance: 85.7
click at [1175, 372] on div at bounding box center [1062, 392] width 708 height 784
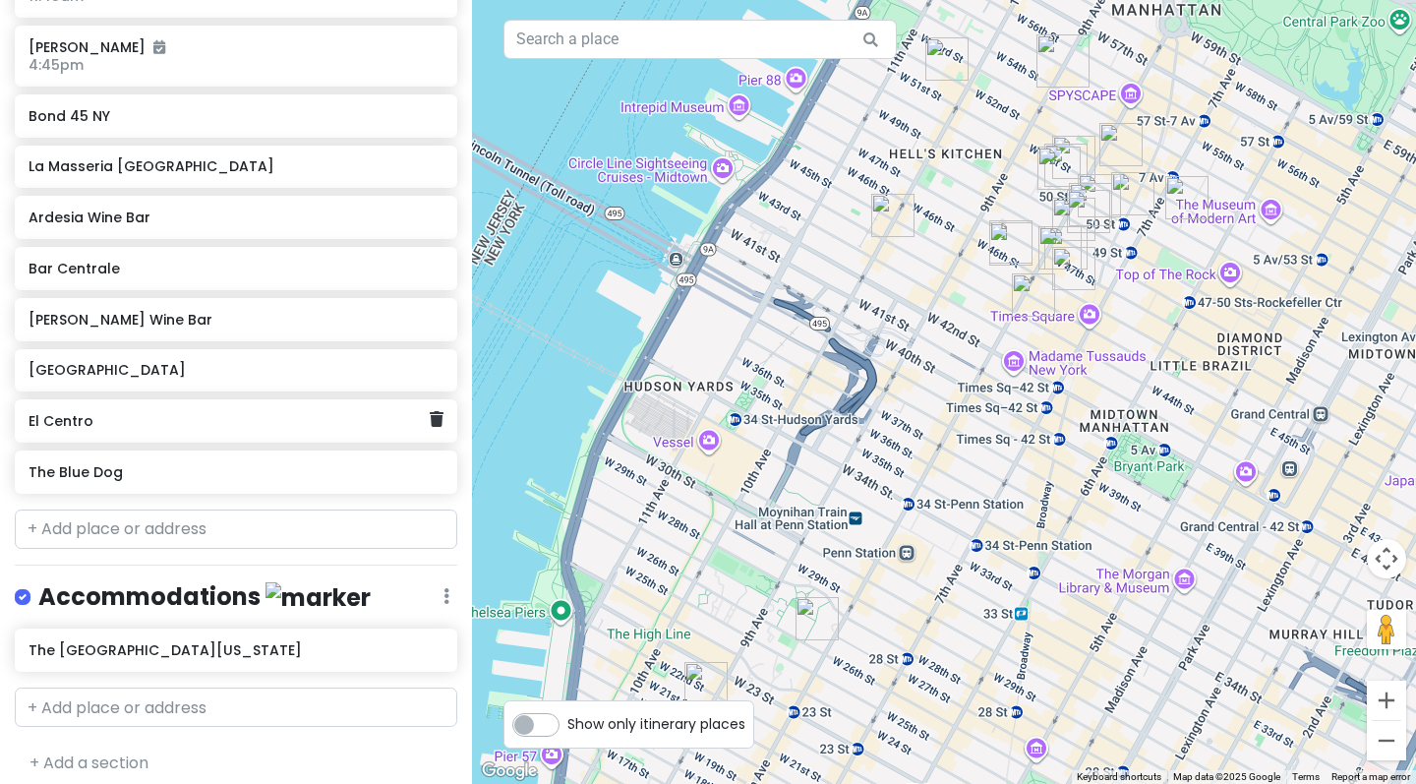
click at [85, 419] on div "El Centro" at bounding box center [229, 421] width 400 height 28
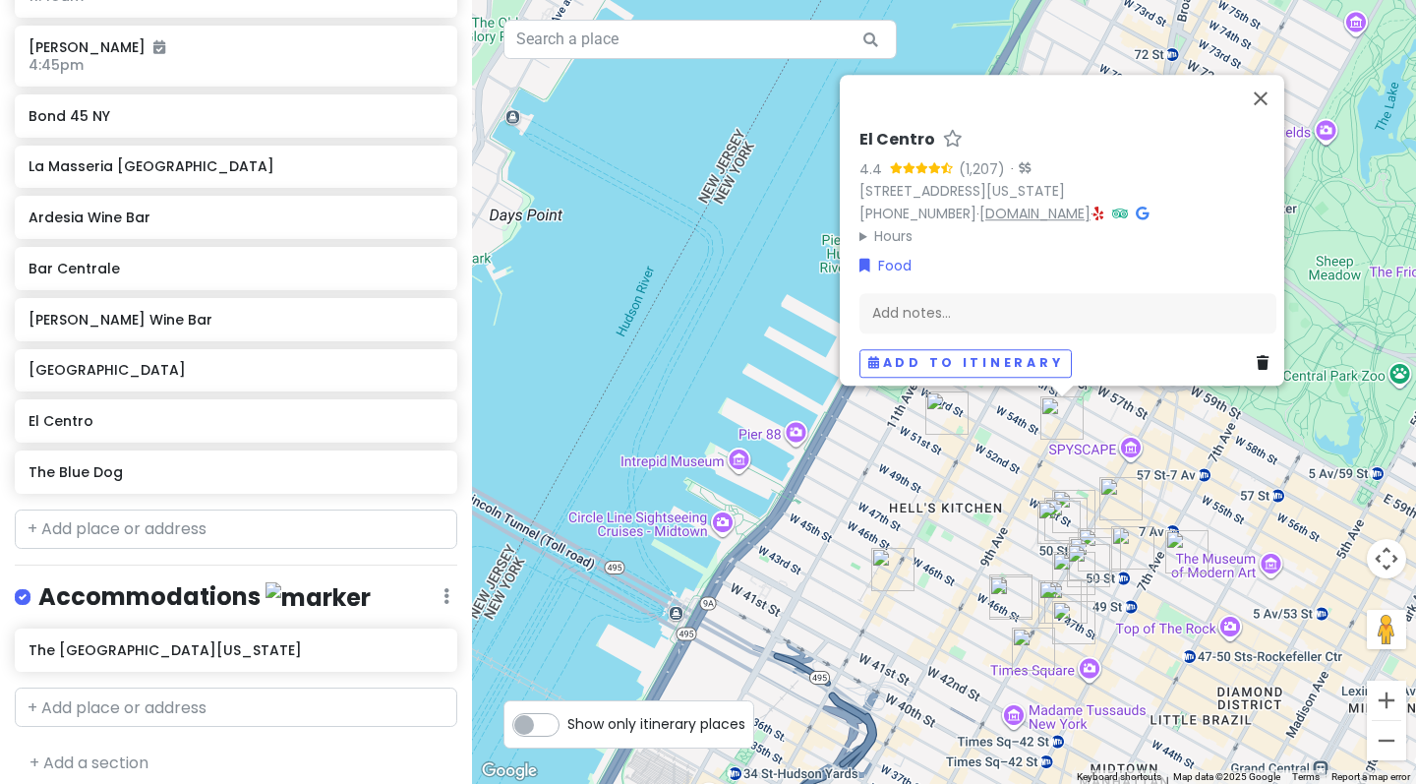
click at [1056, 204] on link "[DOMAIN_NAME]" at bounding box center [1034, 214] width 111 height 20
click at [971, 480] on div "El Centro 4.4 (1,207) · [STREET_ADDRESS][US_STATE] [PHONE_NUMBER] · [DOMAIN_NAM…" at bounding box center [944, 392] width 944 height 784
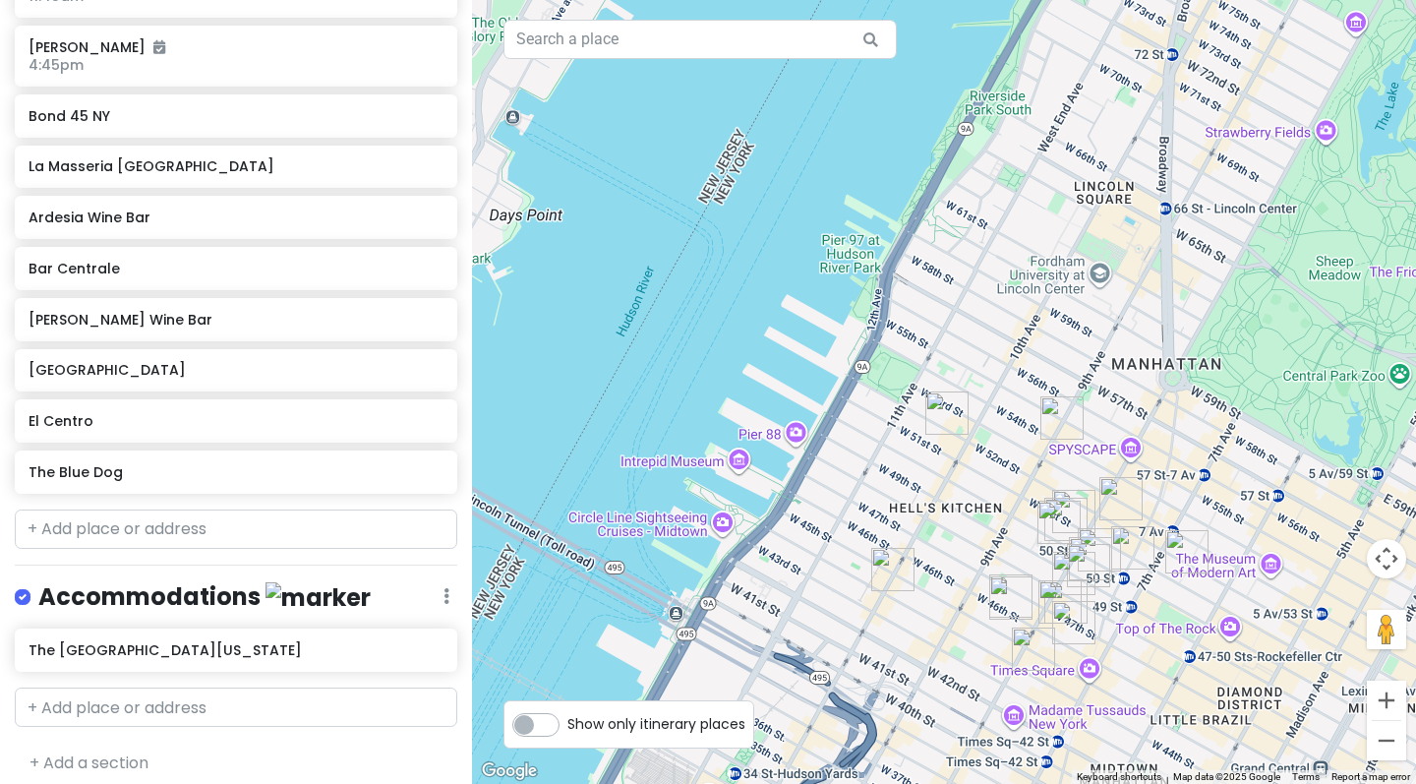
click at [1106, 310] on div at bounding box center [944, 392] width 944 height 784
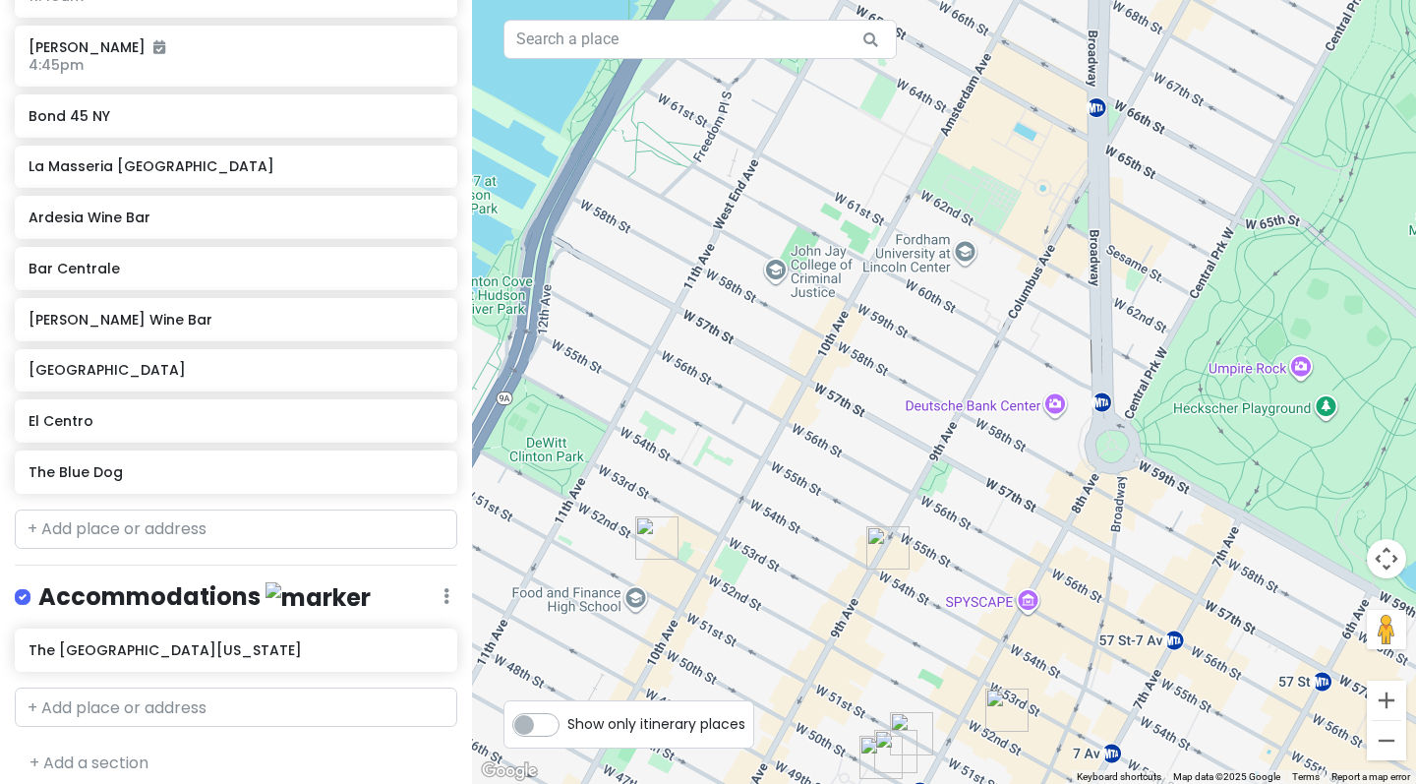
drag, startPoint x: 1171, startPoint y: 205, endPoint x: 1041, endPoint y: 204, distance: 129.8
click at [1040, 204] on div at bounding box center [944, 392] width 944 height 784
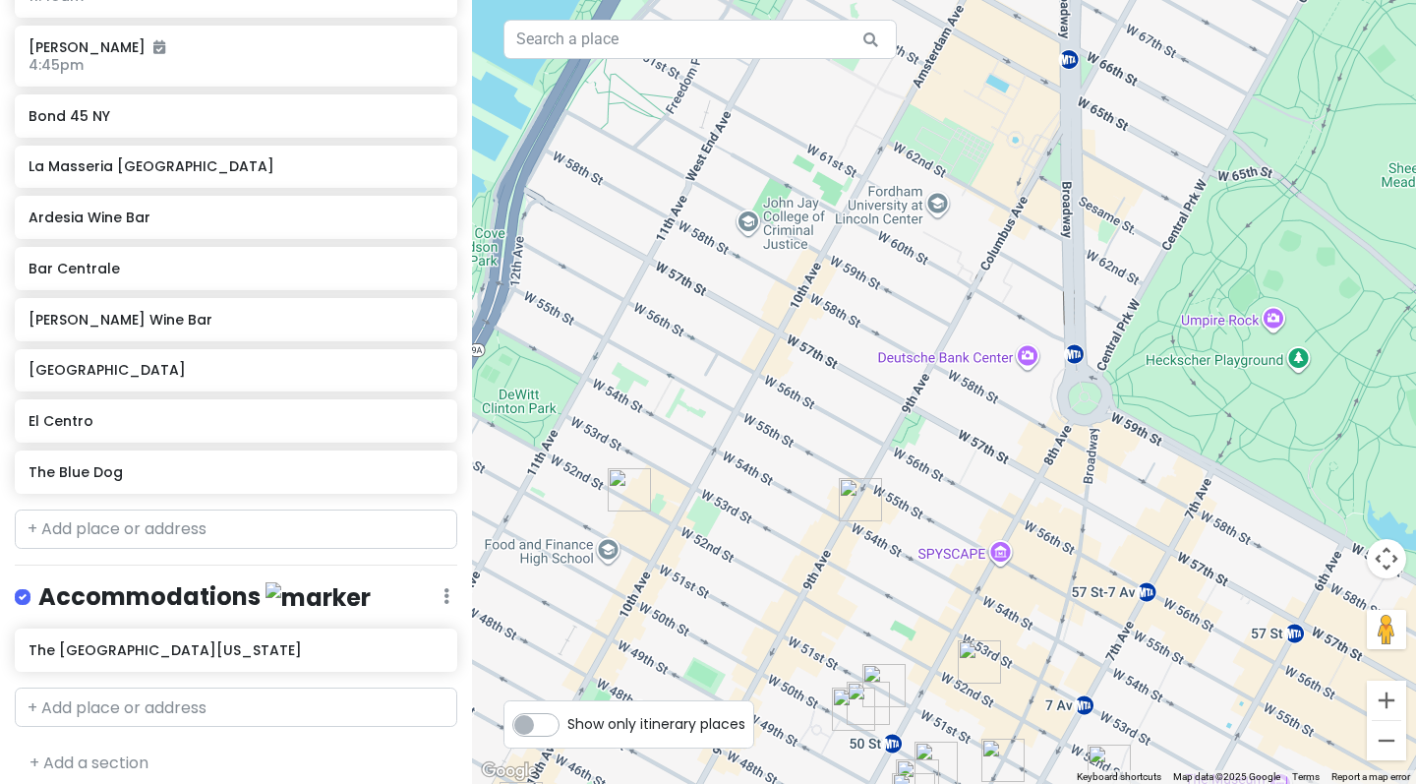
drag, startPoint x: 1034, startPoint y: 470, endPoint x: 980, endPoint y: 313, distance: 166.3
click at [980, 313] on div at bounding box center [944, 392] width 944 height 784
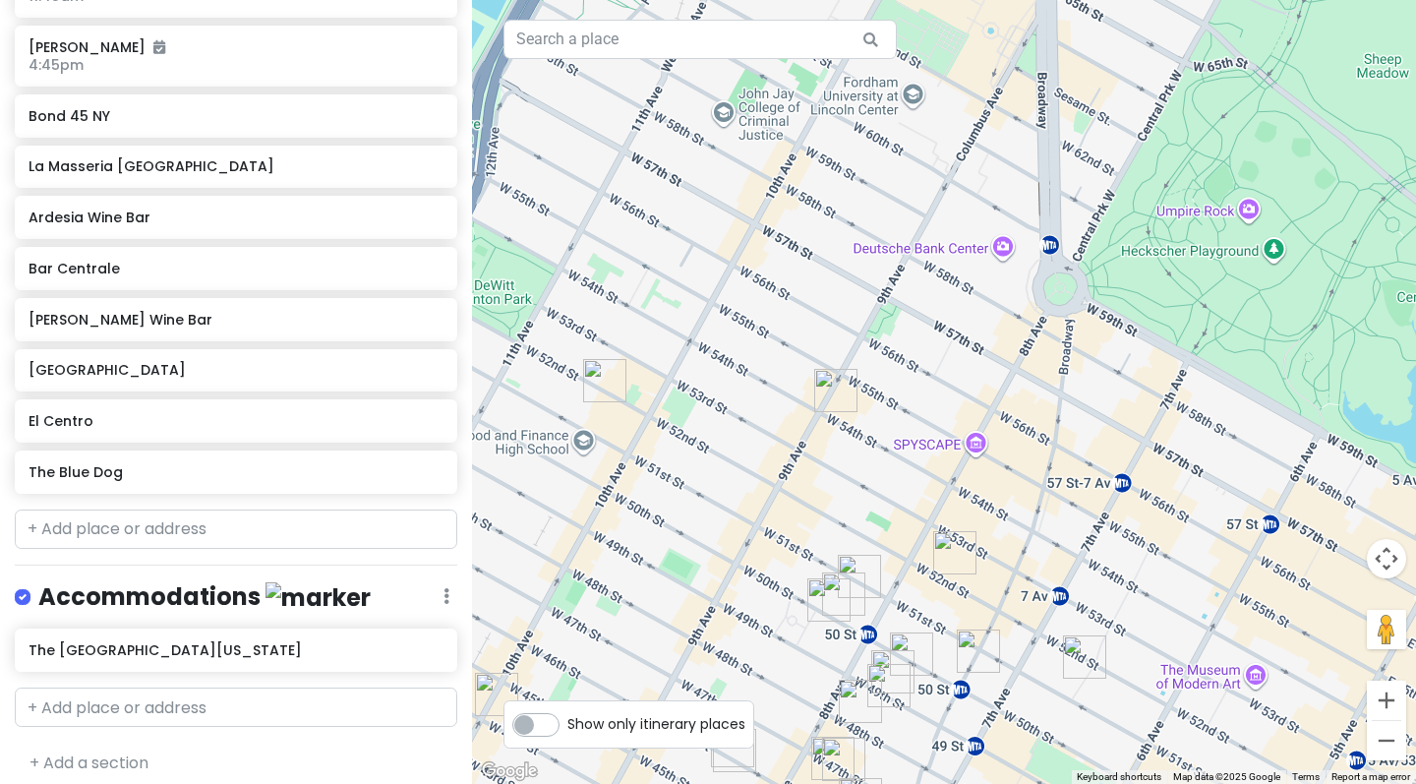
click at [865, 572] on img "Dolly Varden" at bounding box center [859, 575] width 43 height 43
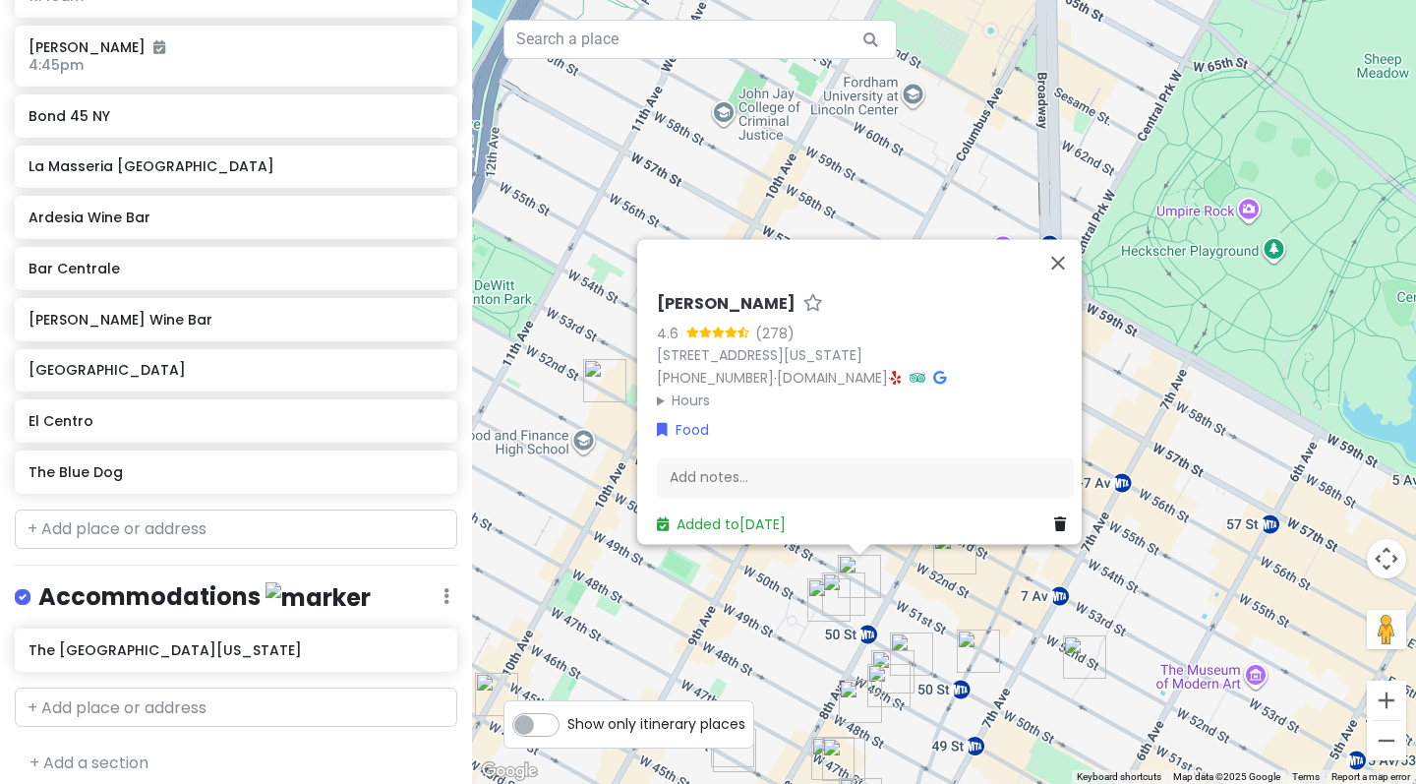
click at [848, 586] on img "The Blue Dog" at bounding box center [828, 599] width 43 height 43
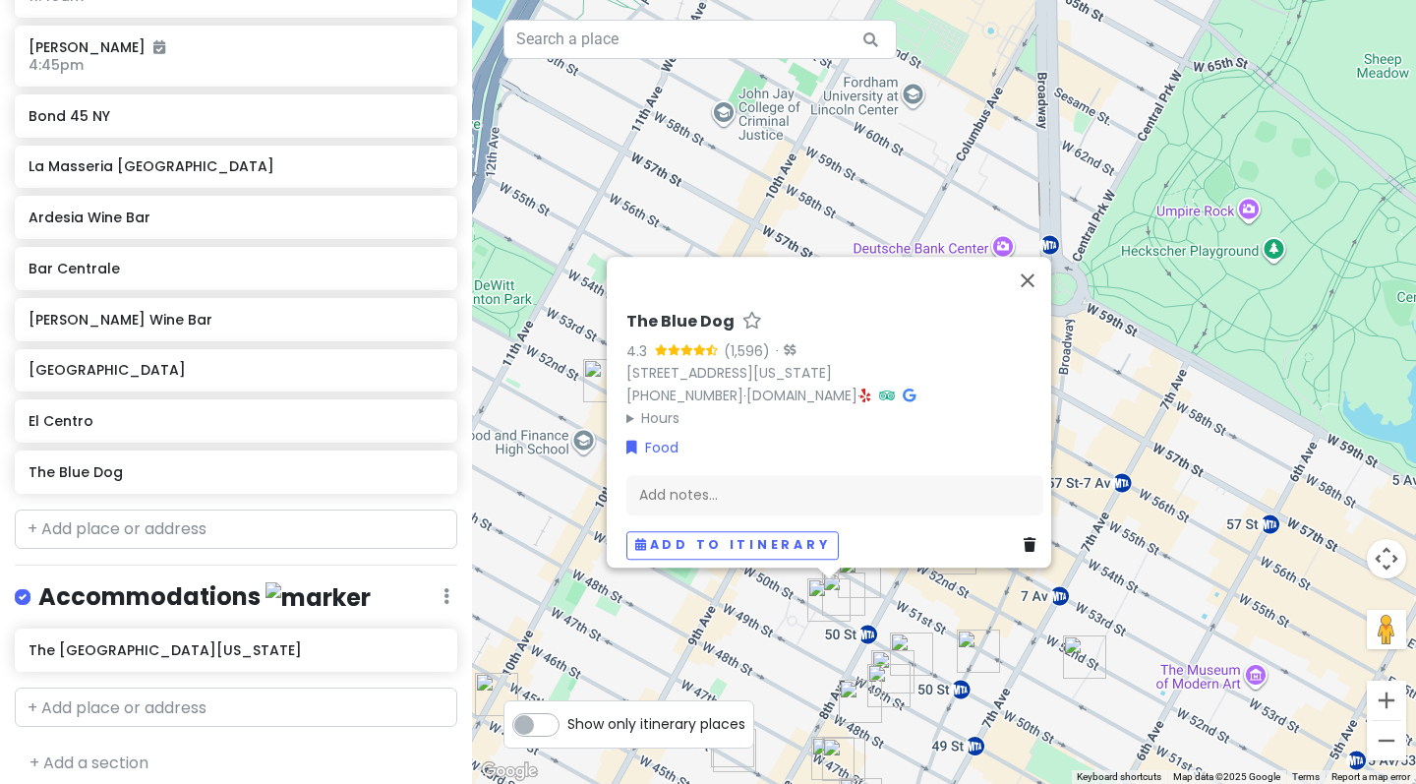
click at [826, 588] on img "The Blue Dog" at bounding box center [828, 599] width 43 height 43
click at [824, 597] on img "The Blue Dog" at bounding box center [828, 599] width 43 height 43
click at [899, 595] on div "To navigate, press the arrow keys. The Blue Dog 4.3 (1,596) · 308 W 50th St, Ne…" at bounding box center [944, 392] width 944 height 784
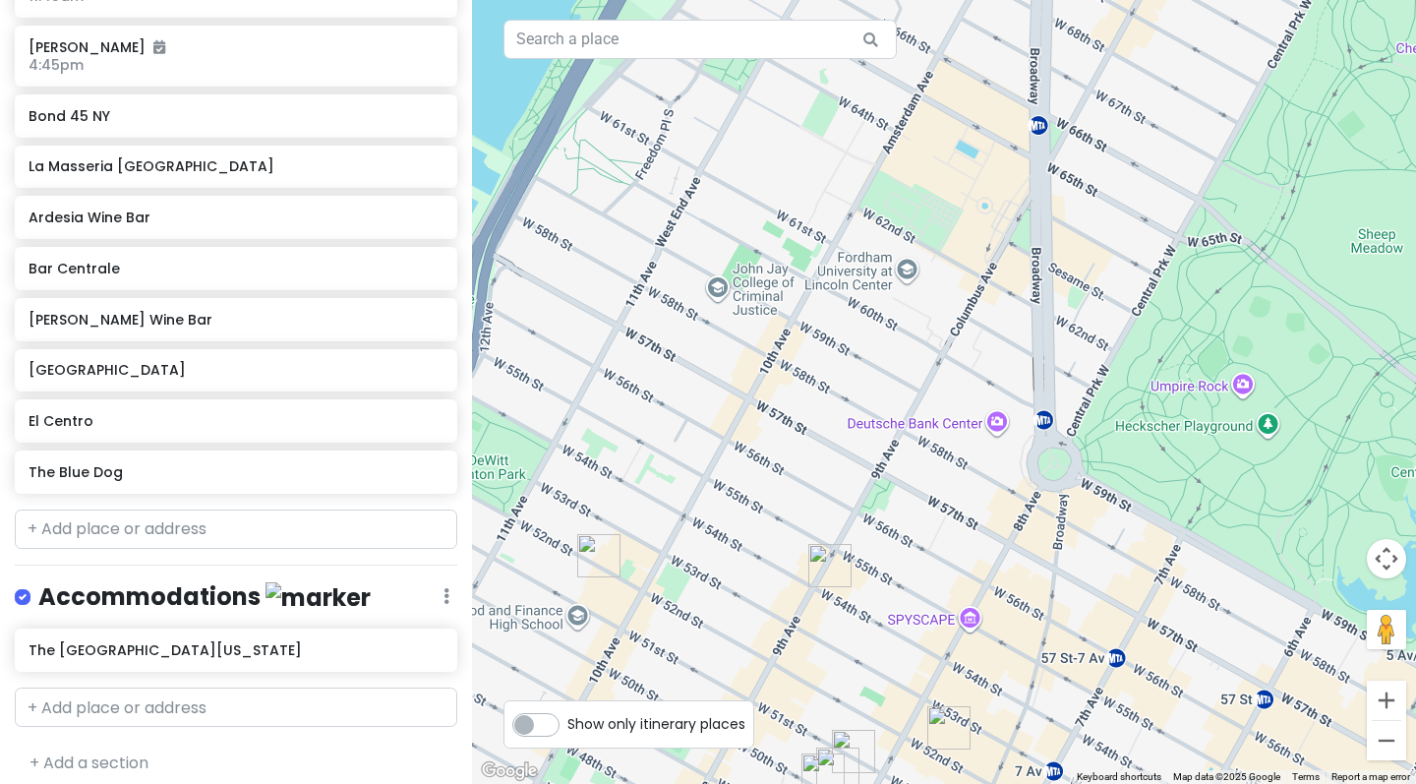
drag, startPoint x: 912, startPoint y: 344, endPoint x: 900, endPoint y: 554, distance: 210.8
click at [901, 555] on div at bounding box center [944, 392] width 944 height 784
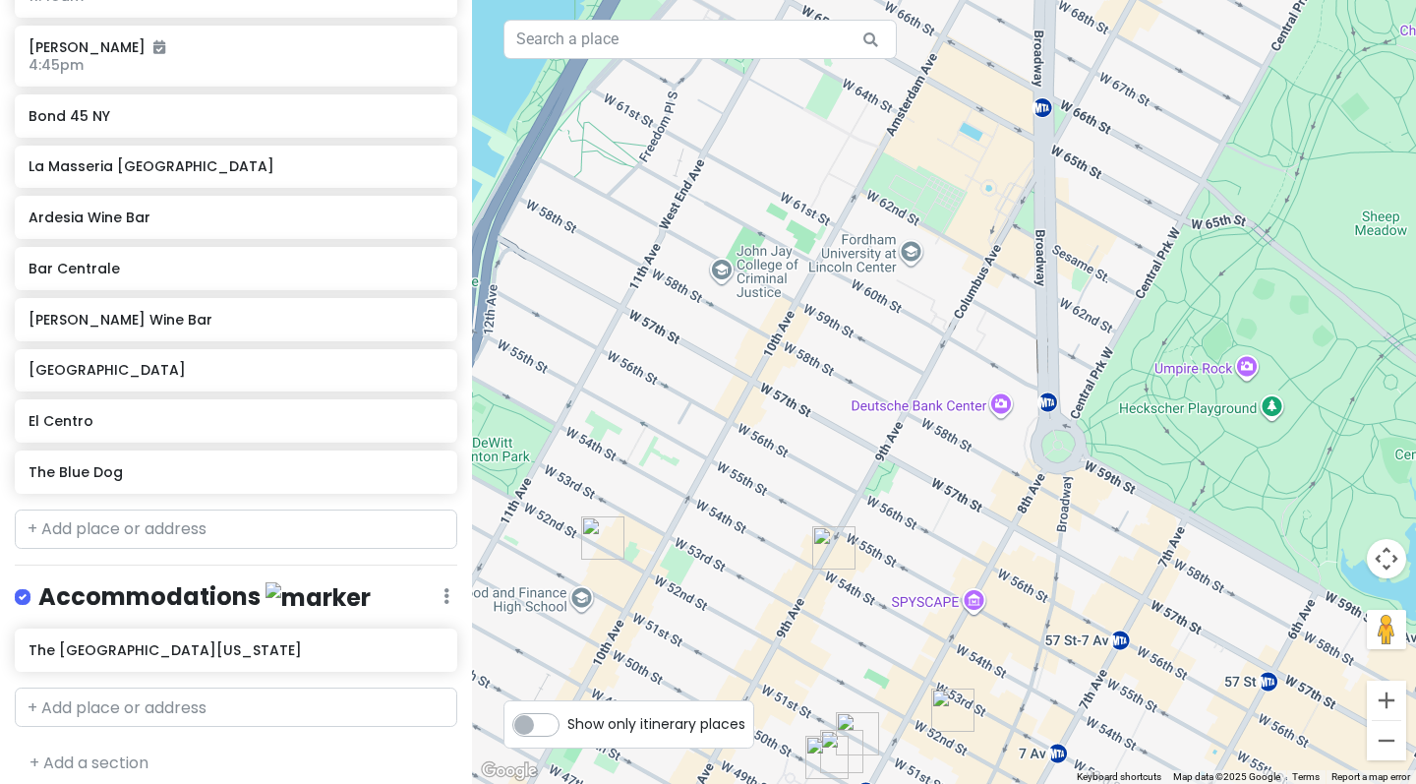
drag, startPoint x: 942, startPoint y: 404, endPoint x: 954, endPoint y: 342, distance: 63.0
click at [955, 341] on div at bounding box center [944, 392] width 944 height 784
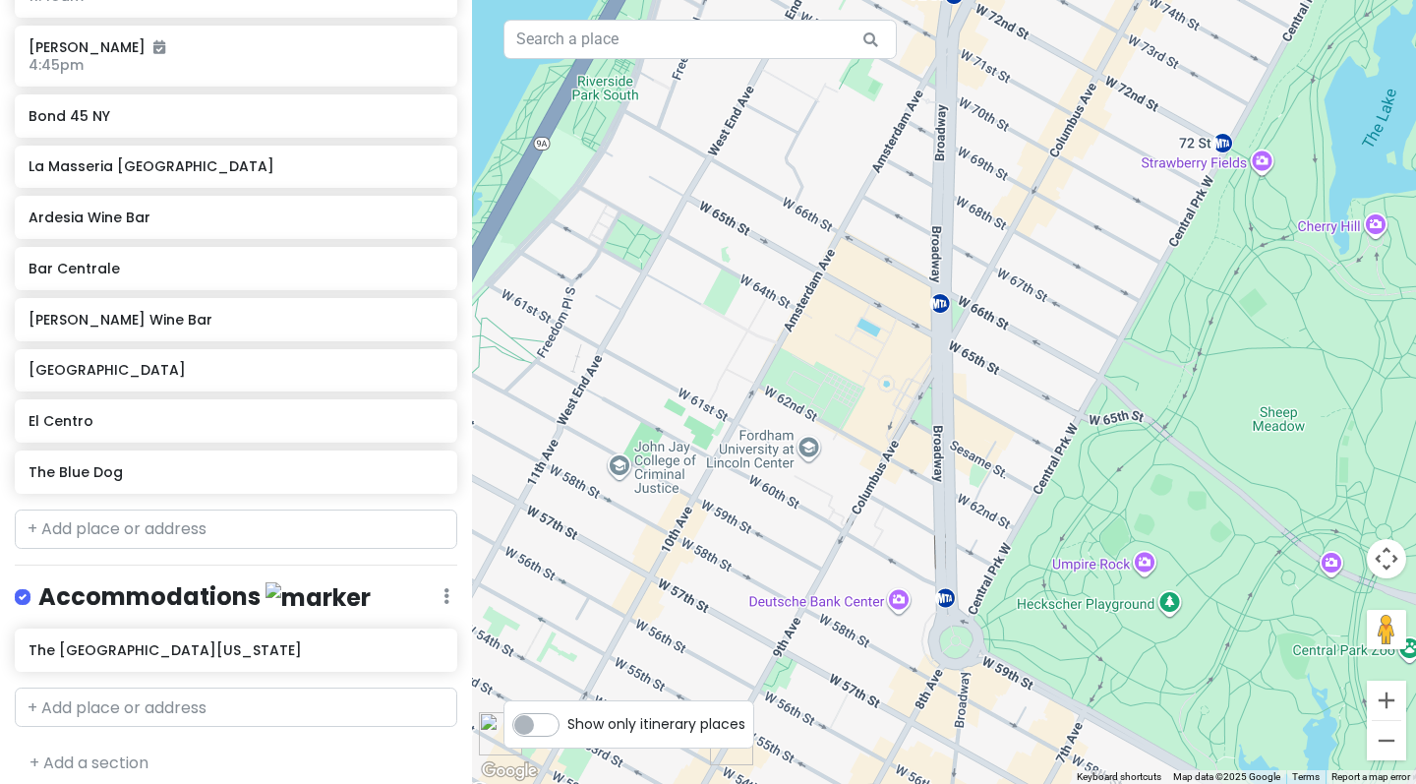
drag, startPoint x: 955, startPoint y: 218, endPoint x: 851, endPoint y: 413, distance: 220.3
click at [851, 413] on div at bounding box center [944, 392] width 944 height 784
click at [836, 404] on div at bounding box center [944, 392] width 944 height 784
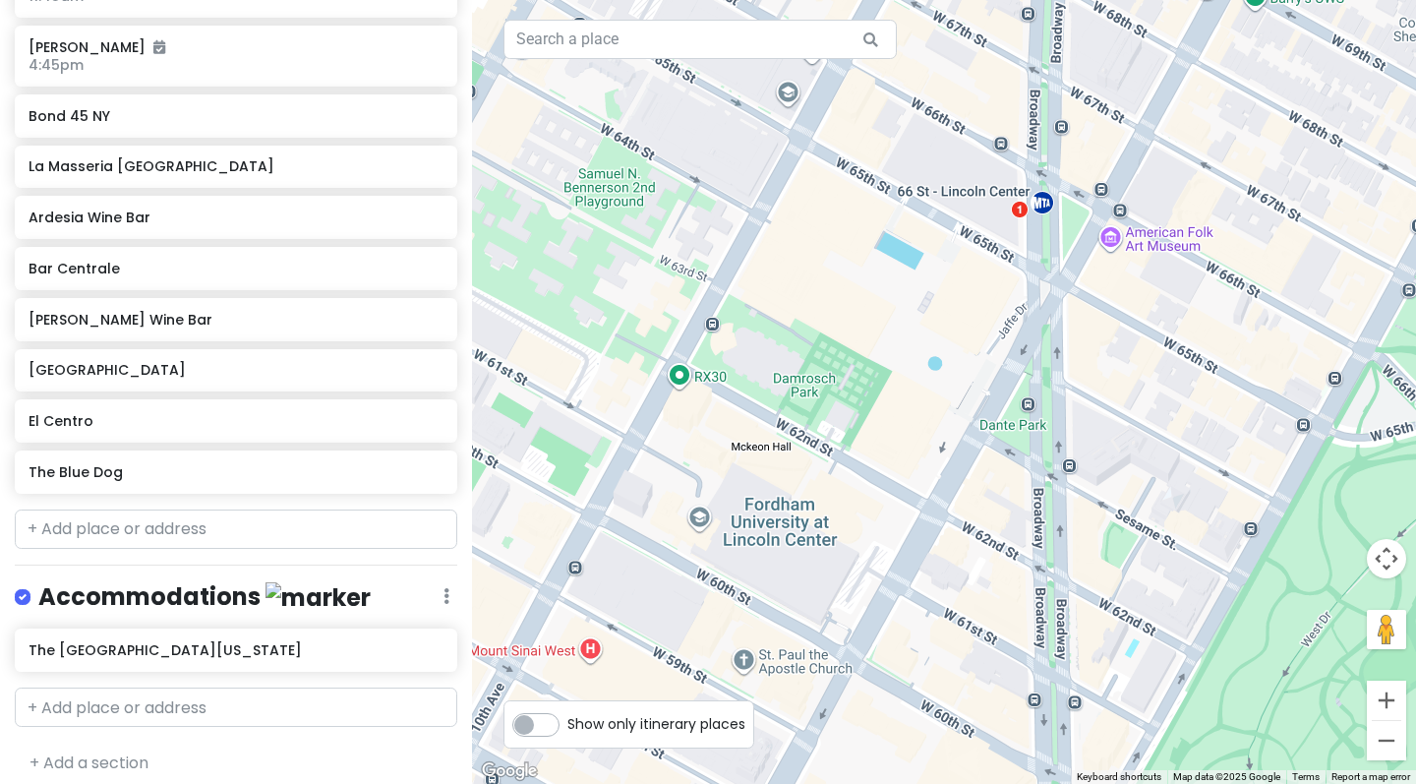
drag, startPoint x: 836, startPoint y: 404, endPoint x: 997, endPoint y: 169, distance: 285.0
click at [996, 169] on div at bounding box center [944, 392] width 944 height 784
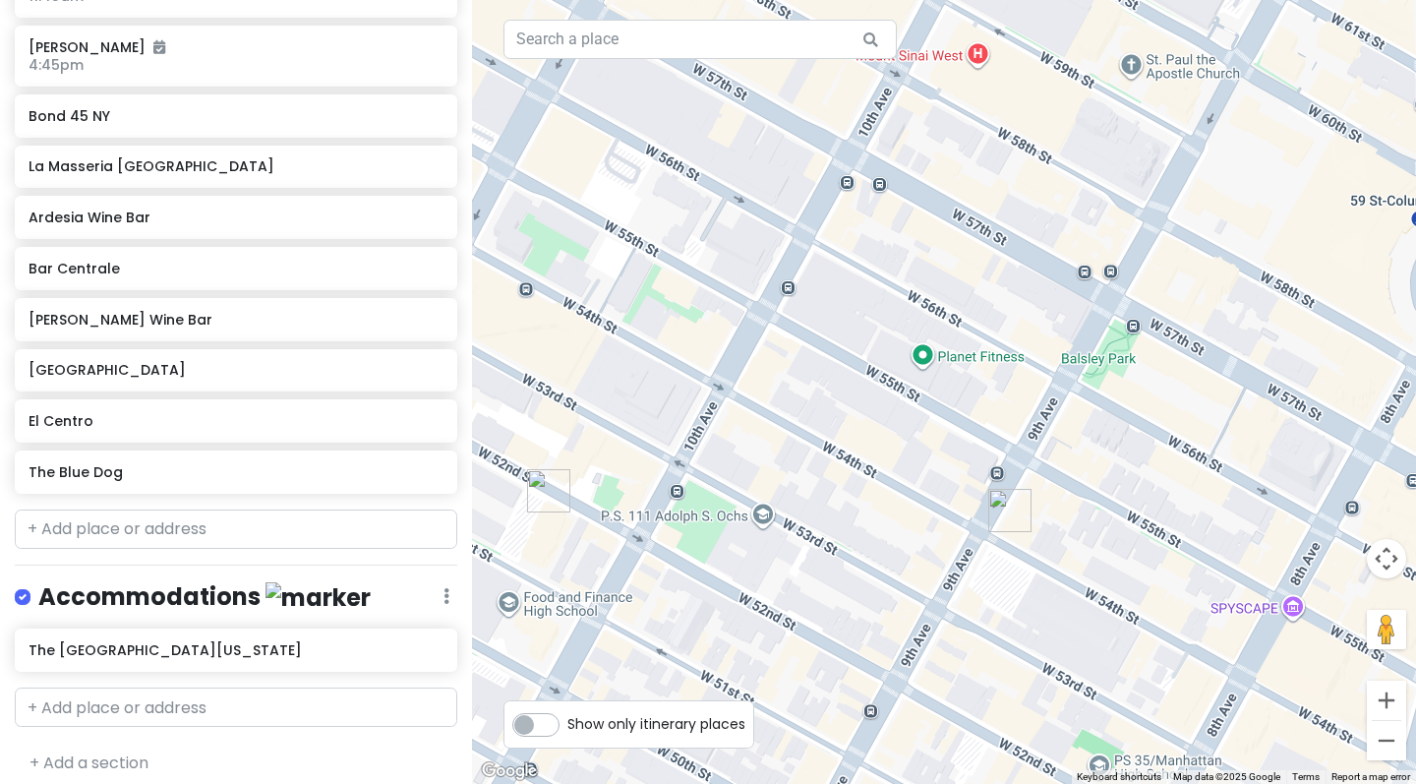
drag, startPoint x: 826, startPoint y: 425, endPoint x: 1026, endPoint y: 82, distance: 397.4
click at [1026, 82] on div at bounding box center [944, 392] width 944 height 784
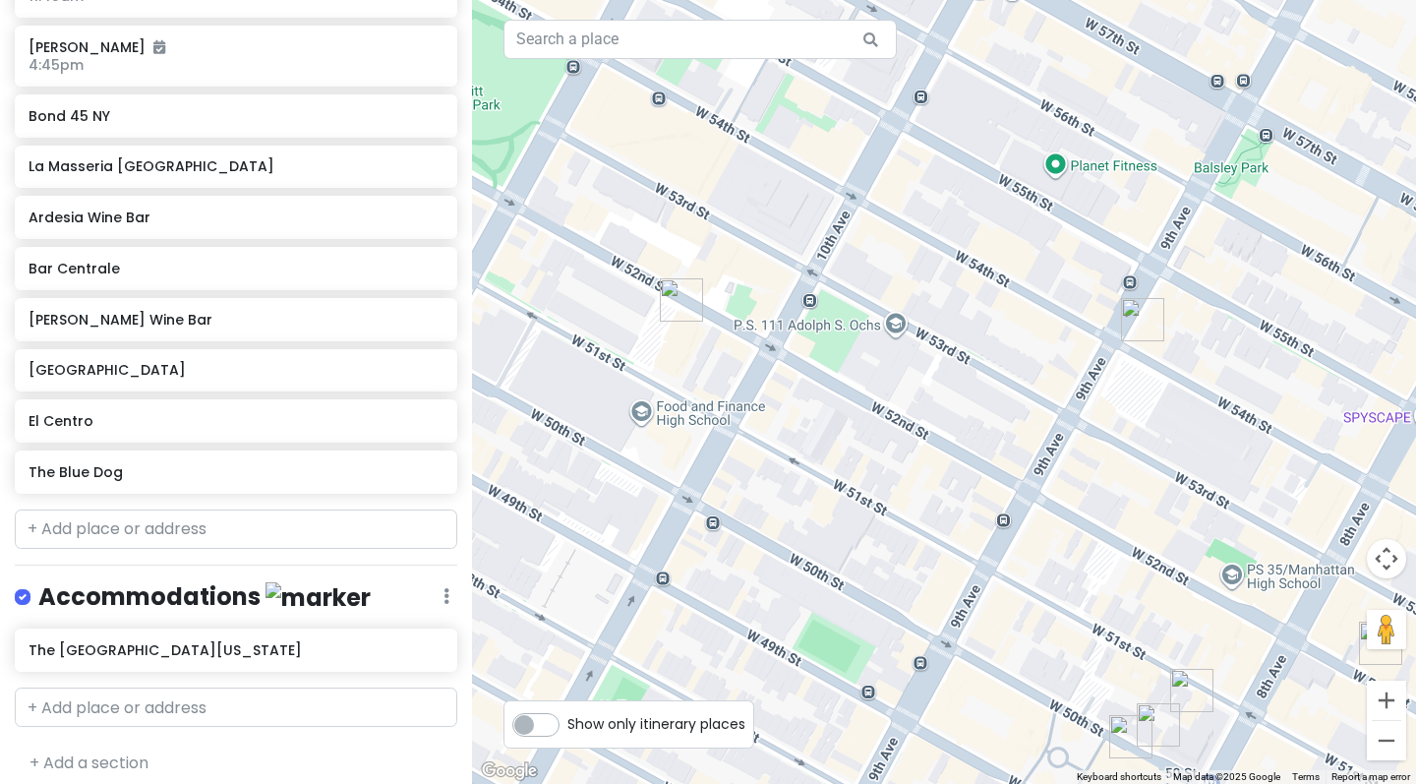
drag, startPoint x: 932, startPoint y: 215, endPoint x: 994, endPoint y: 154, distance: 86.9
click at [994, 154] on div at bounding box center [944, 392] width 944 height 784
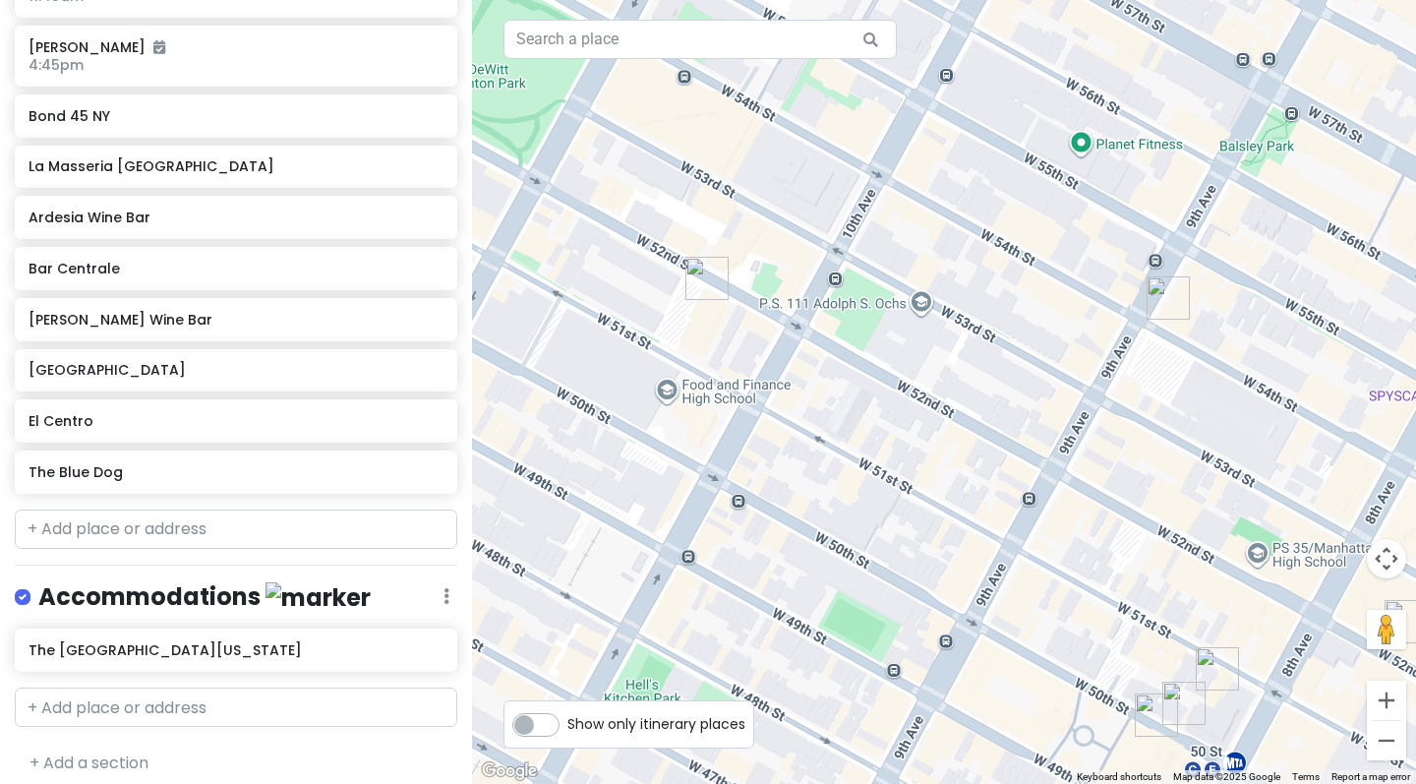
click at [1161, 280] on img "El Centro" at bounding box center [1167, 297] width 43 height 43
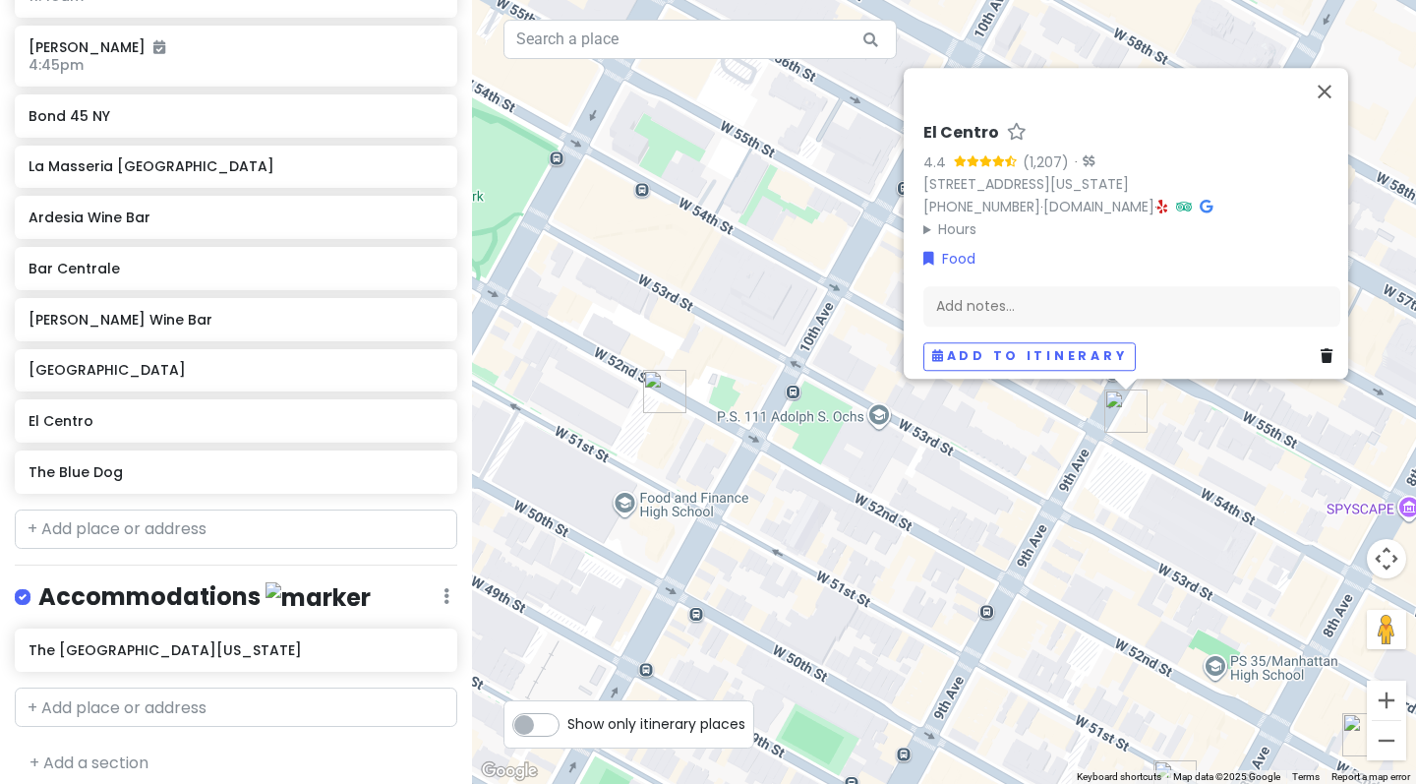
click at [1199, 200] on icon at bounding box center [1205, 207] width 13 height 14
click at [1320, 349] on icon at bounding box center [1326, 356] width 12 height 14
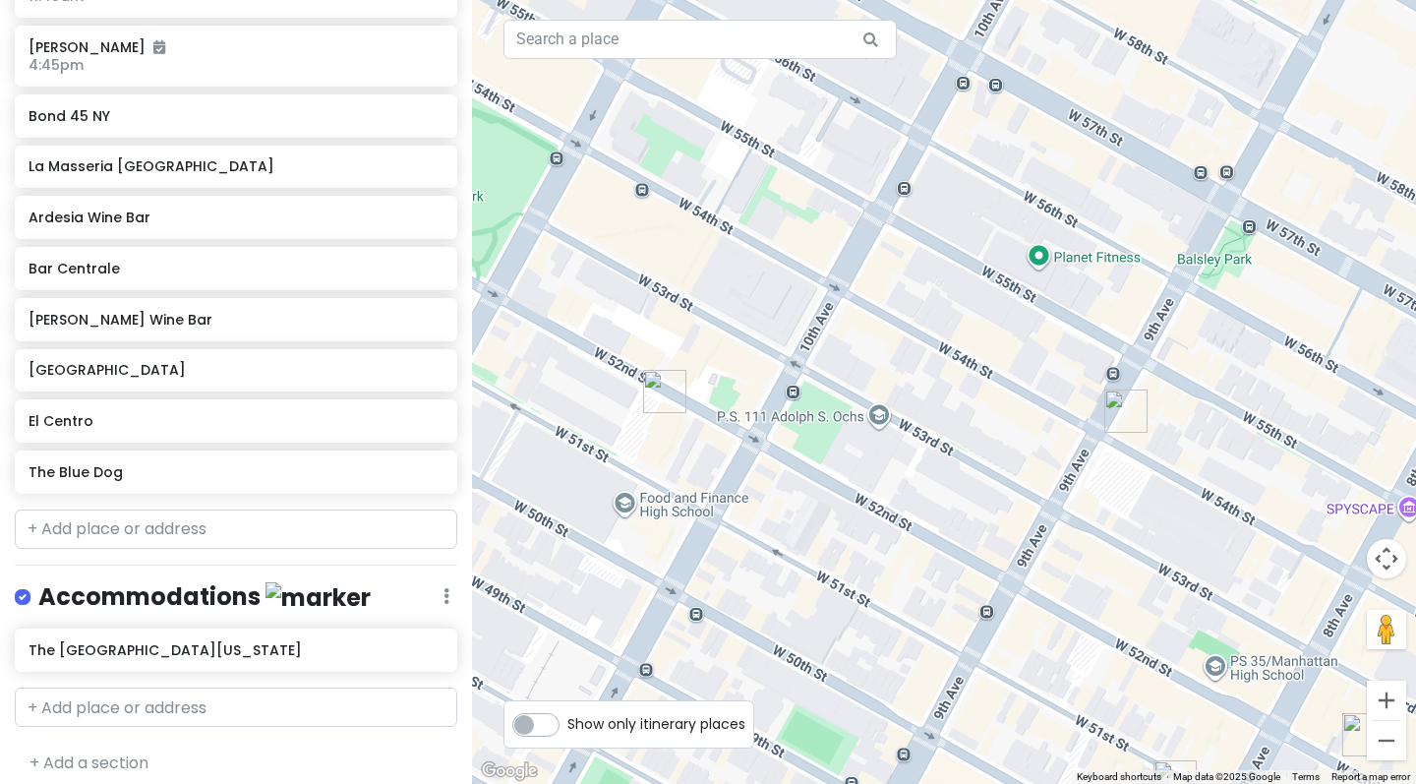
scroll to position [1231, 0]
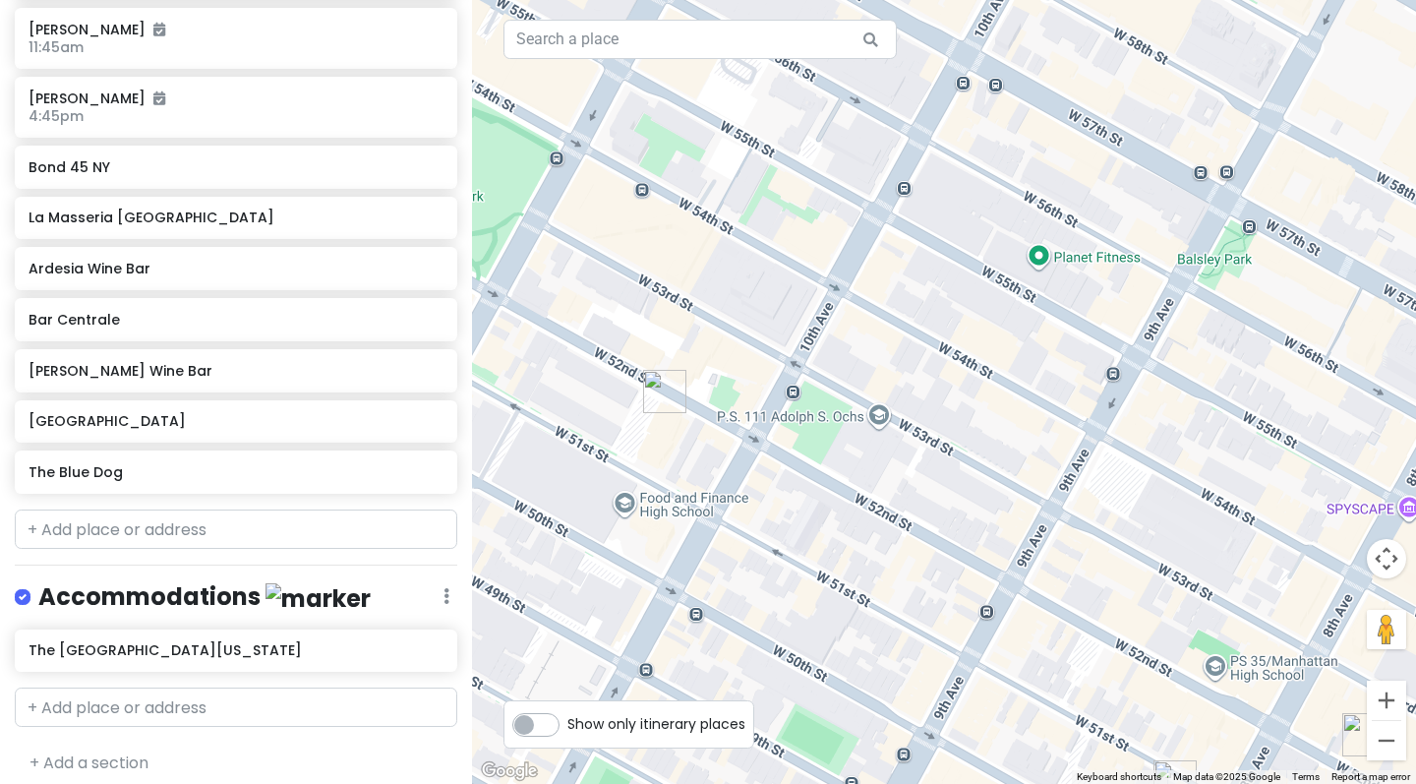
click at [670, 385] on img "Ardesia Wine Bar" at bounding box center [664, 391] width 43 height 43
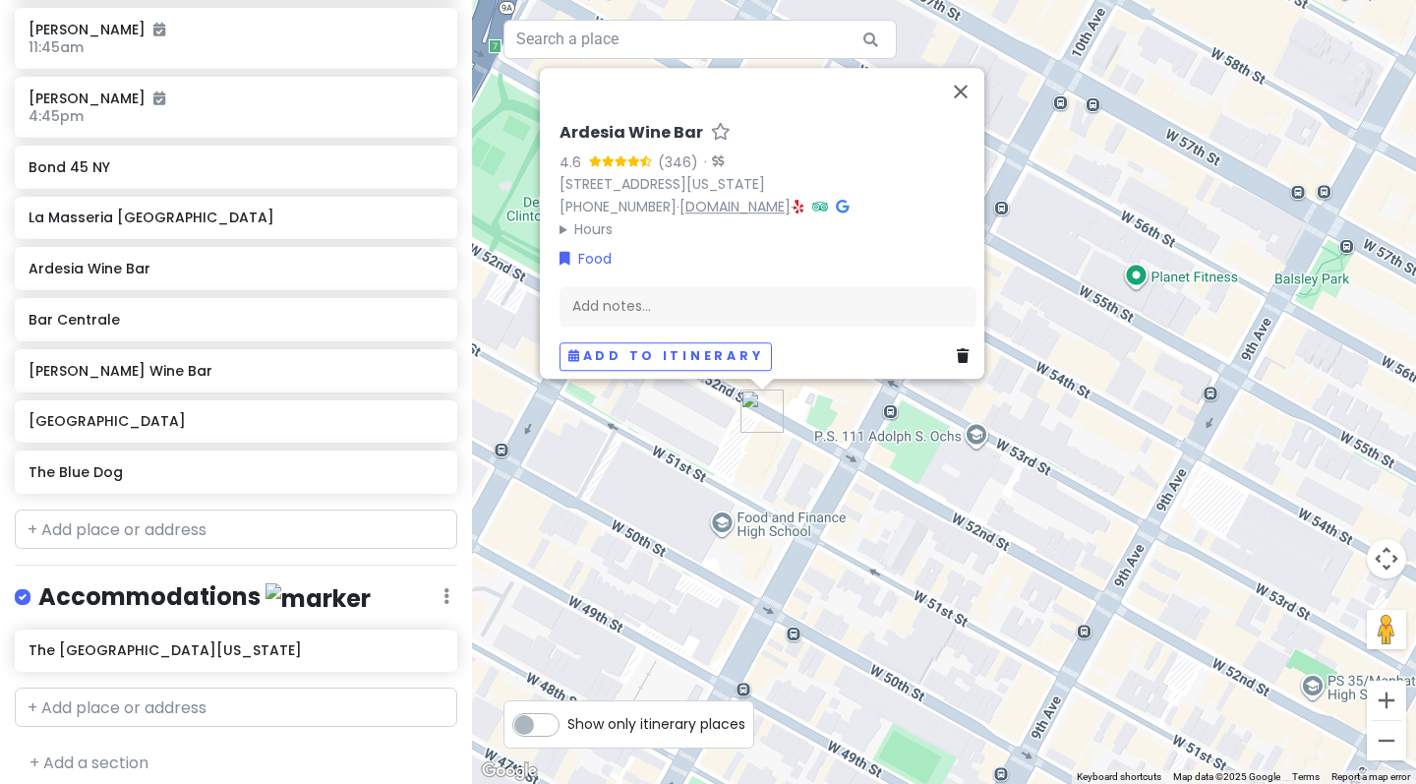
click at [749, 198] on link "[DOMAIN_NAME]" at bounding box center [734, 207] width 111 height 20
click at [1133, 135] on div "Ardesia Wine Bar 4.6 (346) · [STREET_ADDRESS][US_STATE] [PHONE_NUMBER] · [DOMAI…" at bounding box center [944, 392] width 944 height 784
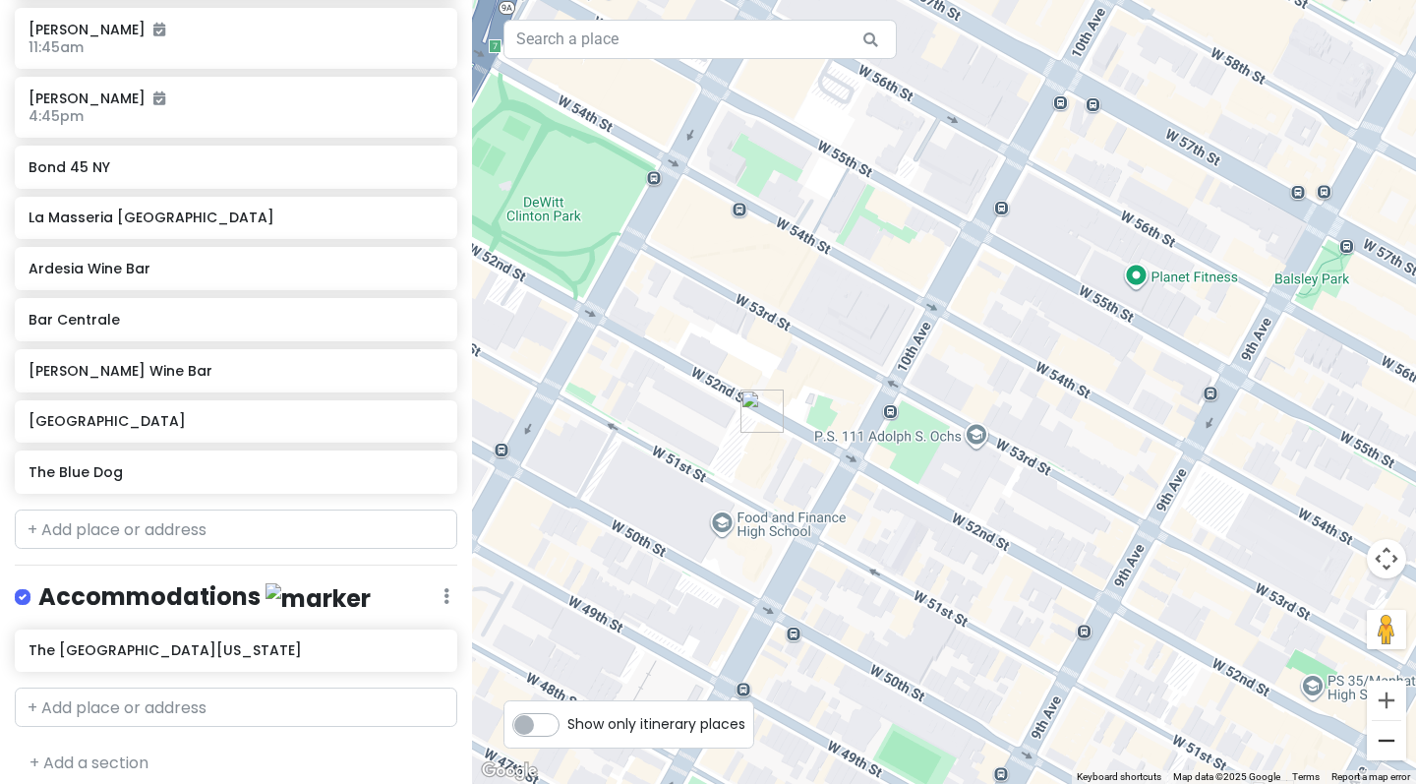
click at [1378, 738] on button "Zoom out" at bounding box center [1386, 740] width 39 height 39
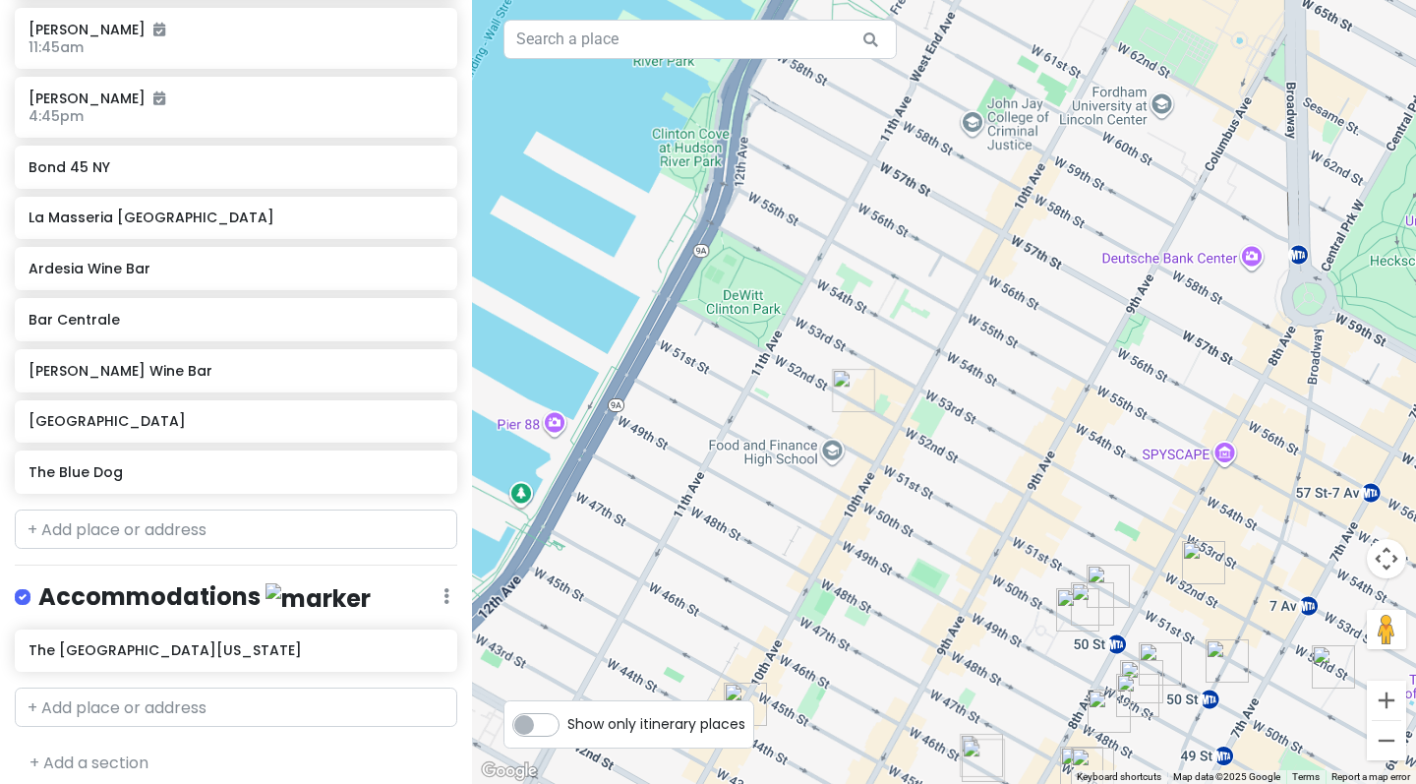
click at [1378, 738] on button "Zoom out" at bounding box center [1386, 740] width 39 height 39
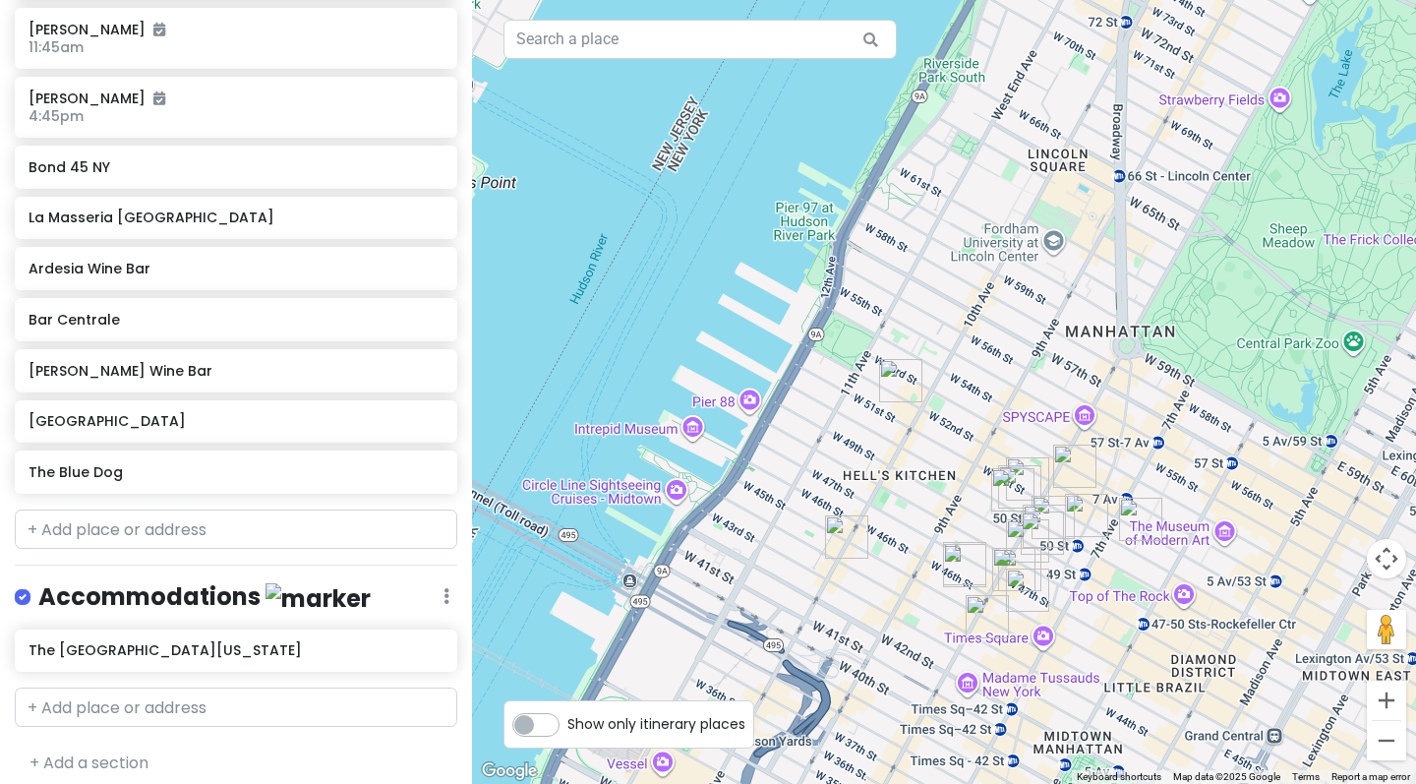
click at [833, 529] on img "44 & X Hell's Kitchen" at bounding box center [846, 536] width 43 height 43
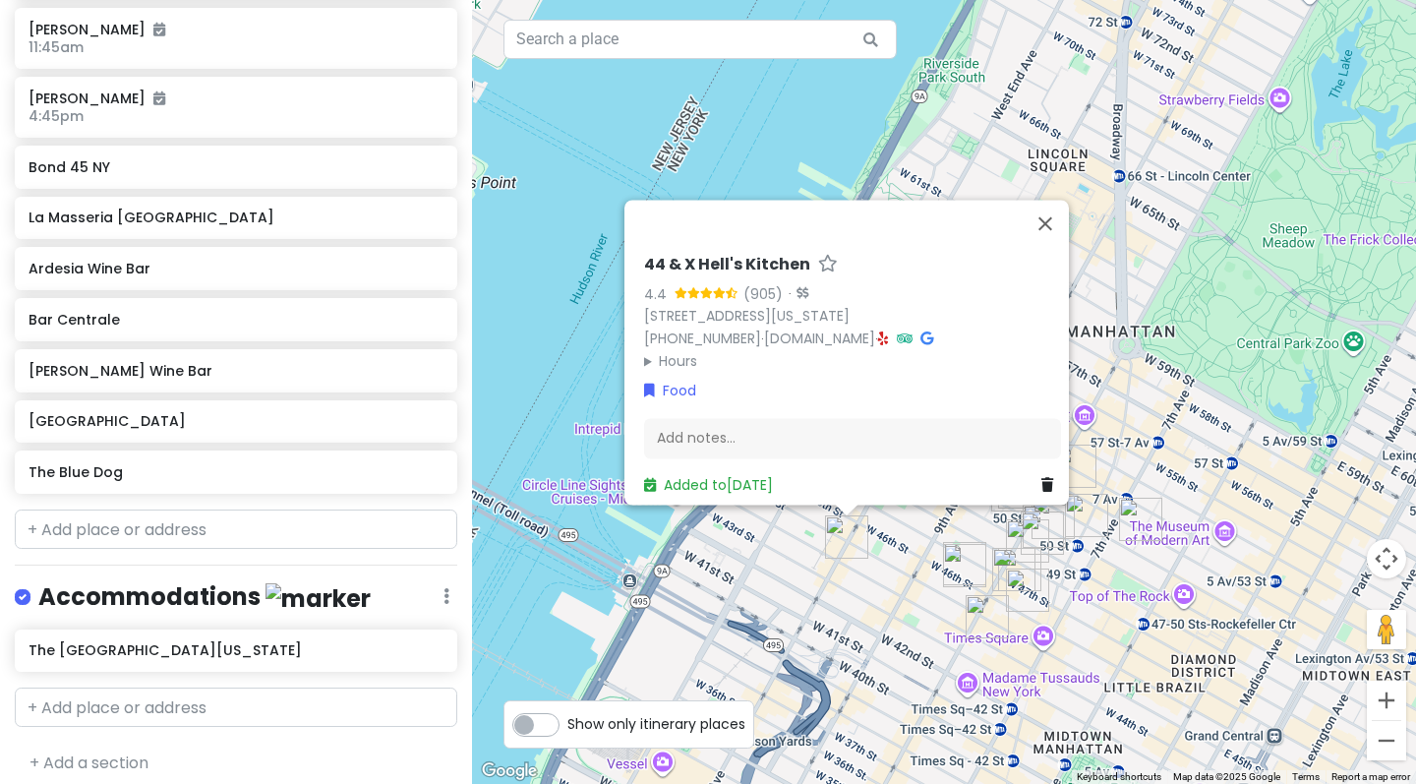
click at [893, 599] on div "44 & X Hell's Kitchen 4.4 (905) · 622 10th Ave, New York, NY 10036, USA (212) 9…" at bounding box center [944, 392] width 944 height 784
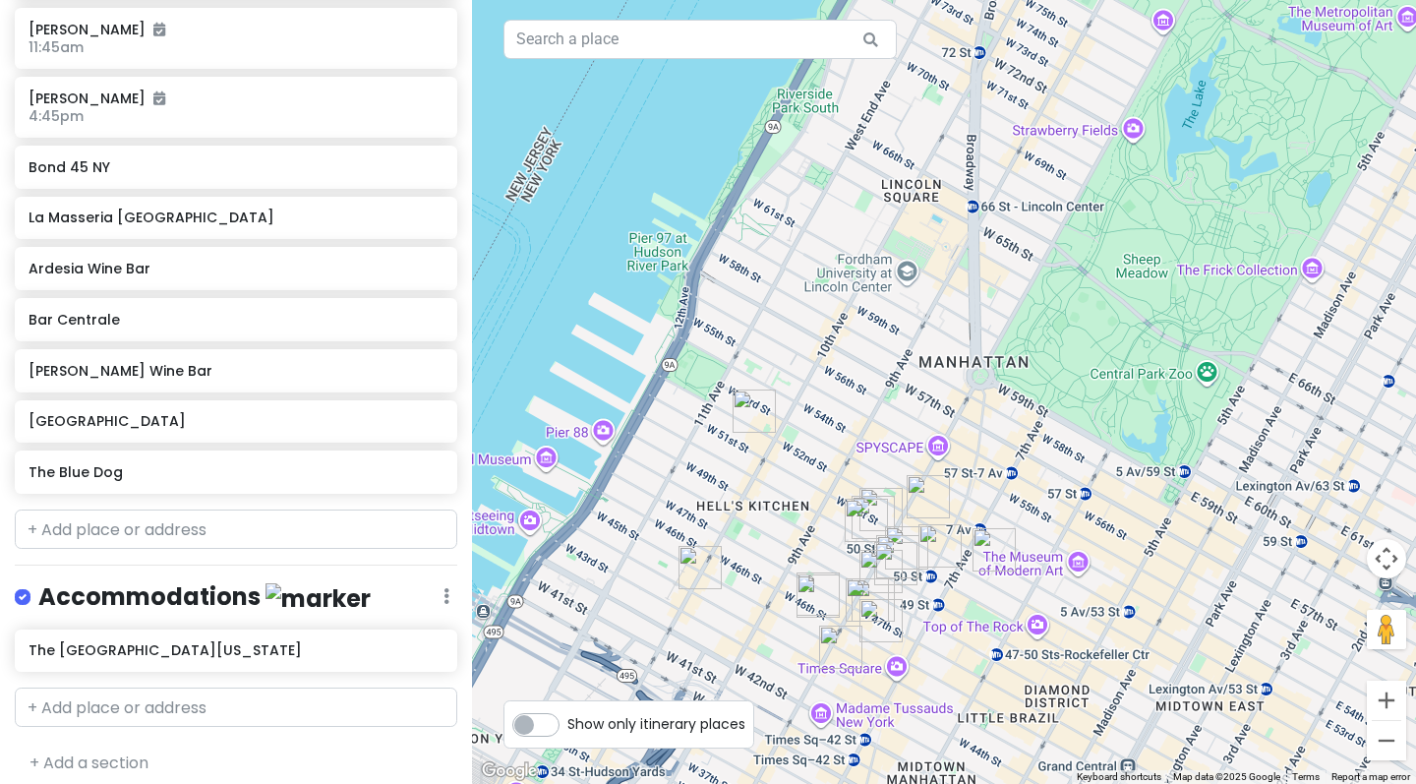
drag, startPoint x: 979, startPoint y: 447, endPoint x: 829, endPoint y: 478, distance: 153.5
click at [829, 478] on div at bounding box center [944, 392] width 944 height 784
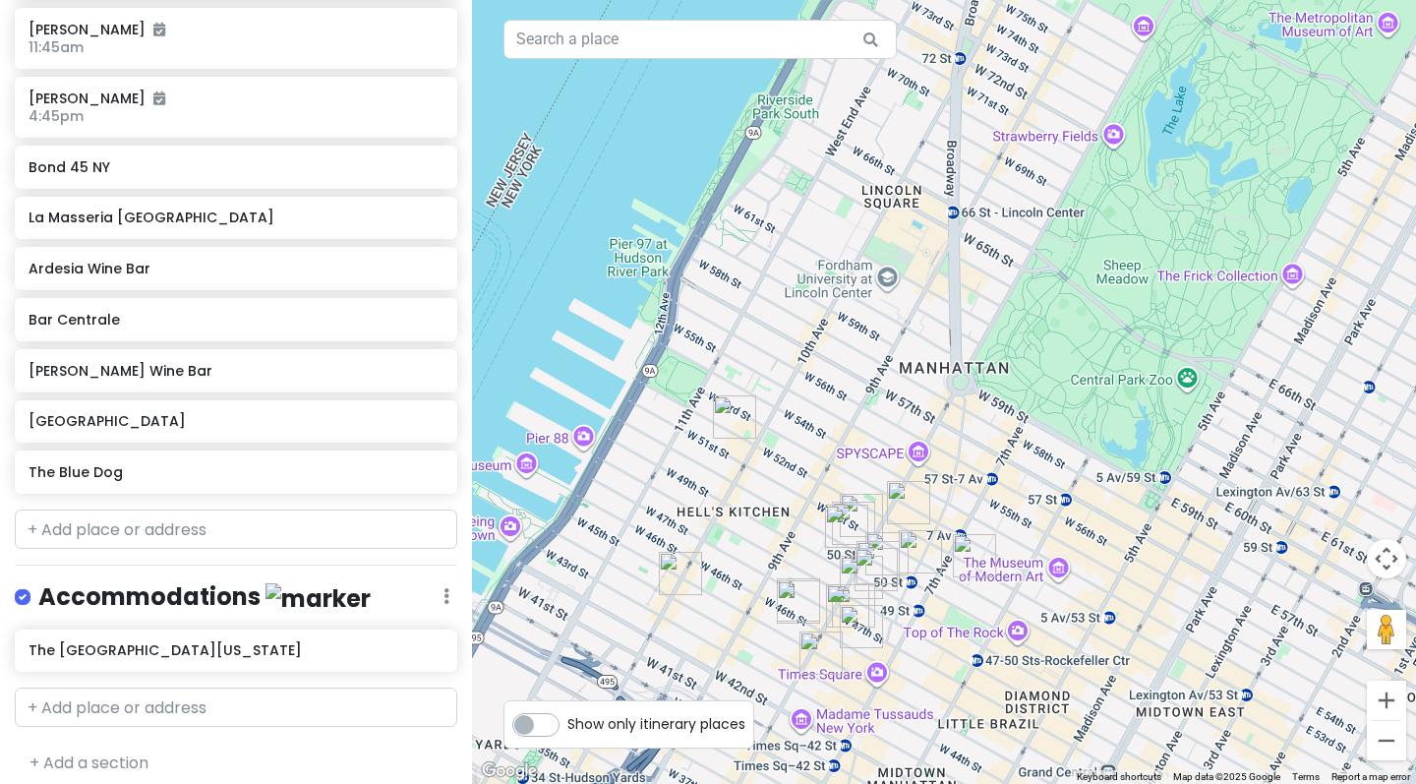
click at [868, 513] on img "Don Antonio" at bounding box center [853, 522] width 43 height 43
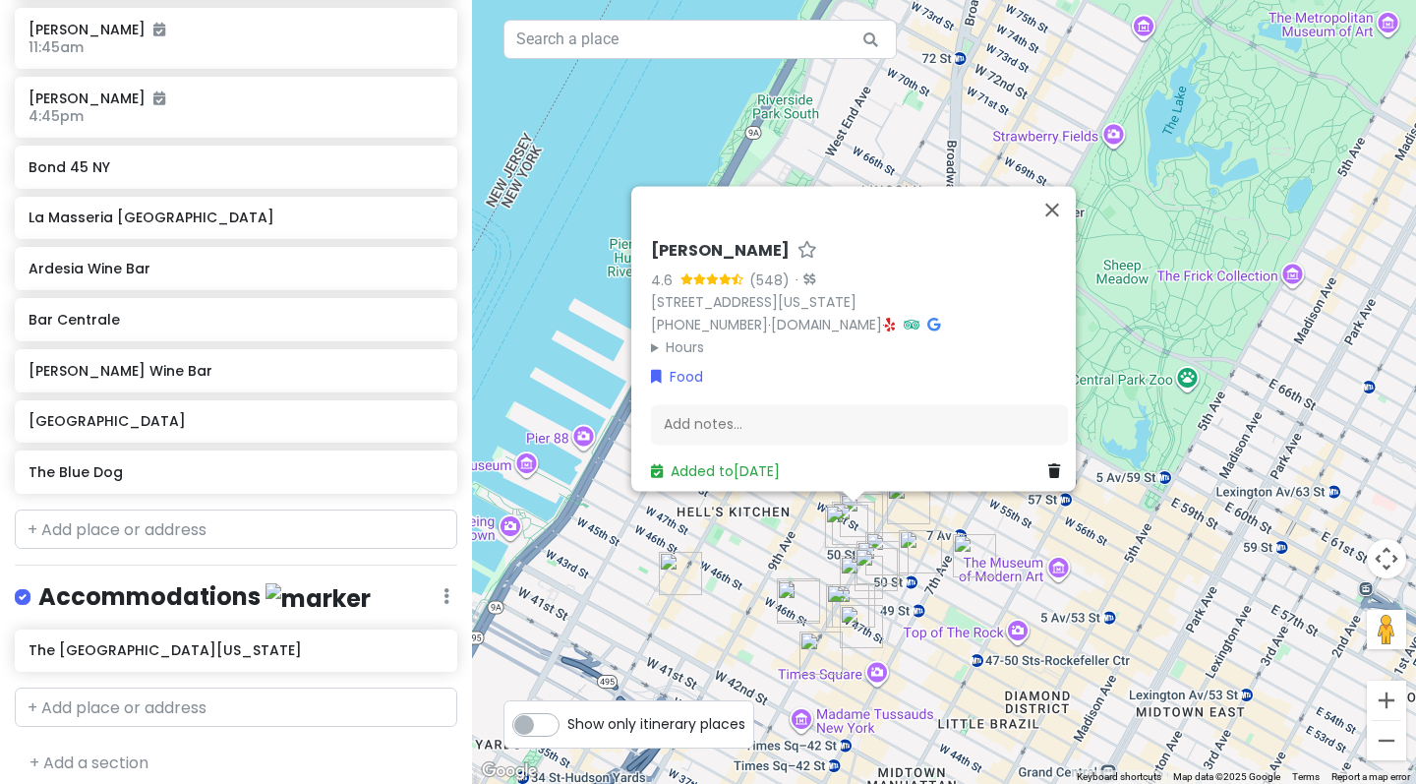
click at [867, 504] on img "The Blue Dog" at bounding box center [846, 525] width 43 height 43
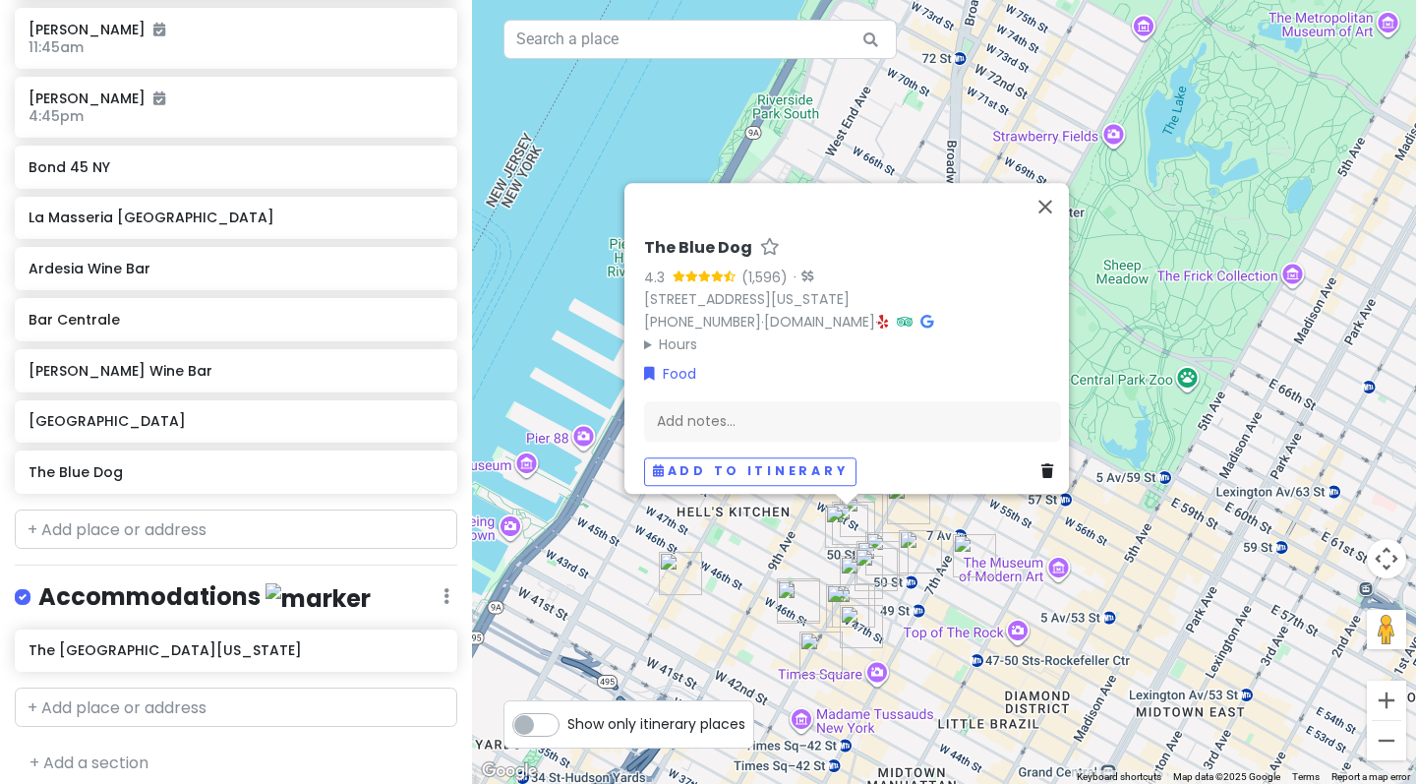
click at [876, 509] on img "Dolly Varden" at bounding box center [861, 515] width 43 height 43
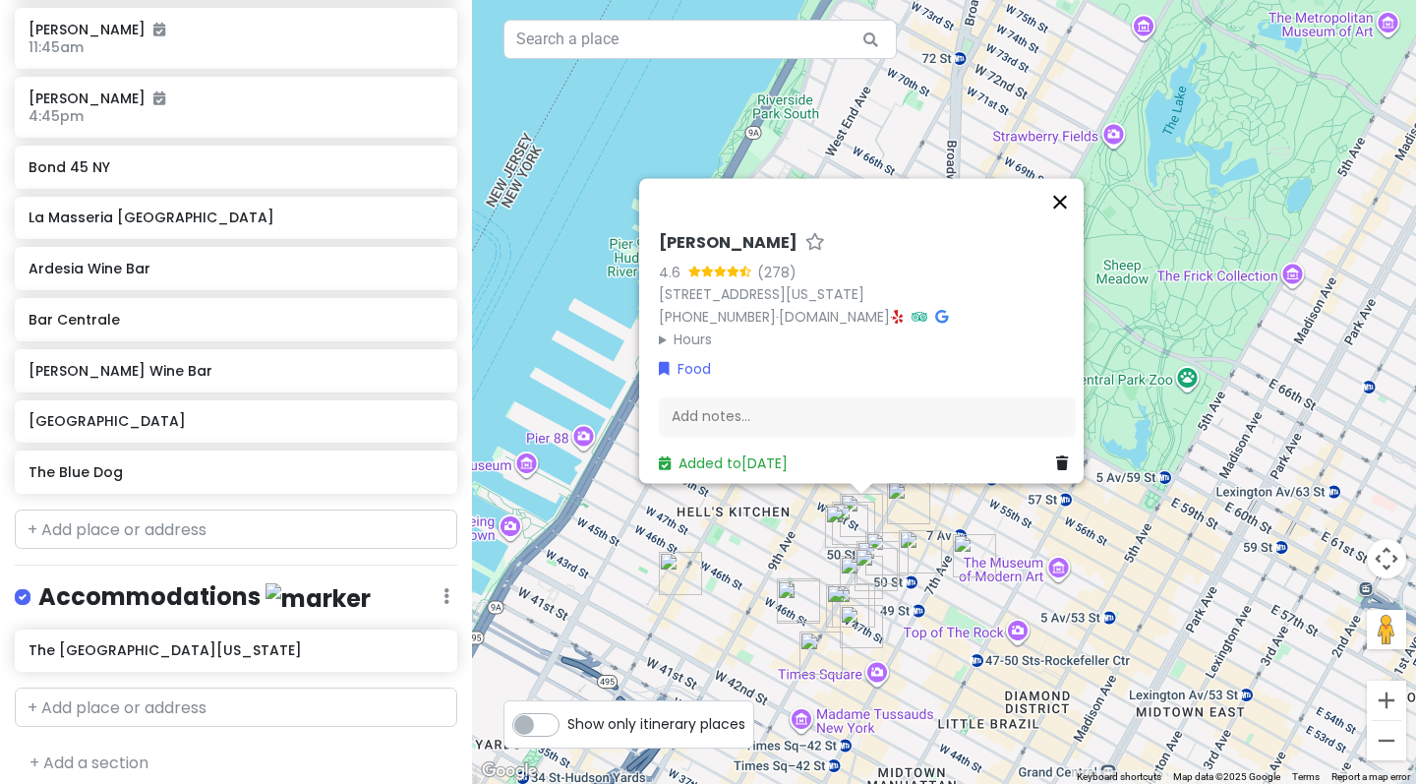
click at [1066, 192] on button "Close" at bounding box center [1059, 201] width 47 height 47
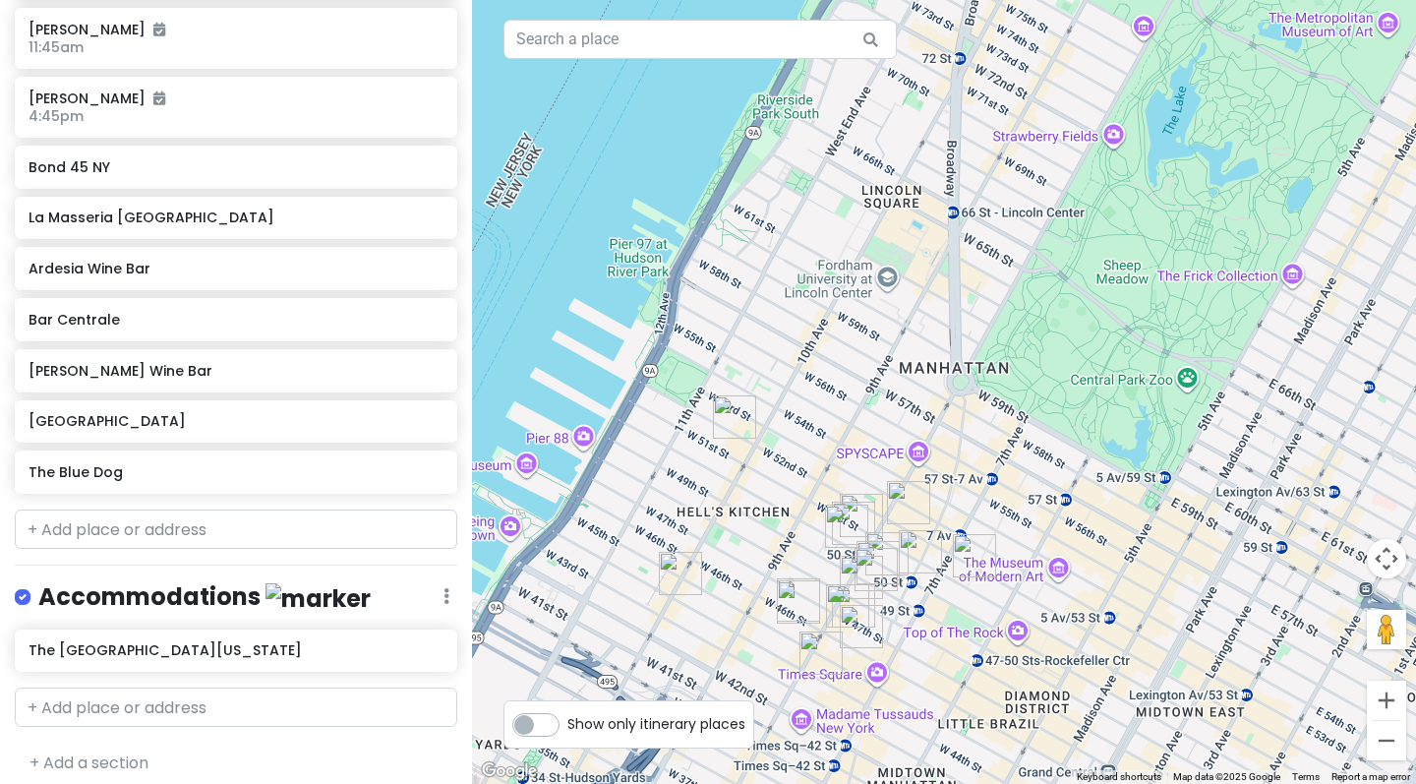
click at [911, 237] on div "To navigate, press the arrow keys." at bounding box center [944, 392] width 944 height 784
click at [911, 237] on div at bounding box center [944, 392] width 944 height 784
click at [852, 250] on div at bounding box center [944, 392] width 944 height 784
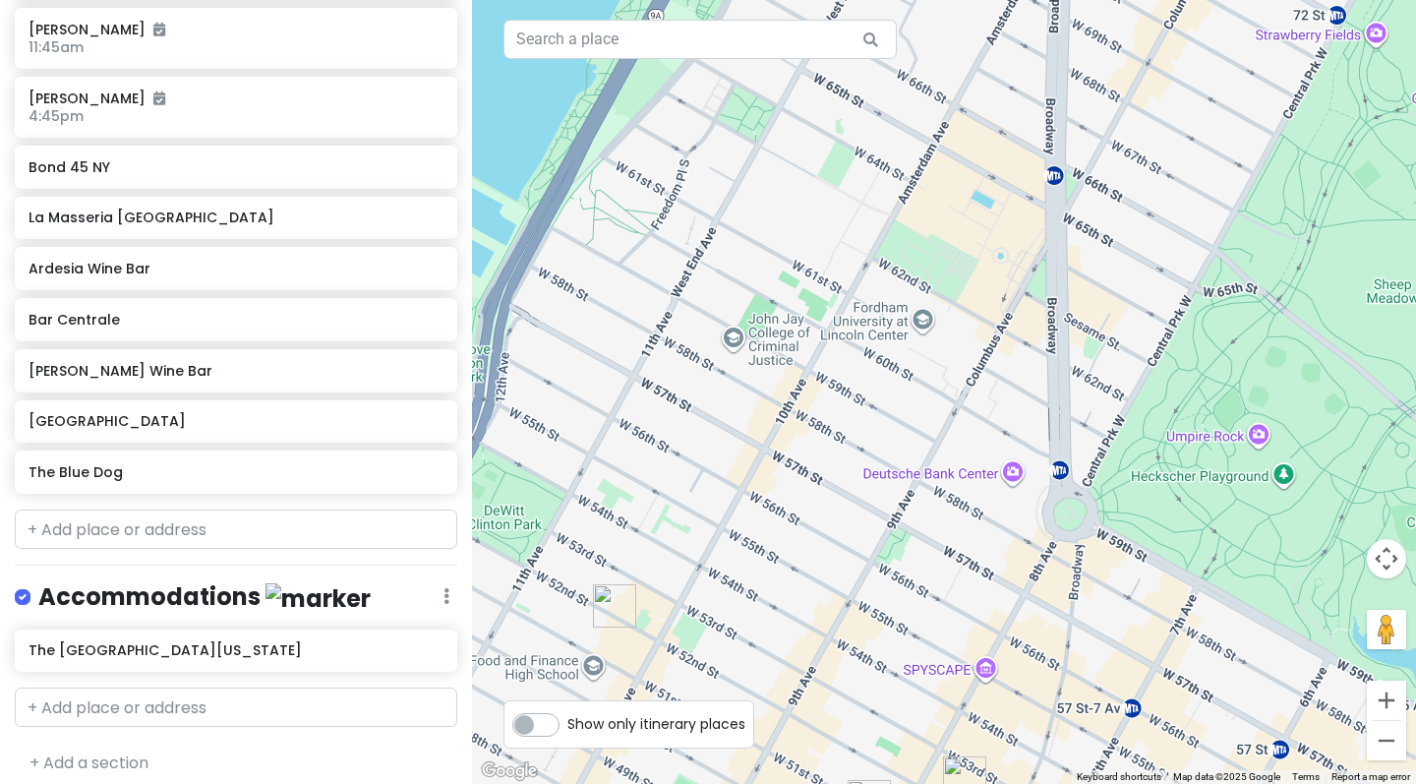
click at [869, 241] on div at bounding box center [944, 392] width 944 height 784
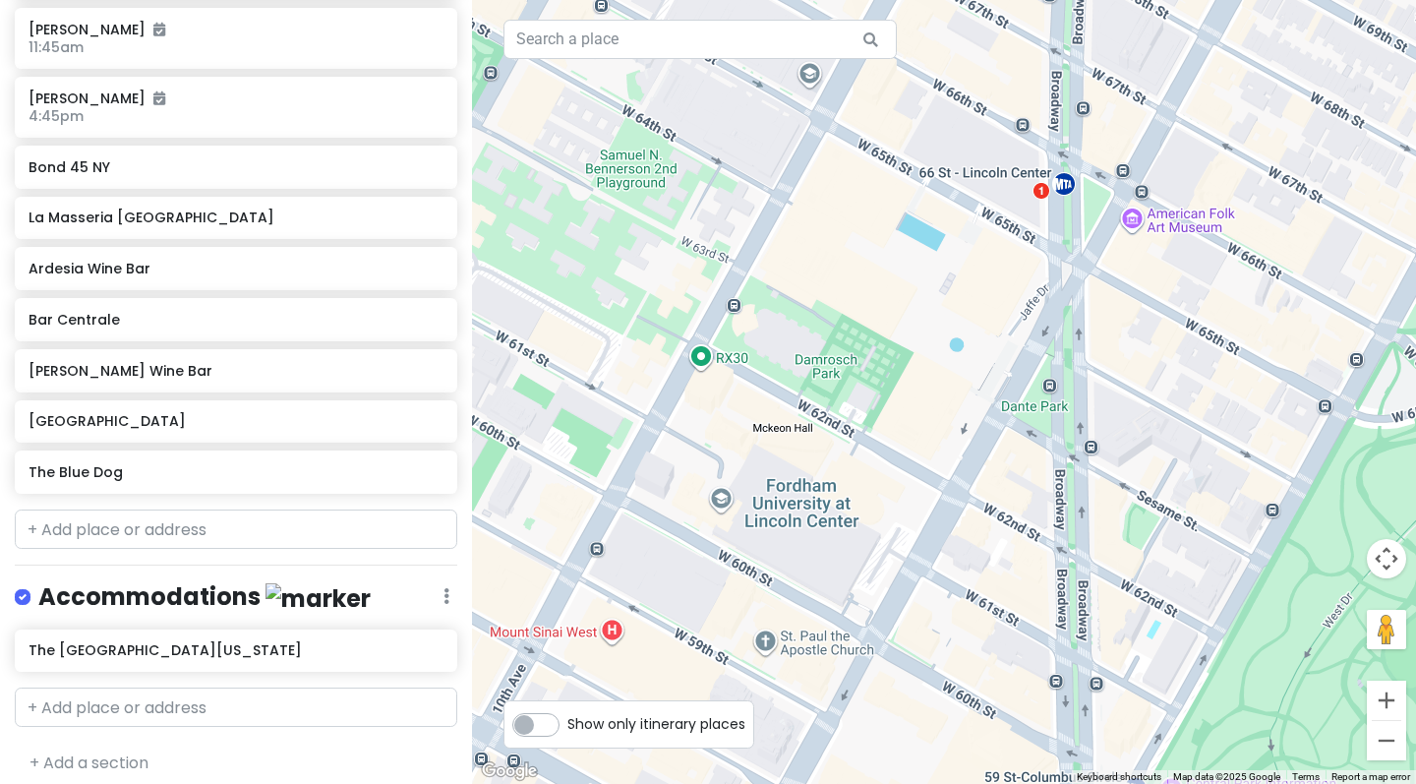
drag, startPoint x: 976, startPoint y: 246, endPoint x: 793, endPoint y: 324, distance: 199.1
click at [793, 324] on div at bounding box center [944, 392] width 944 height 784
drag, startPoint x: 775, startPoint y: 191, endPoint x: 801, endPoint y: 339, distance: 150.8
click at [803, 341] on div at bounding box center [944, 392] width 944 height 784
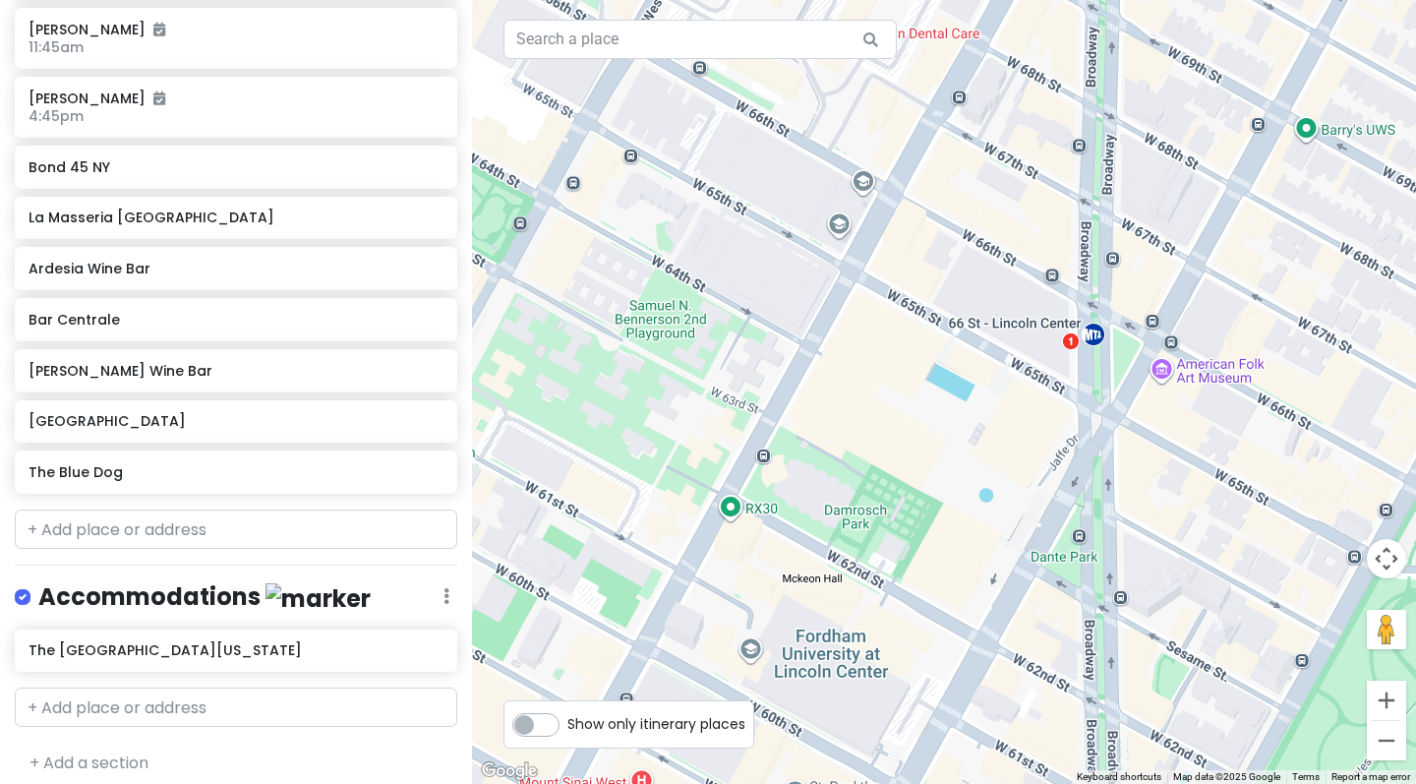
click at [715, 359] on div at bounding box center [944, 392] width 944 height 784
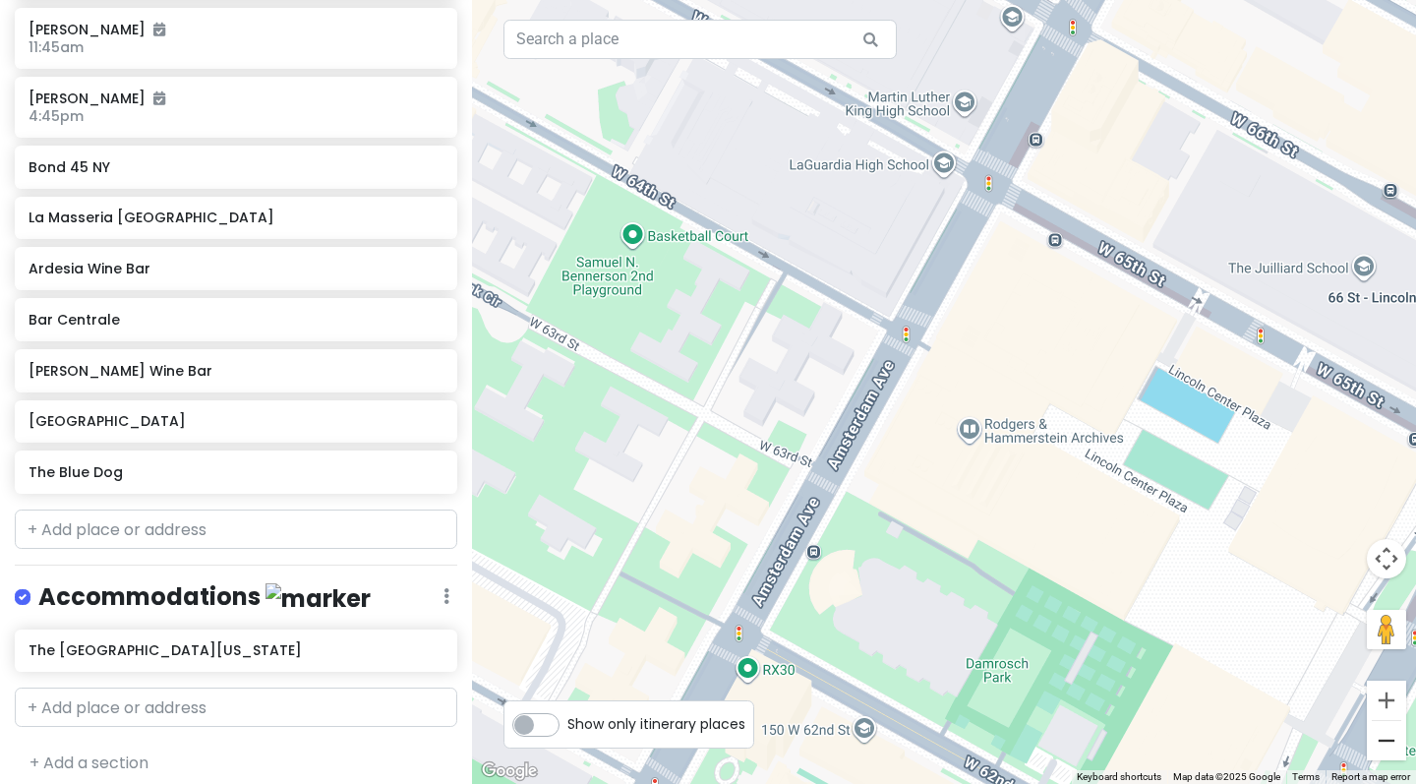
click at [1387, 752] on button "Zoom out" at bounding box center [1386, 740] width 39 height 39
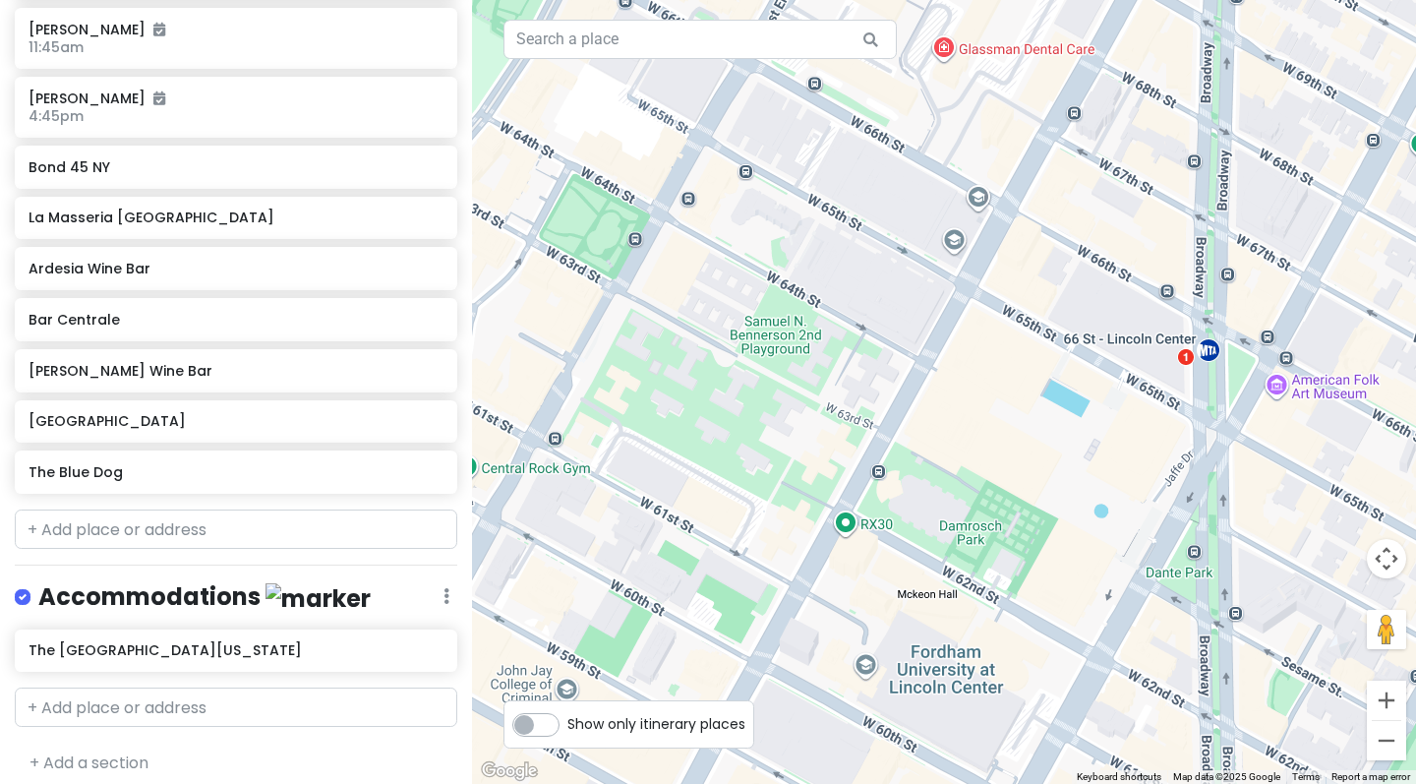
click at [1387, 752] on button "Zoom out" at bounding box center [1386, 740] width 39 height 39
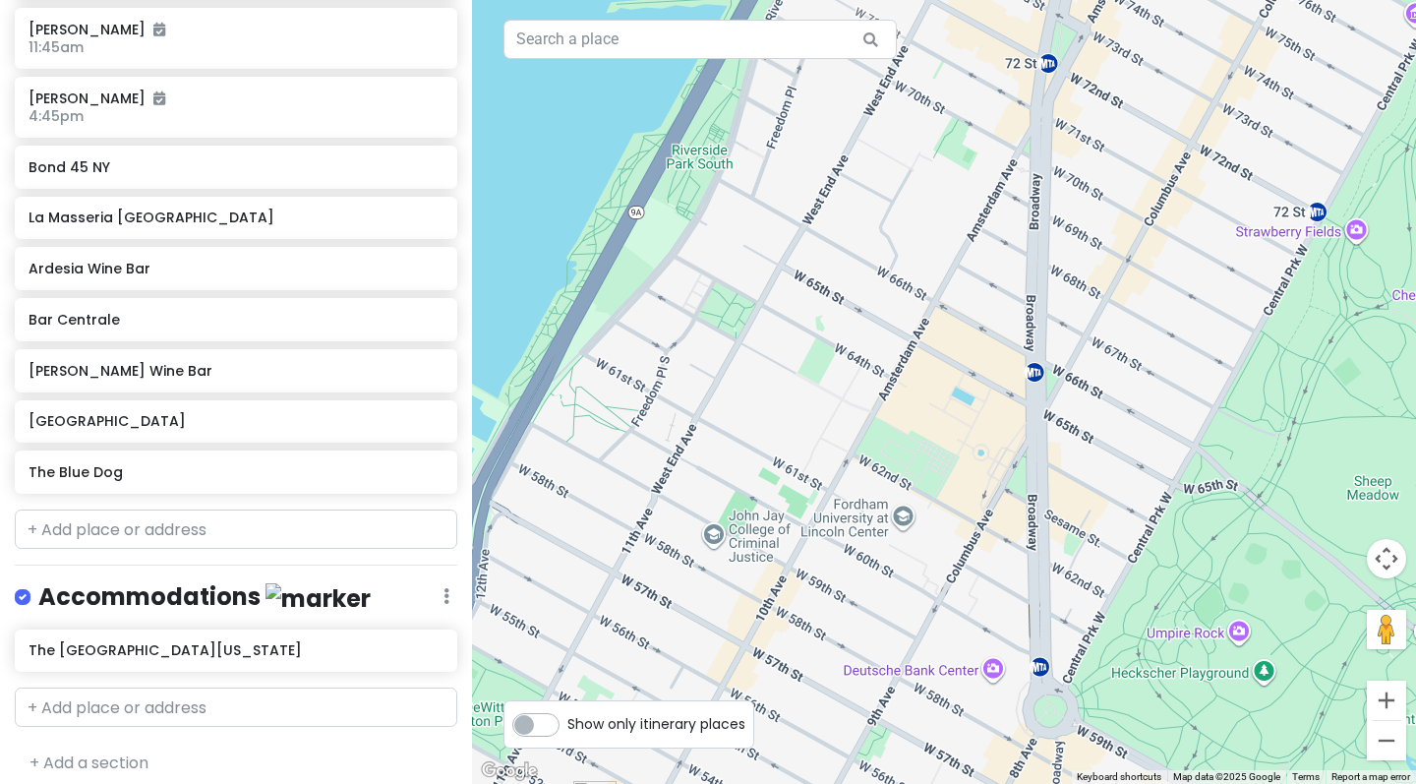
drag, startPoint x: 1009, startPoint y: 495, endPoint x: 963, endPoint y: 496, distance: 45.2
click at [963, 496] on div at bounding box center [944, 392] width 944 height 784
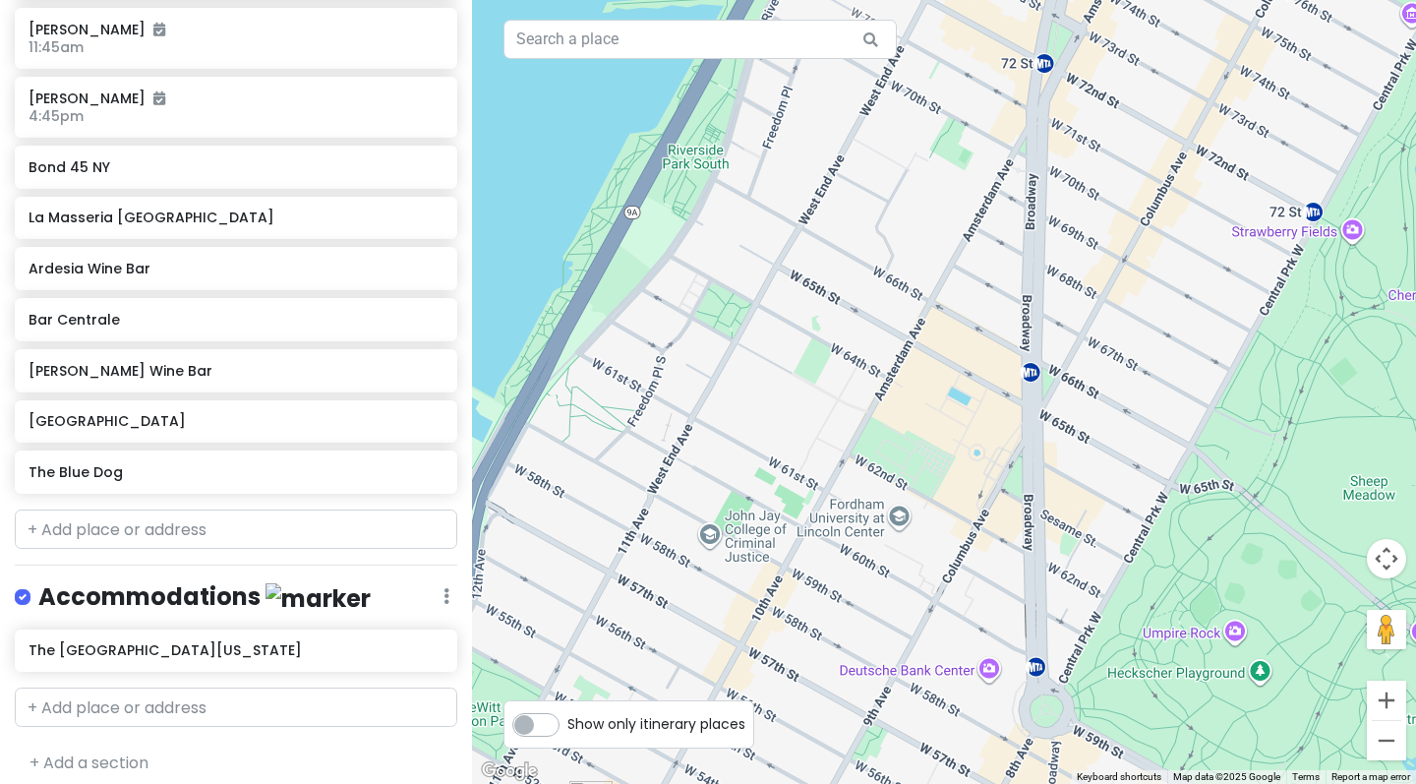
click at [900, 511] on div at bounding box center [944, 392] width 944 height 784
click at [898, 520] on div at bounding box center [944, 392] width 944 height 784
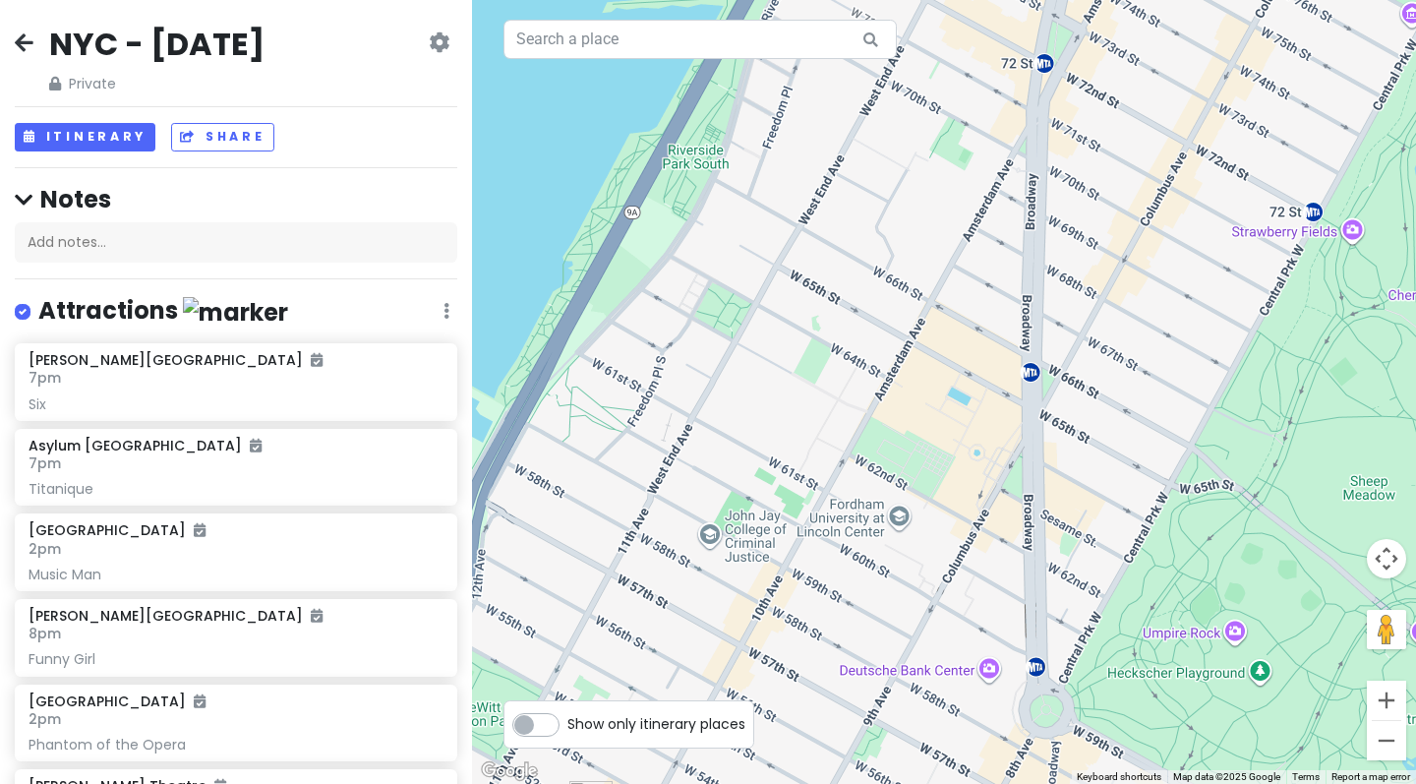
scroll to position [0, 0]
click at [1376, 738] on button "Zoom out" at bounding box center [1386, 740] width 39 height 39
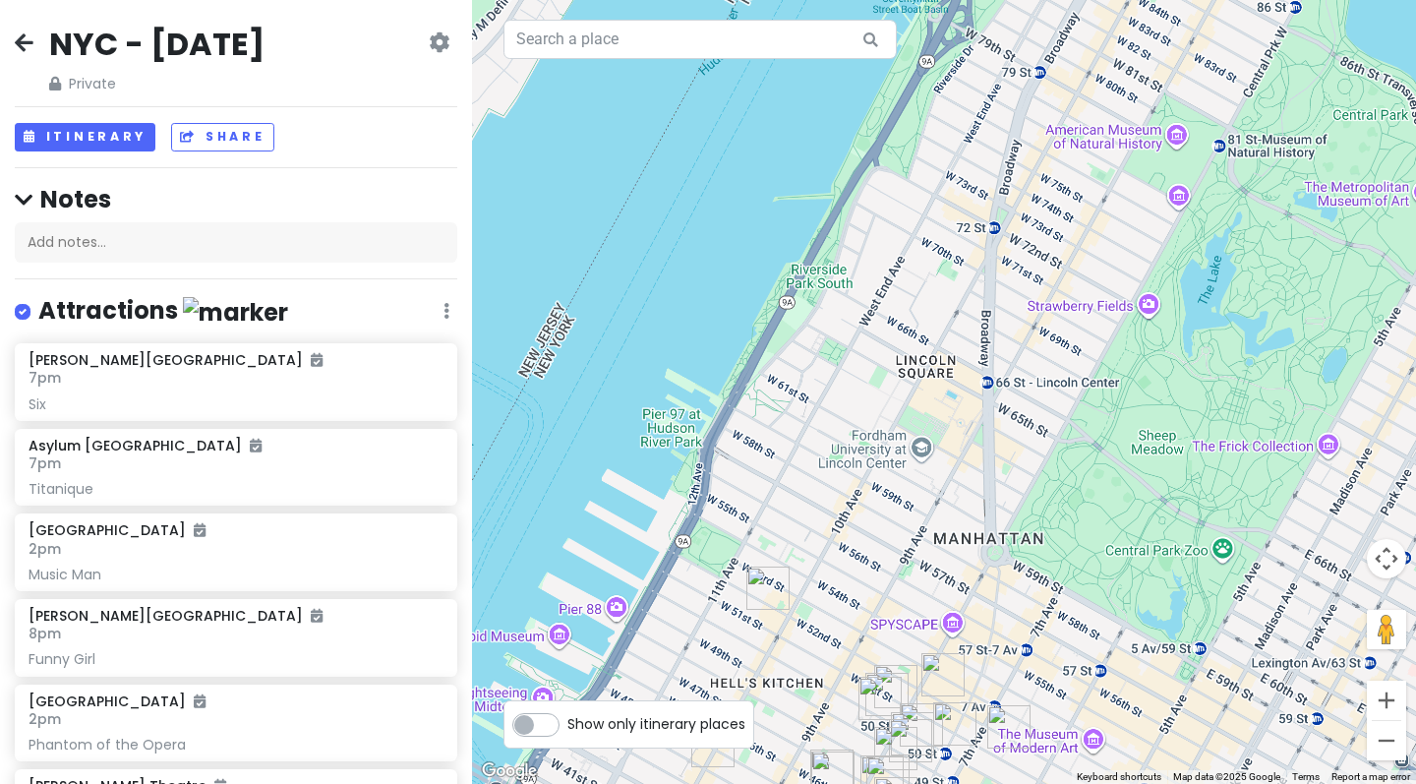
click at [1376, 738] on button "Zoom out" at bounding box center [1386, 740] width 39 height 39
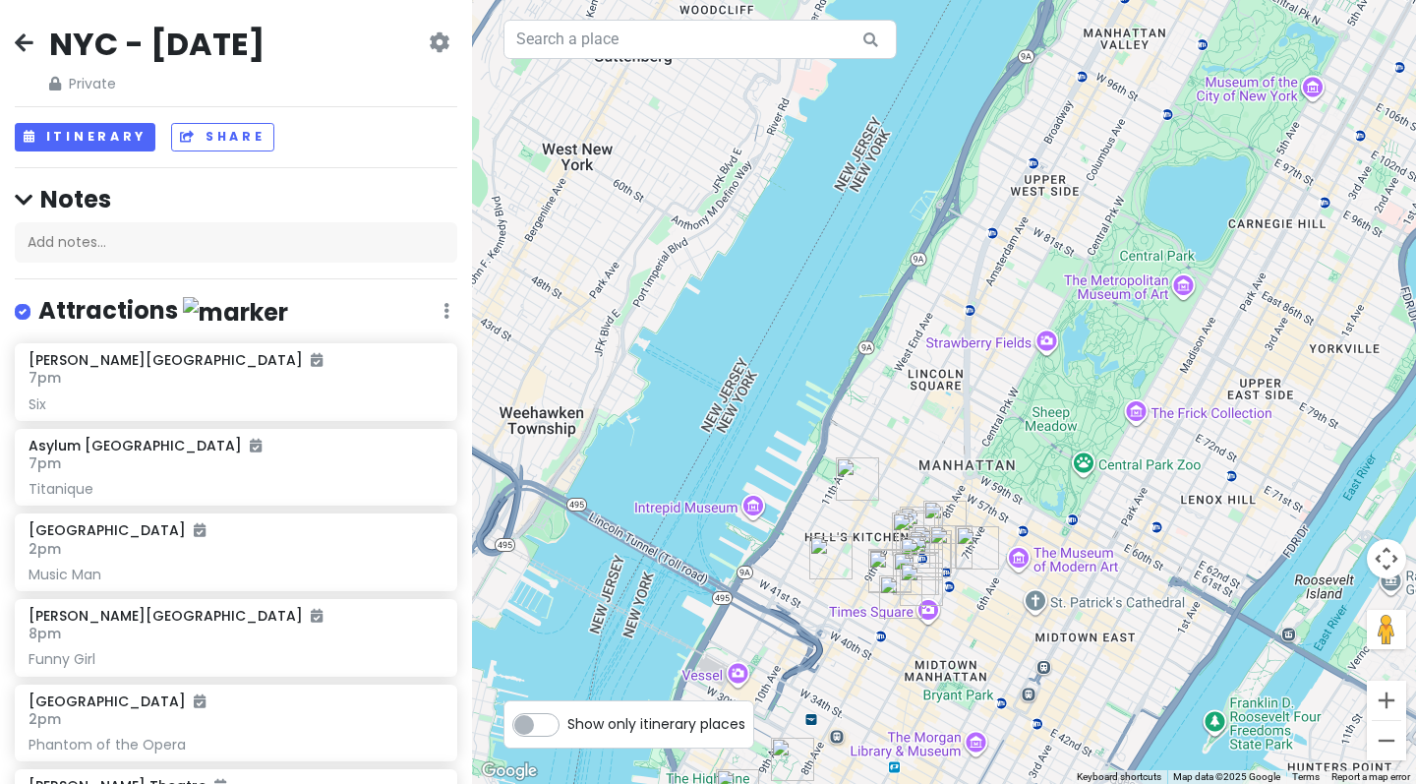
click at [971, 544] on img "Aldo Sohm Wine Bar" at bounding box center [977, 547] width 43 height 43
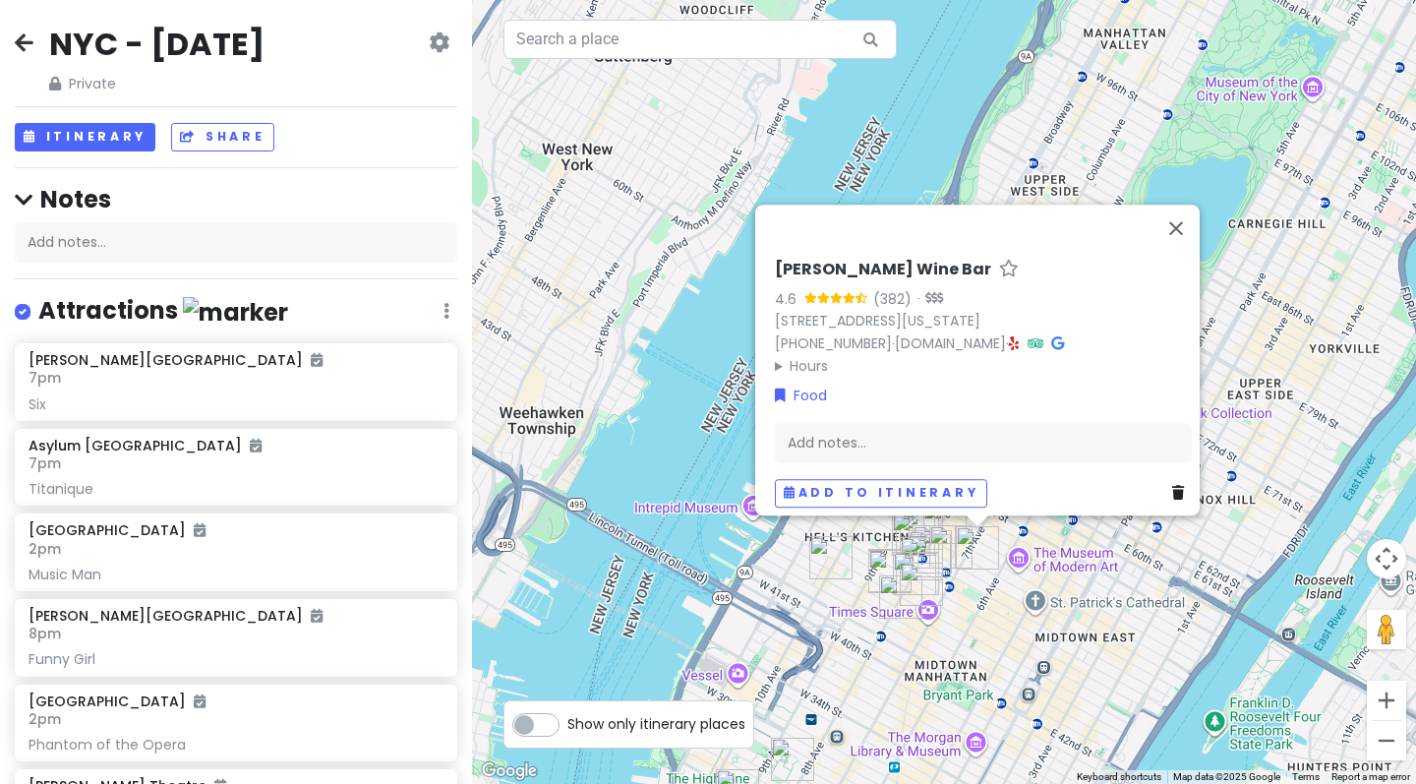
click at [956, 566] on img "Aldo Sohm Wine Bar" at bounding box center [977, 547] width 43 height 43
click at [29, 44] on icon at bounding box center [24, 42] width 19 height 16
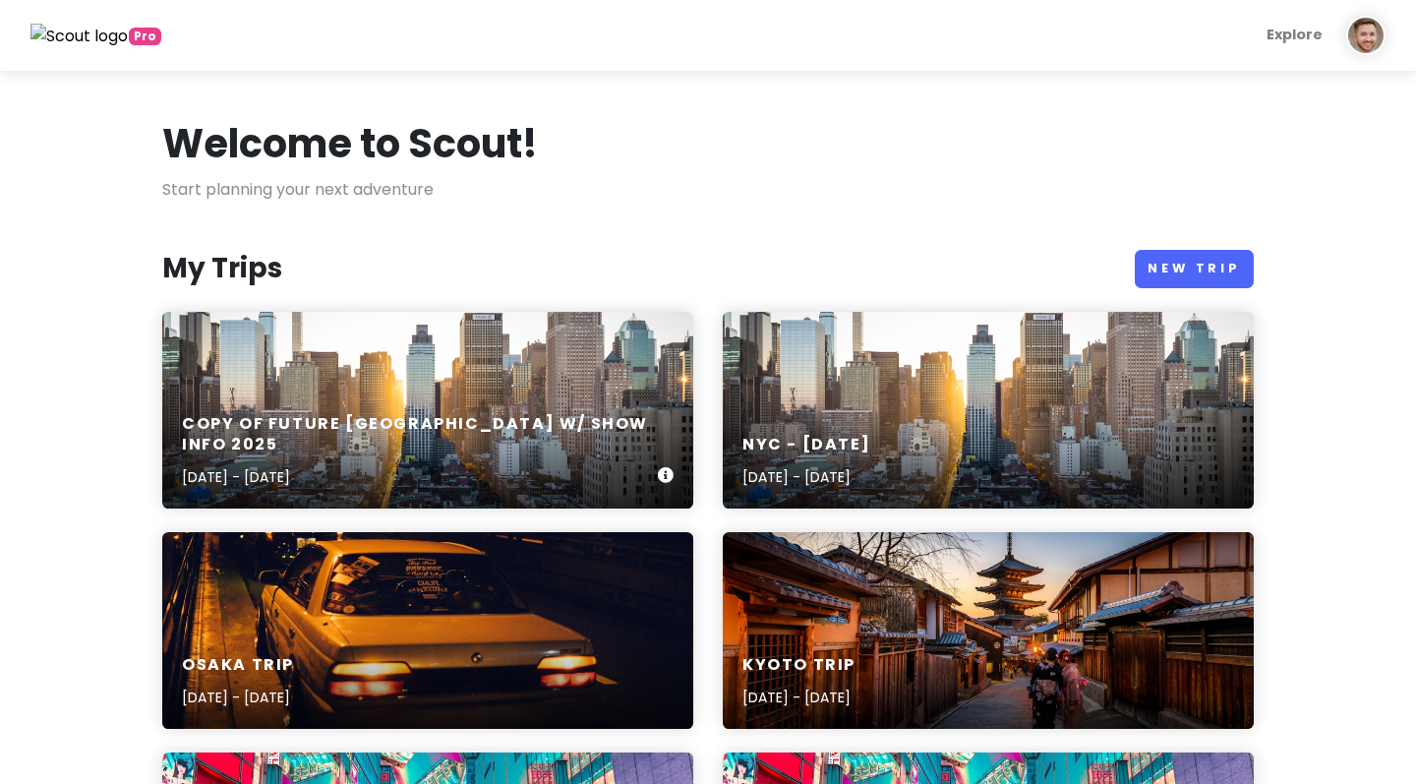
click at [451, 339] on div "Copy of Future NYC w/ Show Info 2025 Dec 6, 2025 - Dec 7, 2025" at bounding box center [427, 410] width 531 height 197
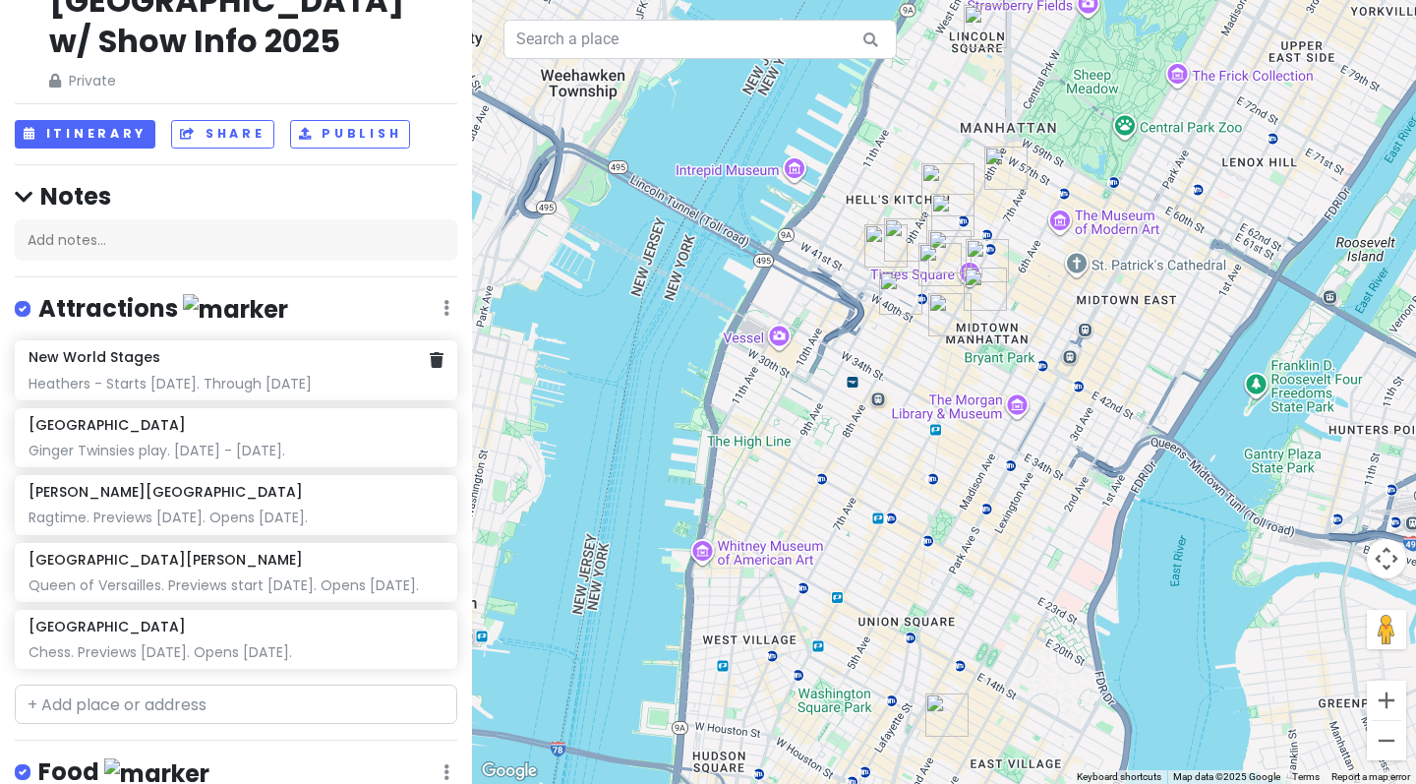
scroll to position [120, 0]
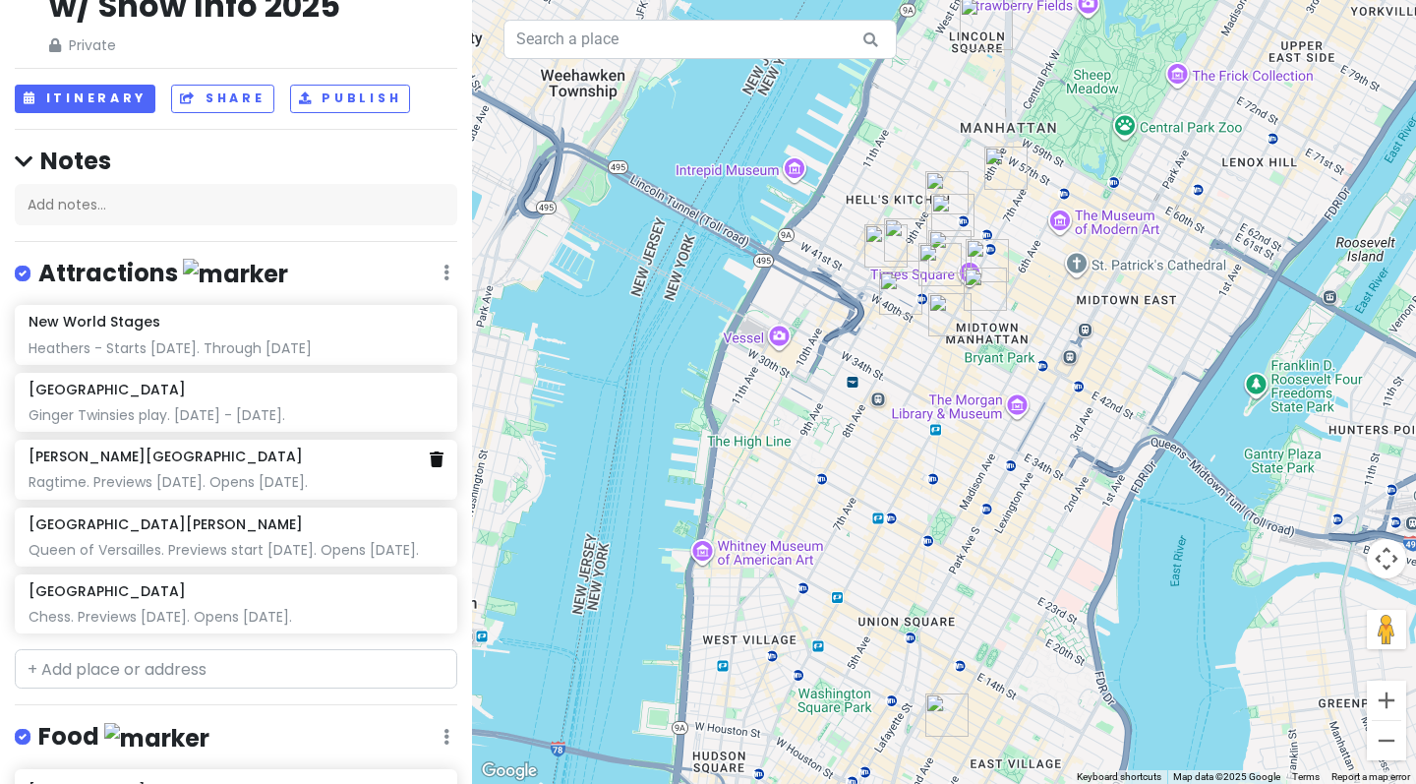
click at [434, 451] on icon at bounding box center [437, 459] width 14 height 16
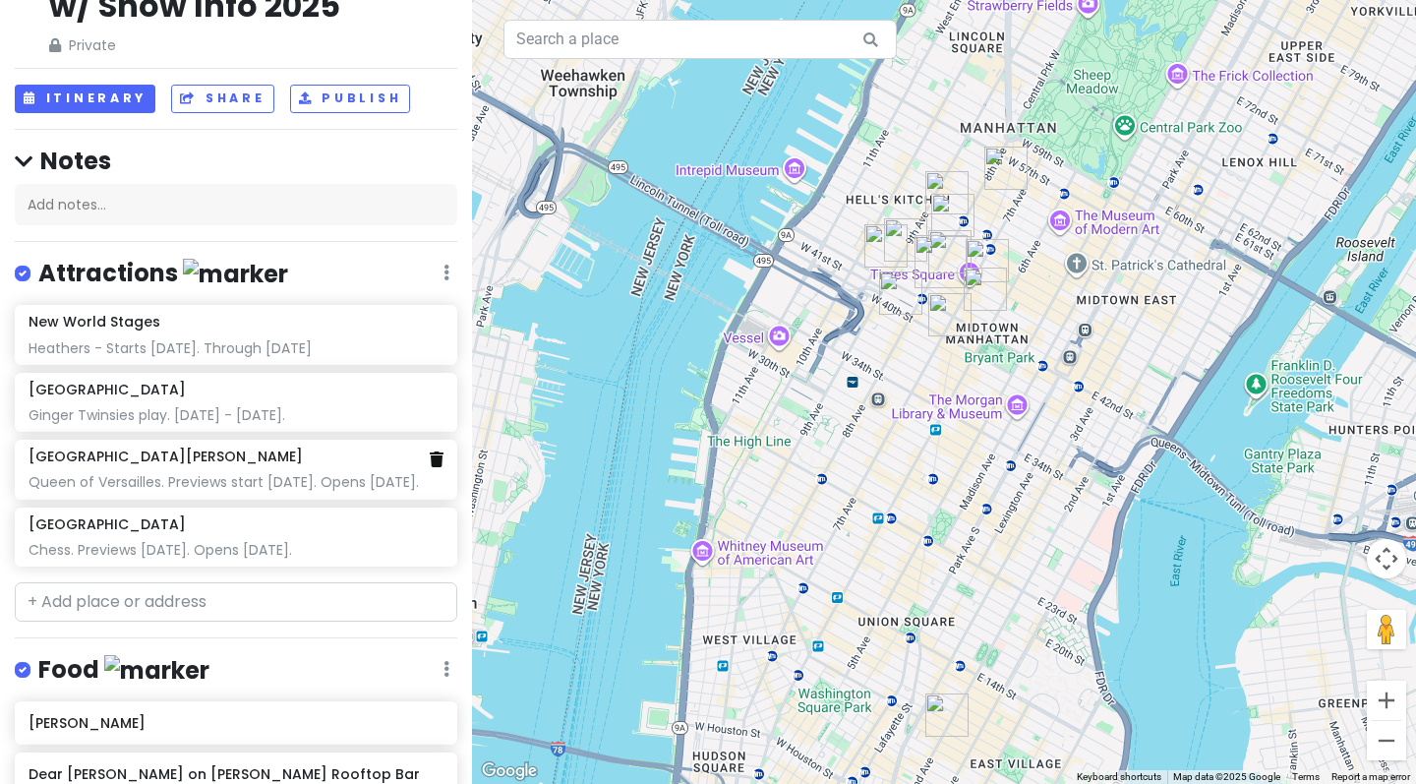
click at [435, 448] on link at bounding box center [437, 459] width 14 height 23
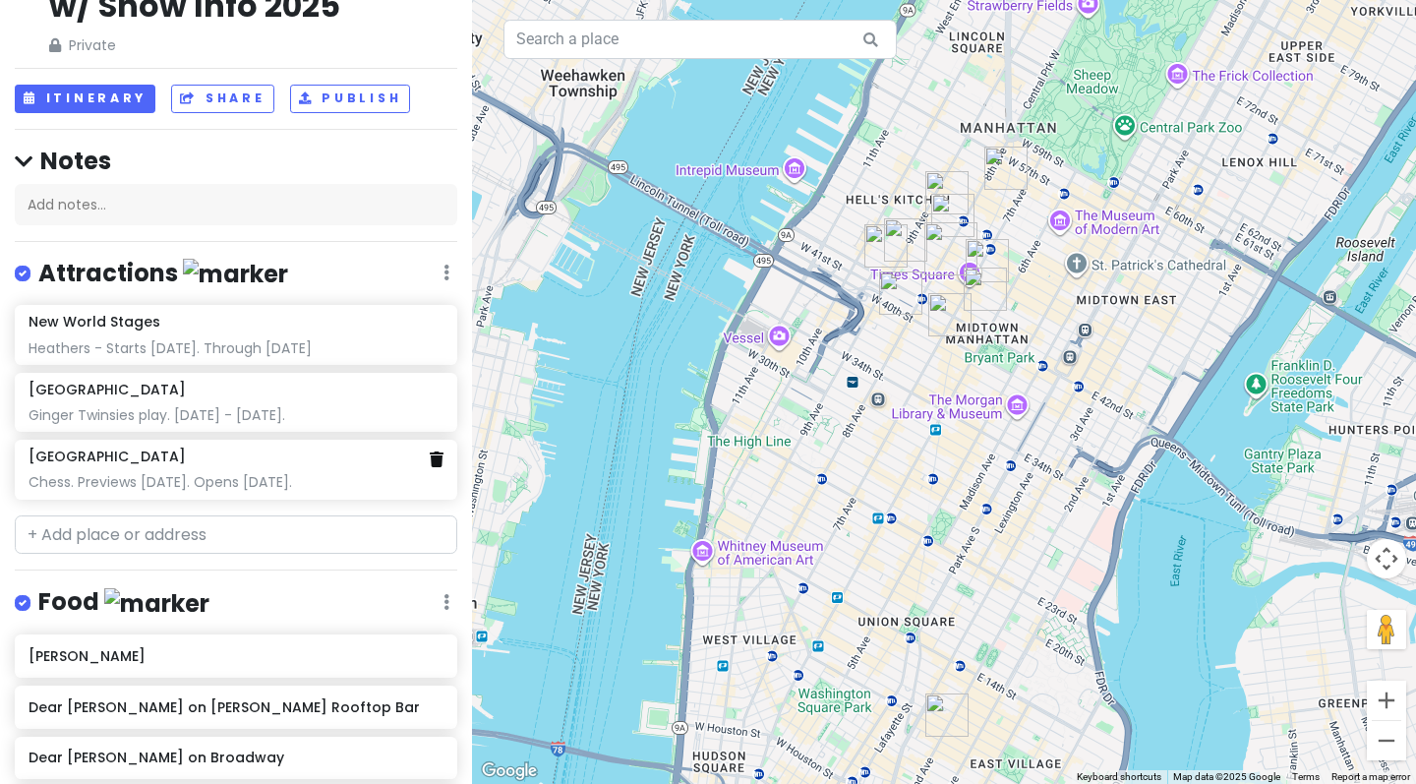
click at [436, 451] on icon at bounding box center [437, 459] width 14 height 16
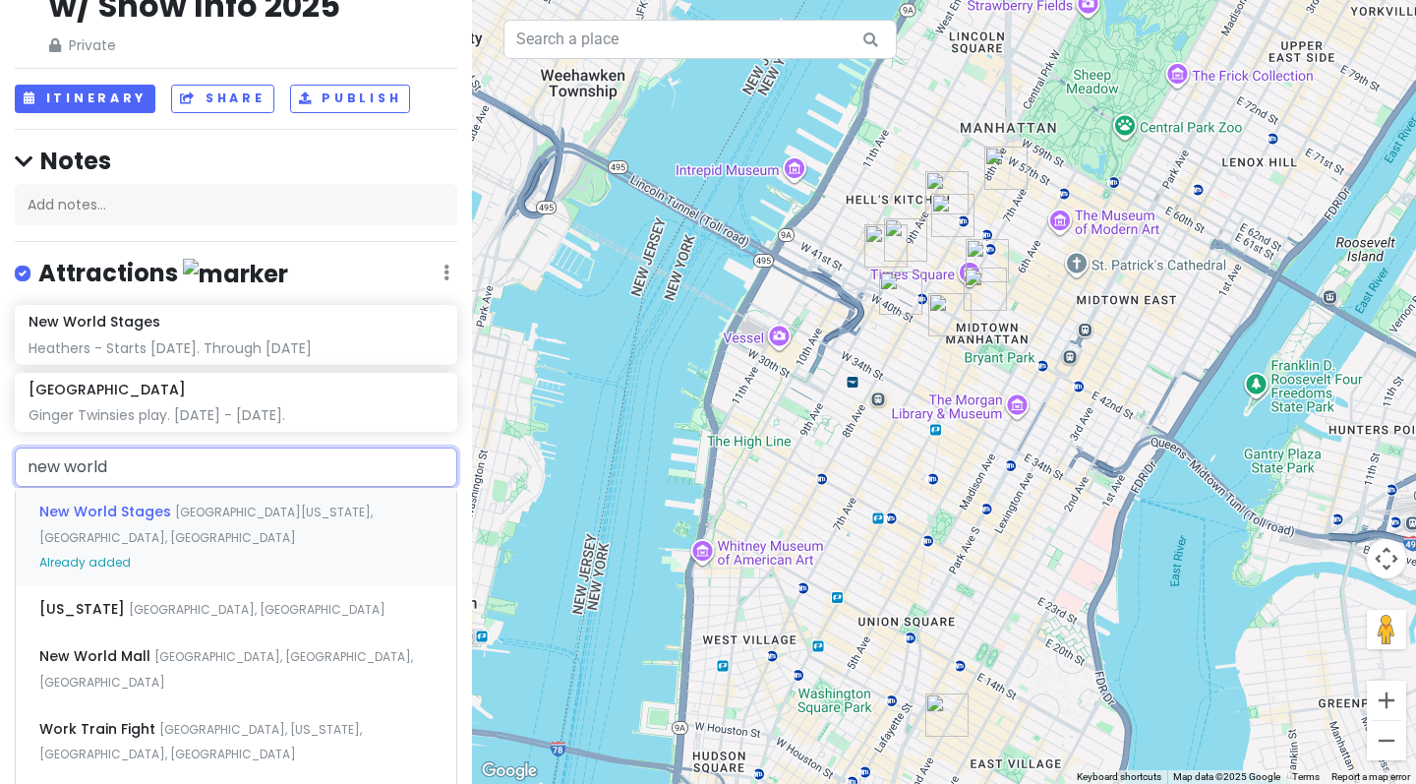
type input "new world"
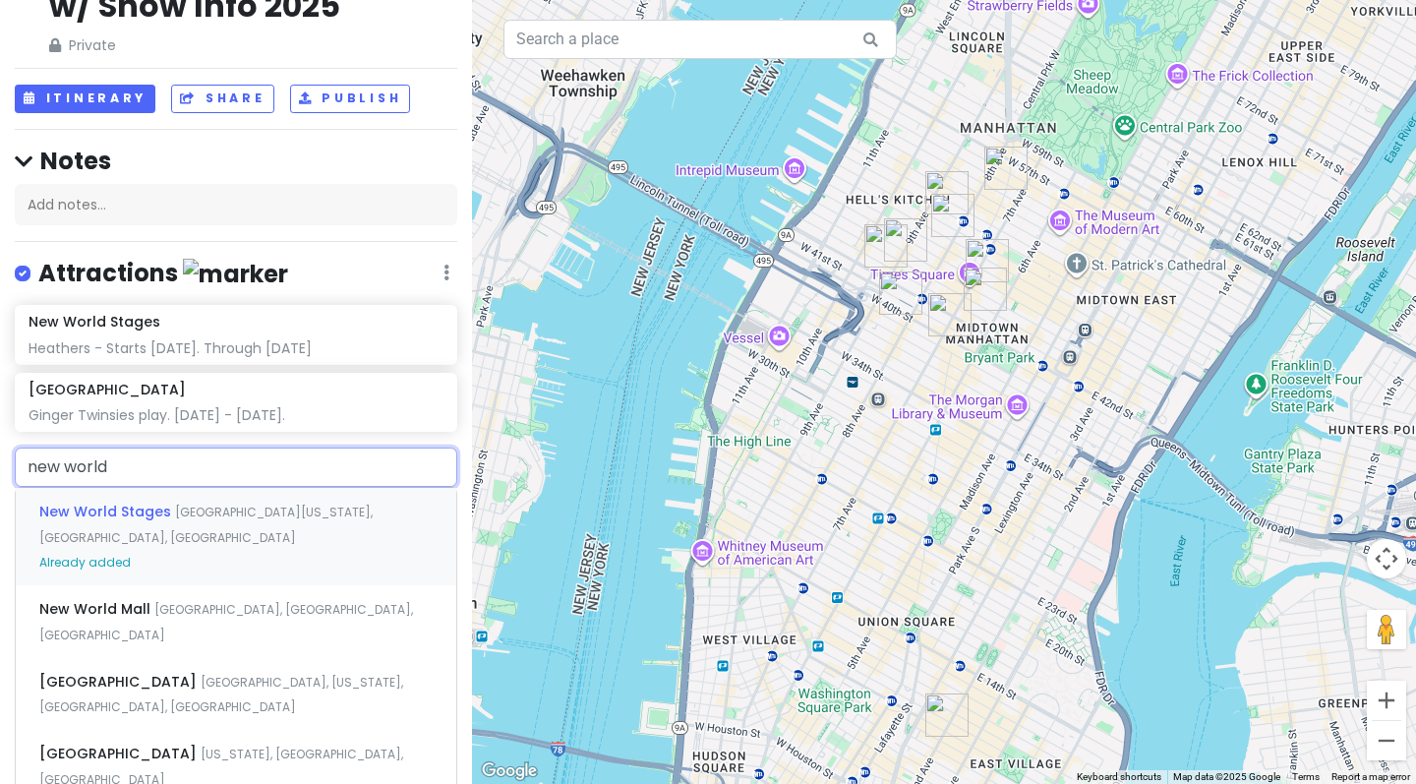
click at [321, 488] on div "New World Stages West 50th Street, New York, NY, USA Already added" at bounding box center [236, 536] width 440 height 97
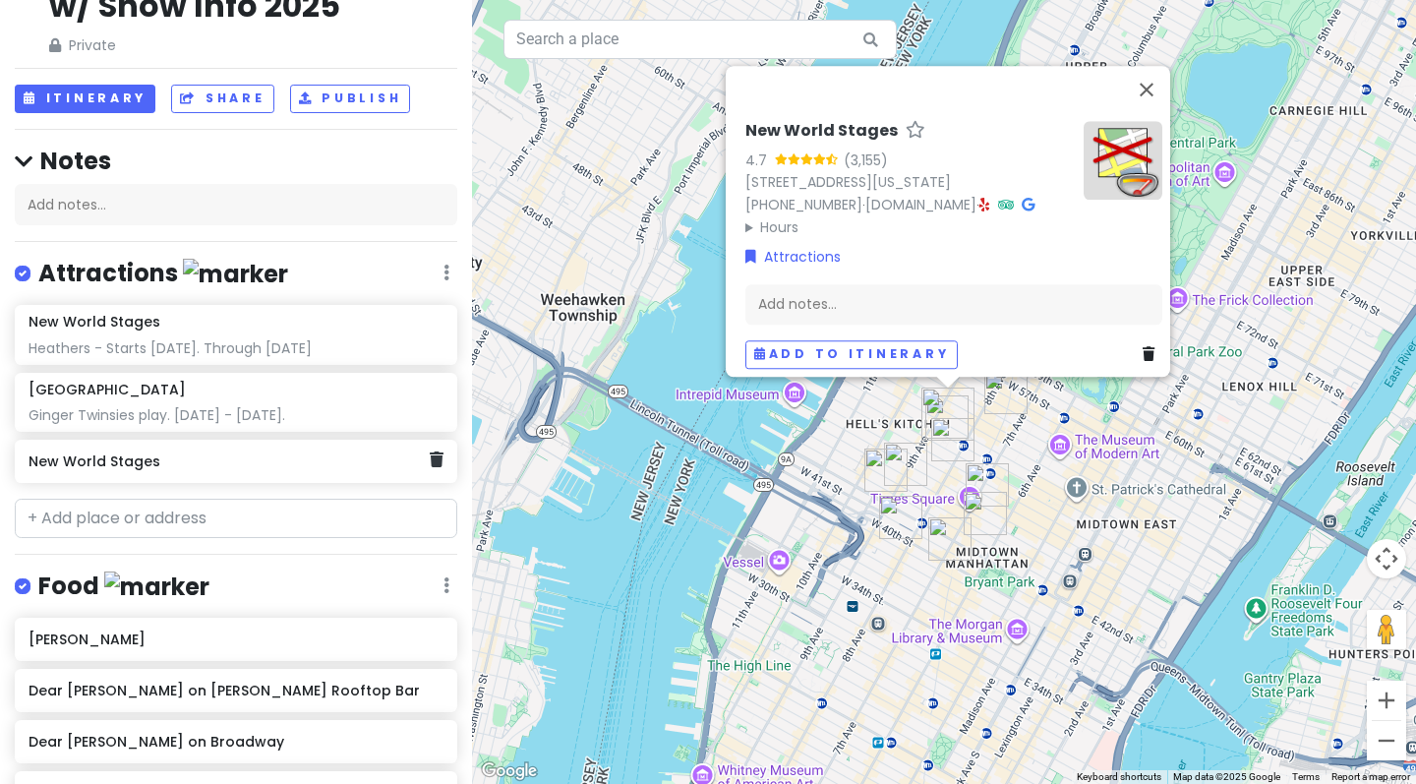
click at [146, 452] on h6 "New World Stages" at bounding box center [229, 461] width 400 height 18
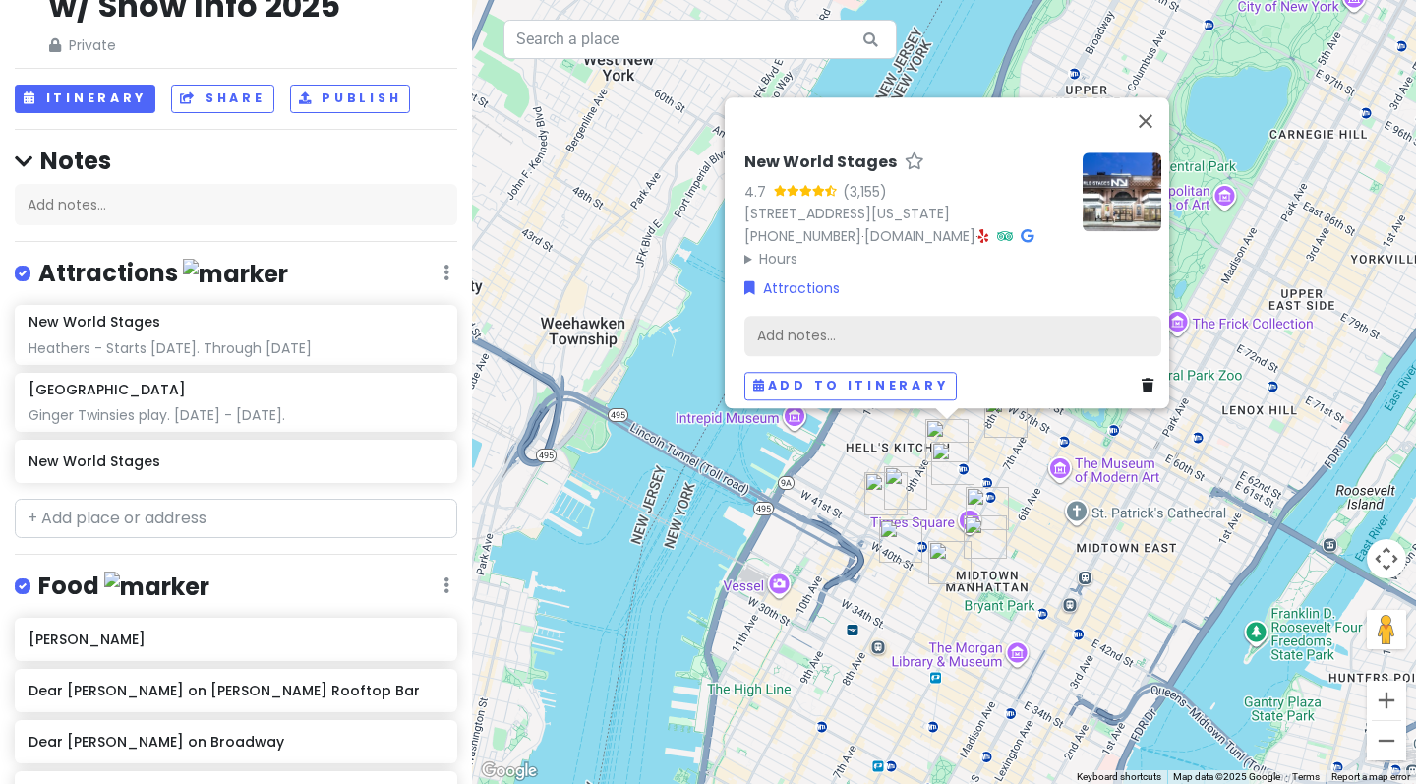
click at [850, 322] on div "Add notes..." at bounding box center [952, 335] width 417 height 41
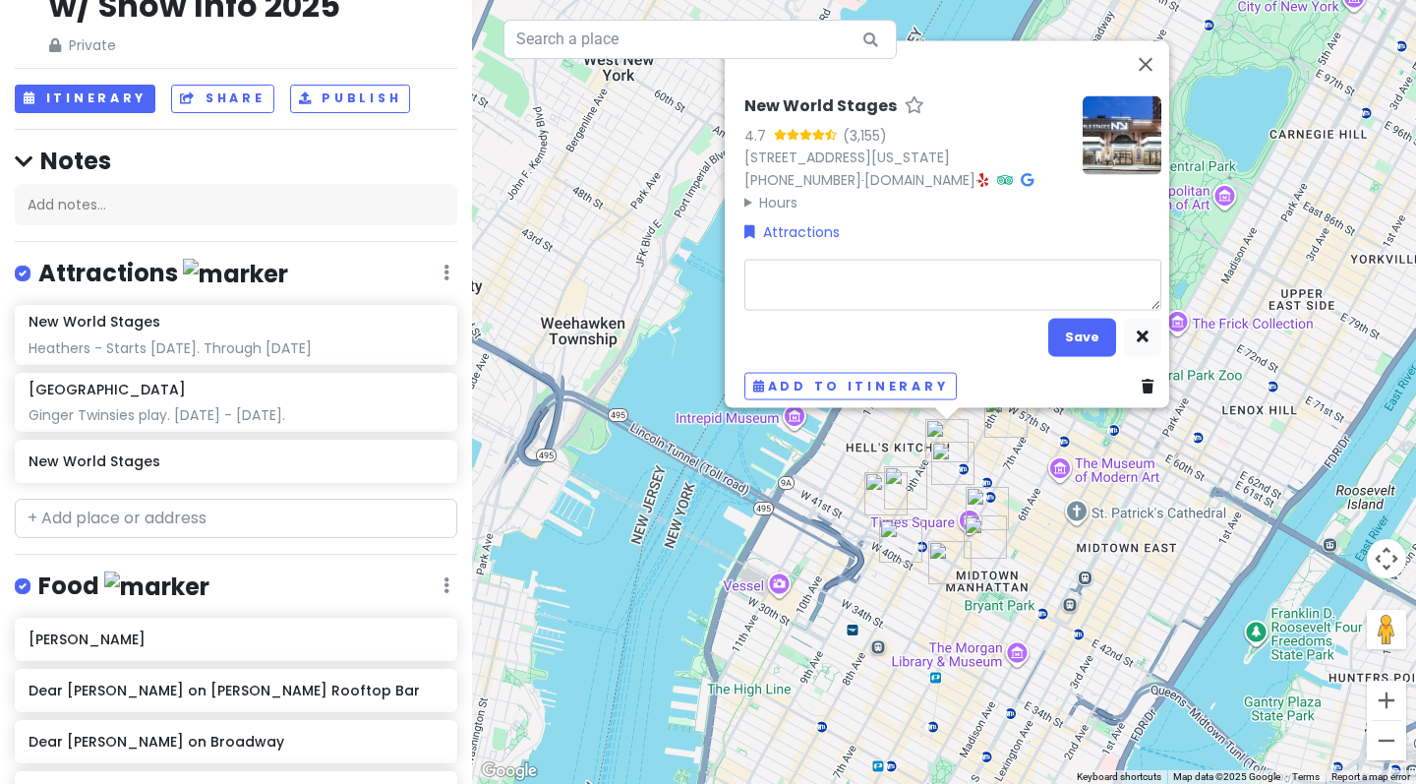
type textarea "x"
type textarea "2"
type textarea "x"
type textarea "25"
type textarea "x"
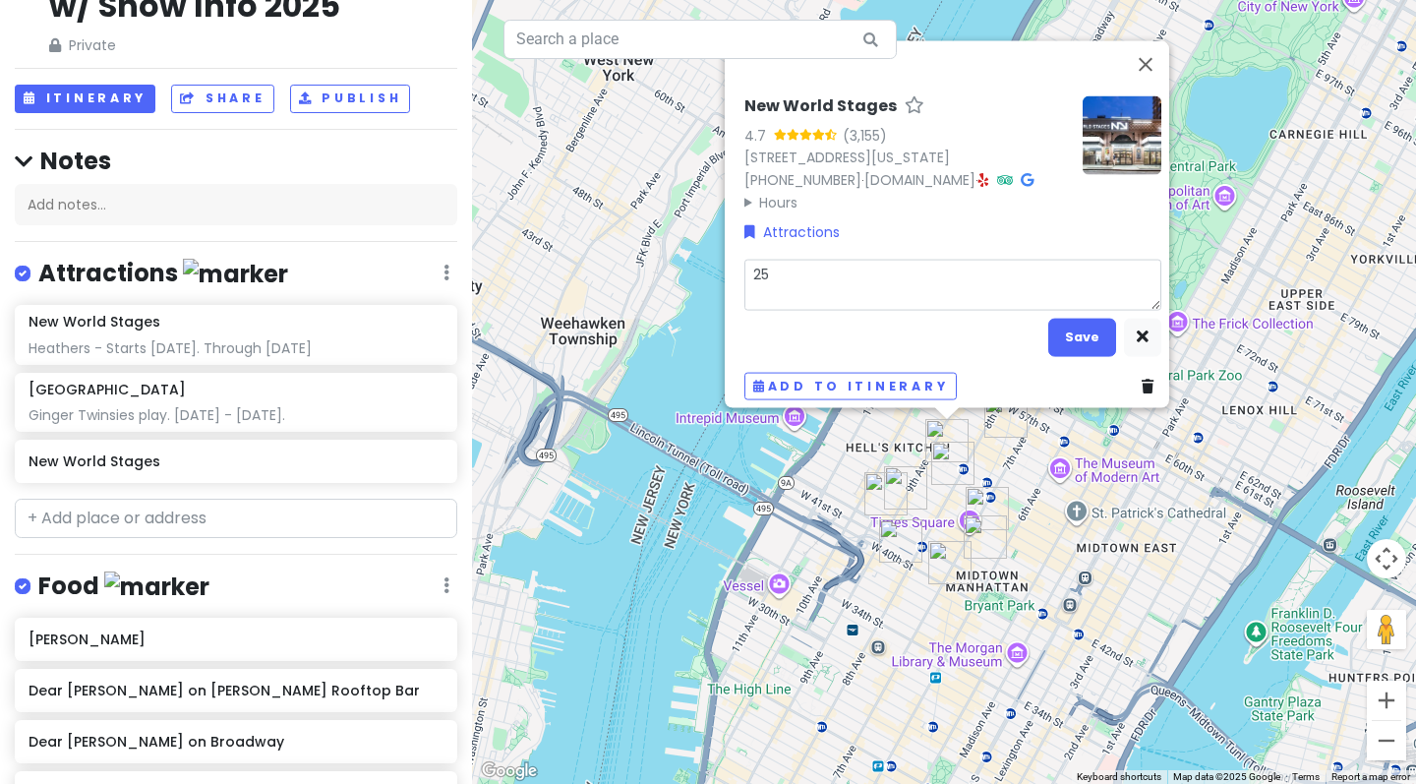
type textarea "25t"
type textarea "x"
type textarea "25th"
type textarea "x"
type textarea "25th"
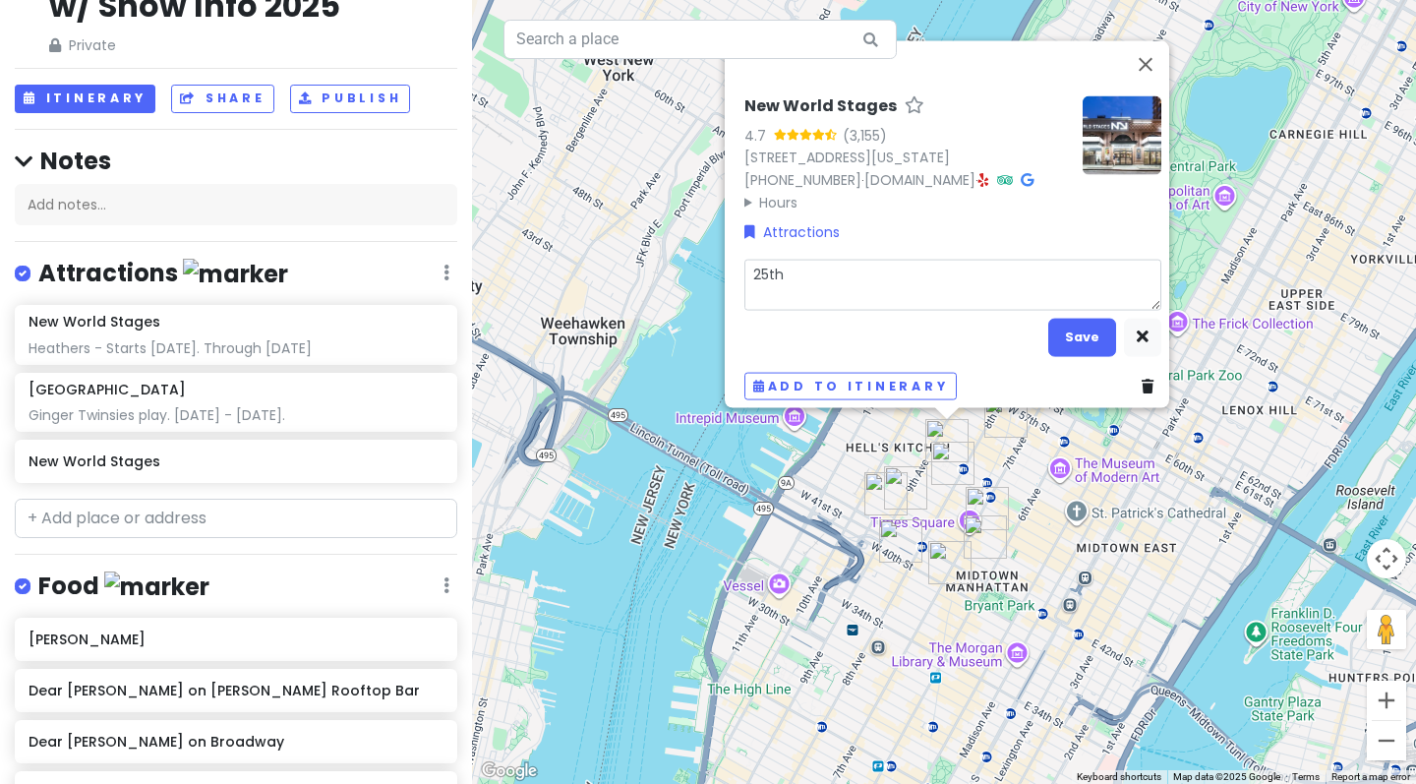
type textarea "x"
type textarea "25th a"
type textarea "x"
type textarea "25th an"
type textarea "x"
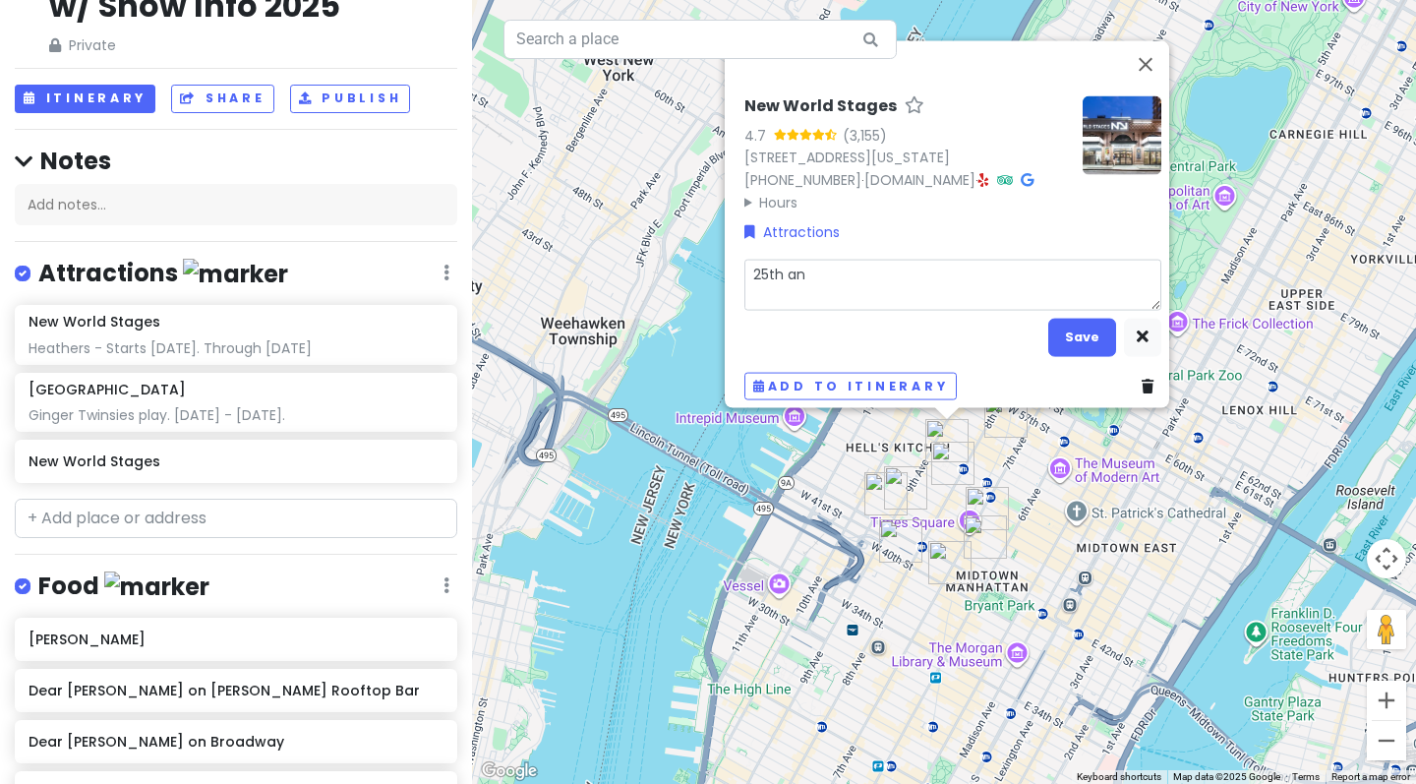
type textarea "25th ann"
type textarea "x"
type textarea "25th an"
type textarea "x"
type textarea "25th a"
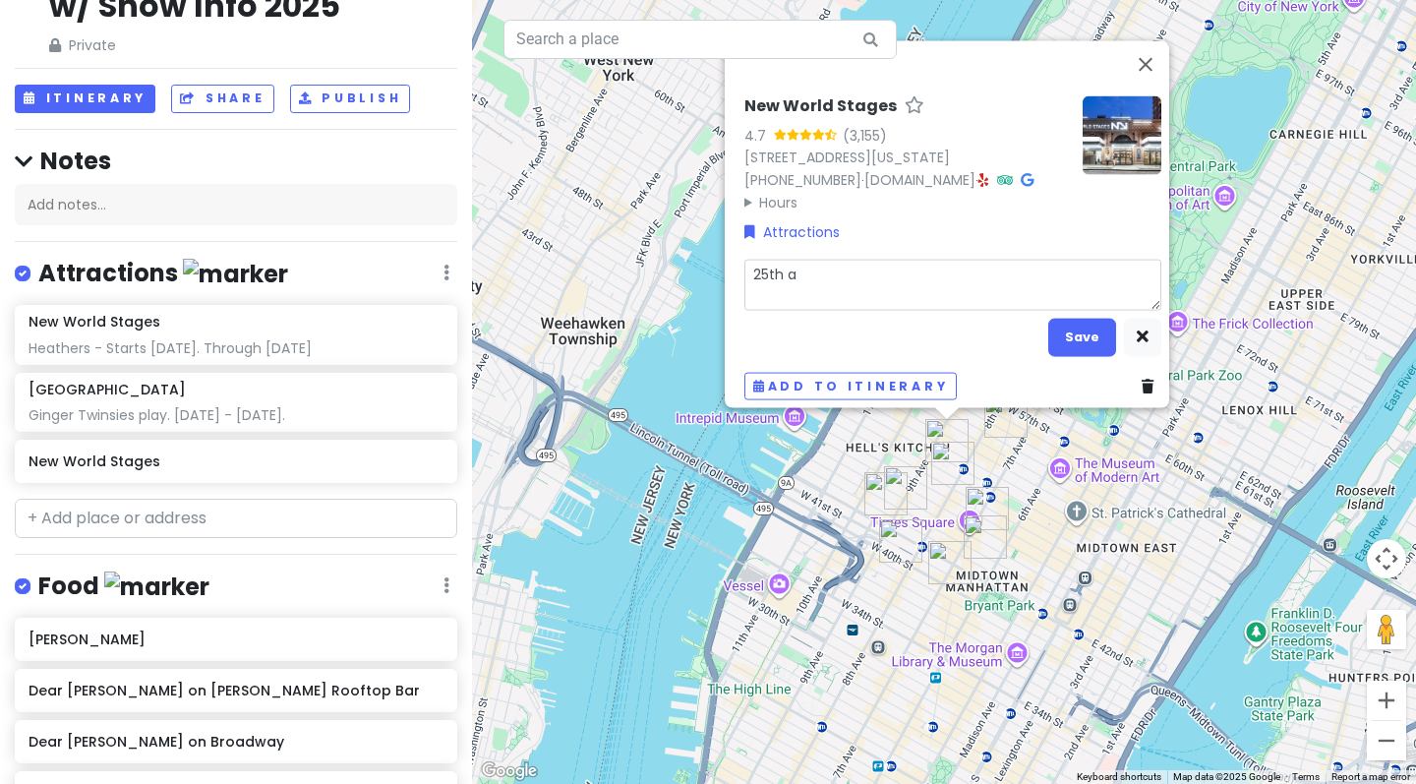
type textarea "x"
type textarea "25th"
type textarea "x"
type textarea "25th A"
type textarea "x"
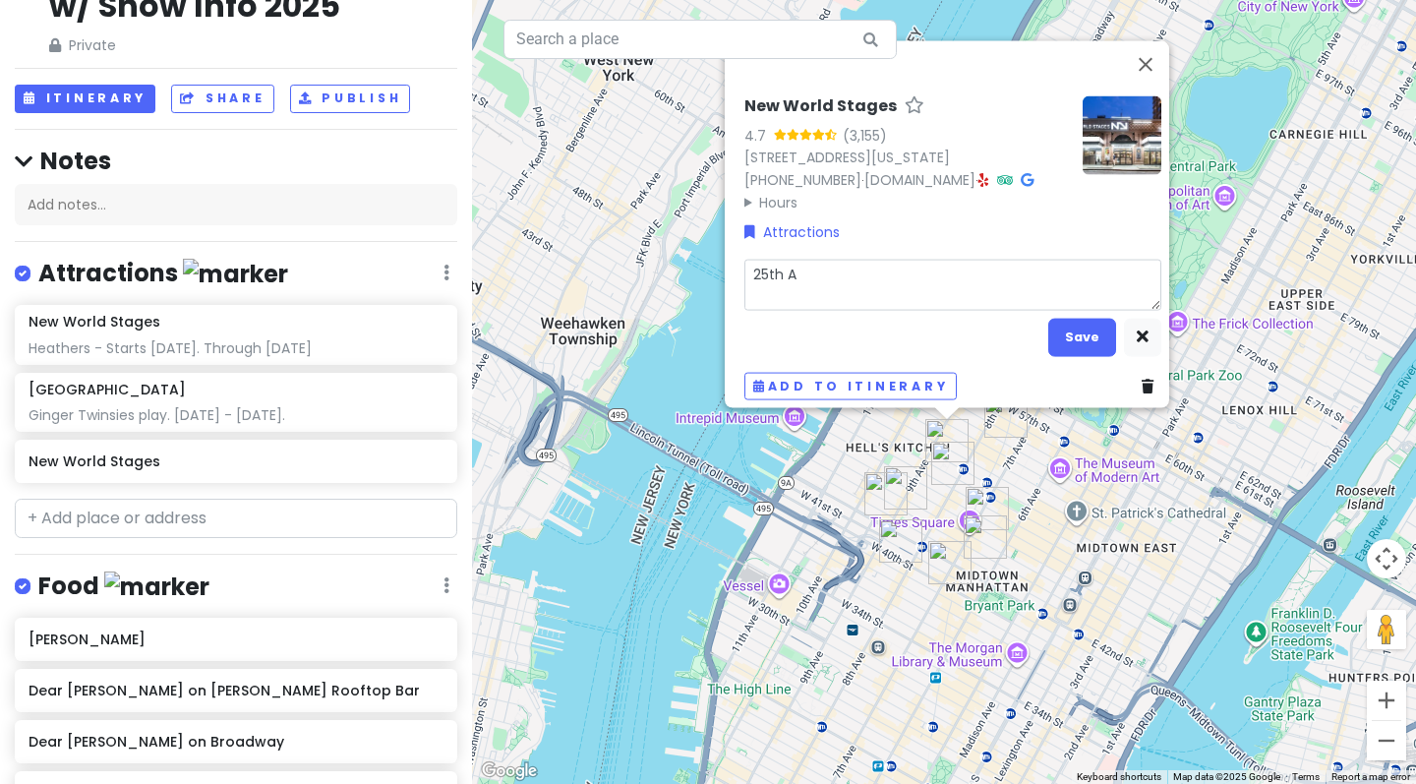
type textarea "25th An"
type textarea "x"
type textarea "25th Ann"
type textarea "x"
type textarea "25th Annu"
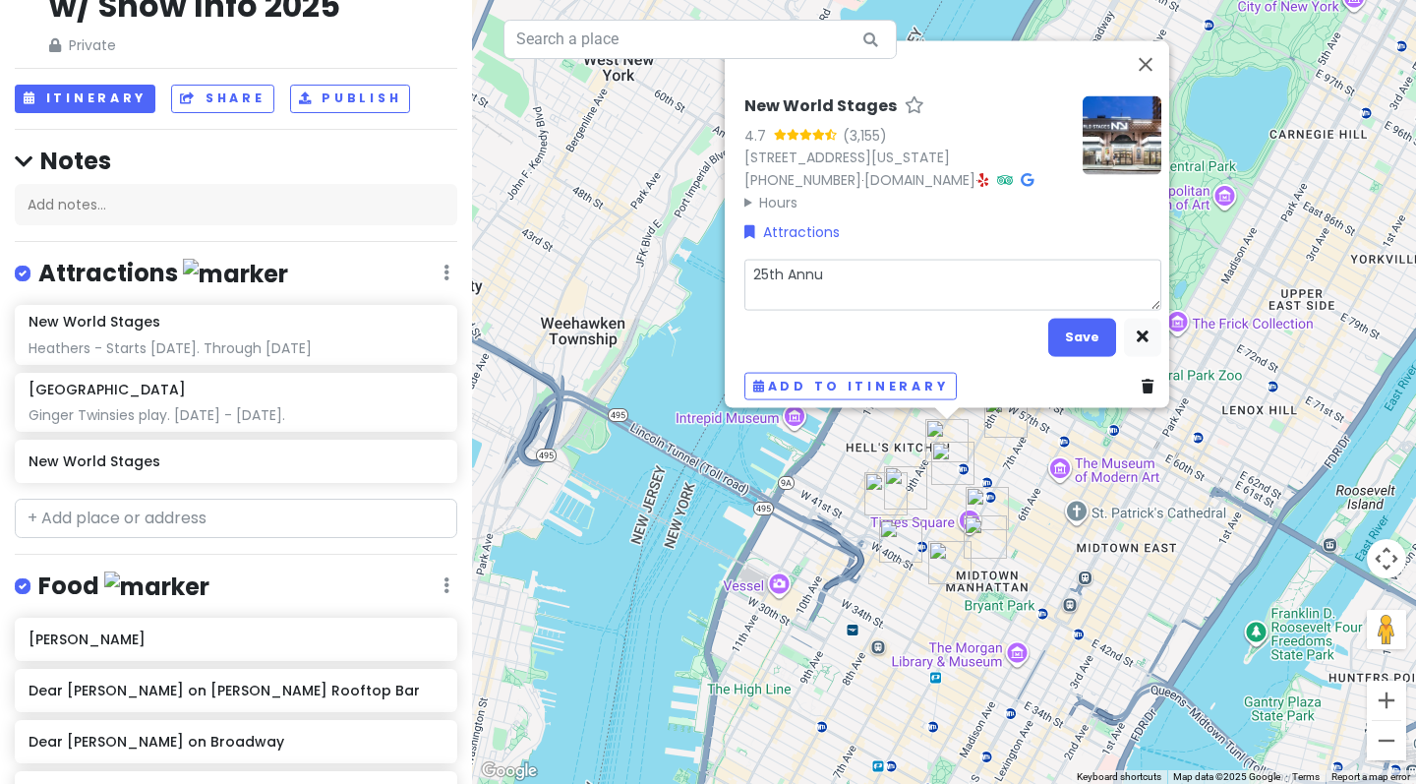
type textarea "x"
type textarea "25th Annua"
type textarea "x"
type textarea "25th Annual"
type textarea "x"
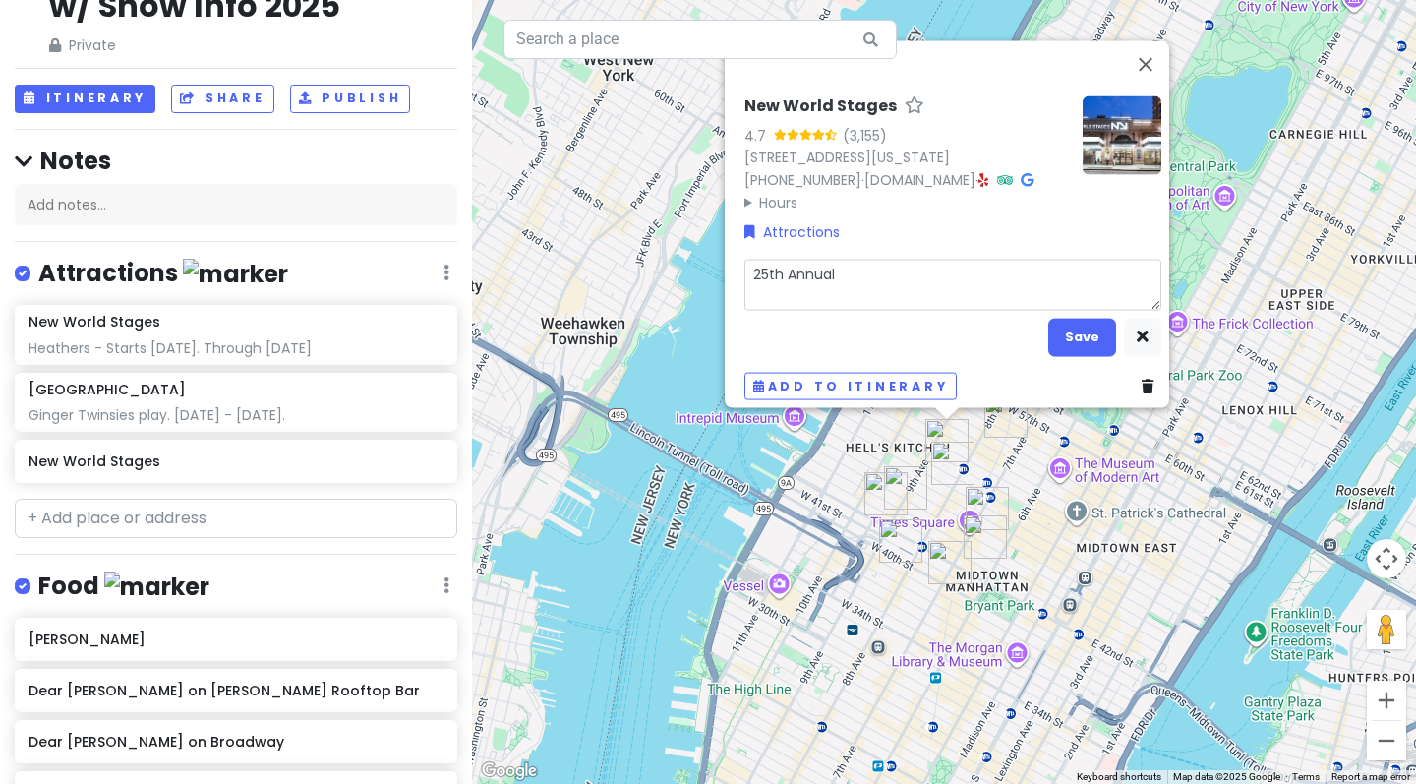
type textarea "25th Annual"
type textarea "x"
type textarea "25th Annual P"
type textarea "x"
type textarea "25th Annual Pu"
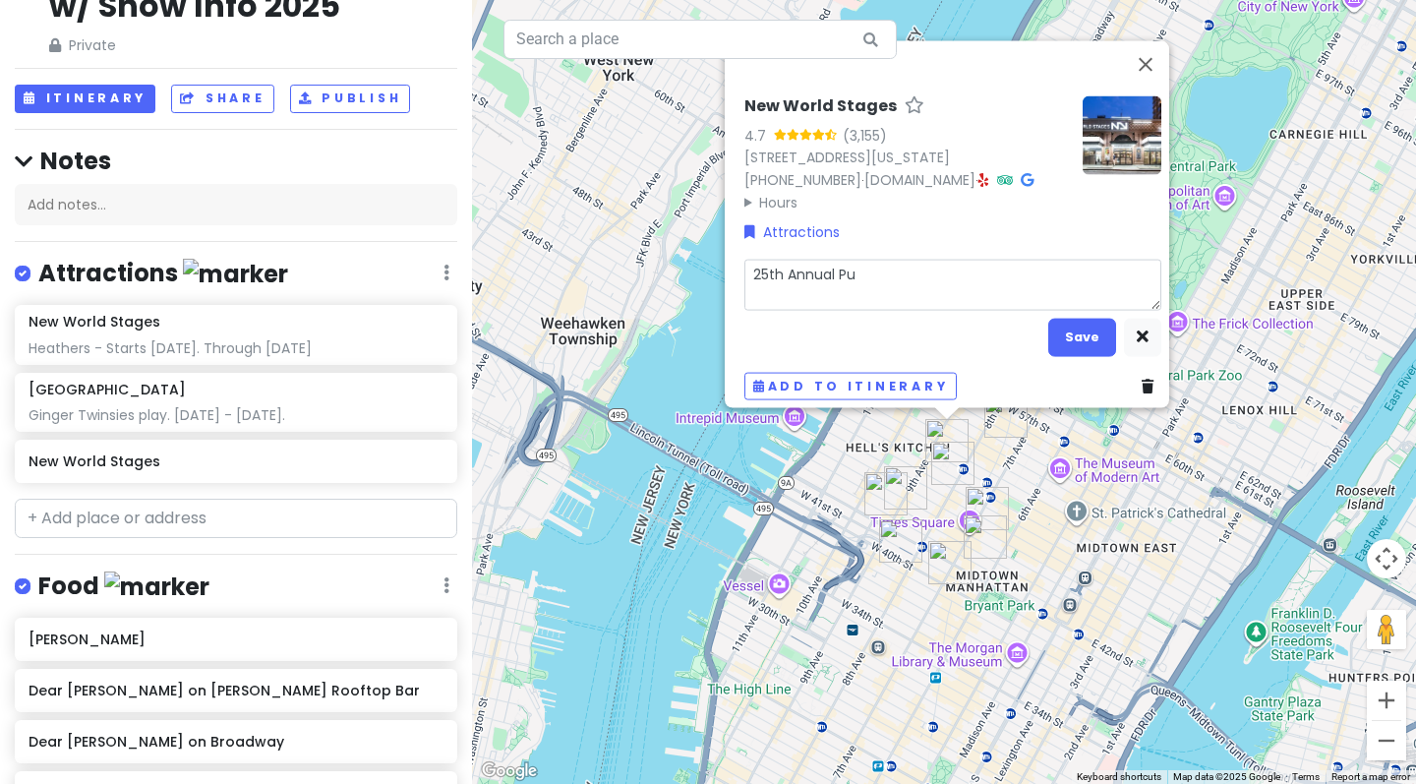
type textarea "x"
type textarea "25th Annual Put"
type textarea "x"
type textarea "25th Annual Puta"
type textarea "x"
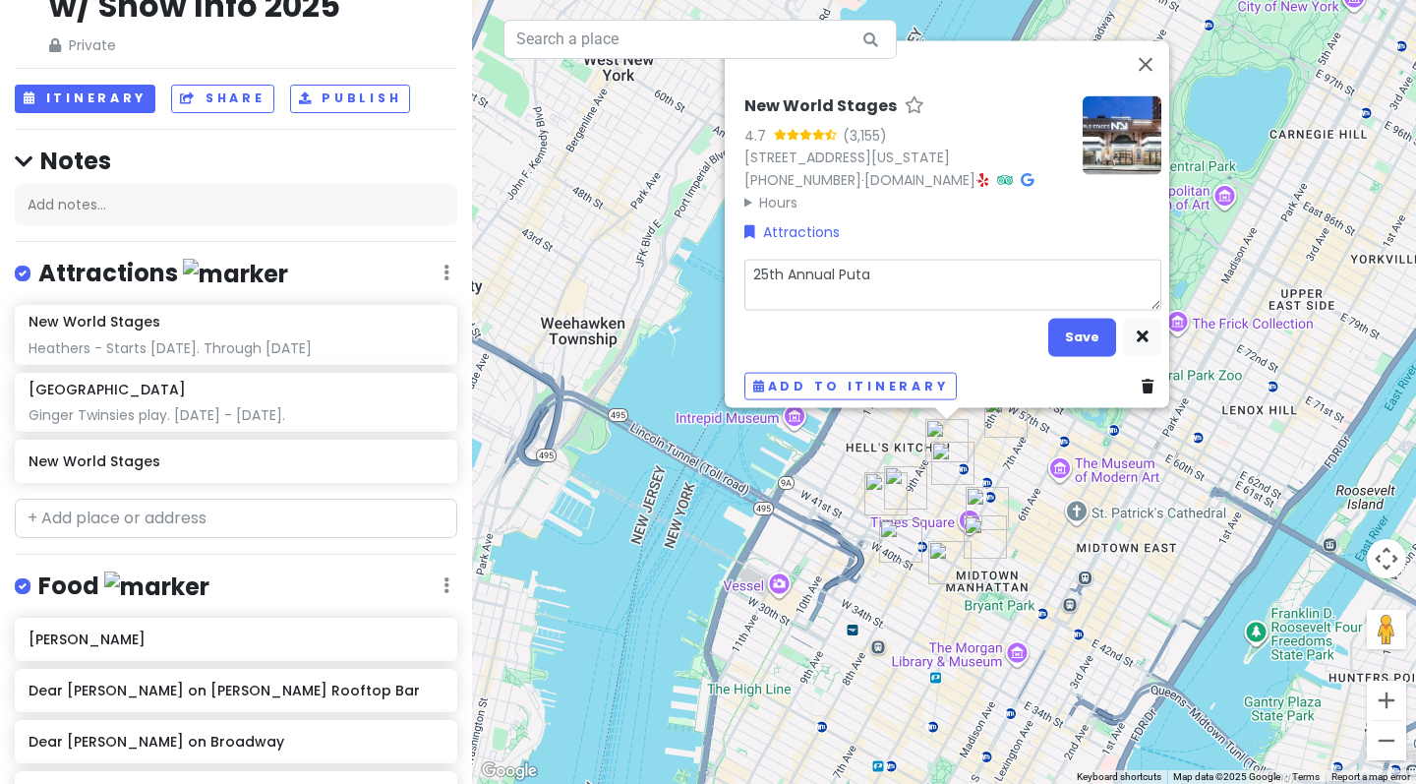
type textarea "25th Annual Putan"
type textarea "x"
type textarea "25th Annual Puta"
type textarea "x"
type textarea "25th Annual Put"
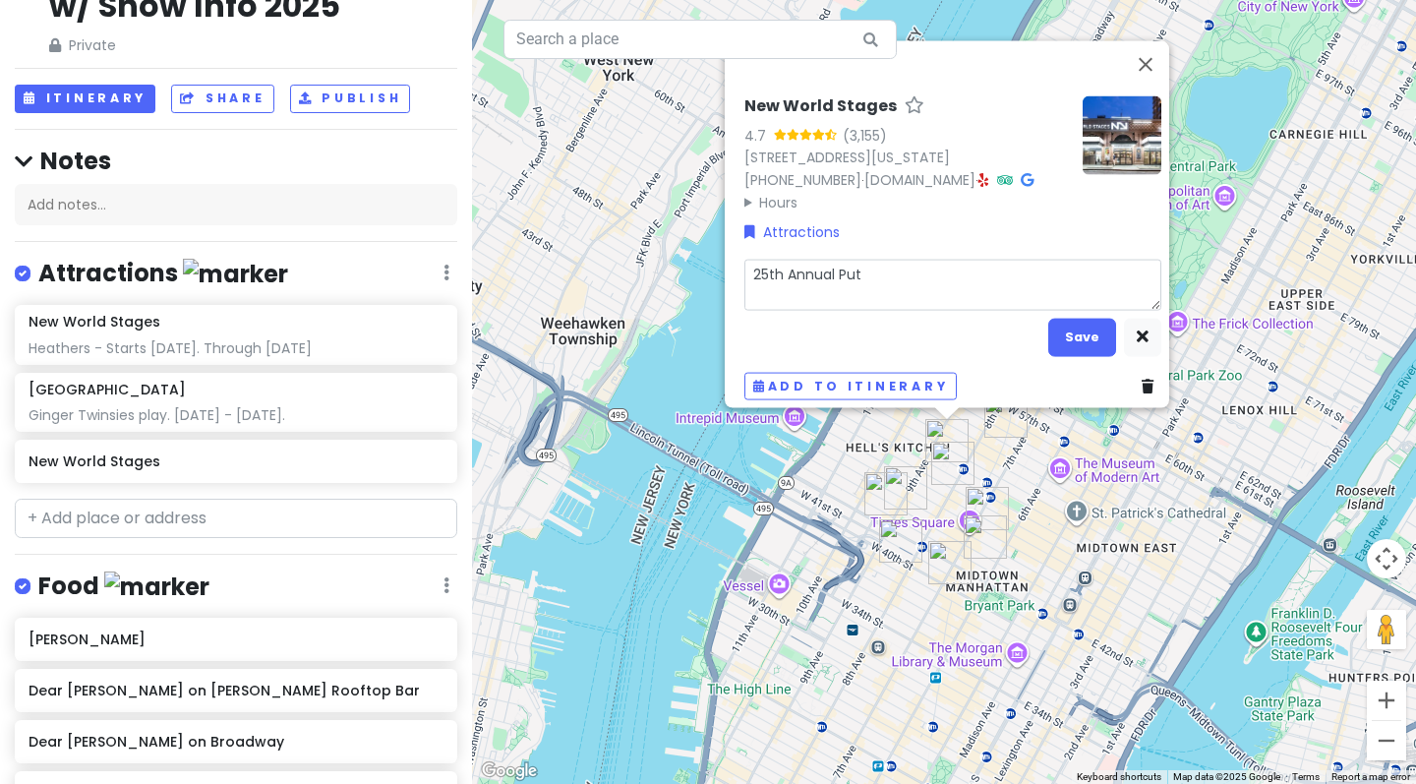
type textarea "x"
type textarea "25th Annual Putn"
type textarea "x"
type textarea "25th Annual Putna"
type textarea "x"
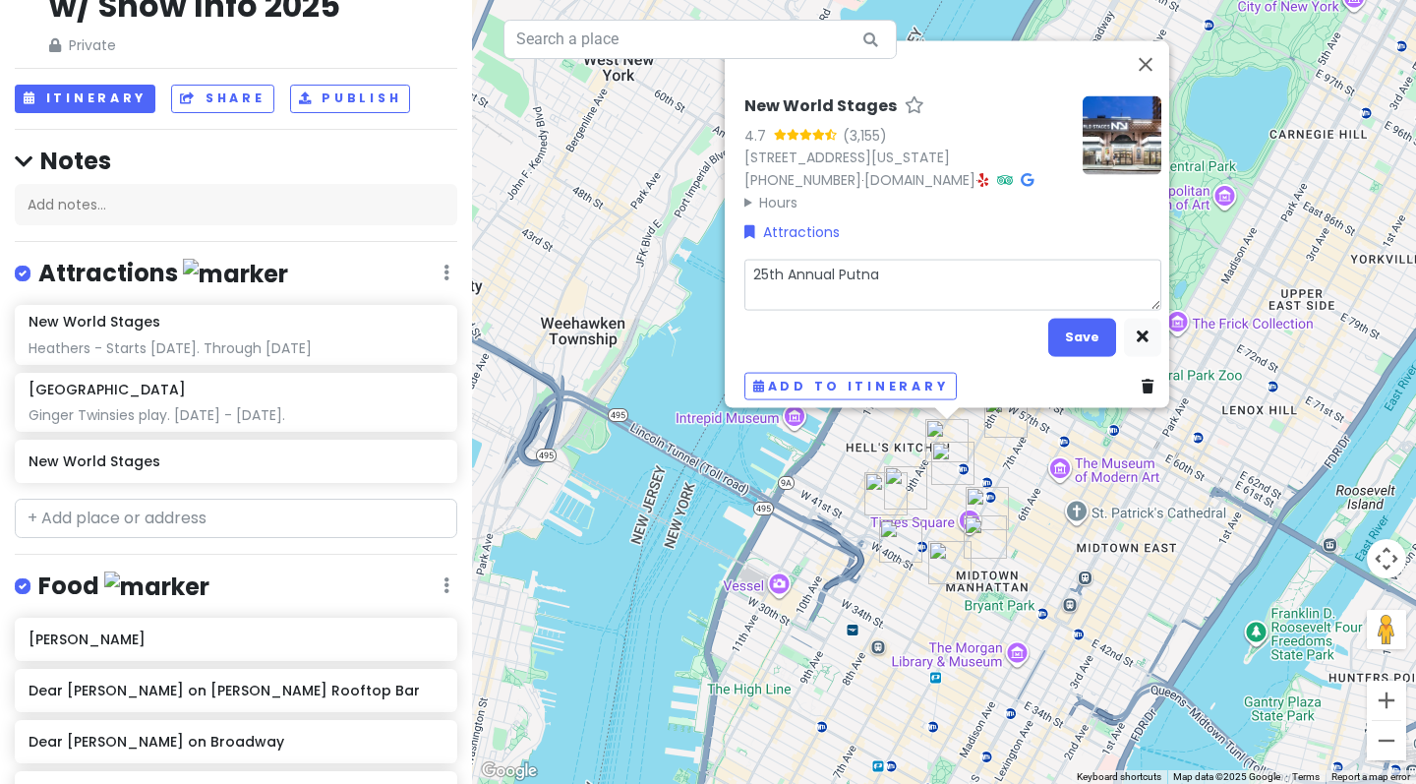
type textarea "25th Annual Putnam"
type textarea "x"
type textarea "25th Annual Putnam"
type textarea "x"
type textarea "25th Annual Putnam C"
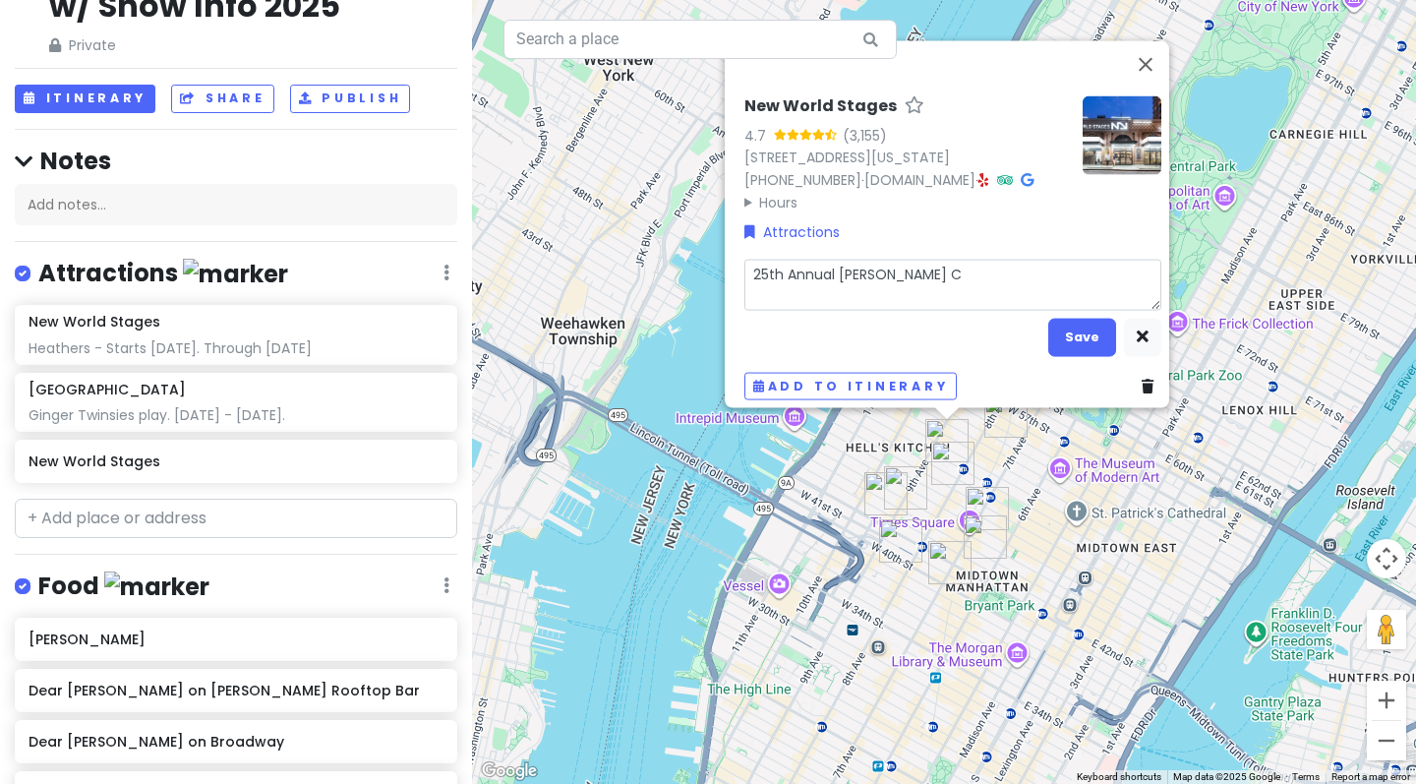
type textarea "x"
type textarea "25th Annual Putnam Co"
type textarea "x"
type textarea "25th Annual Putnam Cou"
type textarea "x"
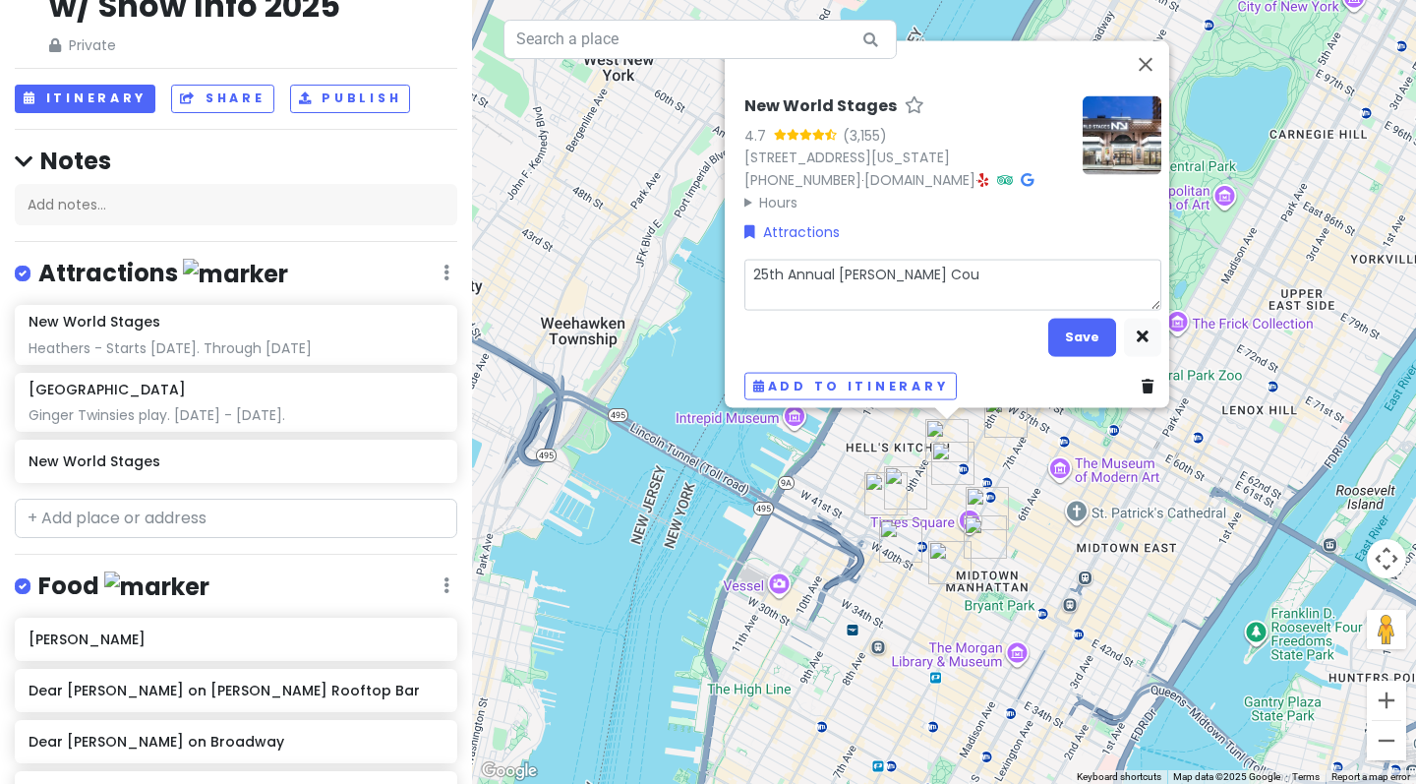
type textarea "25th Annual Putnam Cout"
type textarea "x"
type textarea "25th Annual Putnam Coutn"
type textarea "x"
type textarea "25th Annual Putnam Cout"
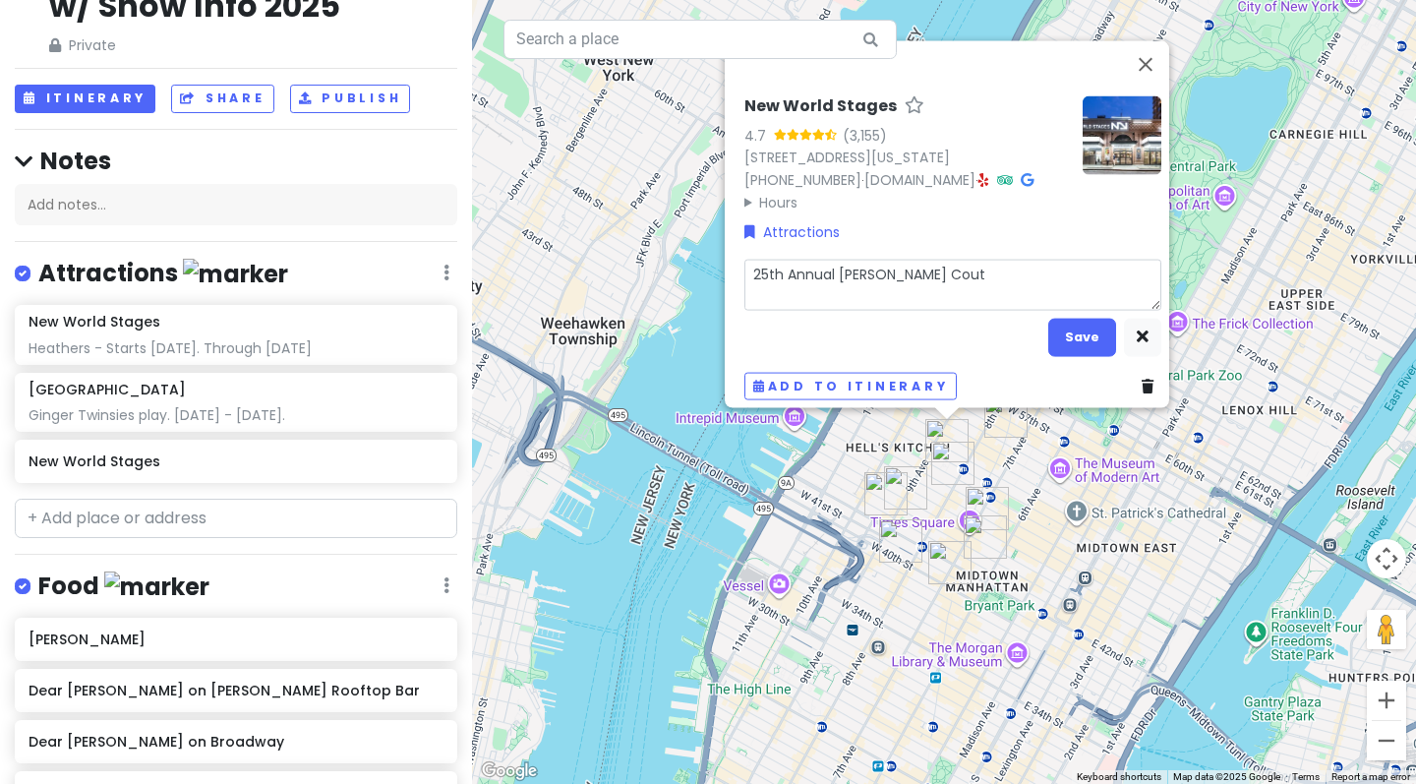
type textarea "x"
type textarea "25th Annual Putnam Cou"
type textarea "x"
type textarea "25th Annual Putnam Coun"
type textarea "x"
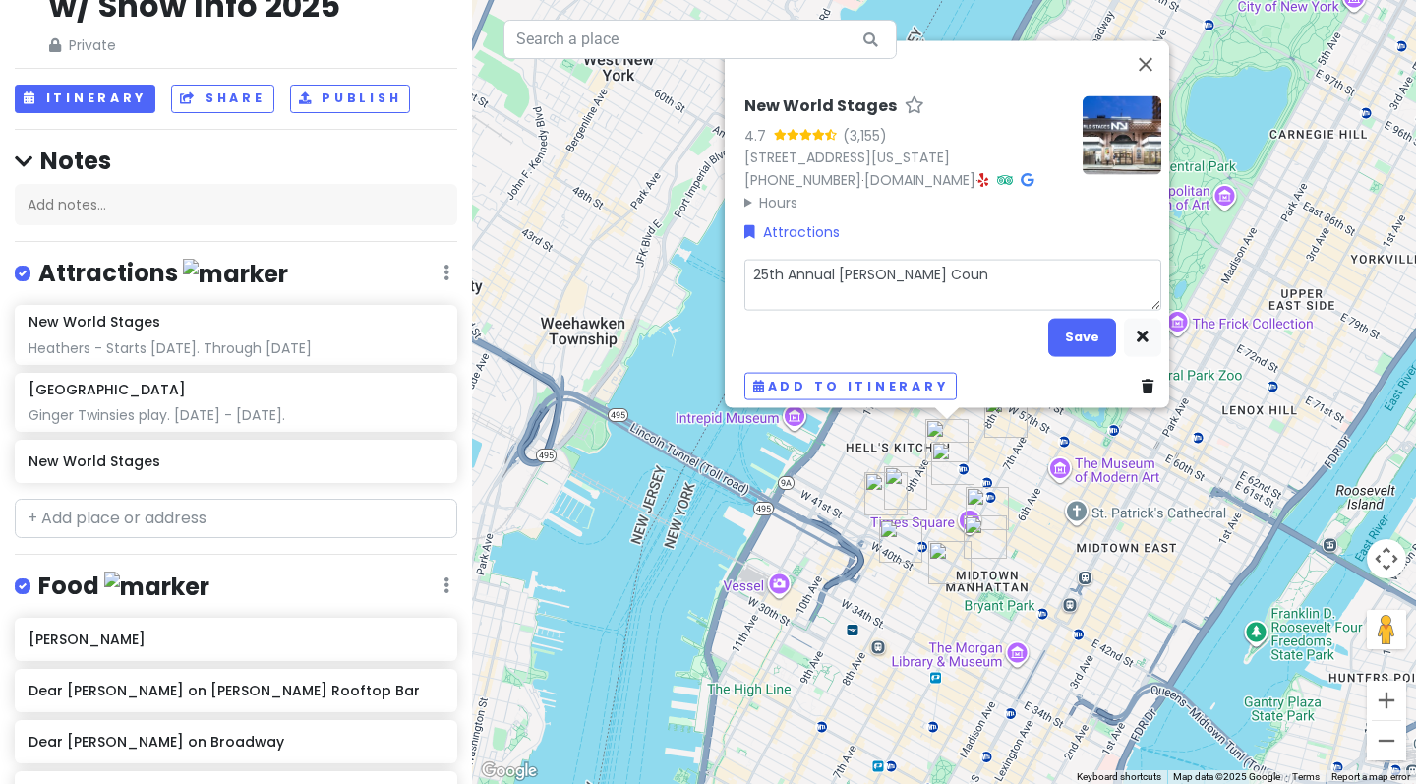
type textarea "25th Annual Putnam Count"
type textarea "x"
type textarea "25th Annual Putnam County"
type textarea "x"
type textarea "25th Annual Putnam County"
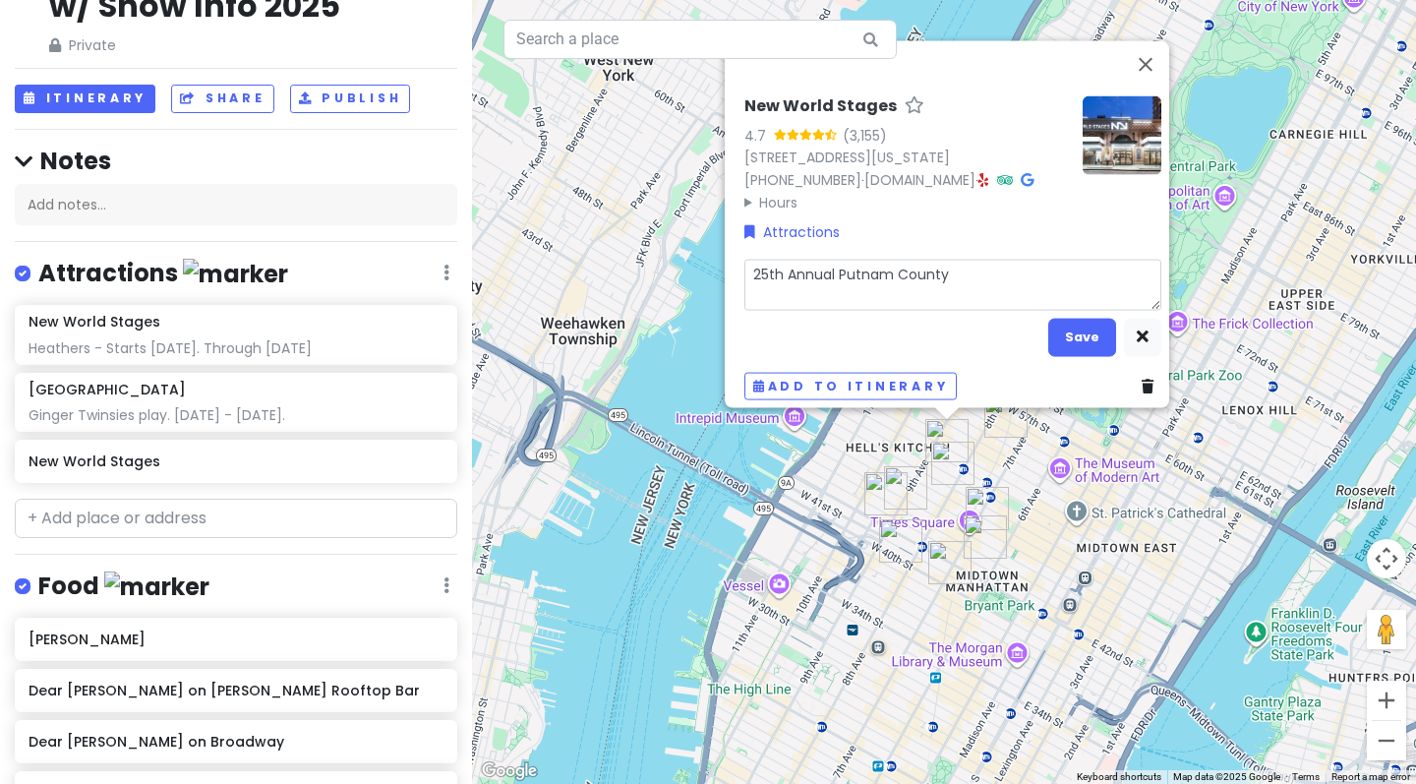
type textarea "x"
type textarea "25th Annual Putnam County S"
type textarea "x"
type textarea "25th Annual Putnam County Sp"
type textarea "x"
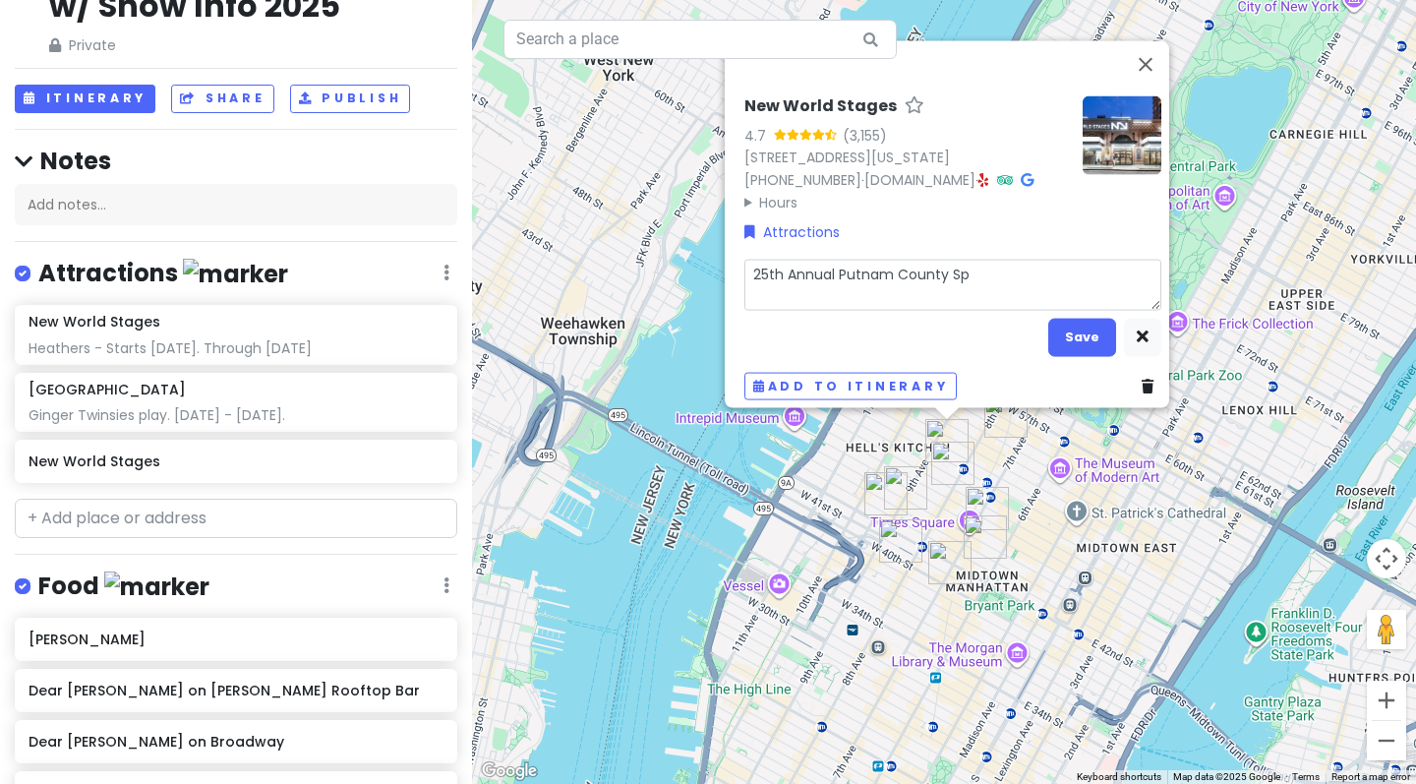
type textarea "25th Annual Putnam County Spe"
type textarea "x"
type textarea "25th Annual Putnam County Spel"
type textarea "x"
type textarea "25th Annual Putnam County Spell"
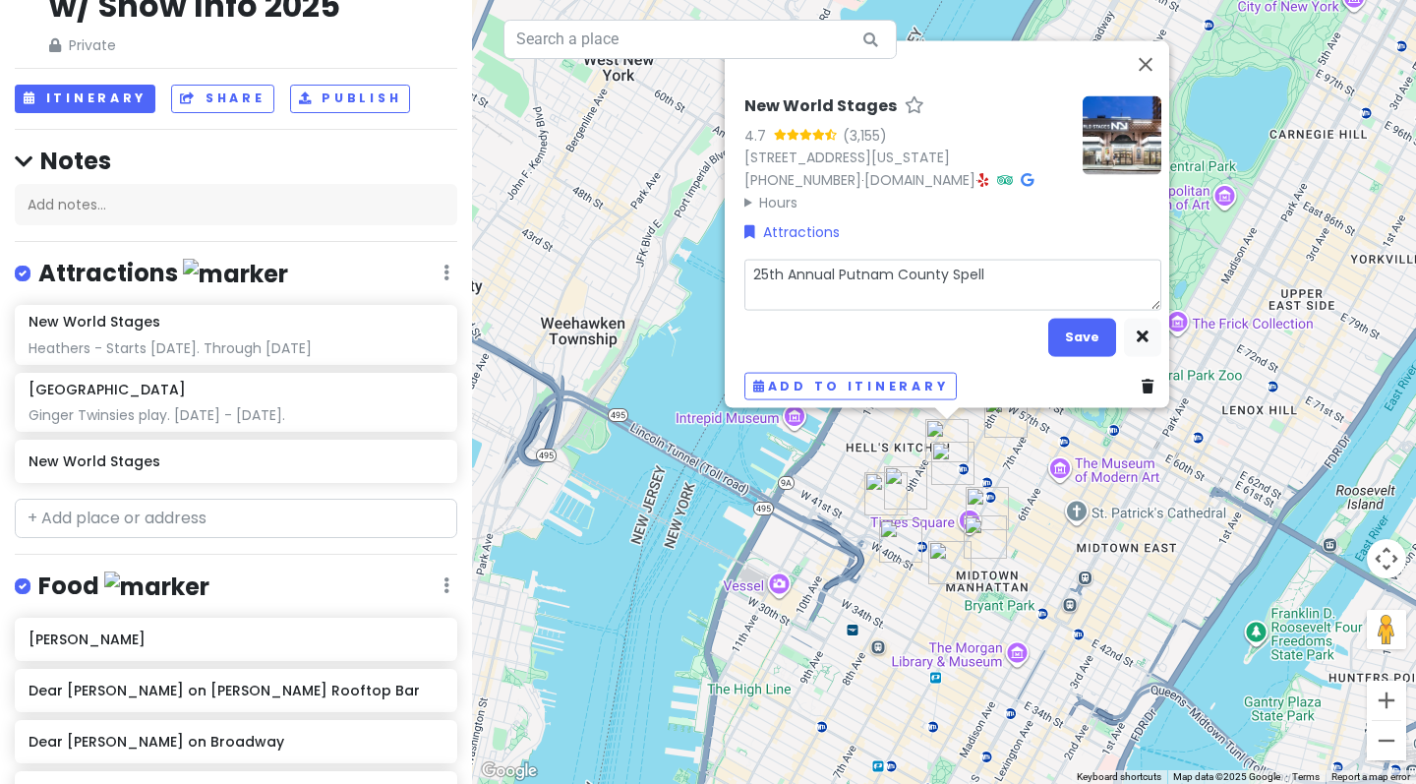
type textarea "x"
type textarea "25th Annual Putnam County Spelli"
type textarea "x"
type textarea "25th Annual Putnam County Spellin"
type textarea "x"
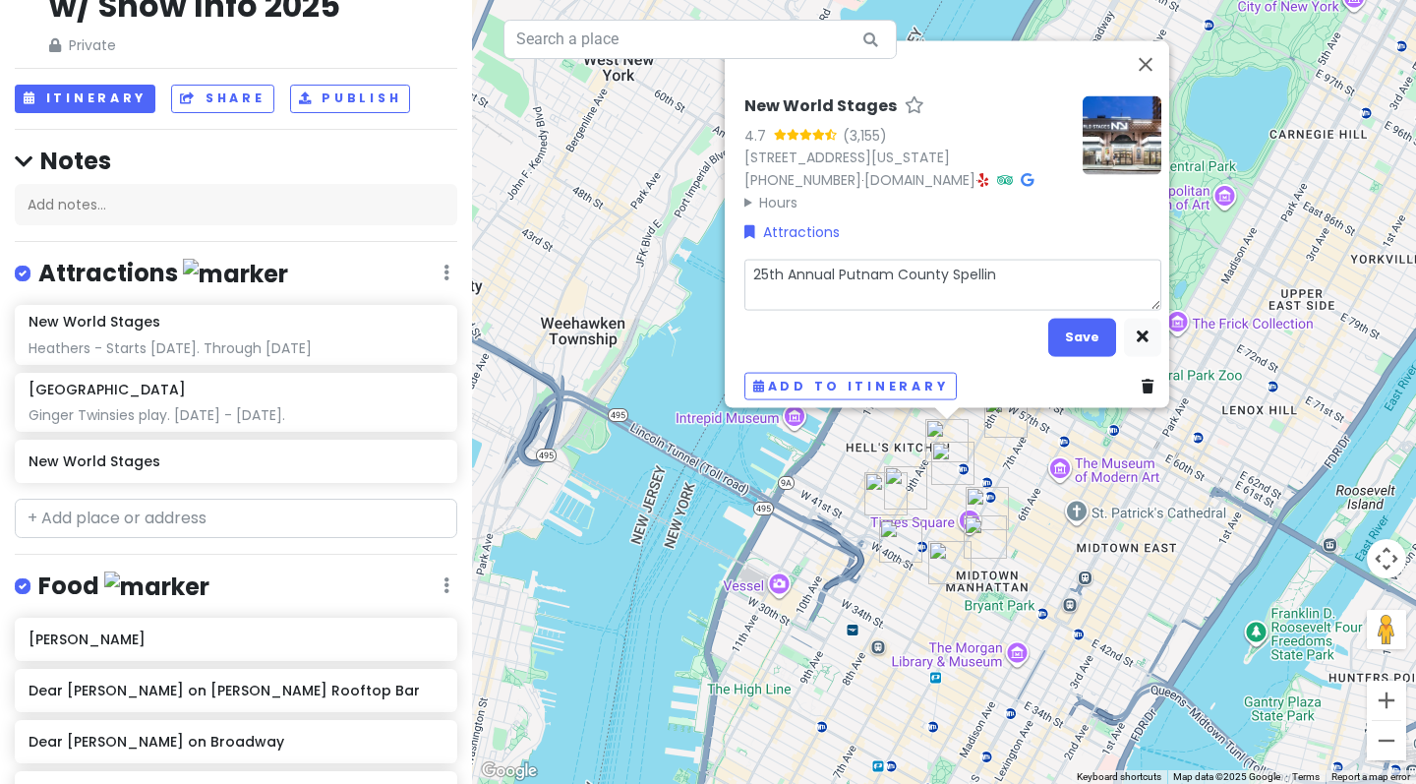
type textarea "25th Annual Putnam County Spelling"
type textarea "x"
type textarea "25th Annual Putnam County Spelling"
type textarea "x"
type textarea "25th Annual Putnam County Spelling B"
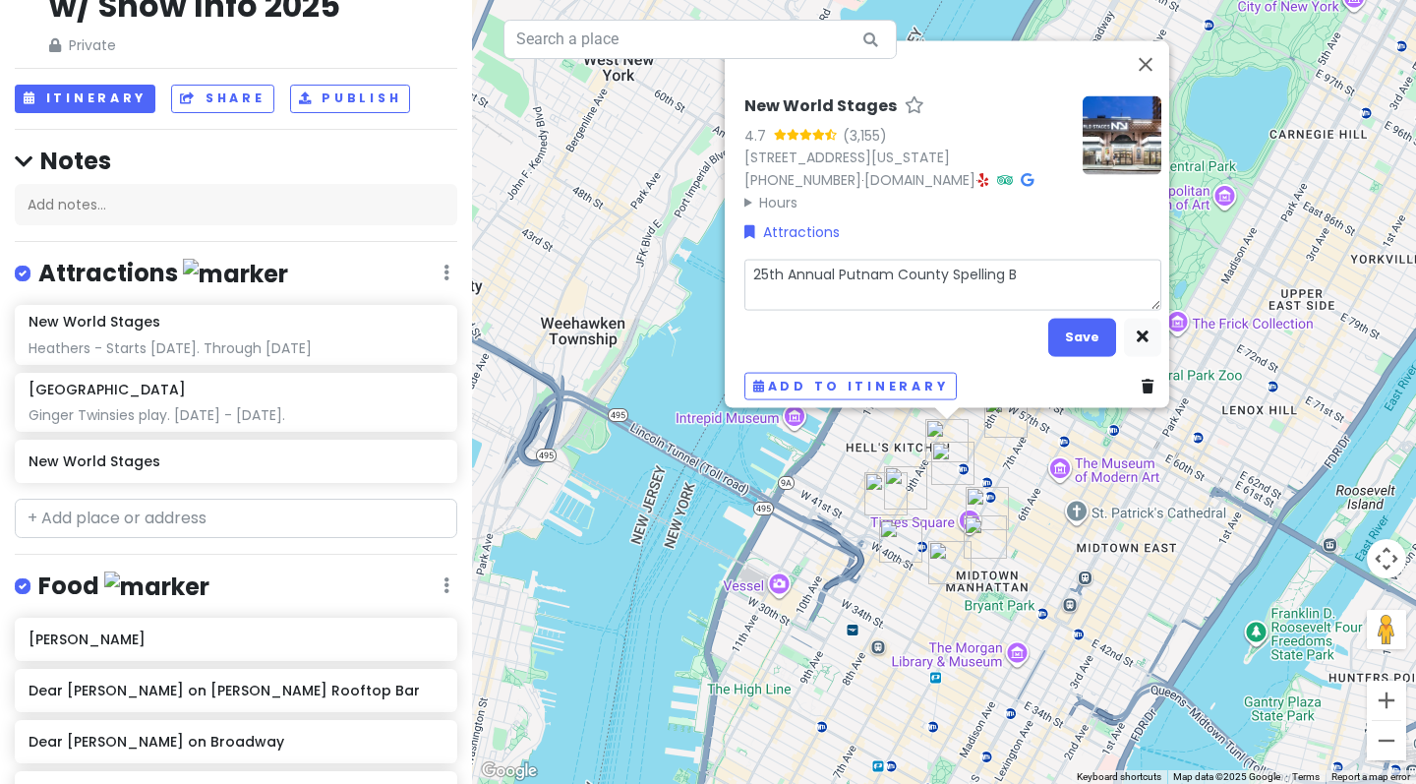
type textarea "x"
type textarea "25th Annual Putnam County Spelling Be"
type textarea "x"
type textarea "25th Annual Putnam County Spelling Bee"
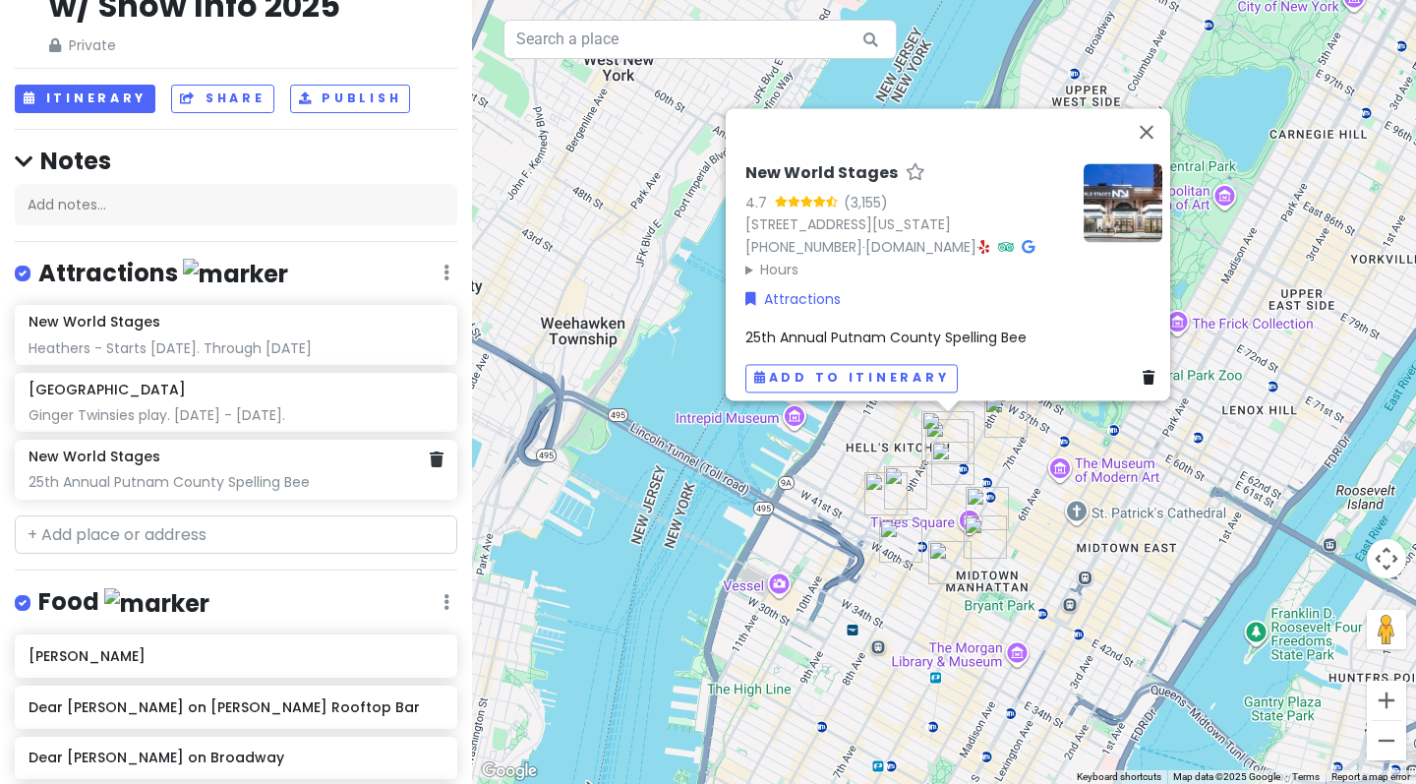
click at [170, 447] on div "New World Stages" at bounding box center [236, 456] width 414 height 18
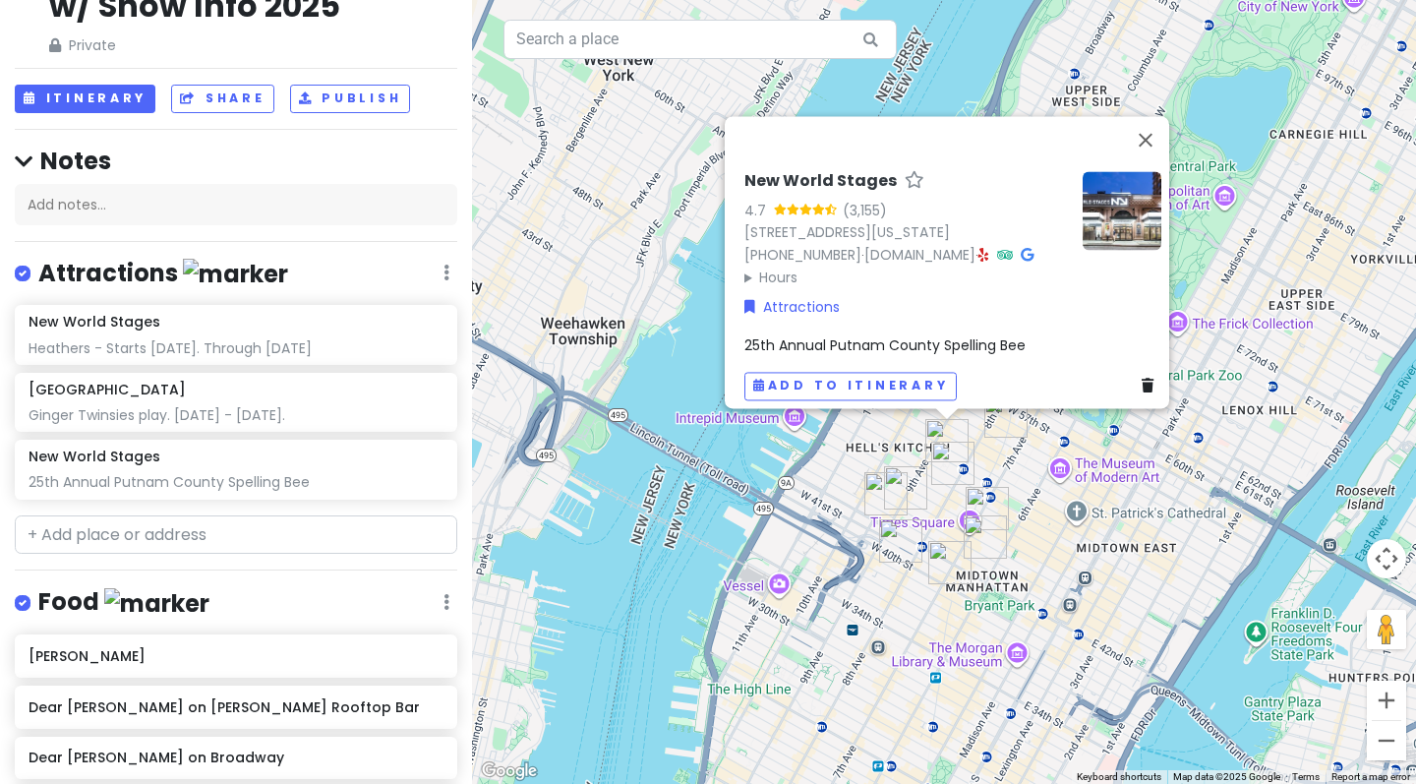
click at [1067, 334] on div "25th Annual Putnam County Spelling Bee" at bounding box center [952, 345] width 417 height 22
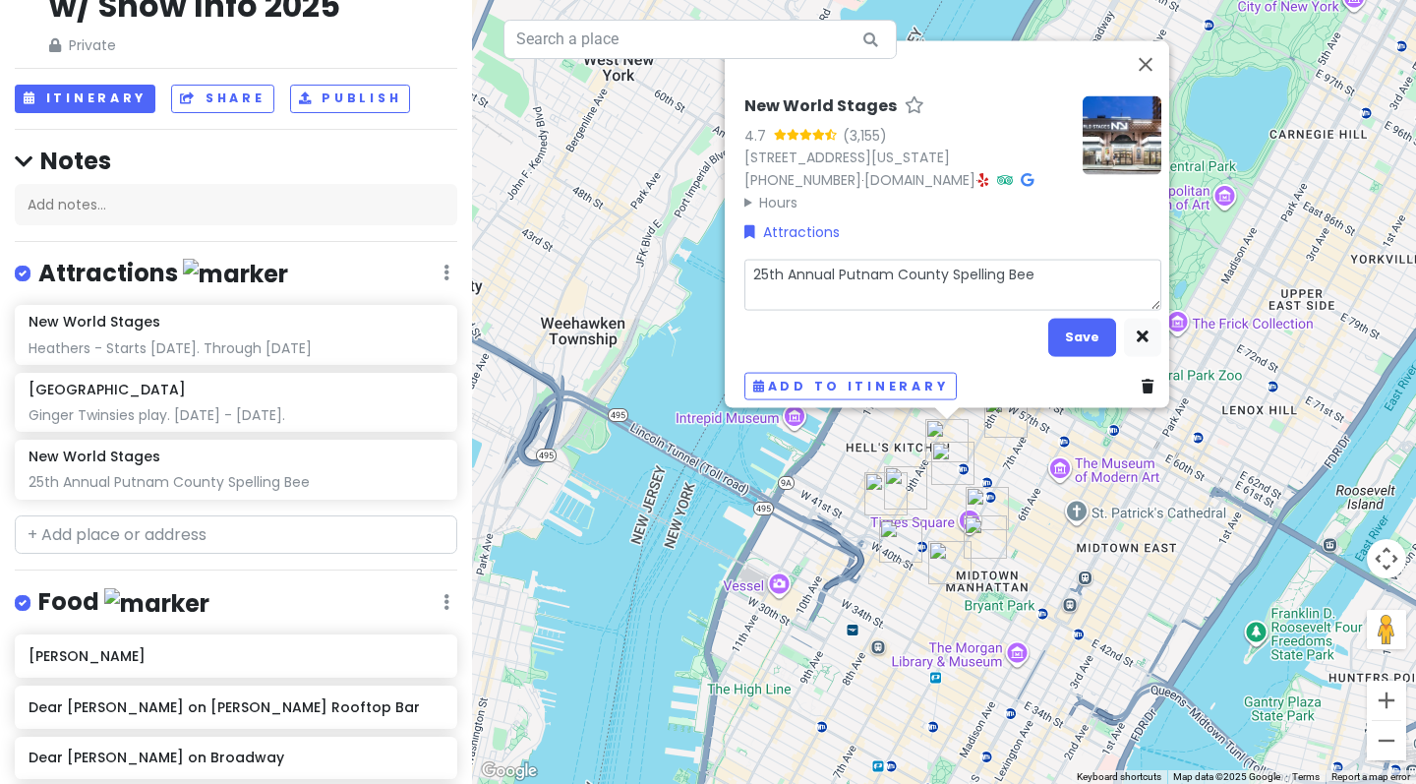
click at [1054, 268] on textarea "25th Annual Putnam County Spelling Bee" at bounding box center [952, 284] width 417 height 51
type textarea "x"
type textarea "25th Annual Putnam County Spelling Bee."
type textarea "x"
type textarea "25th Annual Putnam County Spelling Bee."
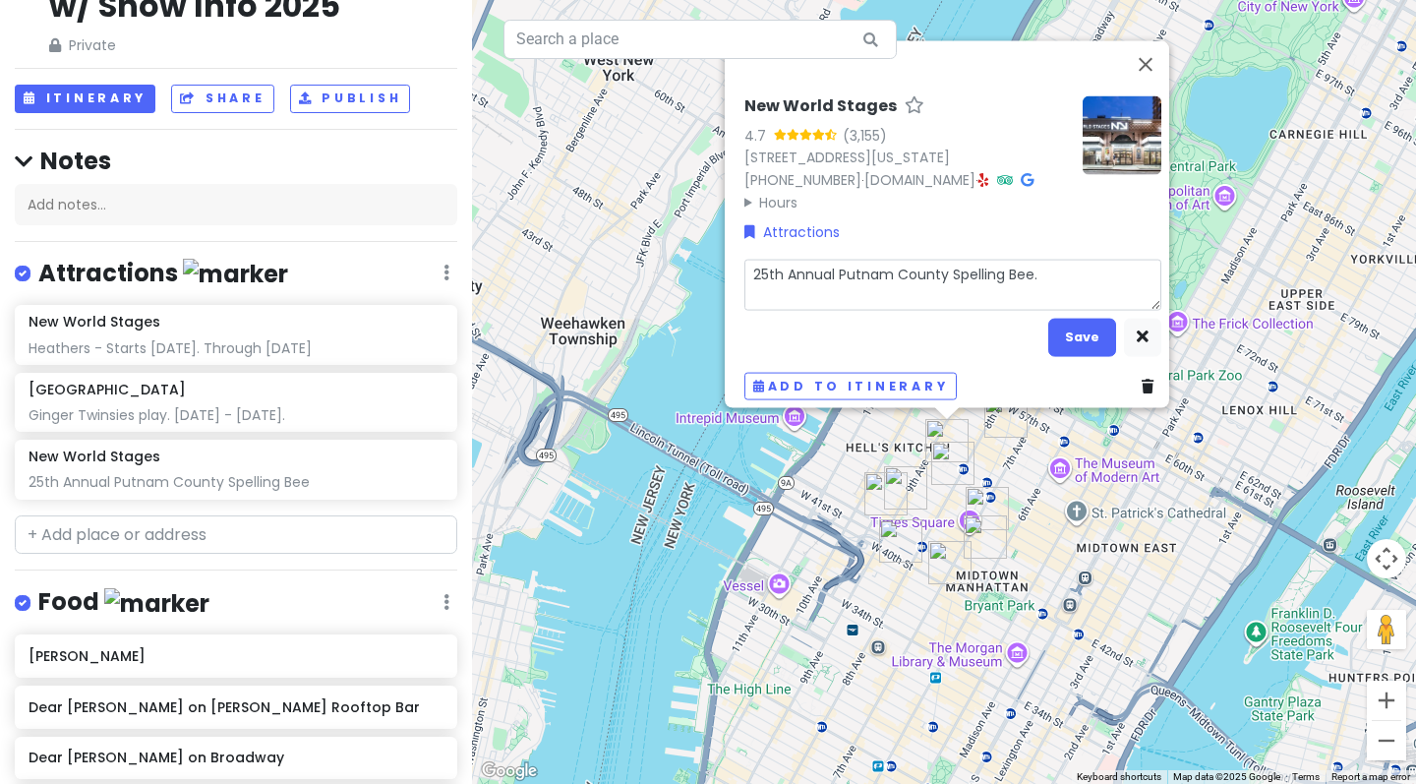
type textarea "x"
type textarea "25th Annual Putnam County Spelling Bee. P"
type textarea "x"
type textarea "25th Annual Putnam County Spelling Bee. Pr"
type textarea "x"
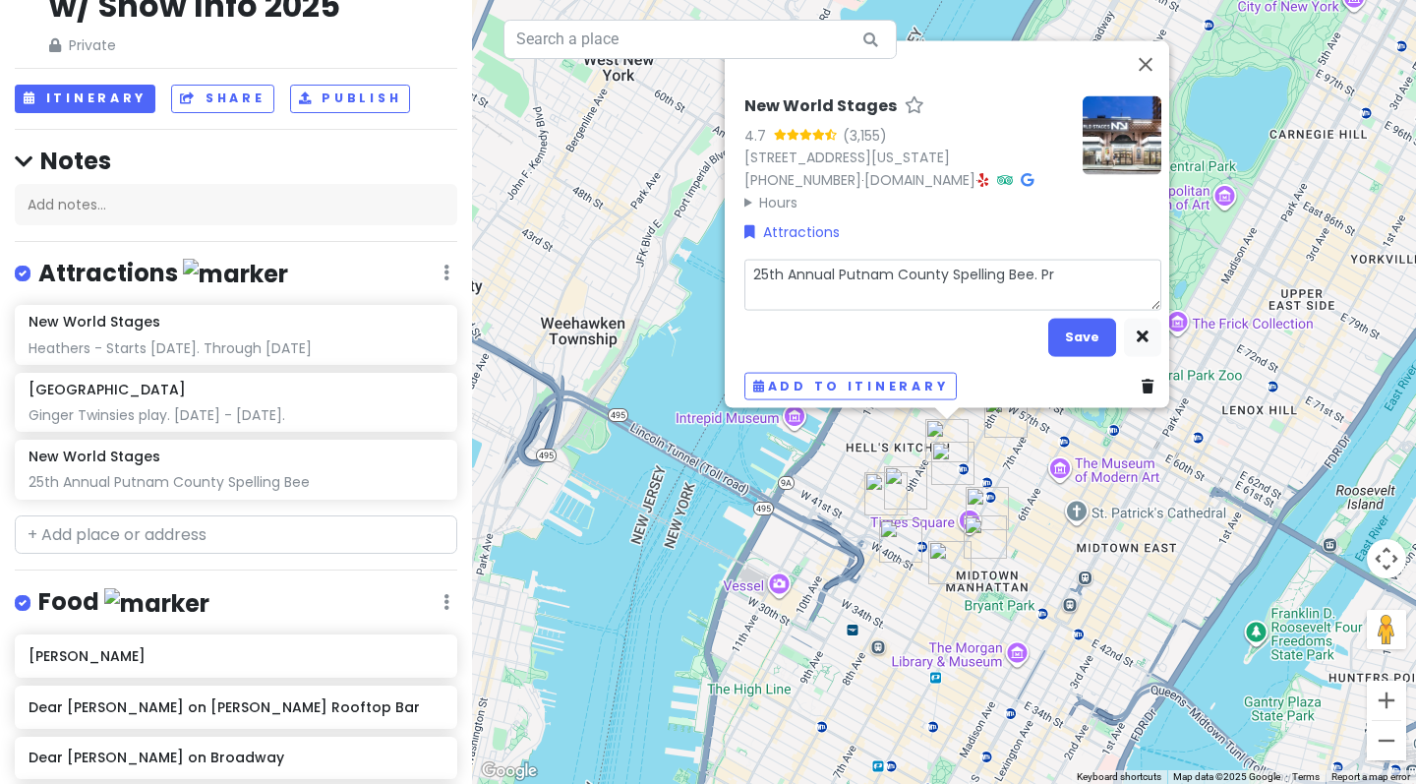
type textarea "25th Annual Putnam County Spelling Bee. Prv"
type textarea "x"
type textarea "25th Annual Putnam County Spelling Bee. Pr"
type textarea "x"
type textarea "25th Annual Putnam County Spelling Bee. Pre"
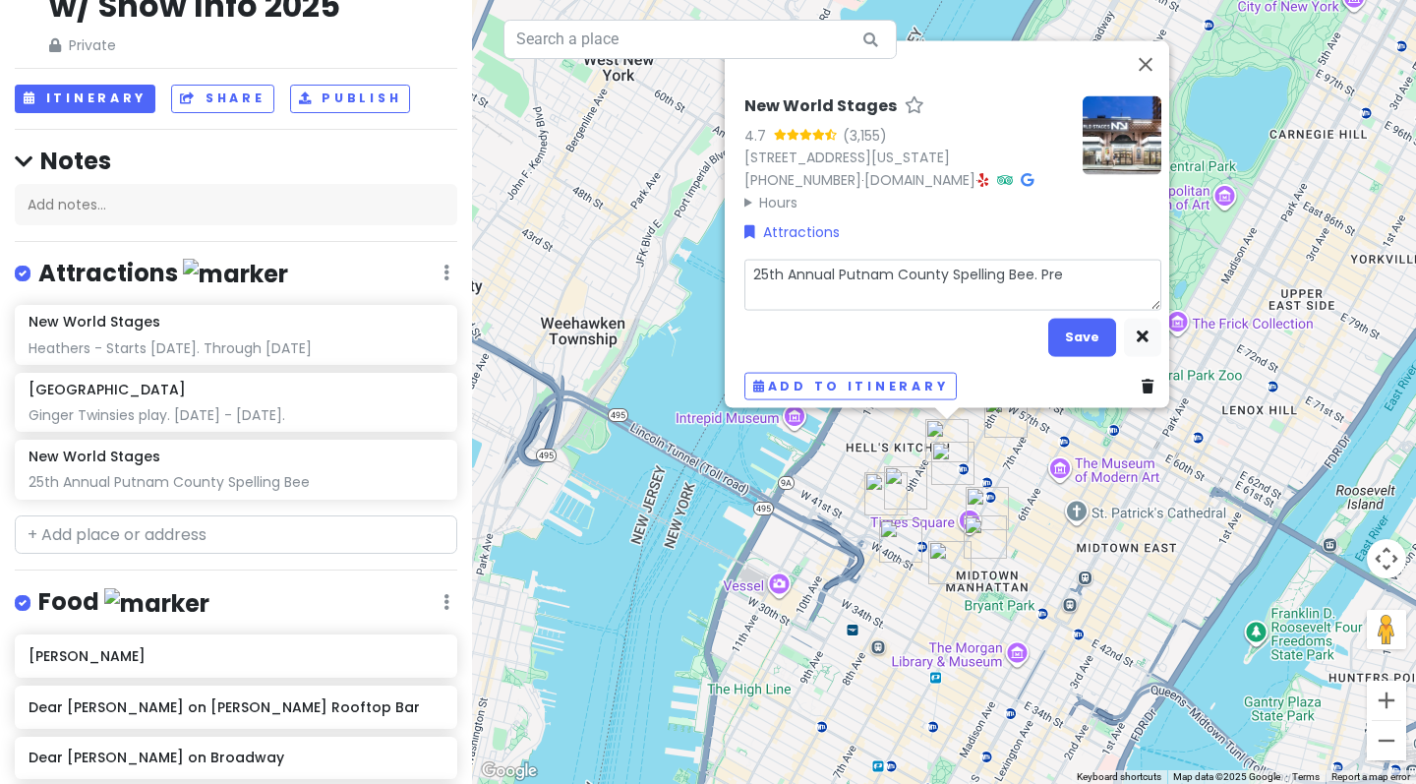
type textarea "x"
type textarea "25th Annual Putnam County Spelling Bee. Prev"
type textarea "x"
type textarea "25th Annual Putnam County Spelling Bee. Previ"
type textarea "x"
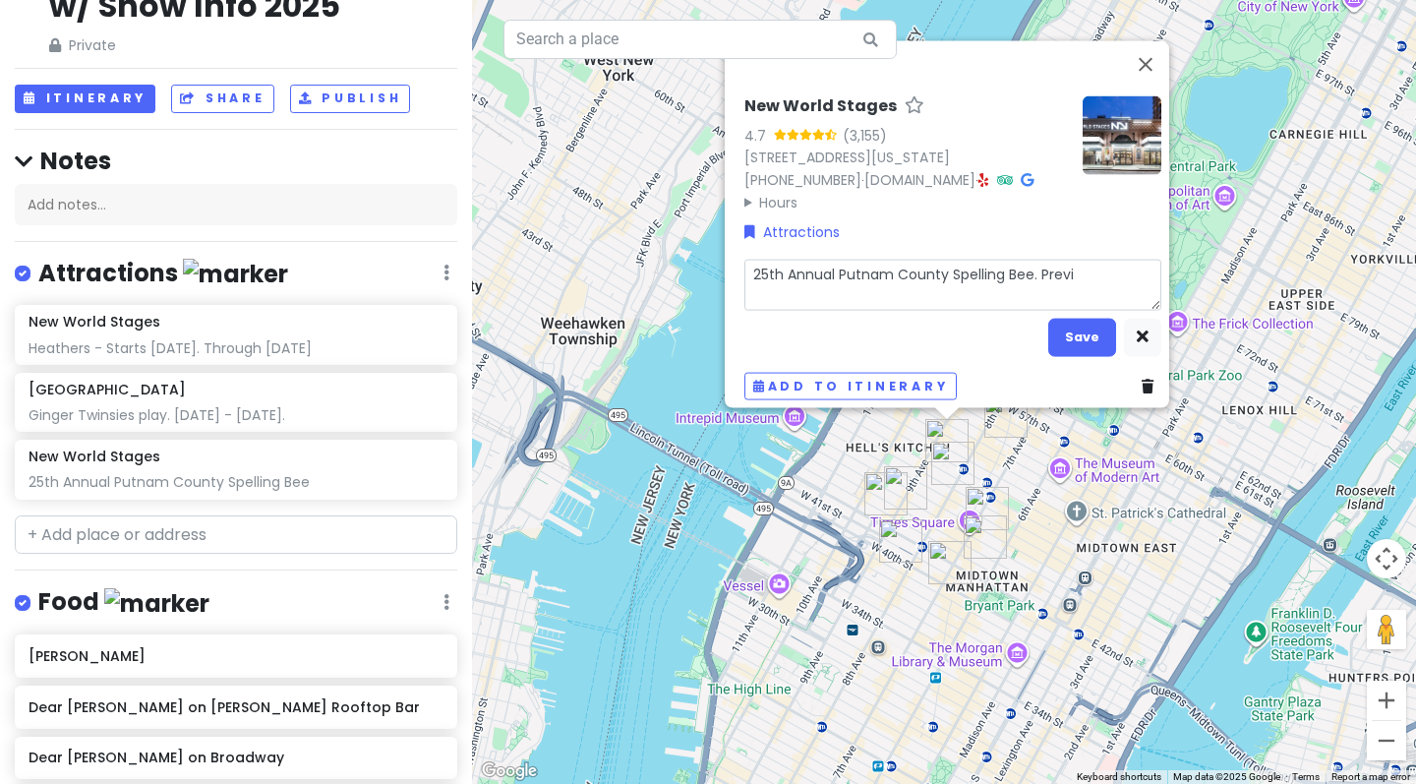
type textarea "25th Annual Putnam County Spelling Bee. Previe"
type textarea "x"
type textarea "25th Annual Putnam County Spelling Bee. Preview"
type textarea "x"
type textarea "25th Annual Putnam County Spelling Bee. Previewe"
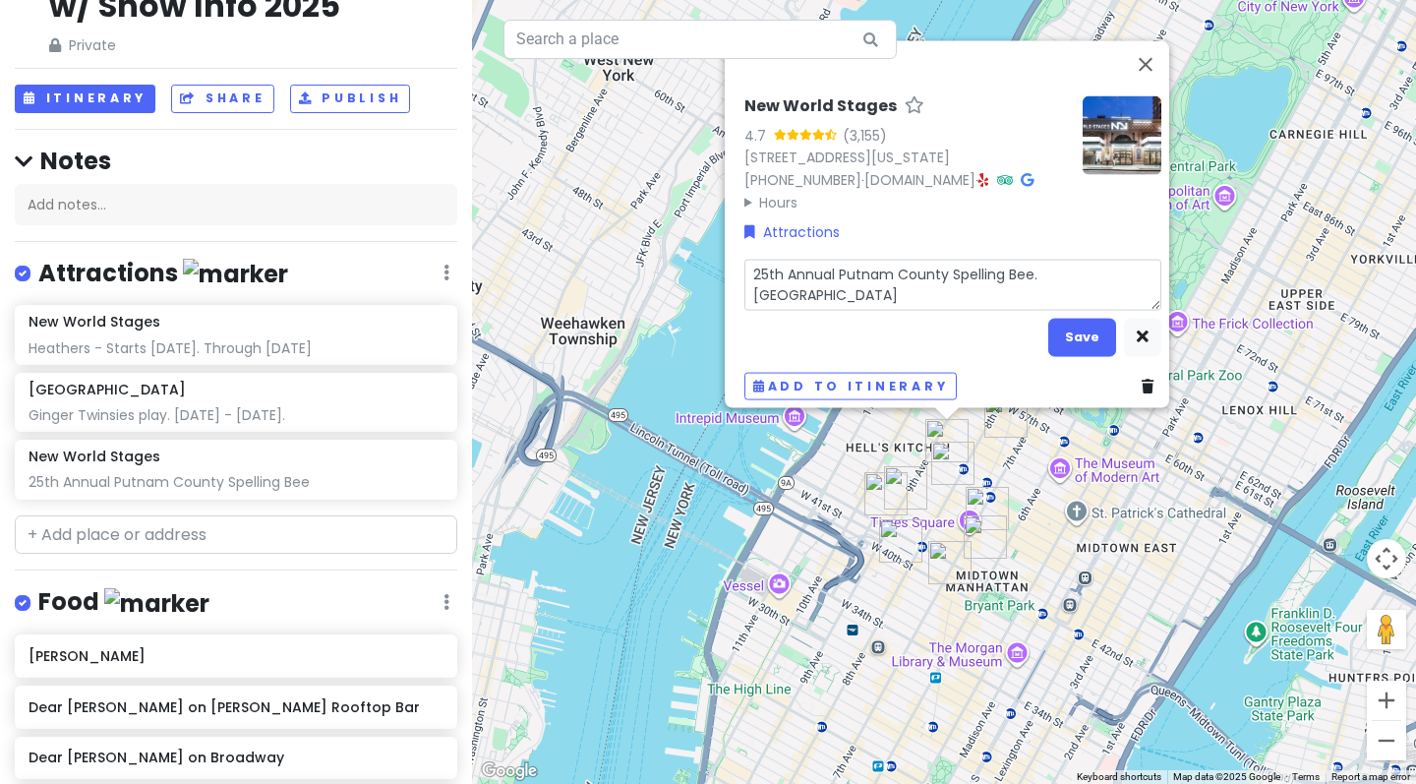
type textarea "x"
type textarea "25th Annual Putnam County Spelling Bee. Preview"
type textarea "x"
type textarea "25th Annual Putnam County Spelling Bee. Previews"
type textarea "x"
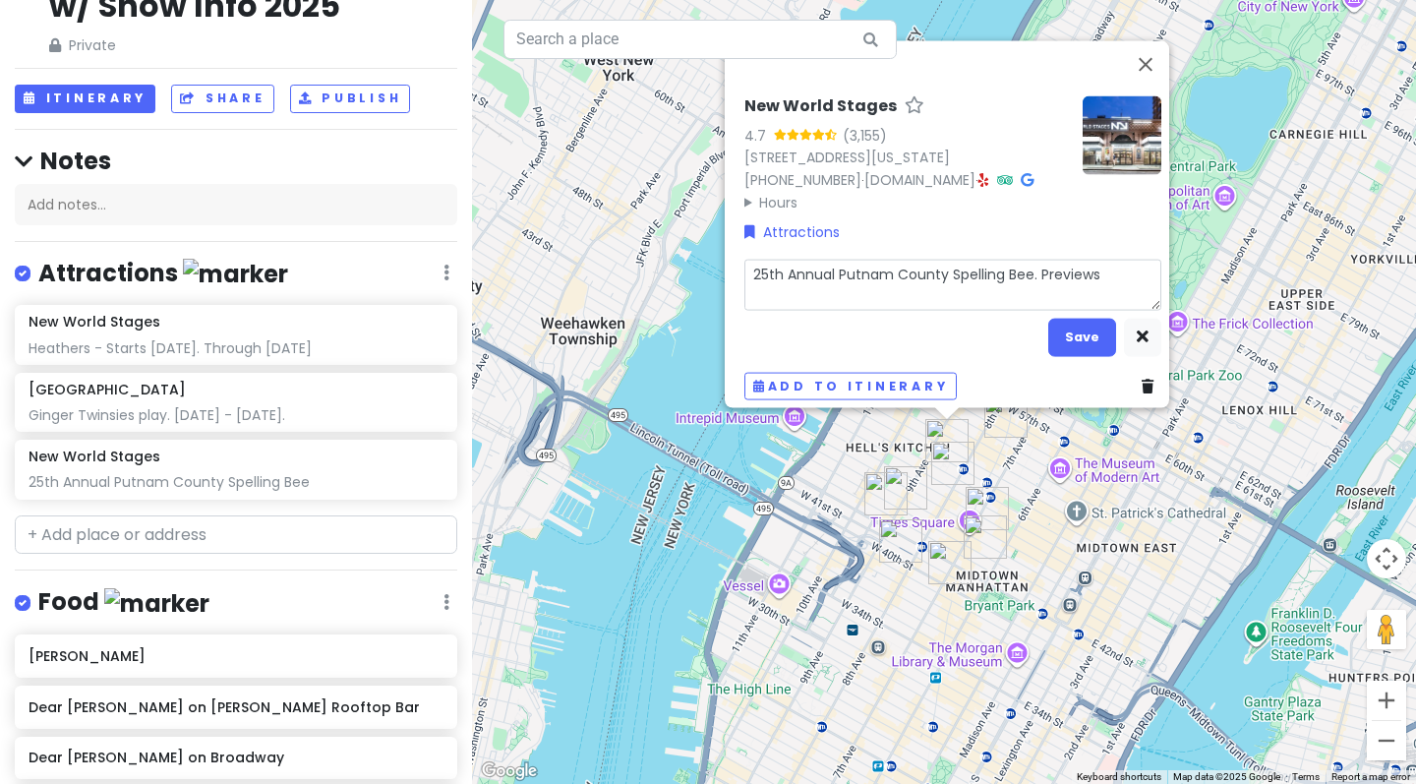
type textarea "25th Annual Putnam County Spelling Bee. Previews"
type textarea "x"
type textarea "25th Annual Putnam County Spelling Bee. Previews N"
type textarea "x"
type textarea "25th Annual Putnam County Spelling Bee. Previews No"
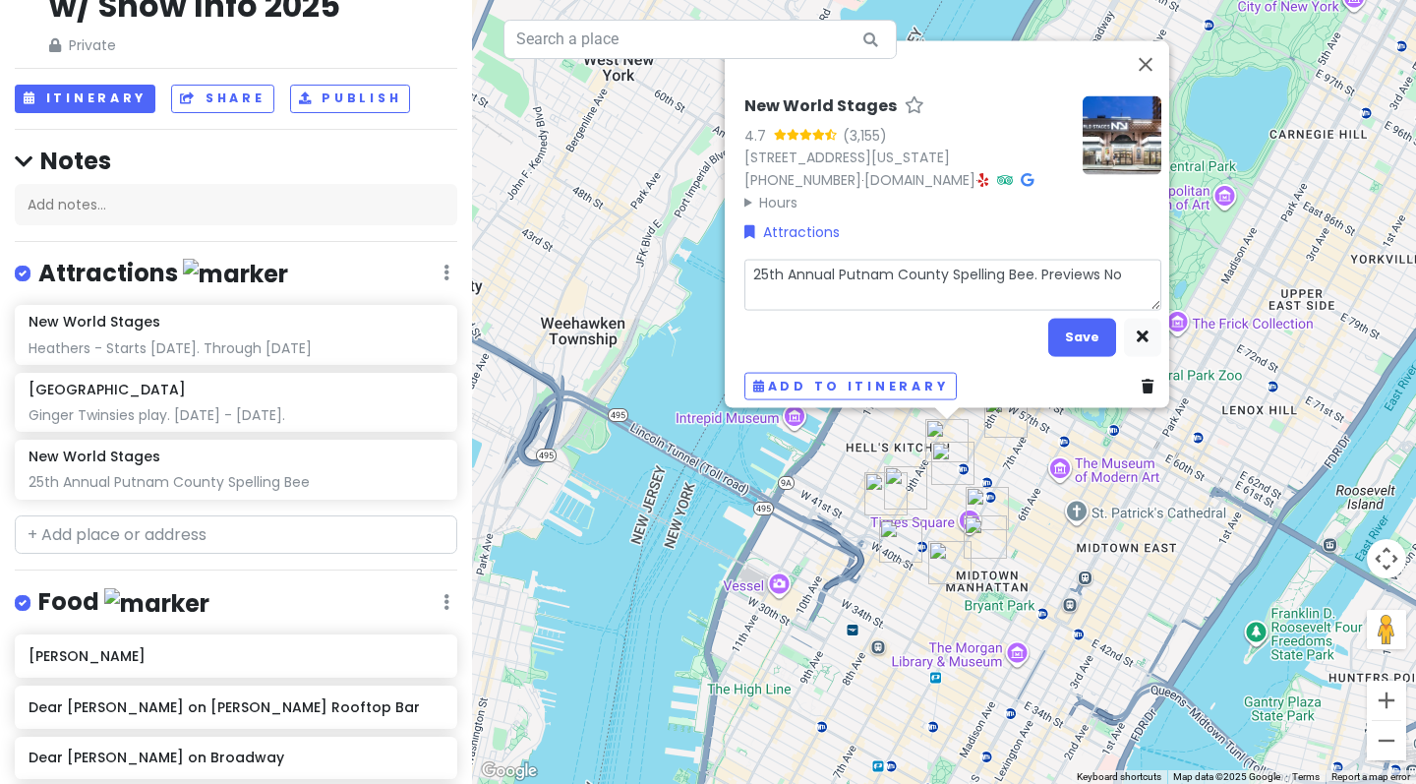
type textarea "x"
type textarea "25th Annual Putnam County Spelling Bee. Previews Nov"
type textarea "x"
type textarea "25th Annual Putnam County Spelling Bee. Previews Nov"
type textarea "x"
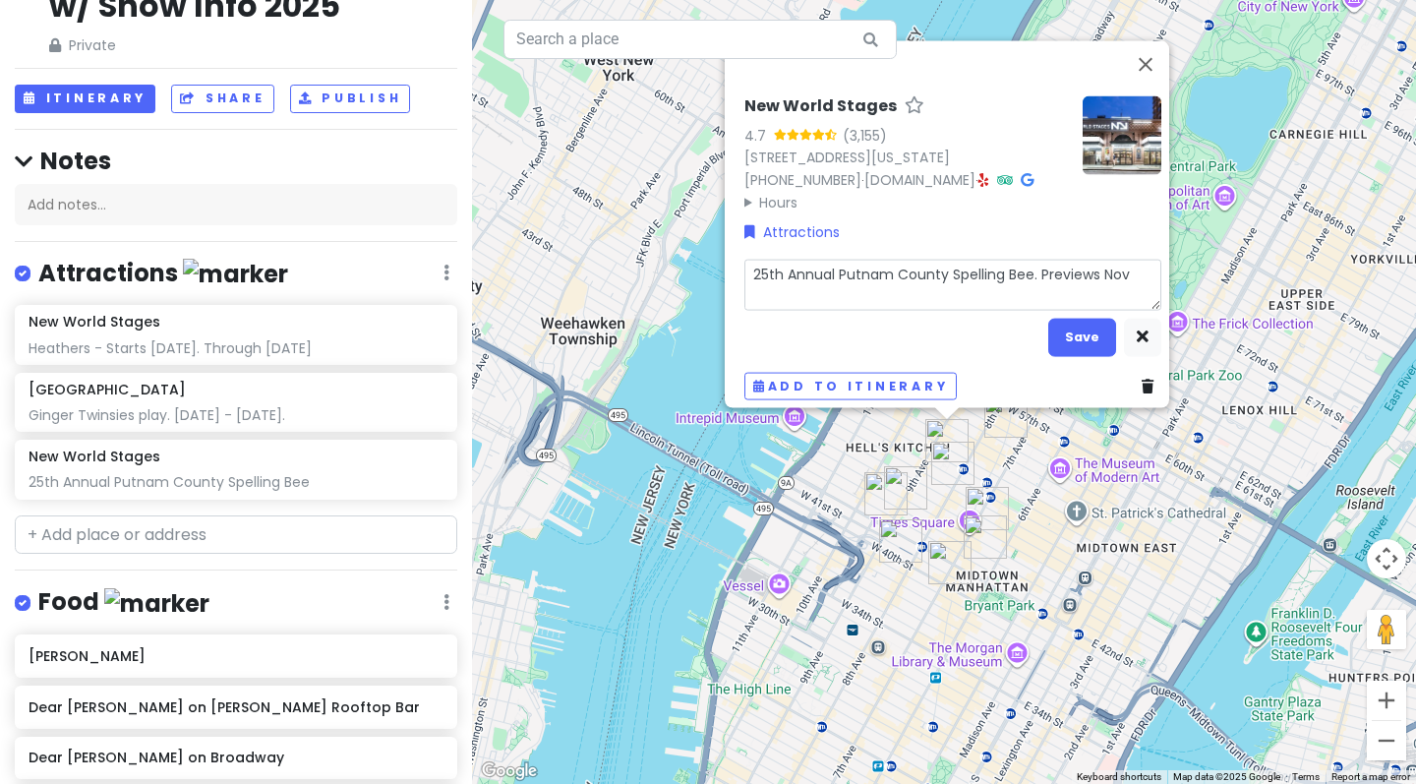
type textarea "25th Annual Putnam County Spelling Bee. Previews Nov 2"
type textarea "x"
type textarea "25th Annual Putnam County Spelling Bee. Previews Nov"
type textarea "x"
type textarea "25th Annual Putnam County Spelling Bee. Previews Nov 7"
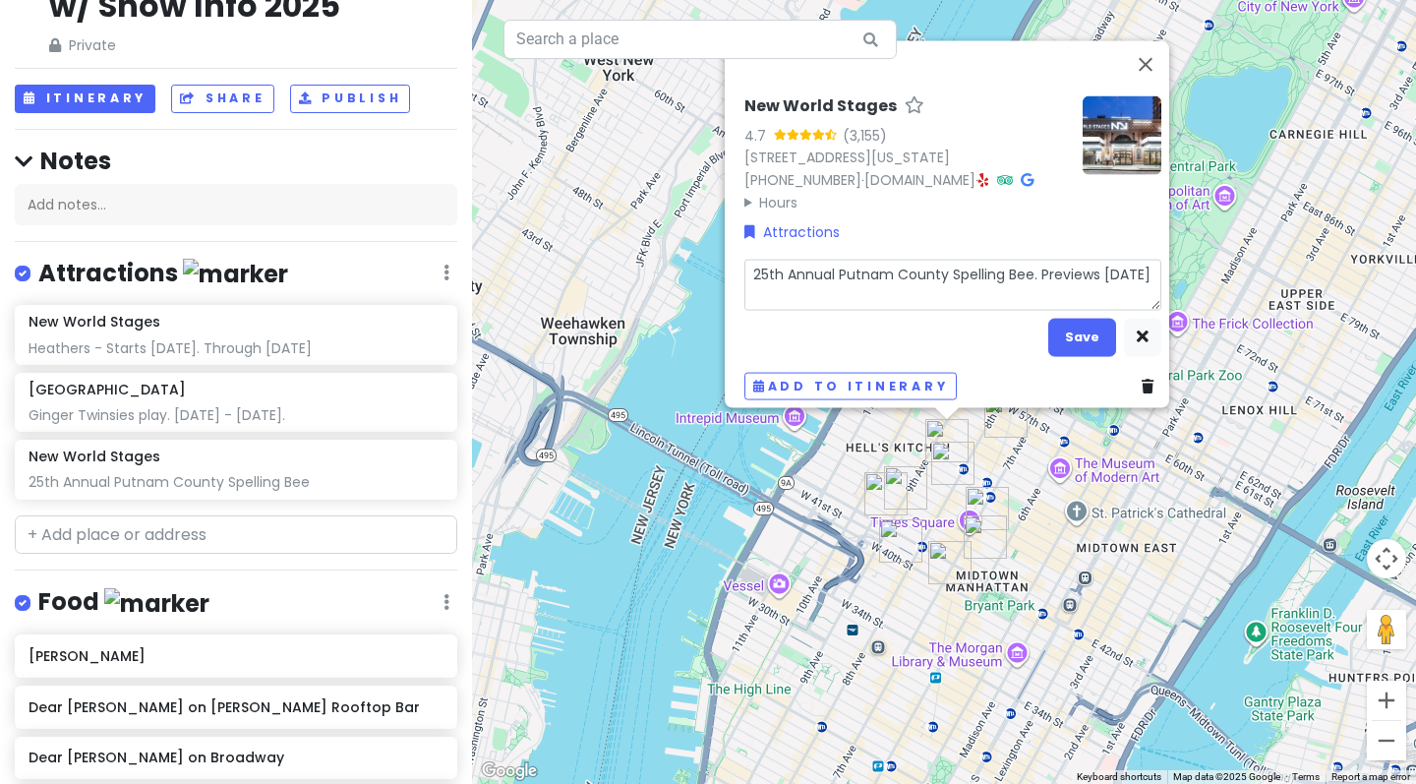
type textarea "x"
type textarea "25th Annual Putnam County Spelling Bee. Previews Nov 7."
type textarea "x"
type textarea "25th Annual Putnam County Spelling Bee. Previews Nov 7."
type textarea "x"
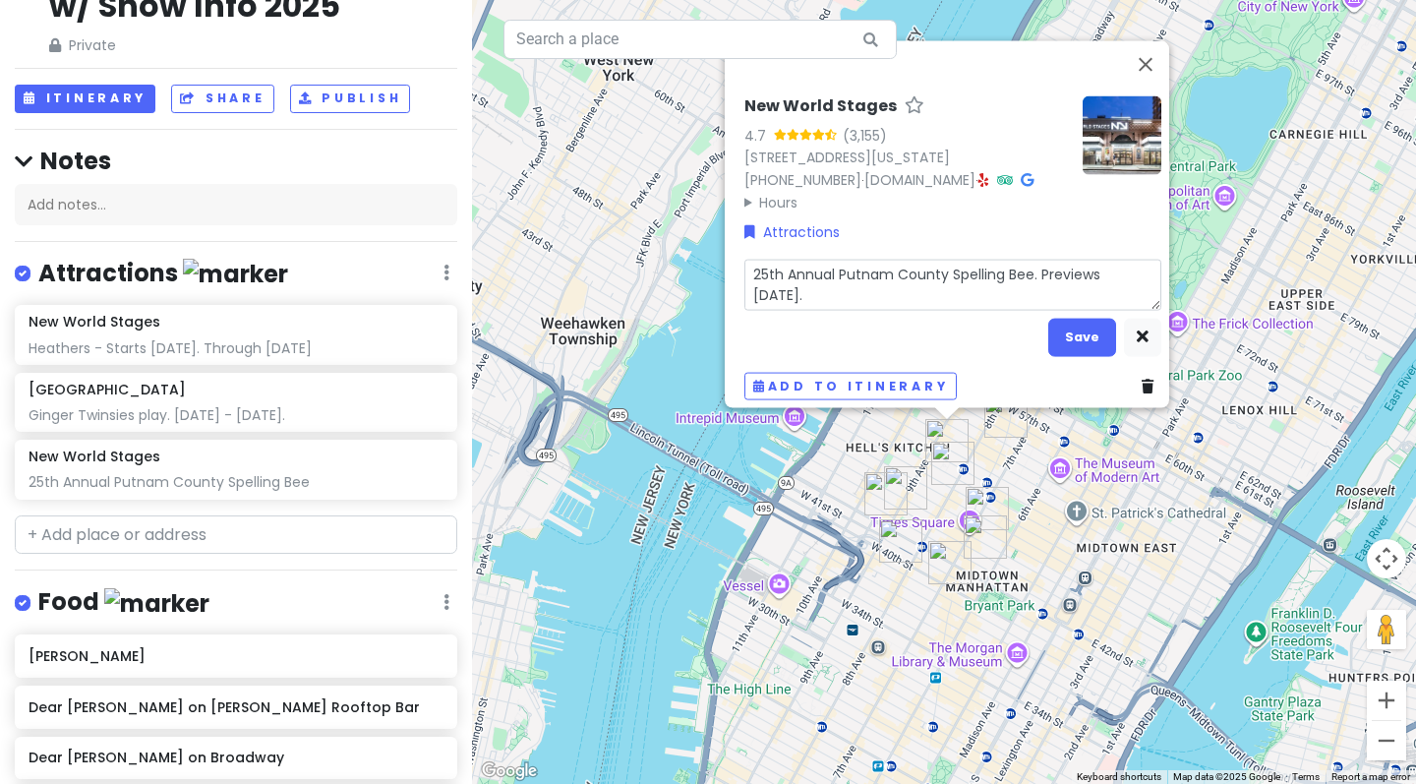
type textarea "25th Annual Putnam County Spelling Bee. Previews Nov 7. O"
type textarea "x"
type textarea "25th Annual Putnam County Spelling Bee. Previews Nov 7. Op"
type textarea "x"
type textarea "25th Annual Putnam County Spelling Bee. Previews Nov 7. Ope"
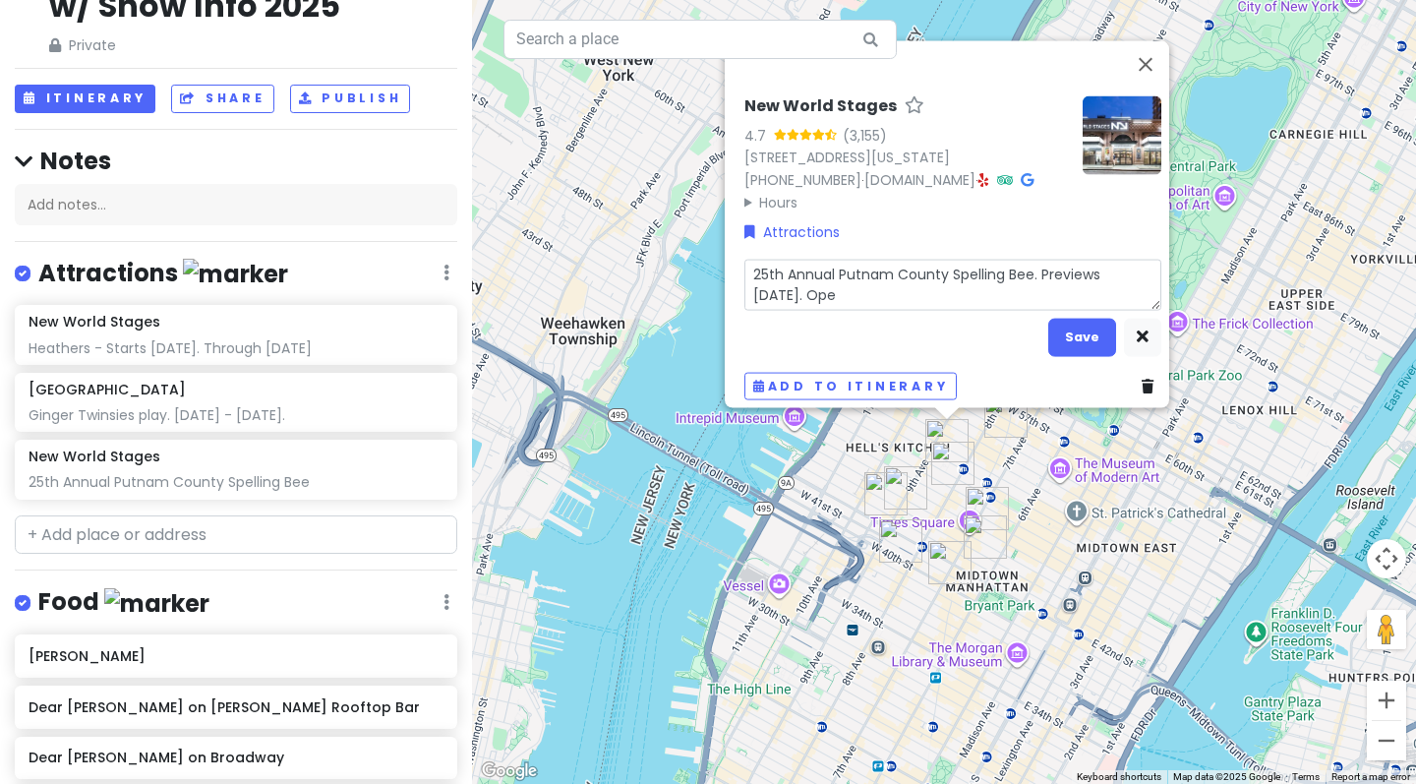
type textarea "x"
type textarea "25th Annual Putnam County Spelling Bee. Previews Nov 7. Open"
type textarea "x"
type textarea "25th Annual Putnam County Spelling Bee. Previews Nov 7. Opens"
type textarea "x"
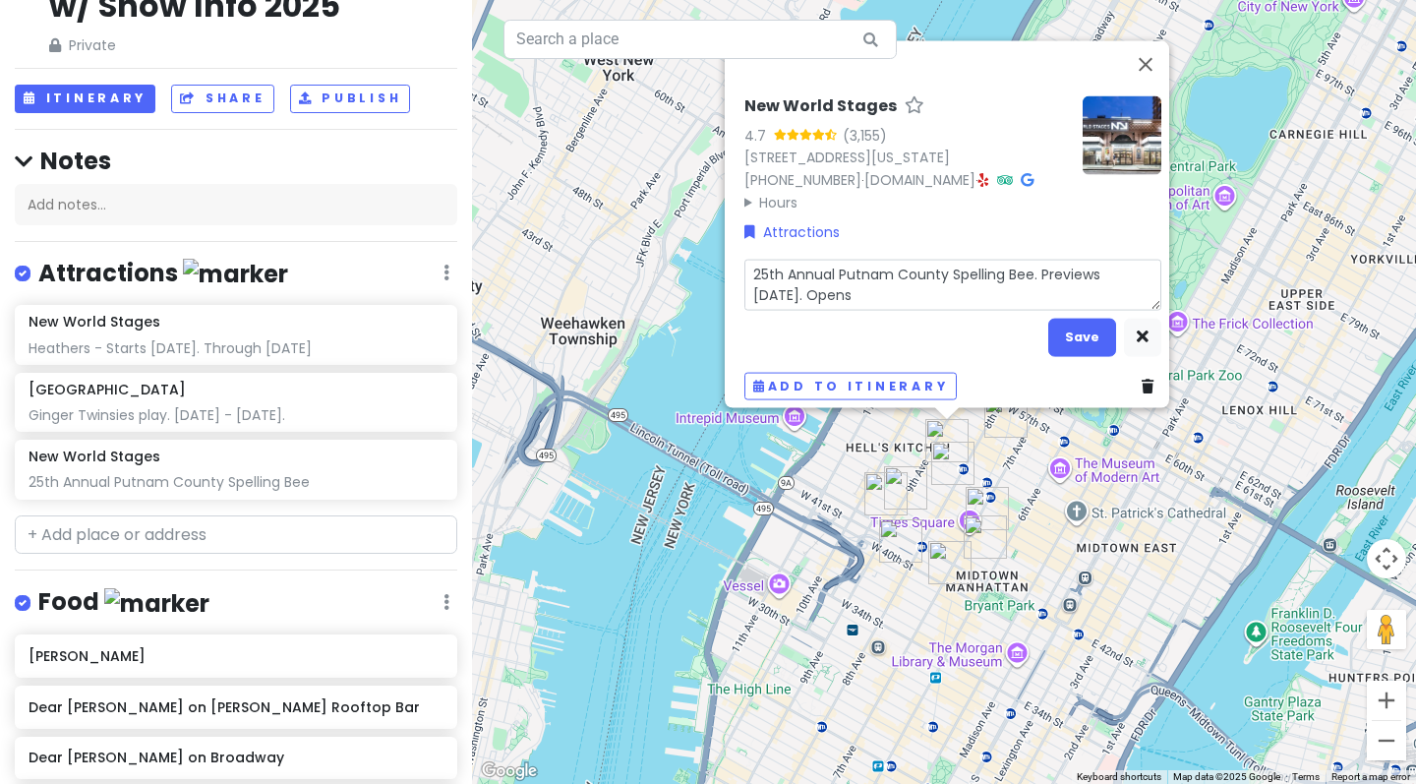
type textarea "25th Annual Putnam County Spelling Bee. Previews Nov 7. Opens"
type textarea "x"
type textarea "25th Annual Putnam County Spelling Bee. Previews Nov 7. Opens N"
type textarea "x"
type textarea "25th Annual Putnam County Spelling Bee. Previews Nov 7. Opens No"
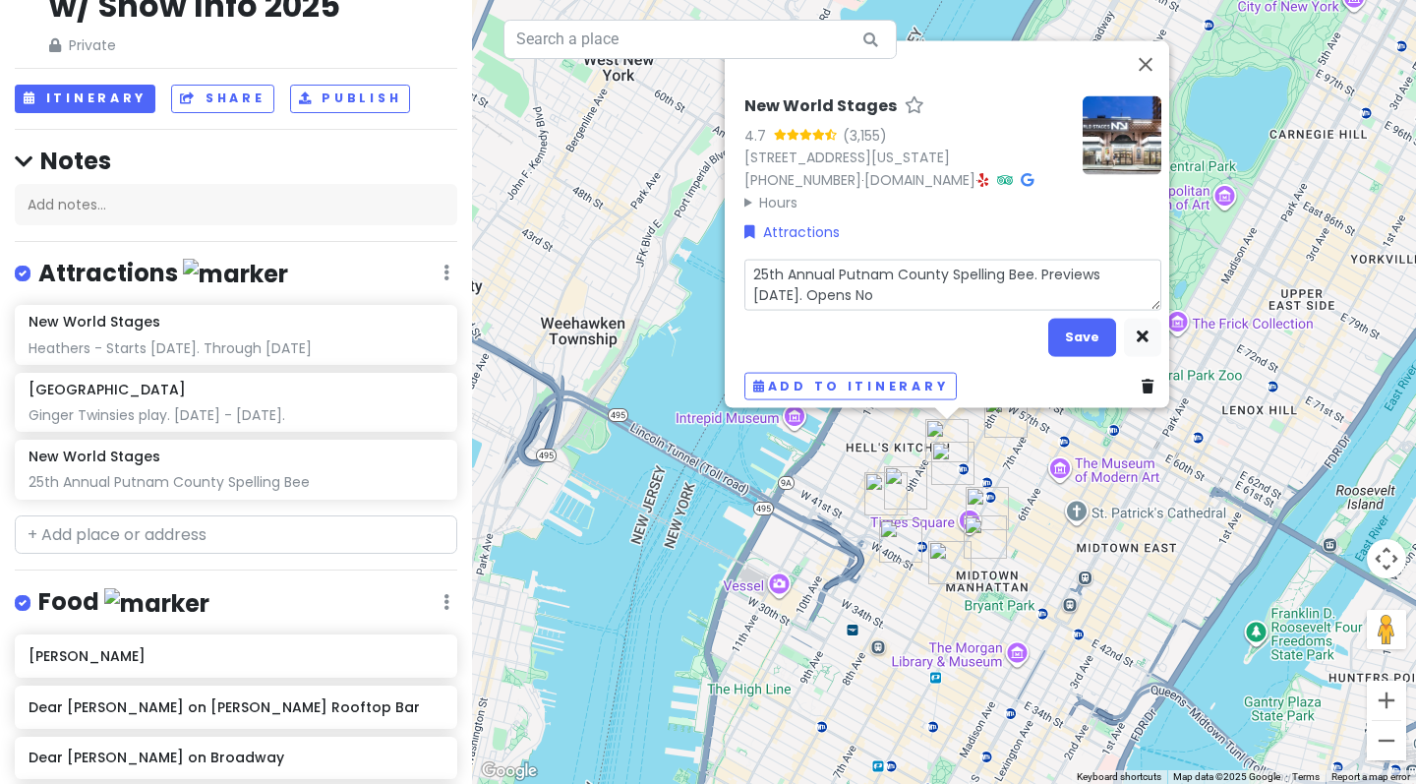
type textarea "x"
type textarea "25th Annual Putnam County Spelling Bee. Previews Nov 7. Opens Nov"
type textarea "x"
type textarea "25th Annual Putnam County Spelling Bee. Previews Nov 7. Opens Nov"
type textarea "x"
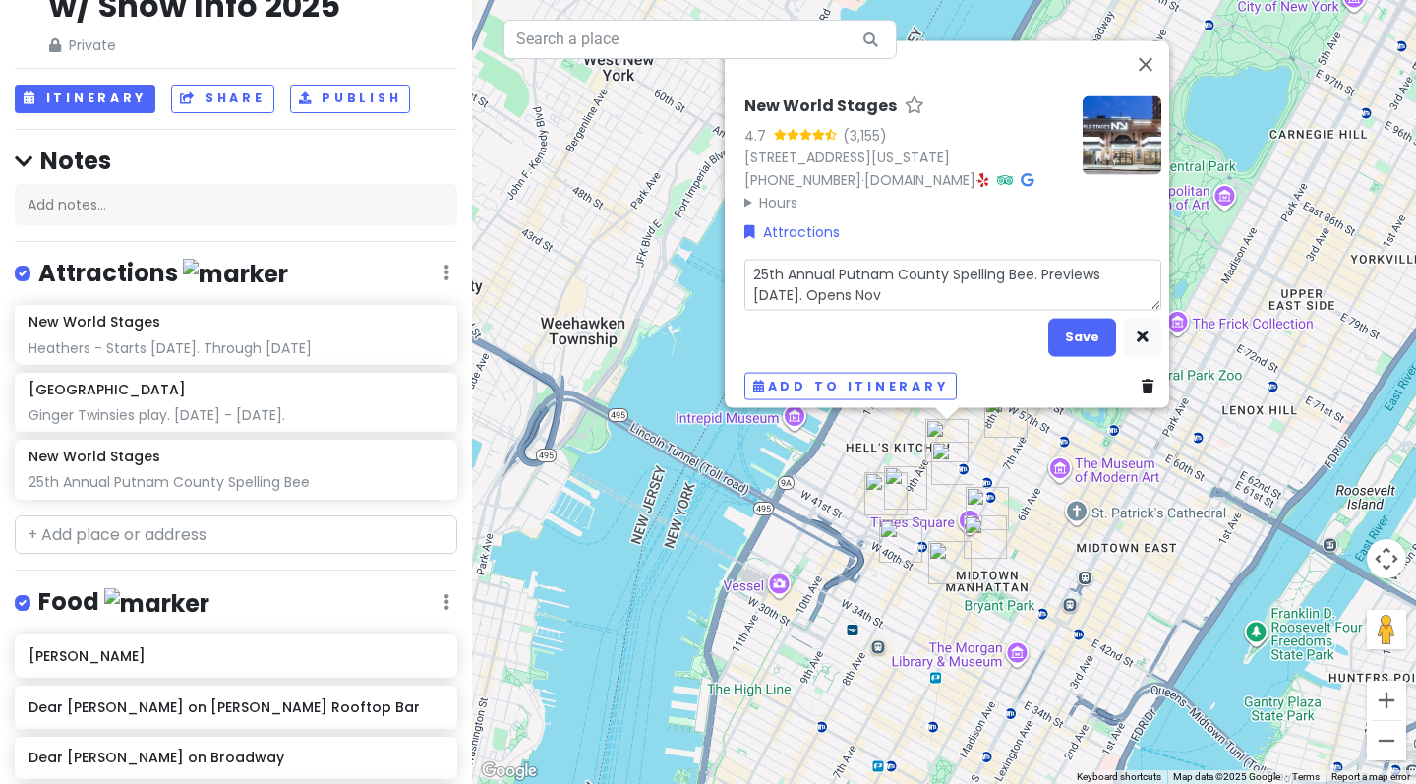
type textarea "25th Annual Putnam County Spelling Bee. Previews Nov 7. Opens Nov 1"
type textarea "x"
type textarea "25th Annual Putnam County Spelling Bee. Previews Nov 7. Opens Nov 17"
type textarea "x"
type textarea "25th Annual Putnam County Spelling Bee. Previews Nov 7. Opens Nov 17"
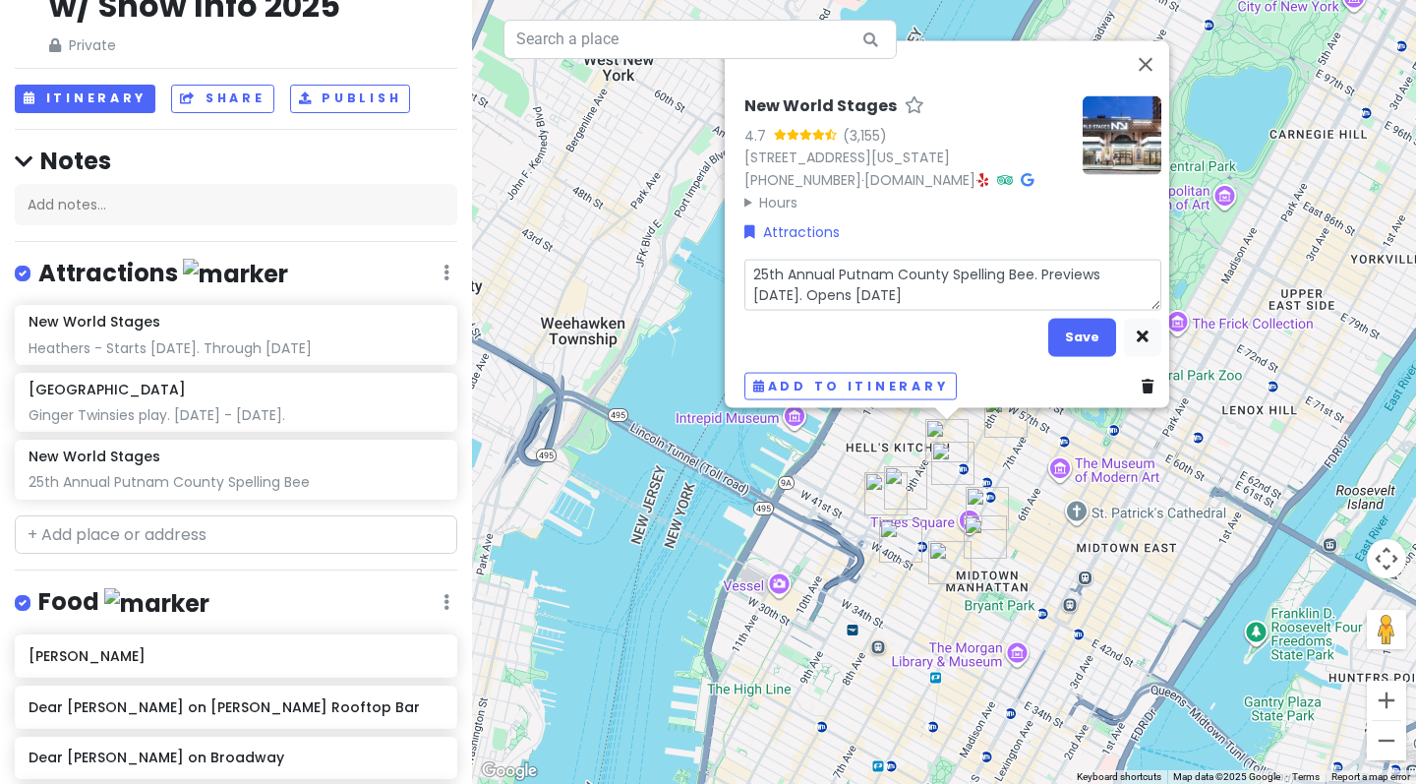
type textarea "x"
type textarea "25th Annual Putnam County Spelling Bee. Previews Nov 7. Opens Nov 17"
type textarea "x"
type textarea "25th Annual Putnam County Spelling Bee. Previews Nov 7. Opens Nov 17."
type textarea "x"
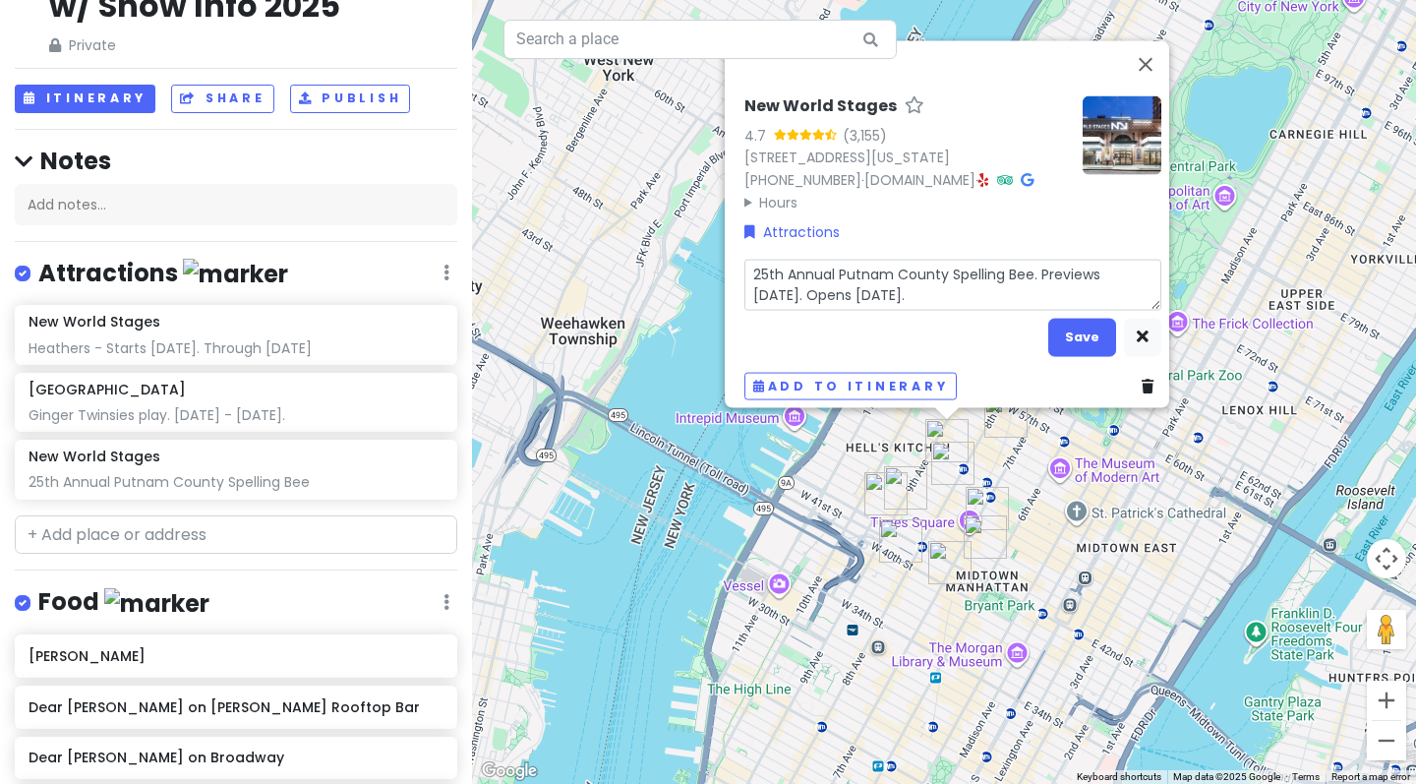
type textarea "25th Annual Putnam County Spelling Bee. Previews Nov 7. Opens Nov 17."
type textarea "x"
type textarea "25th Annual Putnam County Spelling Bee. Previews Nov 7. Opens Nov 17. T"
type textarea "x"
type textarea "25th Annual Putnam County Spelling Bee. Previews Nov 7. Opens Nov 17. Th"
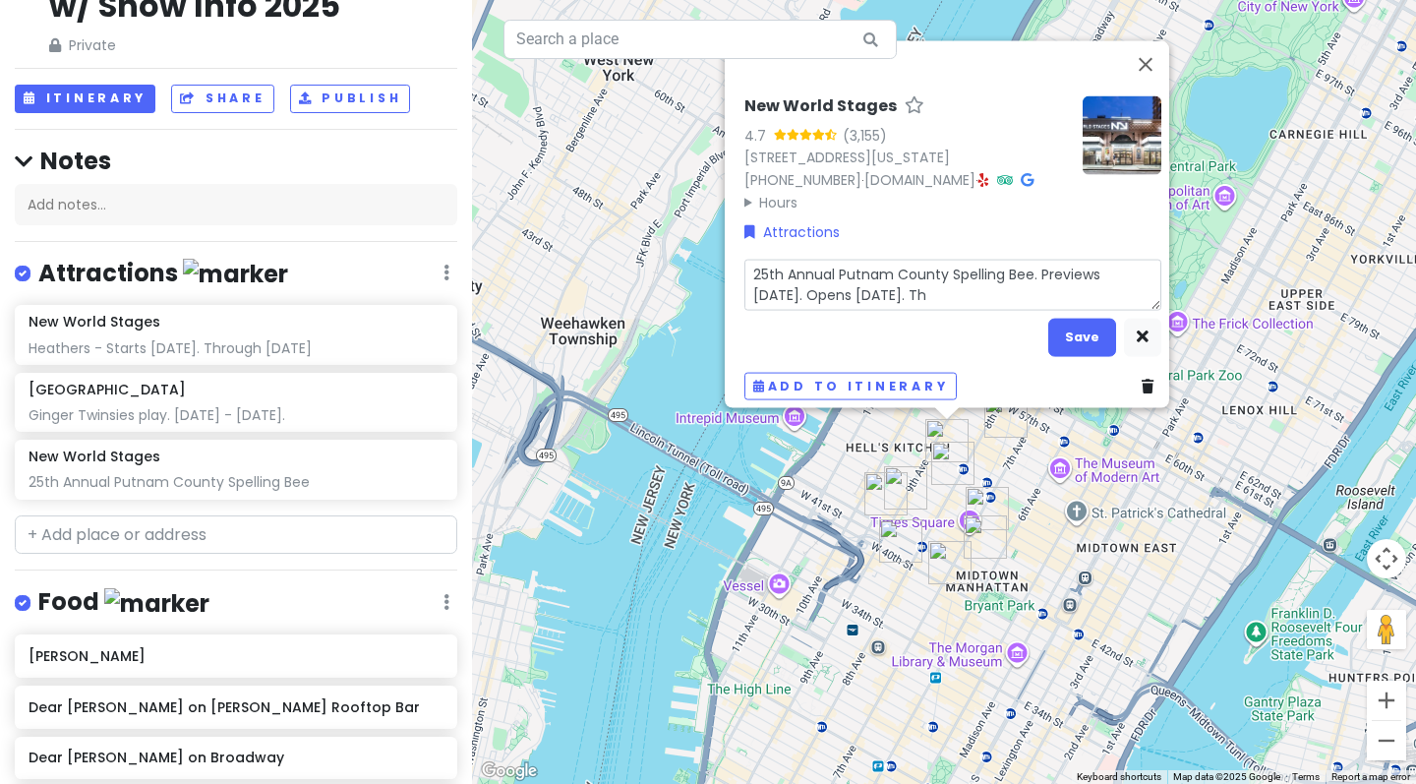
type textarea "x"
type textarea "25th Annual Putnam County Spelling Bee. Previews Nov 7. Opens Nov 17. Thr"
type textarea "x"
type textarea "25th Annual Putnam County Spelling Bee. Previews Nov 7. Opens Nov 17. Thro"
type textarea "x"
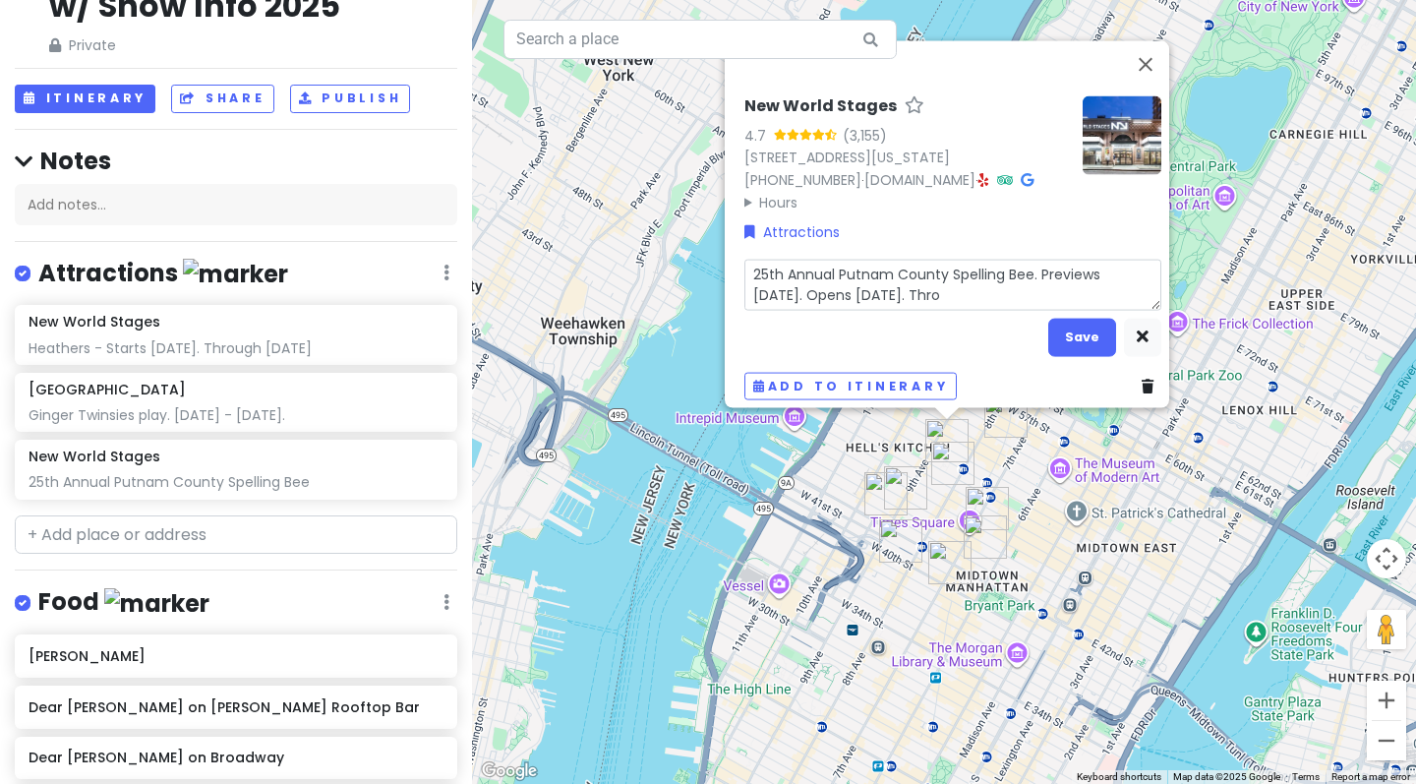
type textarea "25th Annual Putnam County Spelling Bee. Previews Nov 7. Opens Nov 17. Throu"
type textarea "x"
type textarea "25th Annual Putnam County Spelling Bee. Previews Nov 7. Opens Nov 17. Throug"
type textarea "x"
type textarea "25th Annual Putnam County Spelling Bee. Previews Nov 7. Opens Nov 17. Through"
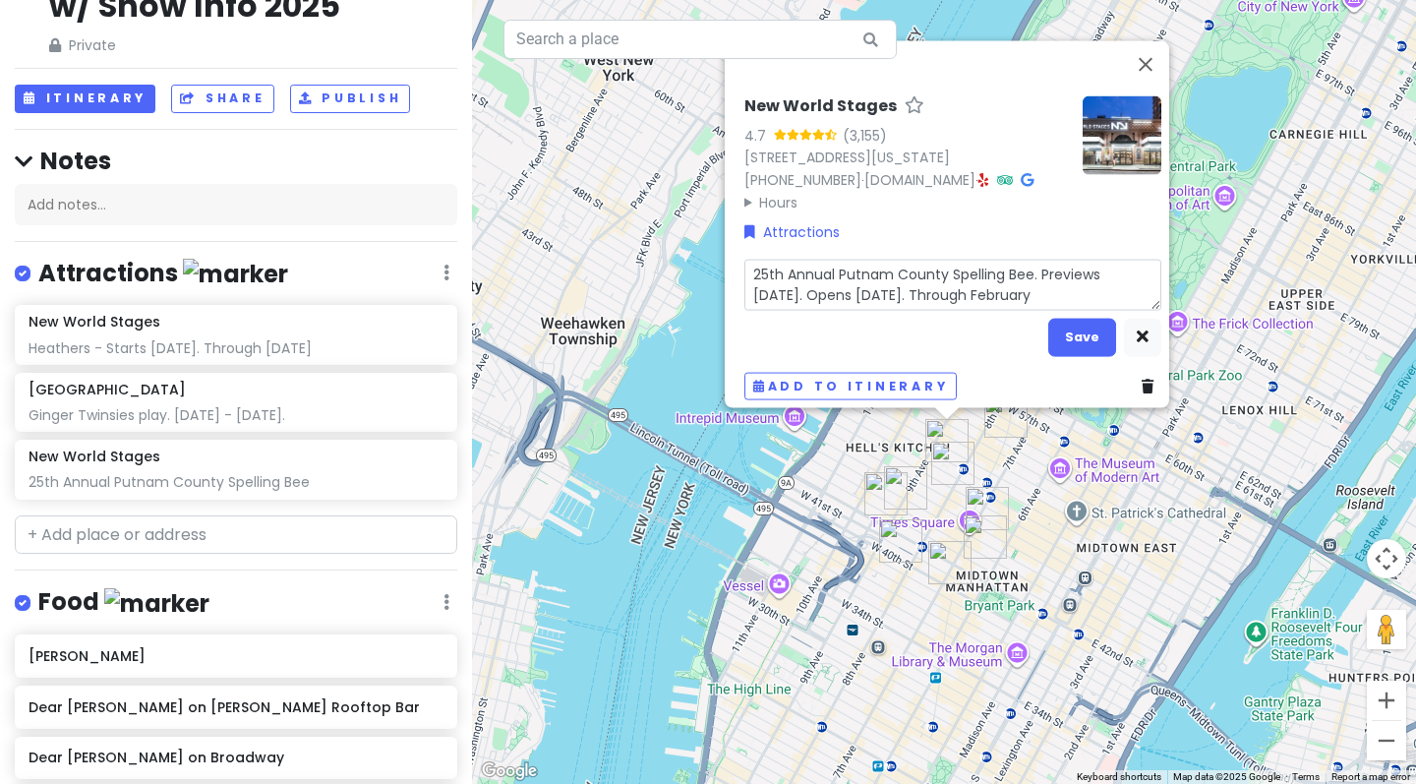
click at [1328, 12] on div "New World Stages 4.7 (3,155) 340 W 50th St, New York, NY 10019, USA (646) 871-1…" at bounding box center [944, 392] width 944 height 784
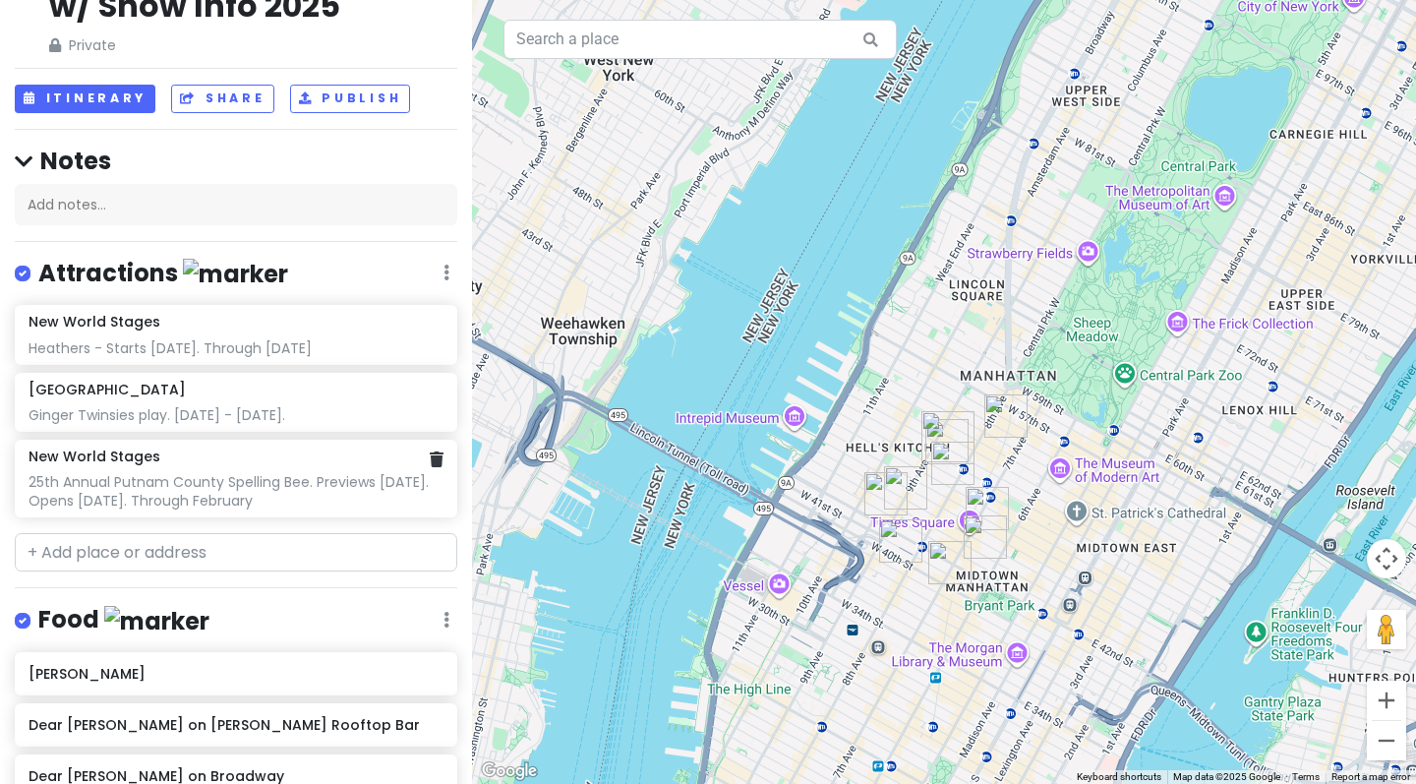
click at [267, 357] on div "25th Annual Putnam County Spelling Bee. Previews Nov 7. Opens Nov 17. Through F…" at bounding box center [236, 348] width 414 height 18
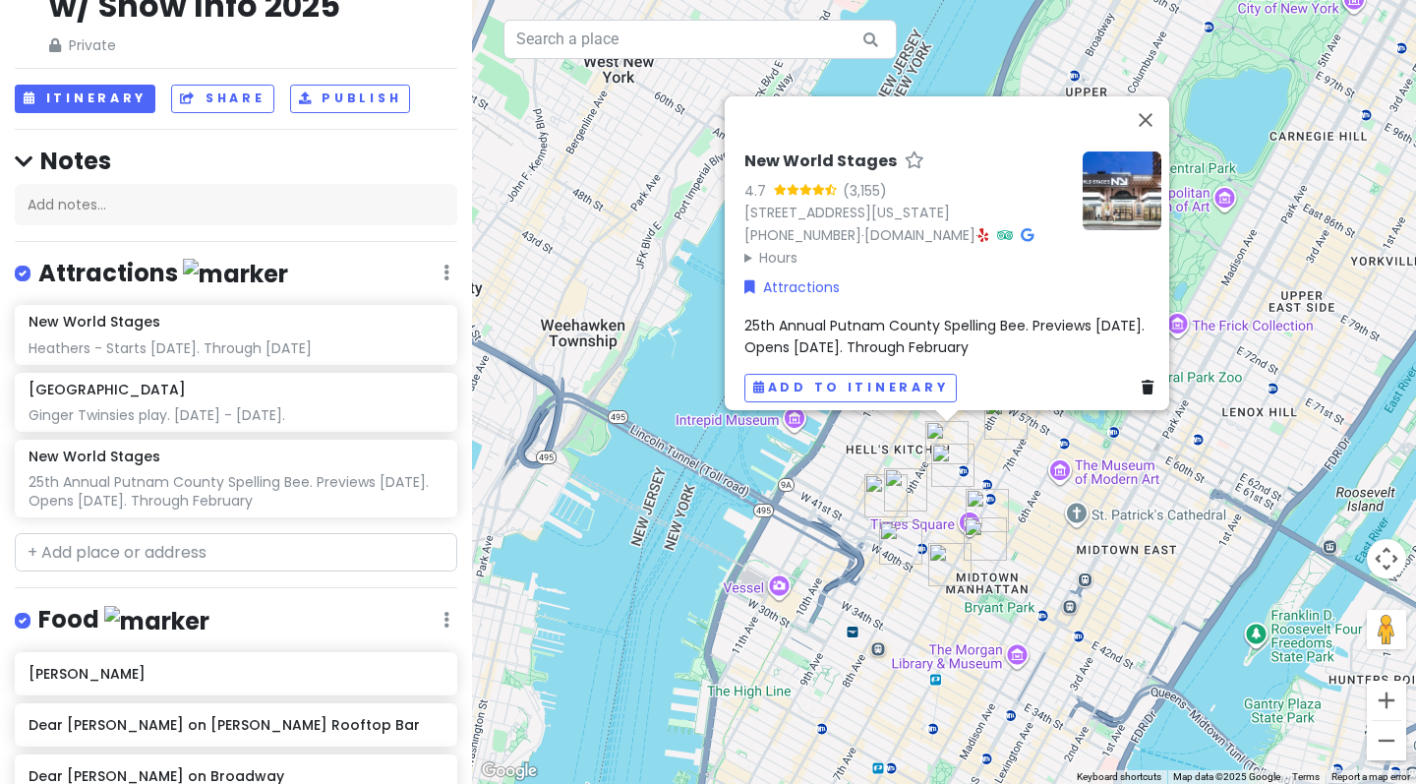
click at [943, 320] on span "25th Annual Putnam County Spelling Bee. Previews Nov 7. Opens Nov 17. Through F…" at bounding box center [946, 335] width 404 height 41
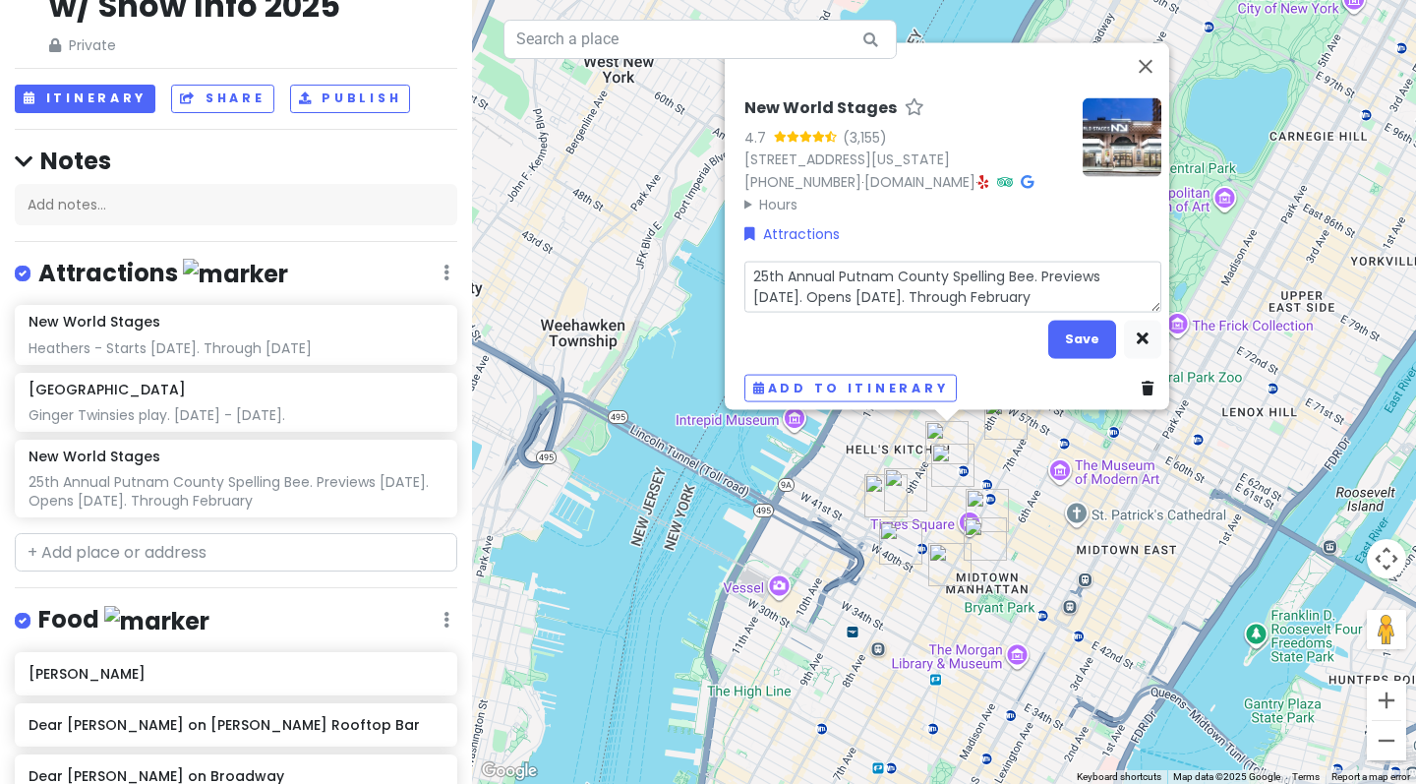
click at [994, 284] on textarea "25th Annual Putnam County Spelling Bee. Previews Nov 7. Opens Nov 17. Through F…" at bounding box center [952, 286] width 417 height 51
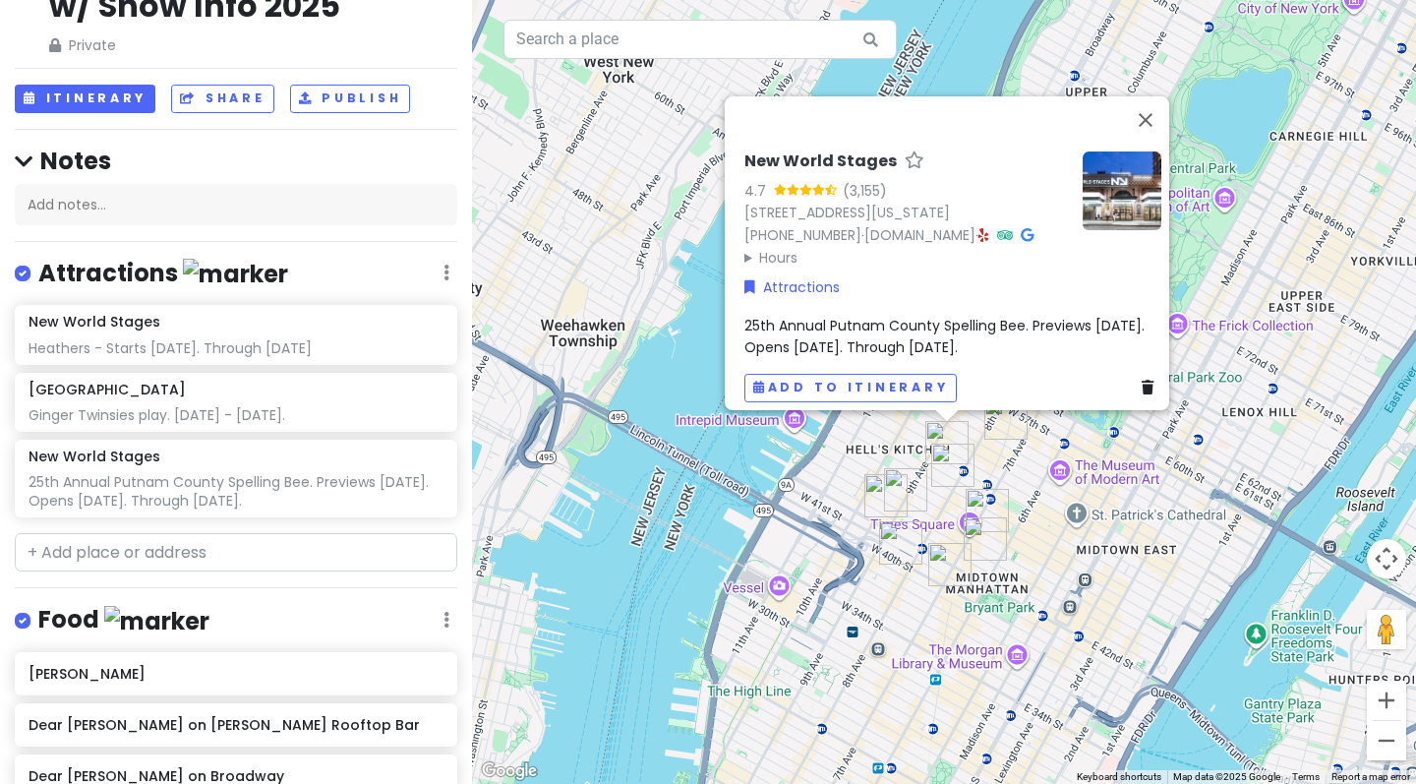
click at [656, 294] on div "New World Stages 4.7 (3,155) 340 W 50th St, New York, NY 10019, USA (646) 871-1…" at bounding box center [944, 392] width 944 height 784
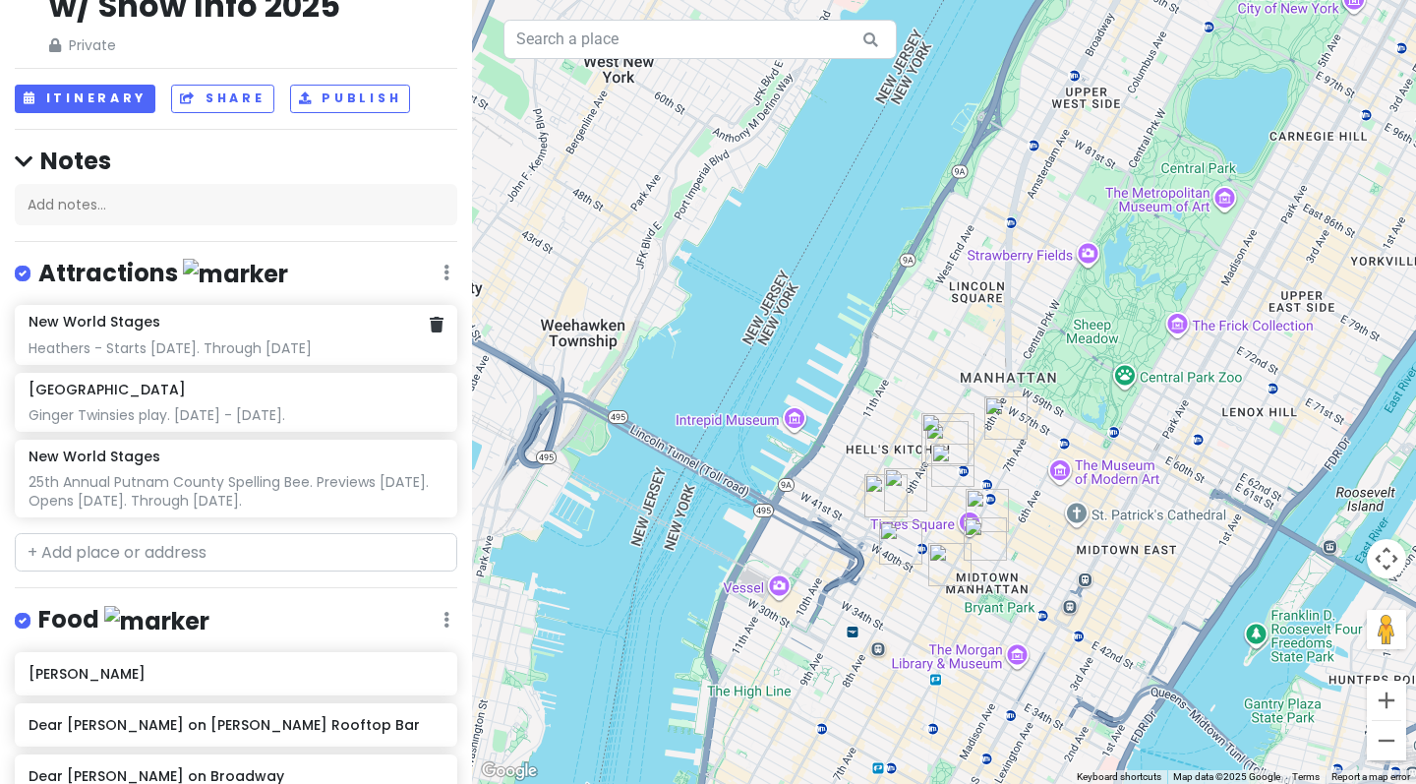
click at [319, 339] on div "Heathers - Starts [DATE]. Through [DATE]" at bounding box center [236, 348] width 414 height 18
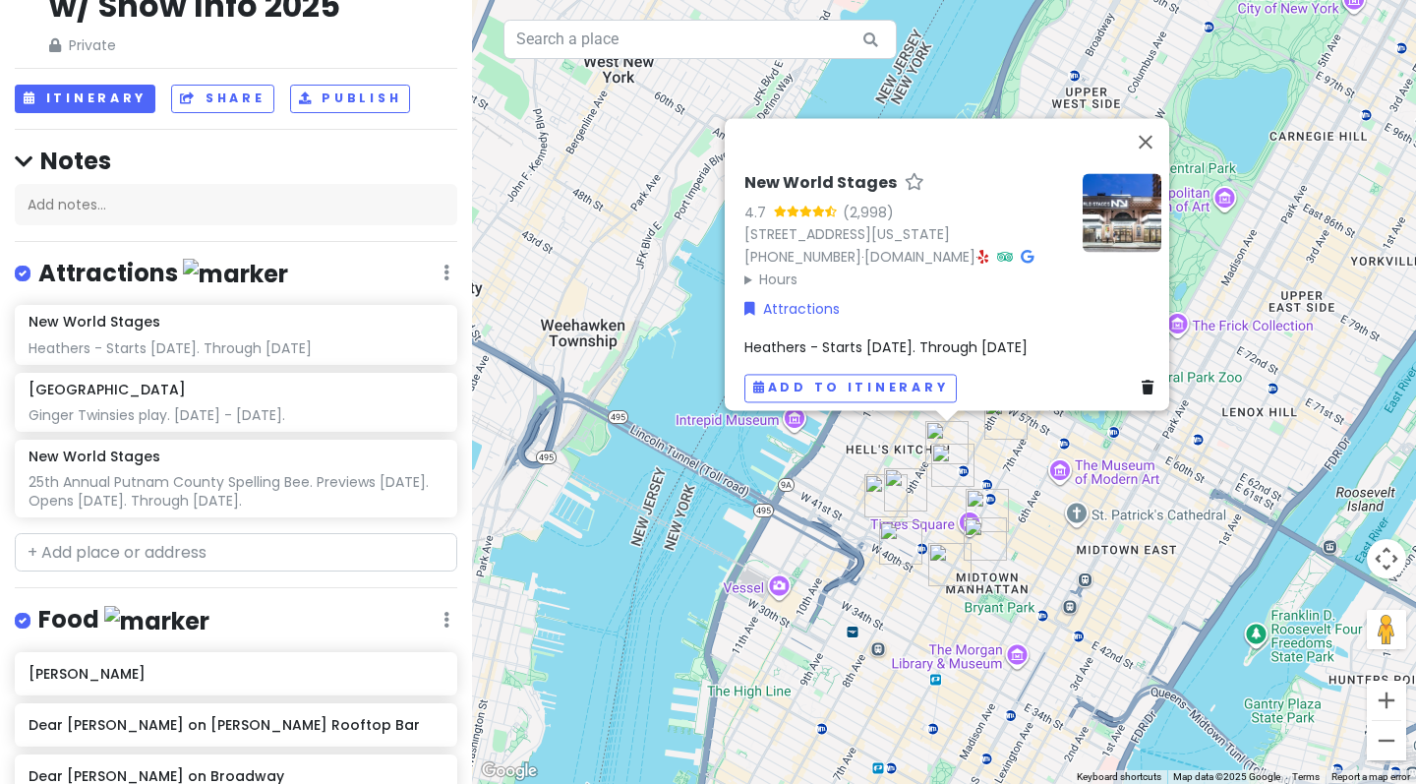
click at [1024, 337] on span "Heathers - Starts [DATE]. Through [DATE]" at bounding box center [885, 347] width 283 height 20
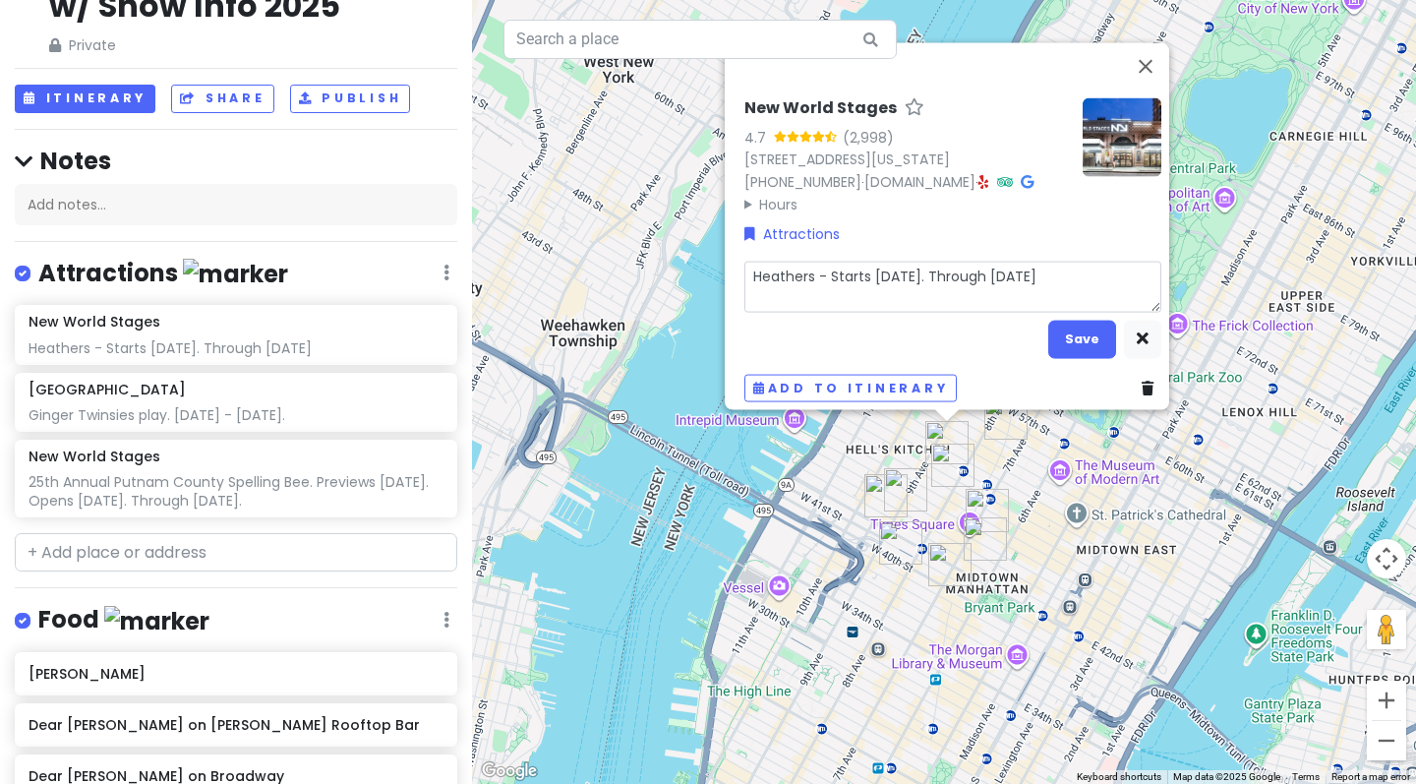
click at [1047, 263] on textarea "Heathers - Starts [DATE]. Through [DATE]" at bounding box center [952, 286] width 417 height 51
drag, startPoint x: 925, startPoint y: 265, endPoint x: 823, endPoint y: 270, distance: 102.4
click at [823, 270] on textarea "Heathers - Starts June 22. Through January 25, 2026" at bounding box center [952, 286] width 417 height 51
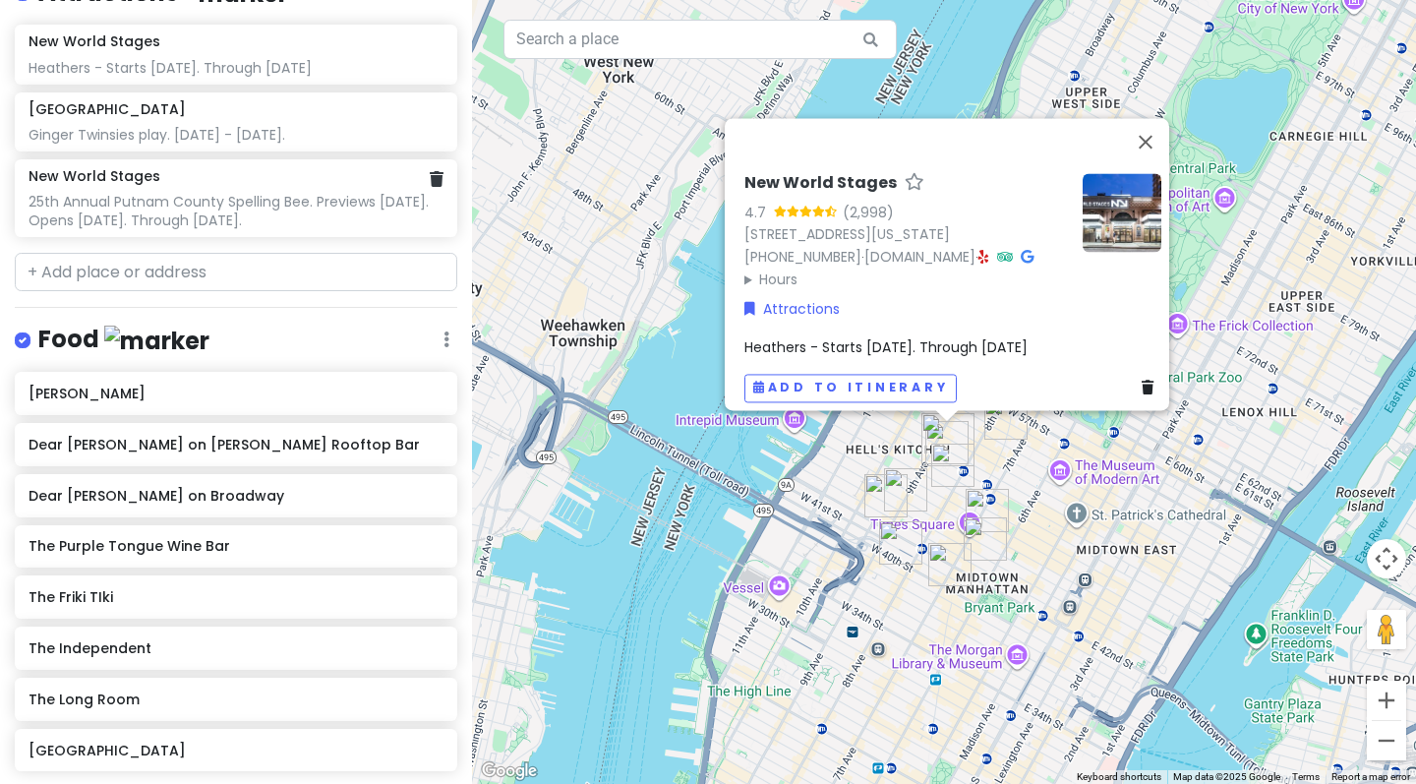
scroll to position [410, 0]
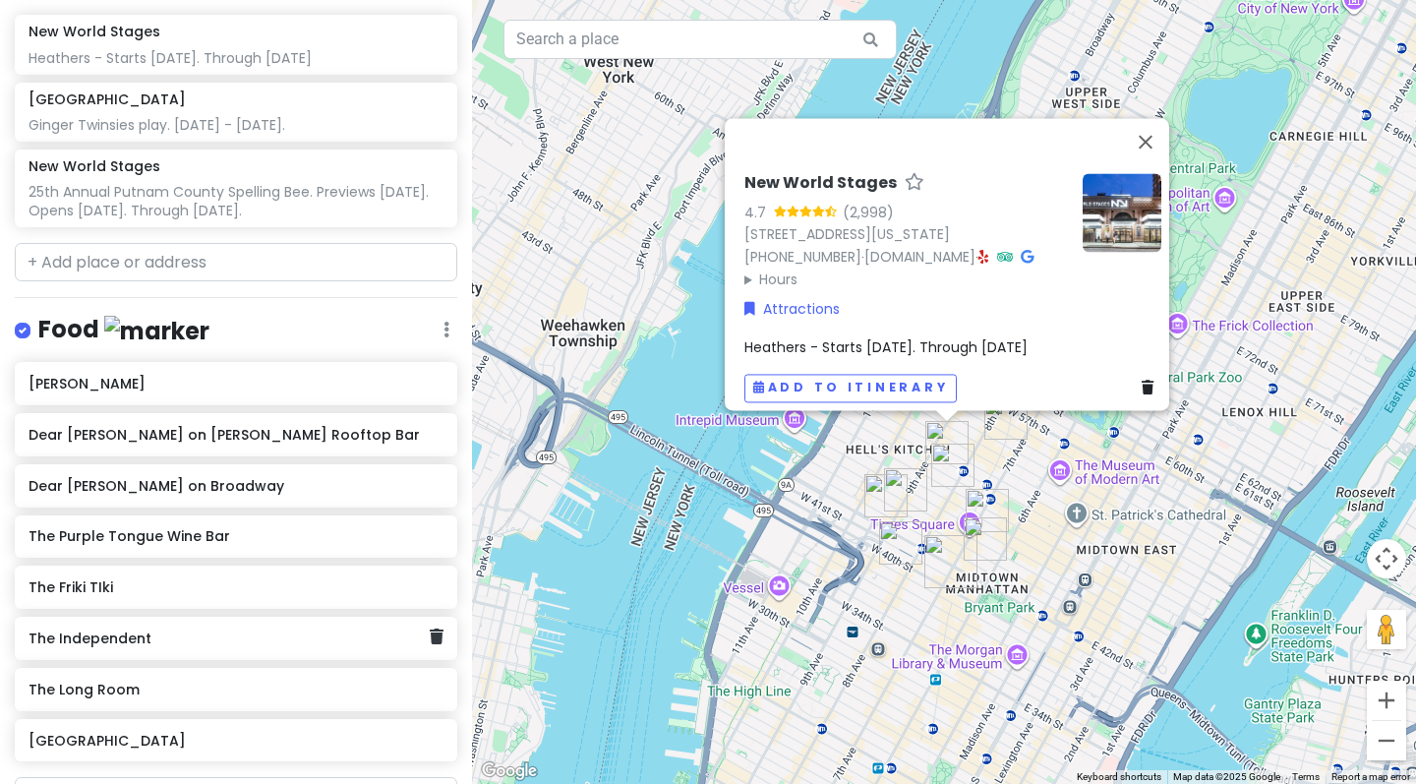
click at [207, 624] on div "The Independent" at bounding box center [229, 638] width 400 height 28
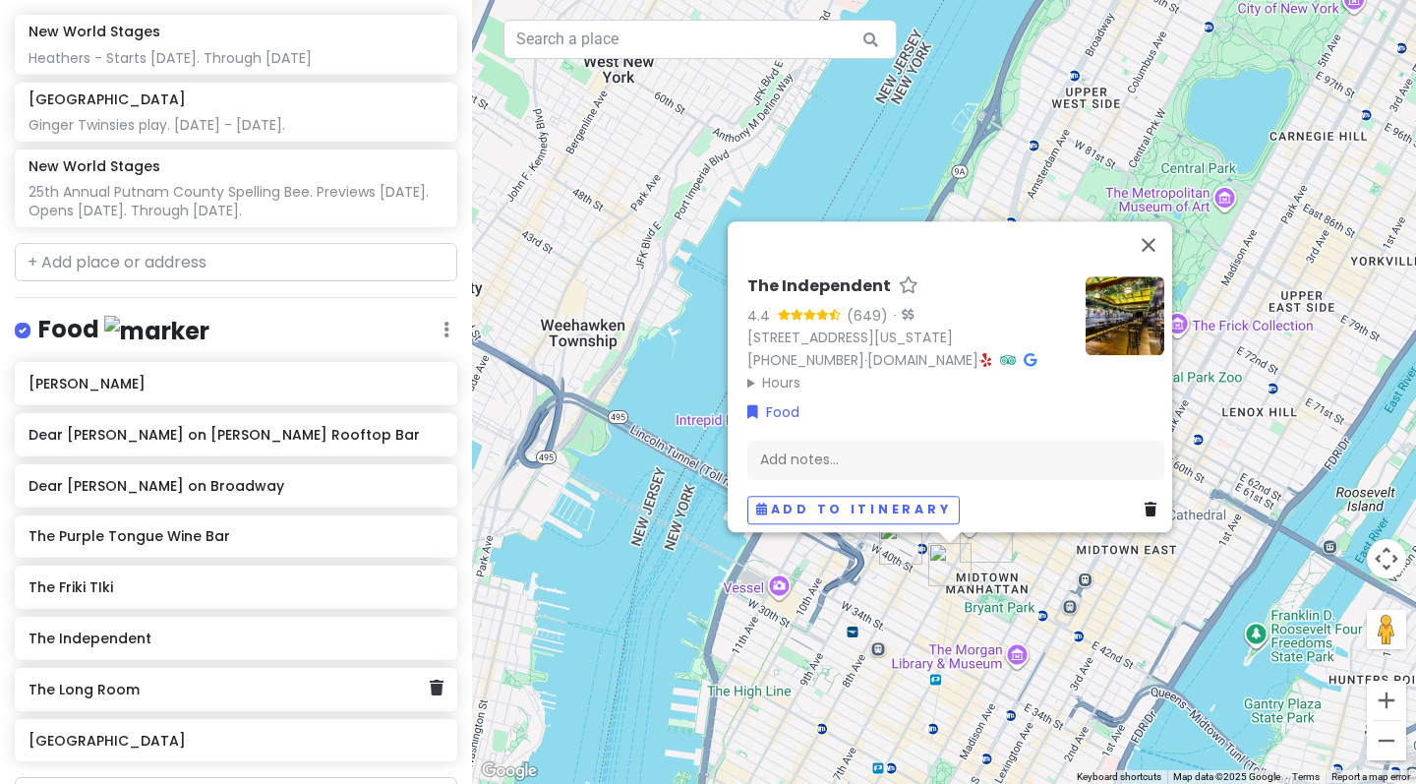
click at [212, 675] on div "The Long Room" at bounding box center [229, 689] width 400 height 28
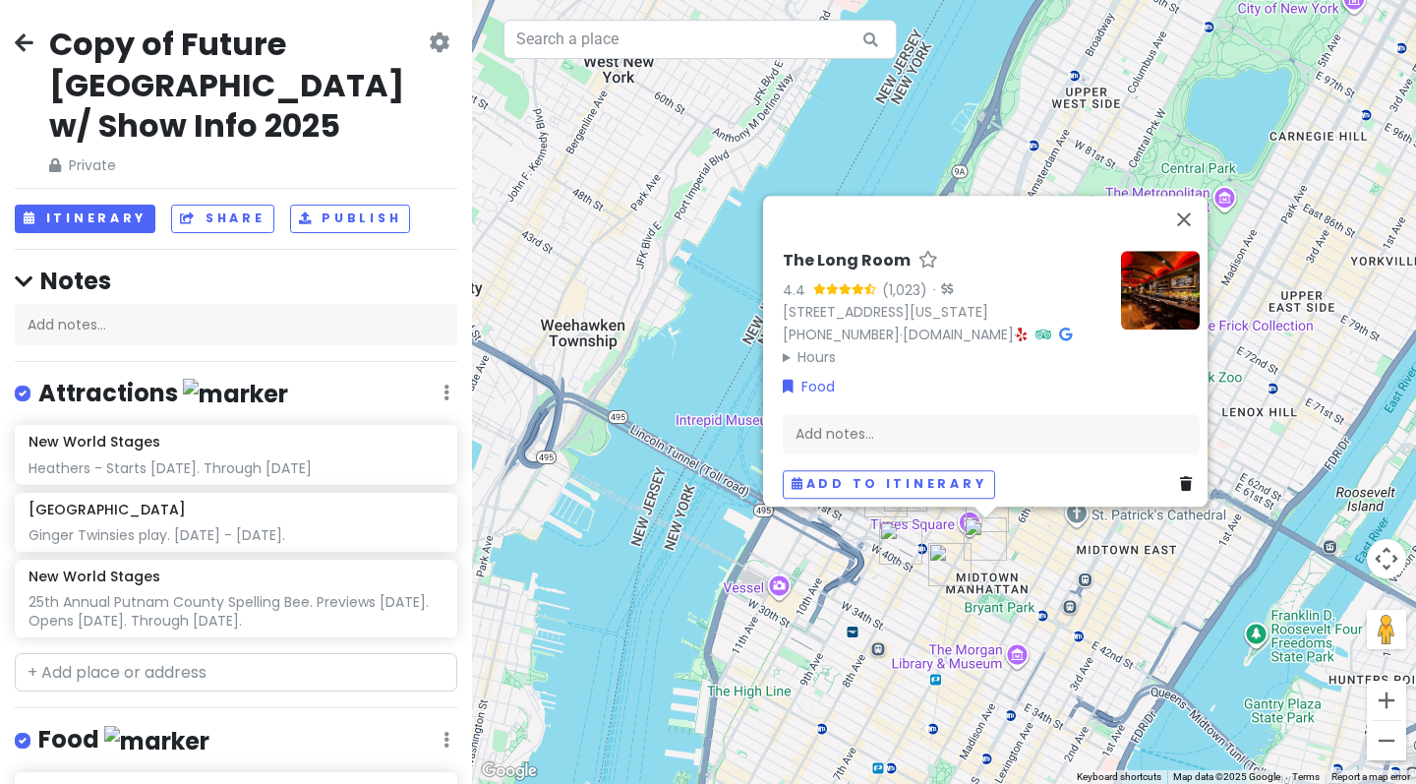
scroll to position [0, 0]
click at [21, 42] on icon at bounding box center [24, 42] width 19 height 16
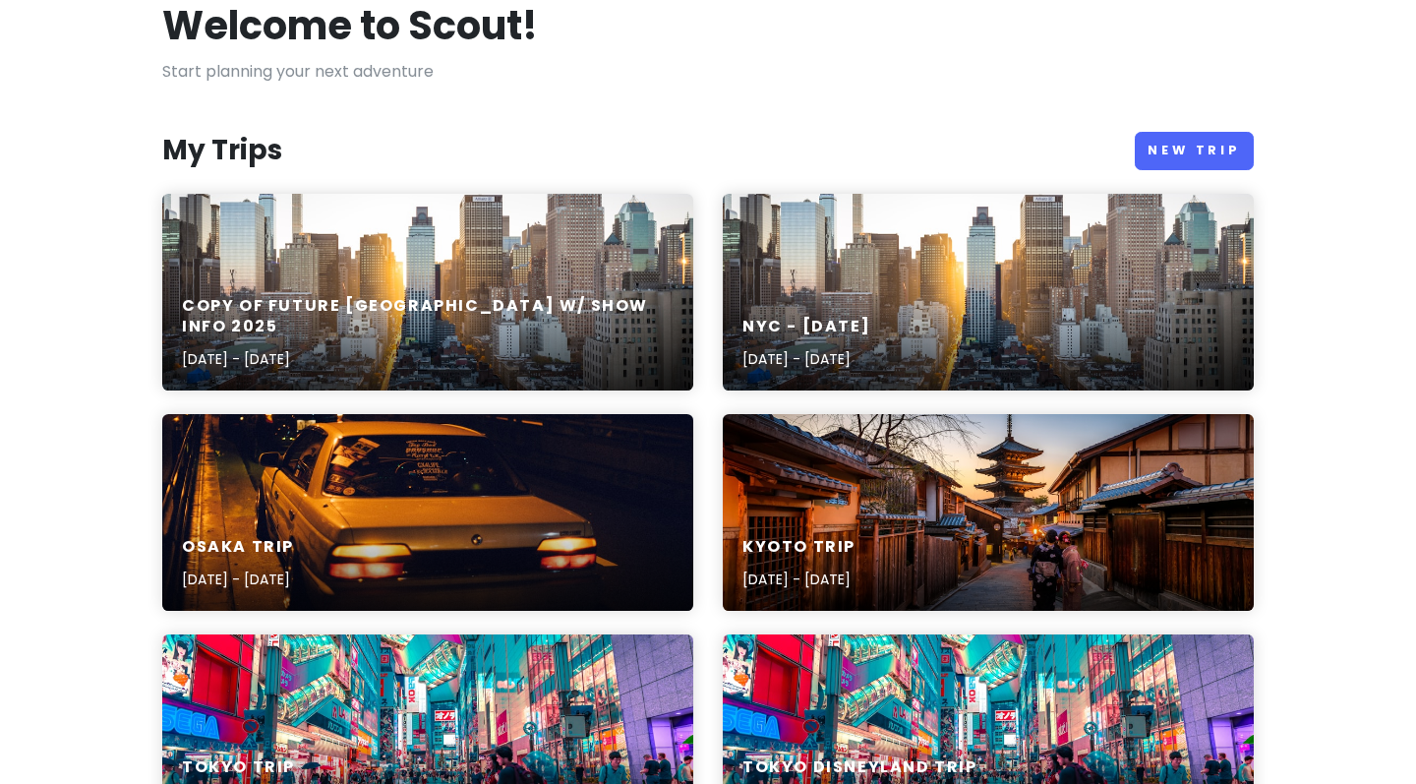
scroll to position [122, 0]
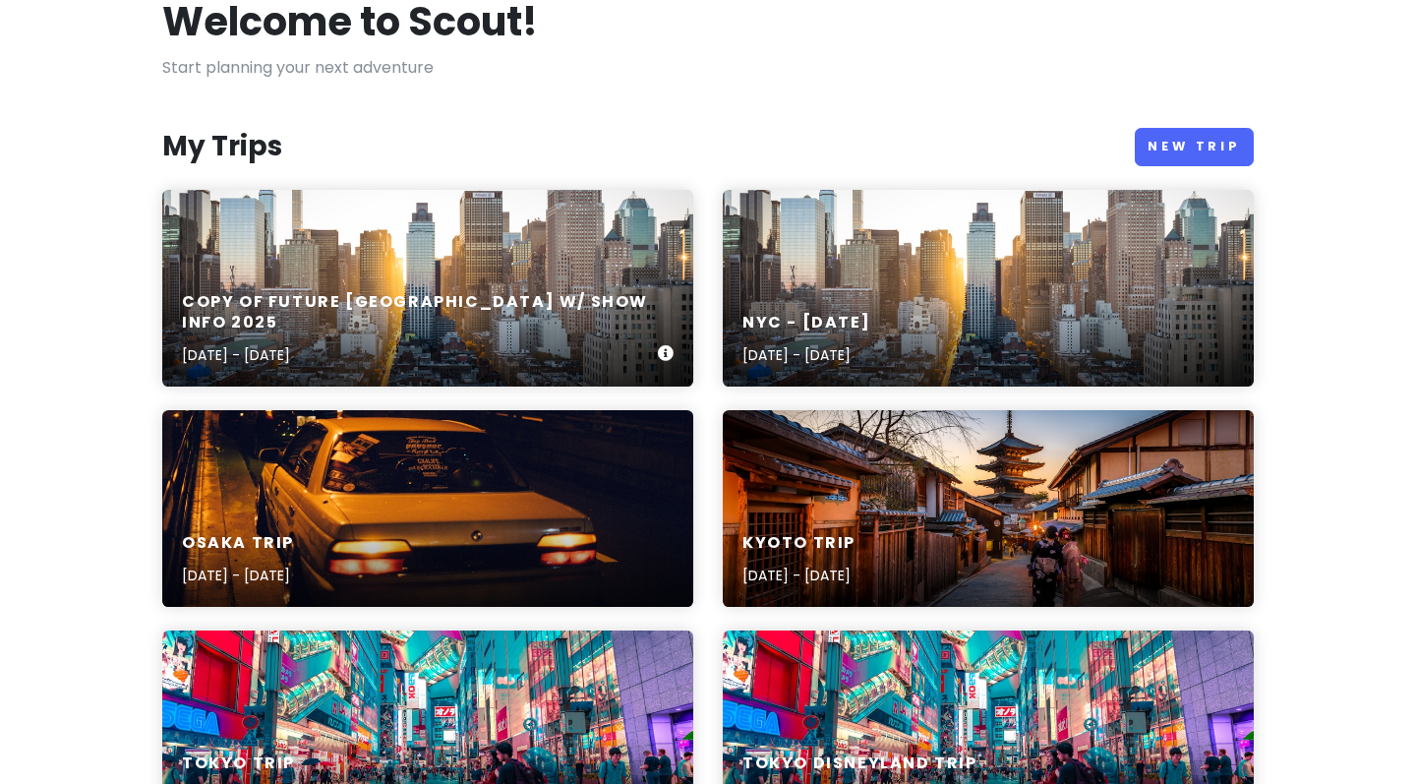
click at [512, 261] on div "Copy of Future NYC w/ Show Info 2025 Dec 6, 2025 - Dec 7, 2025" at bounding box center [427, 288] width 531 height 197
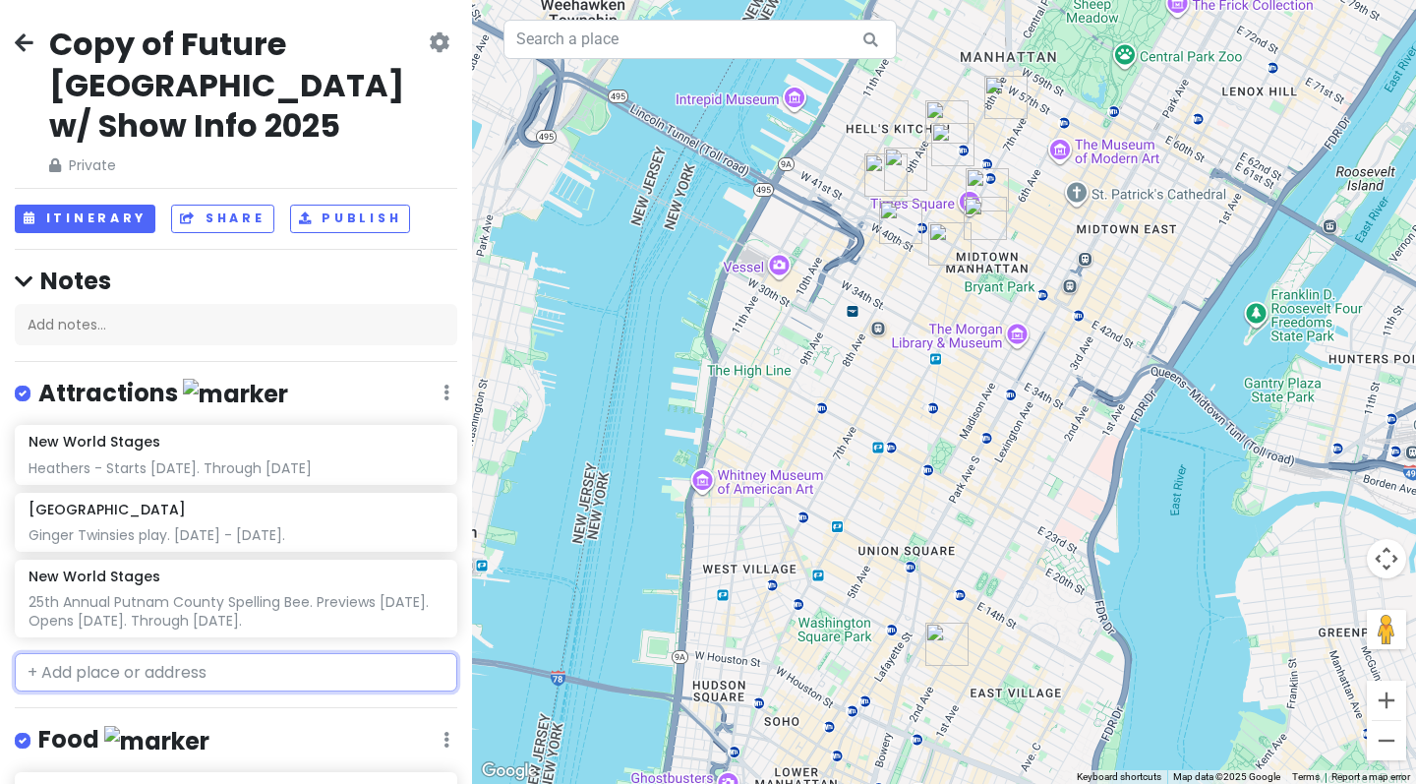
click at [149, 653] on input "text" at bounding box center [236, 672] width 442 height 39
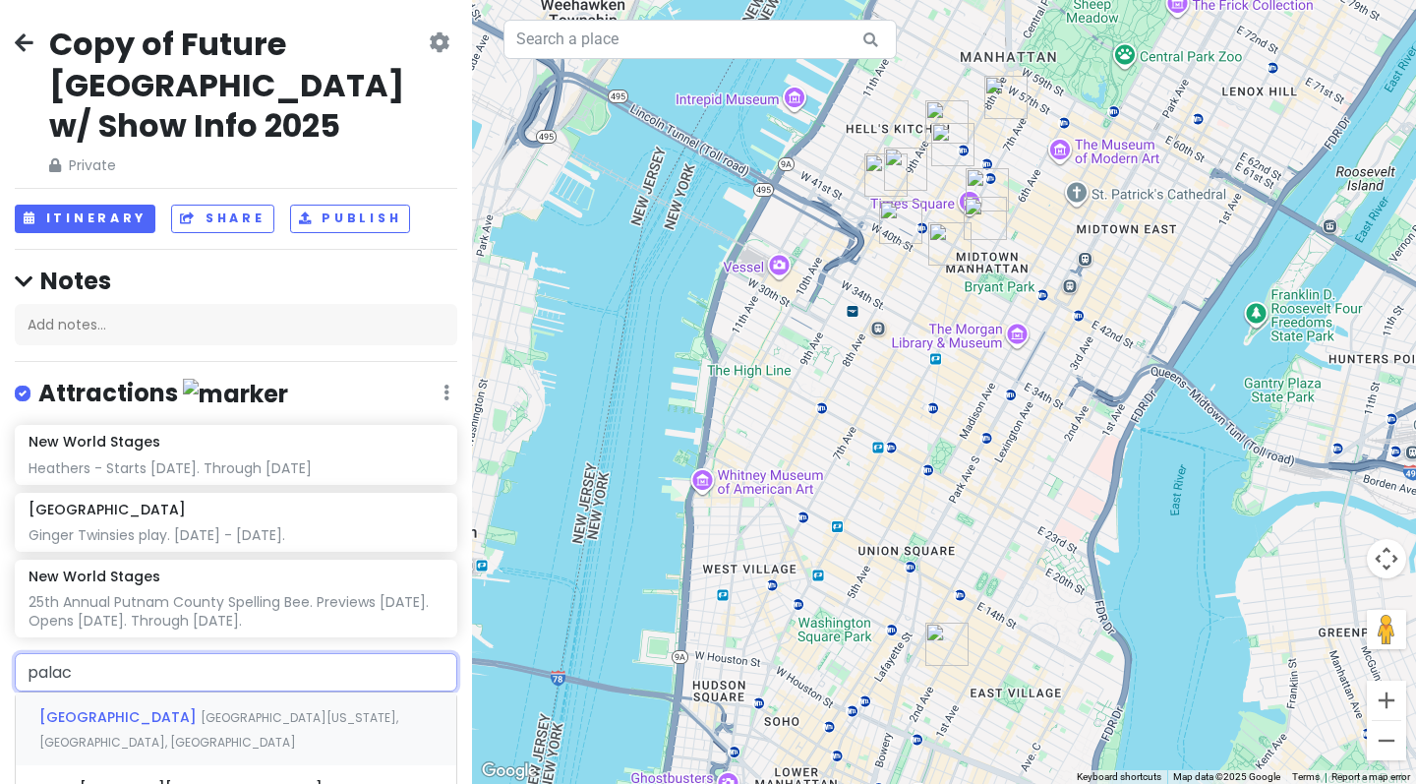
click at [181, 709] on span "[GEOGRAPHIC_DATA][US_STATE], [GEOGRAPHIC_DATA], [GEOGRAPHIC_DATA]" at bounding box center [218, 730] width 359 height 42
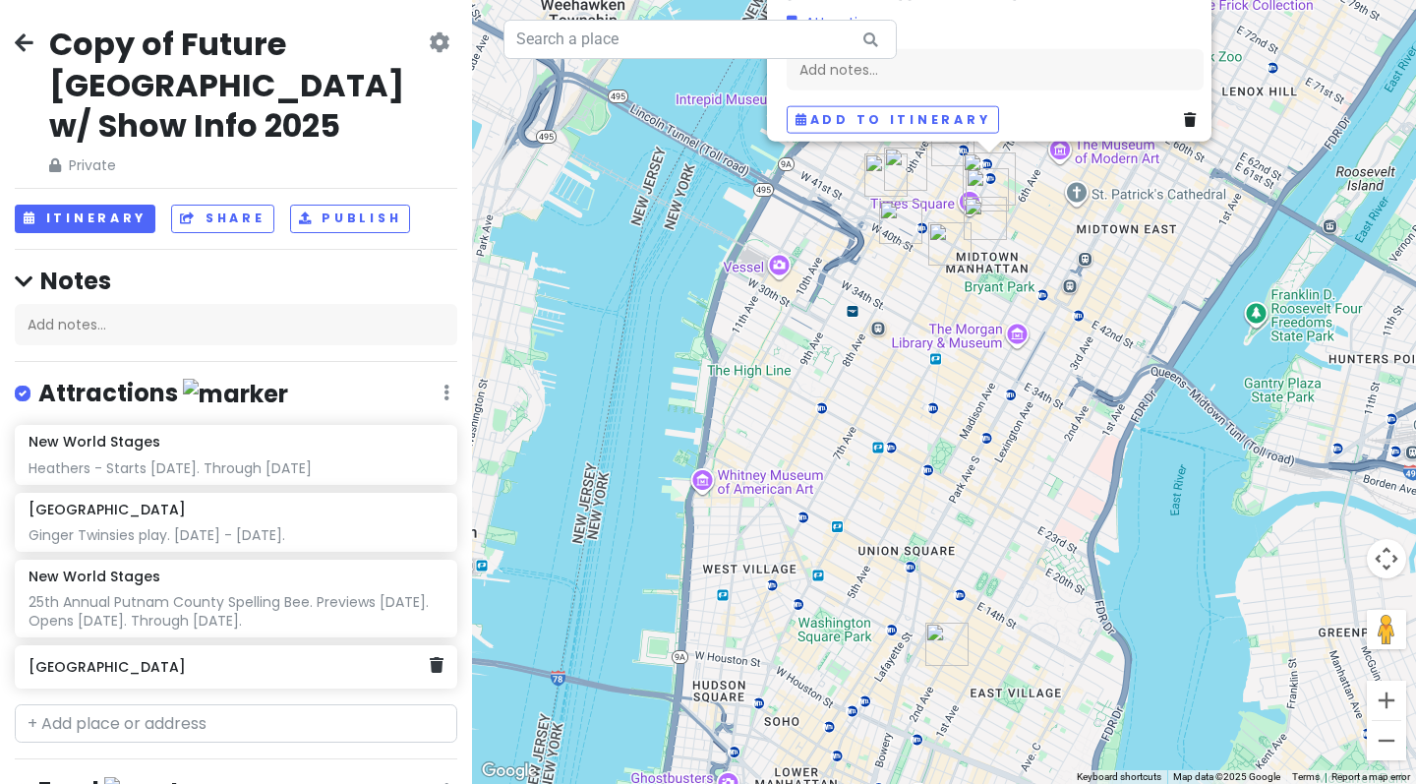
click at [195, 658] on h6 "Palace Theatre" at bounding box center [229, 667] width 400 height 18
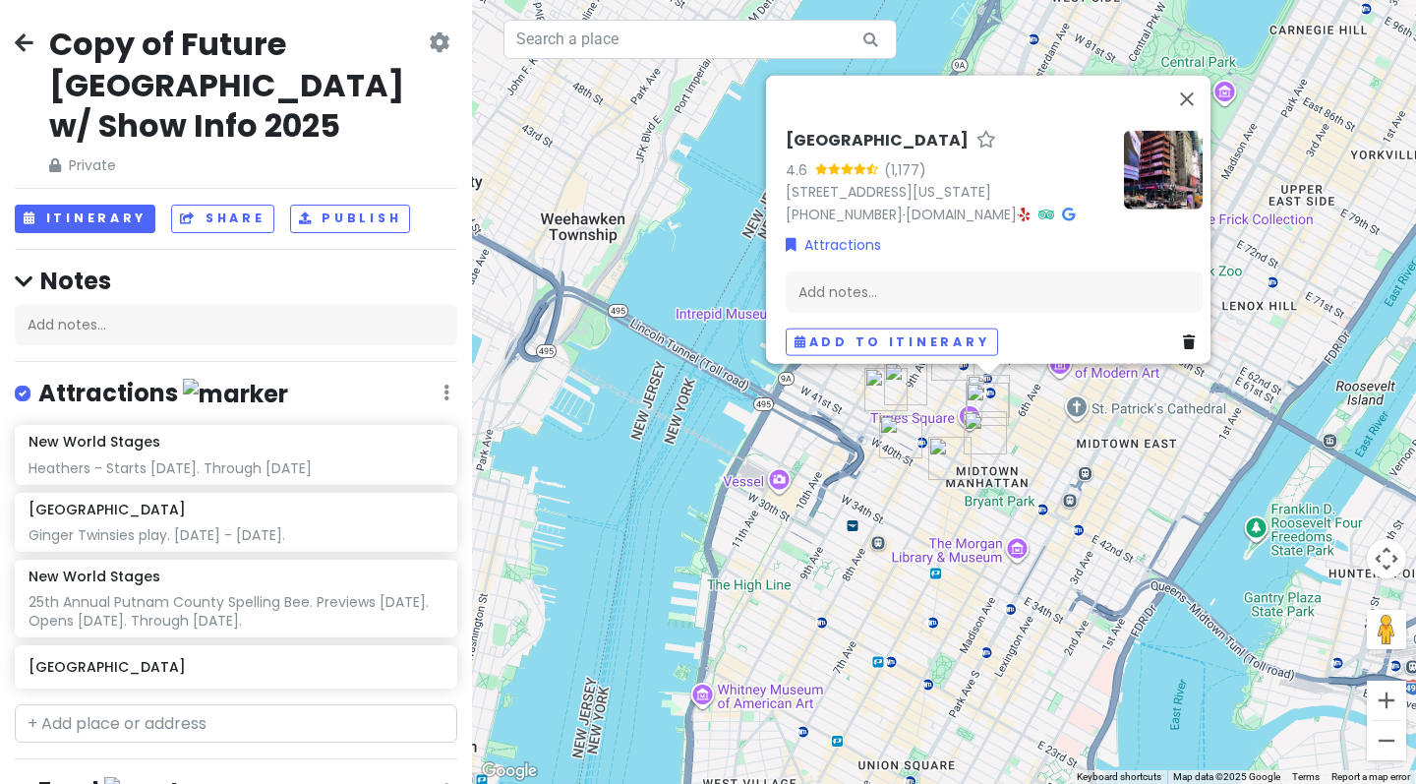
click at [828, 270] on div "Add notes..." at bounding box center [994, 290] width 417 height 41
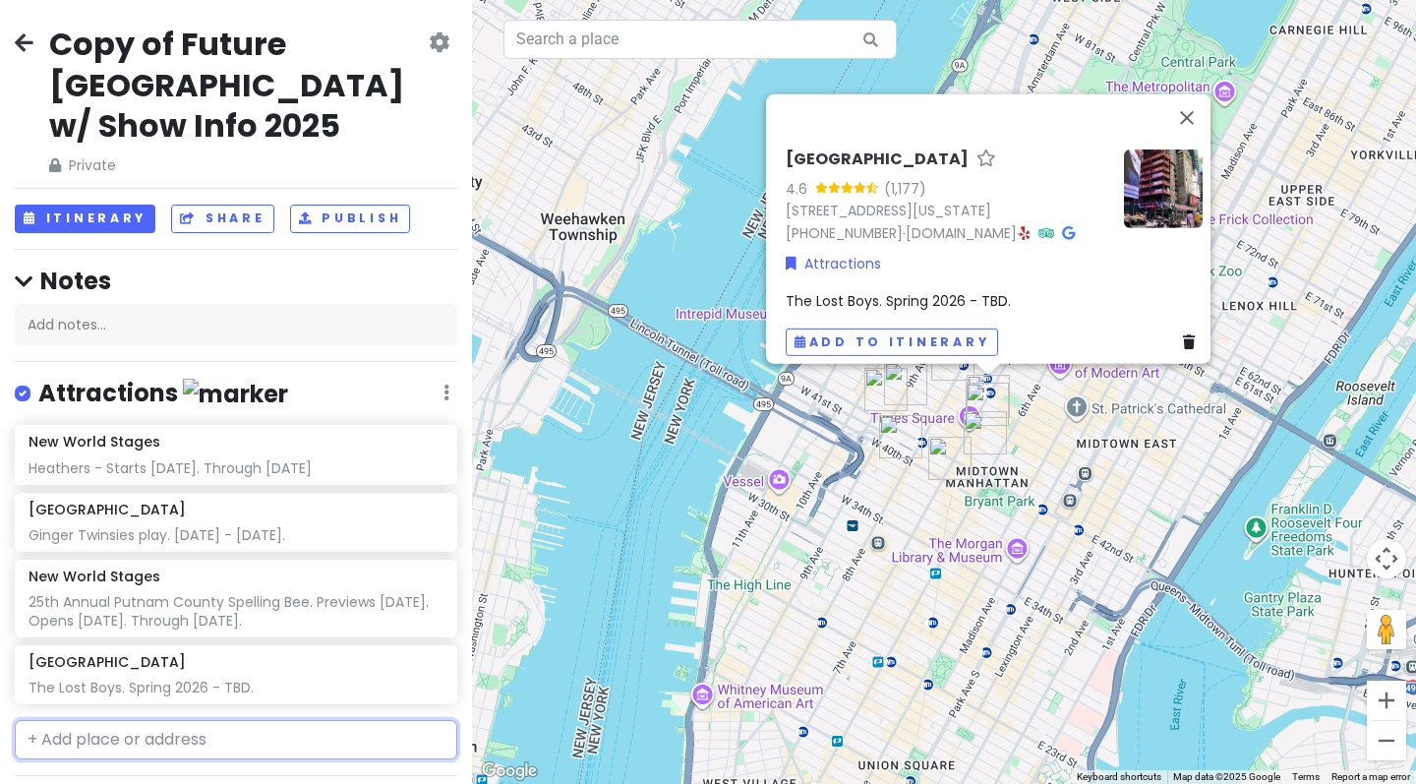
click at [115, 720] on input "text" at bounding box center [236, 739] width 442 height 39
click at [144, 776] on span "West 54th Street, New York, NY, USA" at bounding box center [173, 797] width 269 height 42
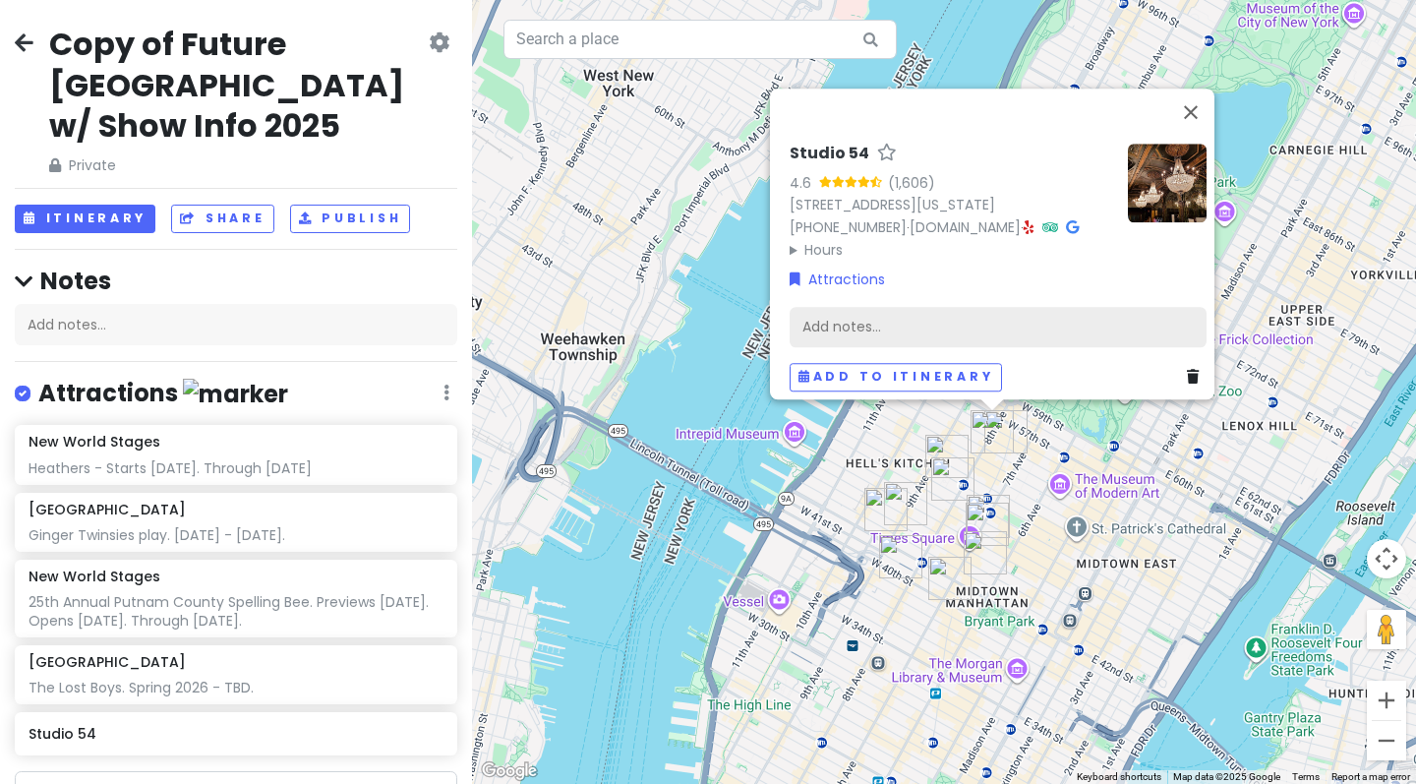
click at [853, 321] on div "Add notes..." at bounding box center [997, 326] width 417 height 41
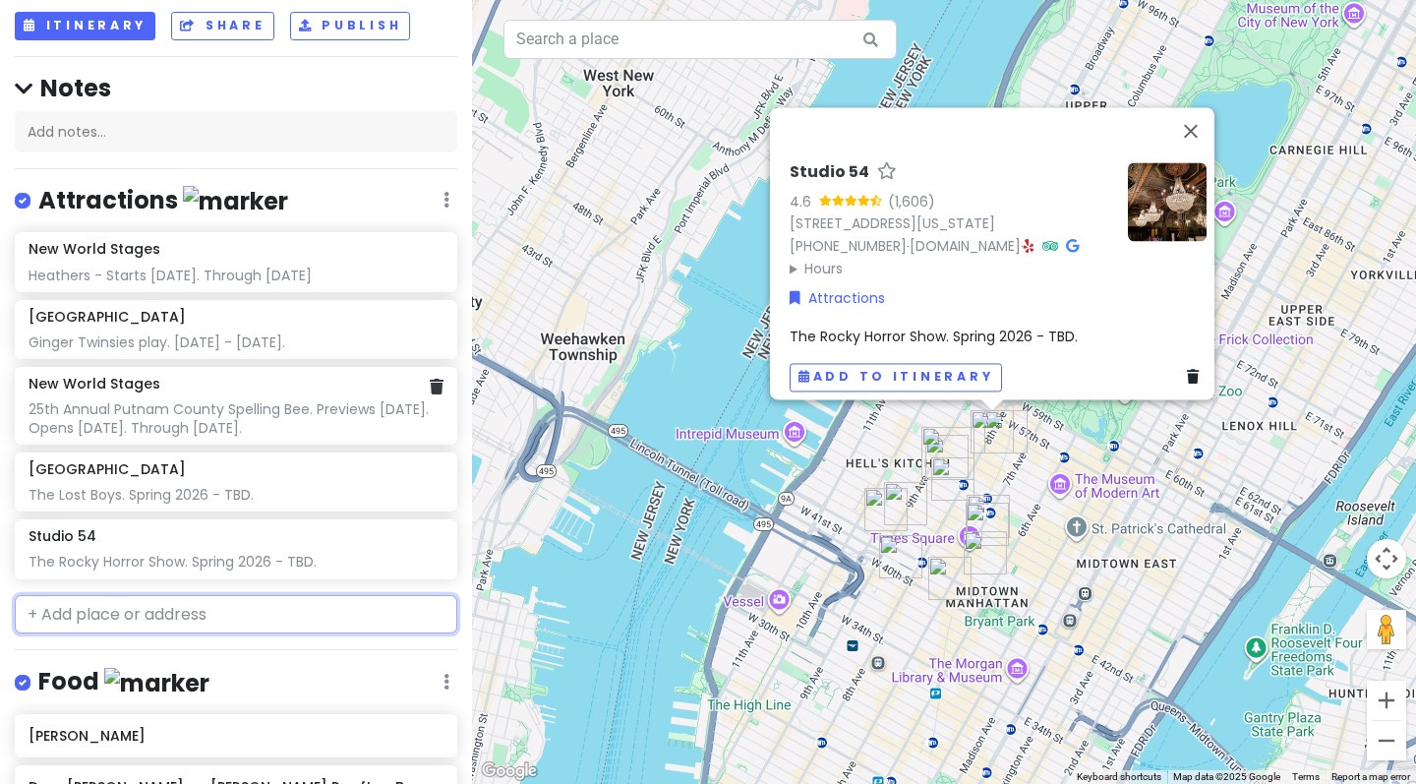
scroll to position [194, 0]
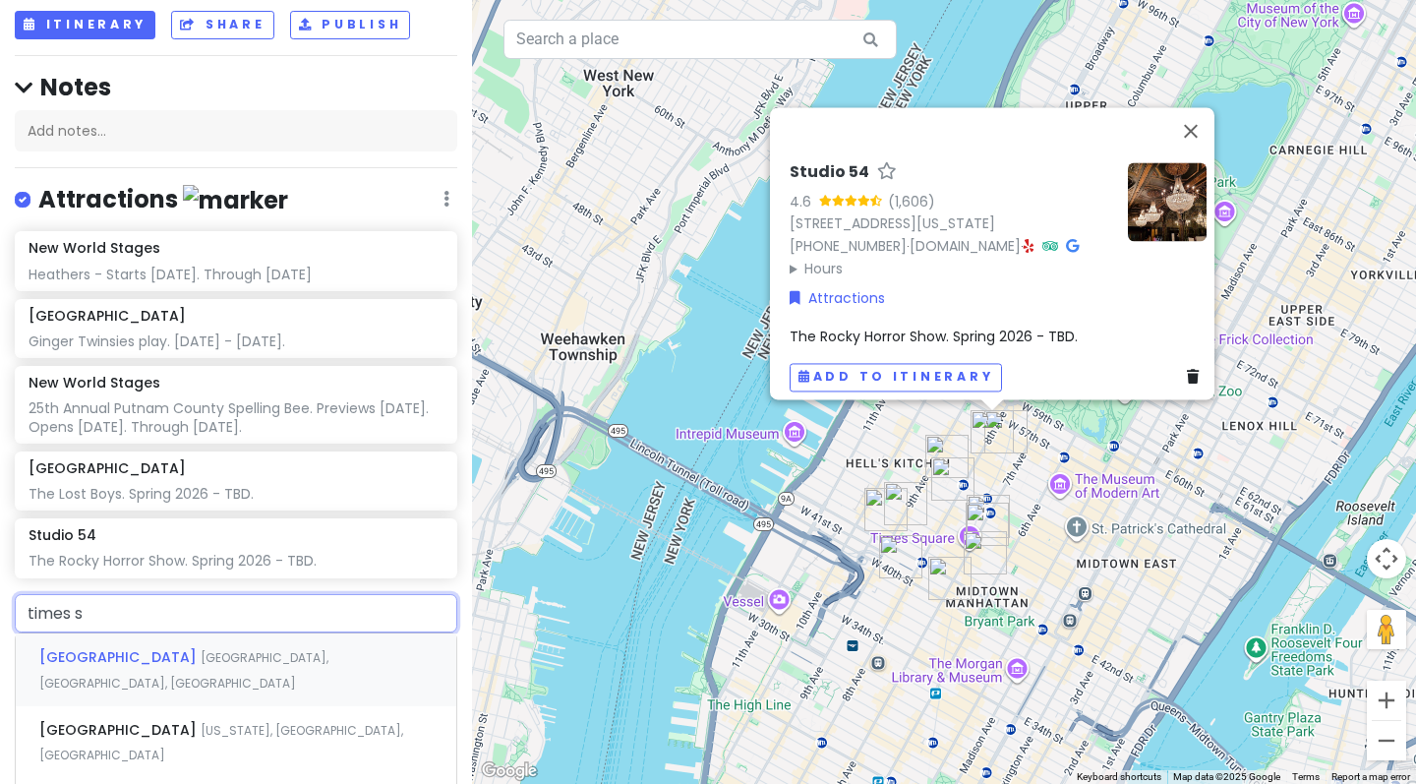
click at [277, 633] on div "Times Square Manhattan, NY, USA" at bounding box center [236, 669] width 440 height 73
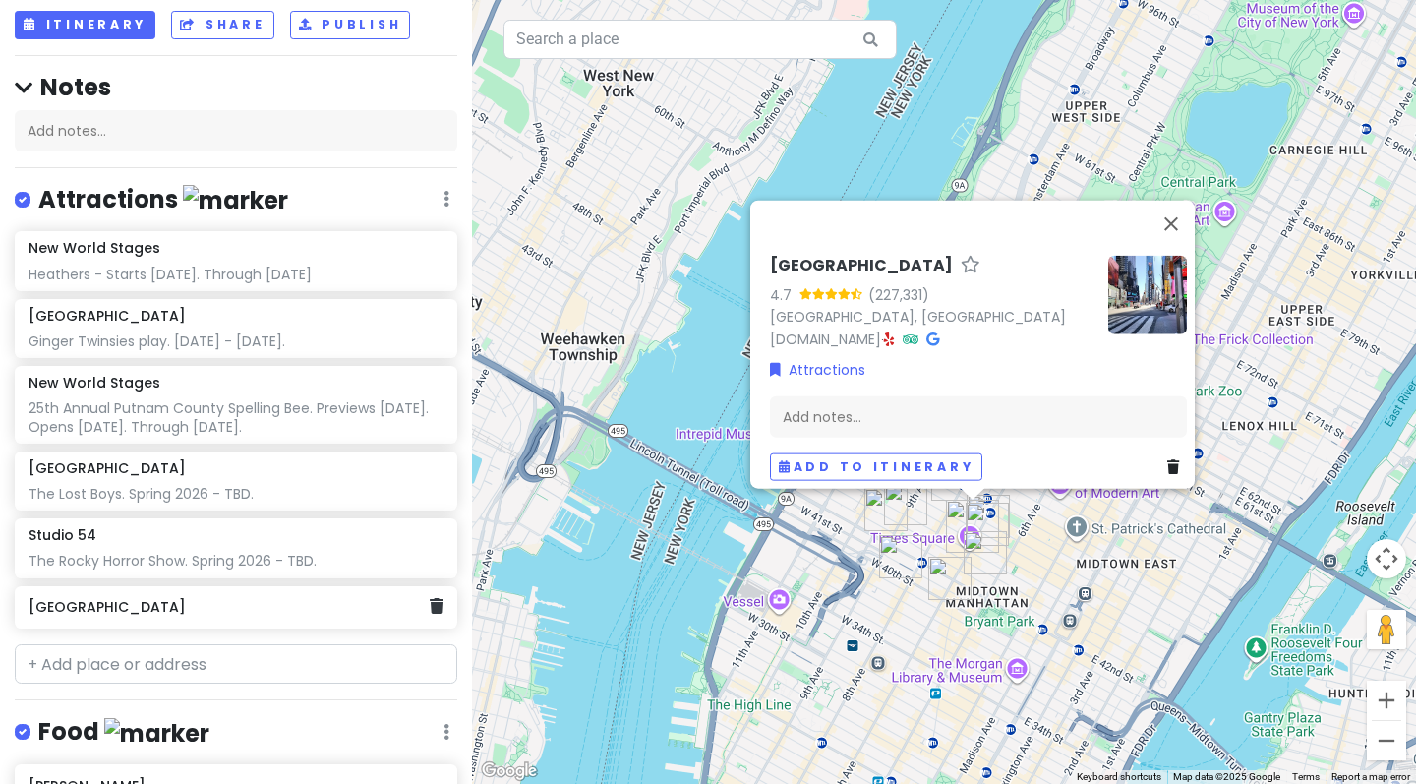
click at [209, 598] on h6 "Times Square" at bounding box center [229, 607] width 400 height 18
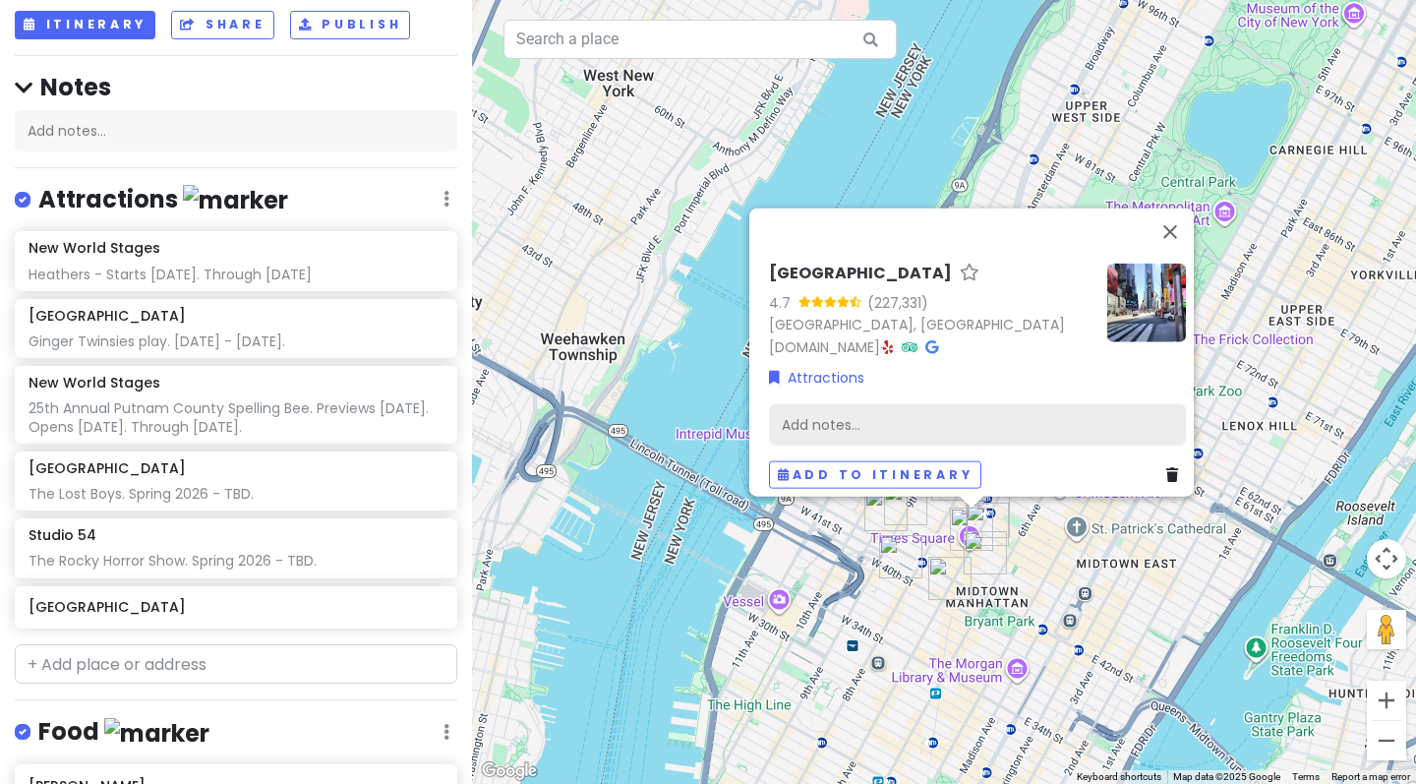
click at [856, 403] on div "Add notes..." at bounding box center [977, 423] width 417 height 41
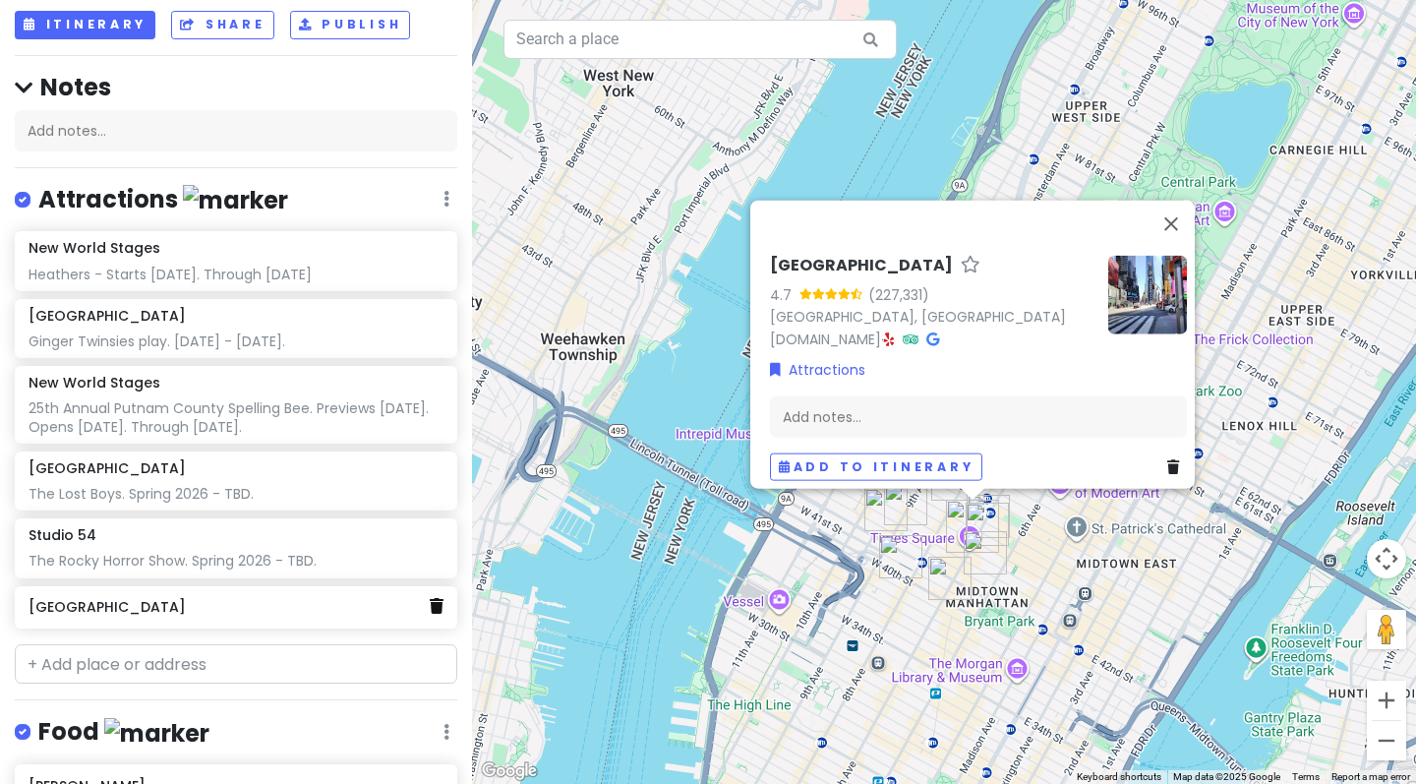
click at [437, 598] on icon at bounding box center [437, 606] width 14 height 16
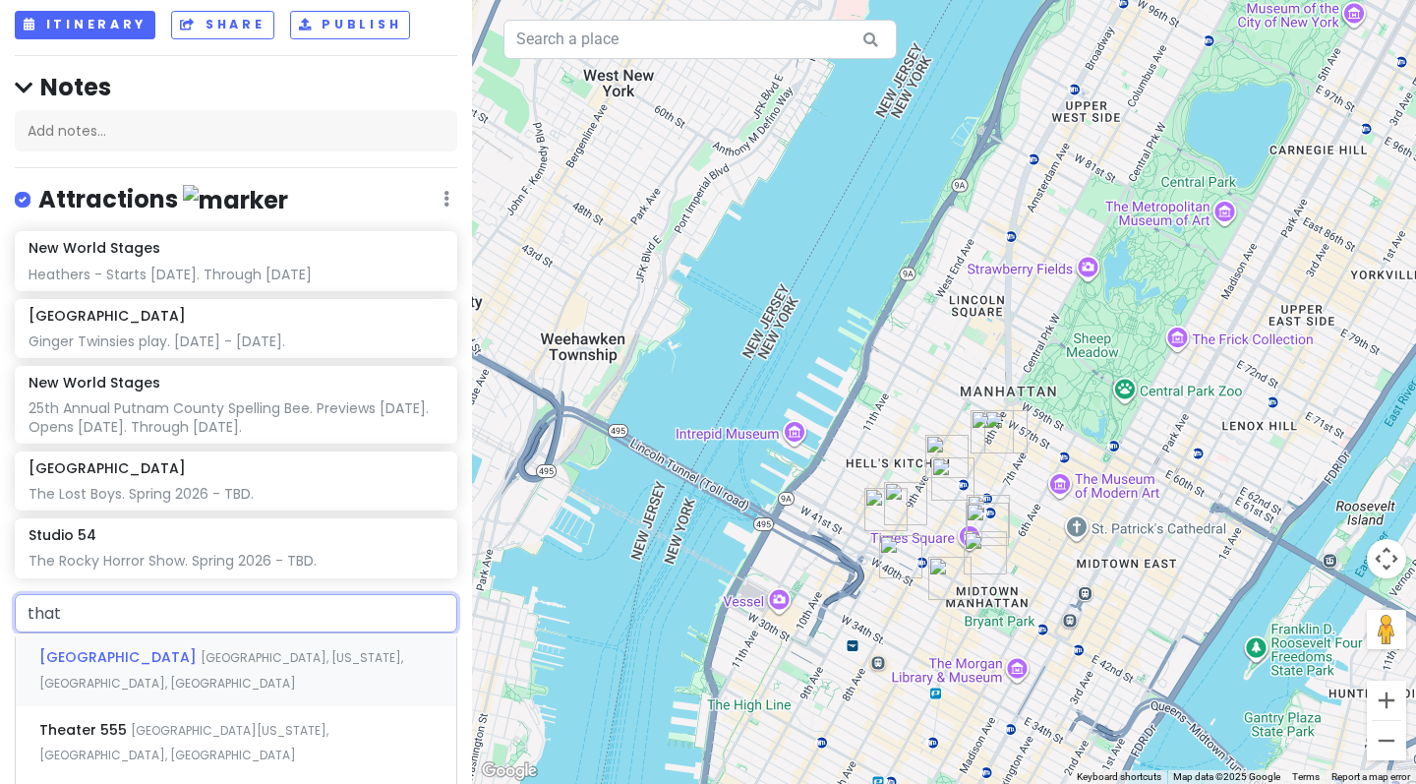
drag, startPoint x: 266, startPoint y: 567, endPoint x: 321, endPoint y: 606, distance: 67.1
click at [321, 633] on div "Theater District Manhattan, New York, NY, USA" at bounding box center [236, 669] width 440 height 73
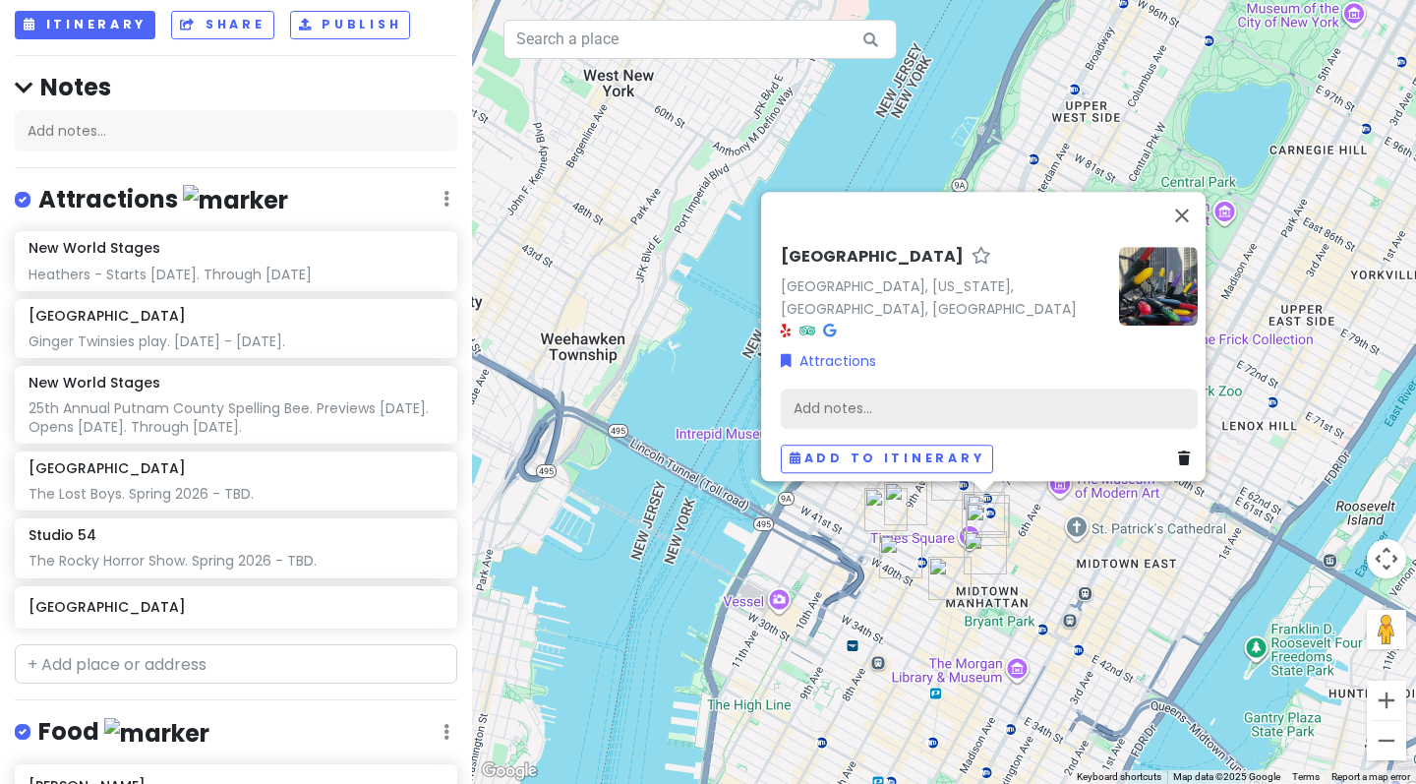
click at [810, 402] on div "Add notes..." at bounding box center [989, 407] width 417 height 41
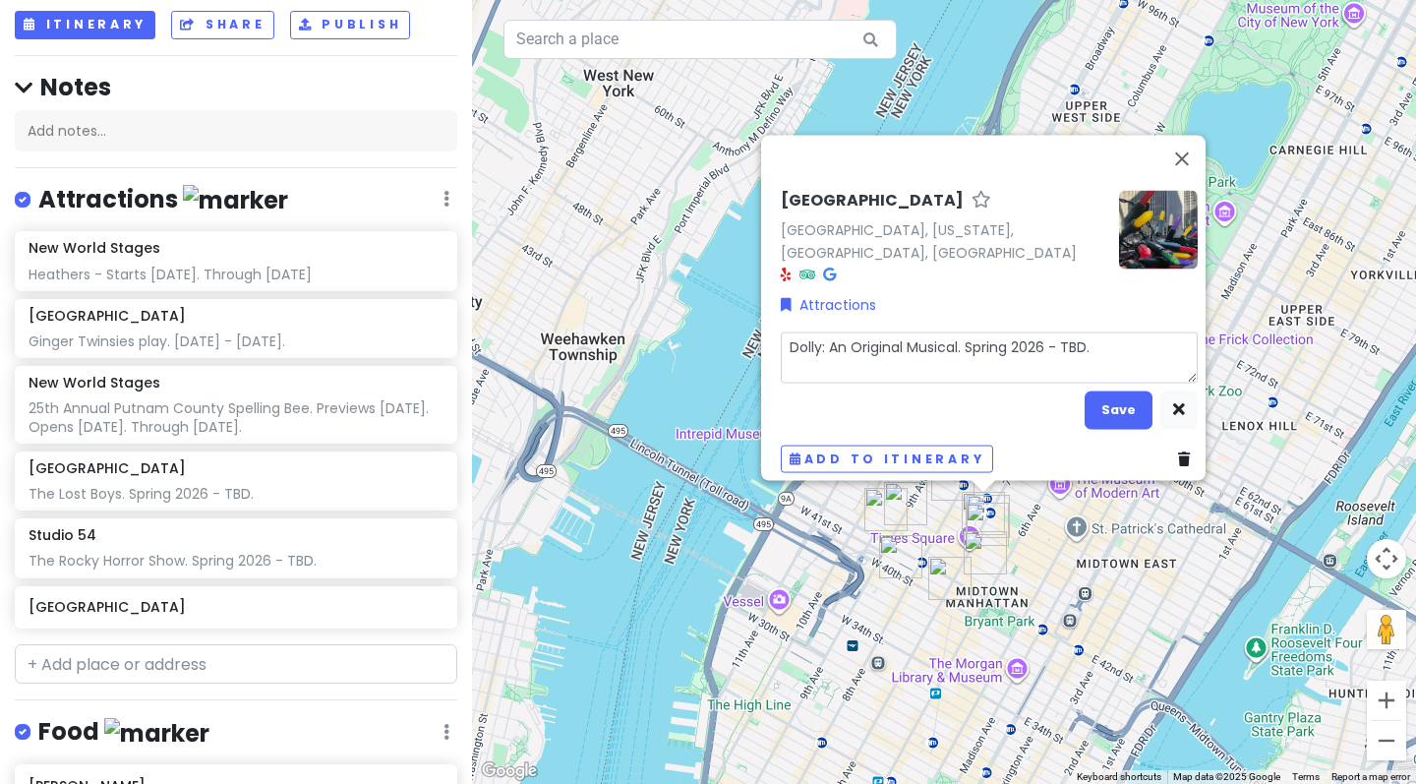
click at [957, 333] on textarea "Dolly: An Original Musical. Spring 2026 - TBD." at bounding box center [989, 356] width 417 height 51
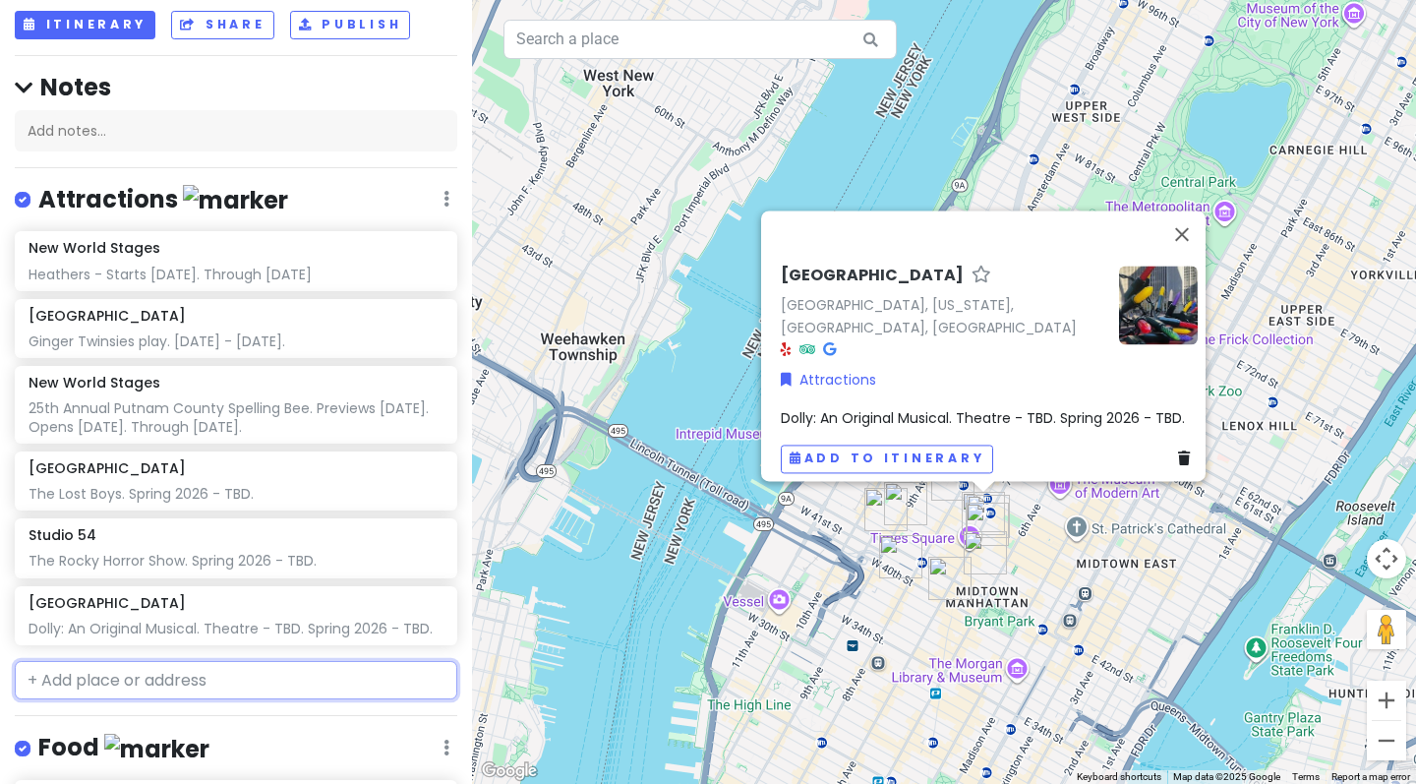
click at [227, 661] on input "text" at bounding box center [236, 680] width 442 height 39
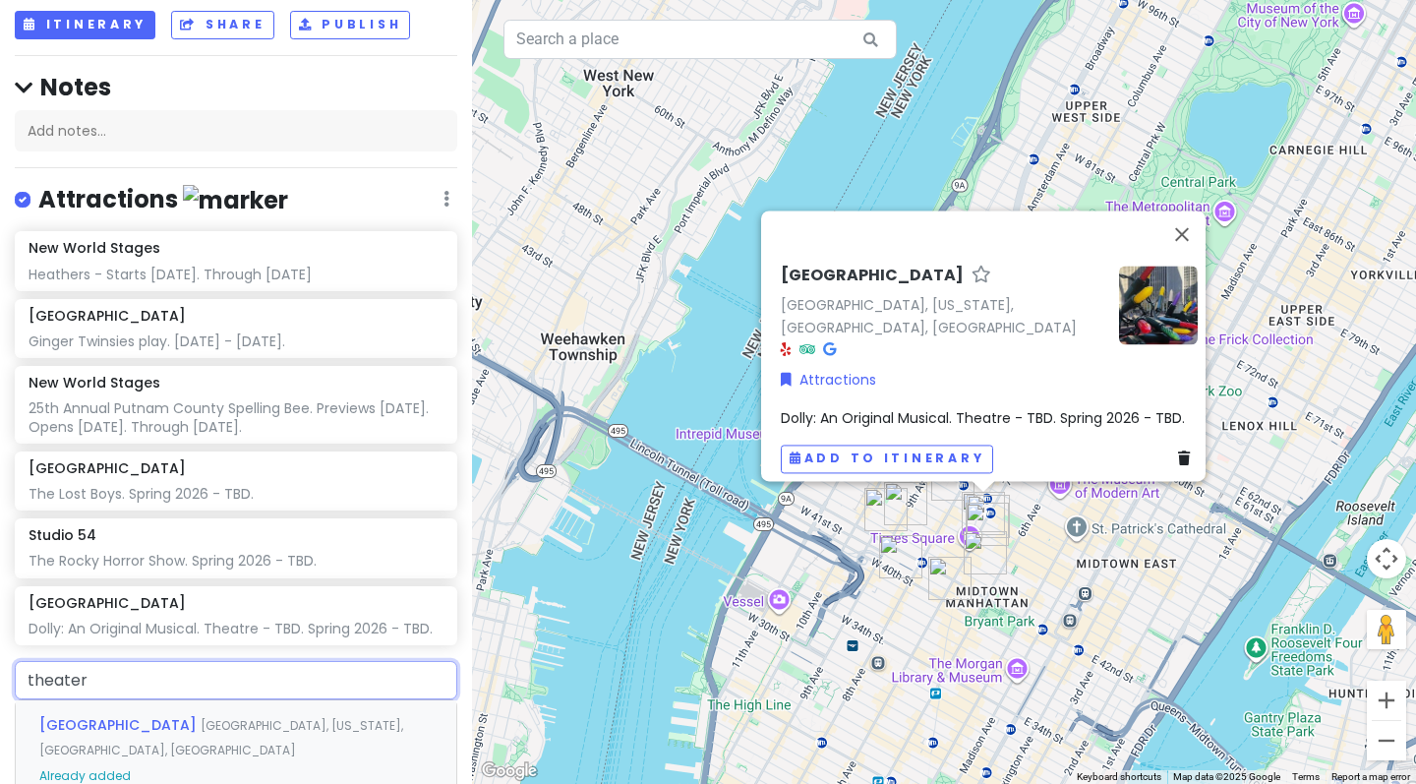
click at [276, 717] on span "[GEOGRAPHIC_DATA], [US_STATE], [GEOGRAPHIC_DATA], [GEOGRAPHIC_DATA]" at bounding box center [221, 738] width 364 height 42
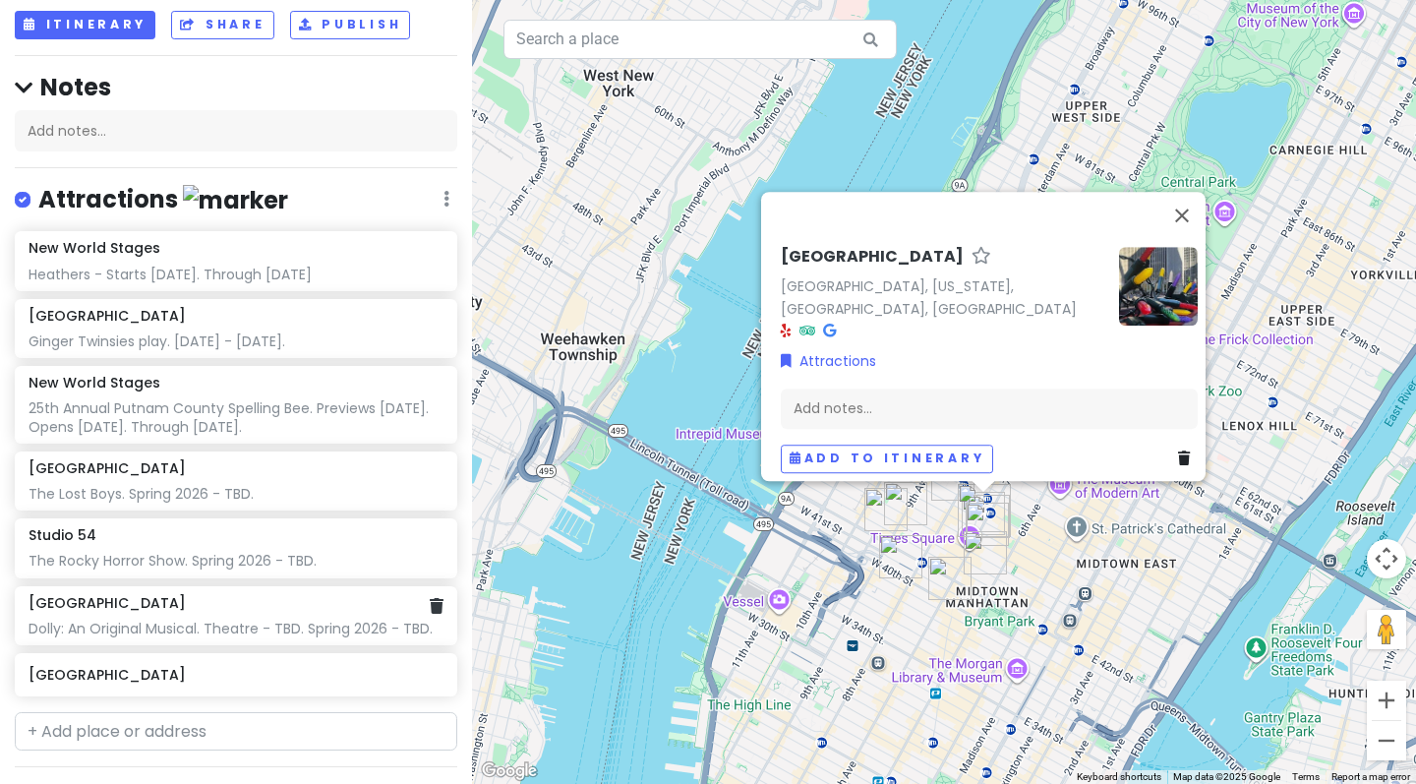
click at [219, 595] on div "Theater District Dolly: An Original Musical. Theatre - TBD. Spring 2026 - TBD." at bounding box center [236, 615] width 442 height 59
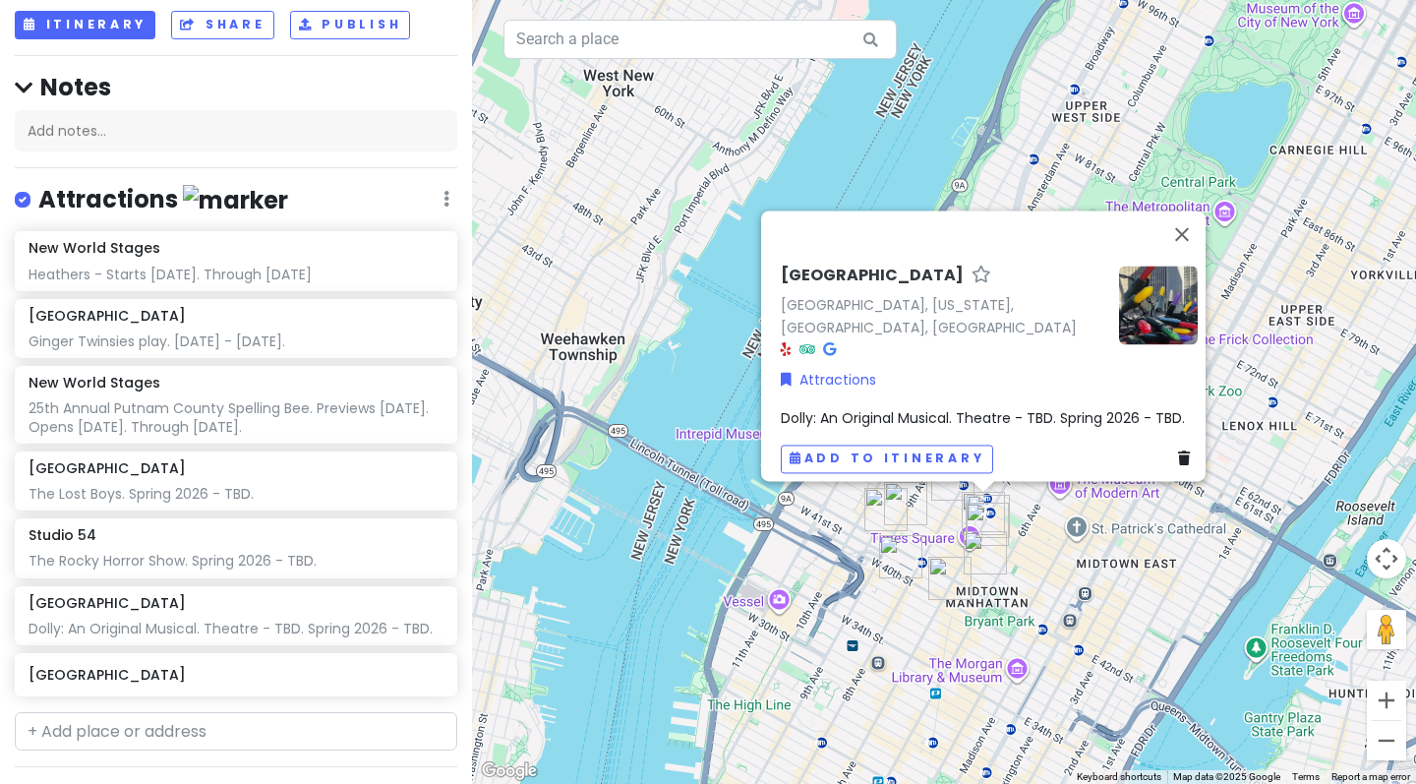
click at [1102, 408] on span "Dolly: An Original Musical. Theatre - TBD. Spring 2026 - TBD." at bounding box center [983, 418] width 404 height 20
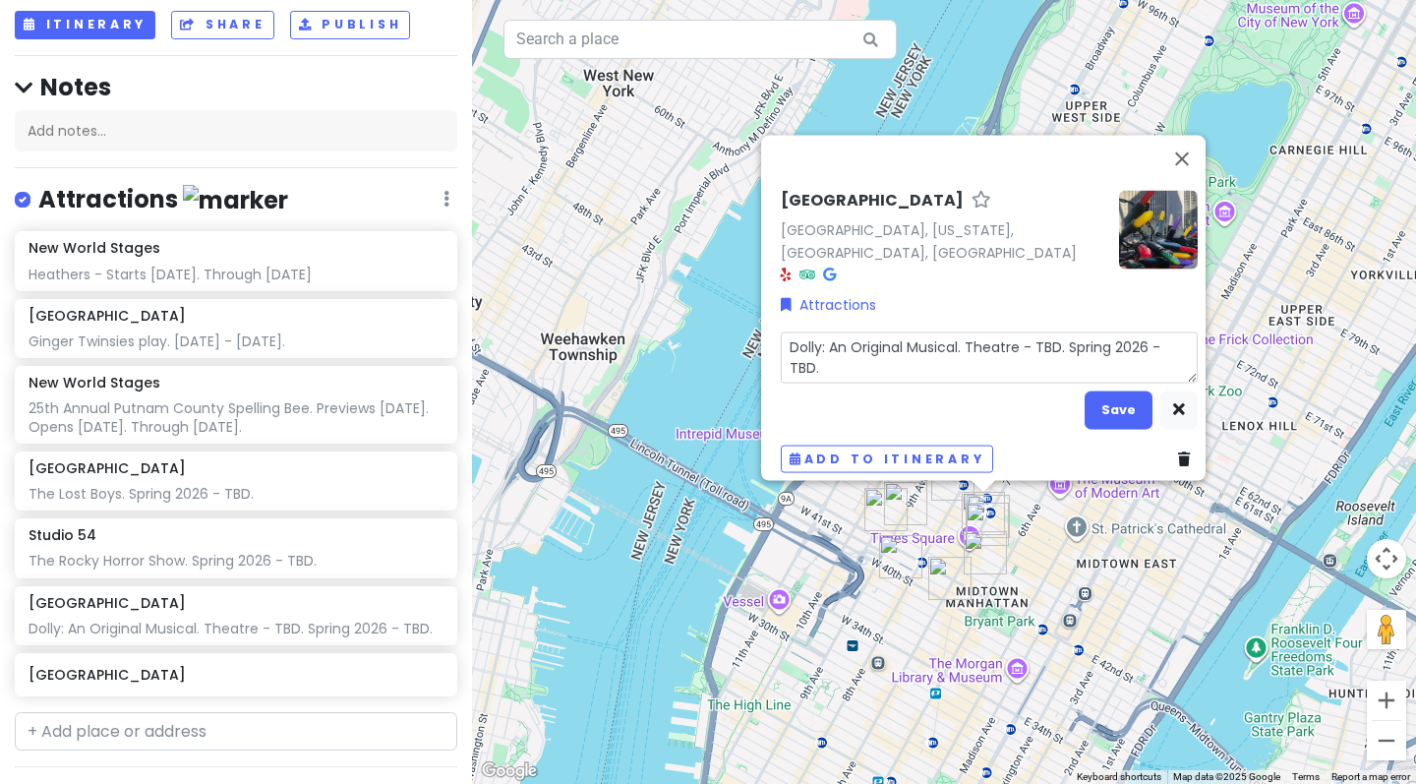
click at [1112, 334] on textarea "Dolly: An Original Musical. Theatre - TBD. Spring 2026 - TBD." at bounding box center [989, 356] width 417 height 51
click at [1109, 334] on textarea "Dolly: An Original Musical. Theatre - TBD. Spring 2026 - TBD." at bounding box center [989, 356] width 417 height 51
click at [1141, 339] on textarea "Dolly: An Original Musical. Theatre - TBD. 2026 - TBD." at bounding box center [989, 356] width 417 height 51
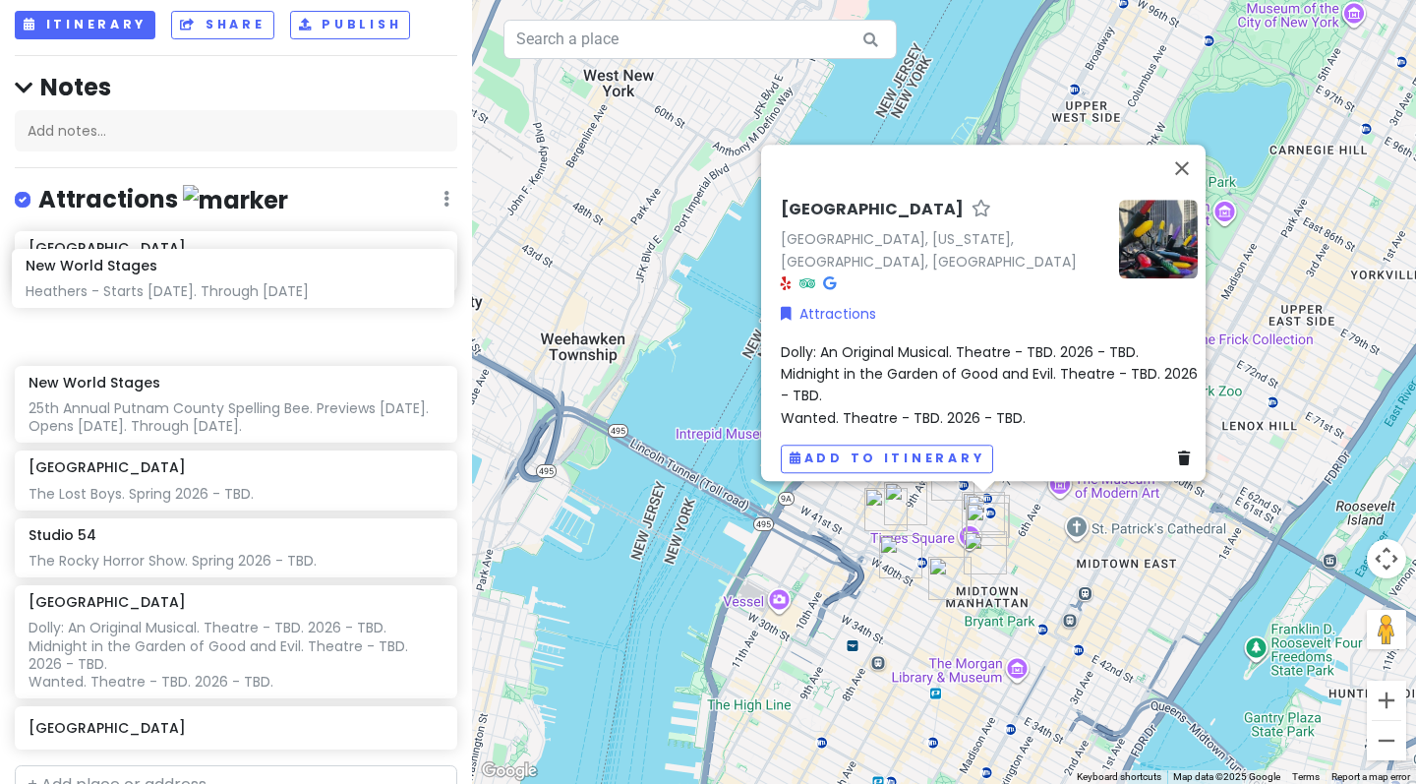
drag, startPoint x: 187, startPoint y: 217, endPoint x: 183, endPoint y: 283, distance: 66.0
click at [183, 283] on div "New World Stages Heathers - Starts June 22. Through January 25, 2026 Orpheum Th…" at bounding box center [236, 493] width 472 height 525
click at [1190, 173] on button "Close" at bounding box center [1181, 168] width 47 height 47
